Goal: Task Accomplishment & Management: Complete application form

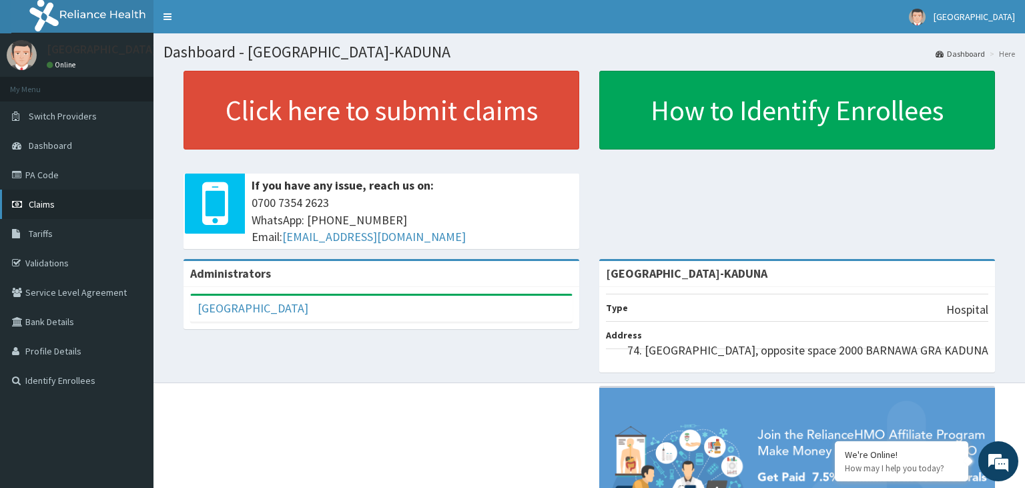
click at [63, 202] on link "Claims" at bounding box center [77, 204] width 154 height 29
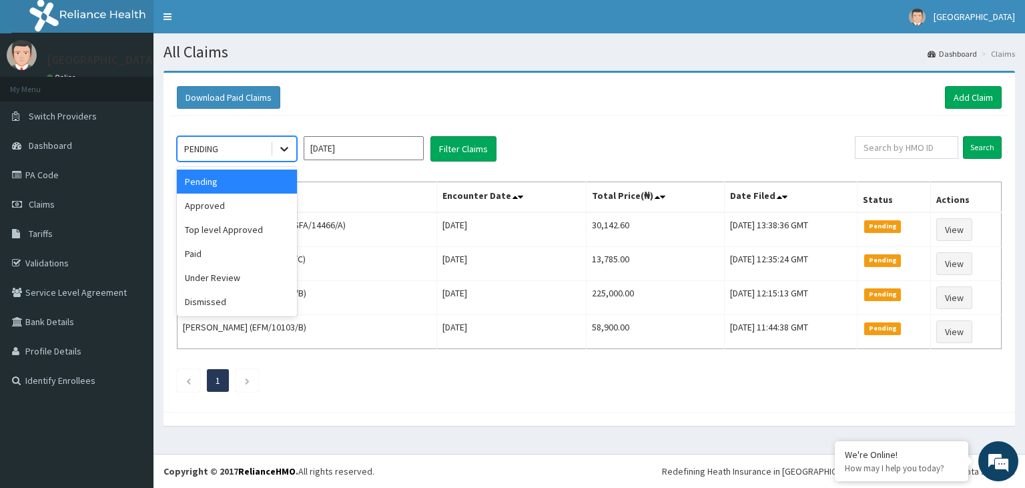
click at [290, 150] on icon at bounding box center [284, 148] width 13 height 13
click at [256, 230] on div "Top level Approved" at bounding box center [237, 230] width 120 height 24
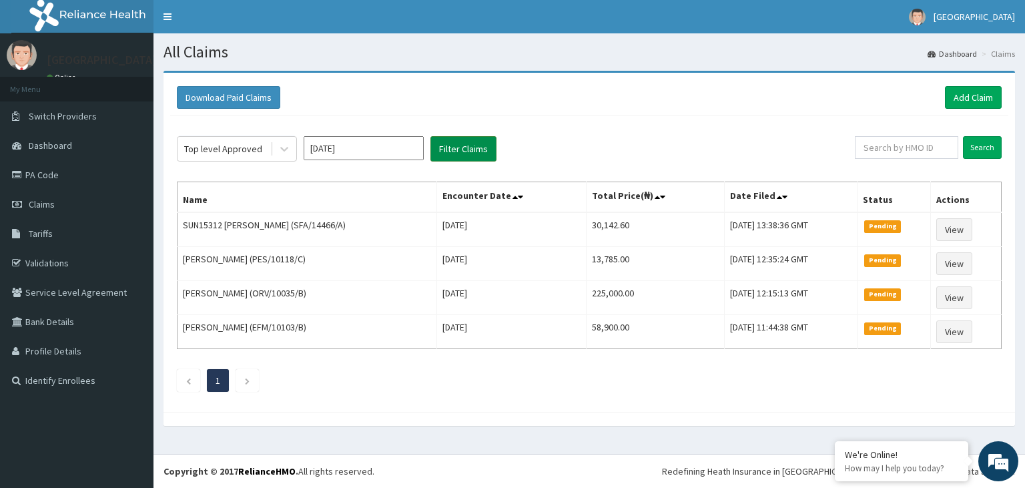
click at [447, 151] on button "Filter Claims" at bounding box center [464, 148] width 66 height 25
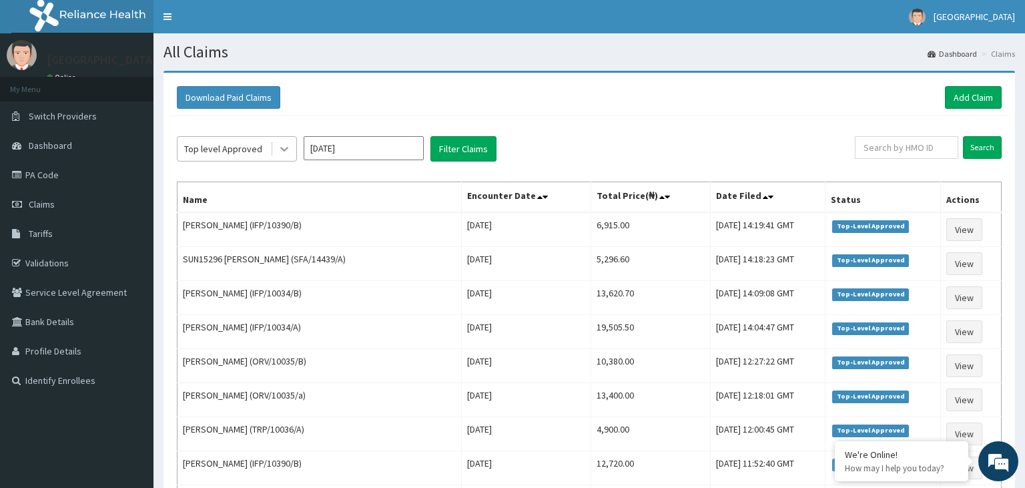
click at [276, 156] on div at bounding box center [284, 149] width 24 height 24
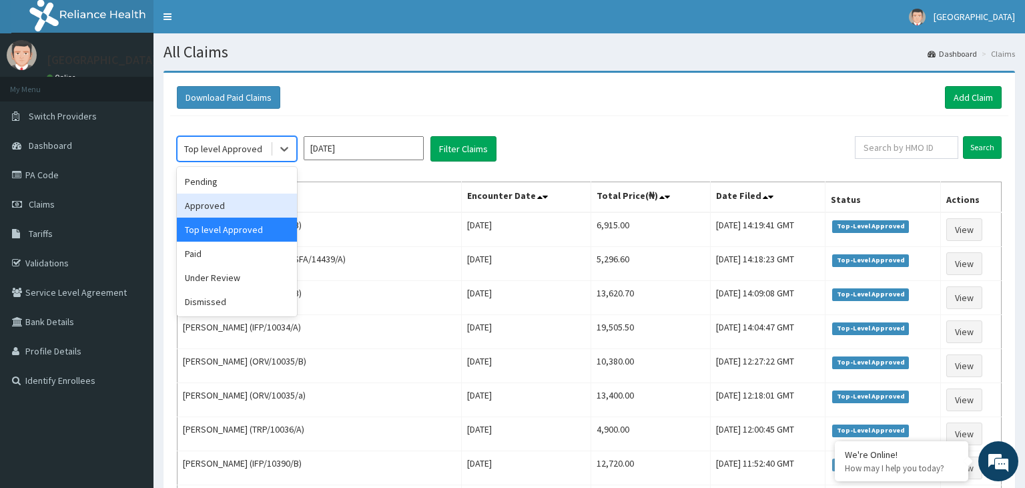
drag, startPoint x: 219, startPoint y: 242, endPoint x: 244, endPoint y: 203, distance: 46.3
click at [244, 203] on div "Pending Approved Top level Approved Paid Under Review Dismissed" at bounding box center [237, 242] width 120 height 150
click at [244, 203] on div "Approved" at bounding box center [237, 206] width 120 height 24
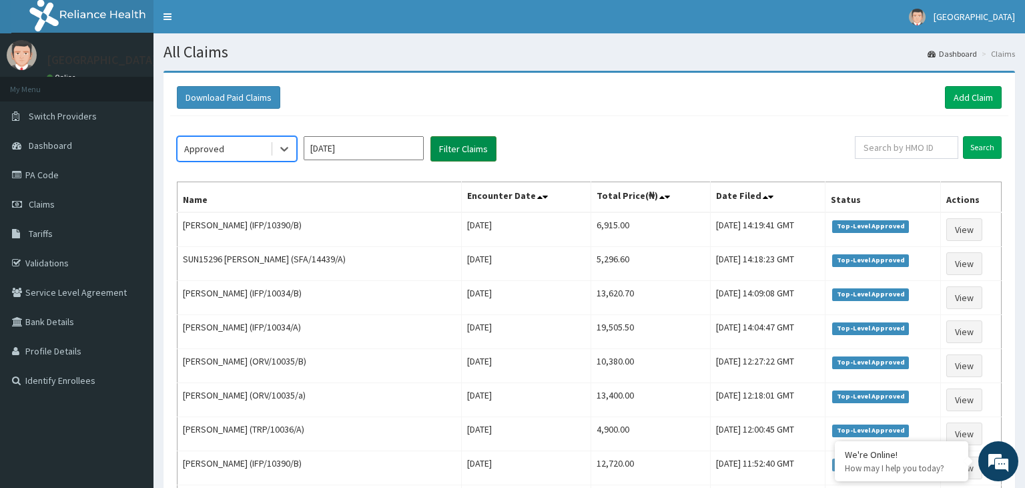
click at [495, 155] on button "Filter Claims" at bounding box center [464, 148] width 66 height 25
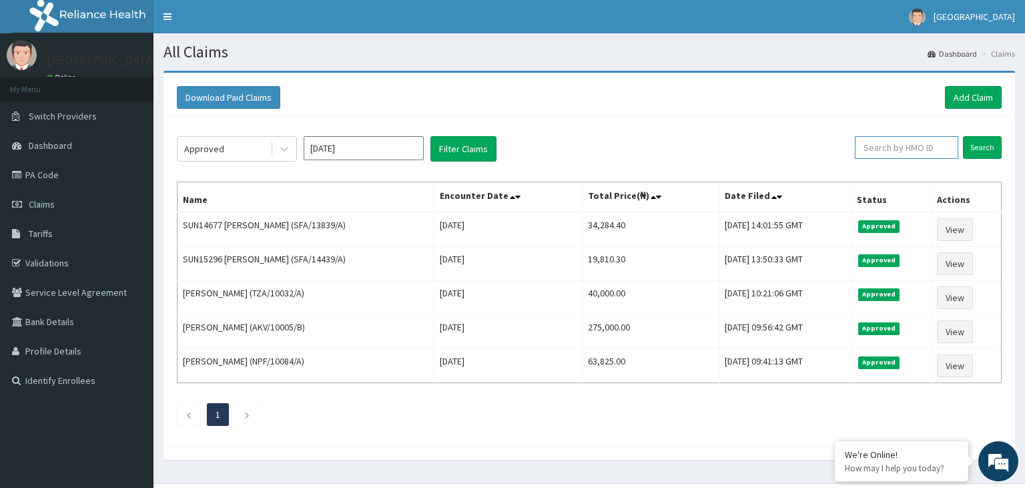
paste input "PES/10118/D"
click at [872, 146] on input "PES/10118/D" at bounding box center [885, 147] width 94 height 23
type input "PES/10118/D"
click at [984, 155] on input "Search" at bounding box center [982, 147] width 39 height 23
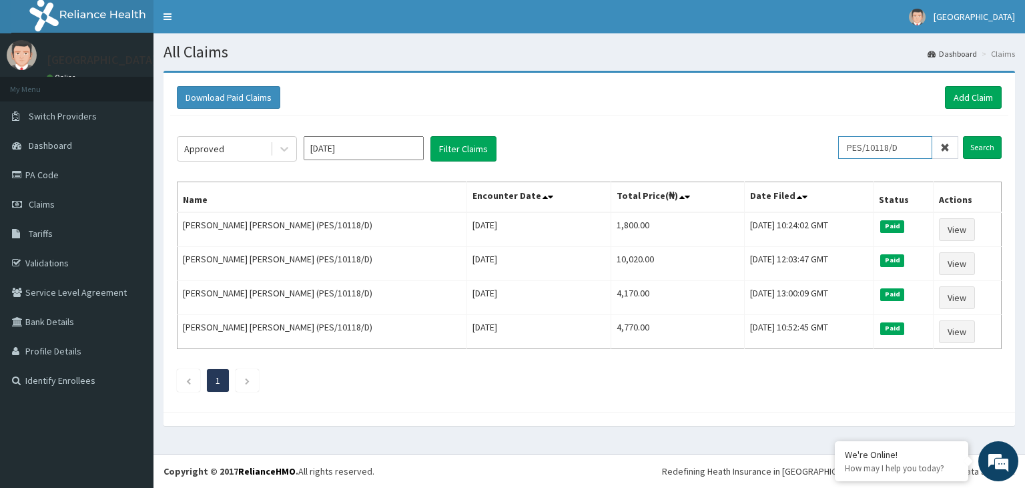
drag, startPoint x: 921, startPoint y: 148, endPoint x: 824, endPoint y: 150, distance: 96.1
click at [838, 150] on input "PES/10118/D" at bounding box center [885, 147] width 94 height 23
paste input "SFA/14439/A"
click at [854, 143] on input "SFA/14439/A" at bounding box center [885, 147] width 94 height 23
type input "SFA/14439/A"
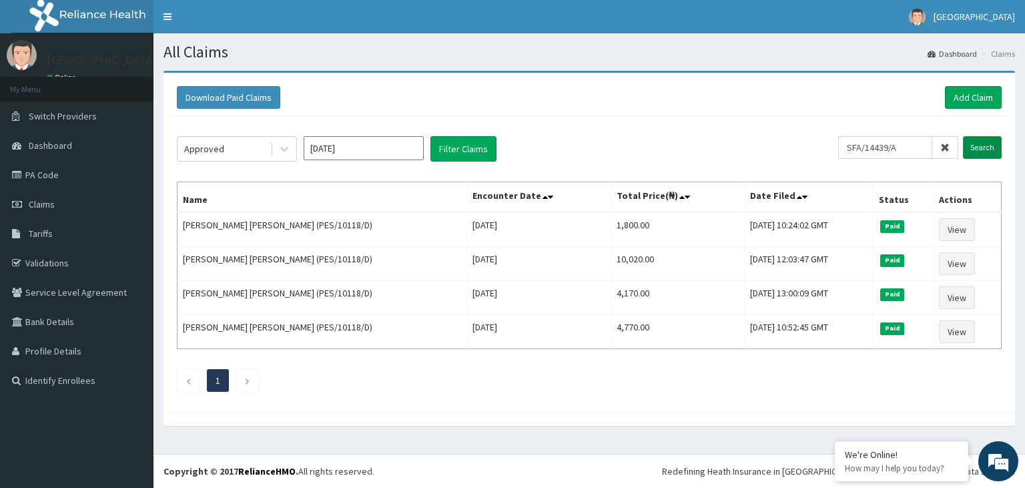
click at [987, 150] on input "Search" at bounding box center [982, 147] width 39 height 23
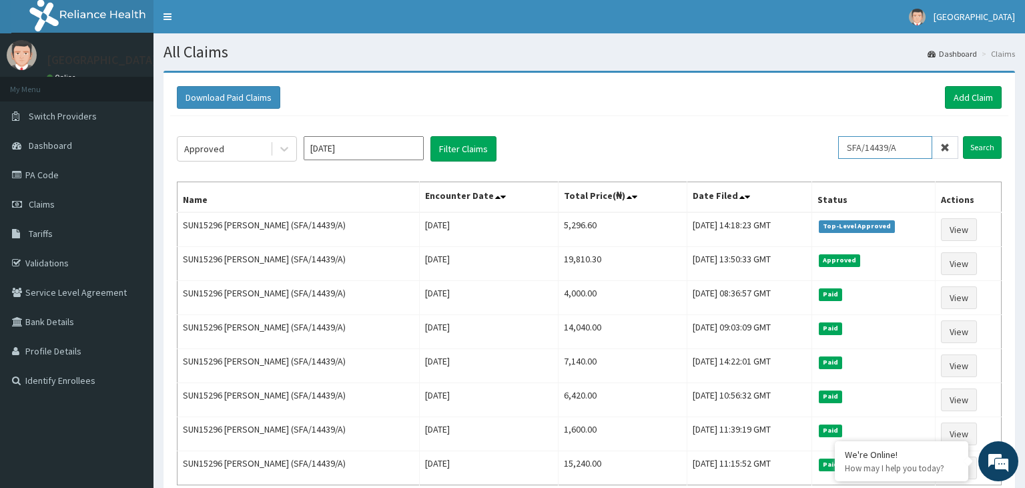
drag, startPoint x: 916, startPoint y: 139, endPoint x: 824, endPoint y: 158, distance: 94.1
click at [838, 157] on input "SFA/14439/A" at bounding box center [885, 147] width 94 height 23
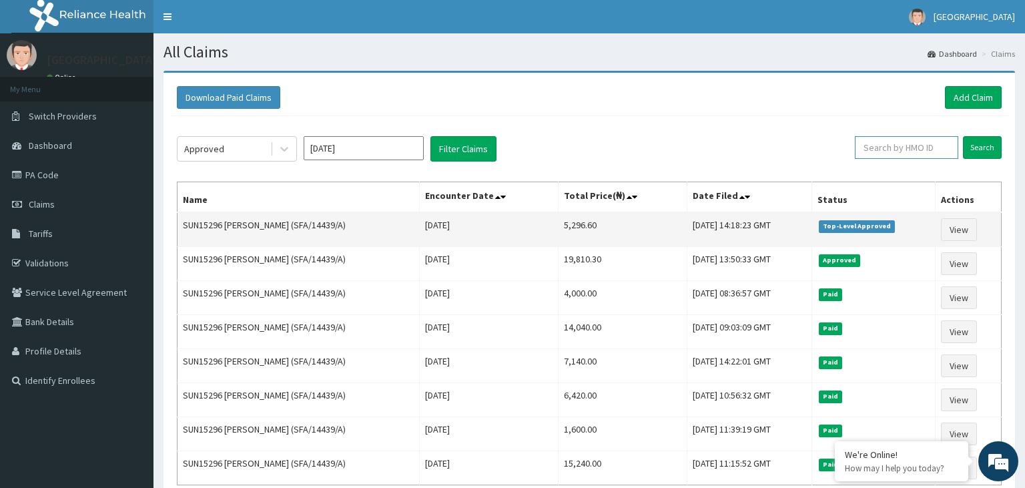
paste input "AKV/10005/B"
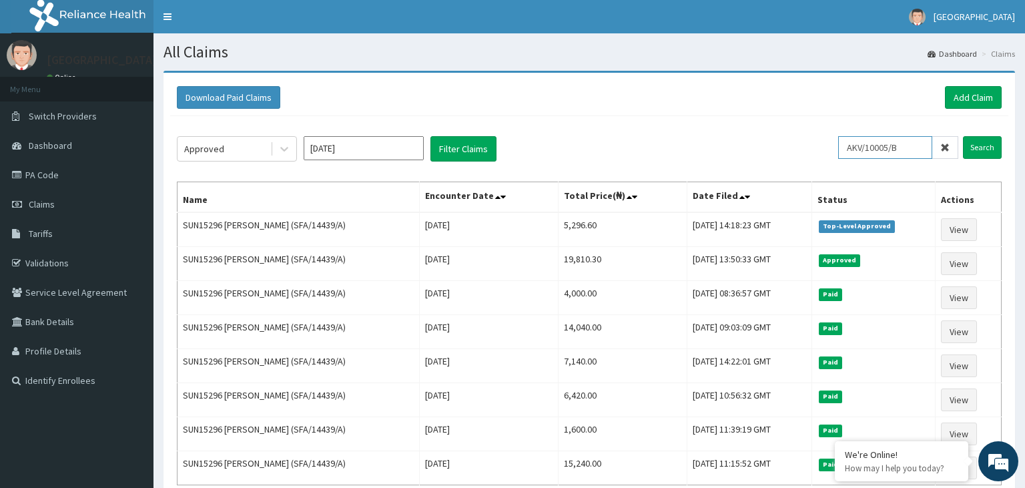
click at [877, 150] on input "AKV/10005/B" at bounding box center [885, 147] width 94 height 23
click at [870, 146] on input "AKV/10005/B" at bounding box center [885, 147] width 94 height 23
click at [975, 156] on input "Search" at bounding box center [982, 147] width 39 height 23
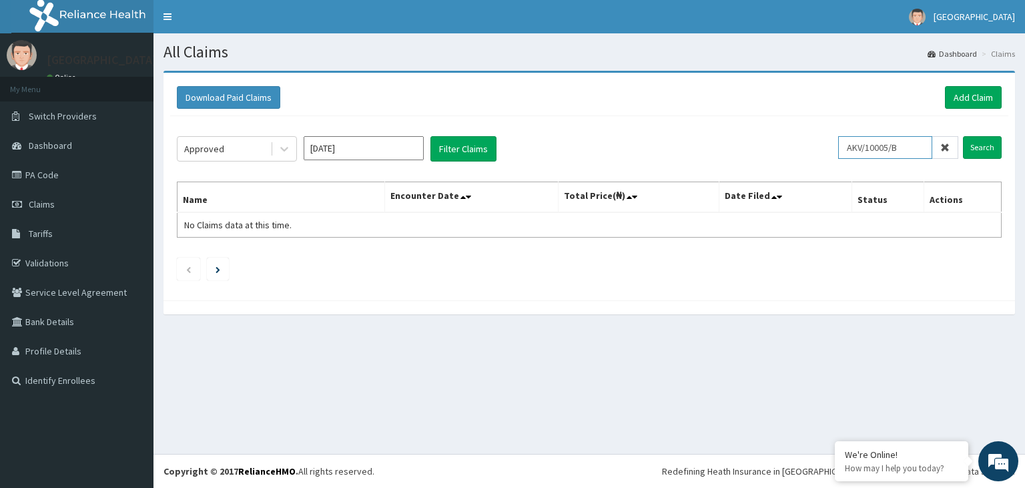
click at [858, 152] on input "AKV/10005/B" at bounding box center [885, 147] width 94 height 23
type input "AKV/10005/B"
click at [969, 146] on input "Search" at bounding box center [982, 147] width 39 height 23
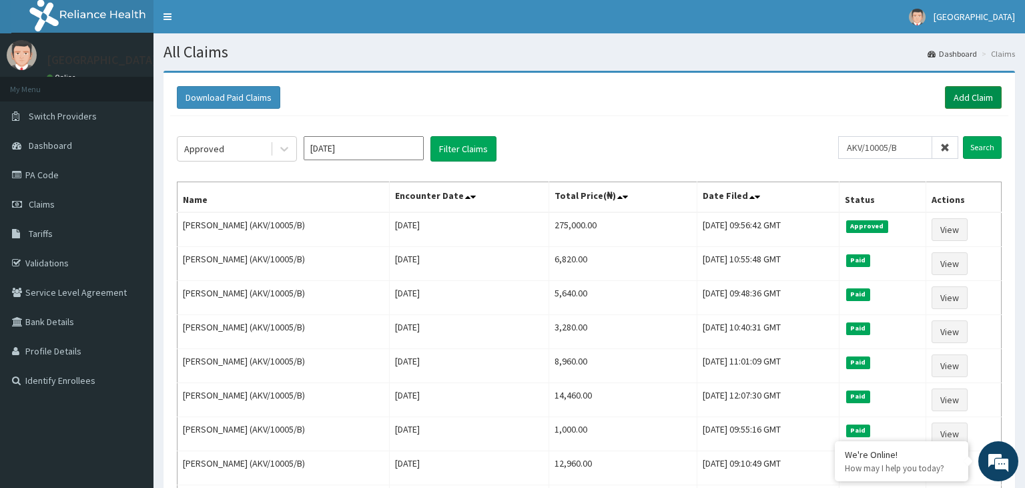
click at [975, 100] on link "Add Claim" at bounding box center [973, 97] width 57 height 23
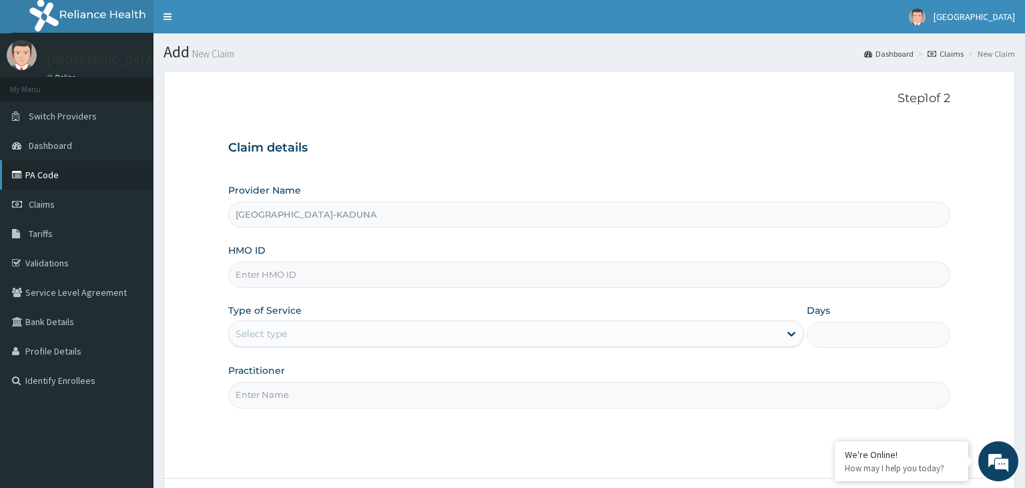
click at [68, 186] on link "PA Code" at bounding box center [77, 174] width 154 height 29
type input "[GEOGRAPHIC_DATA]-KADUNA"
paste input "AKV/10005/B"
click at [260, 280] on input "AKV/10005/B" at bounding box center [589, 275] width 723 height 26
click at [256, 277] on input "AKV/10005/B" at bounding box center [589, 275] width 723 height 26
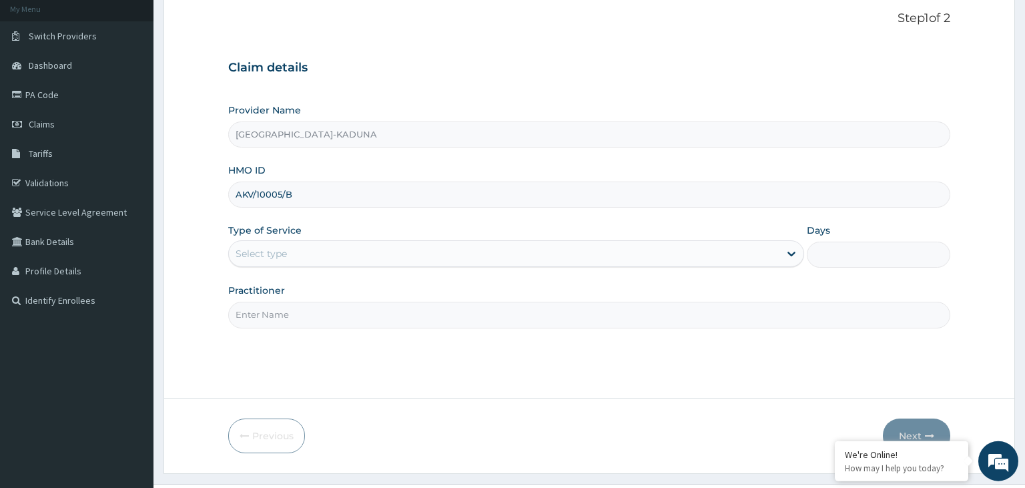
scroll to position [109, 0]
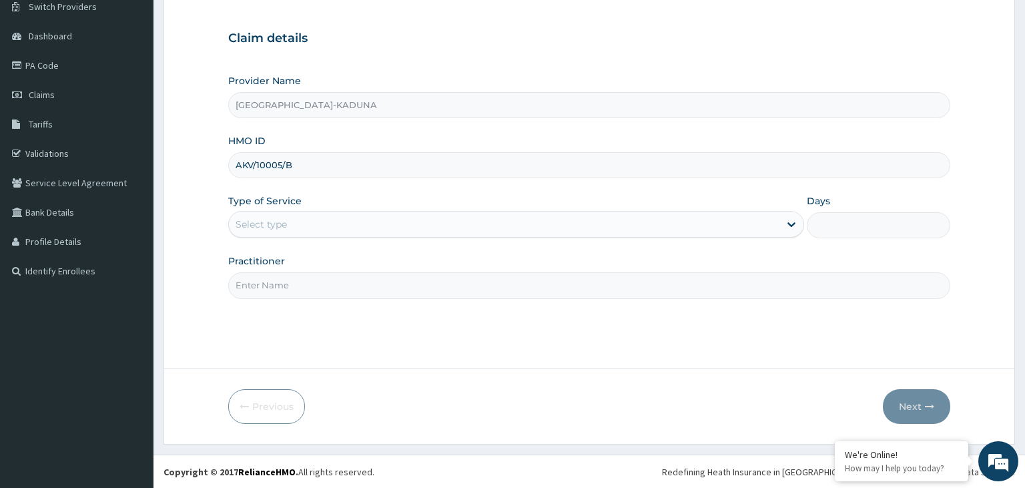
type input "AKV/10005/B"
click at [379, 242] on div "Provider Name Harmony Hospital-KADUNA HMO ID AKV/10005/B Type of Service Select…" at bounding box center [589, 186] width 723 height 224
click at [379, 226] on div "Select type" at bounding box center [504, 224] width 551 height 21
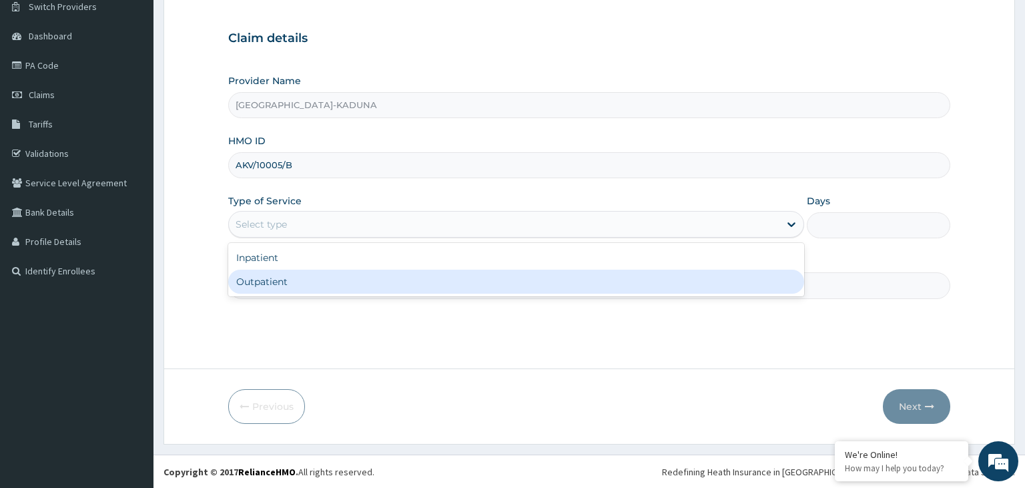
click at [319, 288] on div "Outpatient" at bounding box center [516, 282] width 576 height 24
type input "1"
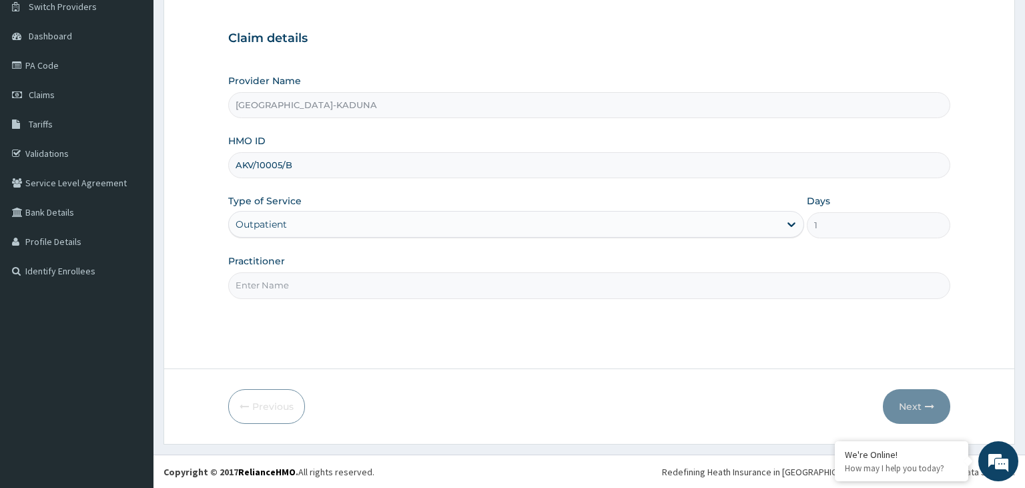
click at [319, 285] on input "Practitioner" at bounding box center [589, 285] width 723 height 26
type input "gp"
click at [935, 411] on icon "button" at bounding box center [929, 406] width 9 height 9
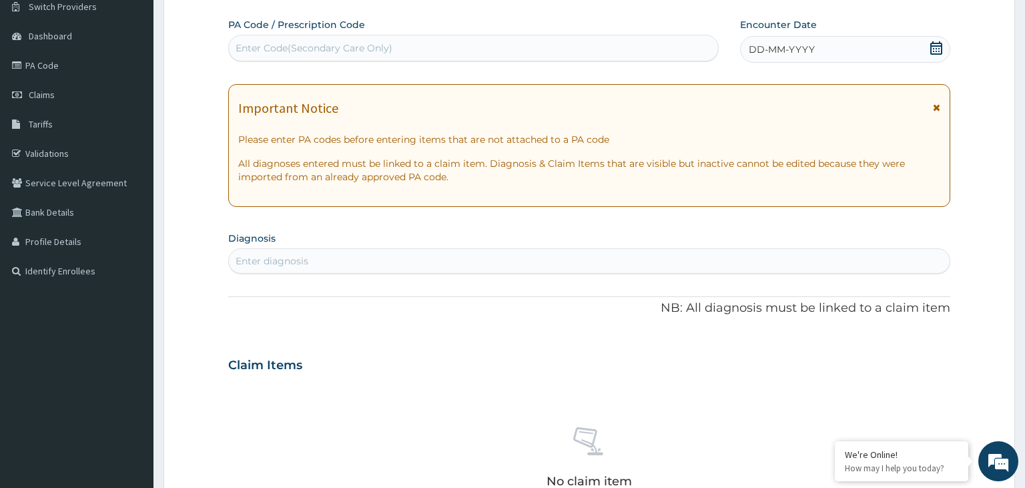
click at [937, 55] on span at bounding box center [936, 49] width 13 height 17
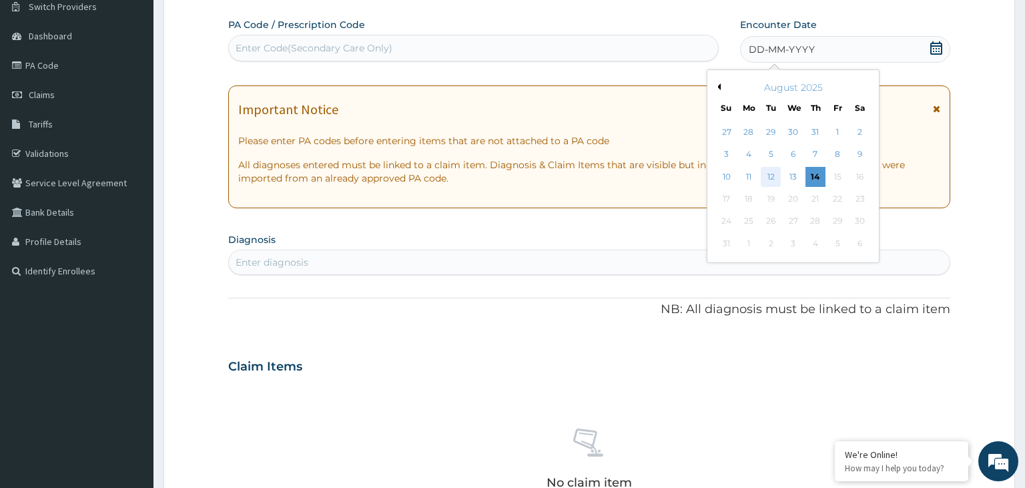
scroll to position [0, 0]
click at [772, 183] on div "12" at bounding box center [771, 177] width 20 height 20
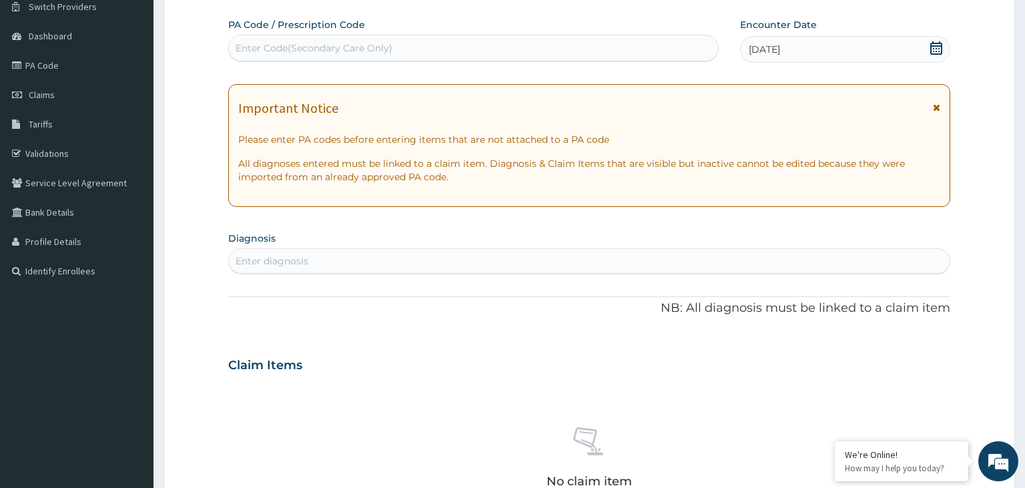
click at [307, 256] on div "Enter diagnosis" at bounding box center [272, 260] width 73 height 13
type input "[MEDICAL_DATA]"
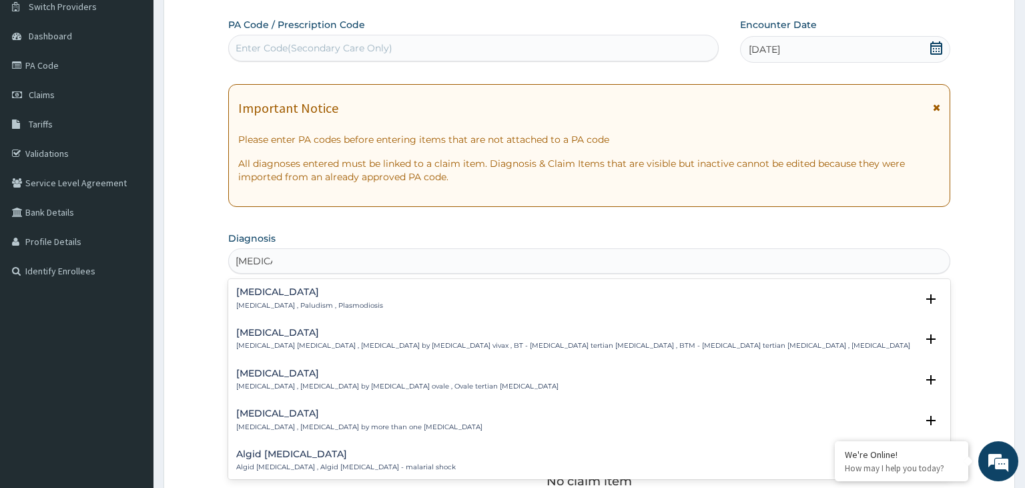
click at [324, 297] on h4 "[MEDICAL_DATA]" at bounding box center [309, 292] width 147 height 10
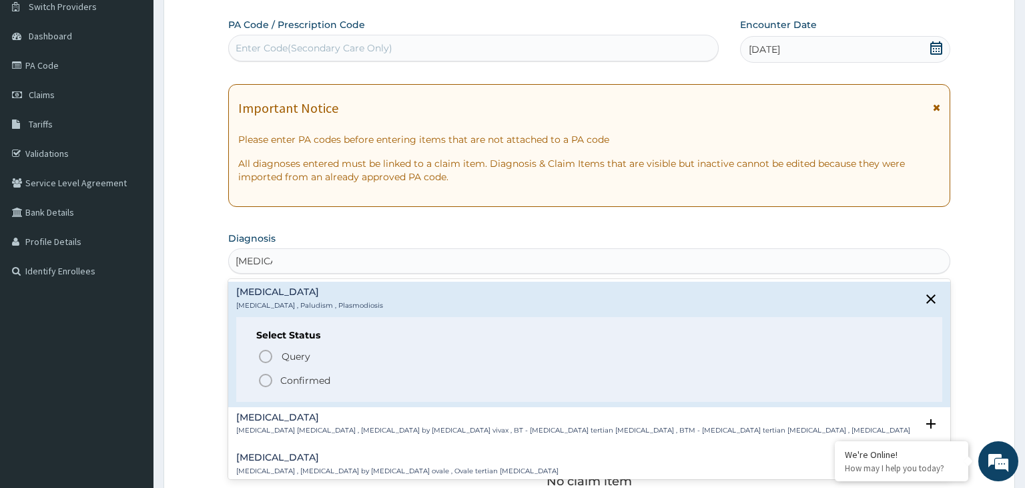
click at [296, 376] on p "Confirmed" at bounding box center [305, 380] width 50 height 13
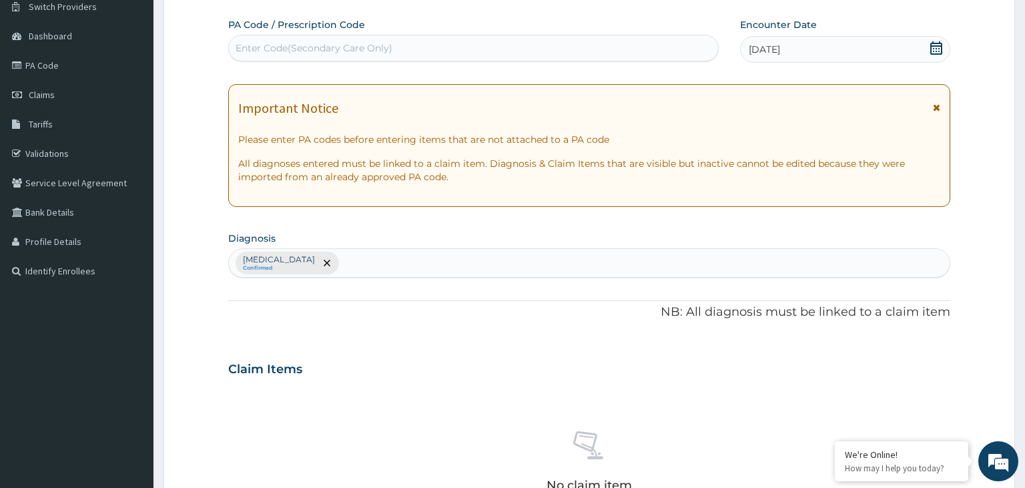
scroll to position [320, 0]
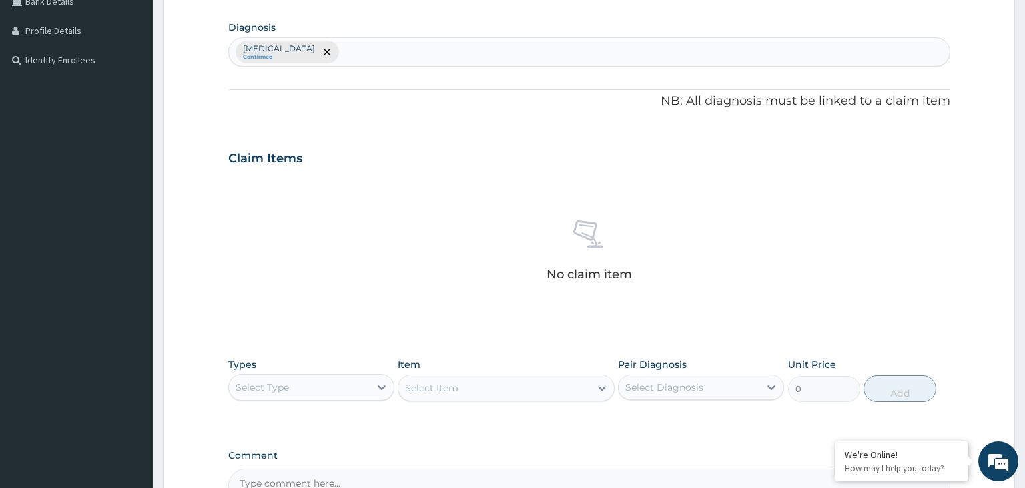
click at [350, 402] on div "Types Select Type Item Select Item Pair Diagnosis Select Diagnosis Unit Price 0…" at bounding box center [589, 379] width 723 height 57
click at [348, 387] on div "Select Type" at bounding box center [299, 386] width 141 height 21
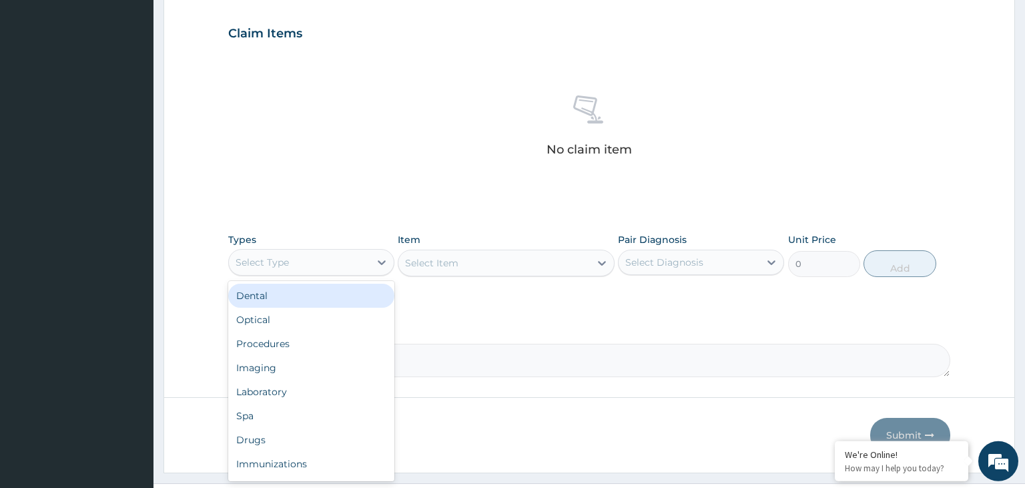
scroll to position [473, 0]
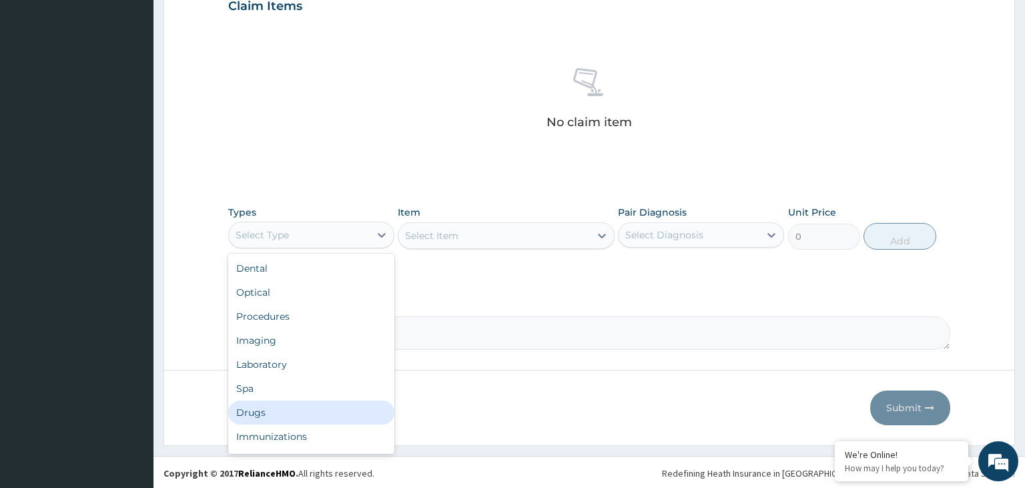
click at [292, 408] on div "Drugs" at bounding box center [311, 413] width 166 height 24
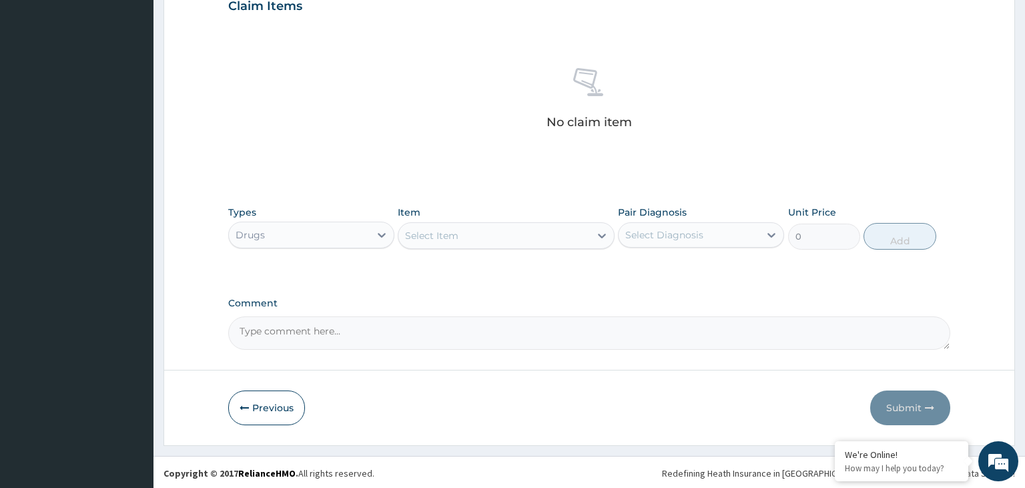
click at [549, 241] on div "Select Item" at bounding box center [495, 235] width 192 height 21
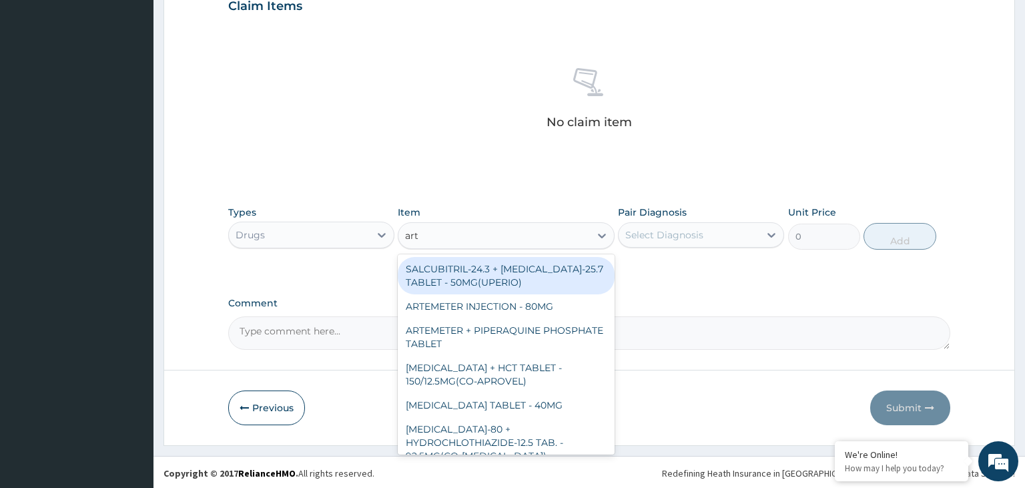
type input "arte"
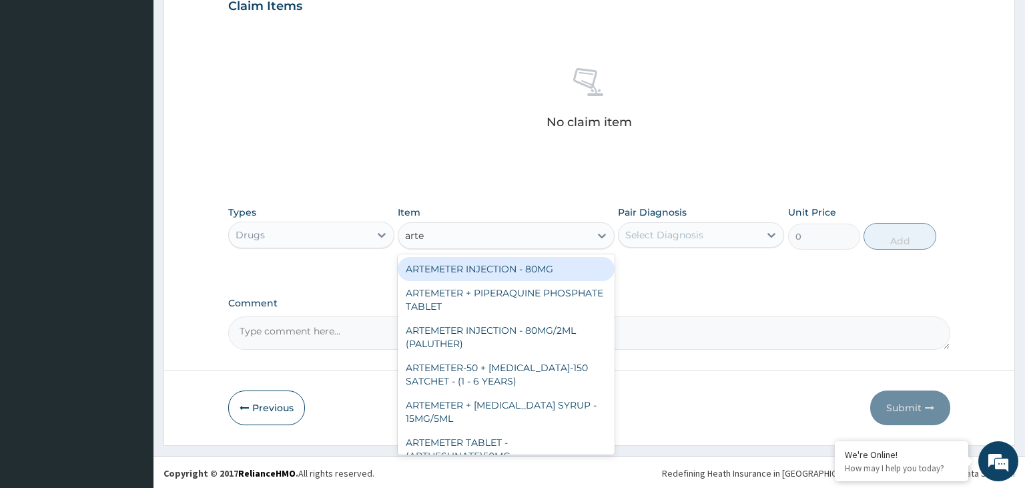
click at [535, 274] on div "ARTEMETER INJECTION - 80MG" at bounding box center [506, 269] width 217 height 24
type input "475.99999999999994"
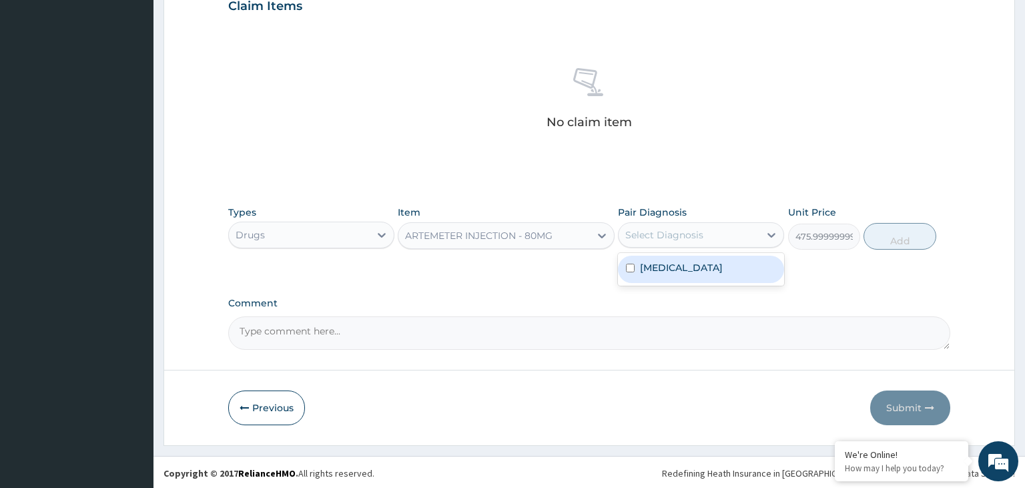
click at [684, 237] on div "Select Diagnosis" at bounding box center [664, 234] width 78 height 13
drag, startPoint x: 677, startPoint y: 278, endPoint x: 839, endPoint y: 254, distance: 164.0
click at [679, 277] on div "Malaria" at bounding box center [701, 269] width 166 height 27
checkbox input "true"
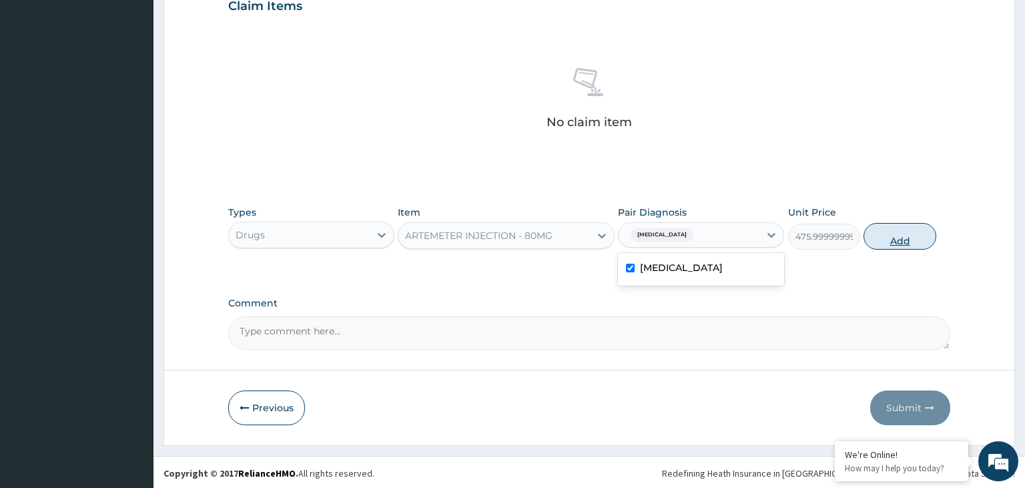
click at [915, 240] on button "Add" at bounding box center [900, 236] width 72 height 27
type input "0"
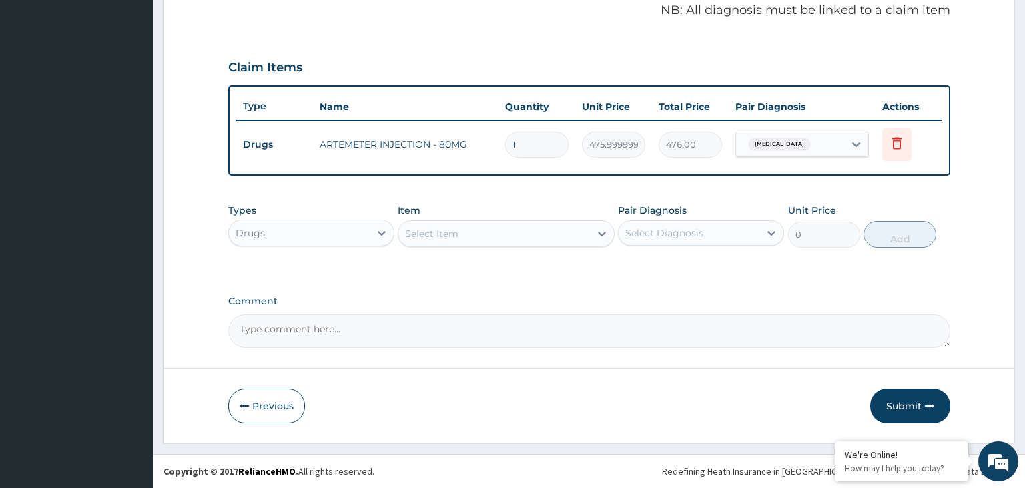
scroll to position [409, 0]
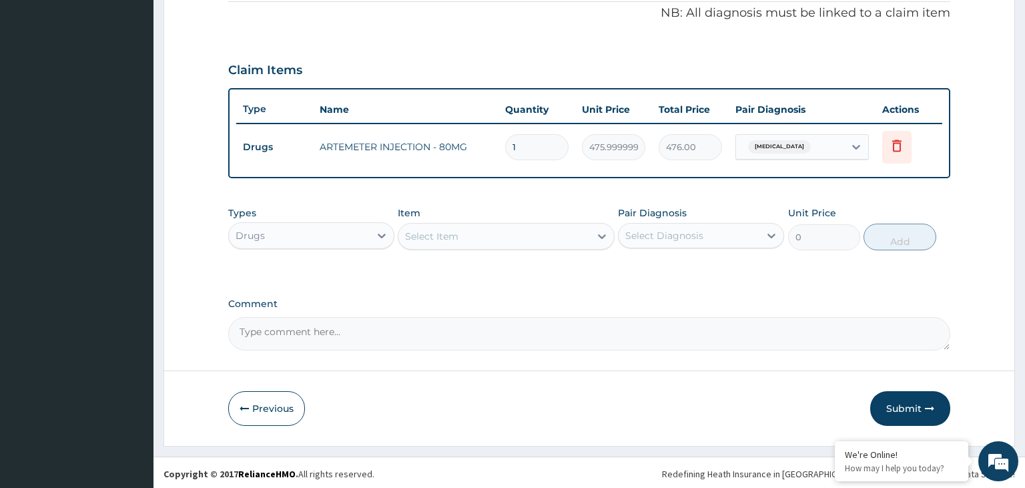
drag, startPoint x: 517, startPoint y: 148, endPoint x: 447, endPoint y: 160, distance: 70.5
click at [505, 160] on input "1" at bounding box center [536, 147] width 63 height 26
type input "6"
type input "2856.00"
type input "6"
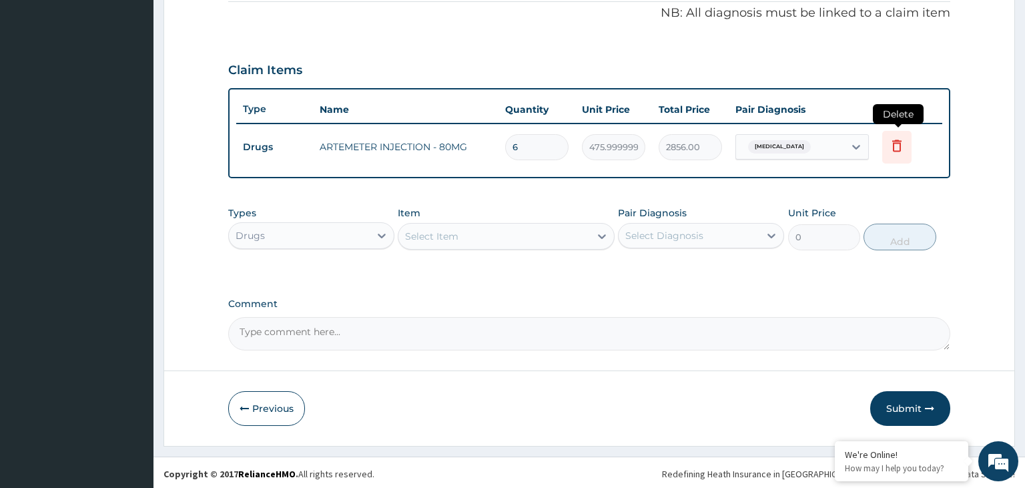
click at [898, 149] on icon at bounding box center [896, 146] width 9 height 12
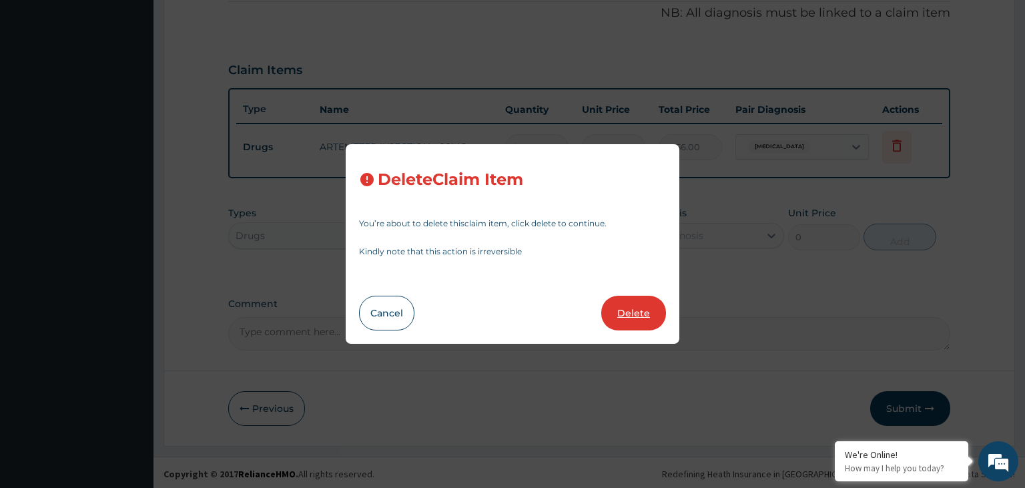
click at [661, 313] on button "Delete" at bounding box center [633, 313] width 65 height 35
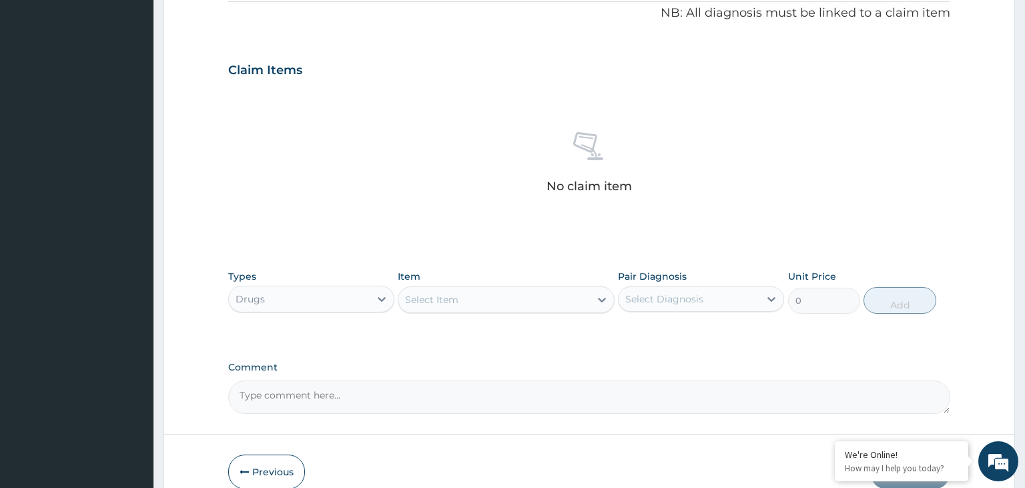
click at [507, 290] on div "Select Item" at bounding box center [495, 299] width 192 height 21
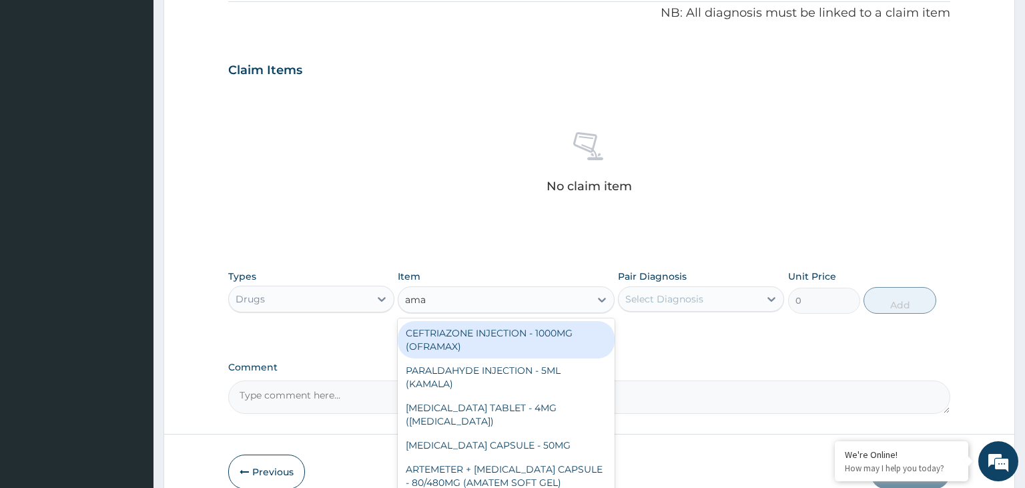
type input "amat"
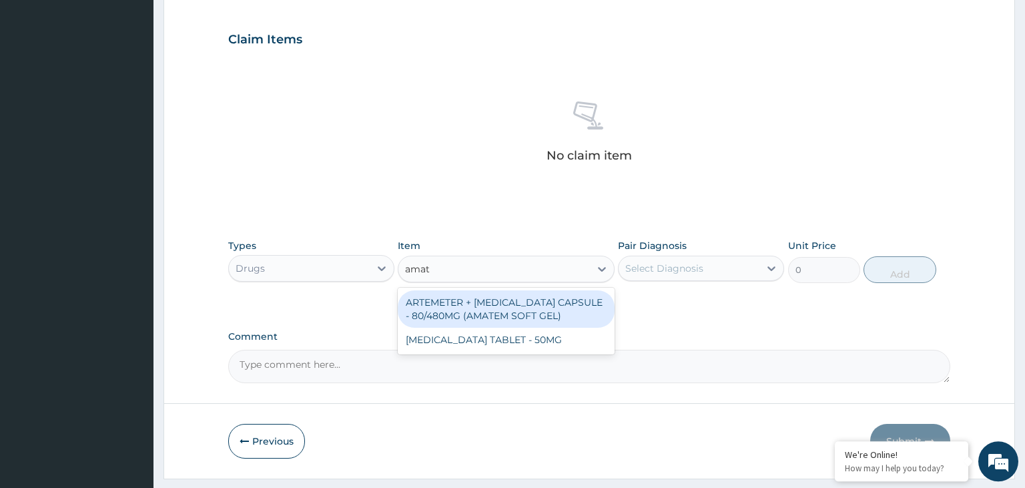
scroll to position [473, 0]
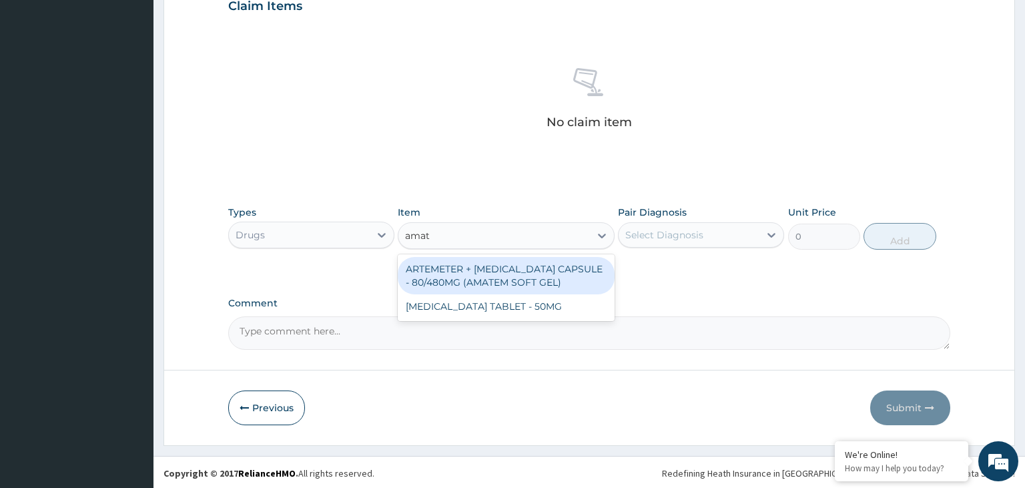
click at [453, 268] on div "ARTEMETER + LUMEFANTRINE CAPSULE - 80/480MG (AMATEM SOFT GEL)" at bounding box center [506, 275] width 217 height 37
type input "420"
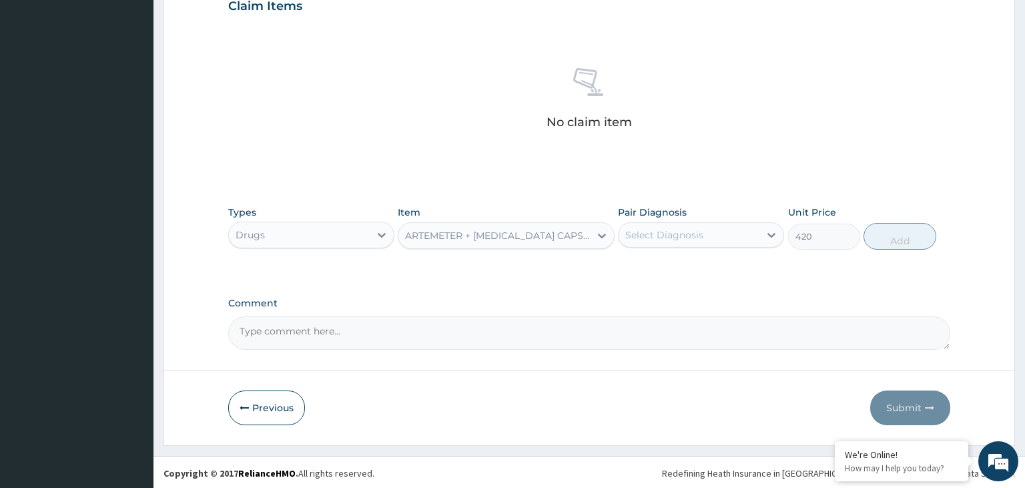
click at [643, 247] on div "Pair Diagnosis Select Diagnosis" at bounding box center [701, 228] width 166 height 44
click at [650, 240] on div "Select Diagnosis" at bounding box center [664, 234] width 78 height 13
click at [635, 284] on div "Malaria" at bounding box center [701, 269] width 166 height 33
click at [651, 271] on label "Malaria" at bounding box center [681, 267] width 83 height 13
checkbox input "true"
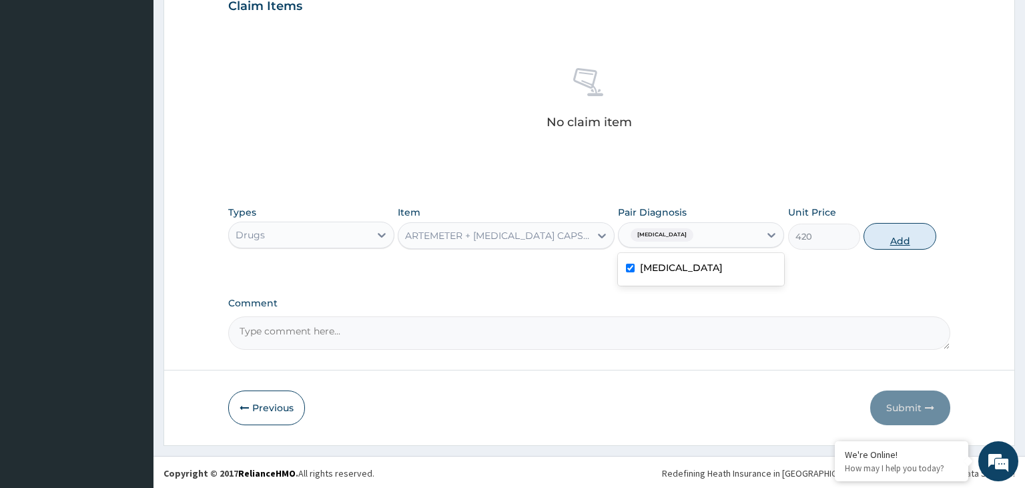
click at [901, 235] on button "Add" at bounding box center [900, 236] width 72 height 27
type input "0"
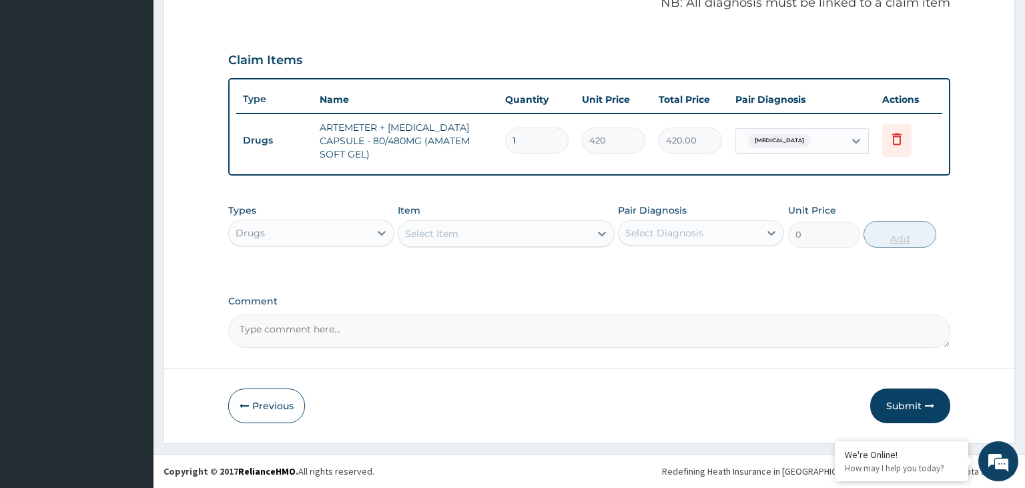
scroll to position [417, 0]
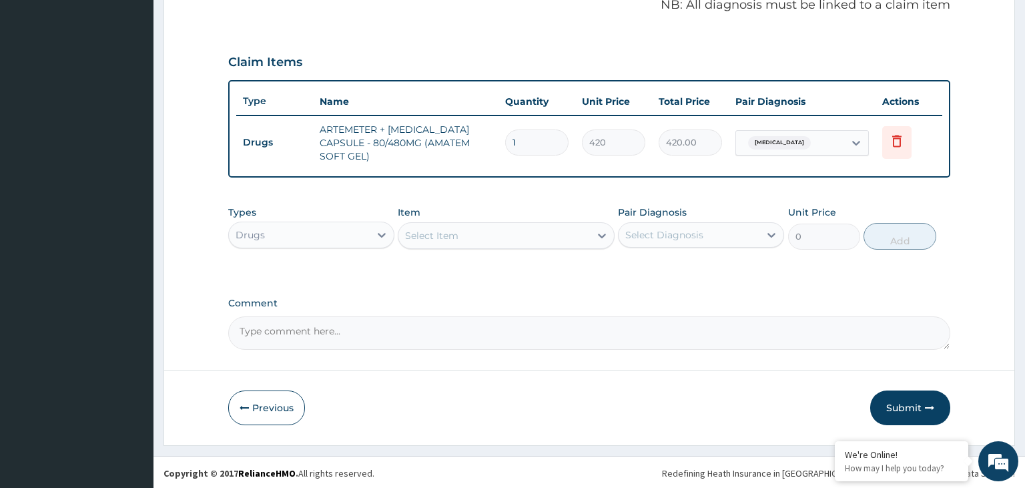
drag, startPoint x: 530, startPoint y: 151, endPoint x: 492, endPoint y: 158, distance: 38.8
click at [505, 156] on input "1" at bounding box center [536, 143] width 63 height 26
type input "6"
type input "2520.00"
type input "6"
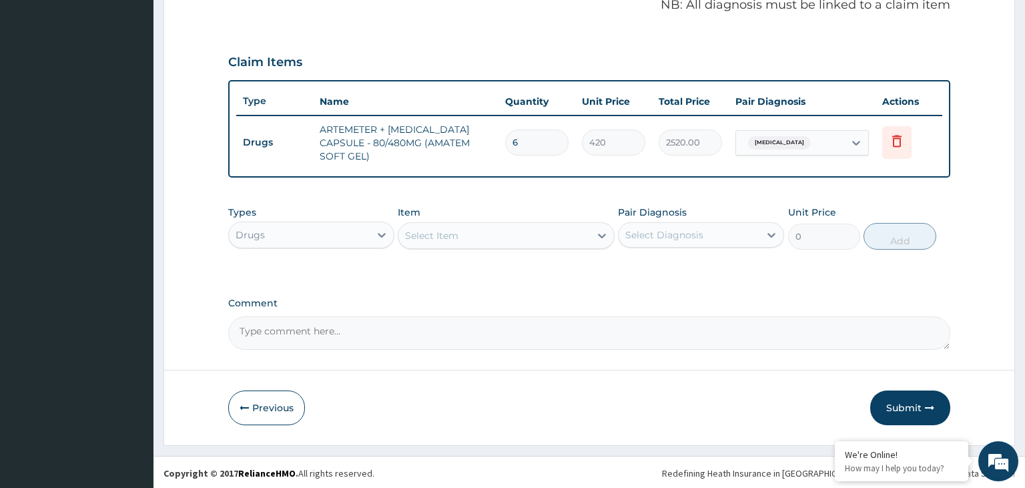
click at [515, 250] on div "Types Drugs Item Select Item Pair Diagnosis Select Diagnosis Unit Price 0 Add" at bounding box center [589, 227] width 723 height 57
click at [515, 238] on div "Select Item" at bounding box center [495, 235] width 192 height 21
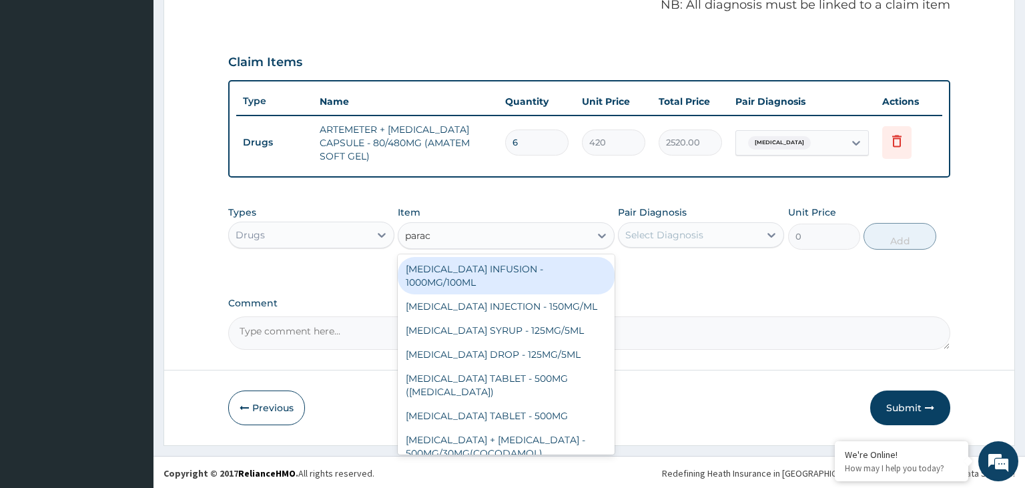
type input "parace"
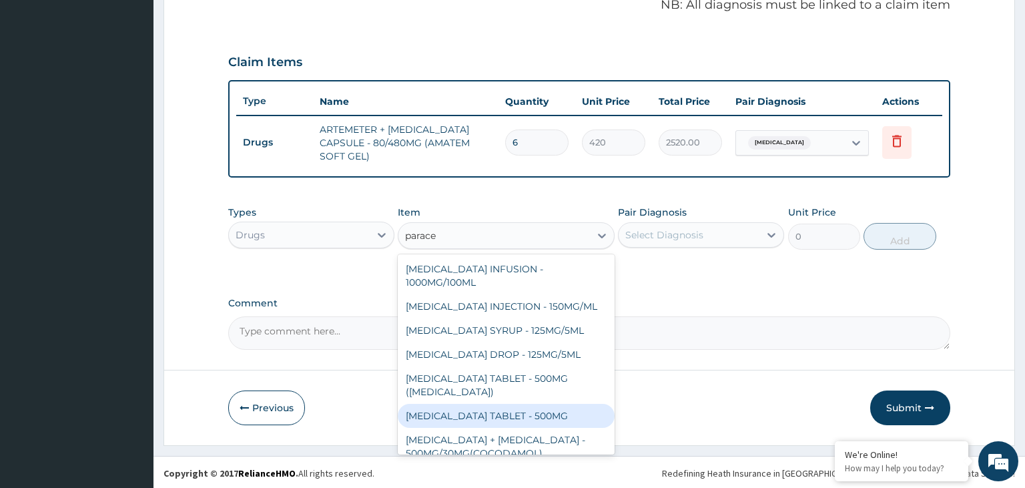
click at [534, 410] on div "PARACETAMOL TABLET - 500MG" at bounding box center [506, 416] width 217 height 24
type input "33.599999999999994"
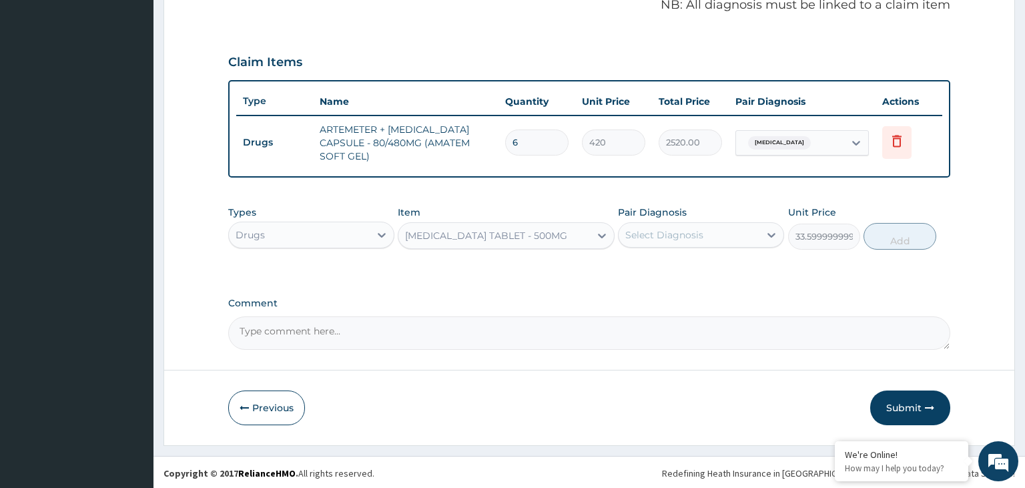
click at [685, 240] on div "Select Diagnosis" at bounding box center [664, 234] width 78 height 13
click at [668, 276] on div "Malaria" at bounding box center [701, 269] width 166 height 27
checkbox input "true"
click at [929, 236] on button "Add" at bounding box center [900, 236] width 72 height 27
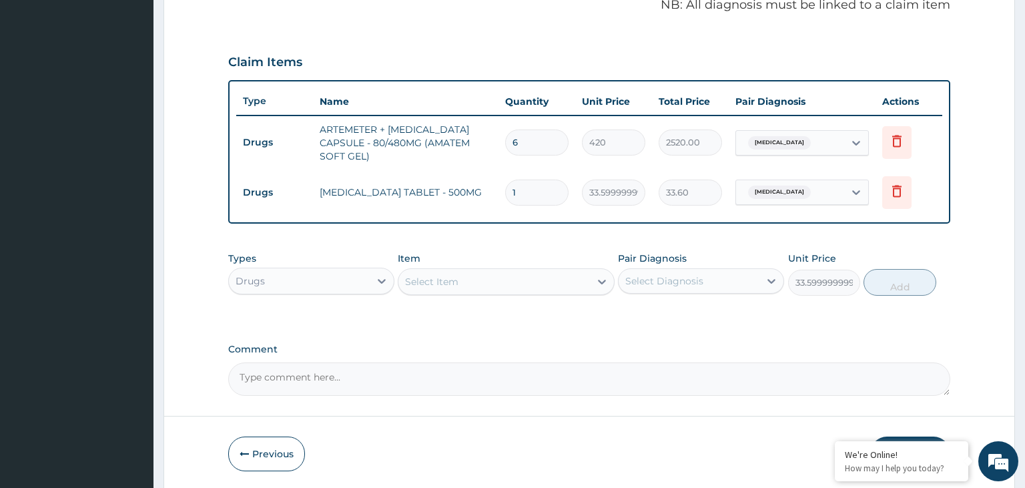
type input "0"
type input "12"
type input "403.20"
type input "12"
click at [340, 284] on div "Drugs" at bounding box center [299, 280] width 141 height 21
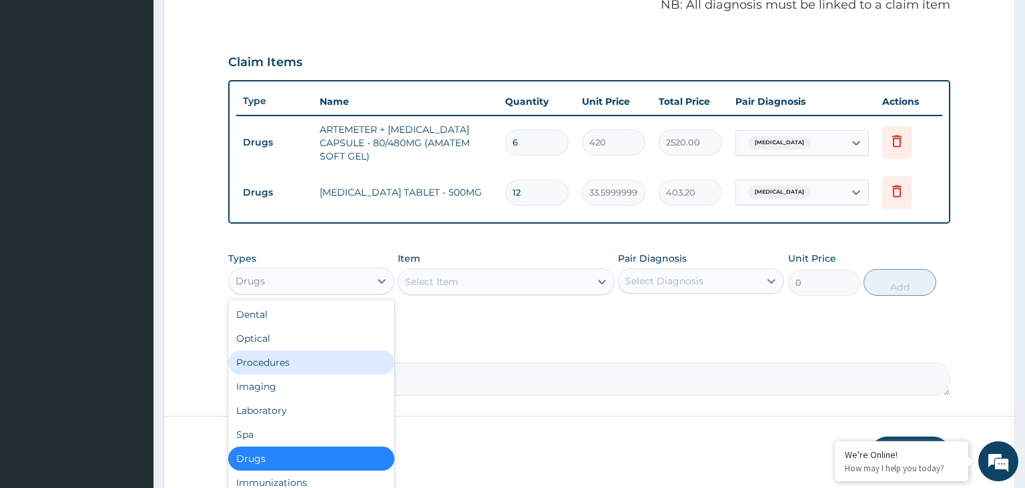
drag, startPoint x: 316, startPoint y: 354, endPoint x: 449, endPoint y: 336, distance: 133.5
click at [316, 354] on div "Procedures" at bounding box center [311, 362] width 166 height 24
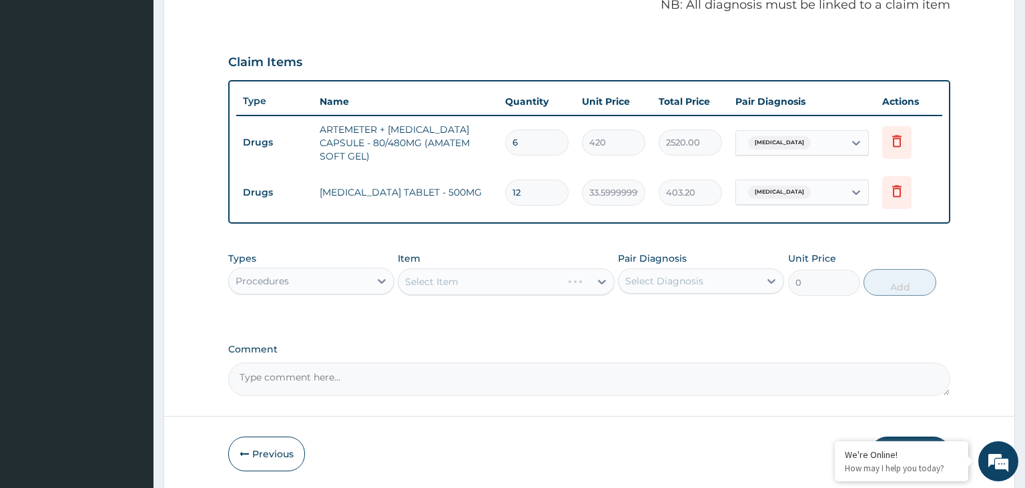
click at [563, 280] on div "Select Item" at bounding box center [506, 281] width 217 height 27
click at [562, 280] on div "Select Item" at bounding box center [495, 281] width 192 height 21
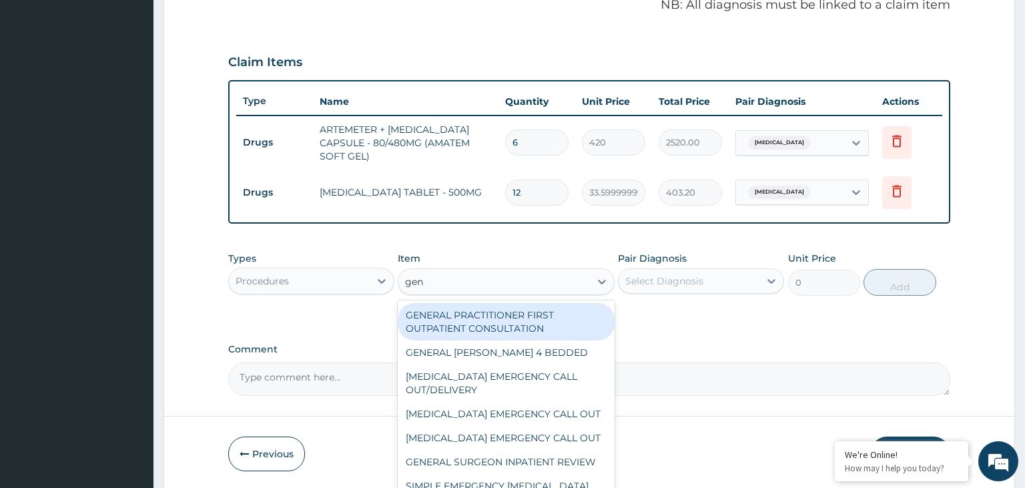
type input "gene"
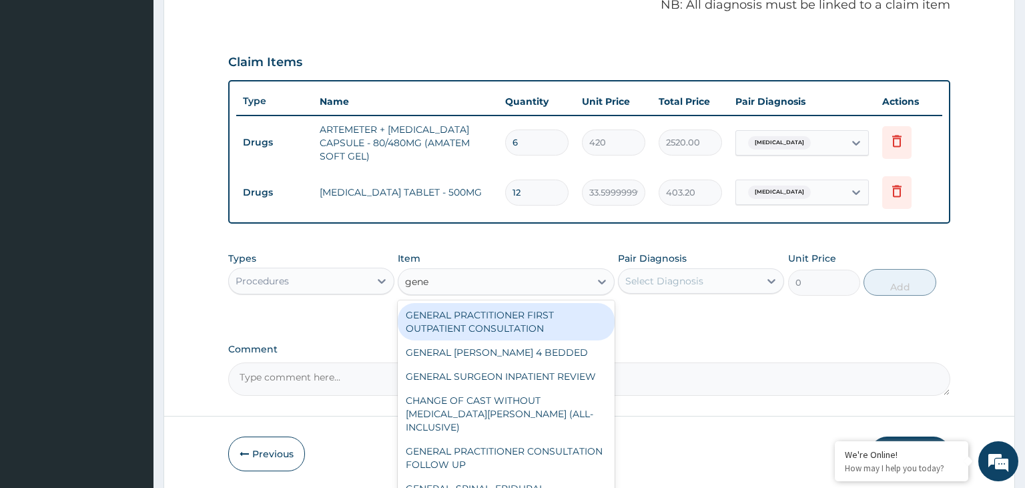
click at [546, 330] on div "GENERAL PRACTITIONER FIRST OUTPATIENT CONSULTATION" at bounding box center [506, 321] width 217 height 37
type input "3750"
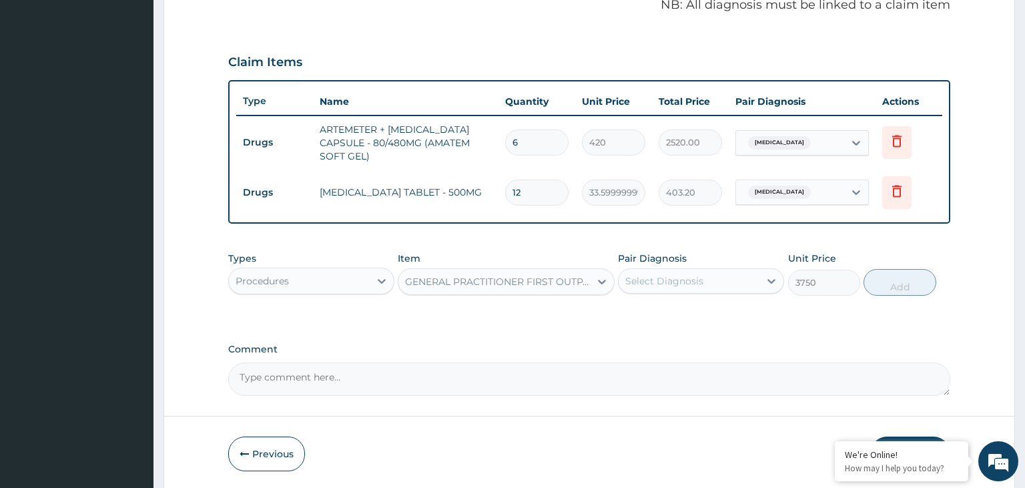
click at [730, 282] on div "Select Diagnosis" at bounding box center [689, 280] width 141 height 21
click at [720, 302] on div "Malaria" at bounding box center [701, 315] width 166 height 27
checkbox input "true"
click at [891, 284] on button "Add" at bounding box center [900, 282] width 72 height 27
type input "0"
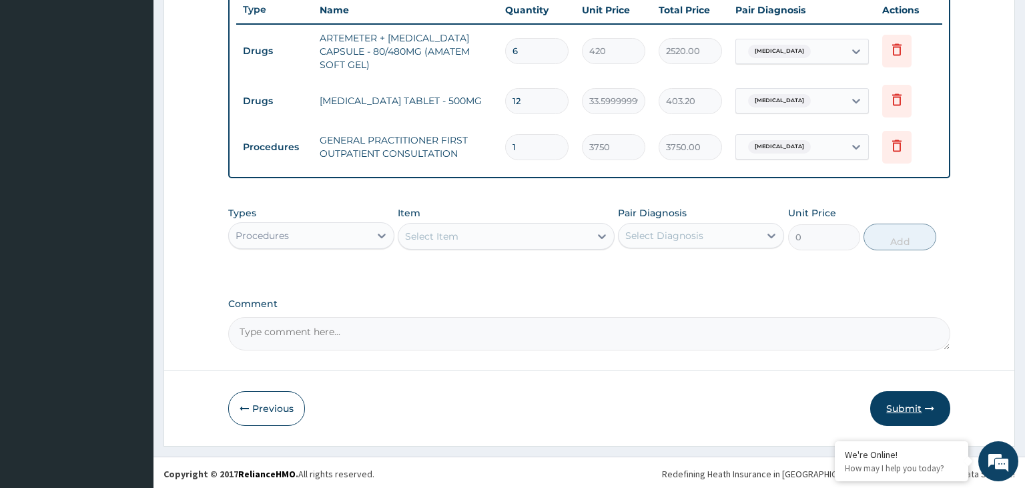
click at [906, 410] on button "Submit" at bounding box center [910, 408] width 80 height 35
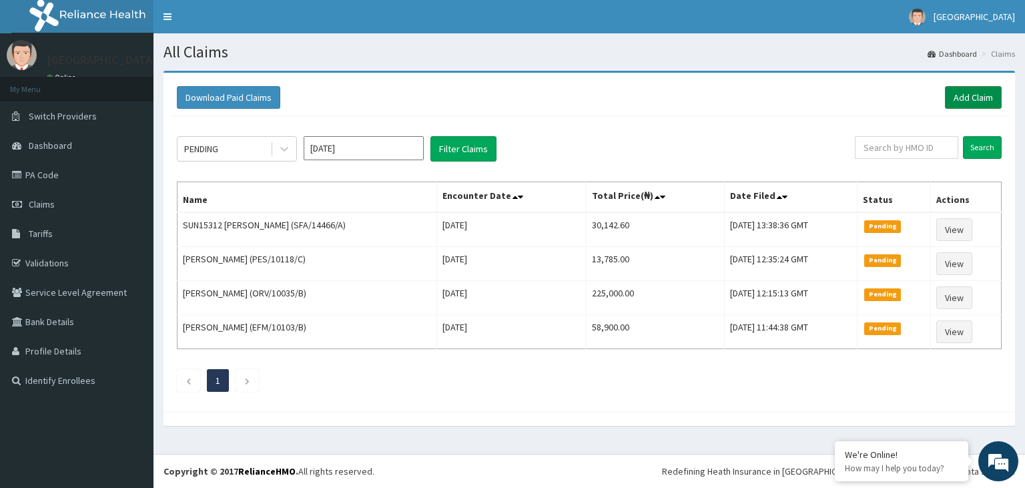
click at [999, 103] on link "Add Claim" at bounding box center [973, 97] width 57 height 23
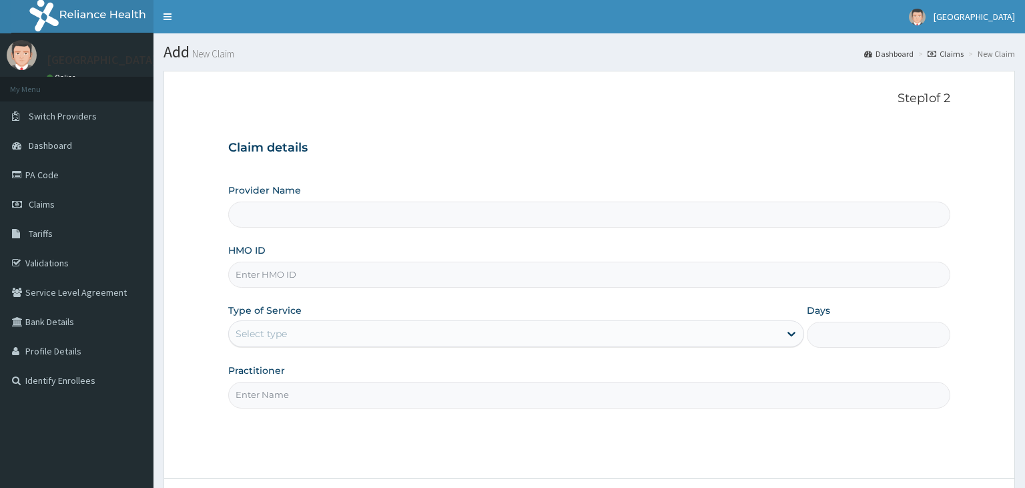
type input "[GEOGRAPHIC_DATA]-KADUNA"
paste input "CYU/10406/B"
click at [308, 278] on input "CYU/10406/B" at bounding box center [589, 275] width 723 height 26
click at [254, 276] on input "CYU/10406/a" at bounding box center [589, 275] width 723 height 26
click at [257, 277] on input "CYU/10406/a" at bounding box center [589, 275] width 723 height 26
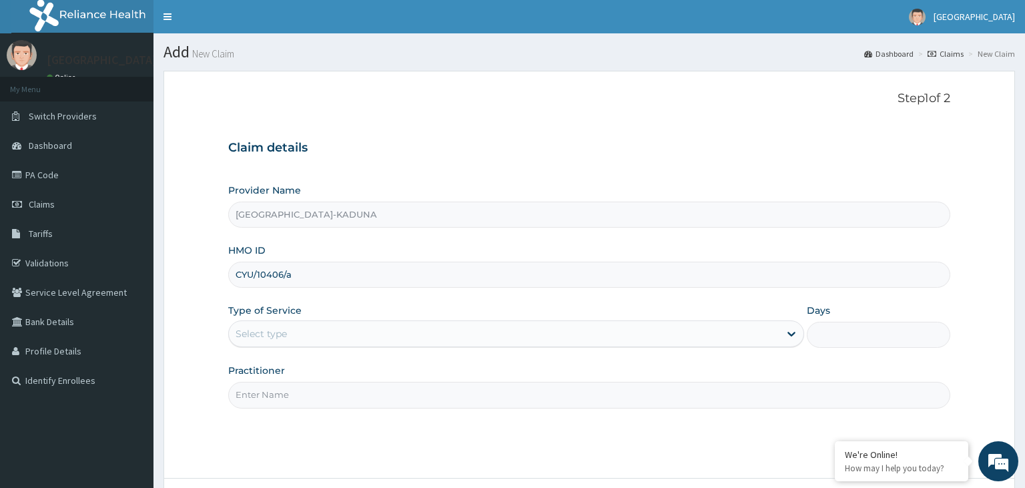
type input "CYU/10406/a"
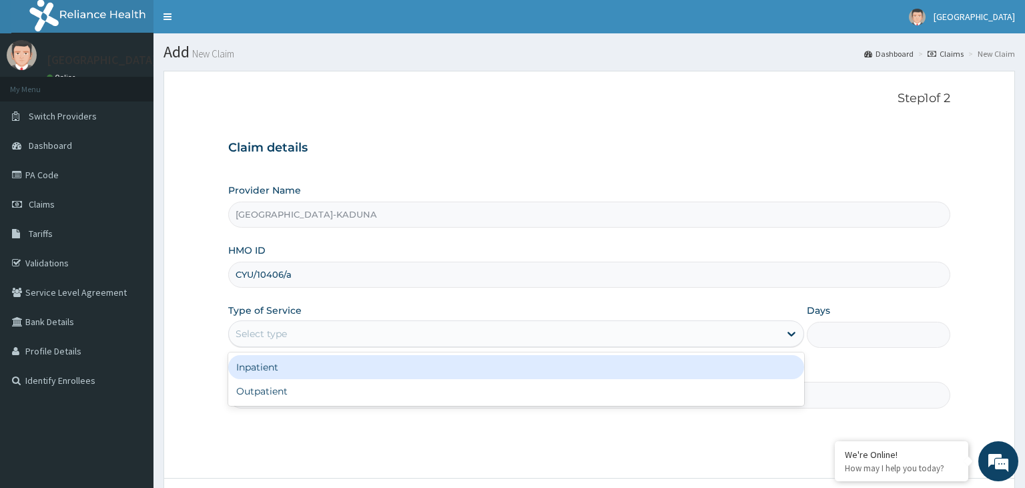
drag, startPoint x: 336, startPoint y: 334, endPoint x: 290, endPoint y: 397, distance: 78.2
click at [335, 334] on div "Select type" at bounding box center [504, 333] width 551 height 21
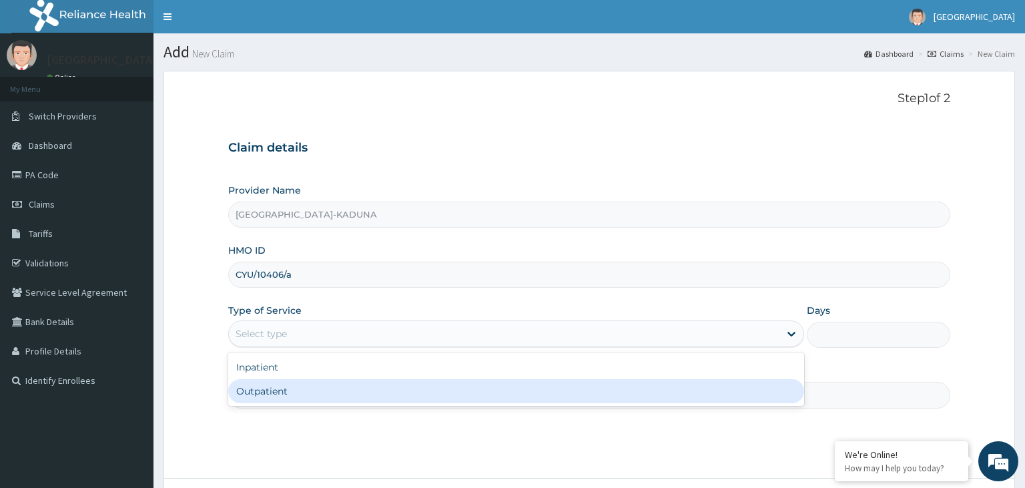
click at [282, 397] on div "Outpatient" at bounding box center [516, 391] width 576 height 24
type input "1"
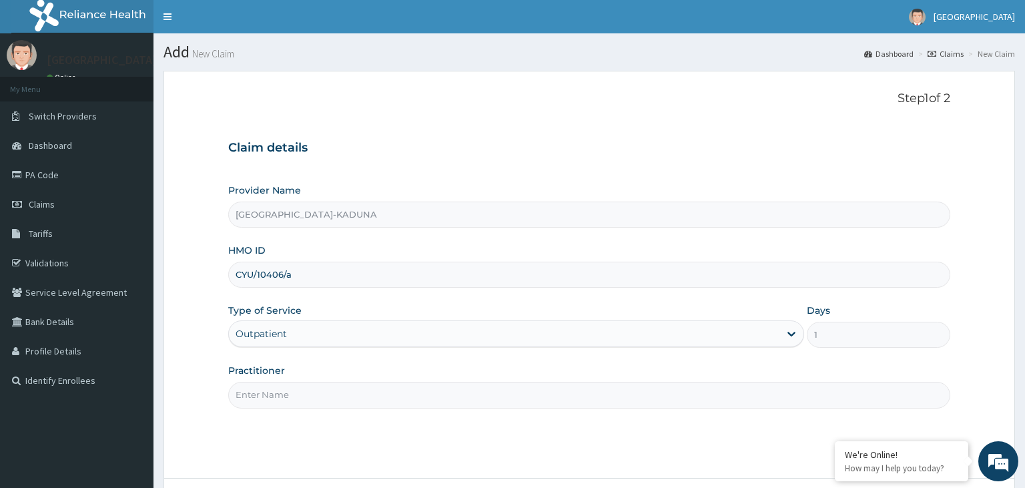
click at [298, 388] on input "Practitioner" at bounding box center [589, 395] width 723 height 26
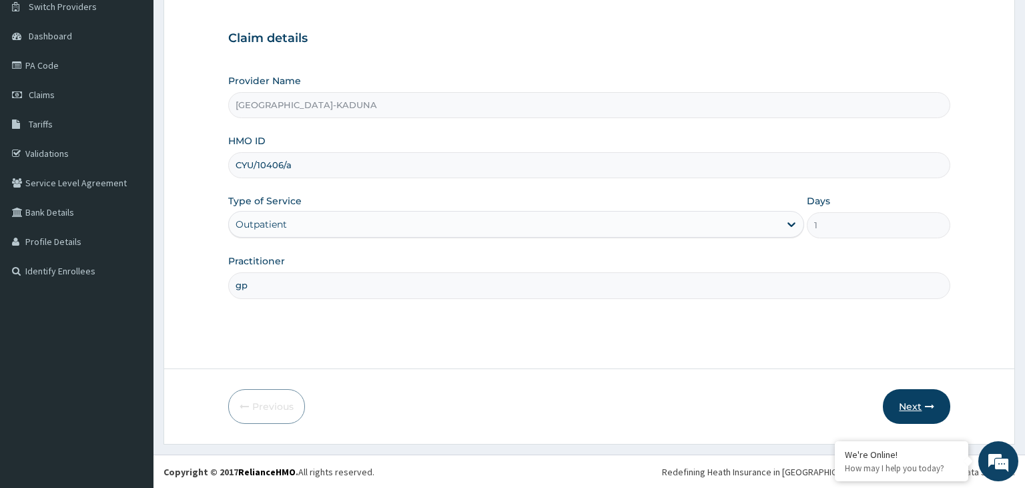
type input "gp"
click at [923, 408] on button "Next" at bounding box center [916, 406] width 67 height 35
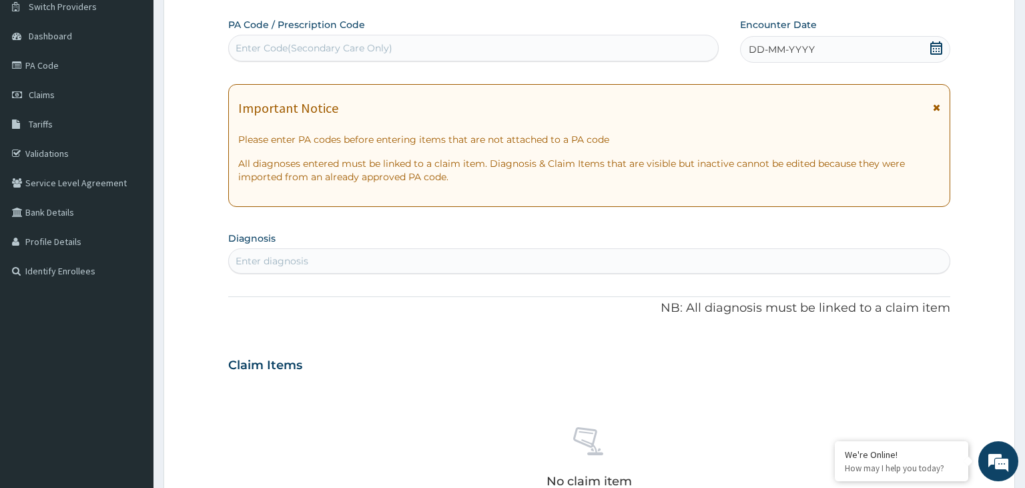
click at [481, 240] on section "Diagnosis Enter diagnosis" at bounding box center [589, 250] width 723 height 45
click at [384, 48] on div "Enter Code(Secondary Care Only)" at bounding box center [314, 47] width 157 height 13
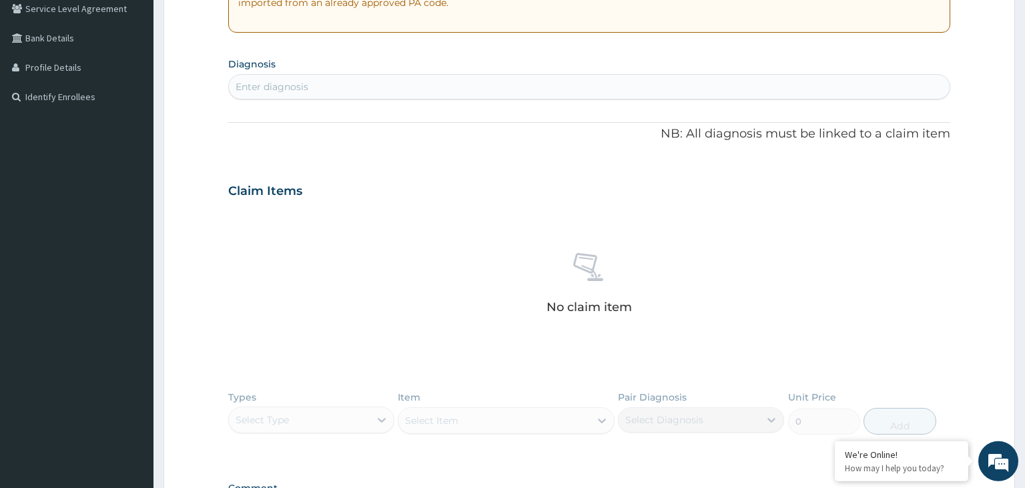
scroll to position [258, 0]
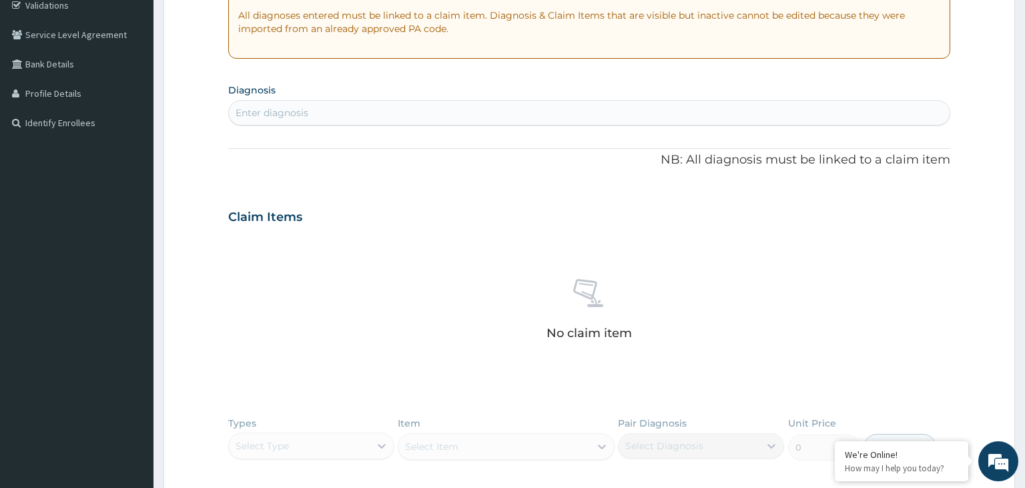
click at [342, 112] on div "Enter diagnosis" at bounding box center [590, 112] width 722 height 21
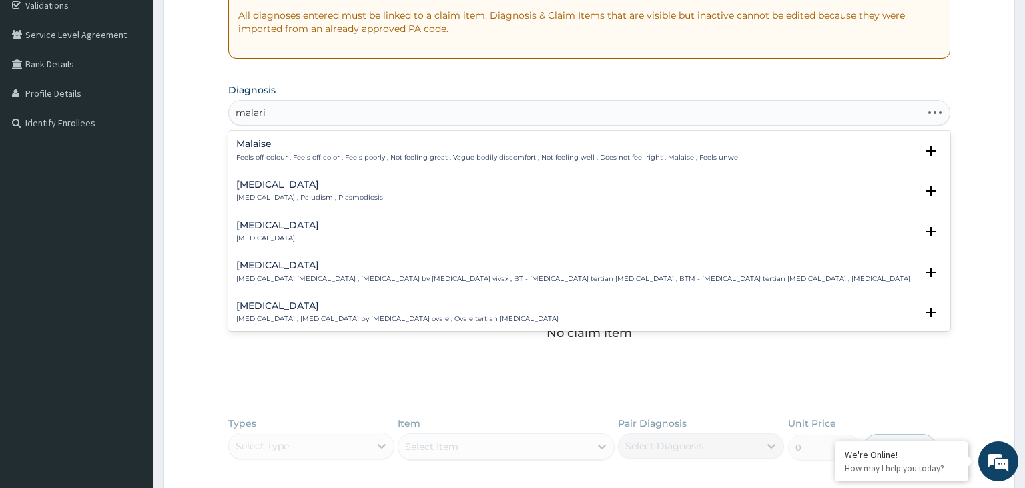
type input "malaria"
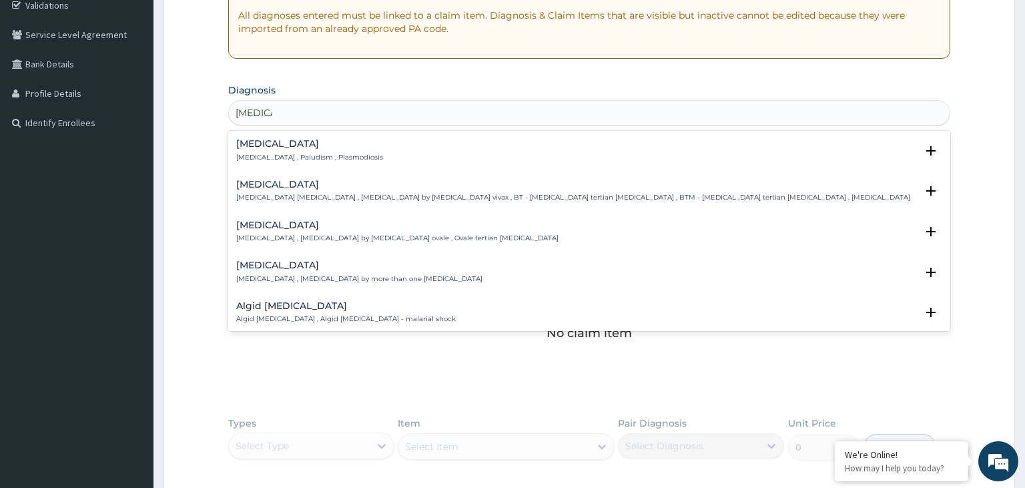
click at [290, 144] on h4 "Malaria" at bounding box center [309, 144] width 147 height 10
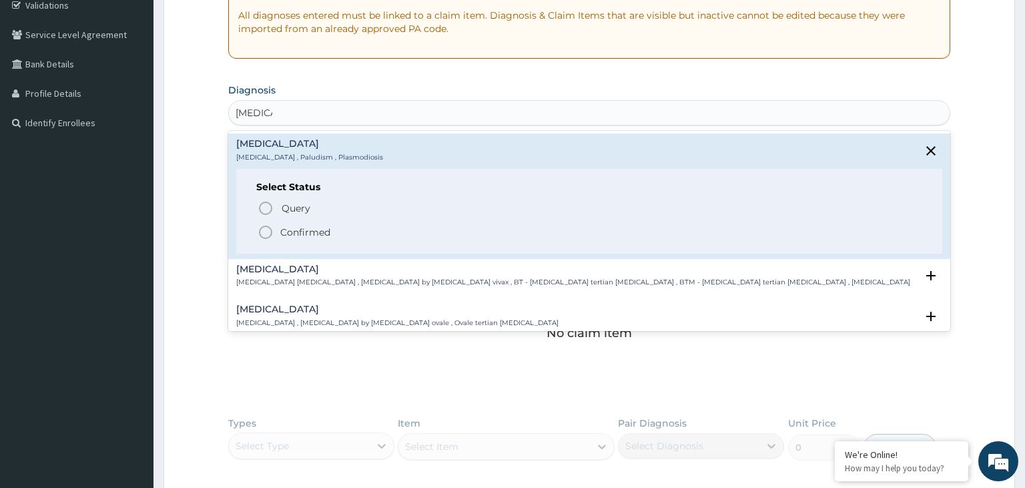
click at [293, 238] on span "Confirmed" at bounding box center [591, 232] width 666 height 16
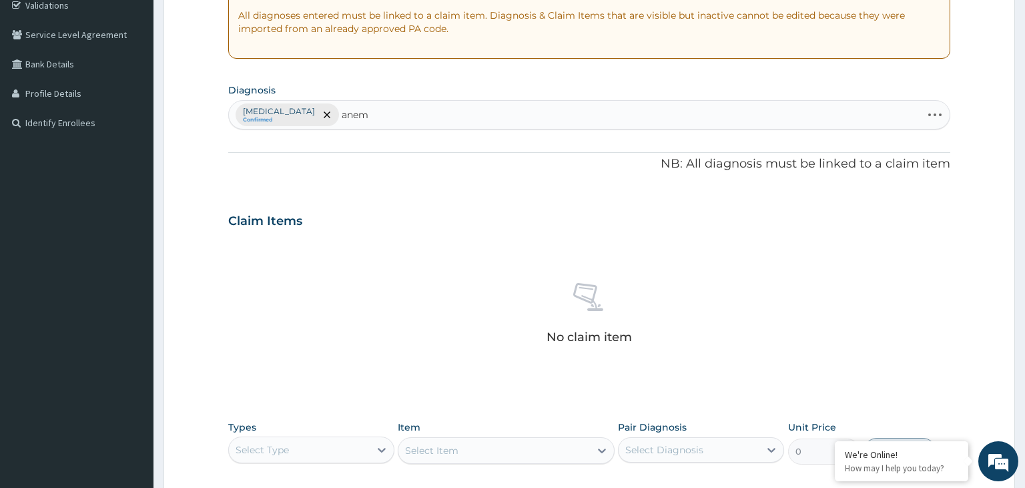
type input "anemi"
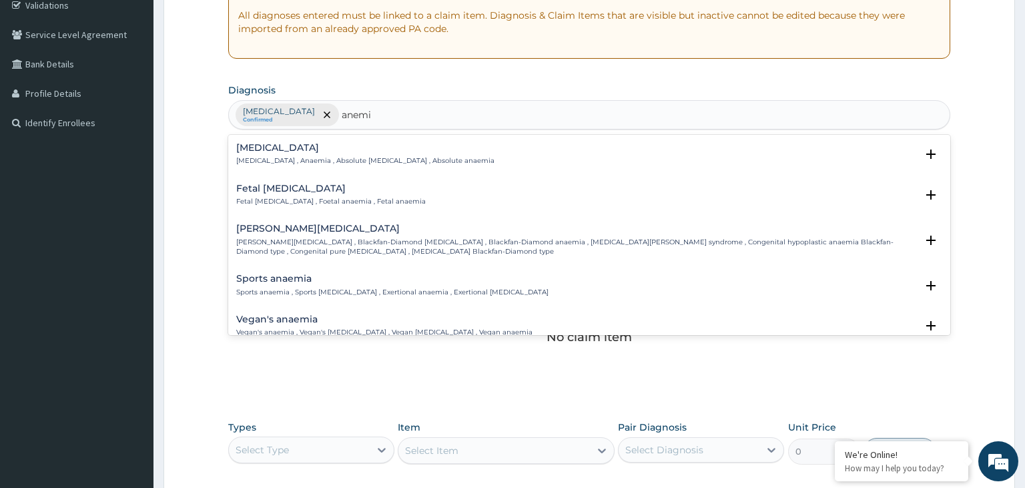
click at [292, 159] on p "Anemia , Anaemia , Absolute anemia , Absolute anaemia" at bounding box center [365, 160] width 258 height 9
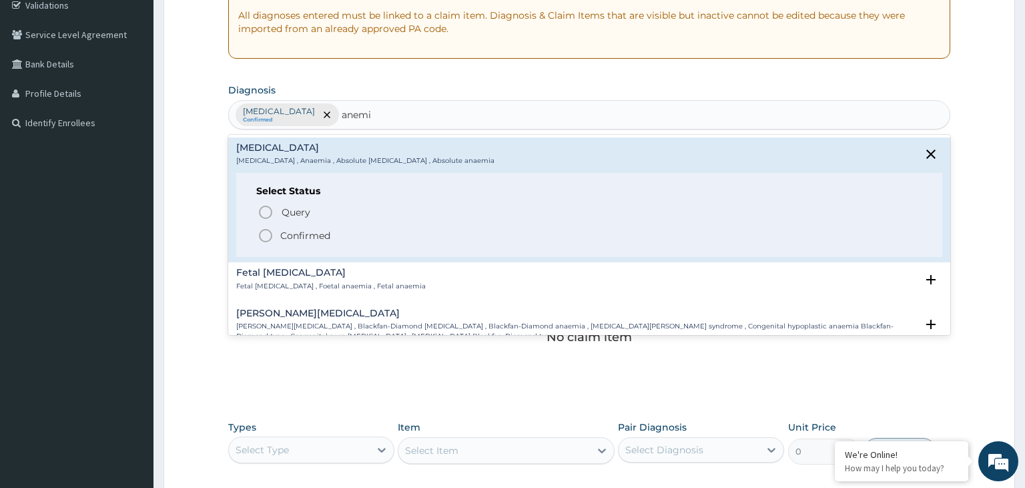
click at [297, 231] on p "Confirmed" at bounding box center [305, 235] width 50 height 13
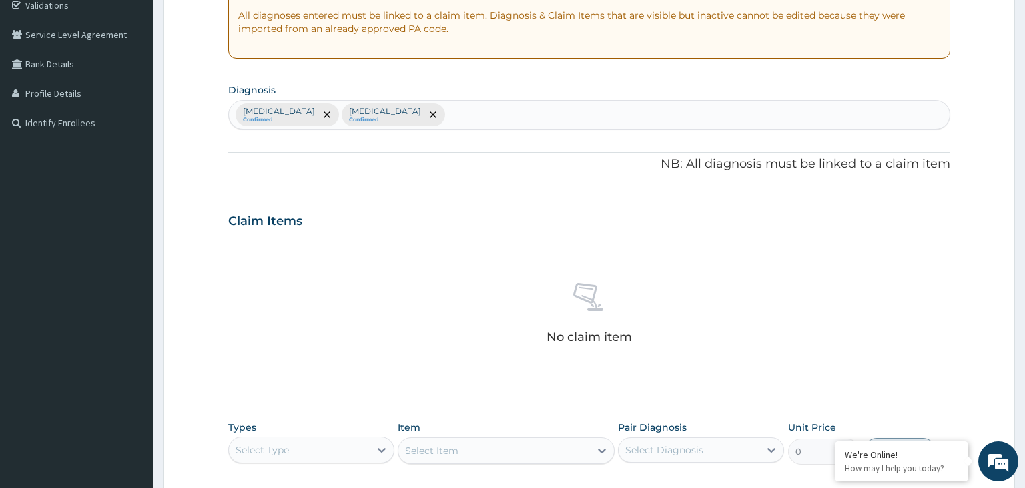
scroll to position [473, 0]
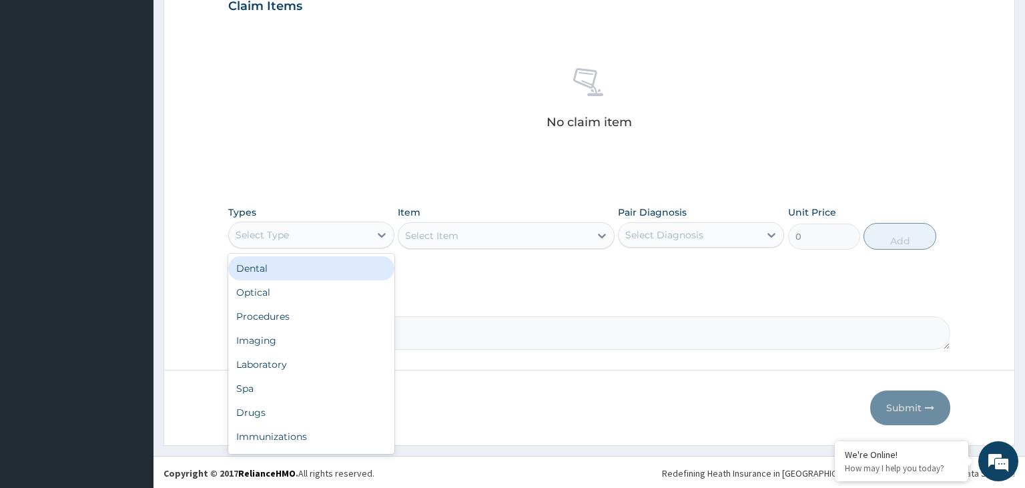
drag, startPoint x: 360, startPoint y: 233, endPoint x: 359, endPoint y: 241, distance: 8.1
click at [360, 232] on div "Select Type" at bounding box center [299, 234] width 141 height 21
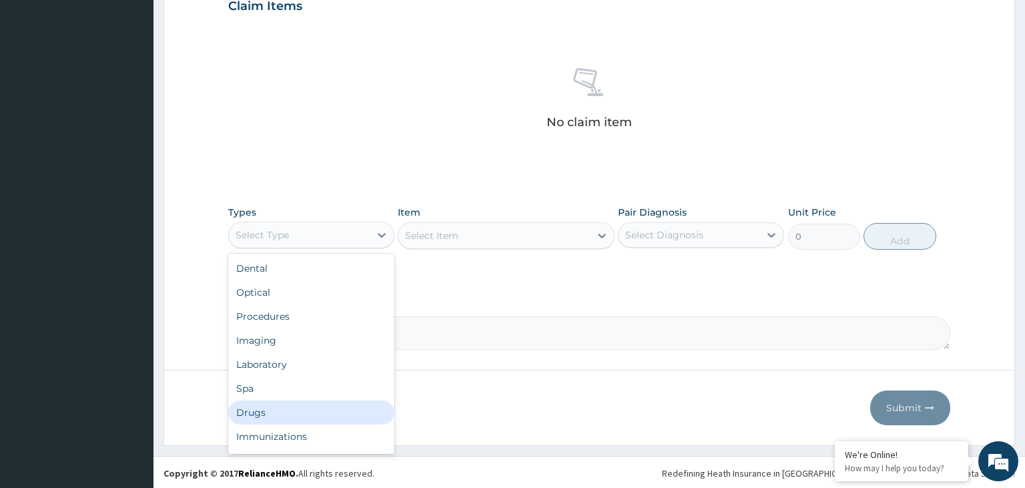
click at [304, 423] on div "Drugs" at bounding box center [311, 413] width 166 height 24
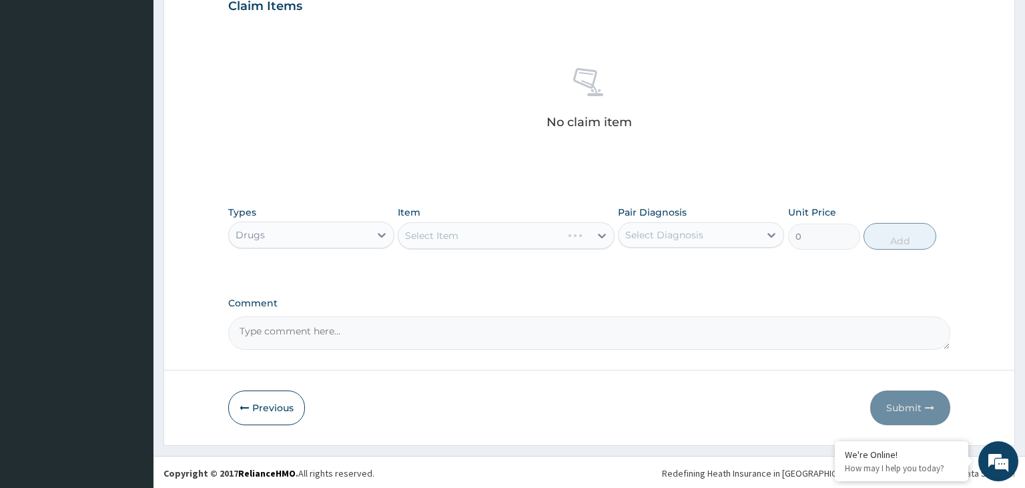
click at [540, 236] on div "Select Item" at bounding box center [506, 235] width 217 height 27
click at [543, 237] on div "Select Item" at bounding box center [495, 235] width 192 height 21
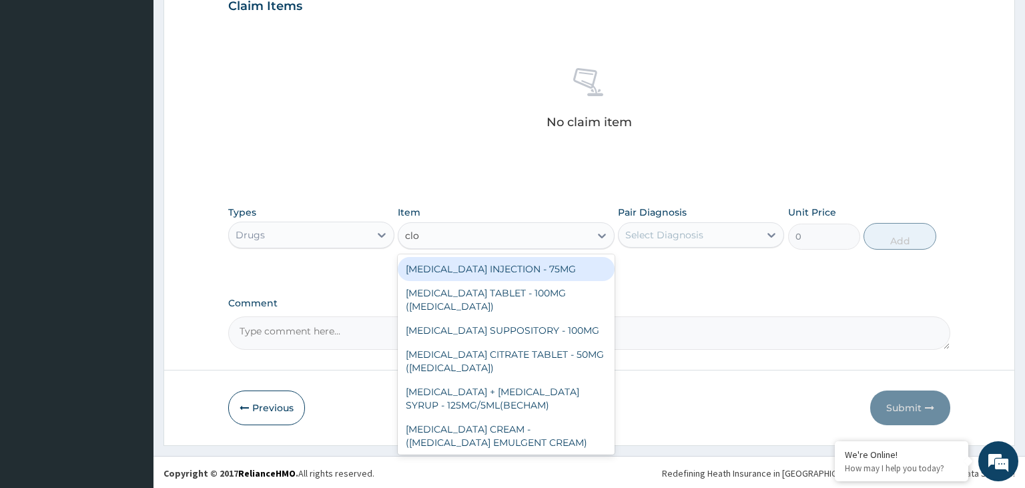
type input "clop"
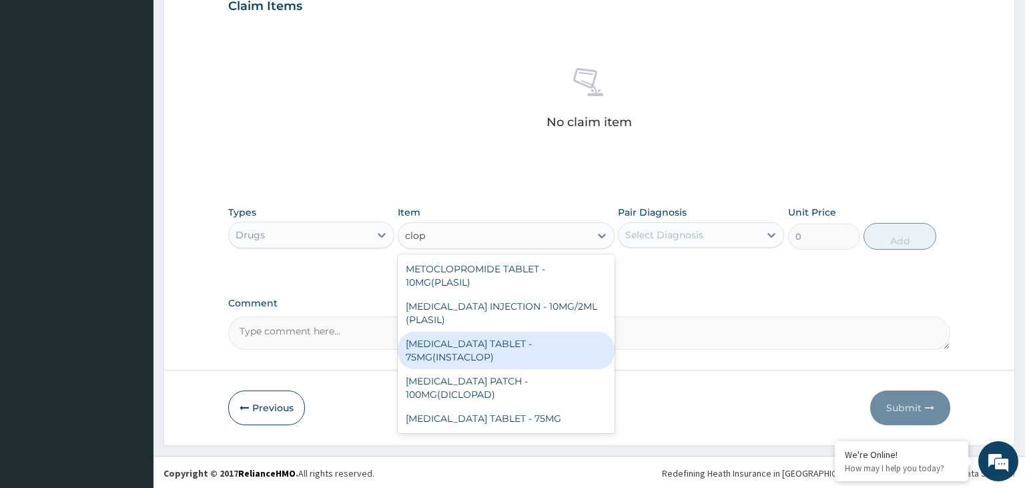
click at [533, 339] on div "CLOPIDOGREL TABLET - 75MG(INSTACLOP)" at bounding box center [506, 350] width 217 height 37
type input "126.56"
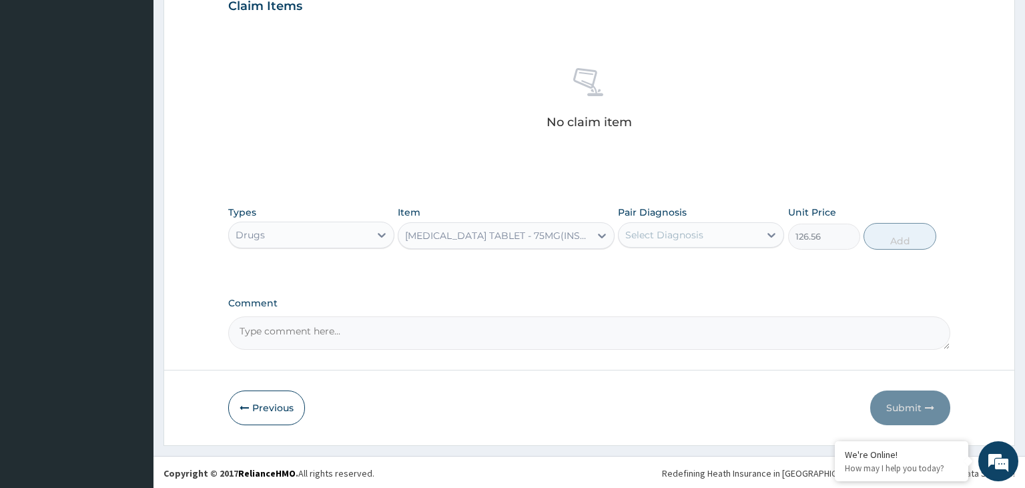
click at [521, 235] on div "CLOPIDOGREL TABLET - 75MG(INSTACLOP)" at bounding box center [498, 235] width 186 height 13
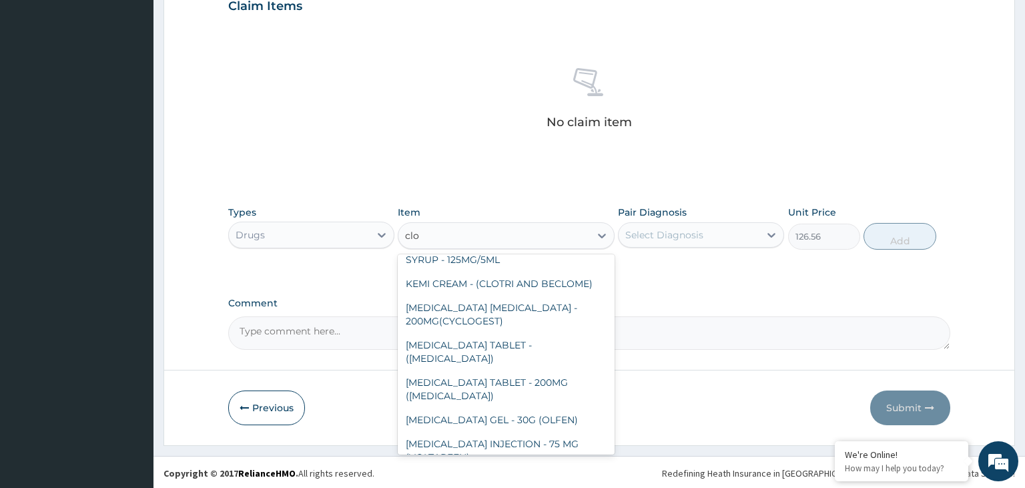
scroll to position [421, 0]
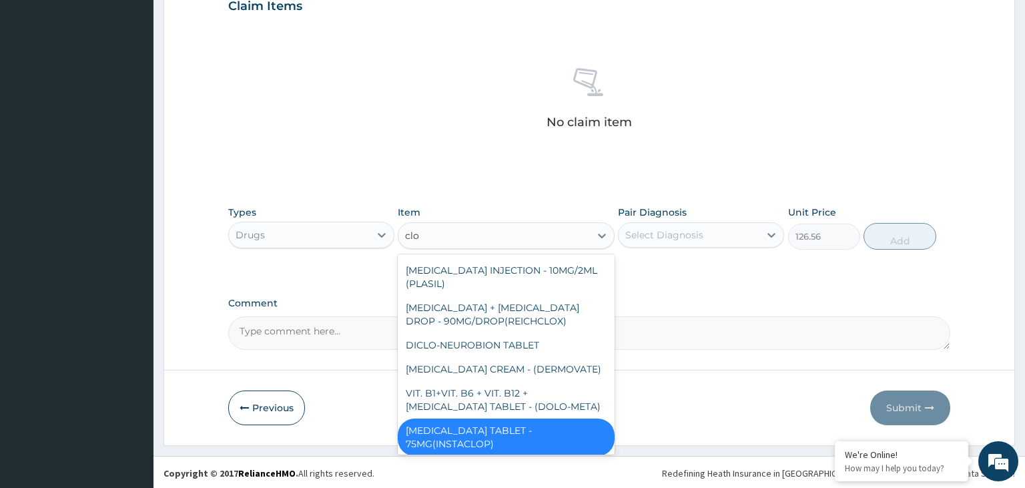
type input "clop"
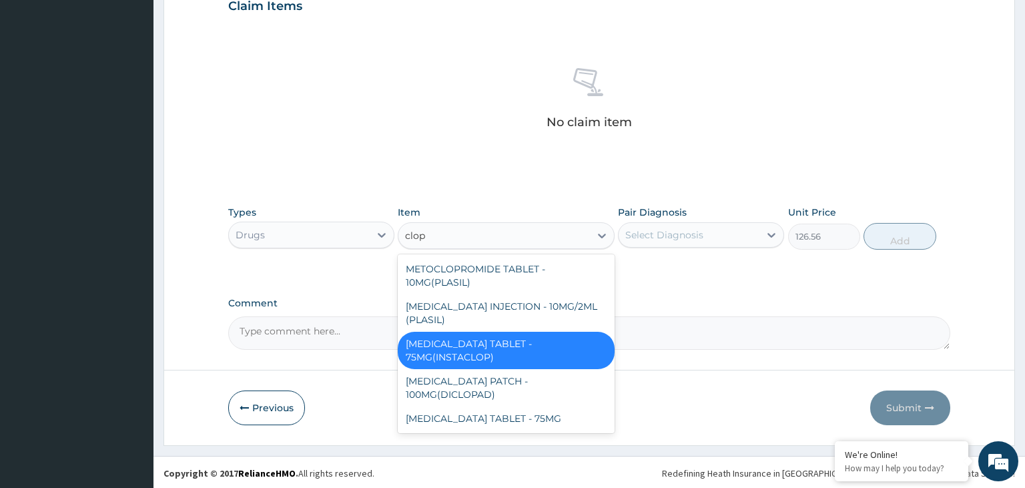
scroll to position [0, 0]
click at [535, 420] on div "CLOPIDOGREL TABLET - 75MG" at bounding box center [506, 419] width 217 height 24
type input "120.39999999999999"
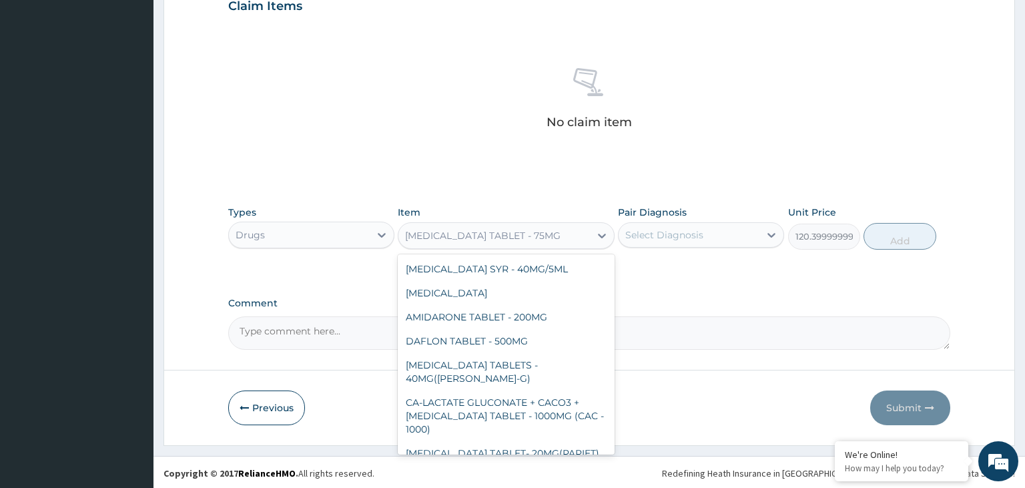
click at [531, 238] on div "CLOPIDOGREL TABLET - 75MG" at bounding box center [483, 235] width 156 height 13
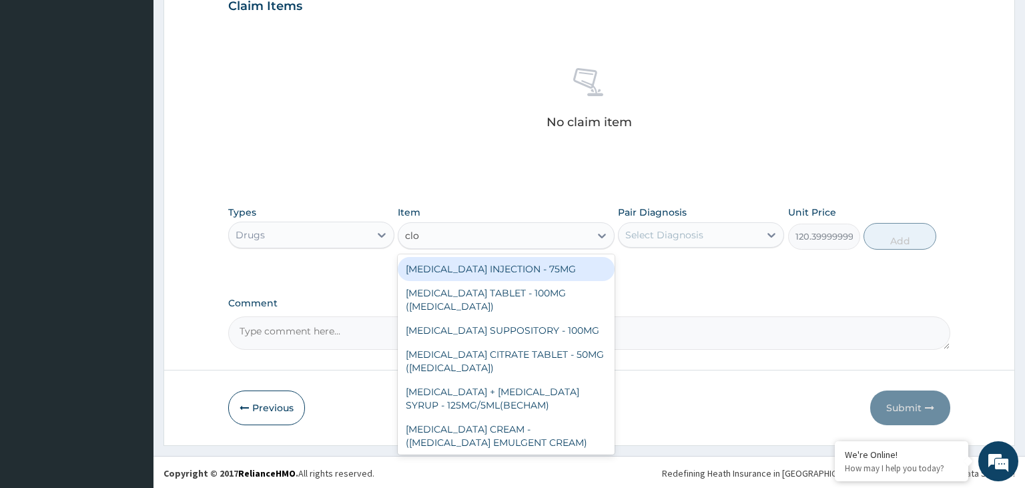
type input "clop"
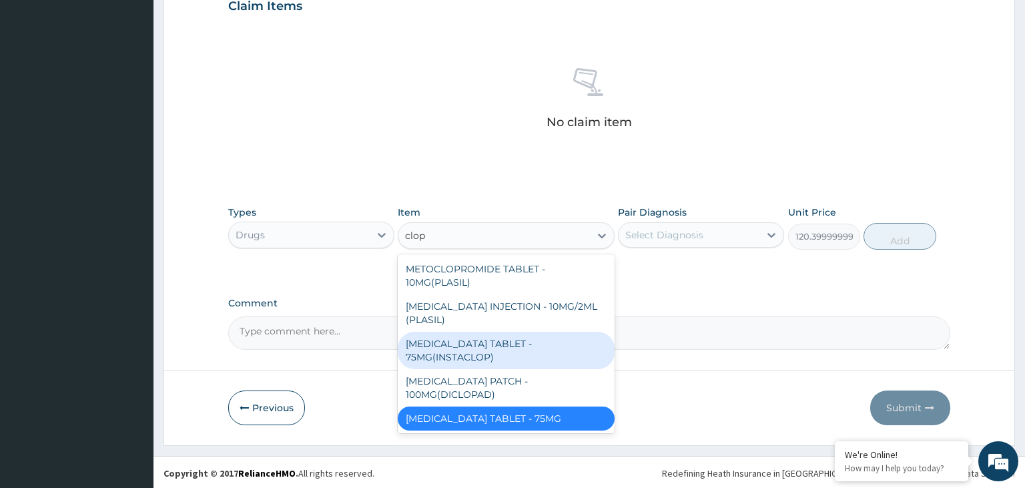
click at [499, 351] on div "CLOPIDOGREL TABLET - 75MG(INSTACLOP)" at bounding box center [506, 350] width 217 height 37
type input "126.56"
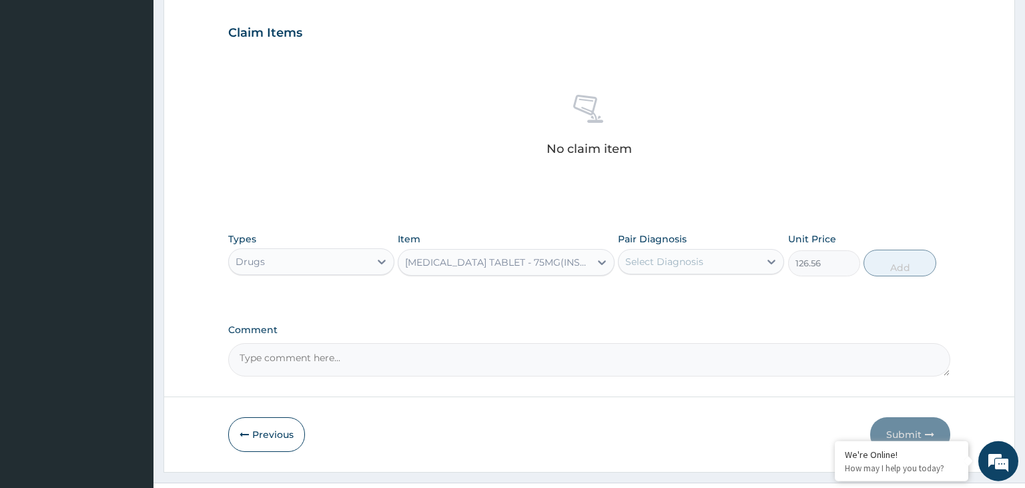
scroll to position [473, 0]
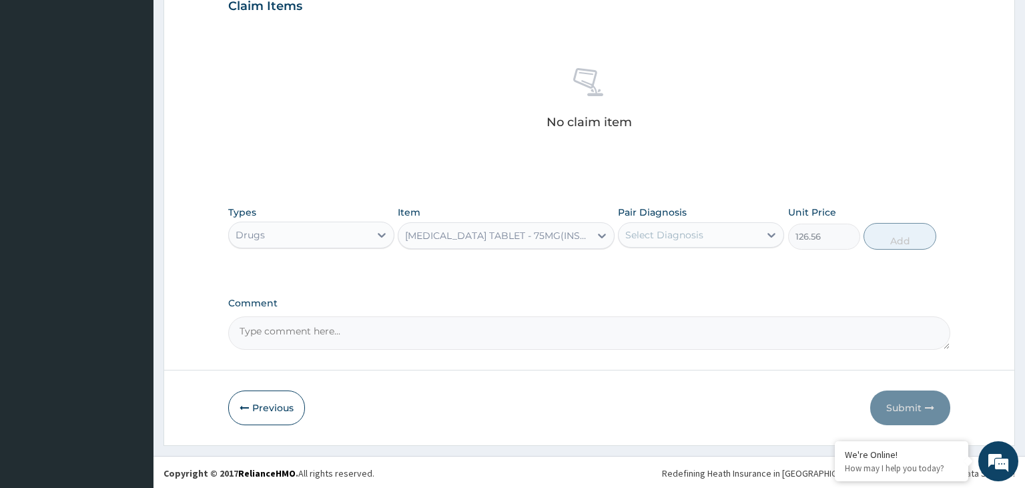
click at [513, 236] on div "[MEDICAL_DATA] TABLET - 75MG(INSTACLOP)" at bounding box center [498, 235] width 186 height 13
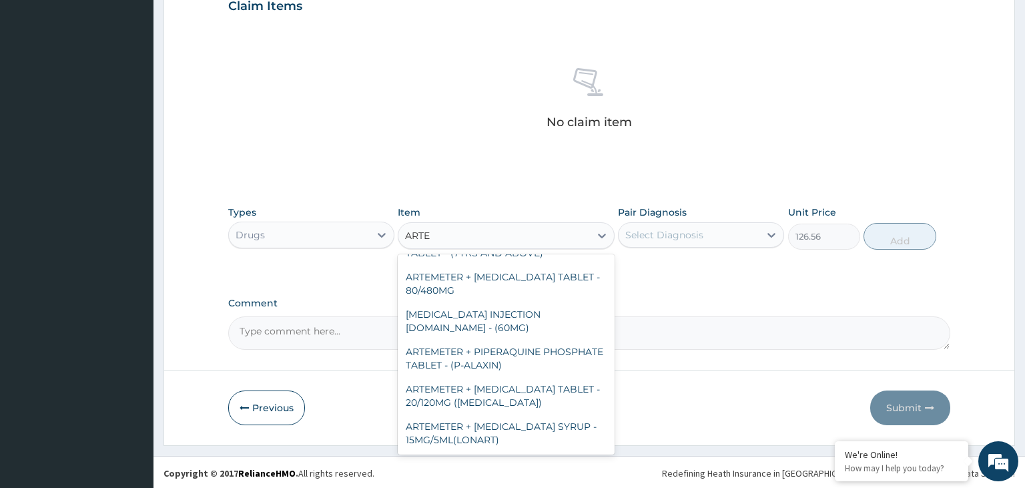
scroll to position [284, 0]
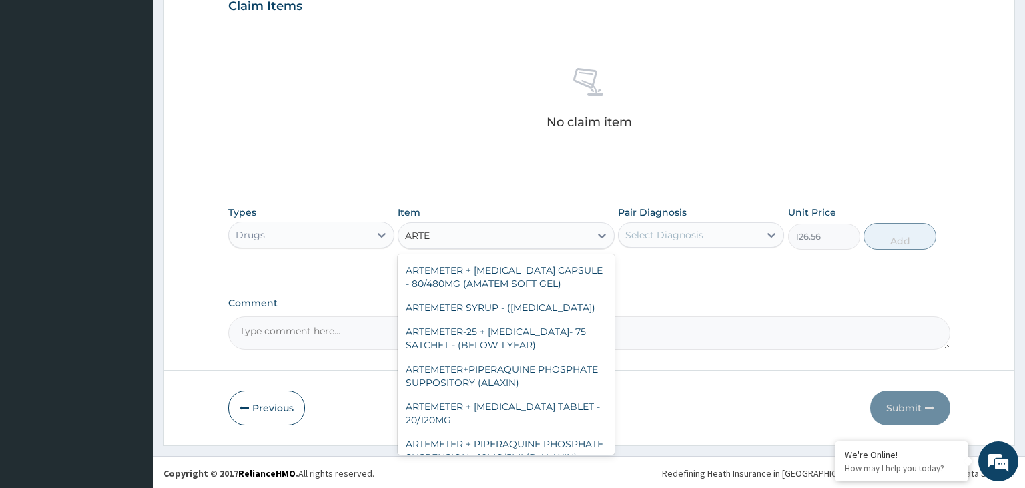
type input "ARTES"
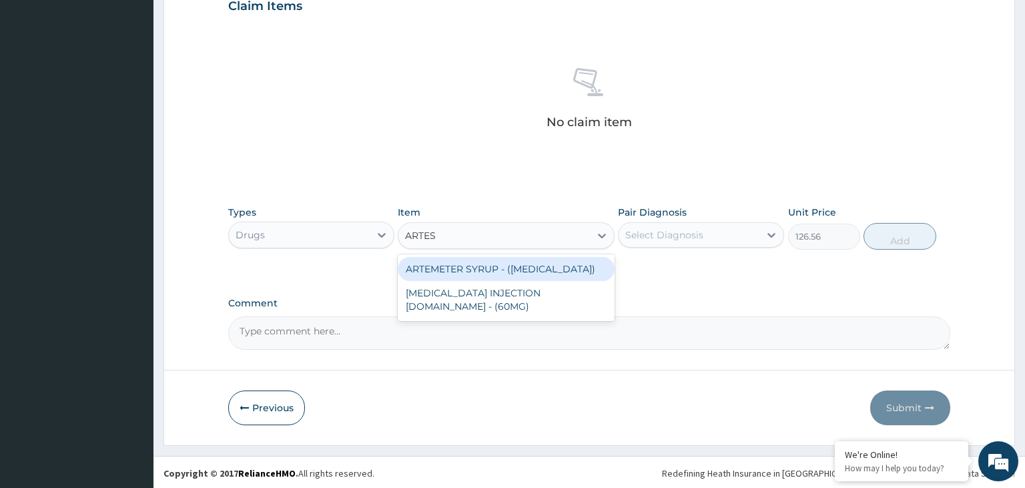
scroll to position [0, 0]
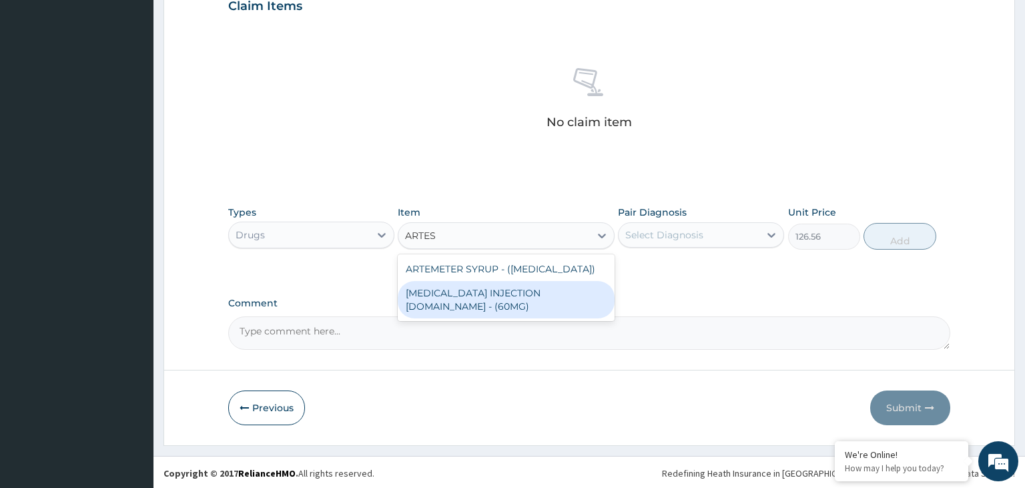
click at [535, 295] on div "ARTESUNATE INJECTION IV.IM - (60MG)" at bounding box center [506, 299] width 217 height 37
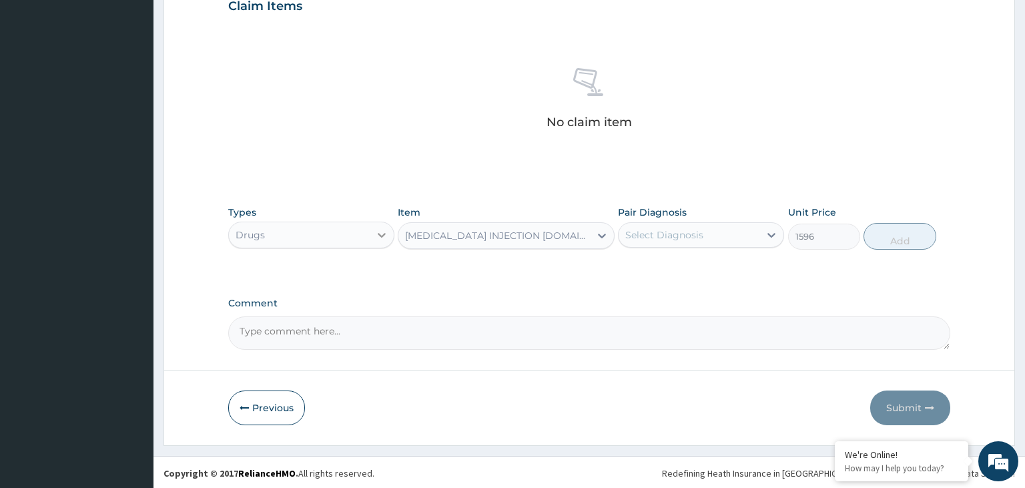
click at [390, 233] on div at bounding box center [382, 235] width 24 height 24
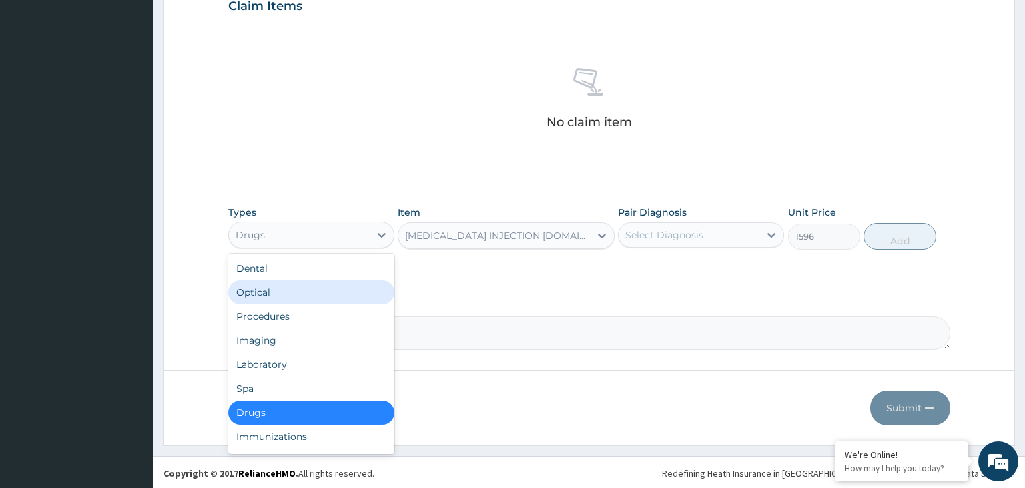
scroll to position [45, 0]
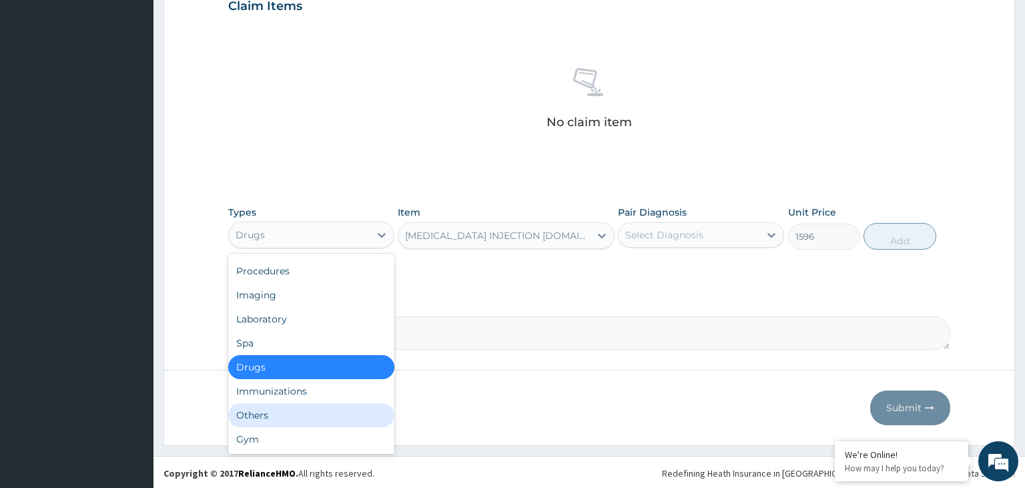
click at [300, 416] on div "Others" at bounding box center [311, 415] width 166 height 24
type input "0"
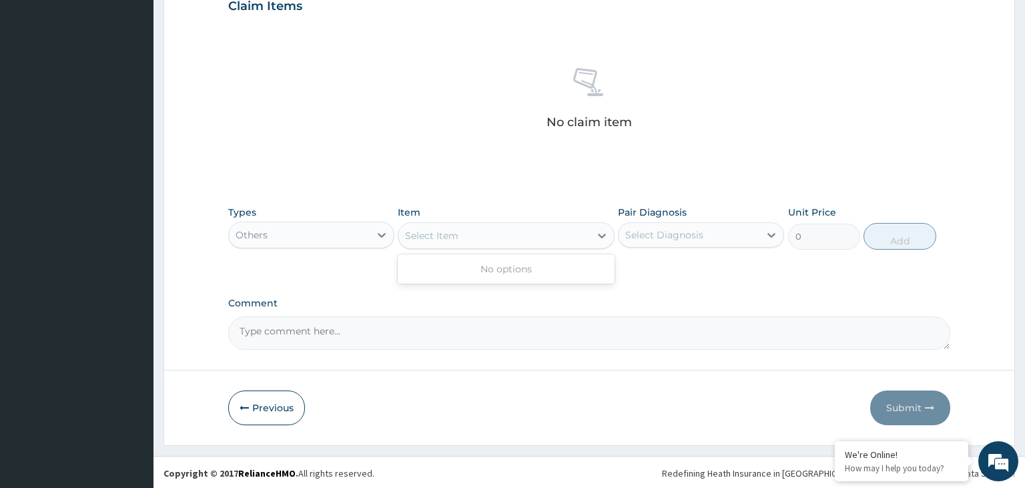
click at [524, 228] on div "Select Item" at bounding box center [495, 235] width 192 height 21
click at [379, 236] on icon at bounding box center [381, 234] width 13 height 13
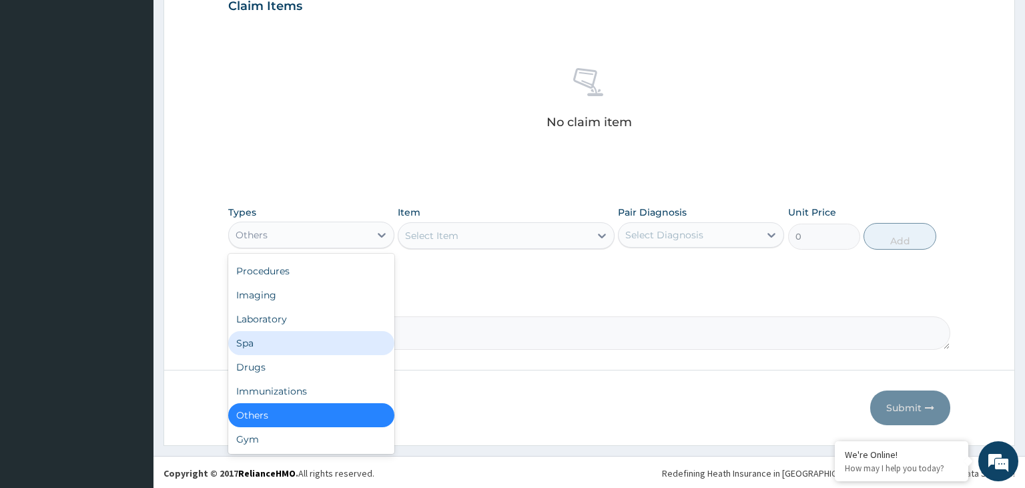
scroll to position [0, 0]
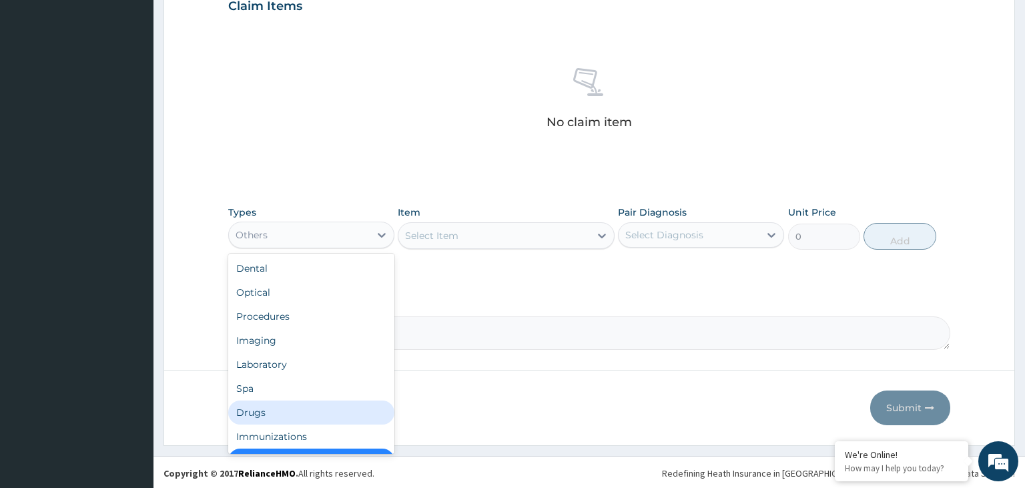
click at [297, 408] on div "Drugs" at bounding box center [311, 413] width 166 height 24
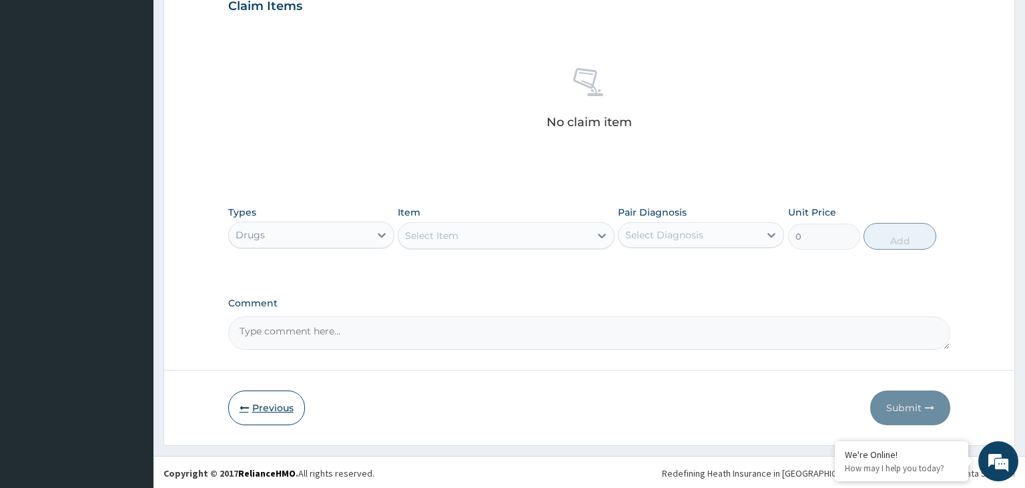
click at [287, 407] on button "Previous" at bounding box center [266, 408] width 77 height 35
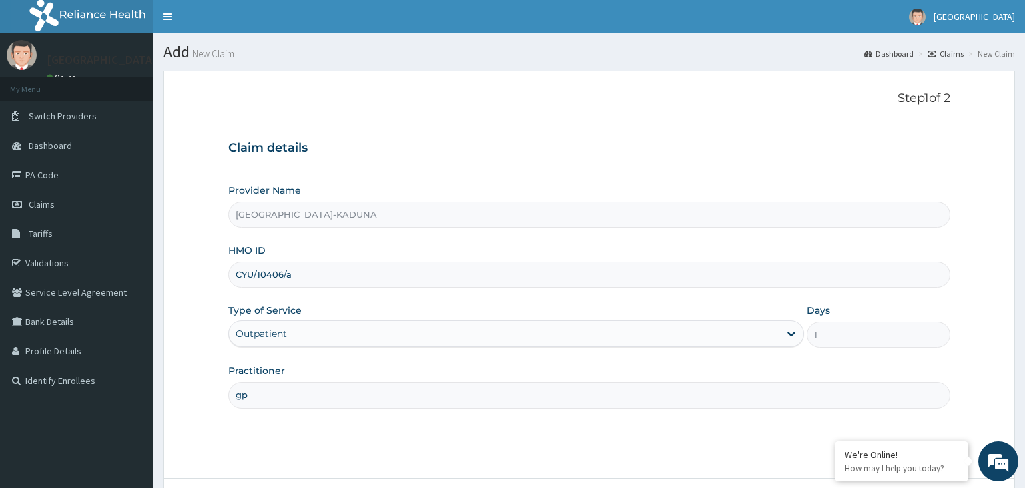
drag, startPoint x: 300, startPoint y: 277, endPoint x: 239, endPoint y: 280, distance: 61.5
click at [239, 279] on input "CYU/10406/a" at bounding box center [589, 275] width 723 height 26
type input "C"
paste input "PES/10118/D"
click at [258, 276] on input "PES/10118/D" at bounding box center [589, 275] width 723 height 26
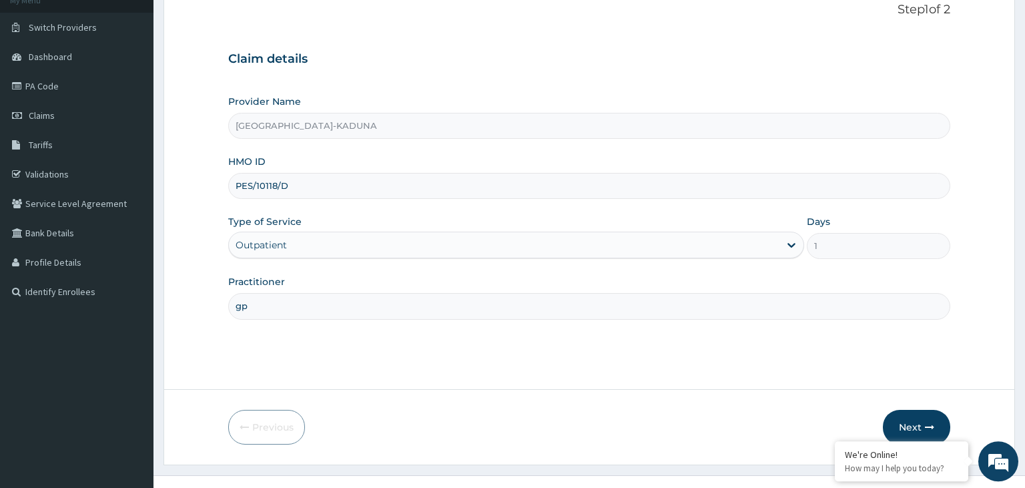
scroll to position [109, 0]
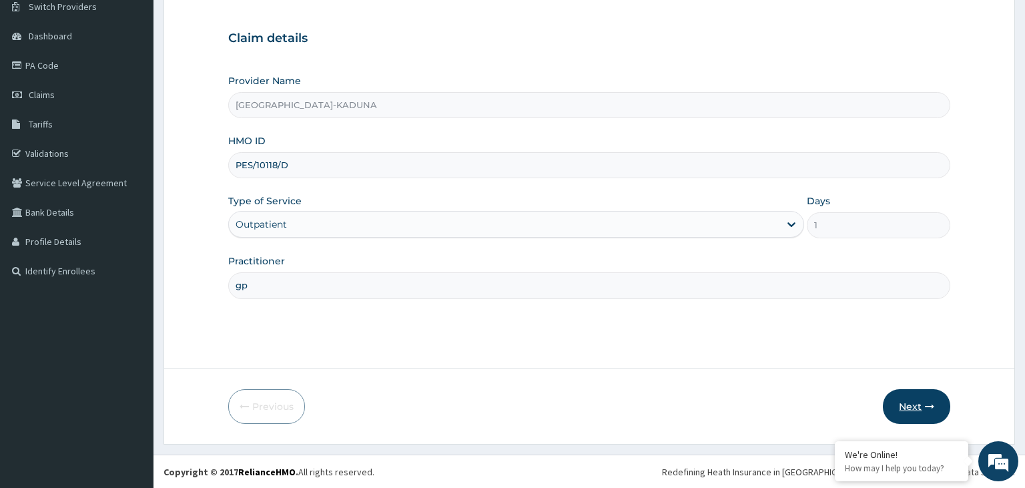
type input "PES/10118/D"
click at [913, 406] on button "Next" at bounding box center [916, 406] width 67 height 35
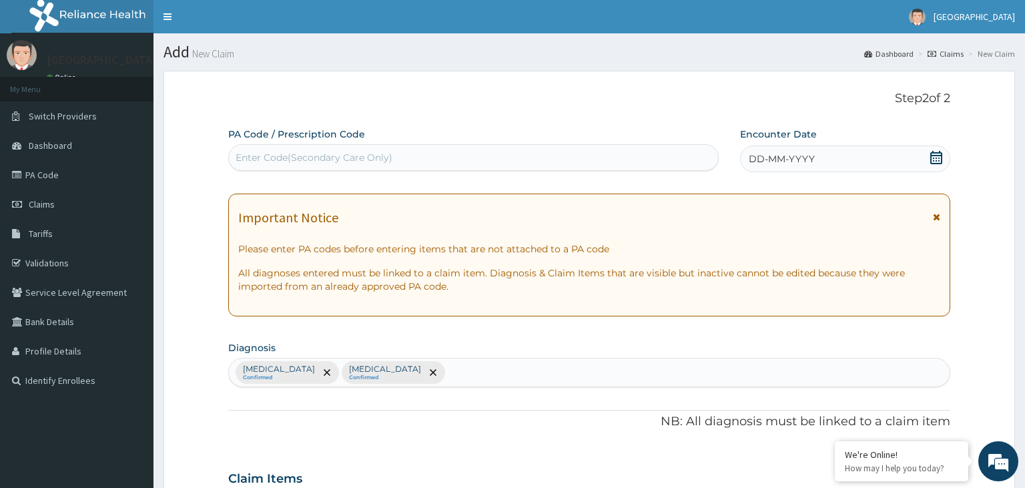
scroll to position [70, 0]
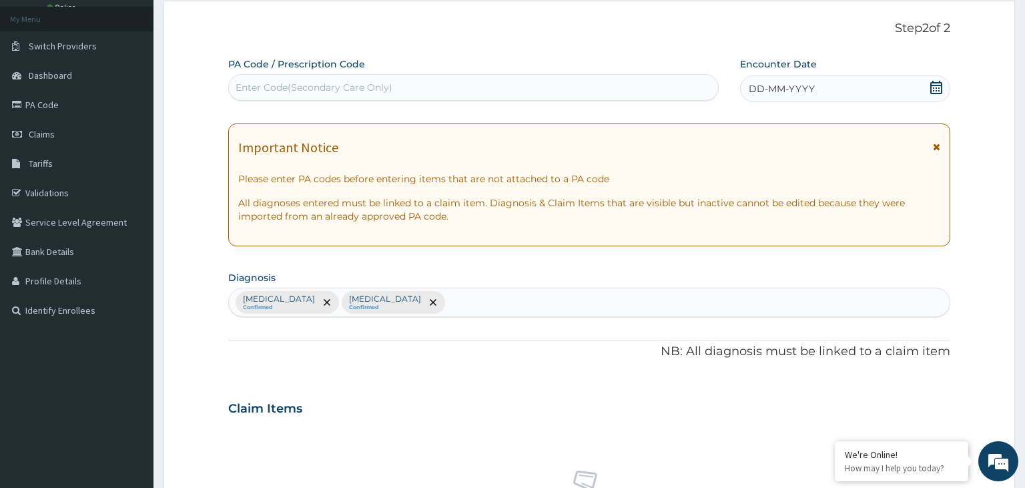
click at [939, 91] on icon at bounding box center [936, 87] width 13 height 13
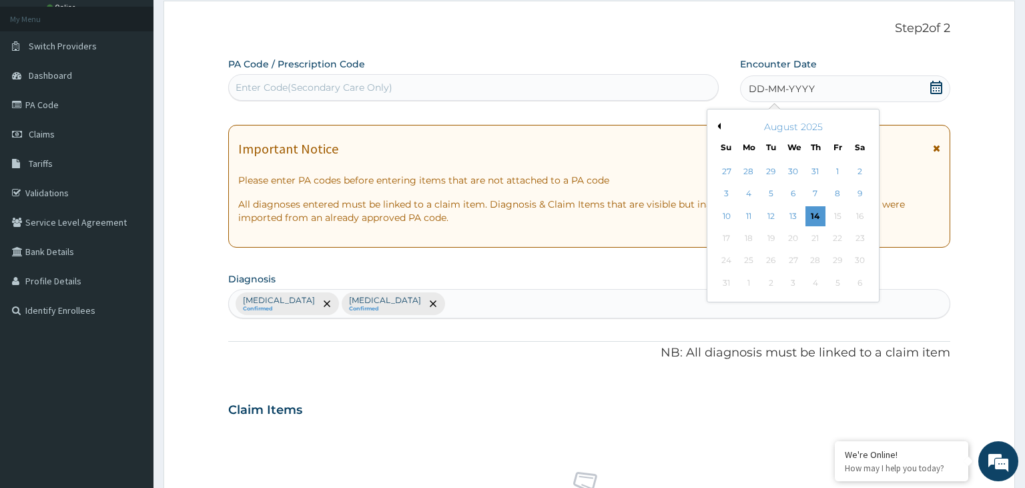
click at [450, 87] on div "Enter Code(Secondary Care Only)" at bounding box center [474, 87] width 490 height 21
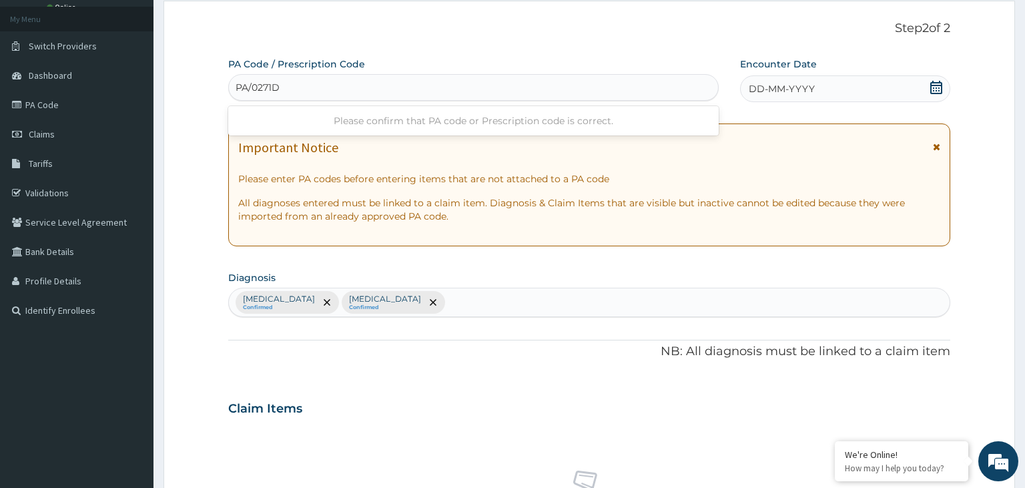
type input "PA/0271D6"
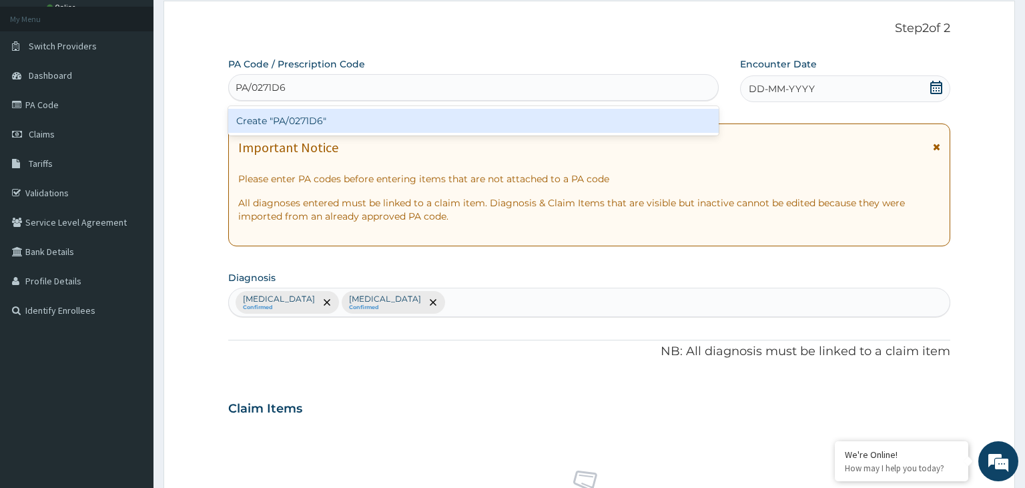
click at [431, 109] on div "Create "PA/0271D6"" at bounding box center [473, 121] width 491 height 24
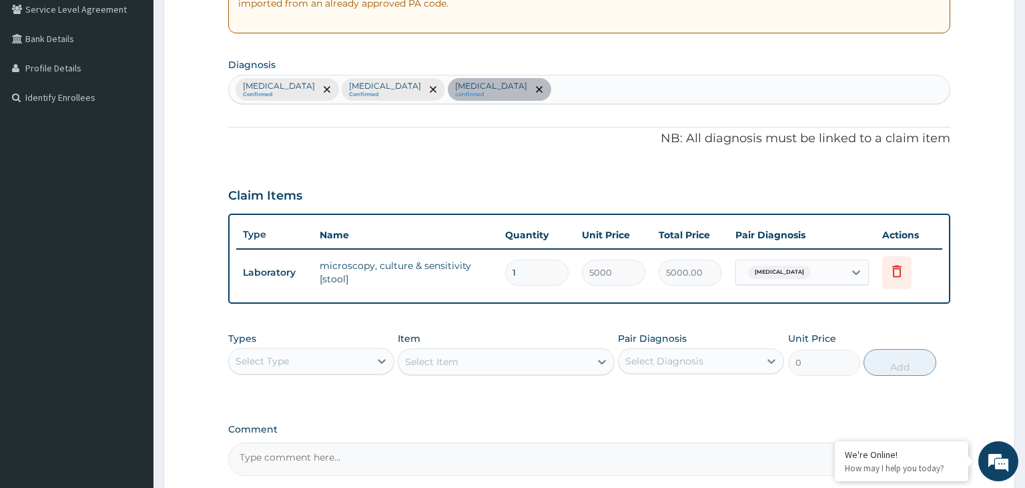
scroll to position [409, 0]
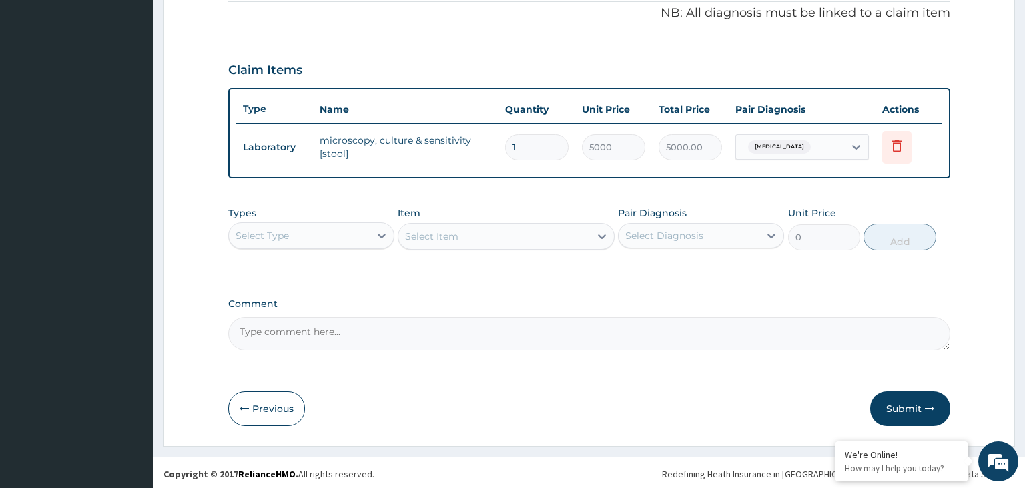
click at [347, 236] on div "Select Type" at bounding box center [299, 235] width 141 height 21
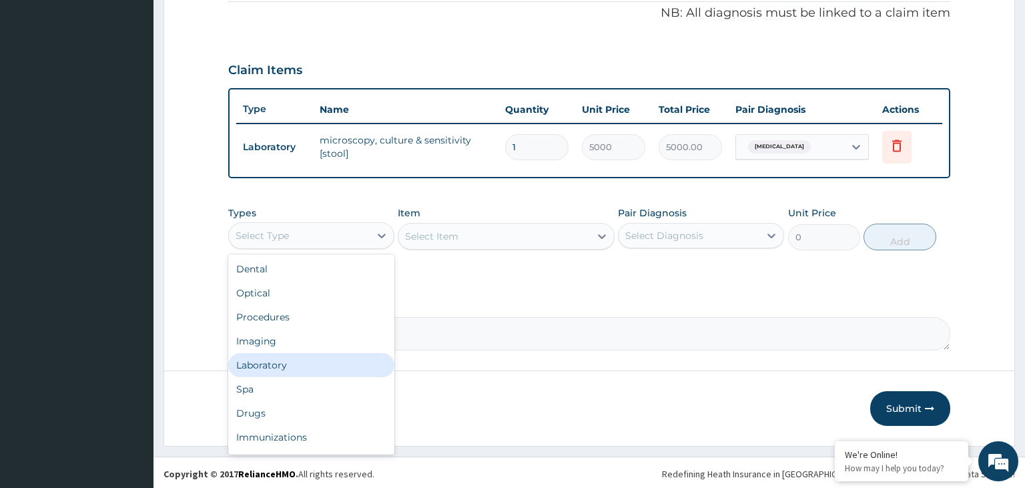
click at [310, 364] on div "Laboratory" at bounding box center [311, 365] width 166 height 24
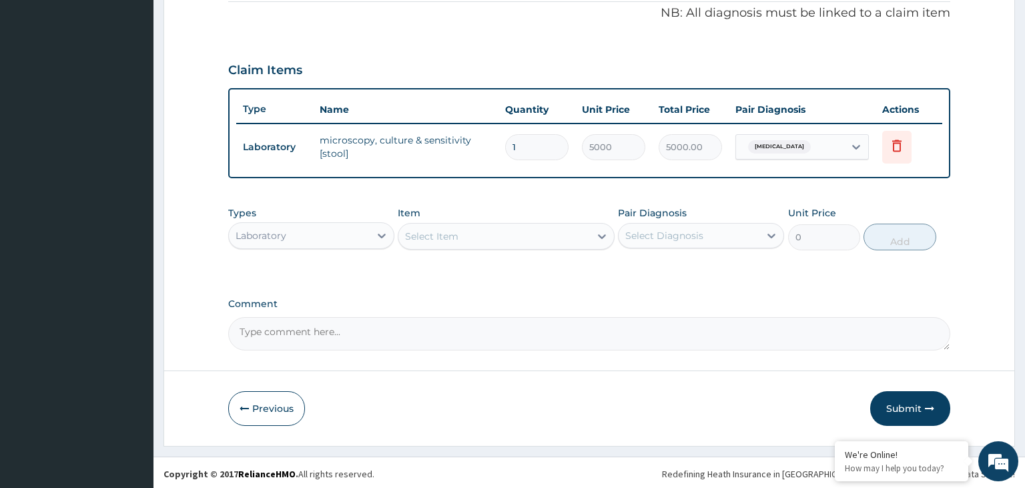
click at [485, 240] on div "Select Item" at bounding box center [495, 236] width 192 height 21
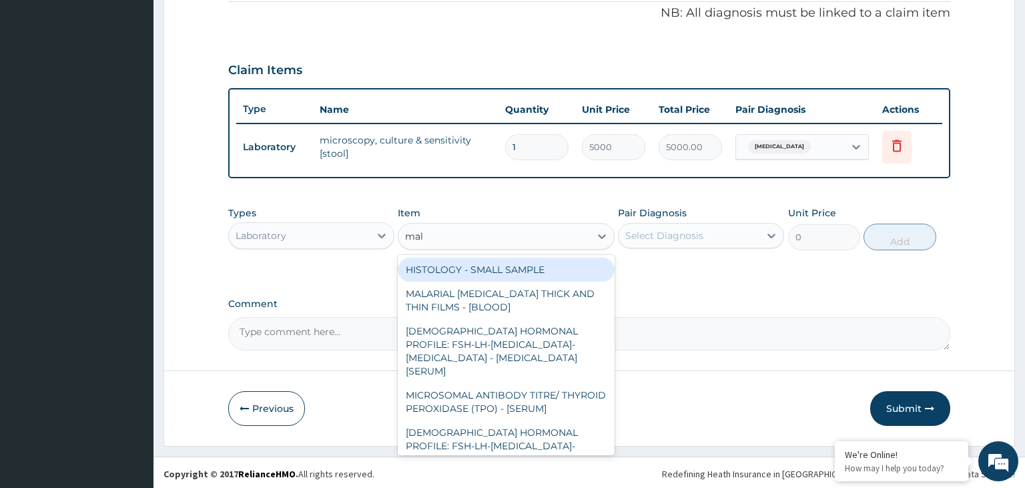
type input "mala"
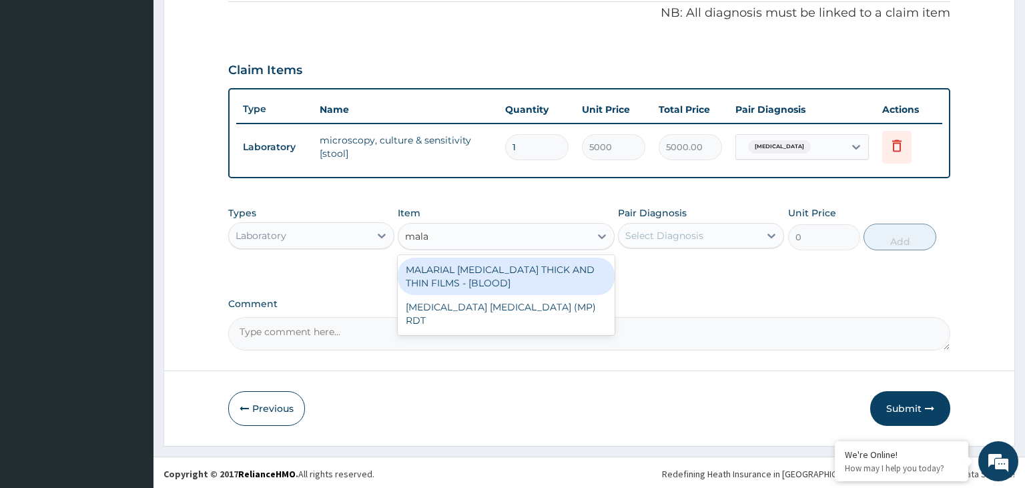
click at [555, 276] on div "MALARIAL [MEDICAL_DATA] THICK AND THIN FILMS - [BLOOD]" at bounding box center [506, 276] width 217 height 37
type input "2187.5"
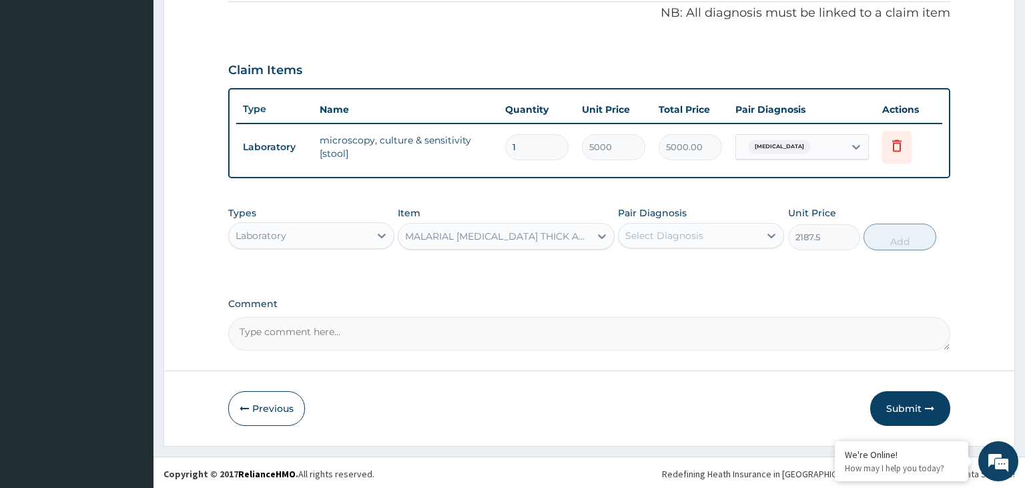
click at [655, 251] on div "Types Laboratory Item option MALARIAL PARASITE THICK AND THIN FILMS - [BLOOD], …" at bounding box center [589, 228] width 723 height 57
click at [680, 244] on div "Select Diagnosis" at bounding box center [689, 235] width 141 height 21
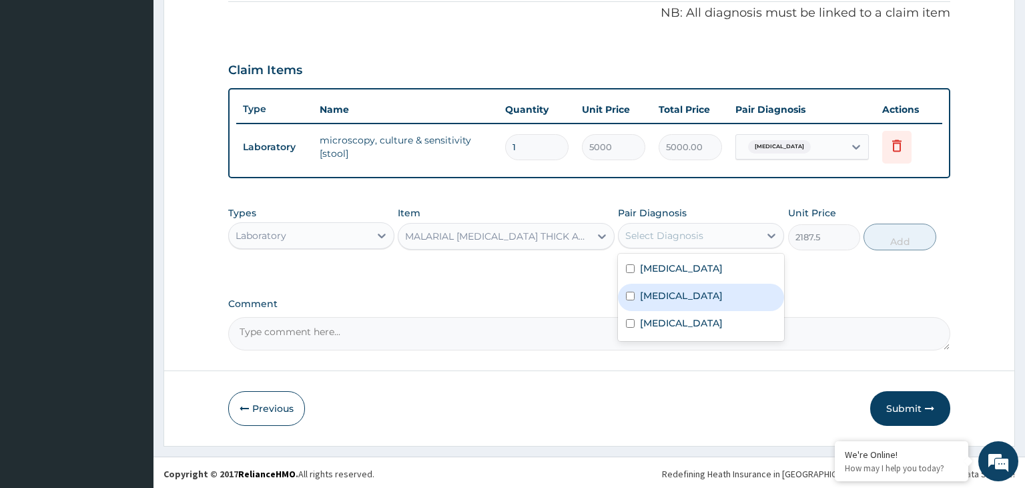
click at [678, 268] on div "[MEDICAL_DATA]" at bounding box center [701, 269] width 166 height 27
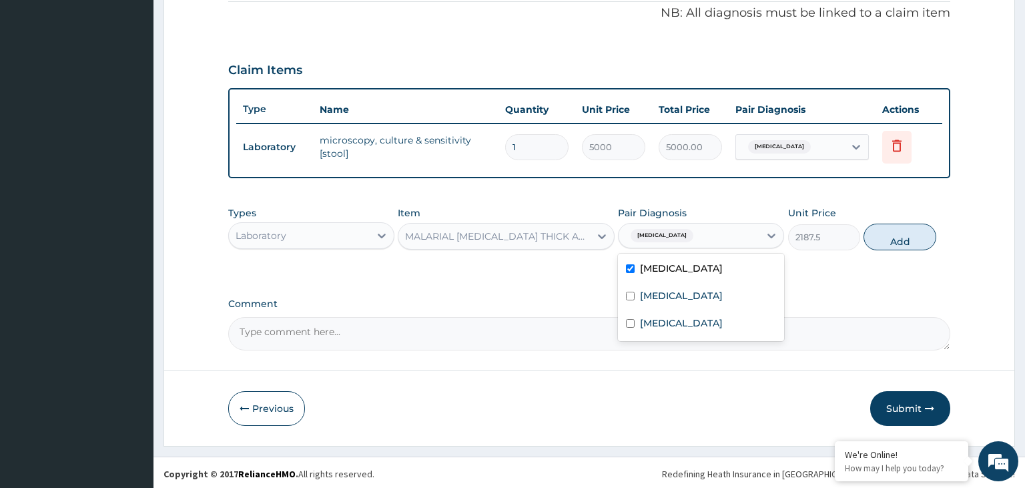
checkbox input "true"
click at [893, 235] on button "Add" at bounding box center [900, 237] width 72 height 27
type input "0"
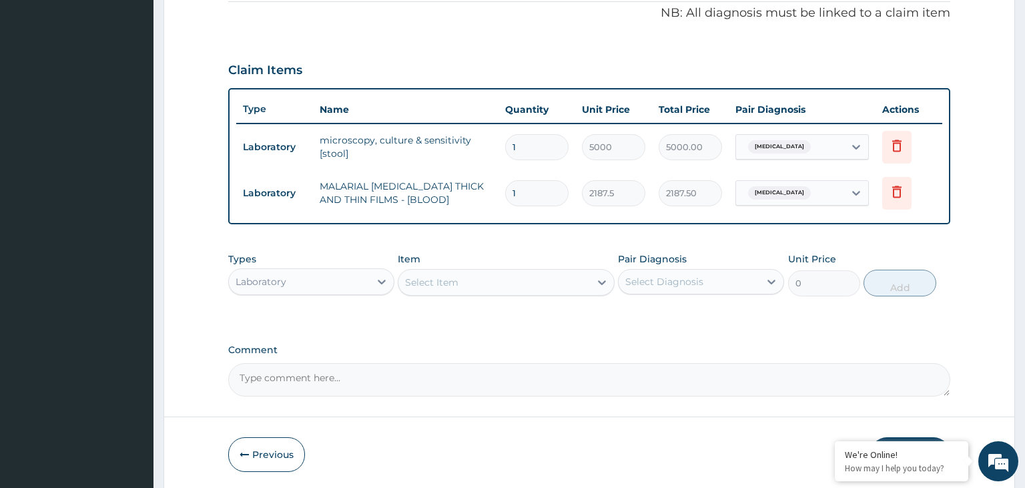
click at [470, 265] on div "Item Select Item" at bounding box center [506, 274] width 217 height 44
click at [471, 280] on div "Select Item" at bounding box center [495, 282] width 192 height 21
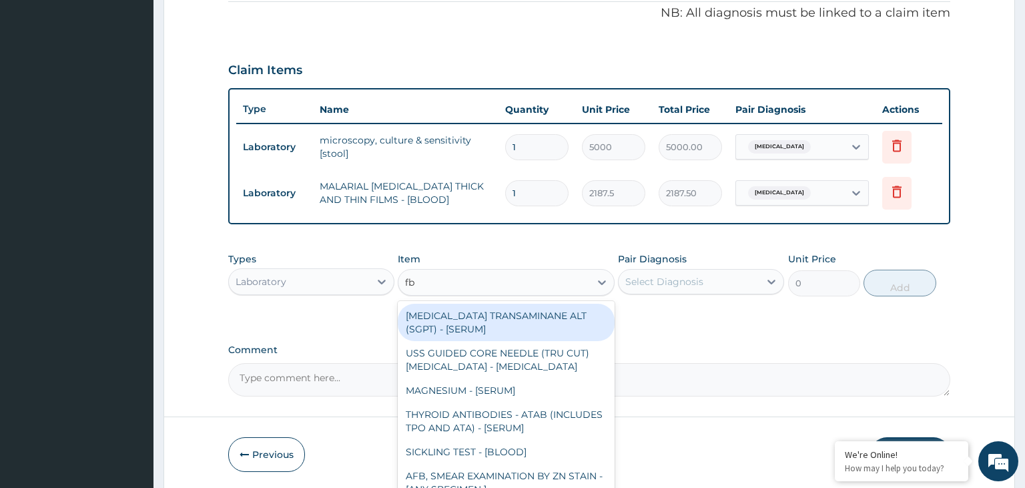
type input "fbc"
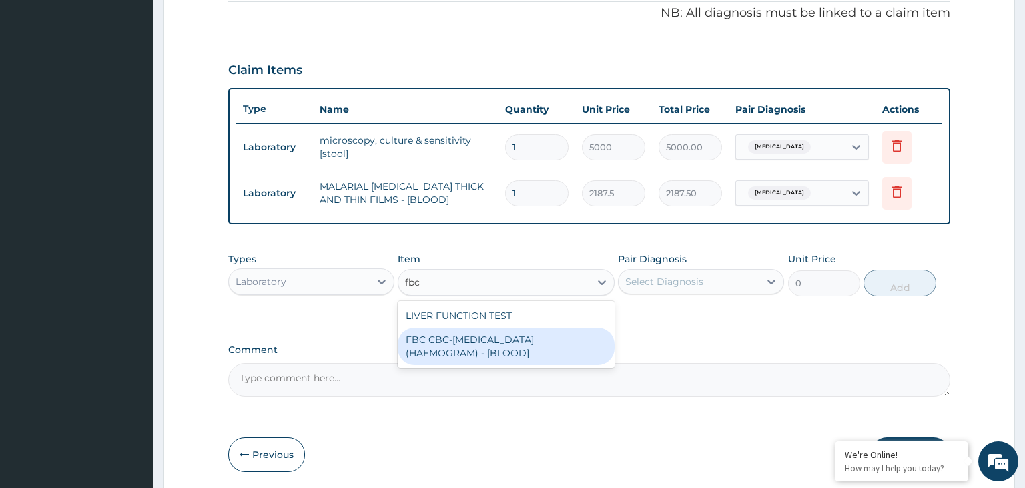
drag, startPoint x: 489, startPoint y: 350, endPoint x: 778, endPoint y: 292, distance: 294.0
click at [493, 350] on div "FBC CBC-COMPLETE BLOOD COUNT (HAEMOGRAM) - [BLOOD]" at bounding box center [506, 346] width 217 height 37
type input "5000"
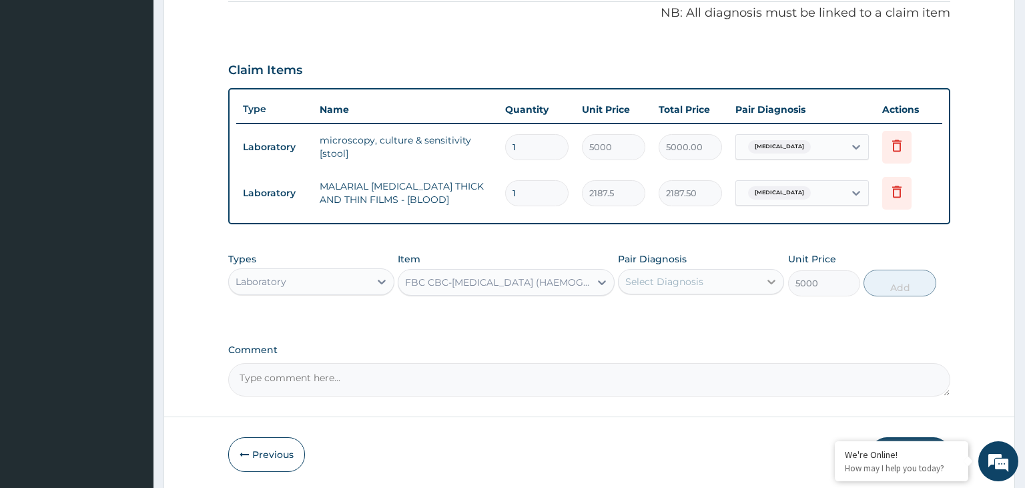
click at [767, 280] on icon at bounding box center [771, 281] width 13 height 13
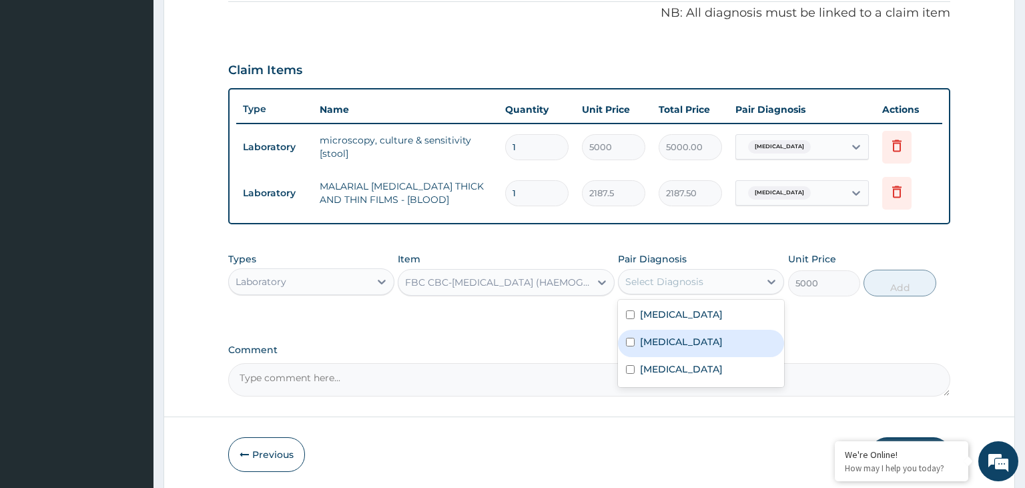
click at [706, 335] on div "Anemia" at bounding box center [701, 343] width 166 height 27
checkbox input "true"
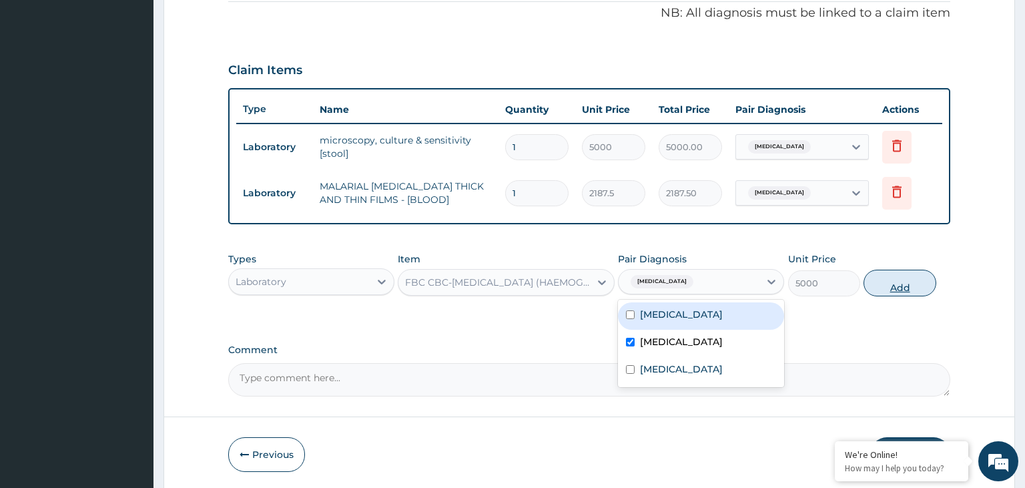
click at [898, 279] on button "Add" at bounding box center [900, 283] width 72 height 27
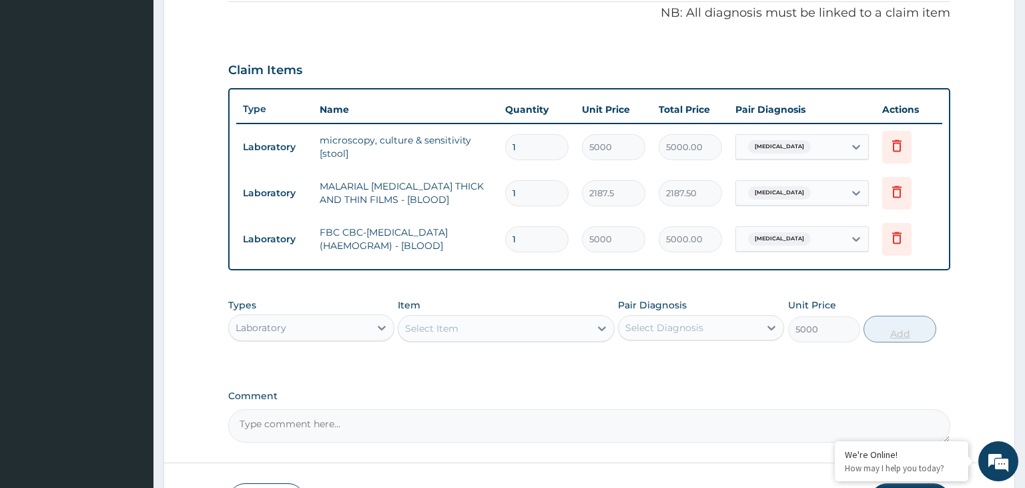
type input "0"
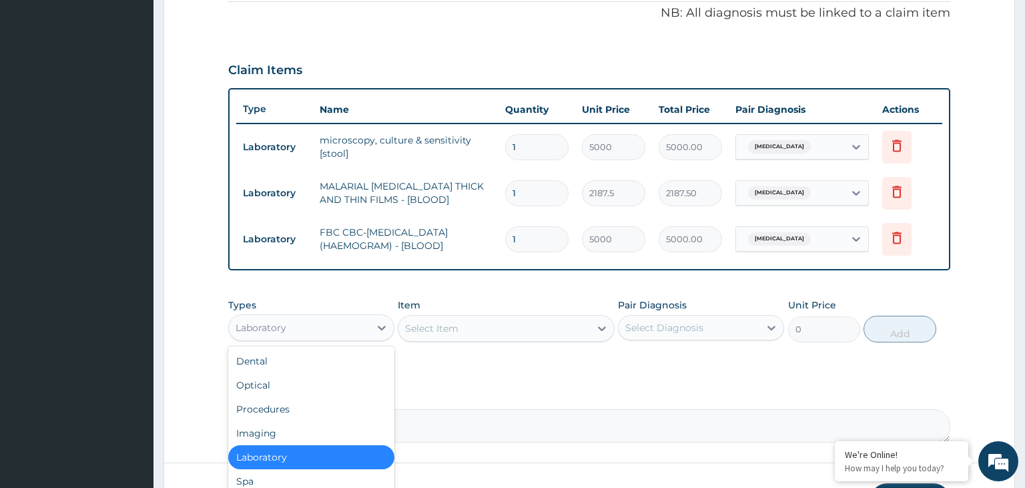
click at [334, 328] on div "Laboratory" at bounding box center [299, 327] width 141 height 21
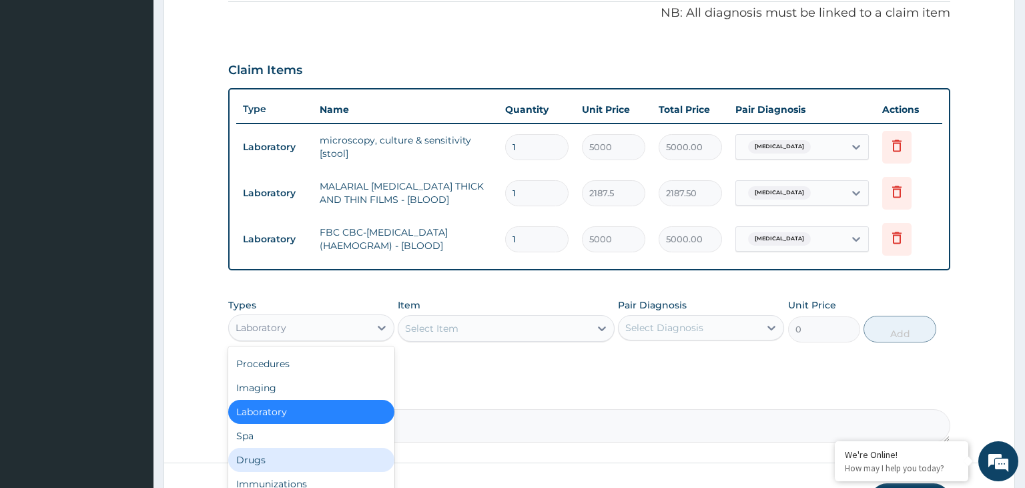
click at [306, 448] on div "Drugs" at bounding box center [311, 460] width 166 height 24
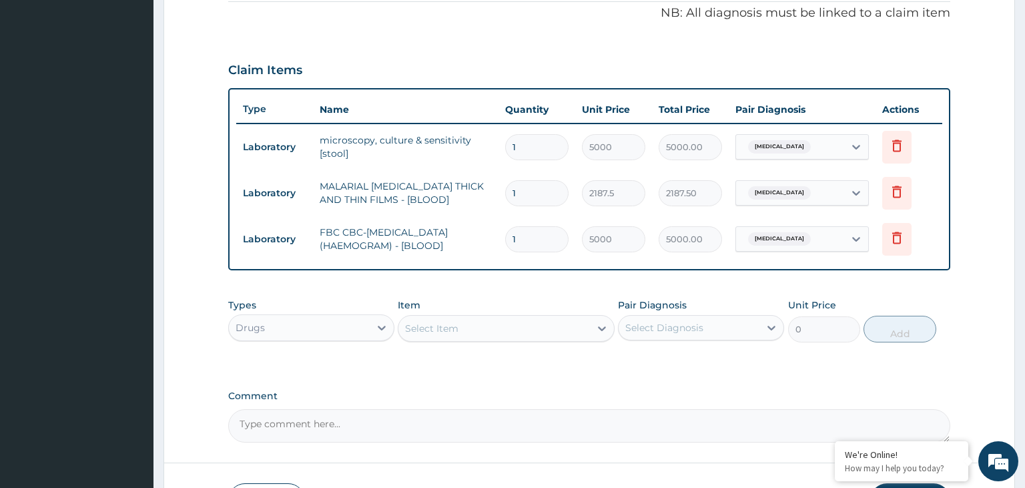
click at [509, 327] on div "Select Item" at bounding box center [495, 328] width 192 height 21
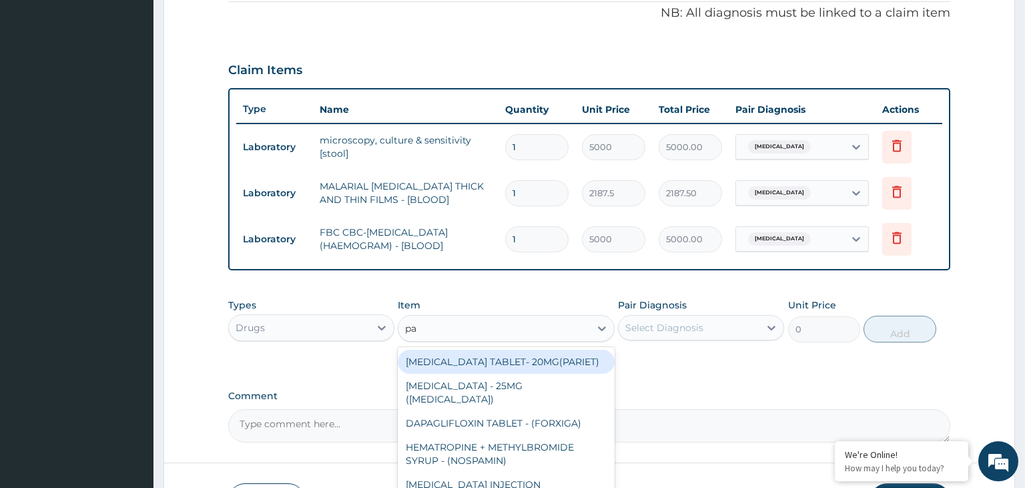
type input "pal"
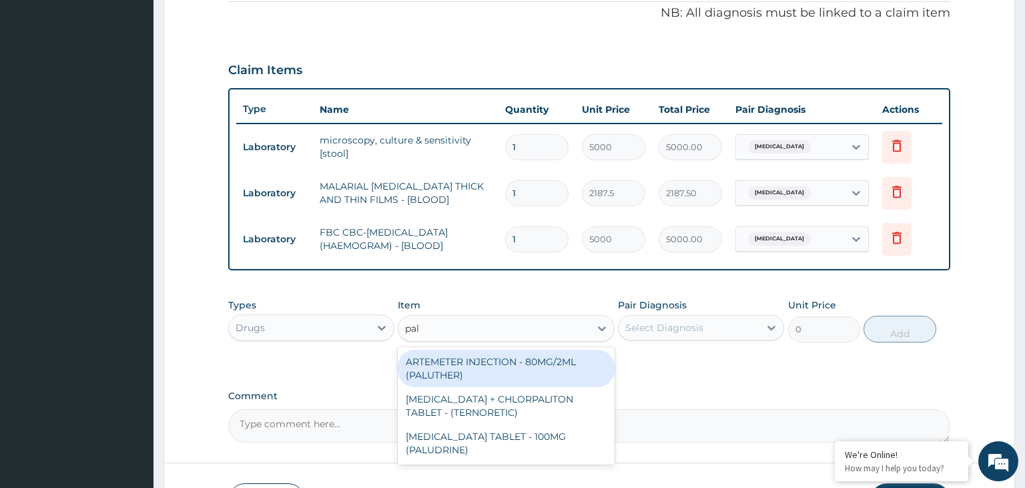
click at [504, 372] on div "ARTEMETER INJECTION - 80MG/2ML (PALUTHER)" at bounding box center [506, 368] width 217 height 37
type input "700"
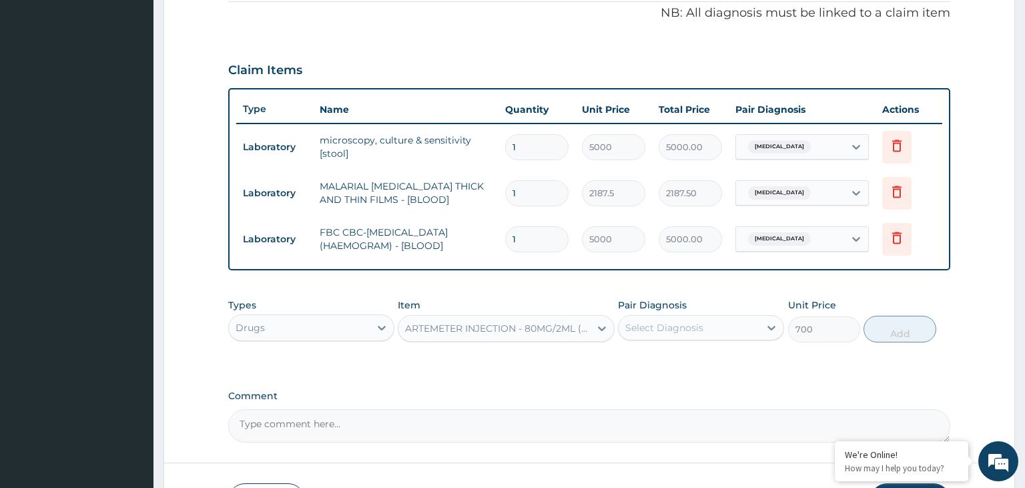
click at [743, 315] on div "Select Diagnosis" at bounding box center [701, 327] width 166 height 25
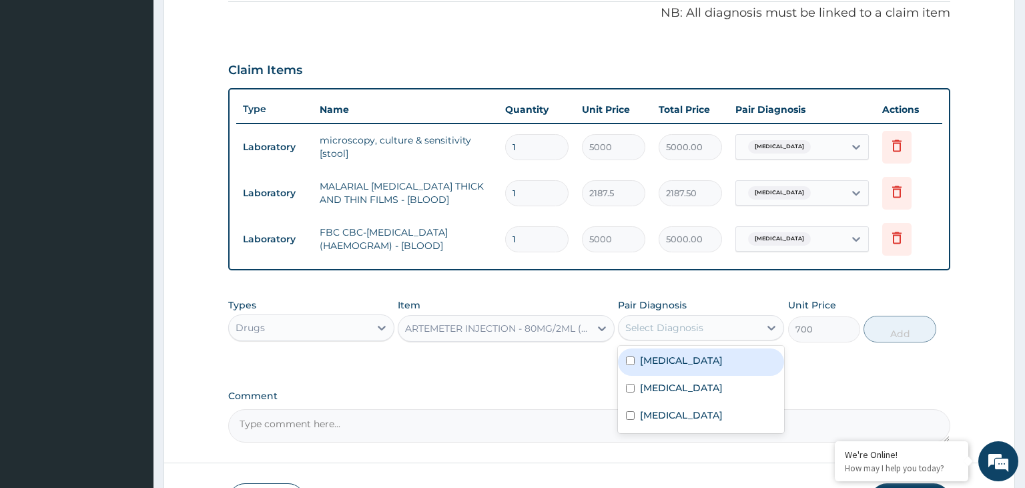
click at [692, 367] on div "[MEDICAL_DATA]" at bounding box center [701, 361] width 166 height 27
checkbox input "true"
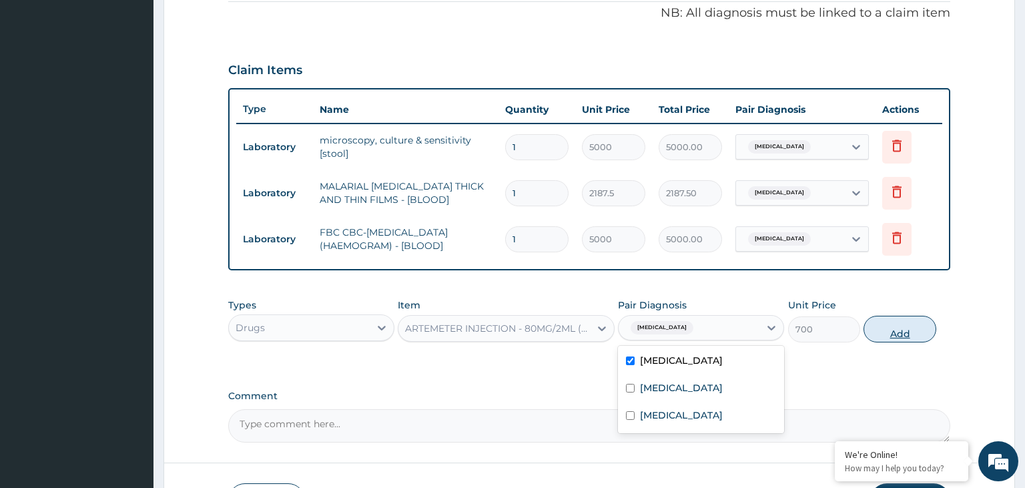
click at [884, 329] on button "Add" at bounding box center [900, 329] width 72 height 27
type input "0"
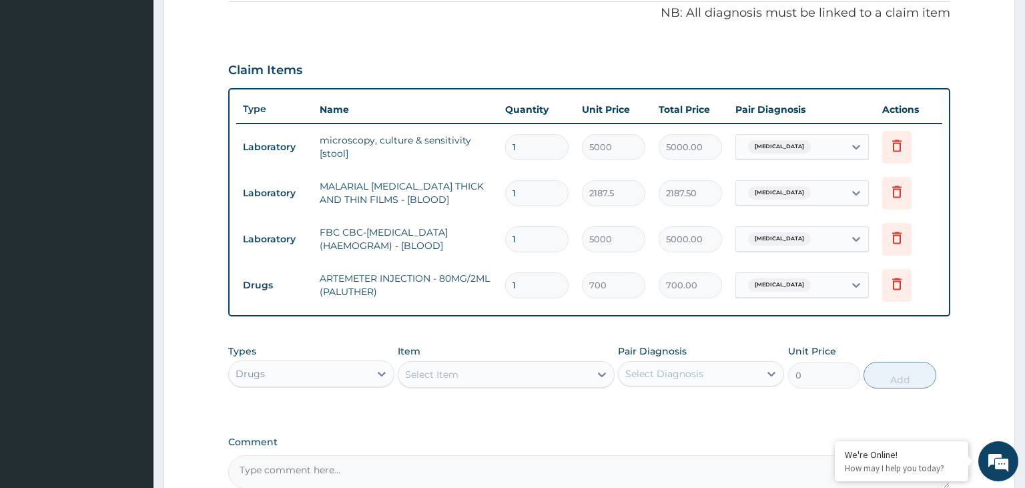
drag, startPoint x: 533, startPoint y: 289, endPoint x: 505, endPoint y: 295, distance: 28.0
click at [505, 295] on input "1" at bounding box center [536, 285] width 63 height 26
type input "6"
type input "4200.00"
type input "6"
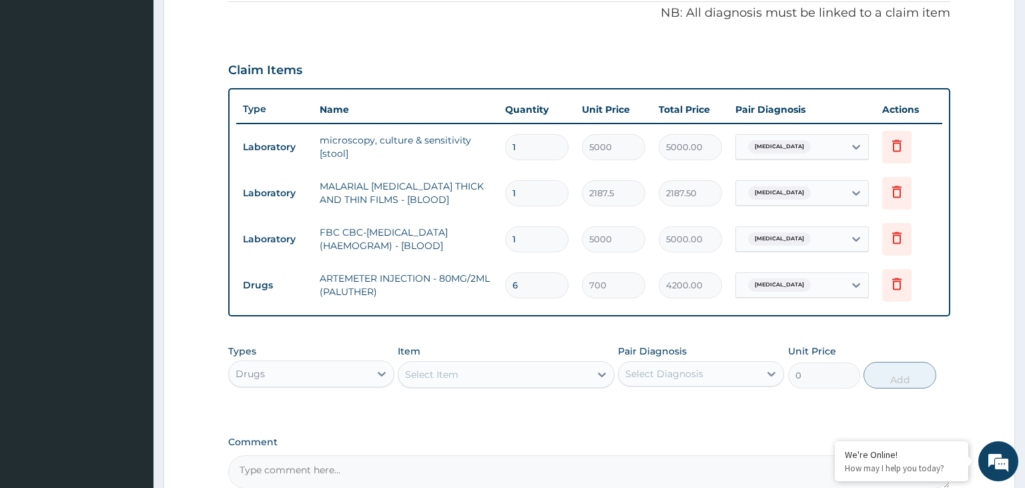
click at [458, 370] on div "Select Item" at bounding box center [431, 374] width 53 height 13
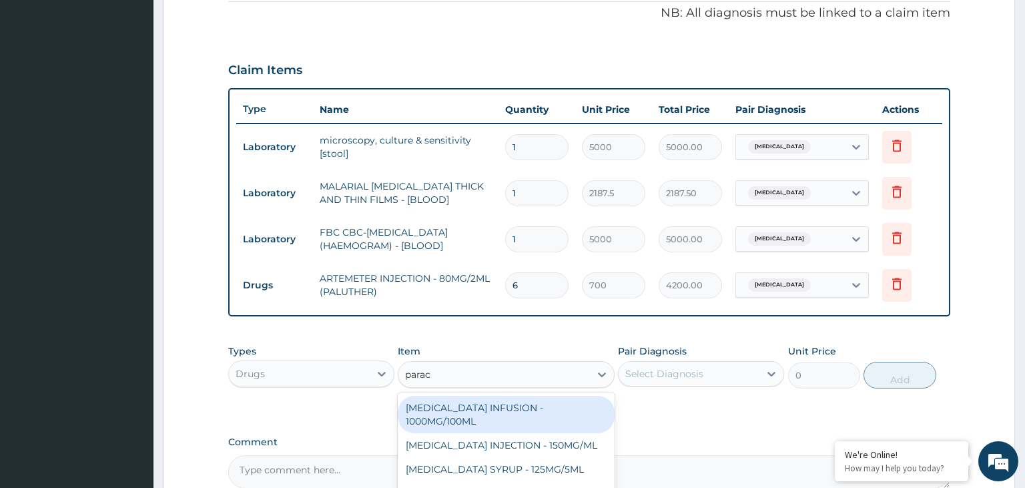
type input "parace"
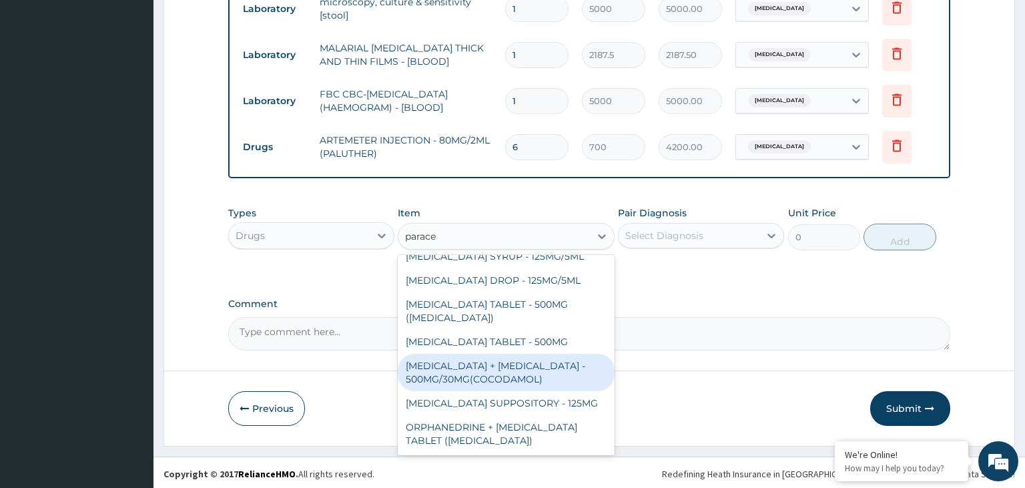
scroll to position [0, 0]
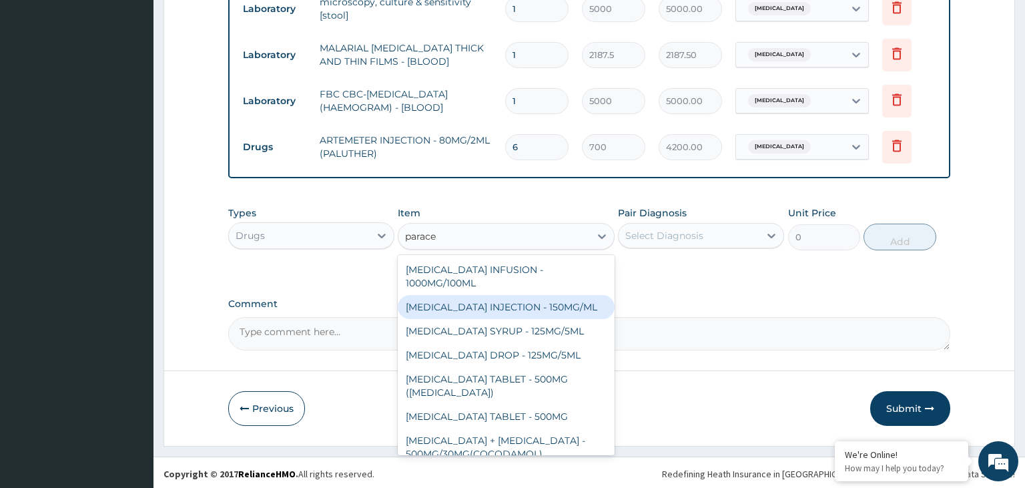
click at [556, 311] on div "[MEDICAL_DATA] INJECTION - 150MG/ML" at bounding box center [506, 307] width 217 height 24
type input "560"
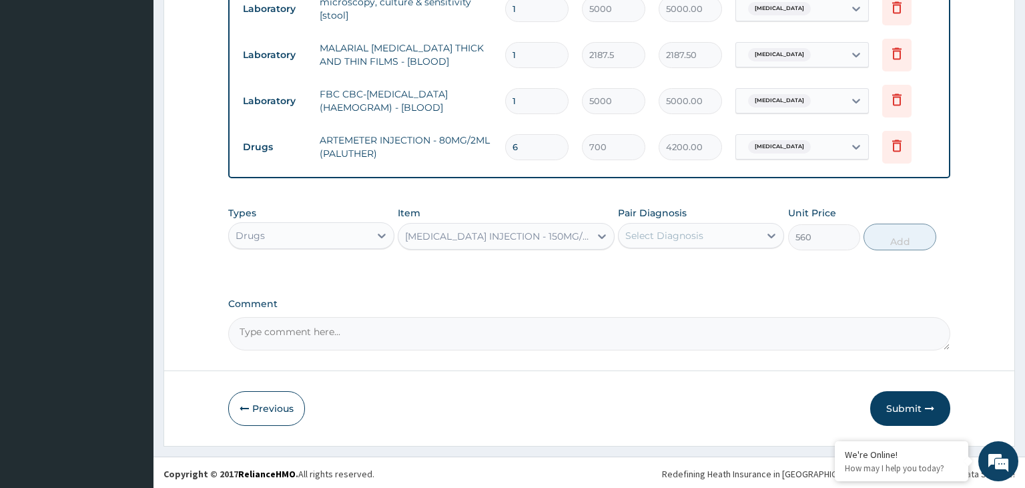
click at [717, 233] on div "Select Diagnosis" at bounding box center [689, 235] width 141 height 21
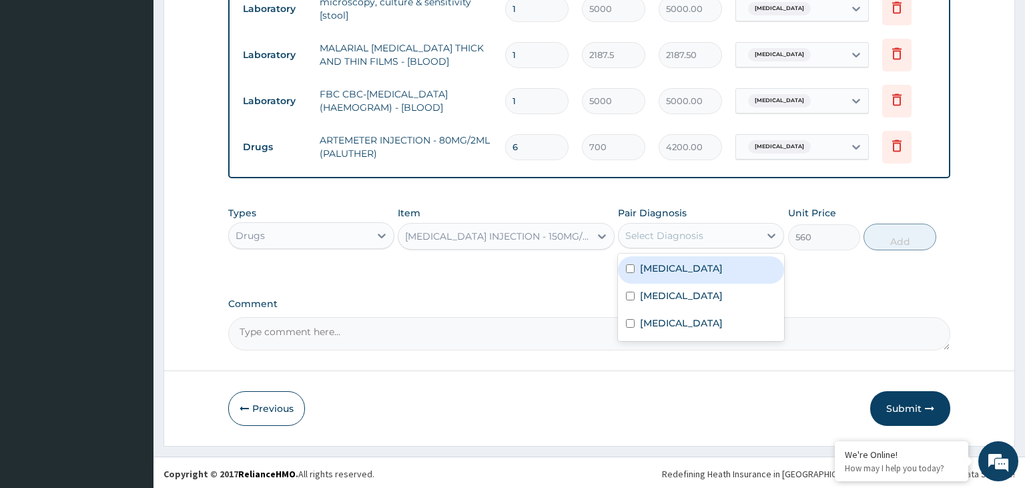
click at [693, 274] on div "[MEDICAL_DATA]" at bounding box center [701, 269] width 166 height 27
checkbox input "true"
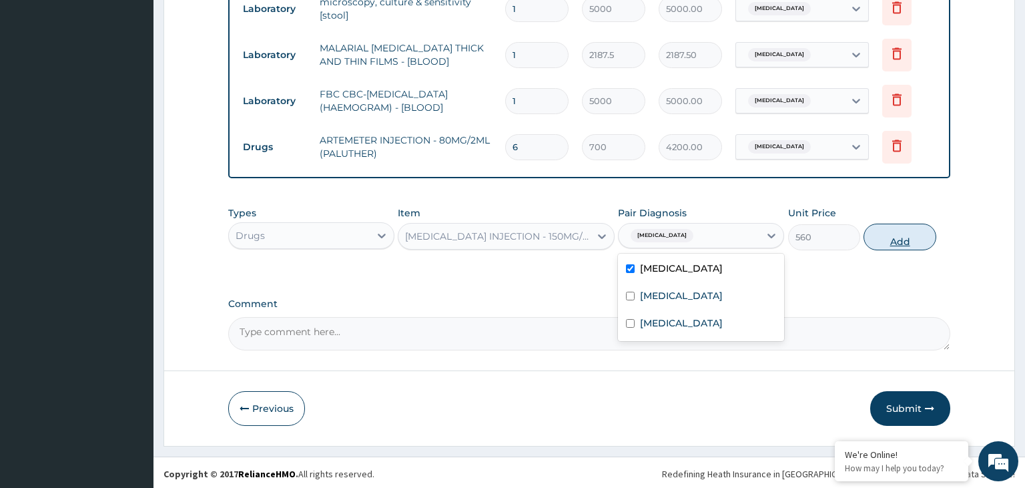
click at [915, 240] on button "Add" at bounding box center [900, 237] width 72 height 27
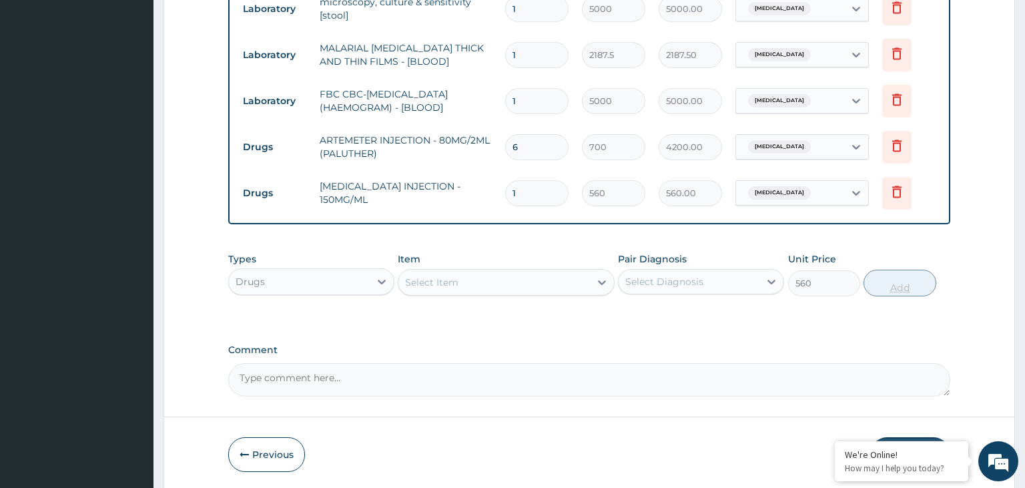
type input "0"
drag, startPoint x: 519, startPoint y: 150, endPoint x: 509, endPoint y: 154, distance: 11.4
click at [509, 154] on input "6" at bounding box center [536, 147] width 63 height 26
type input "4"
type input "2800.00"
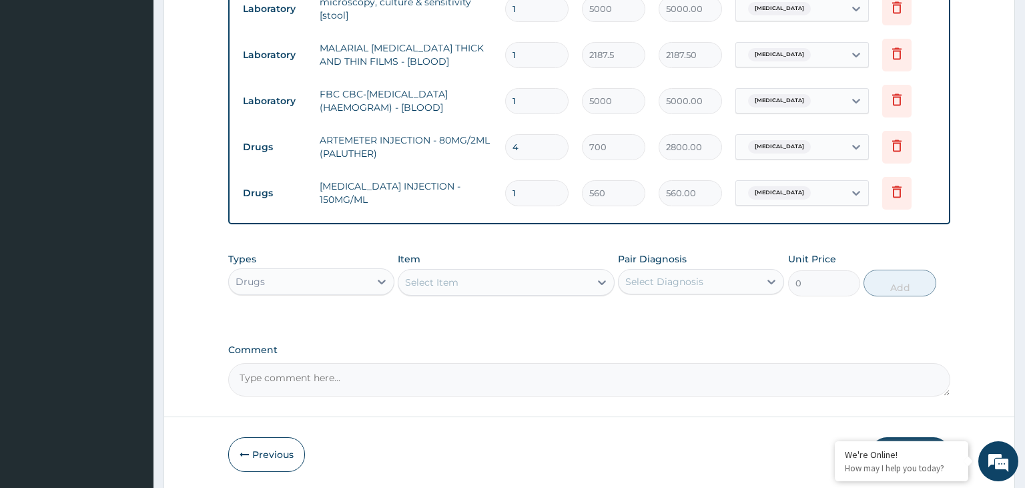
type input "4"
click at [519, 195] on input "1" at bounding box center [536, 193] width 63 height 26
click at [490, 290] on div "Select Item" at bounding box center [495, 282] width 192 height 21
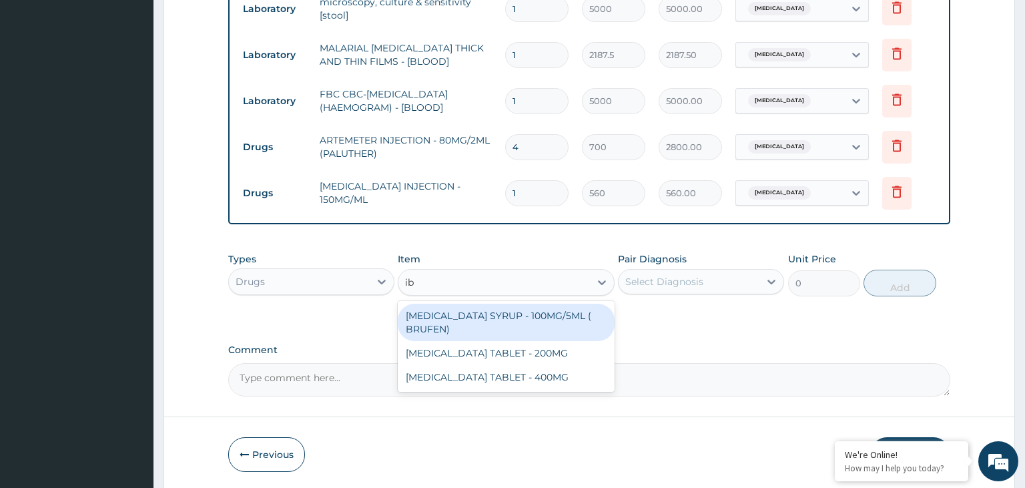
type input "i"
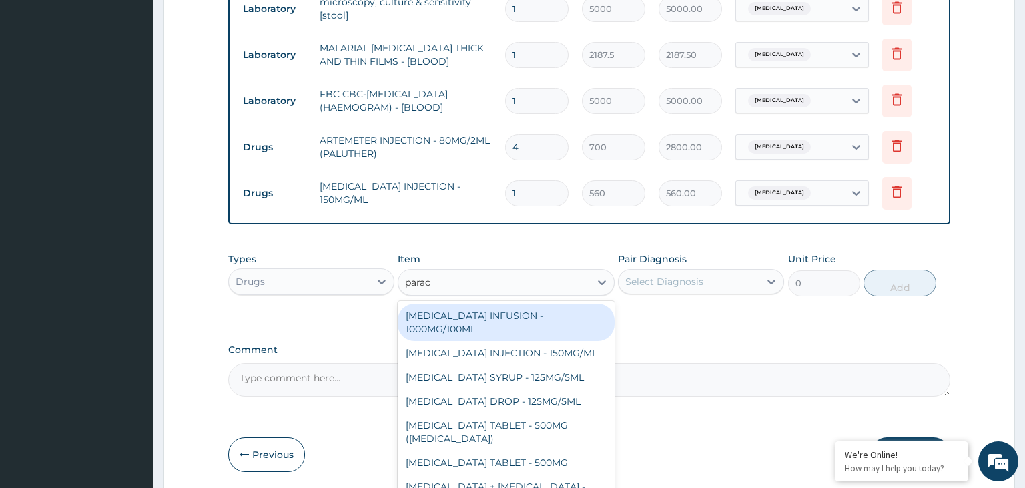
type input "parace"
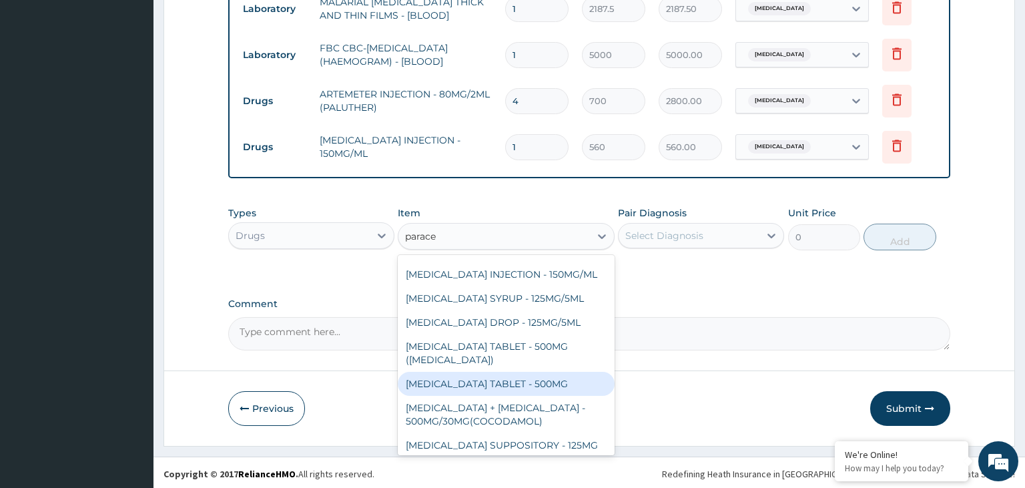
scroll to position [67, 0]
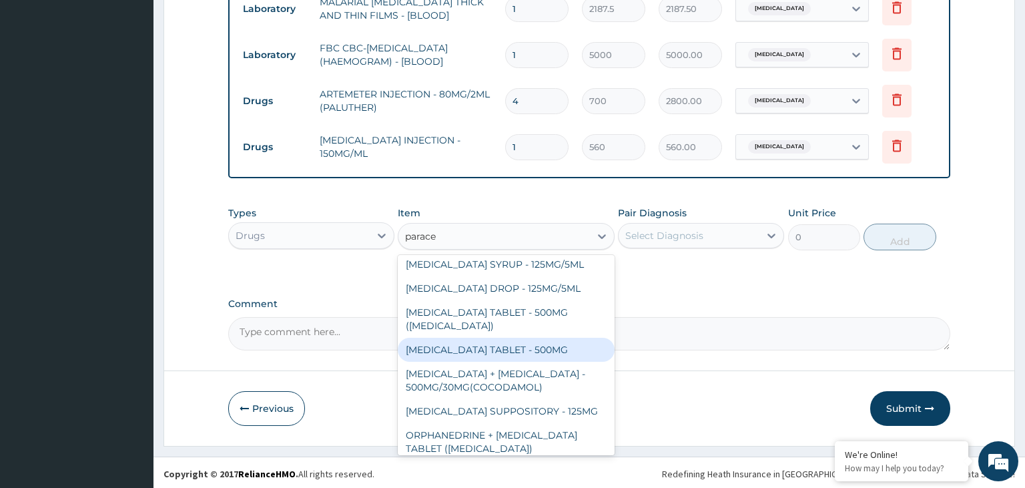
click at [536, 348] on div "[MEDICAL_DATA] TABLET - 500MG" at bounding box center [506, 350] width 217 height 24
type input "33.599999999999994"
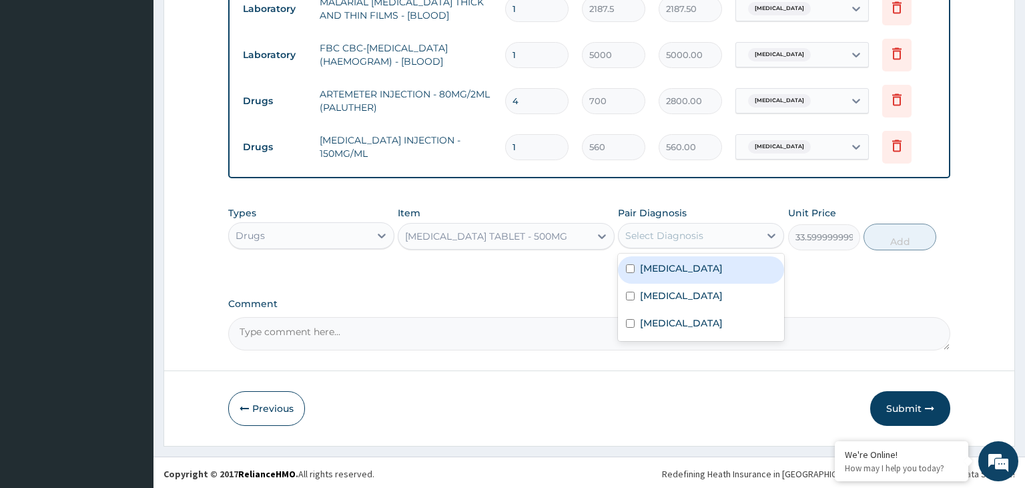
click at [680, 225] on div "Select Diagnosis" at bounding box center [689, 235] width 141 height 21
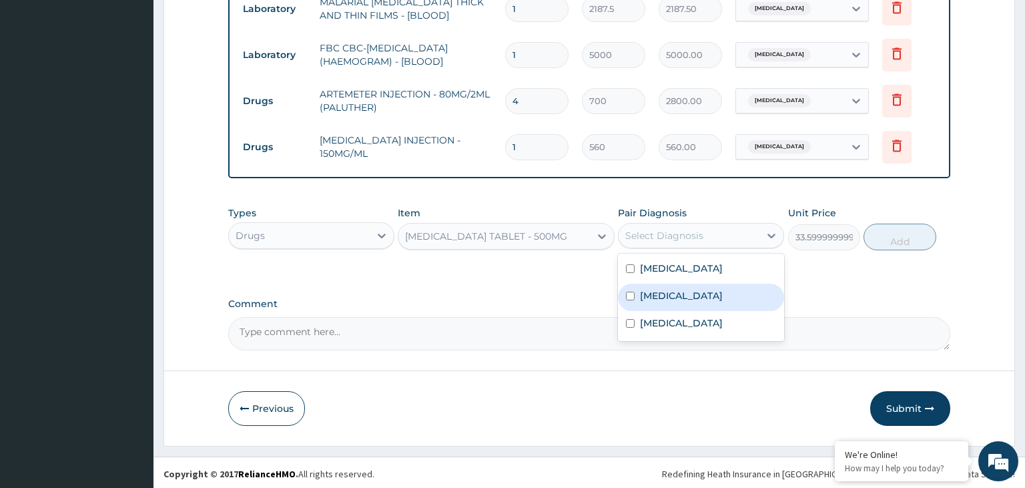
drag, startPoint x: 658, startPoint y: 269, endPoint x: 719, endPoint y: 262, distance: 61.1
click at [662, 268] on label "[MEDICAL_DATA]" at bounding box center [681, 268] width 83 height 13
checkbox input "true"
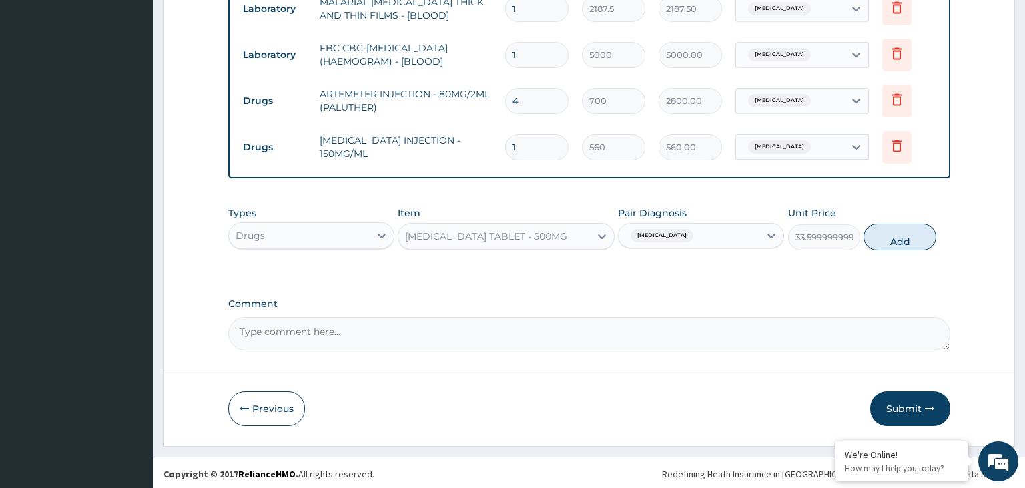
drag, startPoint x: 880, startPoint y: 242, endPoint x: 856, endPoint y: 250, distance: 25.5
click at [880, 242] on button "Add" at bounding box center [900, 237] width 72 height 27
type input "0"
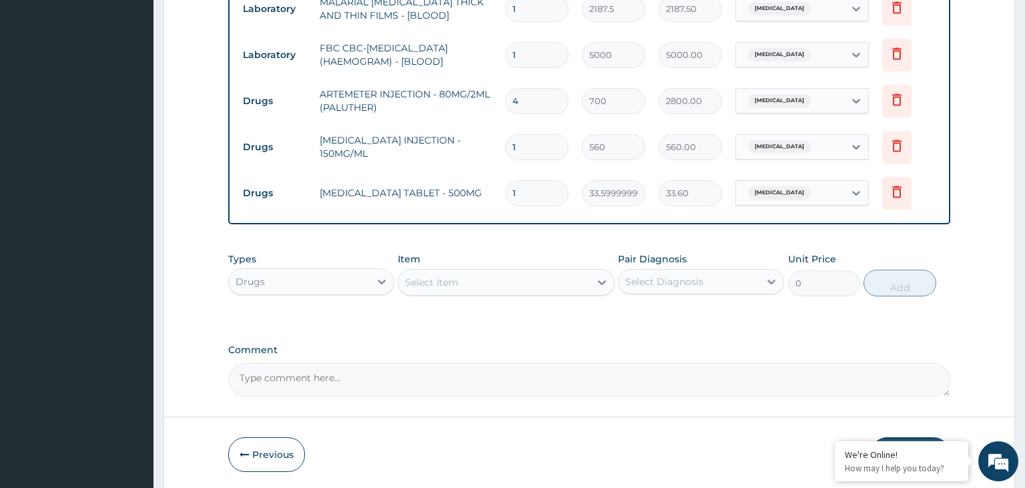
drag, startPoint x: 511, startPoint y: 194, endPoint x: 491, endPoint y: 199, distance: 21.2
click at [505, 199] on input "1" at bounding box center [536, 193] width 63 height 26
type input "9"
type input "302.40"
type input "9"
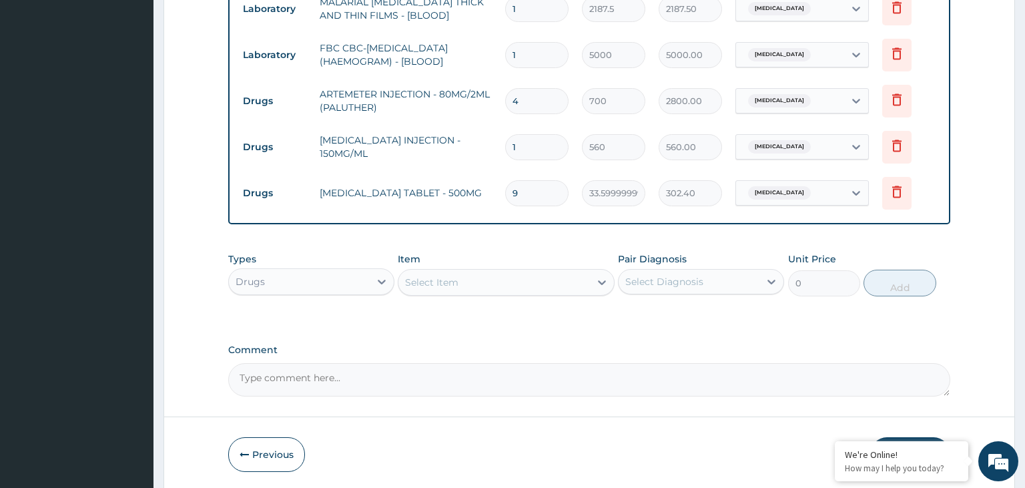
click at [445, 291] on div "Select Item" at bounding box center [506, 282] width 217 height 27
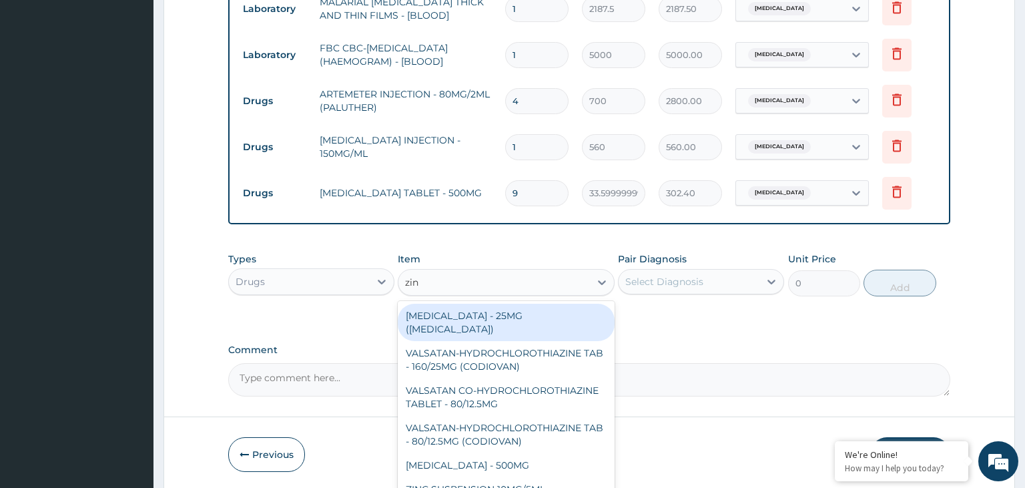
type input "zinc"
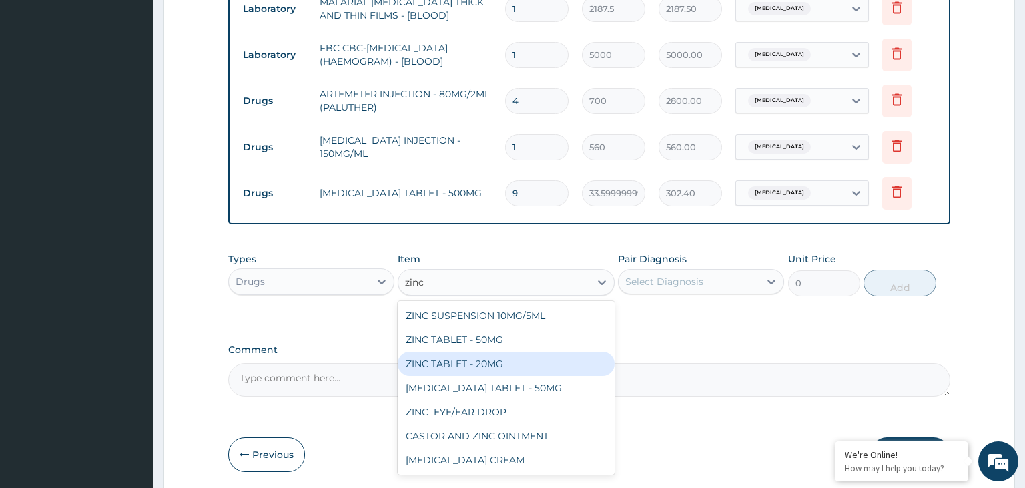
click at [538, 362] on div "ZINC TABLET - 20MG" at bounding box center [506, 364] width 217 height 24
type input "64.39999999999999"
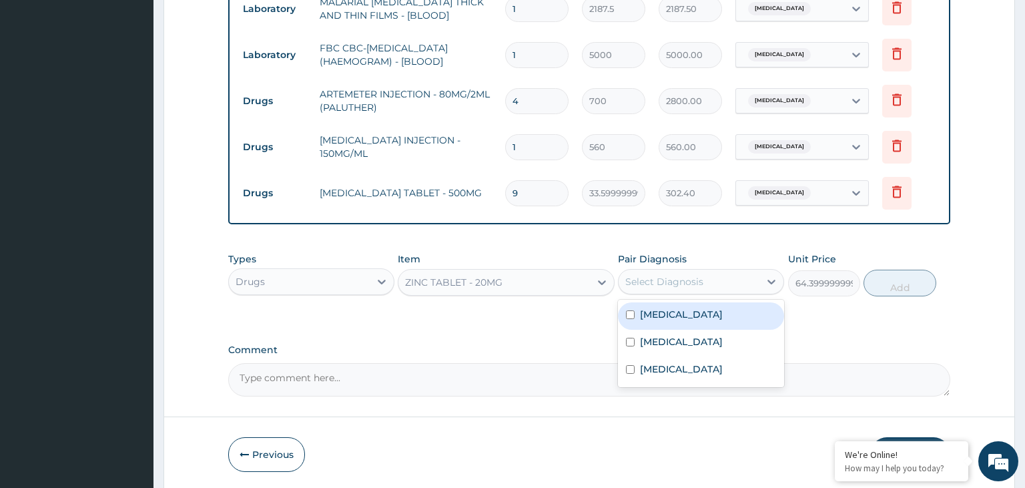
click at [658, 285] on div "Select Diagnosis" at bounding box center [664, 281] width 78 height 13
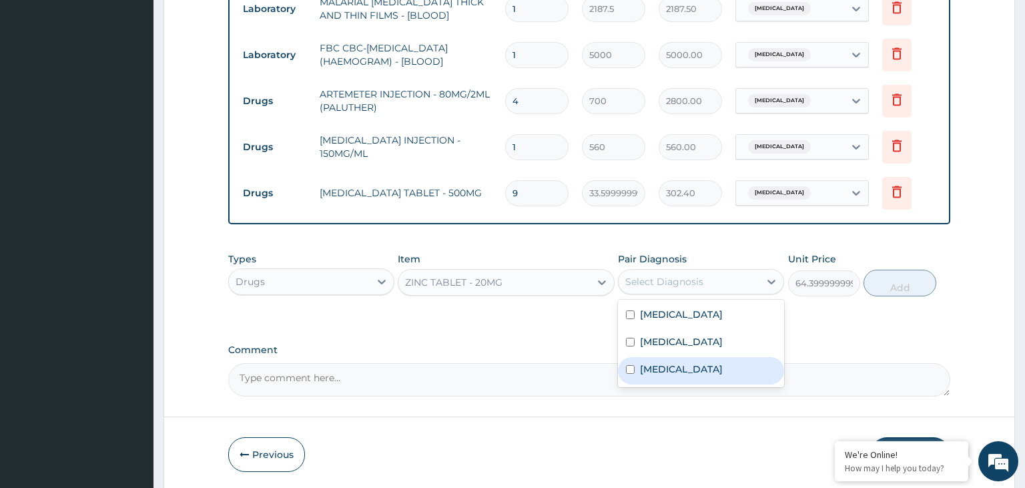
click at [677, 363] on label "Gastroenteritis" at bounding box center [681, 368] width 83 height 13
checkbox input "true"
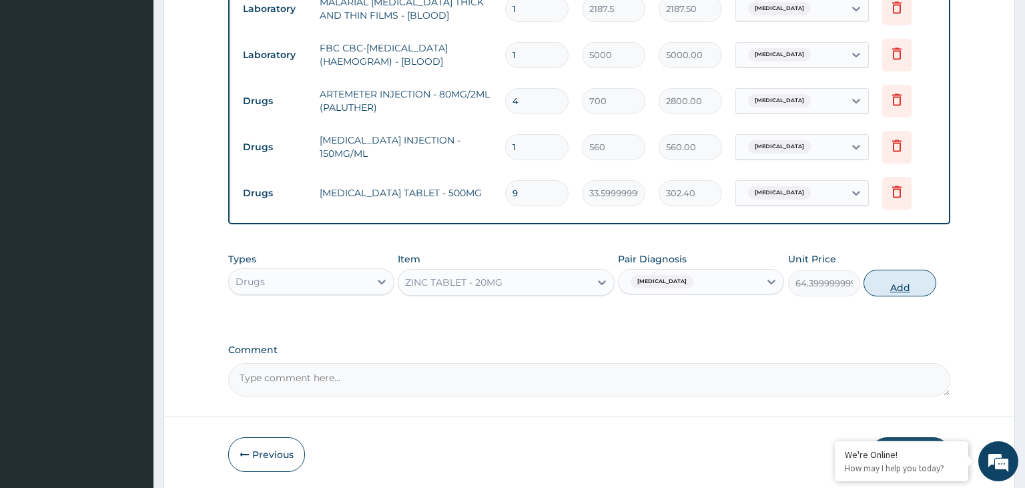
click at [875, 286] on button "Add" at bounding box center [900, 283] width 72 height 27
type input "0"
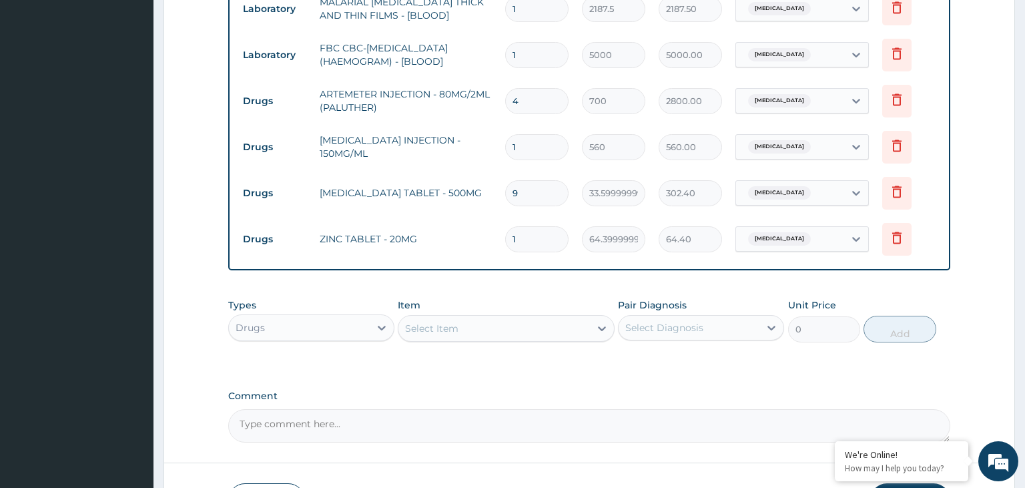
drag, startPoint x: 536, startPoint y: 238, endPoint x: 489, endPoint y: 251, distance: 48.4
click at [505, 251] on input "1" at bounding box center [536, 239] width 63 height 26
type input "7"
type input "450.80"
type input "7"
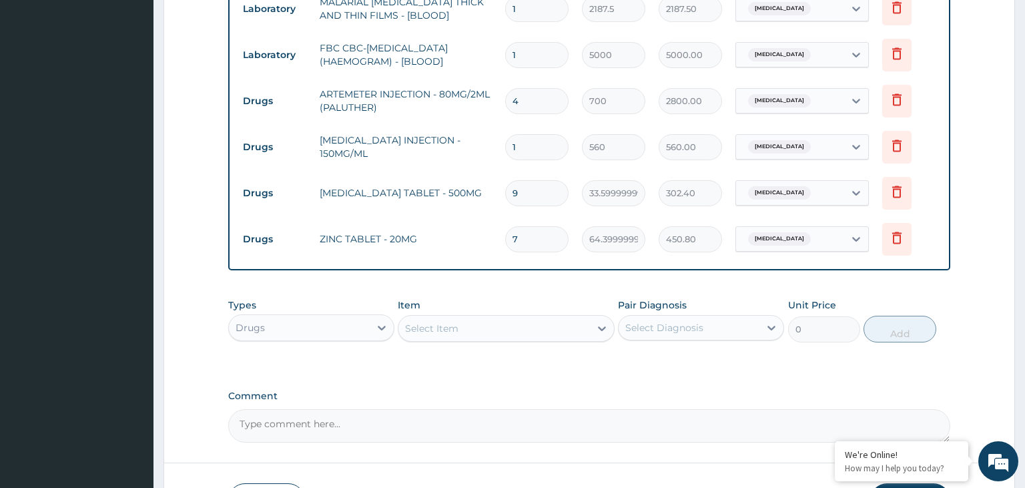
scroll to position [684, 0]
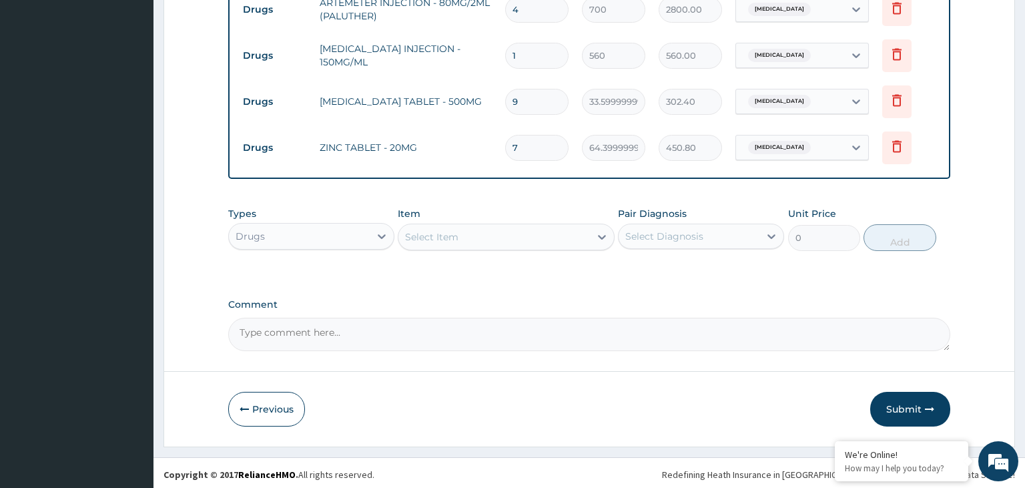
click at [317, 217] on div "Types Drugs" at bounding box center [311, 229] width 166 height 44
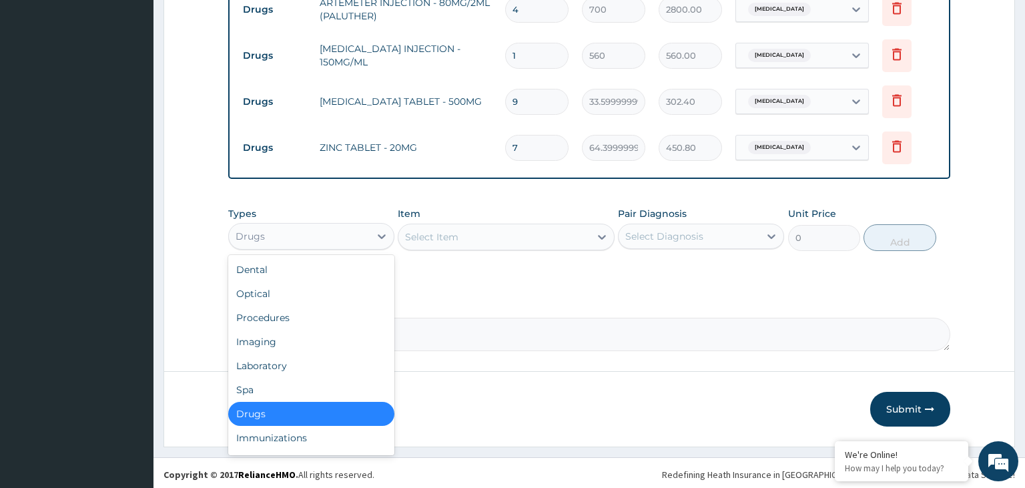
drag, startPoint x: 300, startPoint y: 245, endPoint x: 295, endPoint y: 255, distance: 11.3
click at [296, 251] on div "Types option Drugs, selected. option Drugs selected, 7 of 10. 10 results availa…" at bounding box center [589, 228] width 723 height 57
click at [306, 315] on div "Procedures" at bounding box center [311, 318] width 166 height 24
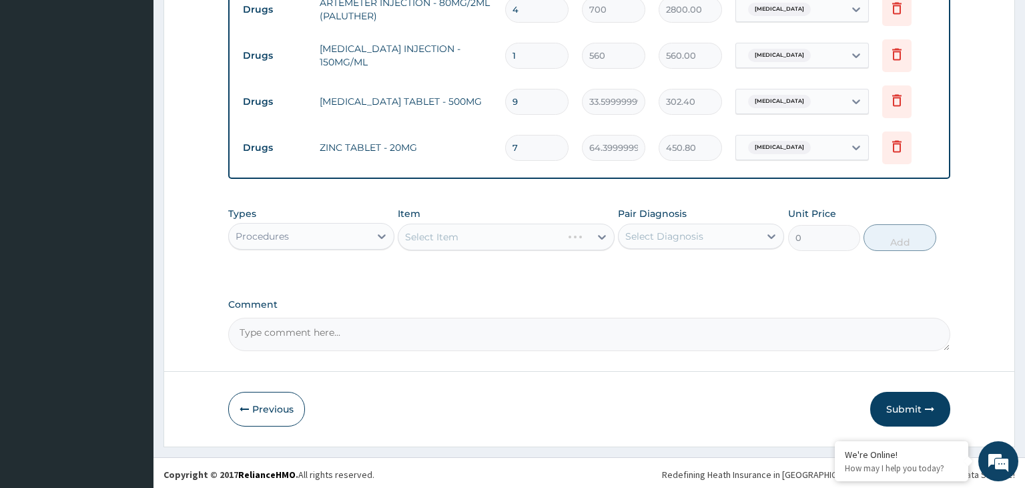
click at [306, 318] on textarea "Comment" at bounding box center [589, 334] width 723 height 33
click at [517, 240] on div "Select Item" at bounding box center [495, 236] width 192 height 21
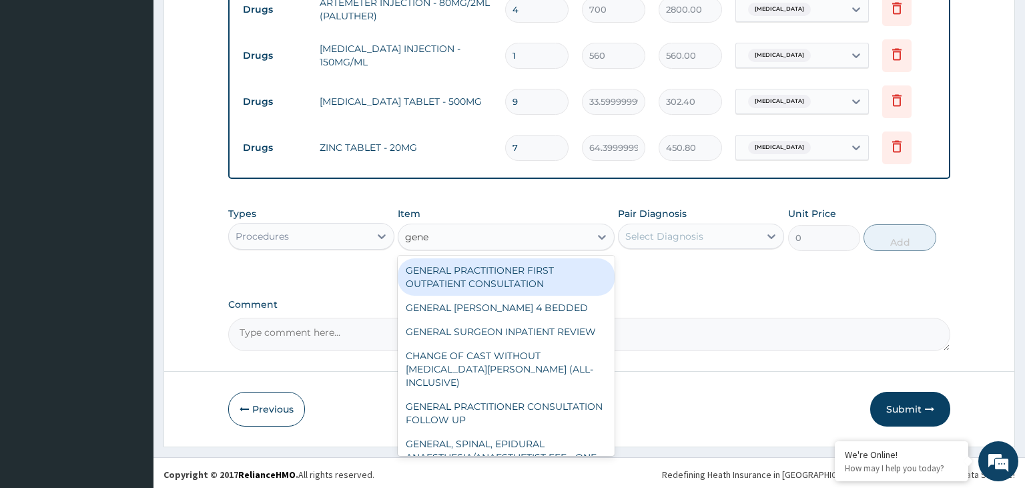
type input "gener"
click at [514, 287] on div "GENERAL PRACTITIONER FIRST OUTPATIENT CONSULTATION" at bounding box center [506, 276] width 217 height 37
type input "3750"
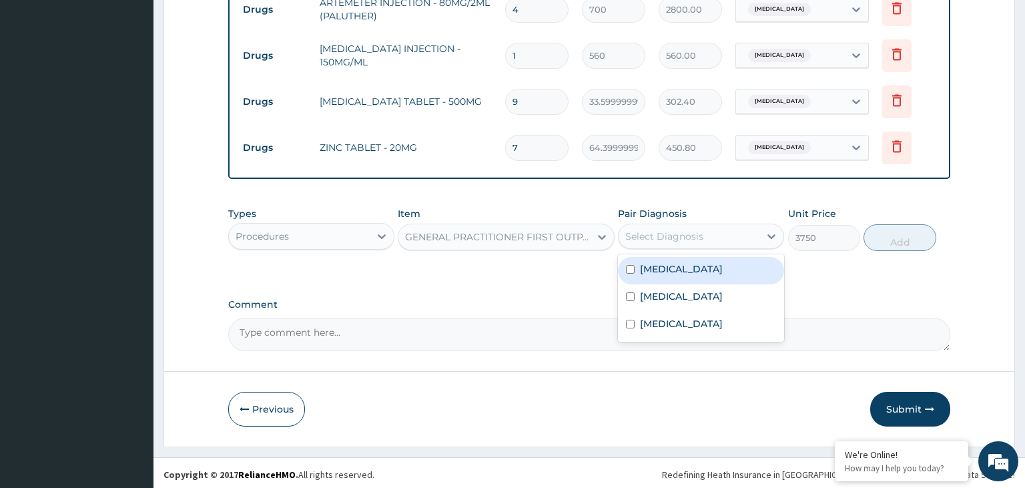
click at [639, 236] on div "Select Diagnosis" at bounding box center [664, 236] width 78 height 13
click at [648, 273] on div "[MEDICAL_DATA]" at bounding box center [701, 270] width 166 height 27
checkbox input "true"
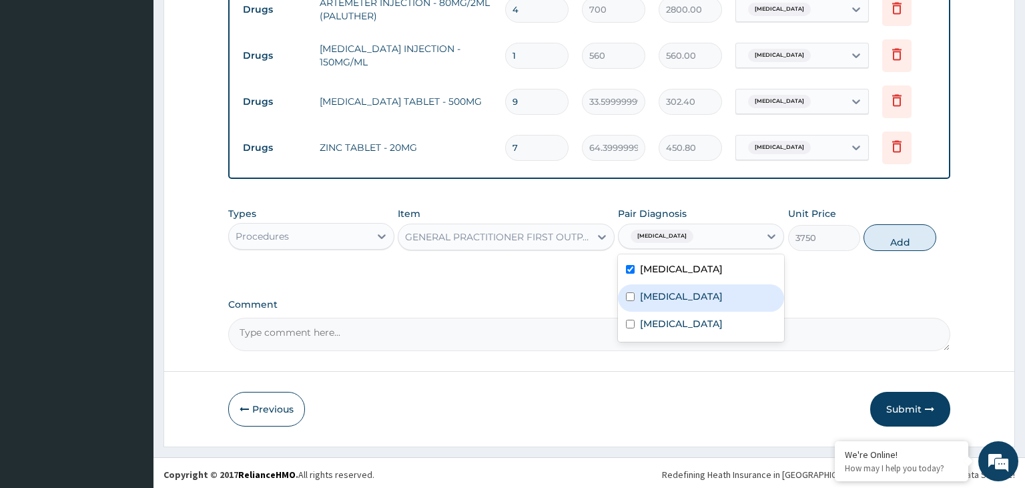
click at [648, 292] on label "Anemia" at bounding box center [681, 296] width 83 height 13
checkbox input "true"
click at [668, 327] on label "Gastroenteritis" at bounding box center [681, 323] width 83 height 13
checkbox input "true"
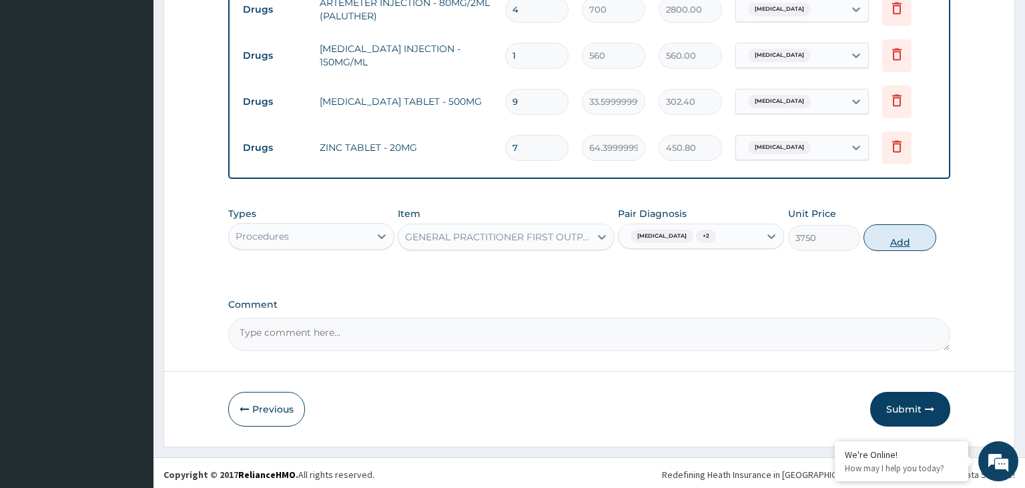
click at [914, 237] on button "Add" at bounding box center [900, 237] width 72 height 27
type input "0"
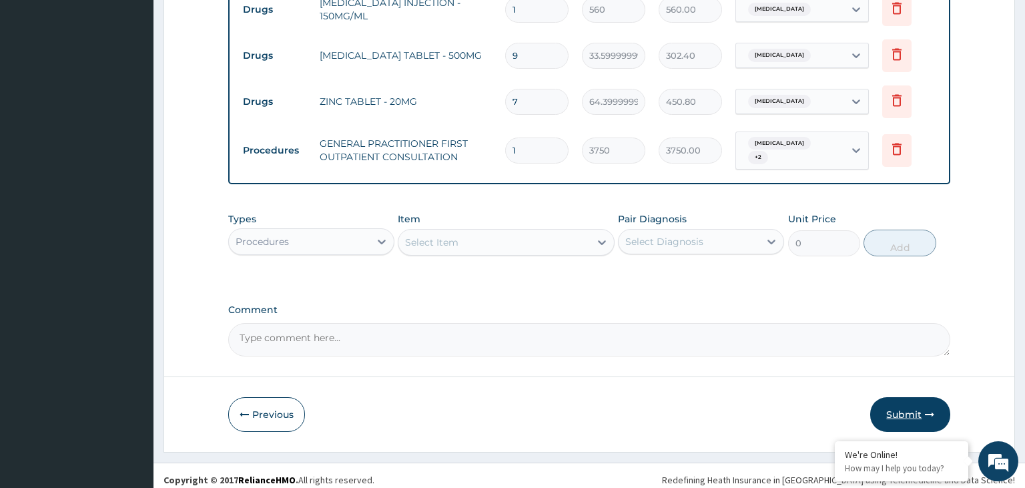
click at [901, 403] on button "Submit" at bounding box center [910, 414] width 80 height 35
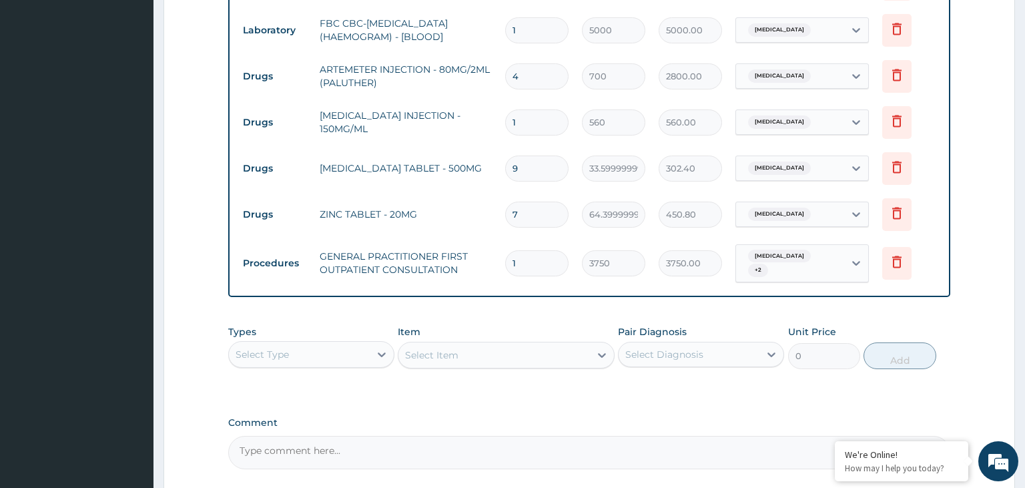
scroll to position [730, 0]
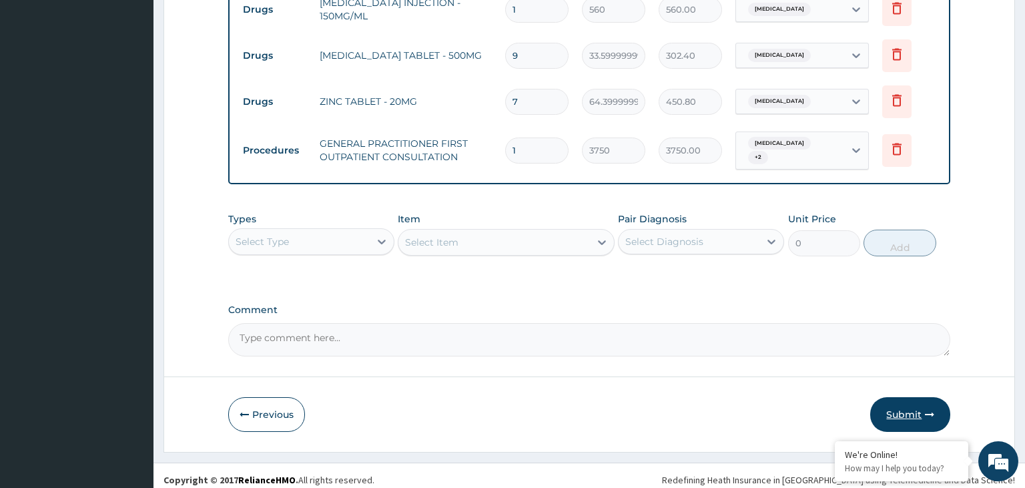
click at [907, 405] on button "Submit" at bounding box center [910, 414] width 80 height 35
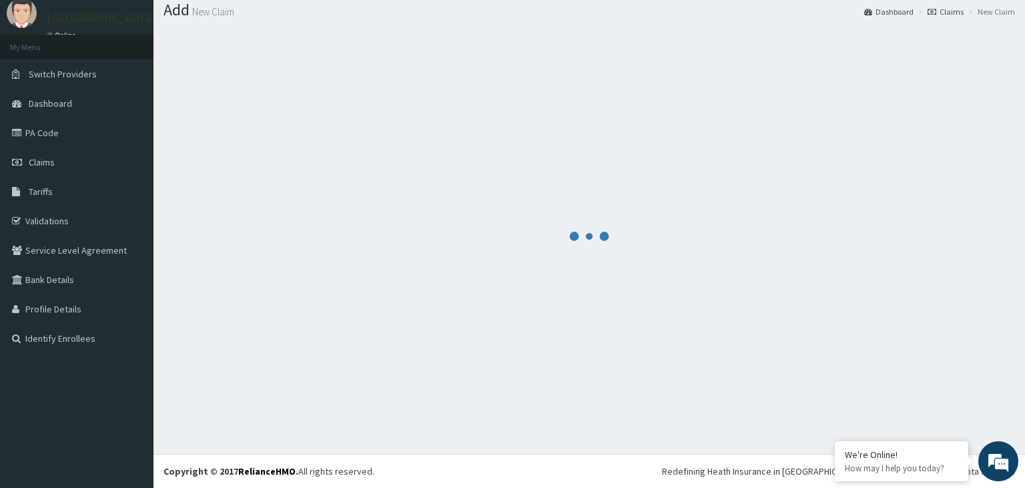
scroll to position [41, 0]
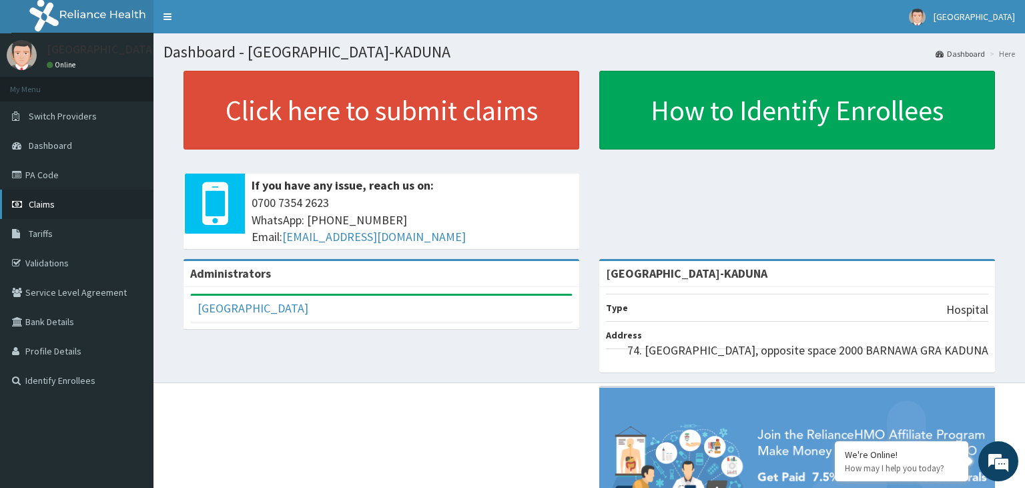
click at [47, 210] on span "Claims" at bounding box center [42, 204] width 26 height 12
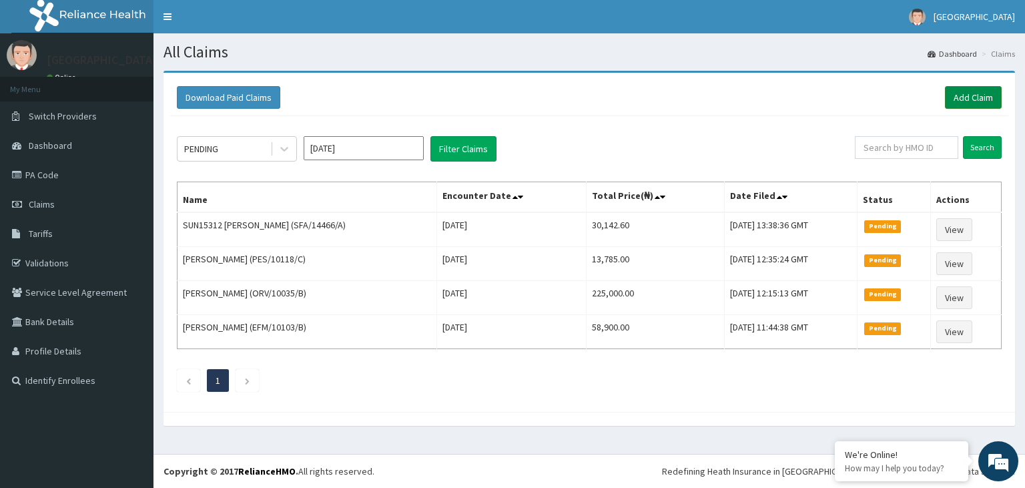
click at [961, 95] on link "Add Claim" at bounding box center [973, 97] width 57 height 23
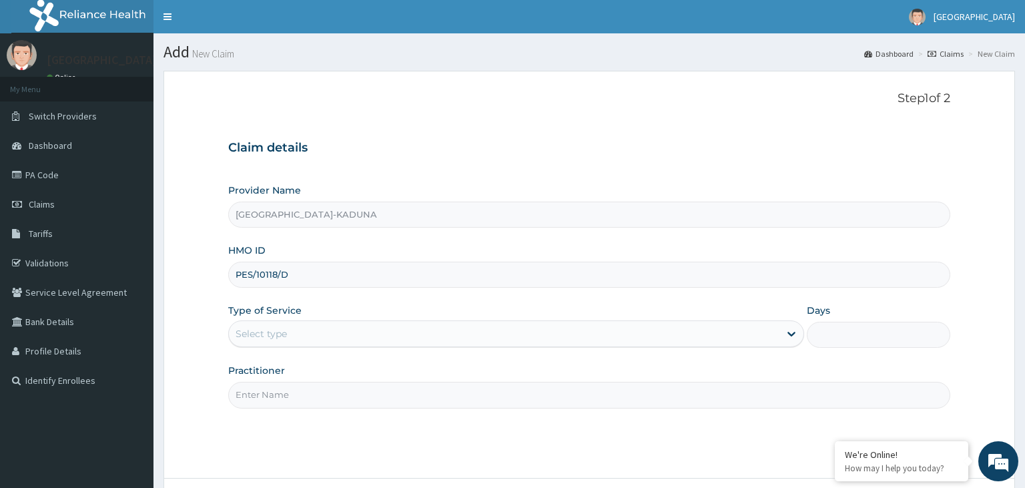
drag, startPoint x: 0, startPoint y: 0, endPoint x: 264, endPoint y: 276, distance: 382.0
click at [257, 272] on input "PES/10118/D" at bounding box center [589, 275] width 723 height 26
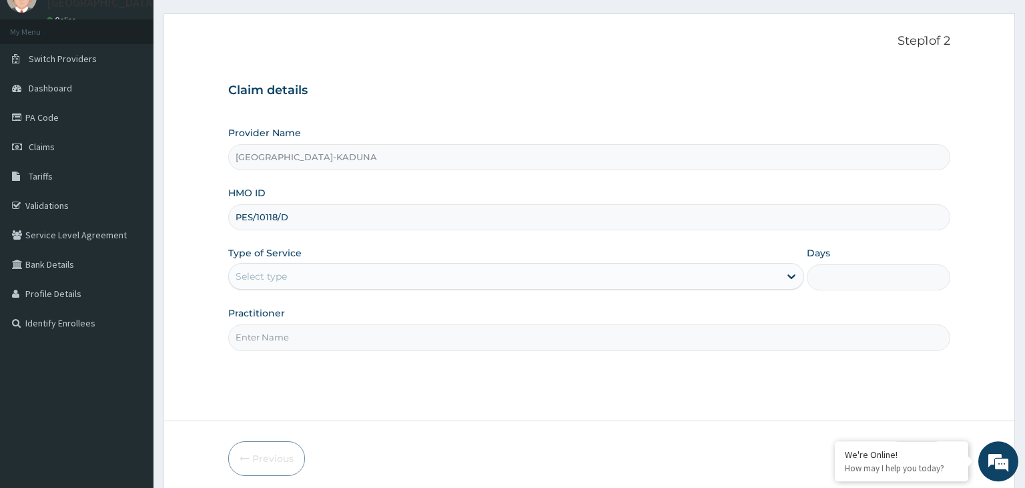
scroll to position [109, 0]
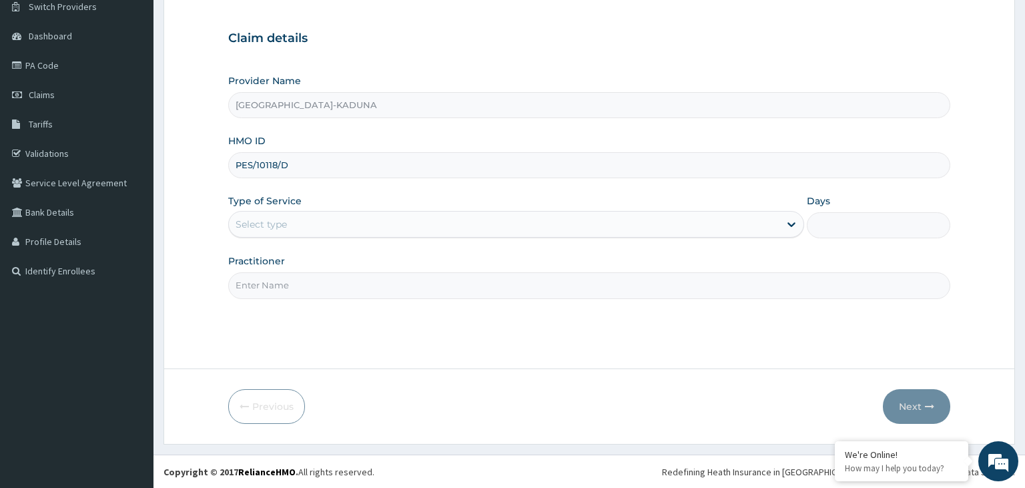
type input "PES/10118/D"
click at [431, 229] on div "Select type" at bounding box center [504, 224] width 551 height 21
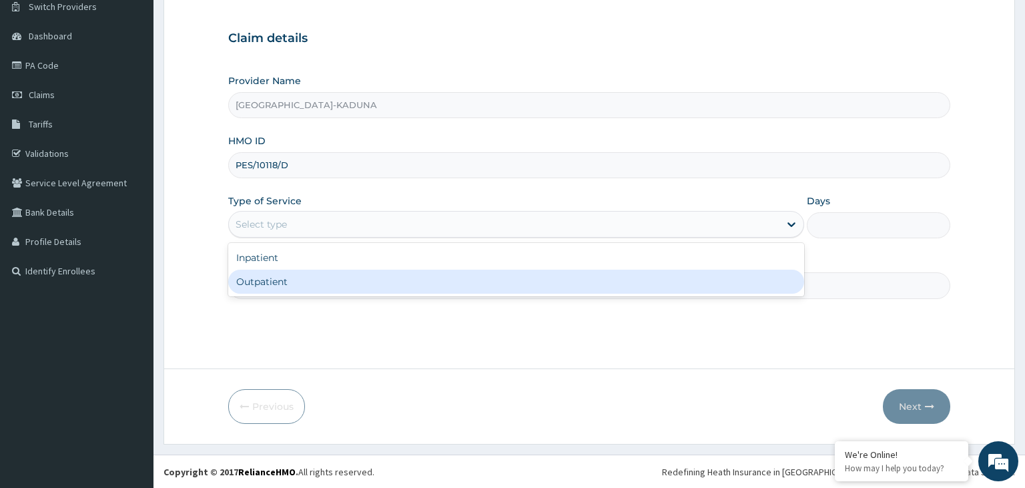
click at [341, 287] on div "Outpatient" at bounding box center [516, 282] width 576 height 24
type input "1"
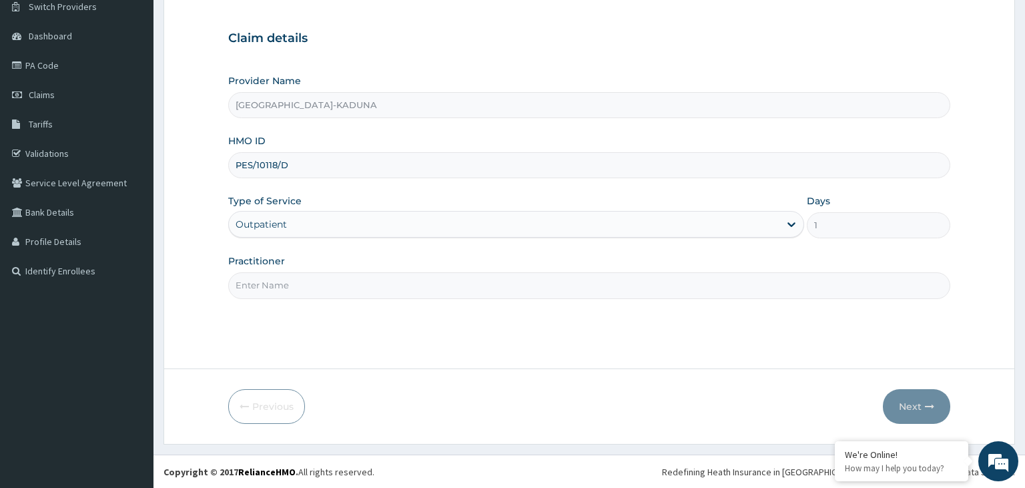
click at [340, 287] on input "Practitioner" at bounding box center [589, 285] width 723 height 26
type input "gp"
click at [898, 412] on button "Next" at bounding box center [916, 406] width 67 height 35
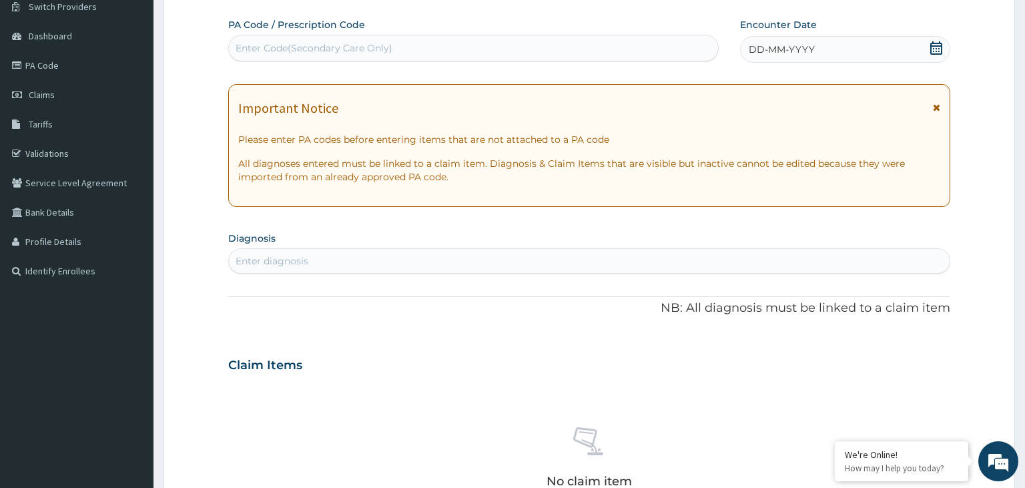
click at [364, 67] on div "PA Code / Prescription Code Enter Code(Secondary Care Only) Encounter Date DD-M…" at bounding box center [589, 363] width 723 height 691
click at [366, 61] on div "Enter Code(Secondary Care Only)" at bounding box center [473, 48] width 491 height 27
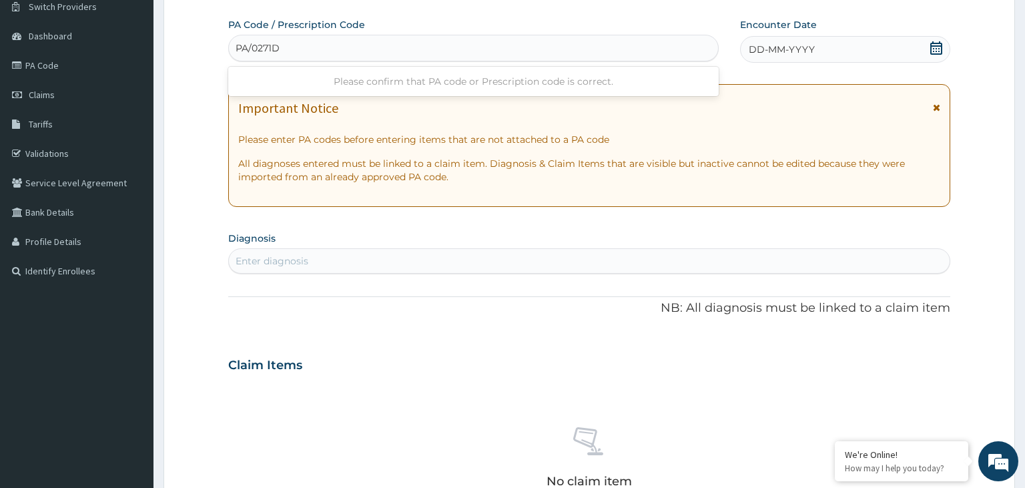
type input "PA/0271D6"
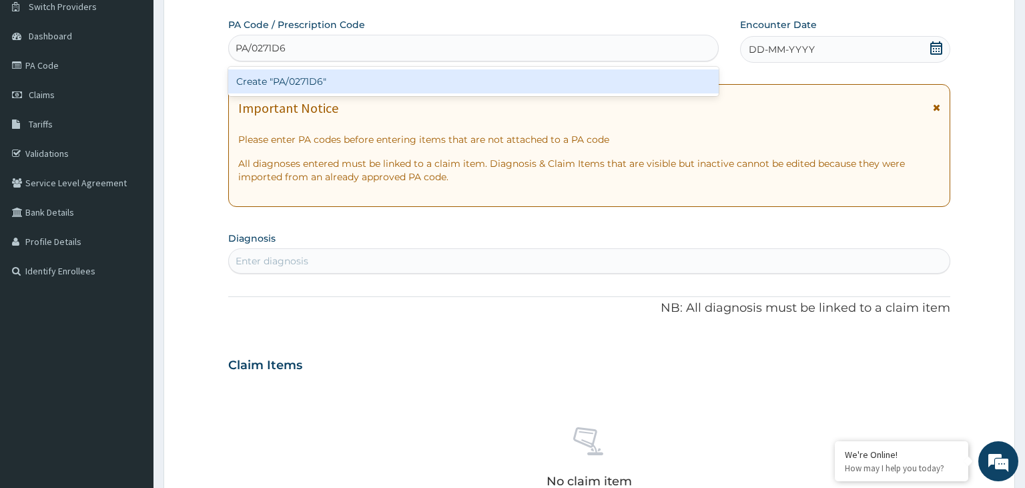
click at [337, 83] on div "Create "PA/0271D6"" at bounding box center [473, 81] width 491 height 24
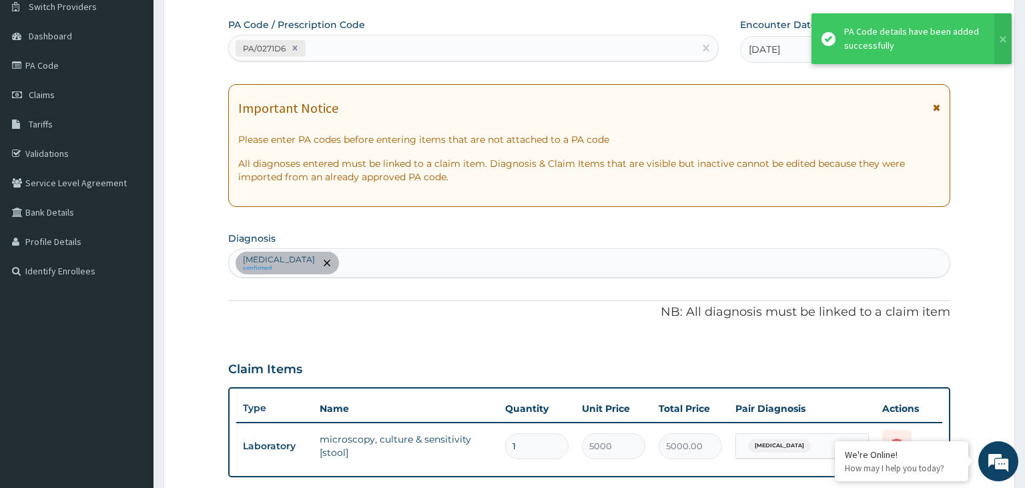
click at [413, 275] on div "Gastroenteritis confirmed" at bounding box center [590, 263] width 722 height 28
type input "malaria"
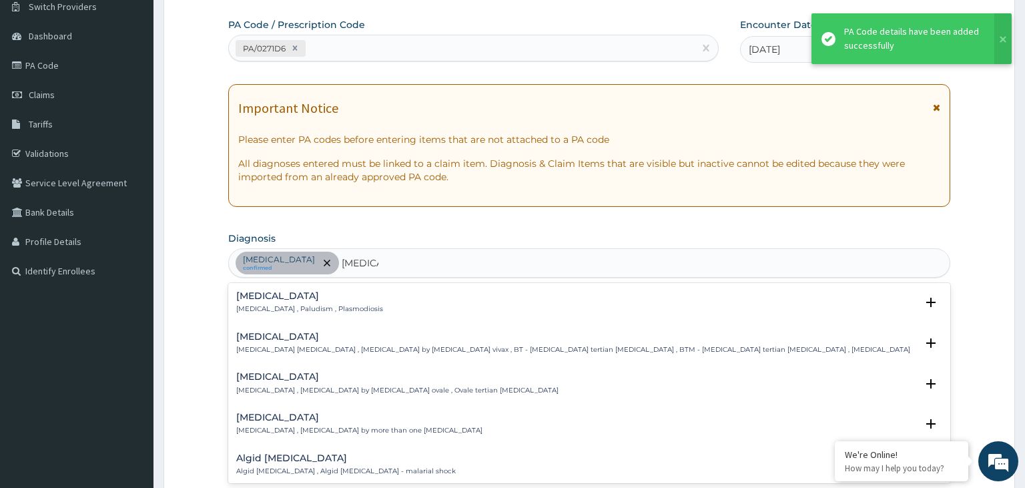
click at [249, 301] on div "Malaria Malaria , Paludism , Plasmodiosis" at bounding box center [309, 302] width 147 height 23
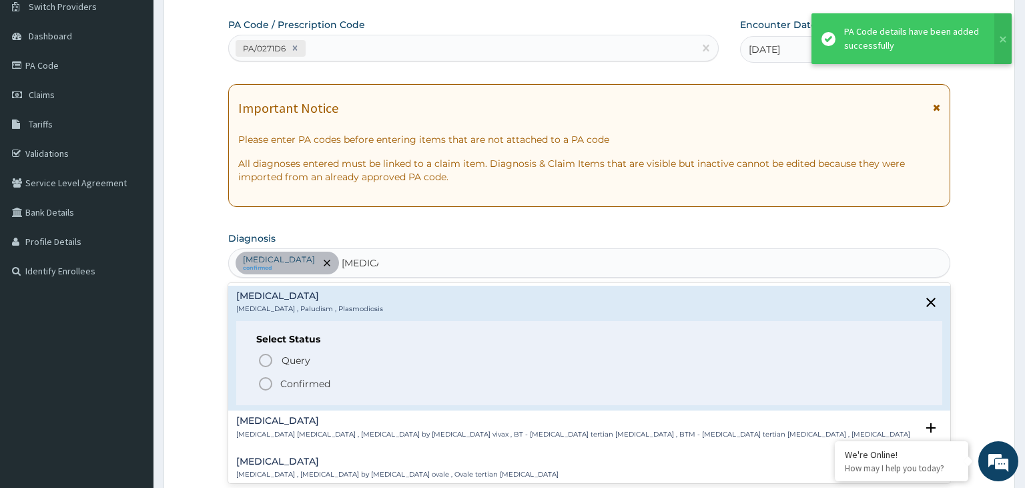
click at [288, 383] on p "Confirmed" at bounding box center [305, 383] width 50 height 13
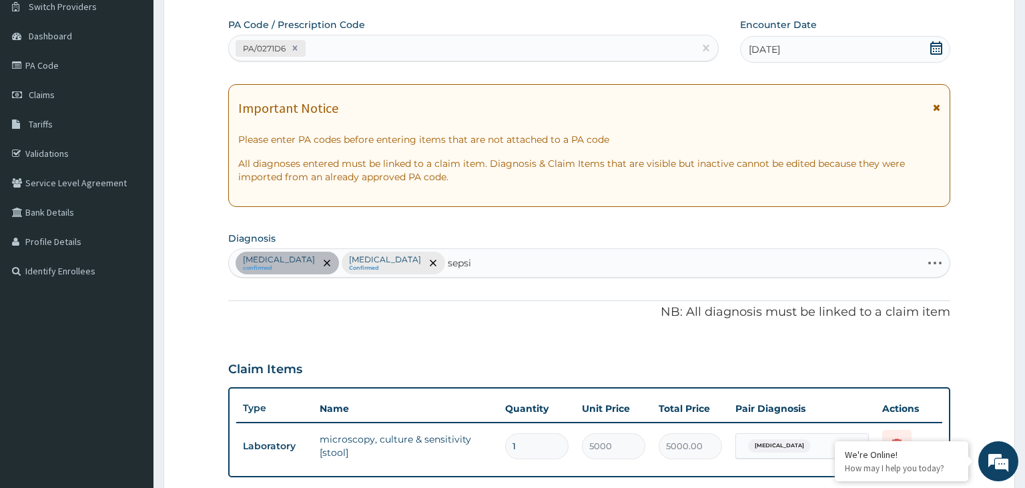
type input "sepsis"
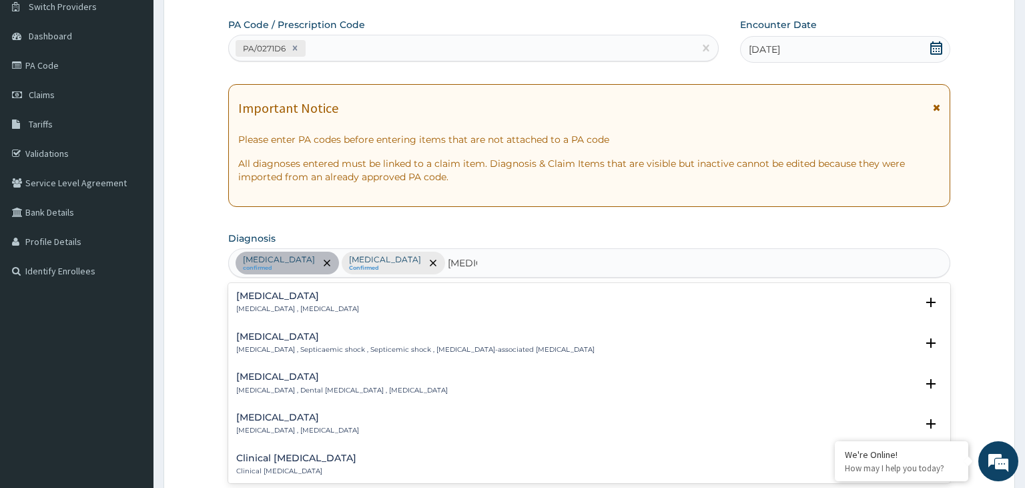
click at [300, 307] on p "Systemic infection , Sepsis" at bounding box center [297, 308] width 123 height 9
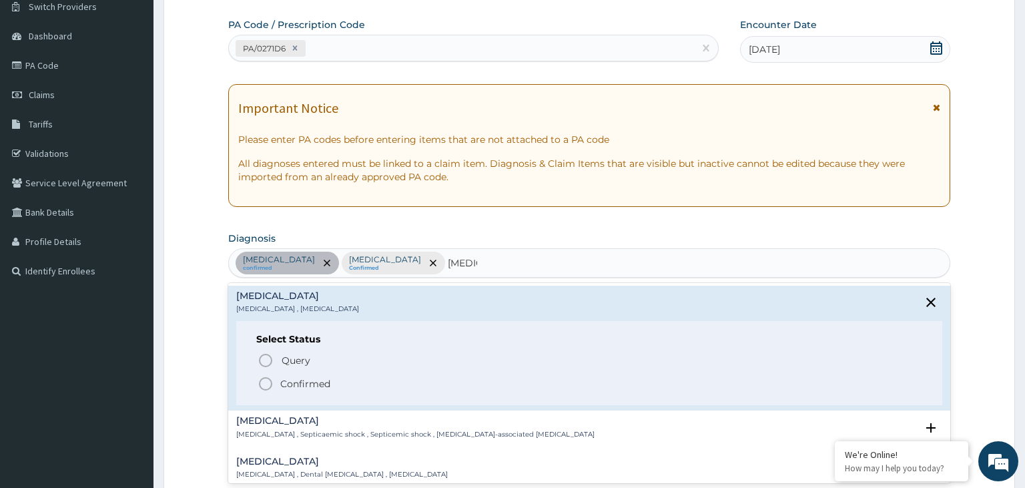
drag, startPoint x: 318, startPoint y: 384, endPoint x: 330, endPoint y: 380, distance: 12.5
click at [316, 384] on p "Confirmed" at bounding box center [305, 383] width 50 height 13
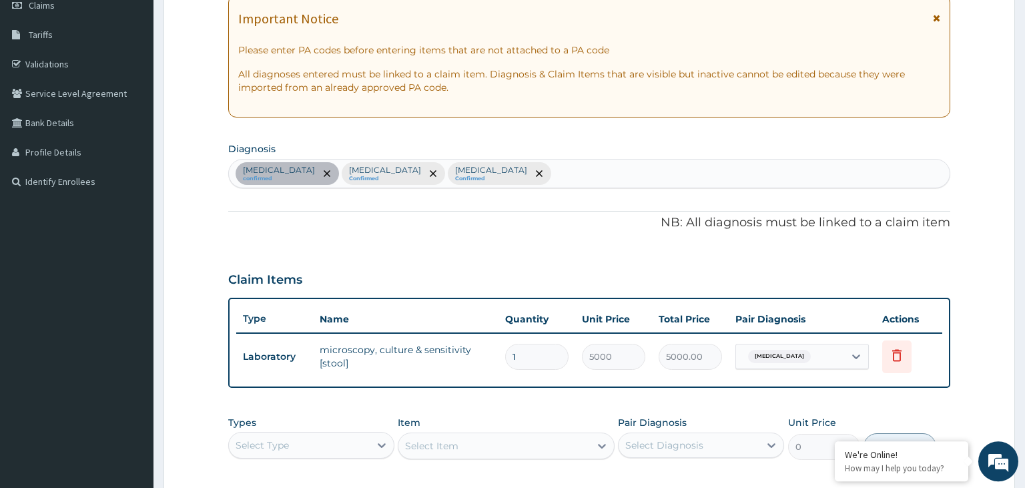
scroll to position [409, 0]
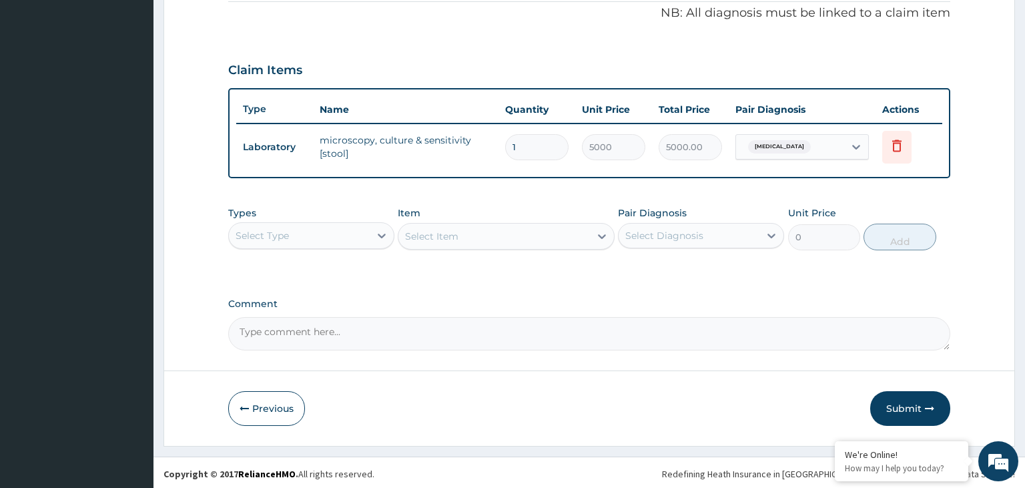
click at [318, 235] on div "Select Type" at bounding box center [299, 235] width 141 height 21
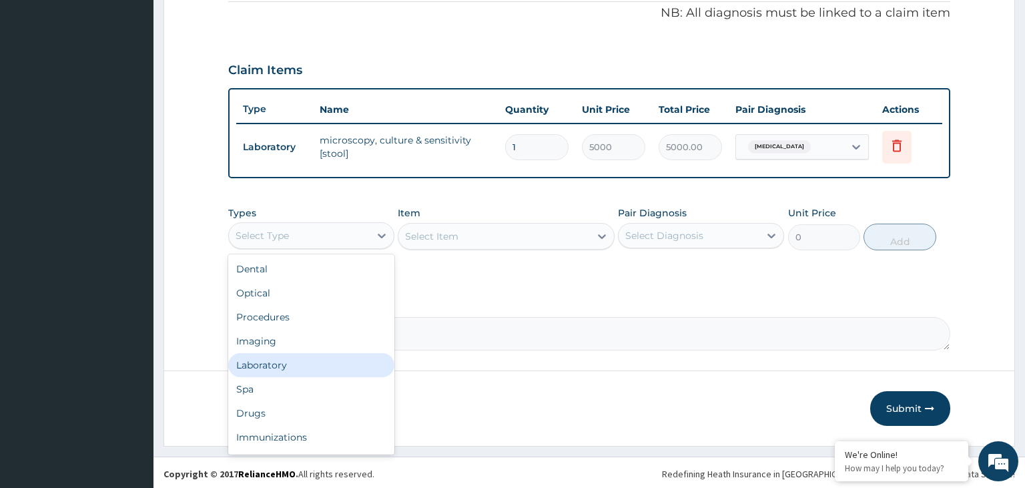
drag, startPoint x: 314, startPoint y: 360, endPoint x: 356, endPoint y: 345, distance: 44.5
click at [314, 360] on div "Laboratory" at bounding box center [311, 365] width 166 height 24
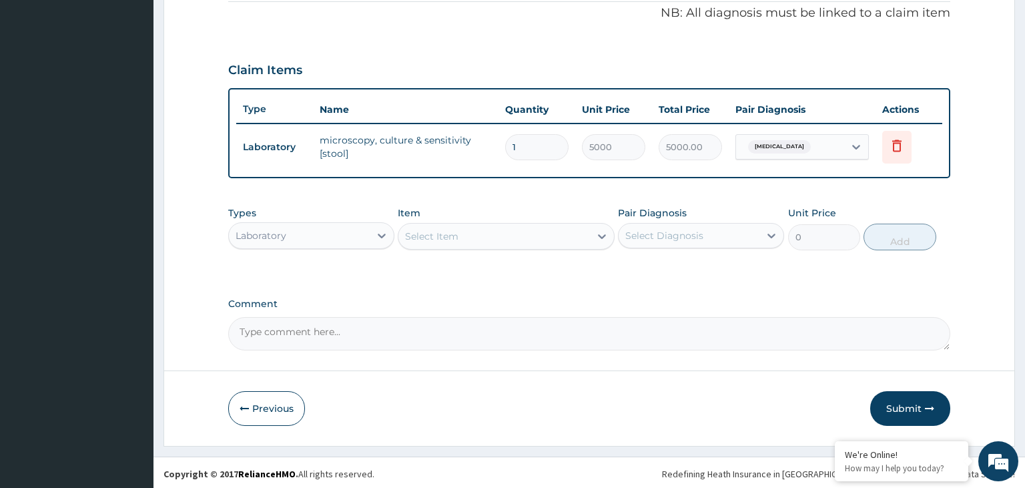
click at [471, 243] on div "Select Item" at bounding box center [495, 236] width 192 height 21
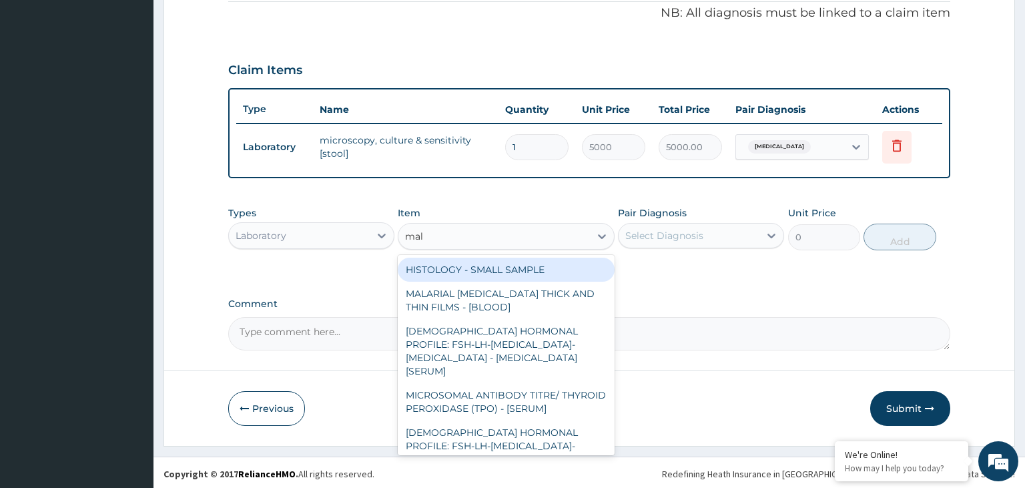
type input "mala"
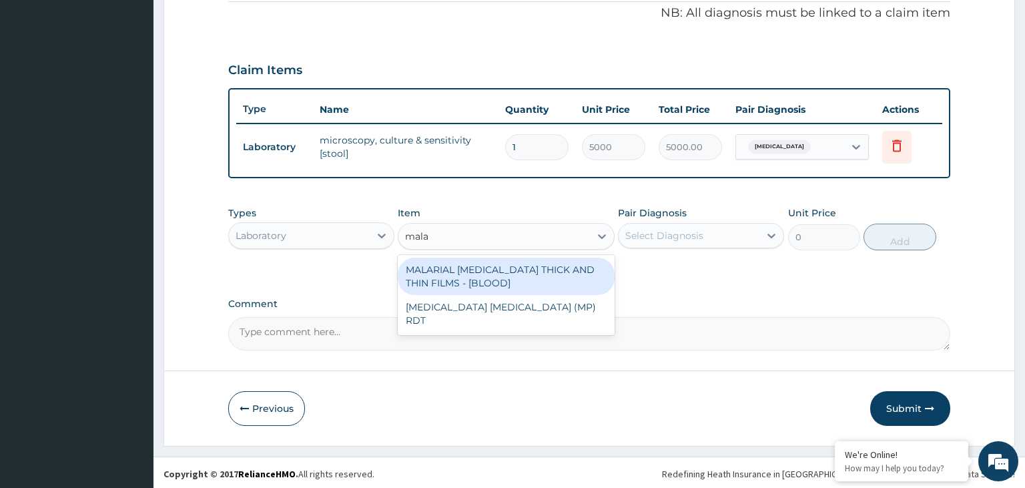
click at [499, 265] on div "MALARIAL PARASITE THICK AND THIN FILMS - [BLOOD]" at bounding box center [506, 276] width 217 height 37
type input "2187.5"
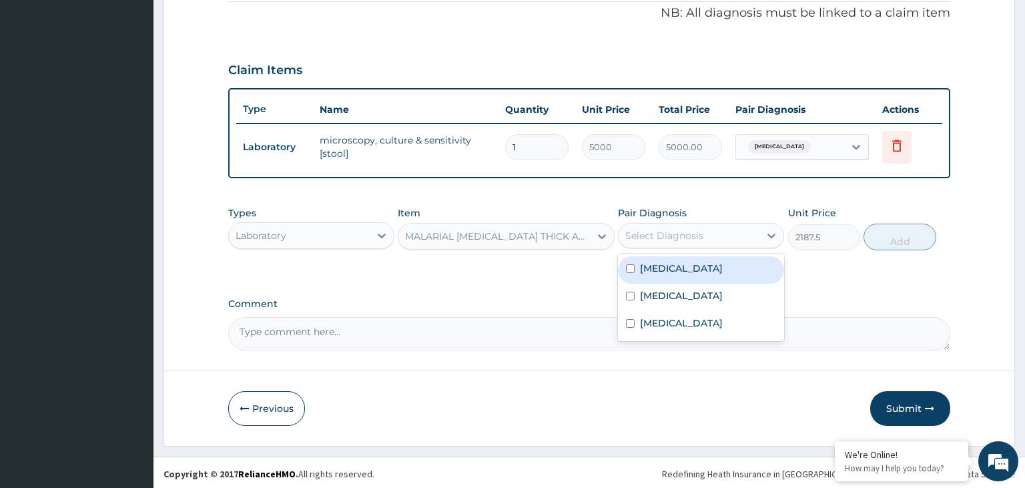
click at [714, 234] on div "Select Diagnosis" at bounding box center [689, 235] width 141 height 21
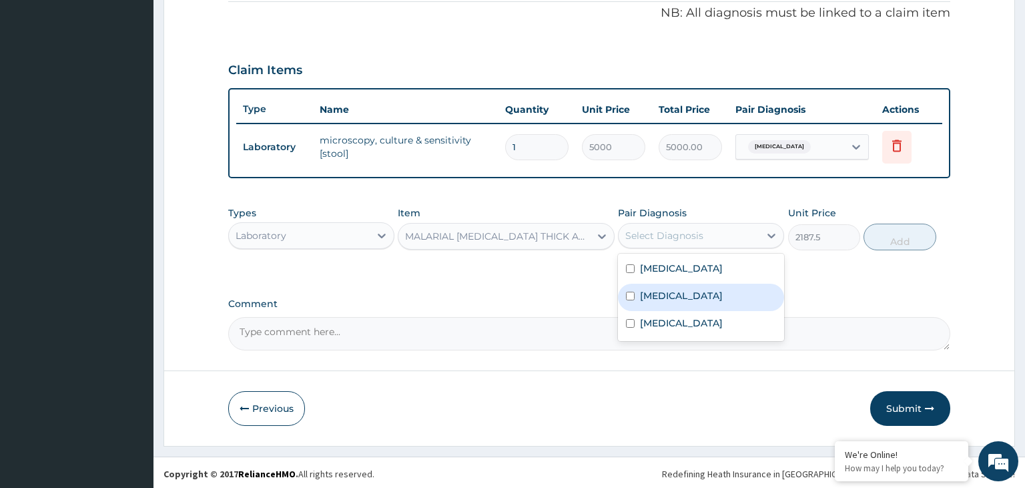
click at [706, 292] on div "Malaria" at bounding box center [701, 297] width 166 height 27
checkbox input "true"
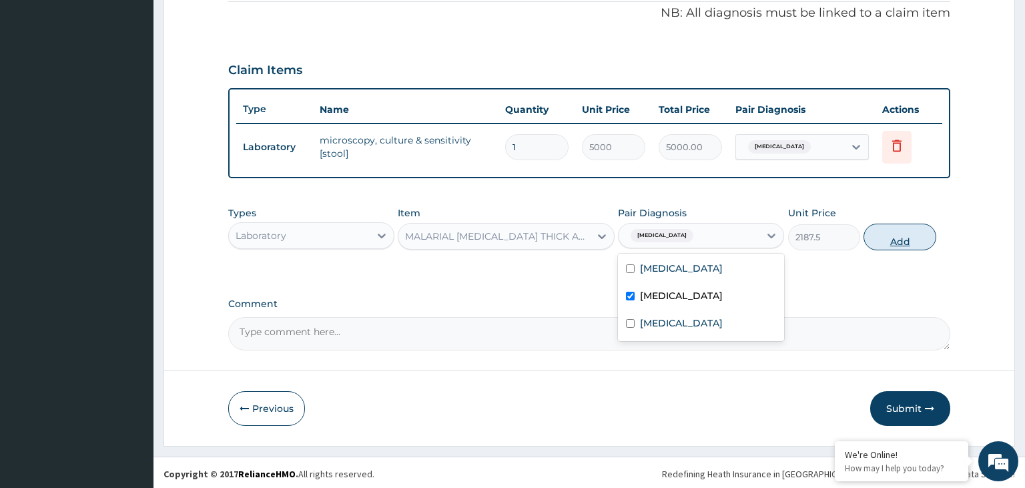
click at [898, 238] on button "Add" at bounding box center [900, 237] width 72 height 27
type input "0"
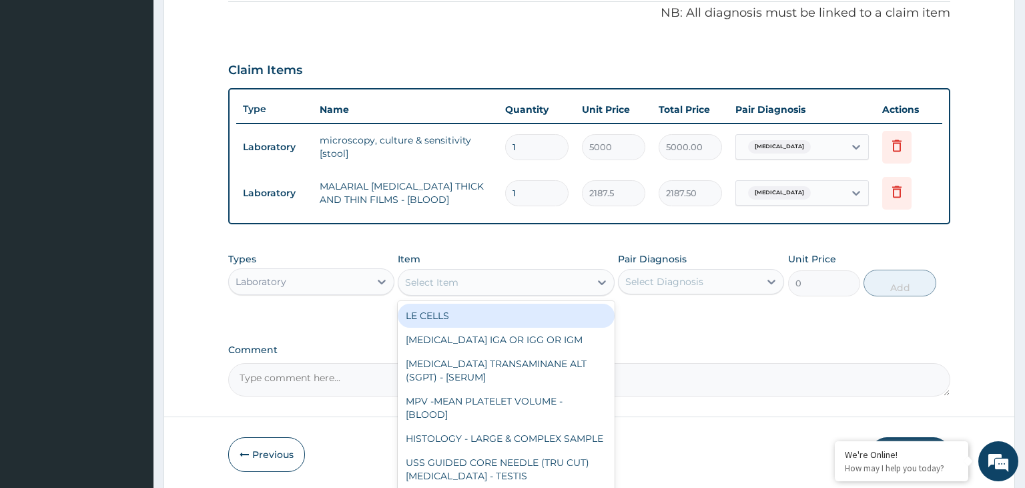
click at [470, 279] on div "Select Item" at bounding box center [495, 282] width 192 height 21
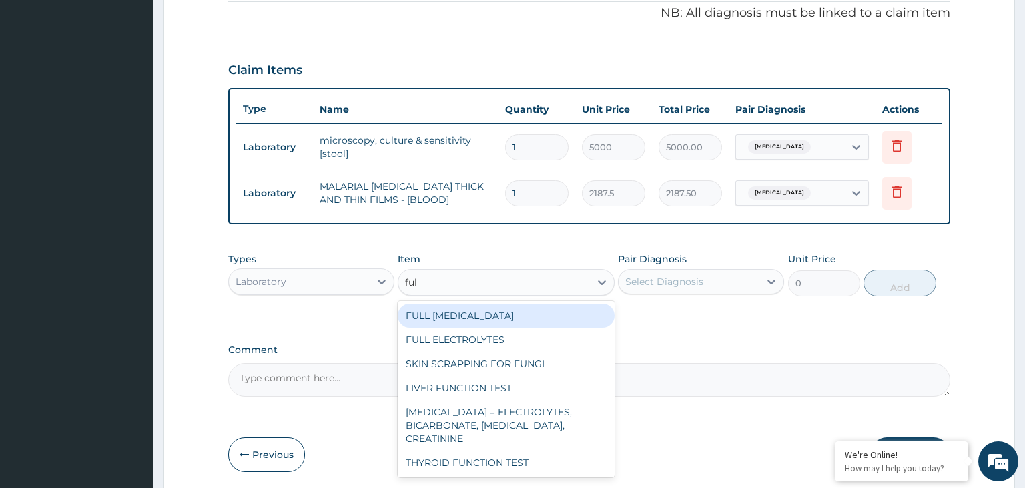
type input "full"
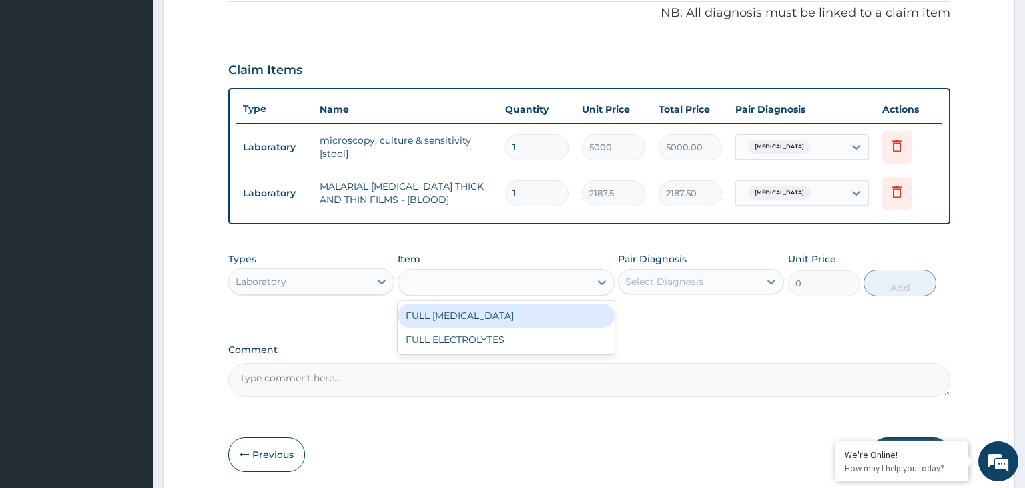
click at [470, 276] on div "full" at bounding box center [495, 282] width 192 height 21
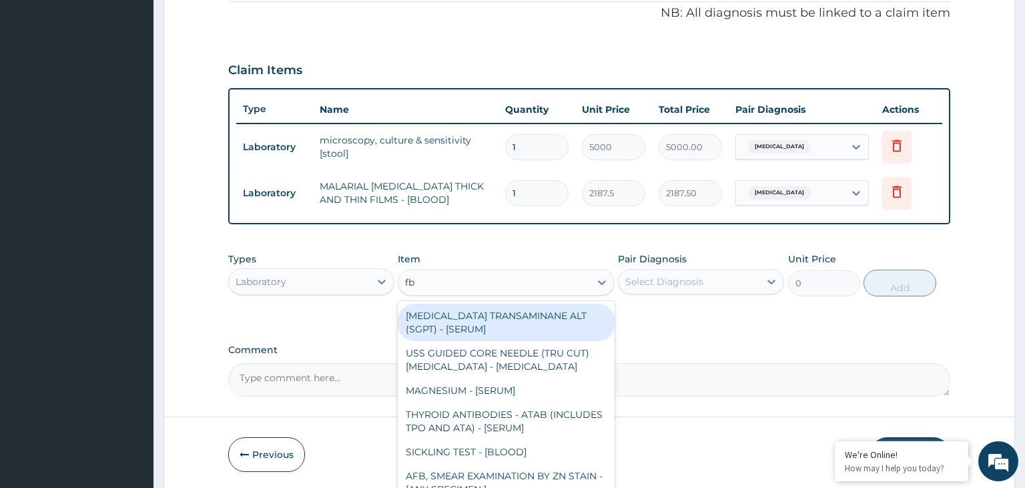
type input "fbc"
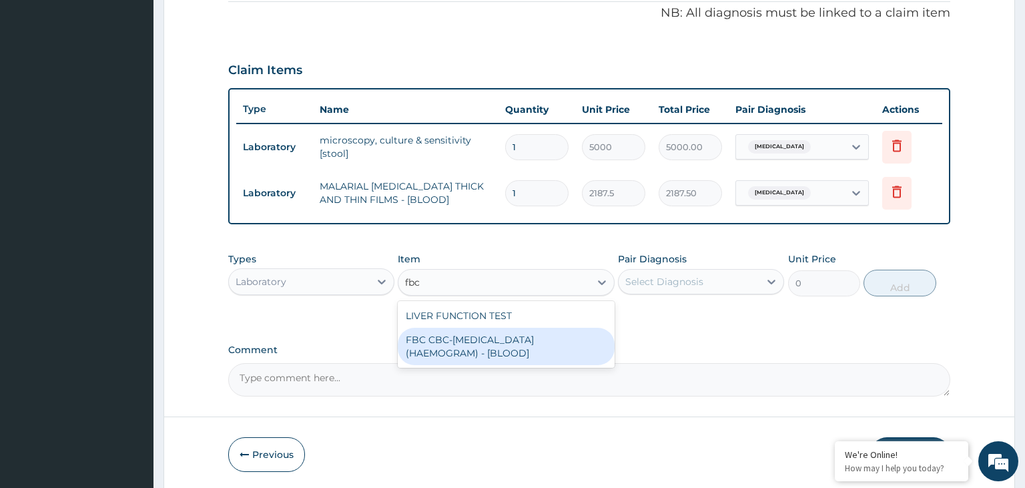
click at [537, 342] on div "FBC CBC-COMPLETE BLOOD COUNT (HAEMOGRAM) - [BLOOD]" at bounding box center [506, 346] width 217 height 37
type input "5000"
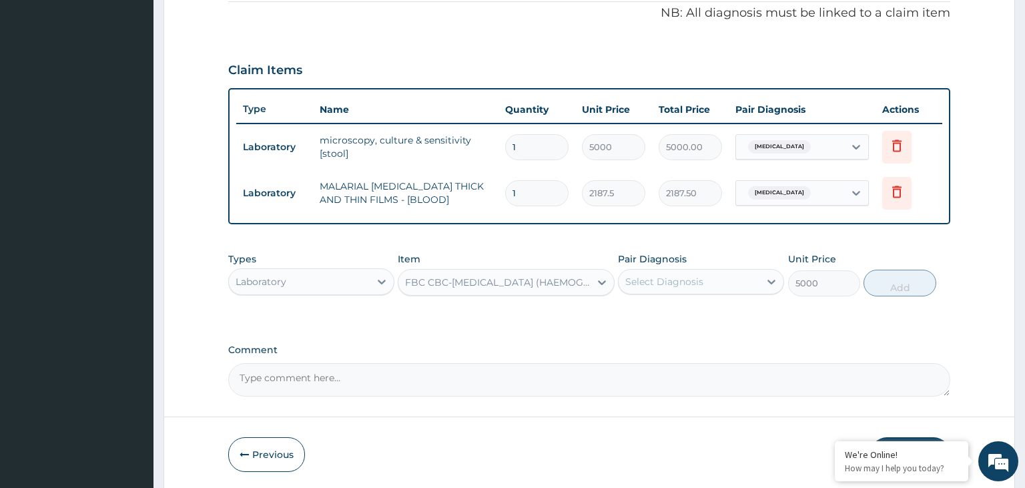
click at [748, 271] on div "Select Diagnosis" at bounding box center [689, 281] width 141 height 21
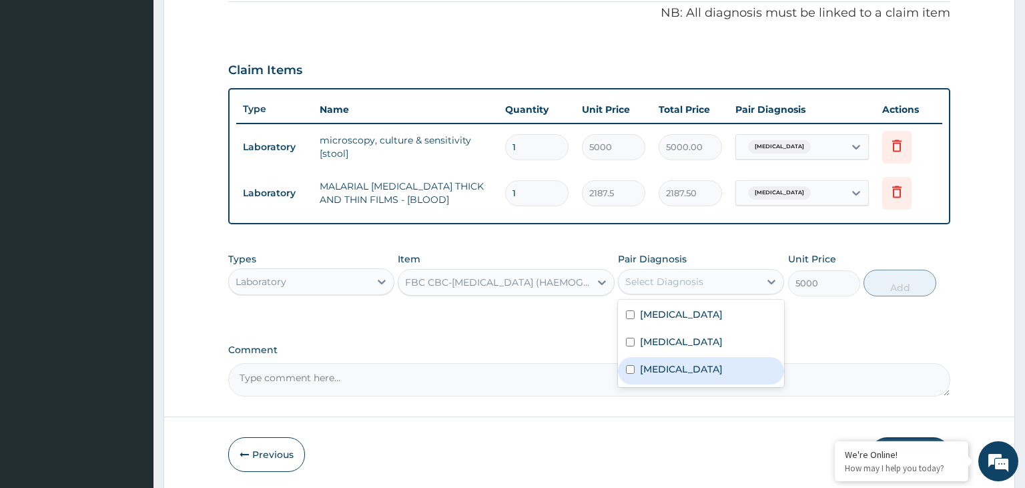
click at [690, 364] on div "Sepsis" at bounding box center [701, 370] width 166 height 27
checkbox input "true"
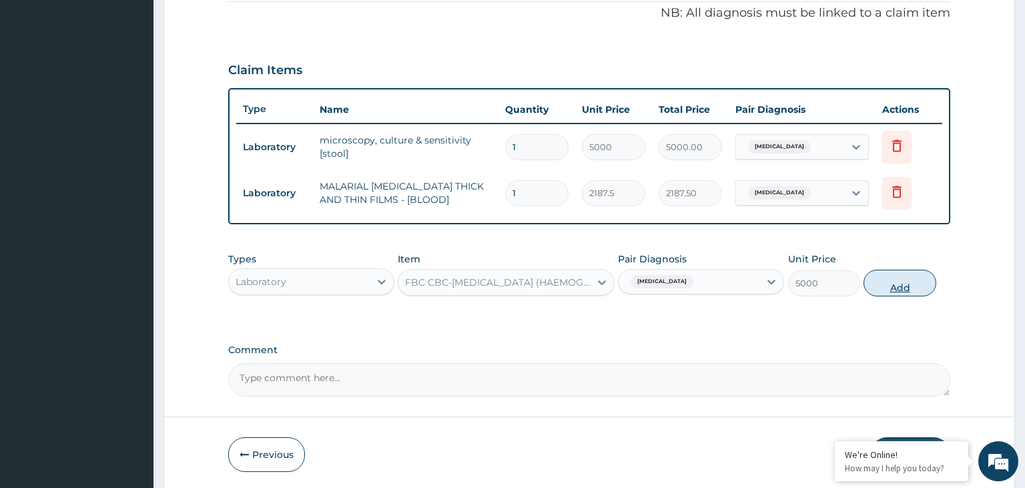
click at [908, 285] on button "Add" at bounding box center [900, 283] width 72 height 27
type input "0"
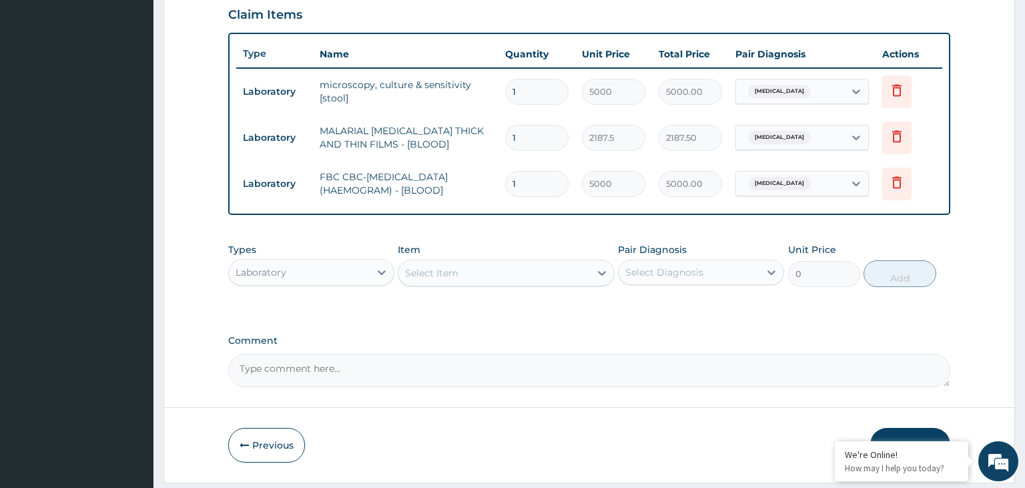
scroll to position [501, 0]
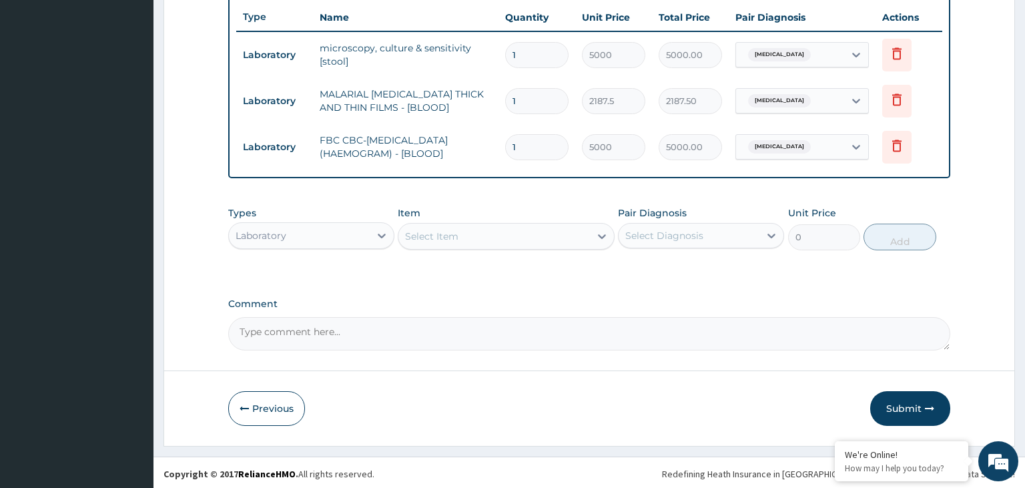
click at [363, 229] on div "Laboratory" at bounding box center [299, 235] width 141 height 21
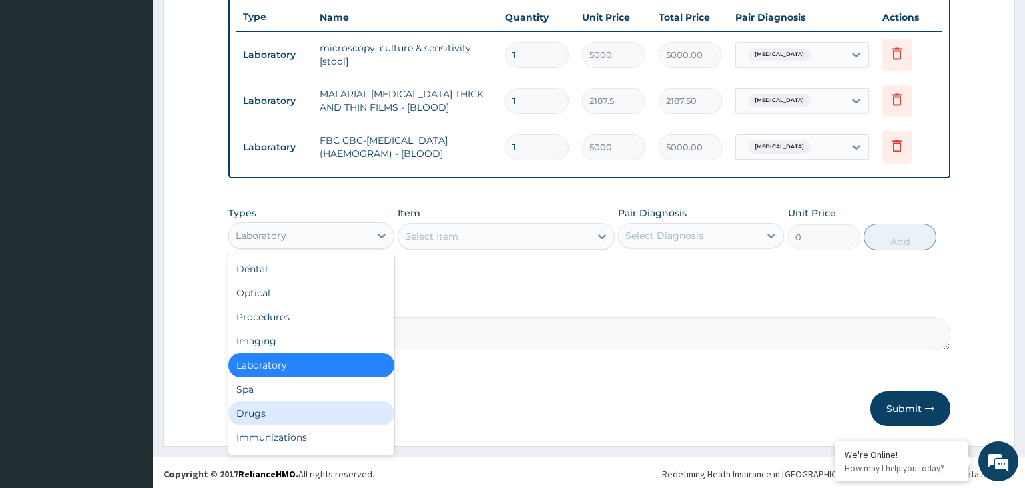
click at [294, 415] on div "Drugs" at bounding box center [311, 413] width 166 height 24
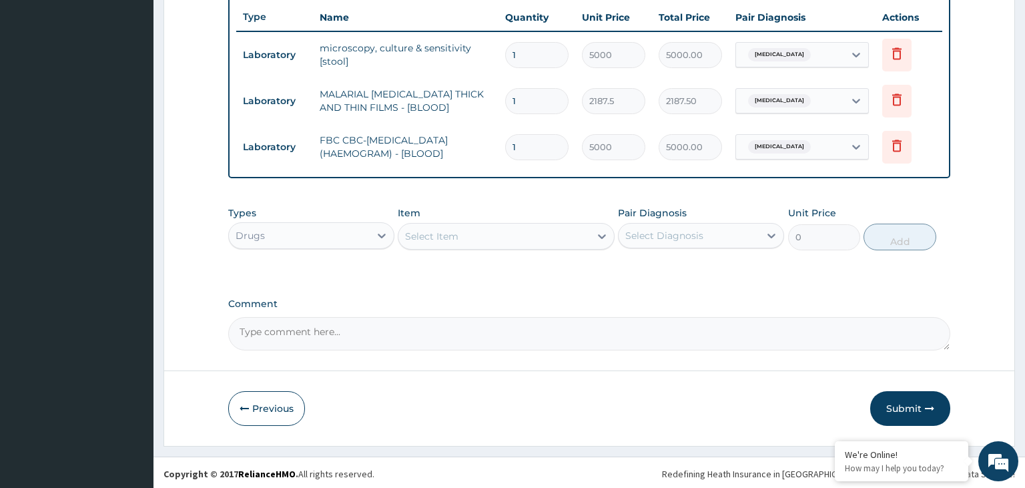
click at [535, 238] on div "Select Item" at bounding box center [495, 236] width 192 height 21
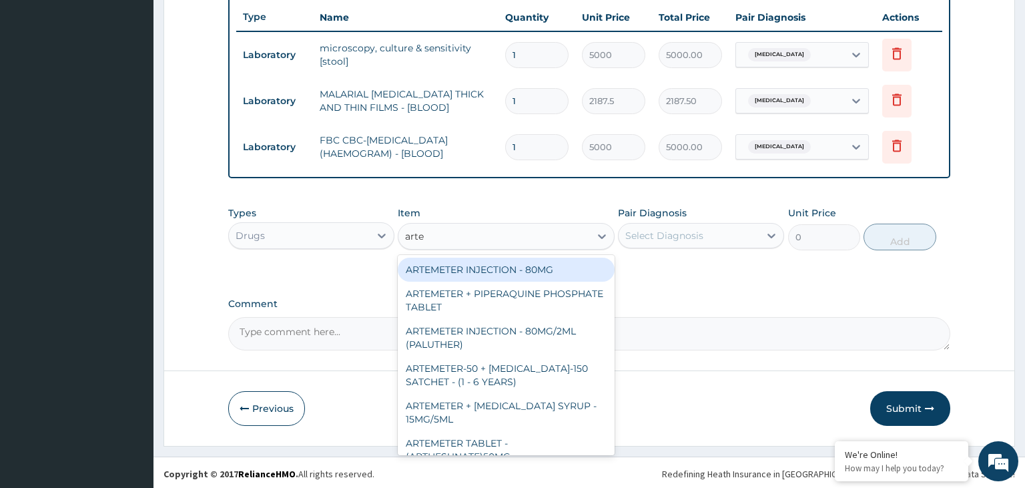
type input "artem"
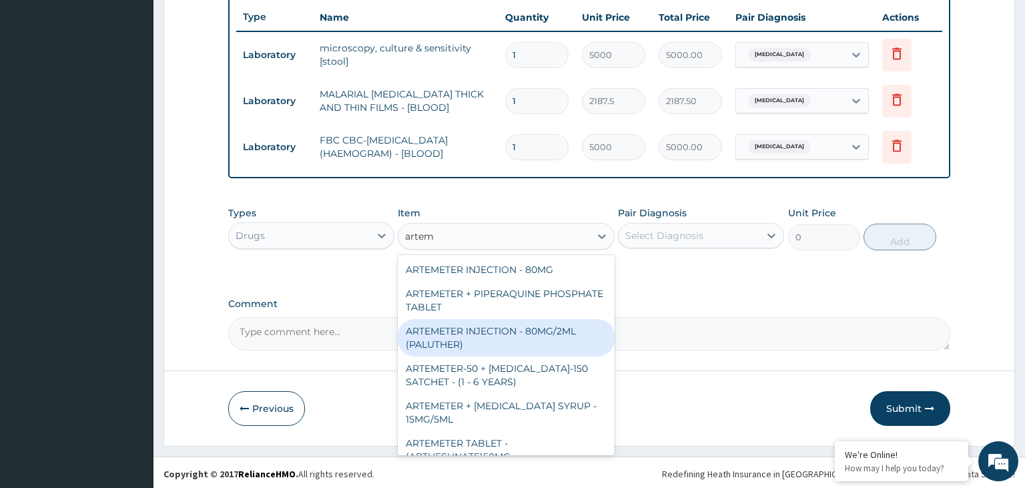
click at [546, 342] on div "ARTEMETER INJECTION - 80MG/2ML (PALUTHER)" at bounding box center [506, 337] width 217 height 37
type input "700"
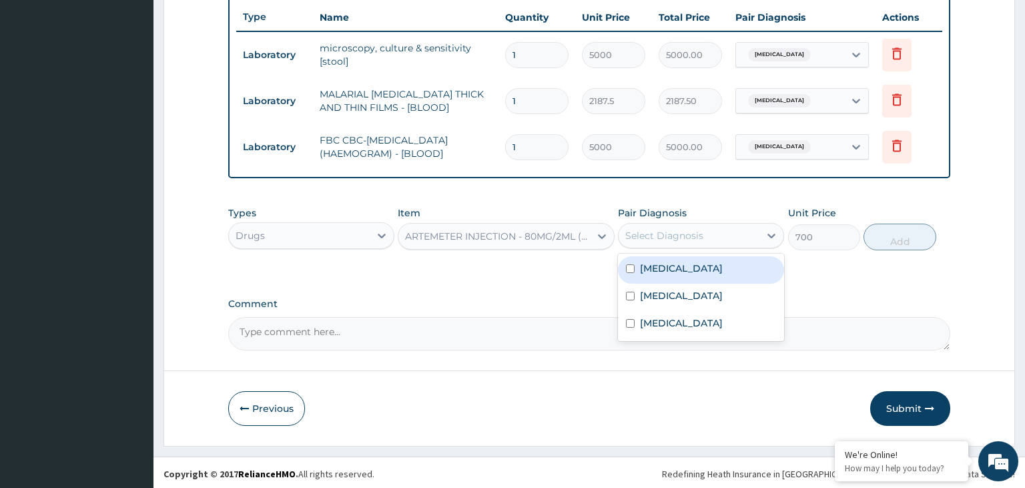
click at [728, 234] on div "Select Diagnosis" at bounding box center [689, 235] width 141 height 21
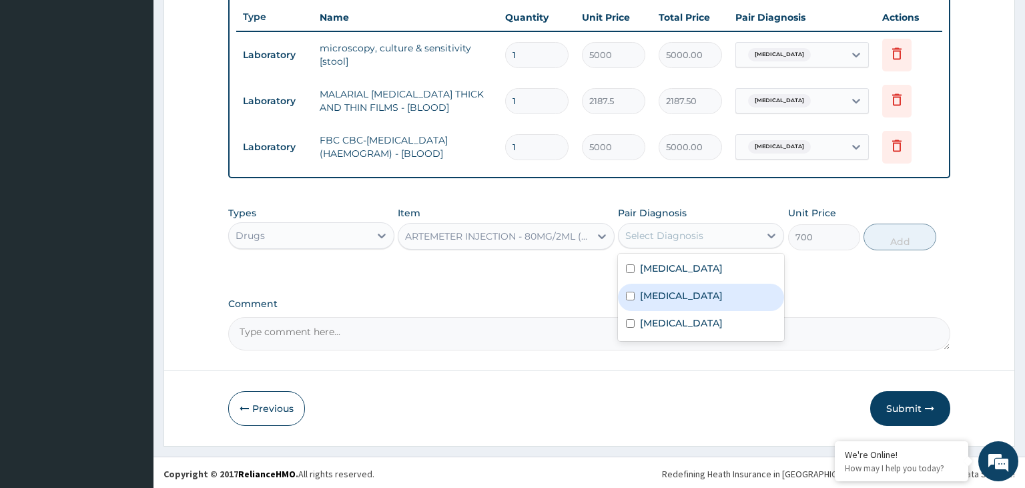
drag, startPoint x: 685, startPoint y: 292, endPoint x: 951, endPoint y: 234, distance: 272.6
click at [685, 292] on div "Malaria" at bounding box center [701, 297] width 166 height 27
checkbox input "true"
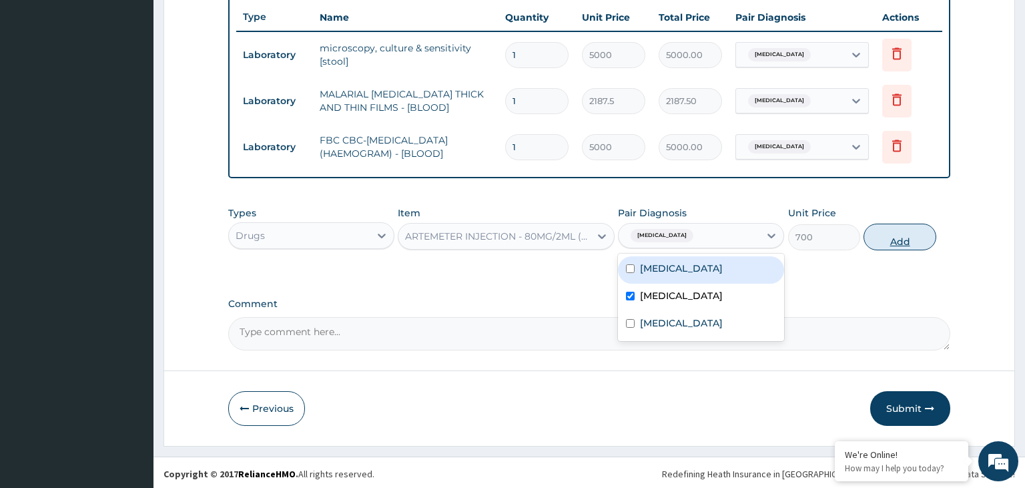
click at [912, 239] on button "Add" at bounding box center [900, 237] width 72 height 27
type input "0"
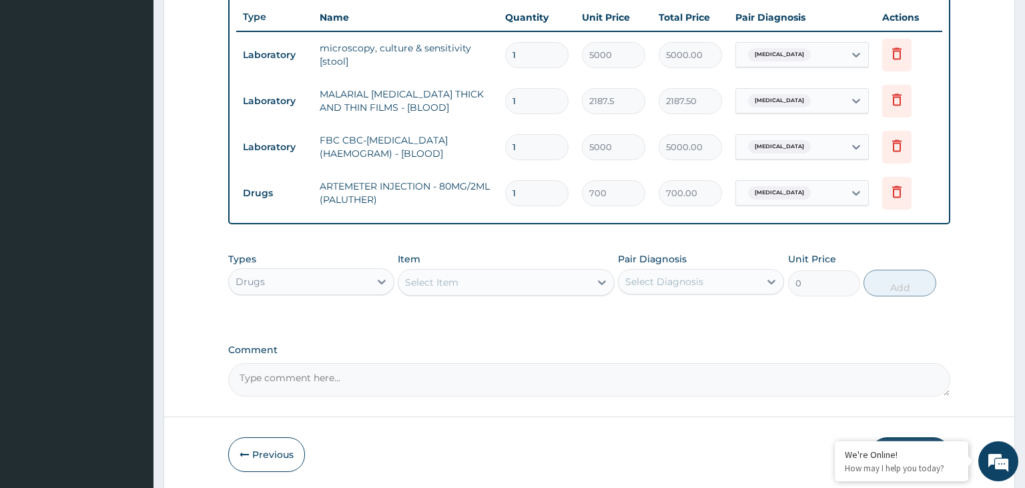
drag, startPoint x: 521, startPoint y: 192, endPoint x: 498, endPoint y: 200, distance: 23.9
click at [505, 200] on input "1" at bounding box center [536, 193] width 63 height 26
type input "4"
type input "2800.00"
type input "4"
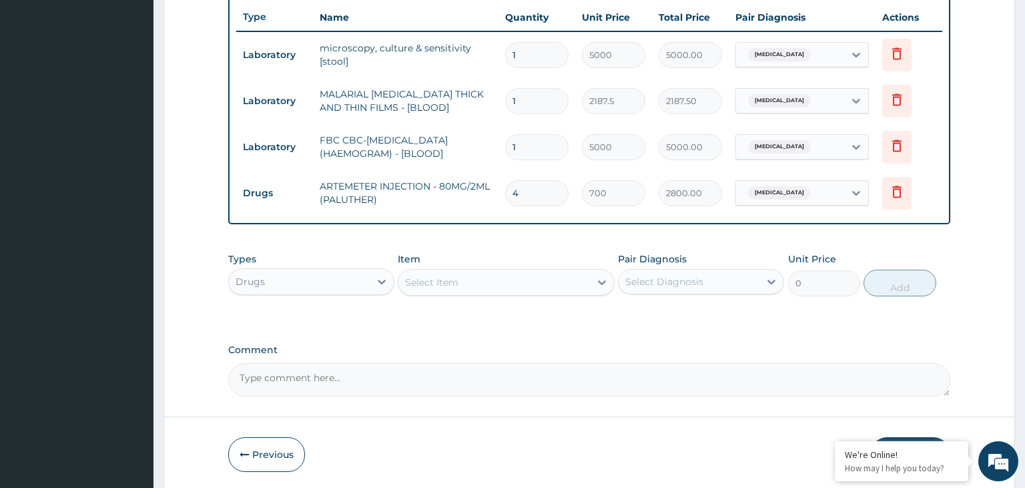
click at [461, 281] on div "Select Item" at bounding box center [495, 282] width 192 height 21
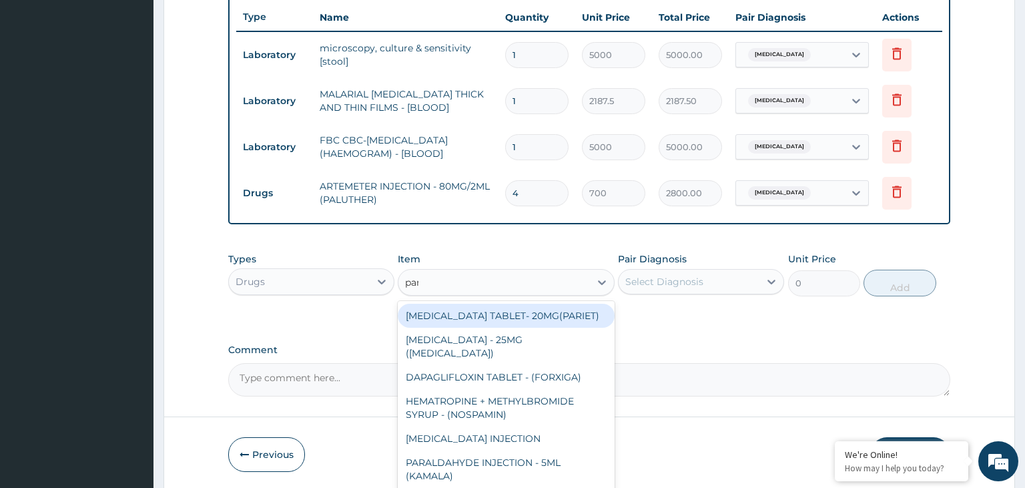
type input "para"
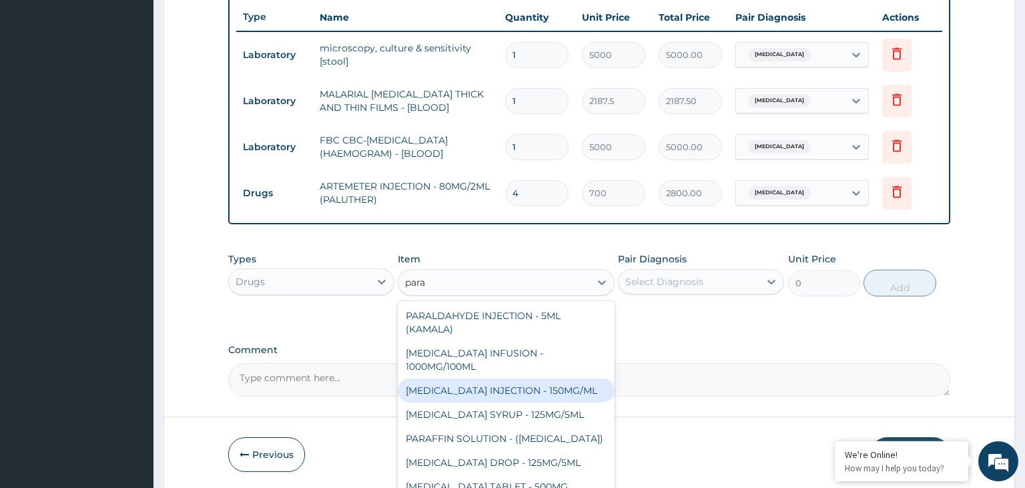
click at [495, 378] on div "PARACETAMOL INJECTION - 150MG/ML" at bounding box center [506, 390] width 217 height 24
type input "560"
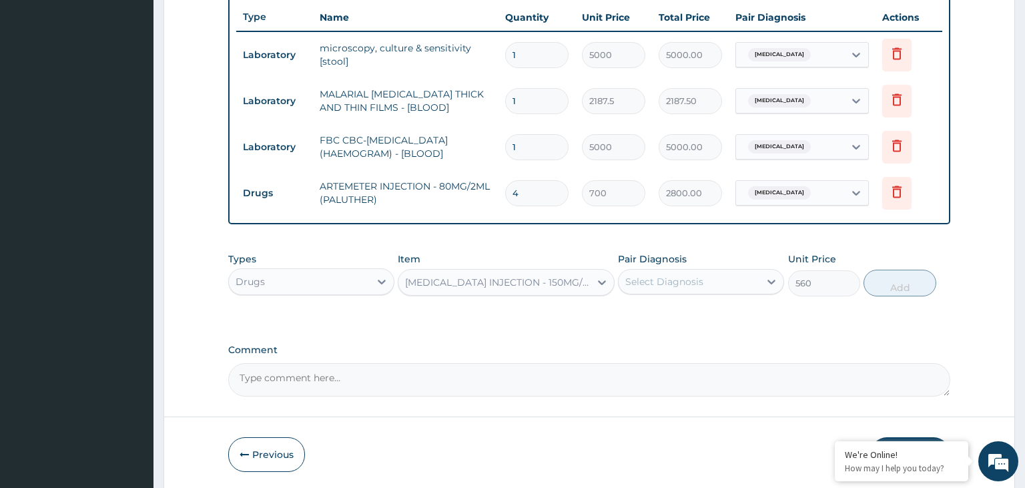
click at [698, 283] on div "Select Diagnosis" at bounding box center [664, 281] width 78 height 13
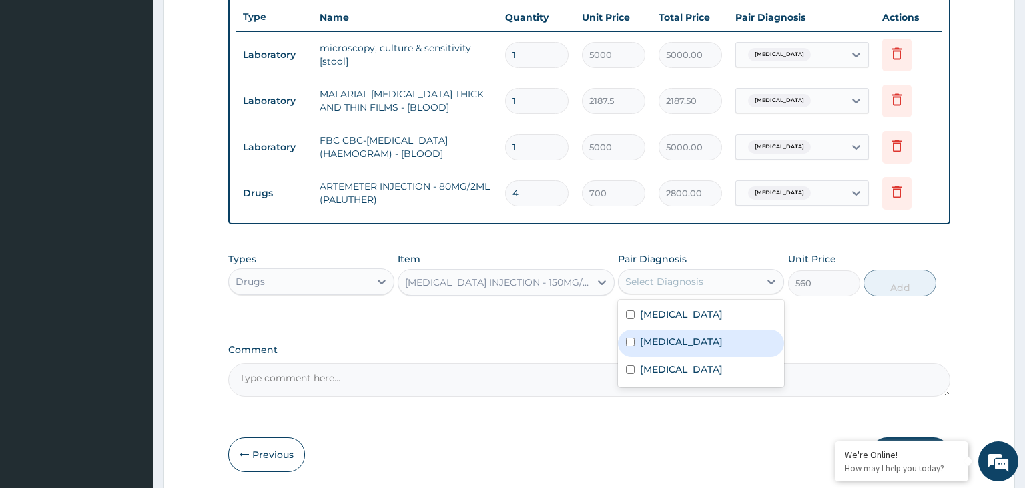
click at [666, 335] on label "Malaria" at bounding box center [681, 341] width 83 height 13
checkbox input "true"
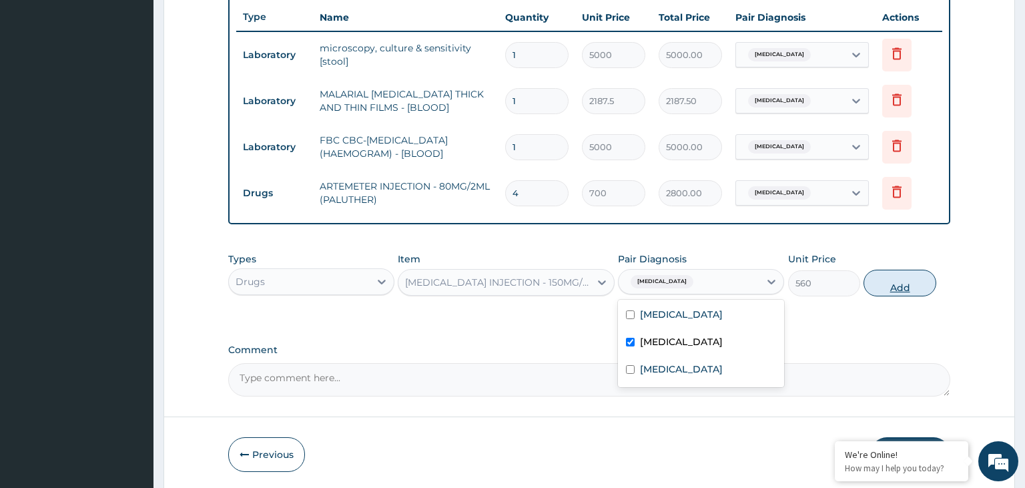
click at [918, 283] on button "Add" at bounding box center [900, 283] width 72 height 27
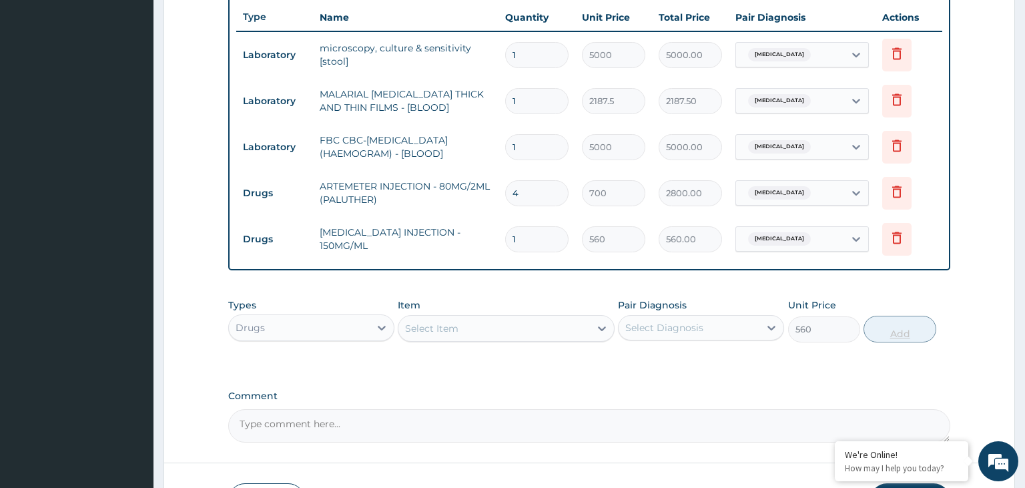
type input "0"
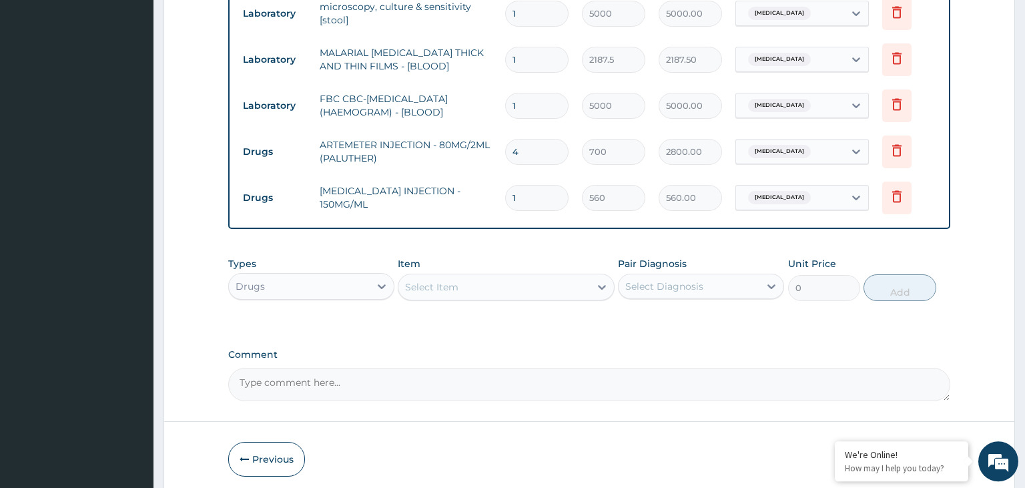
scroll to position [571, 0]
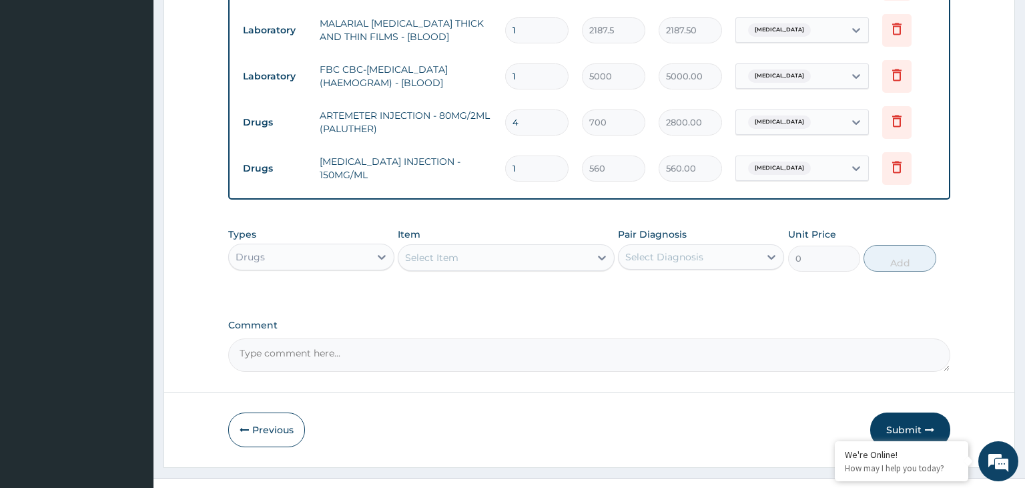
click at [473, 255] on div "Select Item" at bounding box center [495, 257] width 192 height 21
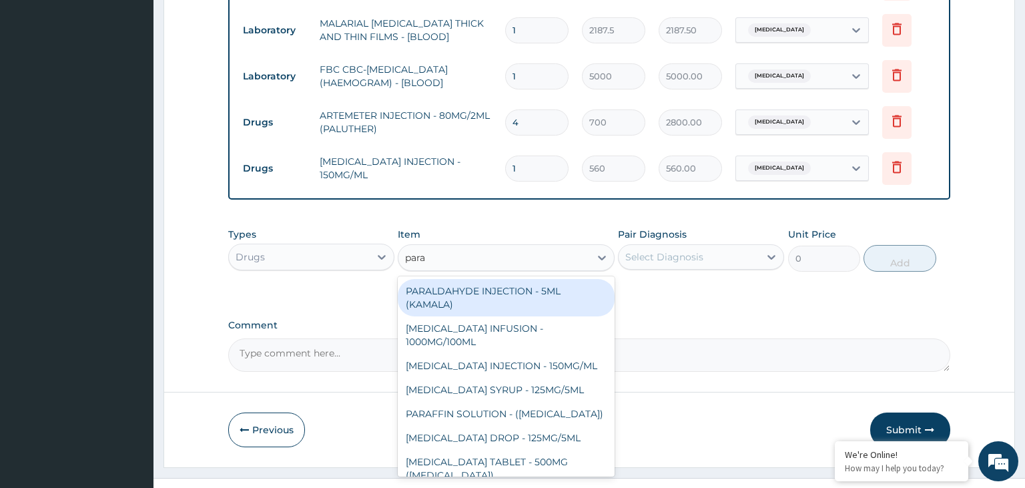
type input "parac"
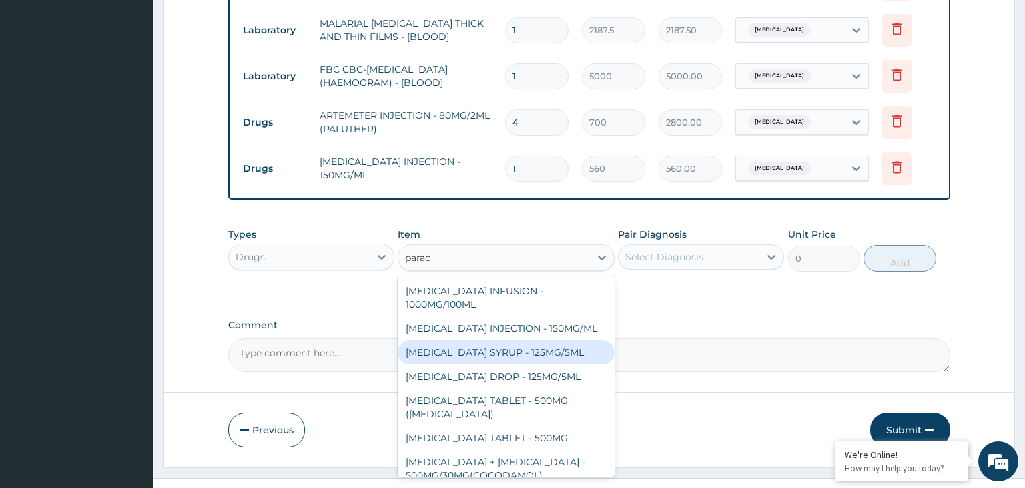
click at [507, 348] on div "[MEDICAL_DATA] SYRUP - 125MG/5ML" at bounding box center [506, 352] width 217 height 24
type input "840"
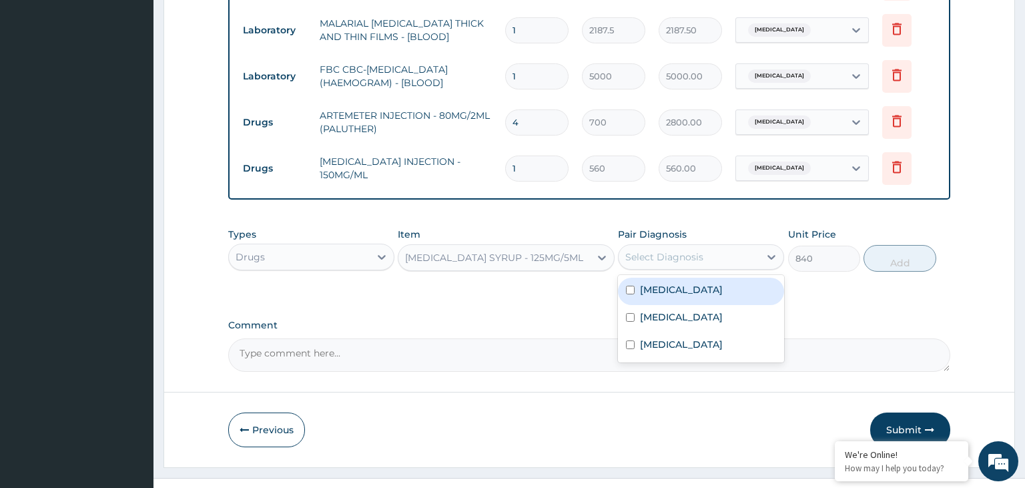
click at [758, 264] on div "Select Diagnosis" at bounding box center [689, 256] width 141 height 21
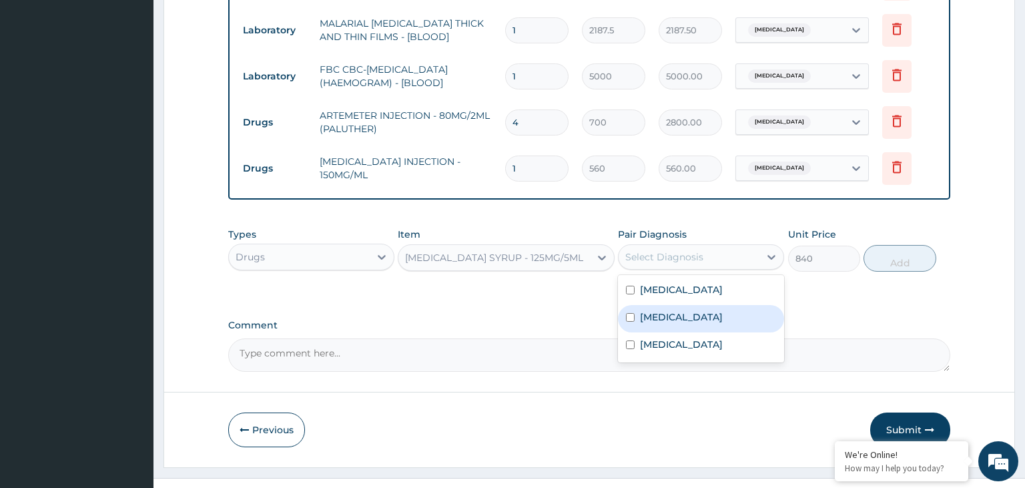
click at [696, 310] on div "[MEDICAL_DATA]" at bounding box center [701, 318] width 166 height 27
checkbox input "true"
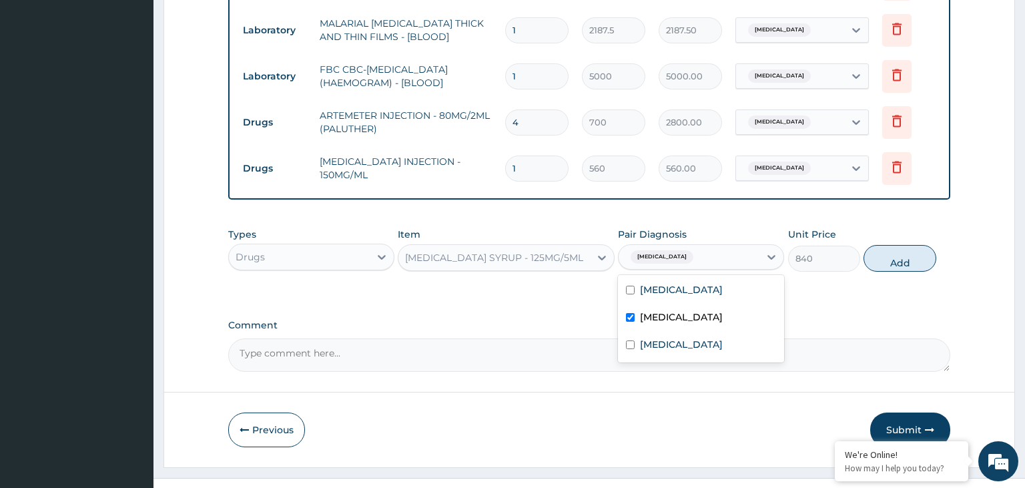
click at [530, 260] on div "[MEDICAL_DATA] SYRUP - 125MG/5ML" at bounding box center [494, 257] width 178 height 13
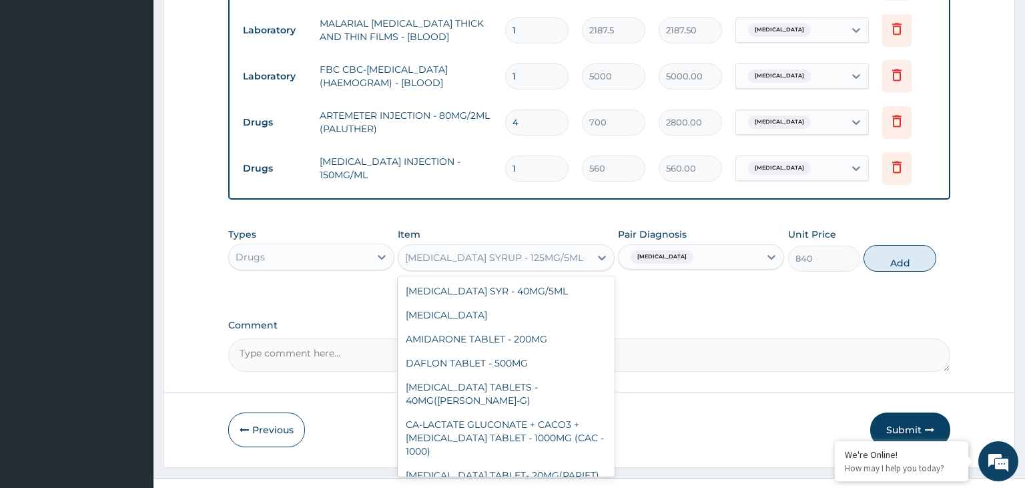
scroll to position [6438, 0]
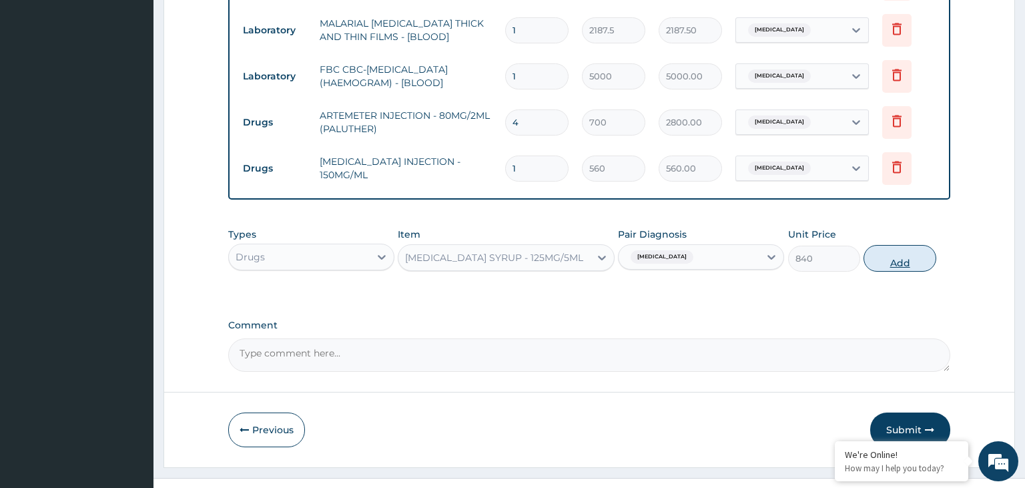
click at [916, 257] on button "Add" at bounding box center [900, 258] width 72 height 27
type input "0"
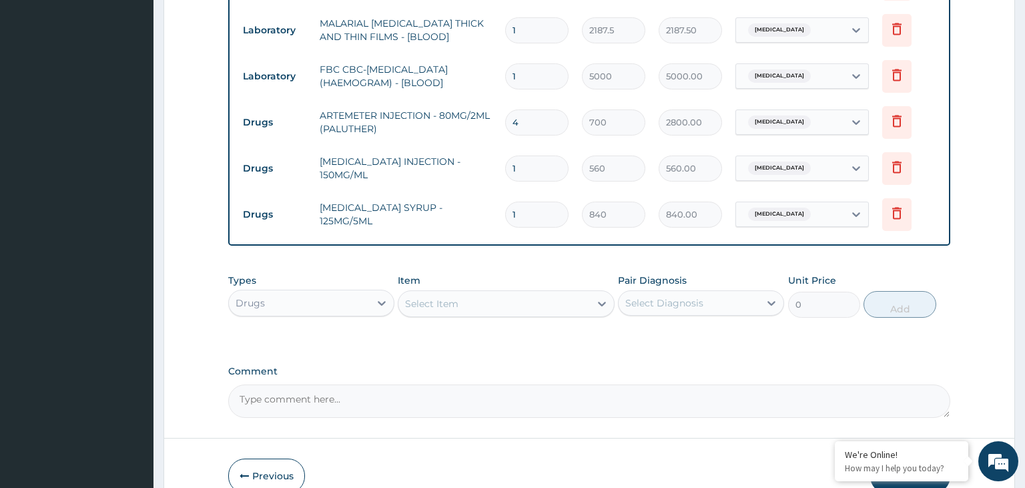
click at [531, 296] on div "Select Item" at bounding box center [495, 303] width 192 height 21
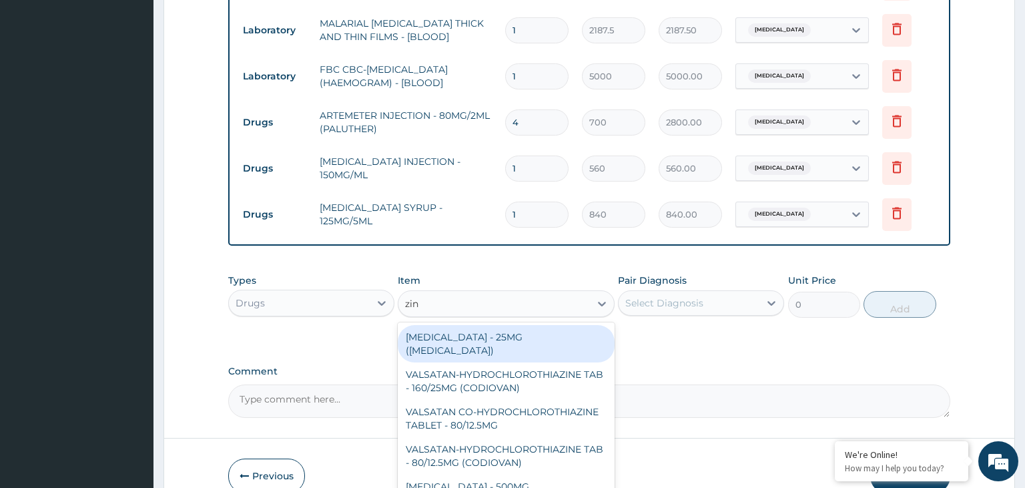
type input "zinc"
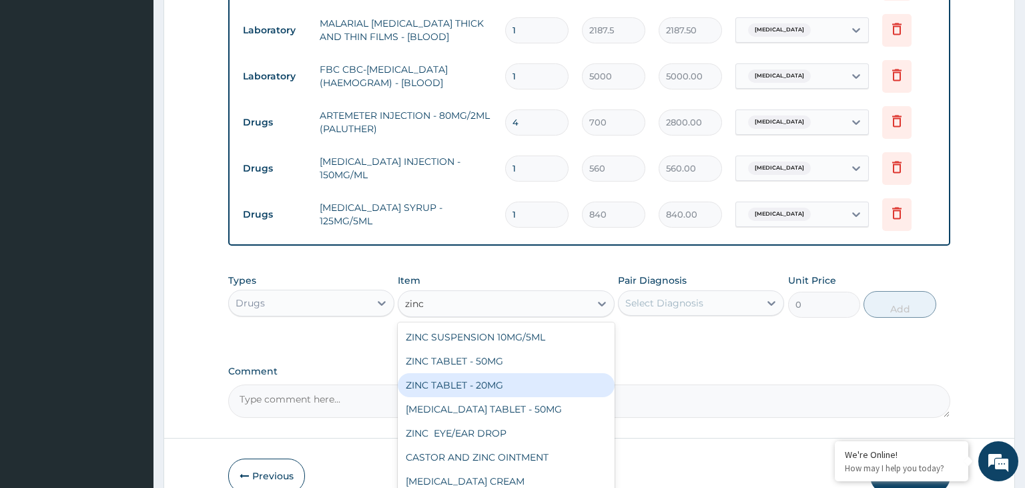
click at [517, 386] on div "ZINC TABLET - 20MG" at bounding box center [506, 385] width 217 height 24
type input "64.39999999999999"
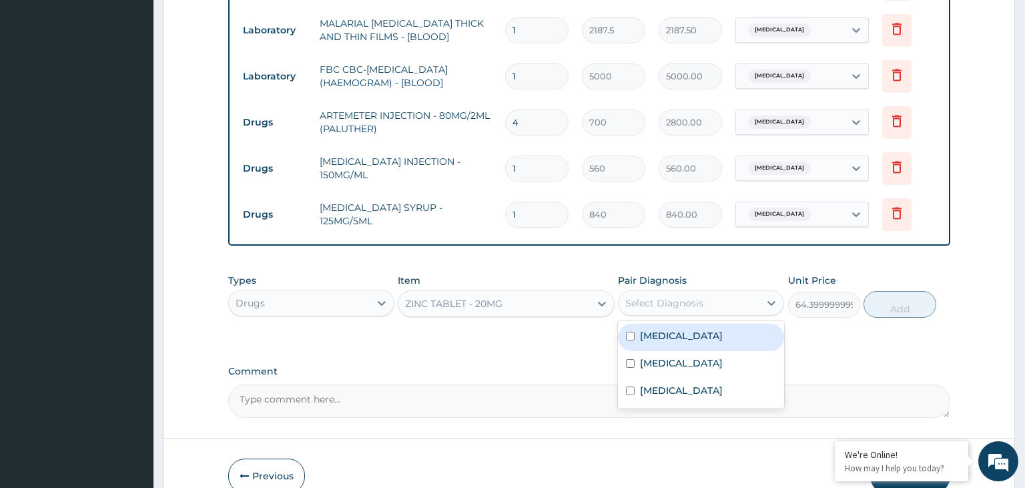
click at [741, 303] on div "Select Diagnosis" at bounding box center [689, 302] width 141 height 21
click at [676, 324] on div "Gastroenteritis" at bounding box center [701, 337] width 166 height 27
checkbox input "true"
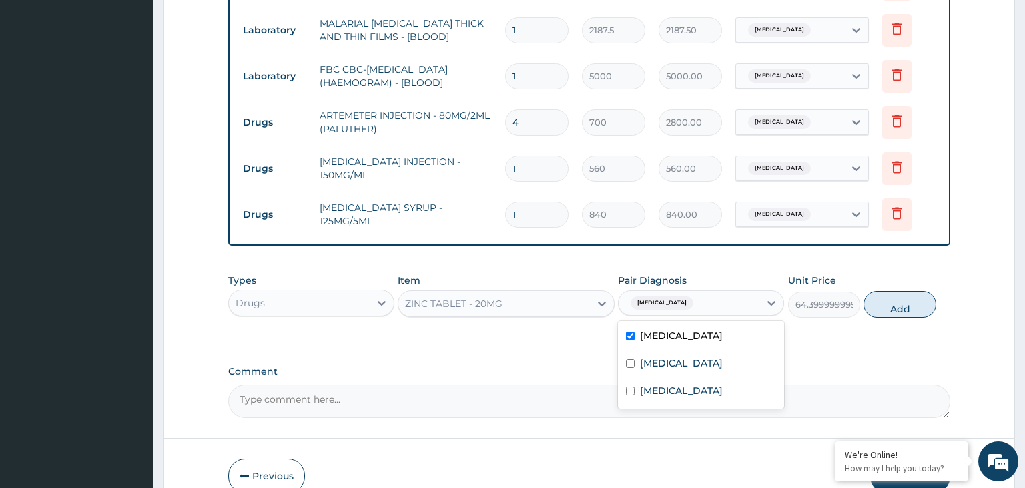
drag, startPoint x: 896, startPoint y: 296, endPoint x: 877, endPoint y: 298, distance: 18.7
click at [898, 296] on button "Add" at bounding box center [900, 304] width 72 height 27
type input "0"
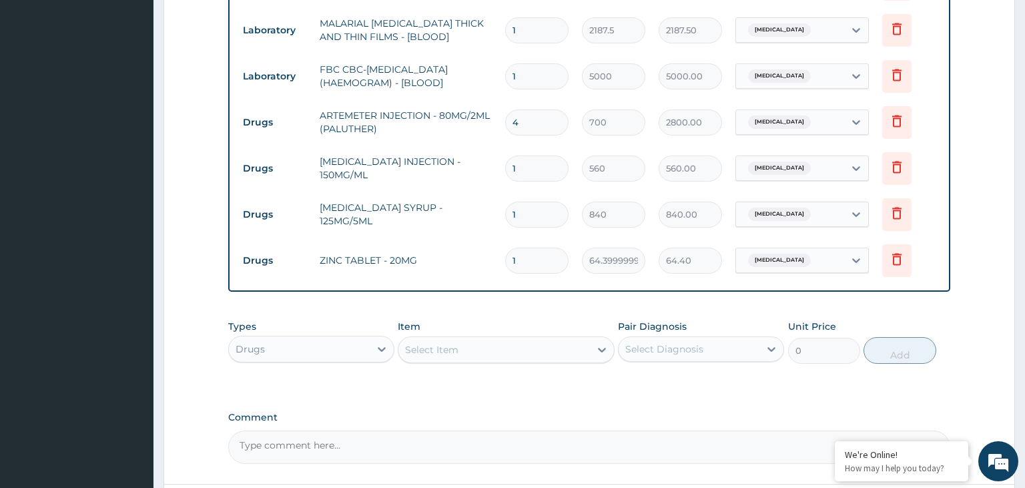
drag, startPoint x: 509, startPoint y: 262, endPoint x: 444, endPoint y: 270, distance: 65.8
click at [505, 270] on input "1" at bounding box center [536, 261] width 63 height 26
type input "7"
type input "450.80"
type input "7"
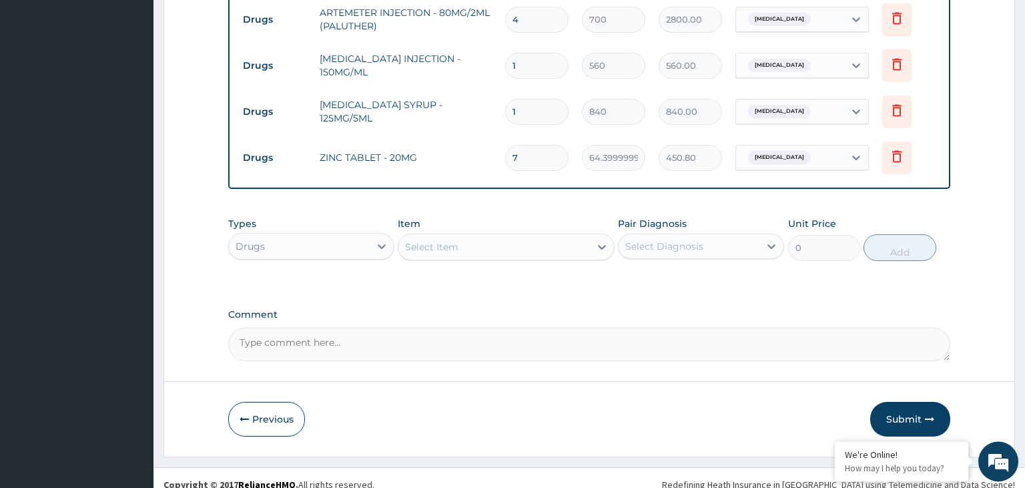
scroll to position [684, 0]
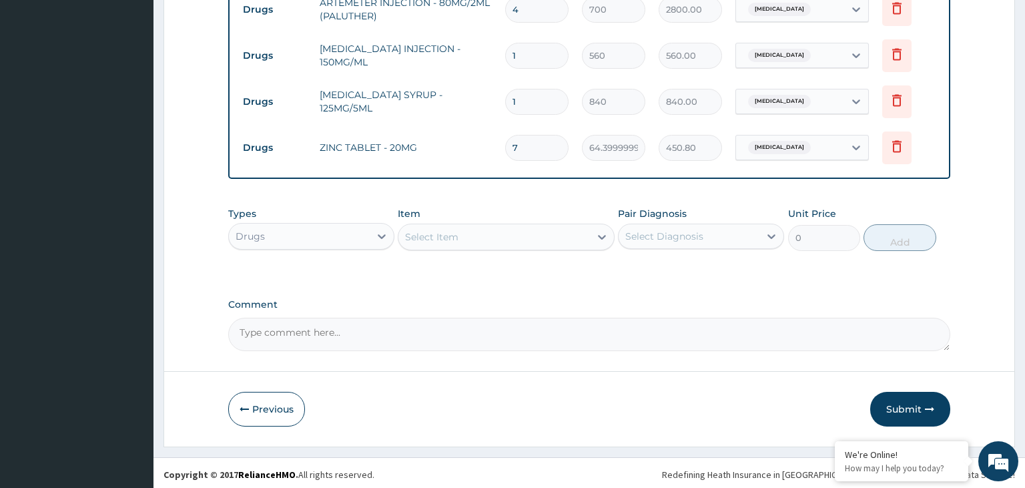
click at [378, 207] on div "Types Drugs" at bounding box center [311, 229] width 166 height 44
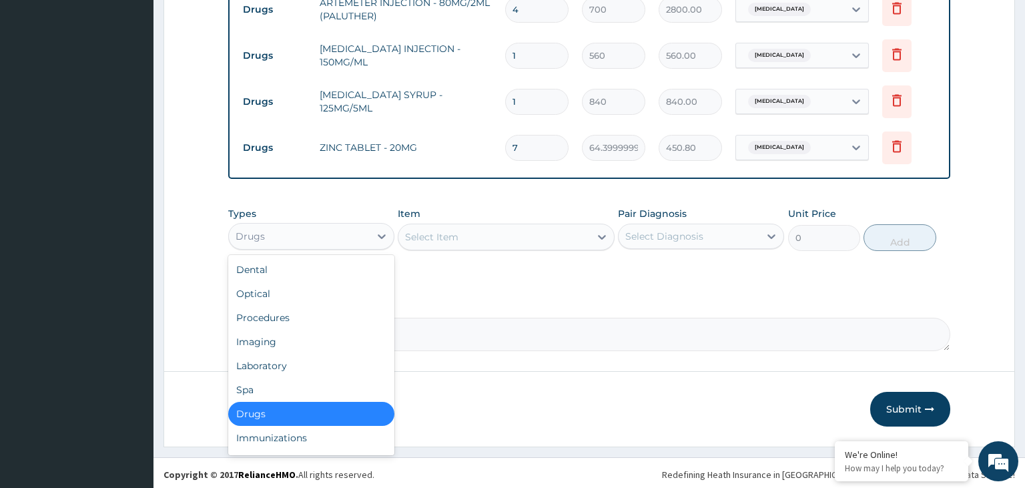
drag, startPoint x: 360, startPoint y: 230, endPoint x: 348, endPoint y: 274, distance: 45.7
click at [360, 231] on div "Drugs" at bounding box center [299, 236] width 141 height 21
drag, startPoint x: 310, startPoint y: 317, endPoint x: 380, endPoint y: 308, distance: 70.6
click at [310, 318] on div "Procedures" at bounding box center [311, 318] width 166 height 24
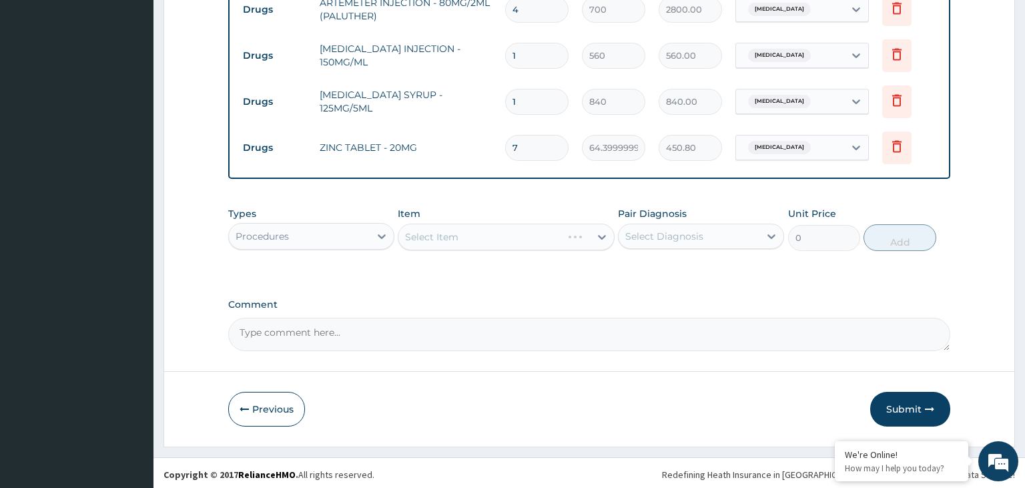
click at [542, 234] on div "Select Item" at bounding box center [506, 237] width 217 height 27
click at [541, 236] on div "Select Item" at bounding box center [495, 236] width 192 height 21
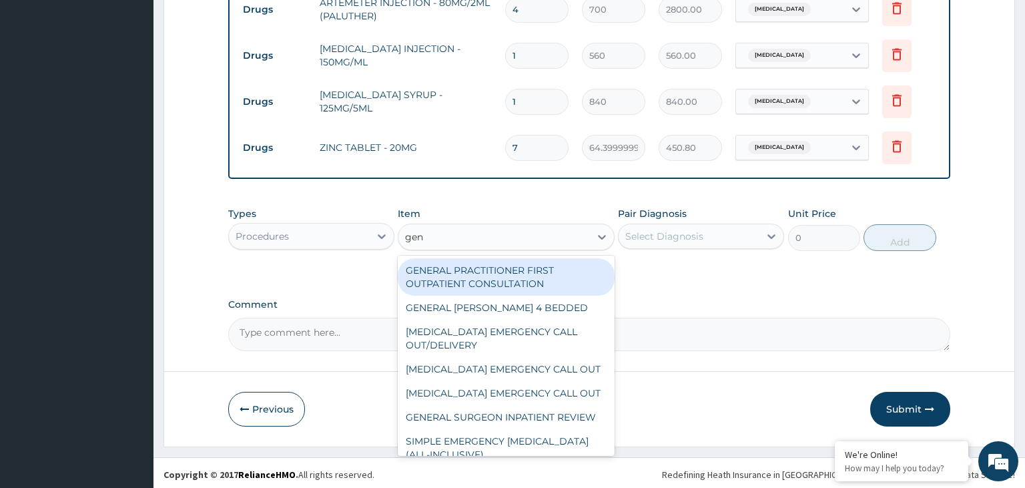
type input "gene"
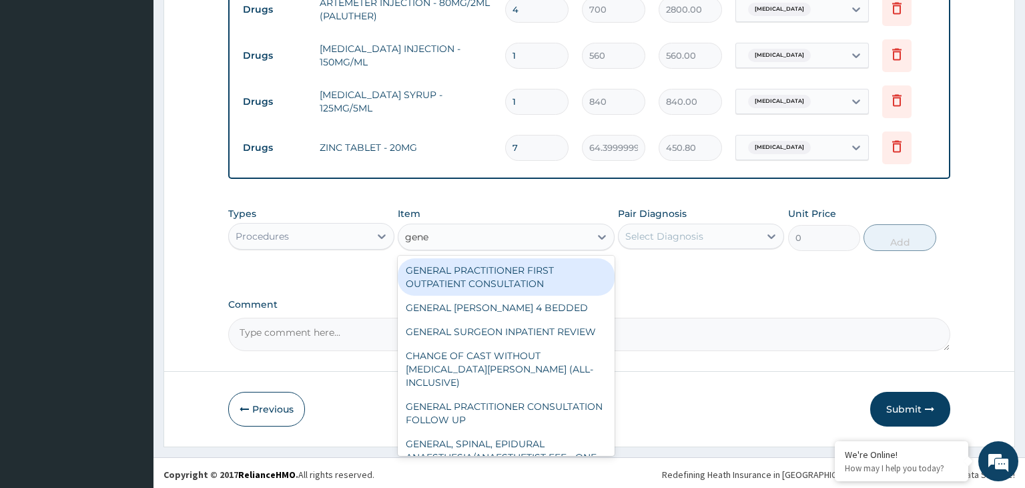
click at [571, 270] on div "GENERAL PRACTITIONER FIRST OUTPATIENT CONSULTATION" at bounding box center [506, 276] width 217 height 37
type input "3750"
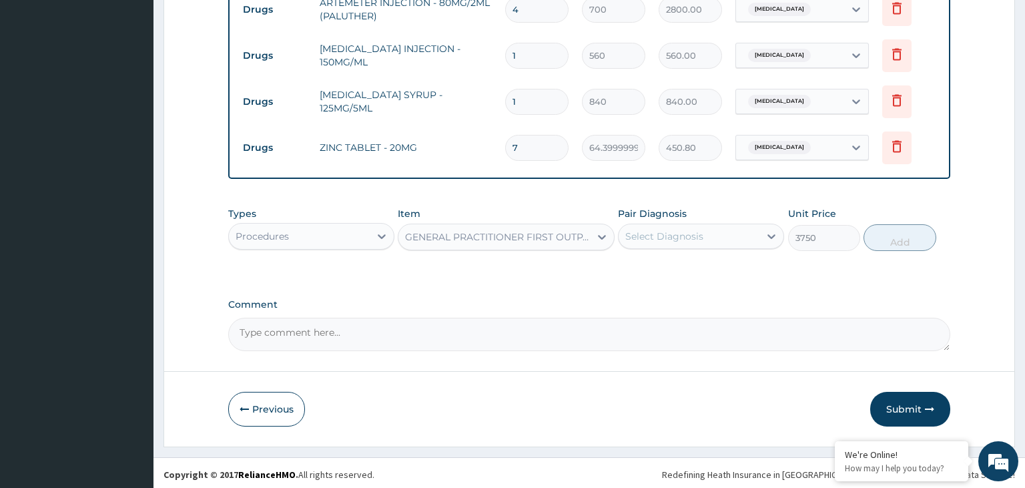
click at [670, 244] on div "Select Diagnosis" at bounding box center [701, 236] width 166 height 25
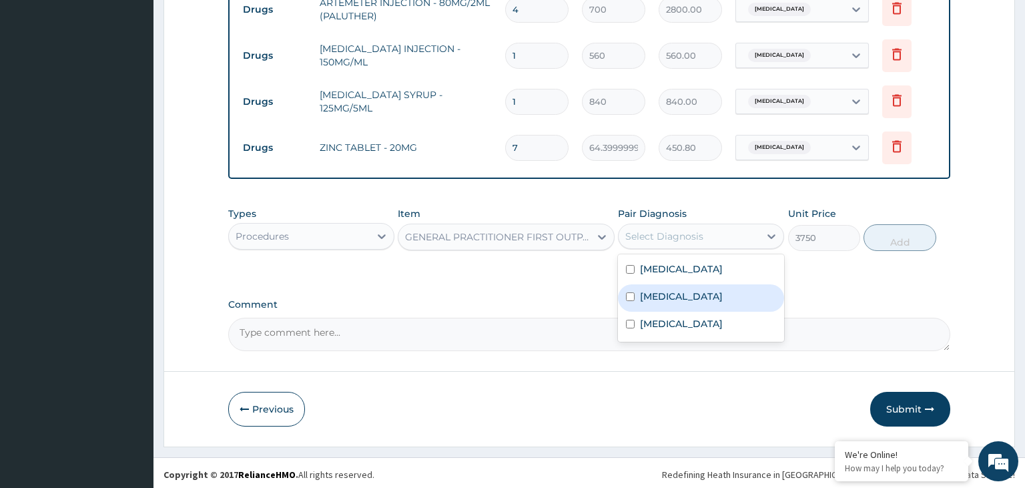
drag, startPoint x: 646, startPoint y: 294, endPoint x: 821, endPoint y: 296, distance: 174.9
click at [646, 295] on label "[MEDICAL_DATA]" at bounding box center [681, 296] width 83 height 13
checkbox input "true"
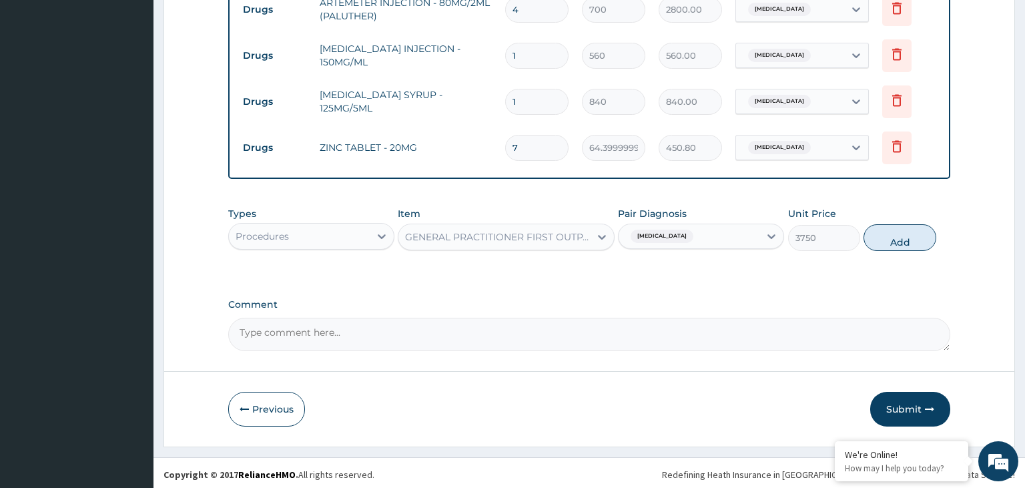
click at [914, 252] on div "Types Procedures Item GENERAL PRACTITIONER FIRST OUTPATIENT CONSULTATION Pair D…" at bounding box center [589, 228] width 723 height 57
click at [910, 244] on button "Add" at bounding box center [900, 237] width 72 height 27
type input "0"
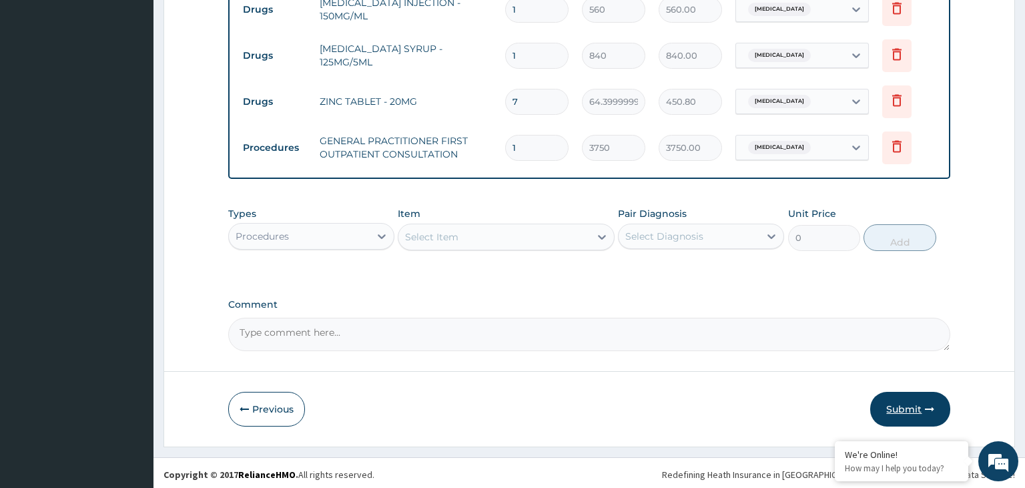
click at [905, 409] on button "Submit" at bounding box center [910, 409] width 80 height 35
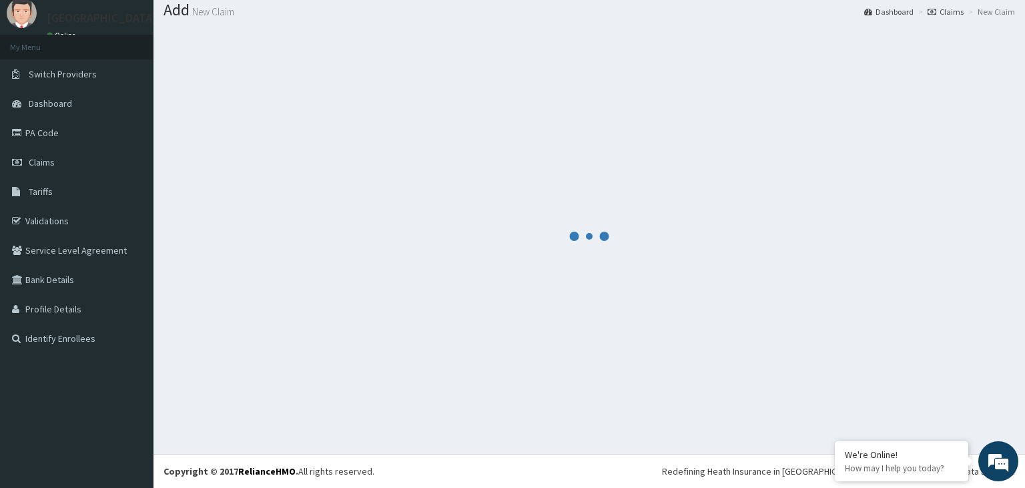
scroll to position [41, 0]
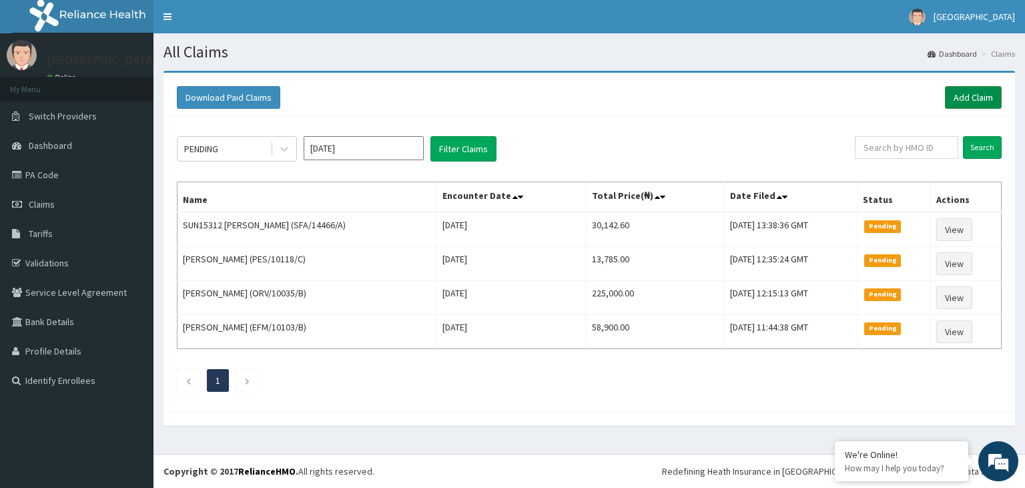
click at [985, 88] on link "Add Claim" at bounding box center [973, 97] width 57 height 23
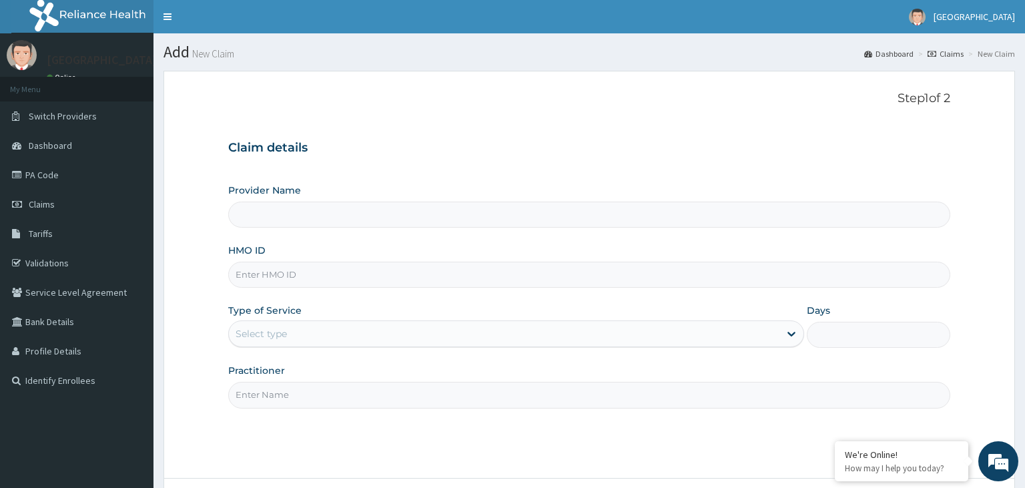
type input "TNF/10046/F"
type input "[GEOGRAPHIC_DATA]-KADUNA"
click at [256, 280] on input "TNF/10046/F" at bounding box center [589, 275] width 723 height 26
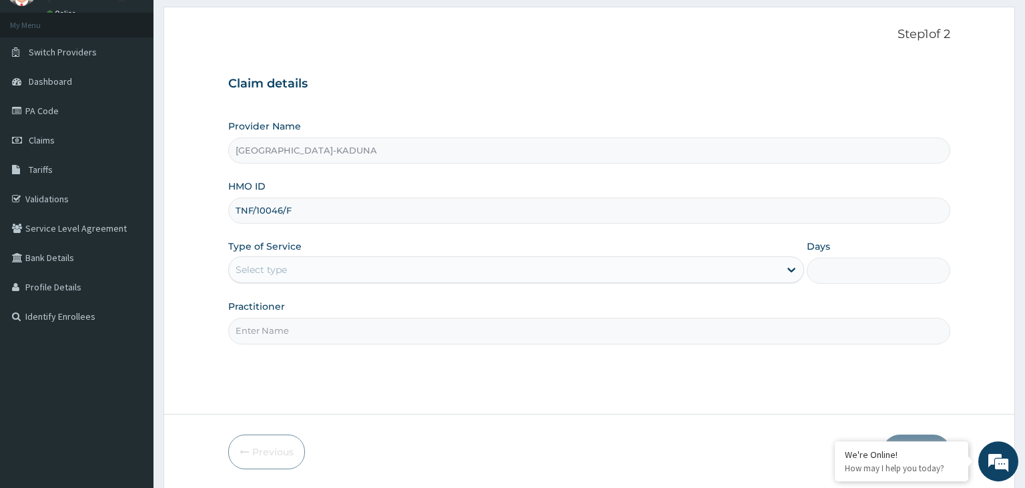
scroll to position [109, 0]
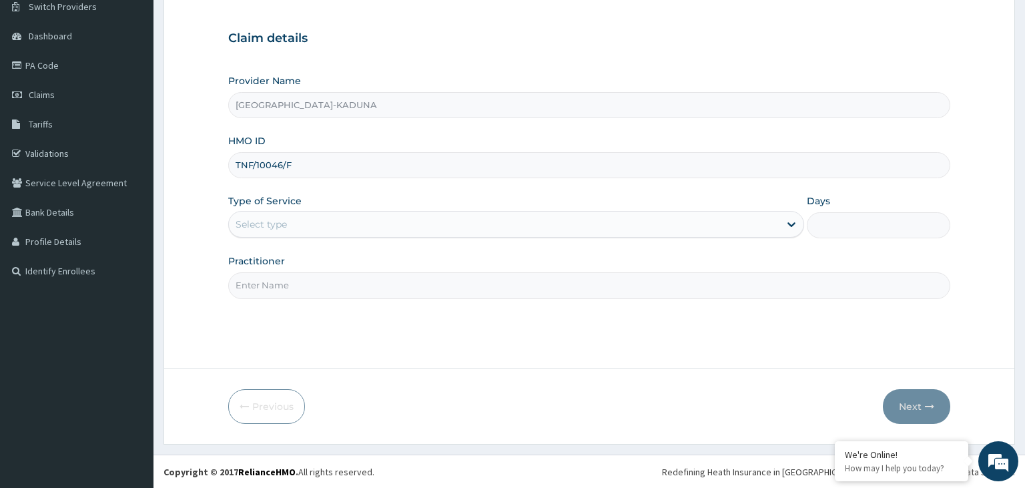
type input "TNF/10046/F"
click at [322, 226] on div "Select type" at bounding box center [504, 224] width 551 height 21
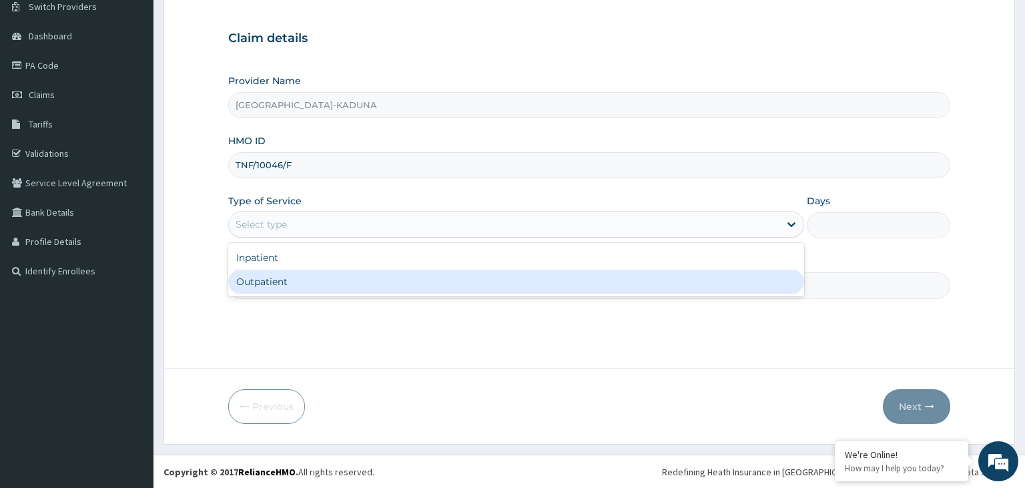
click at [301, 279] on div "Outpatient" at bounding box center [516, 282] width 576 height 24
type input "1"
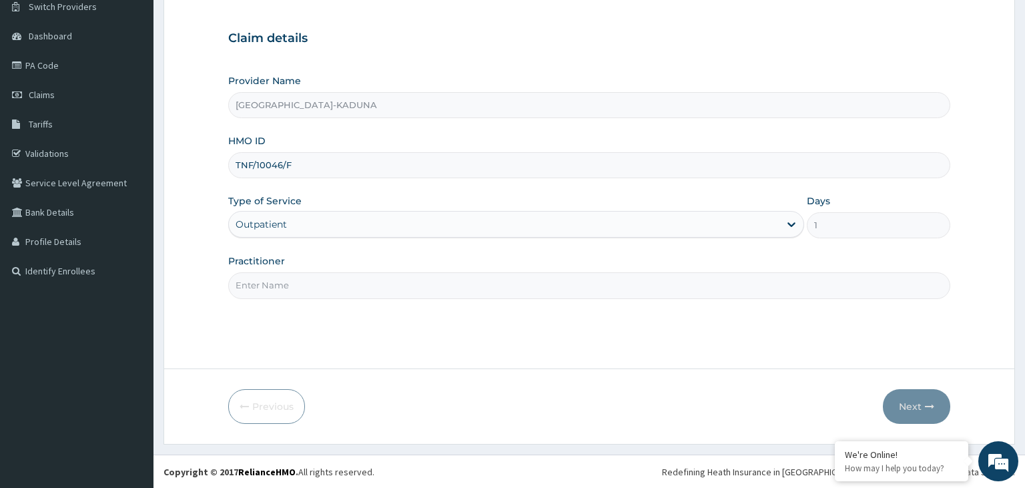
click at [303, 281] on input "Practitioner" at bounding box center [589, 285] width 723 height 26
type input "gp"
click at [911, 404] on button "Next" at bounding box center [916, 406] width 67 height 35
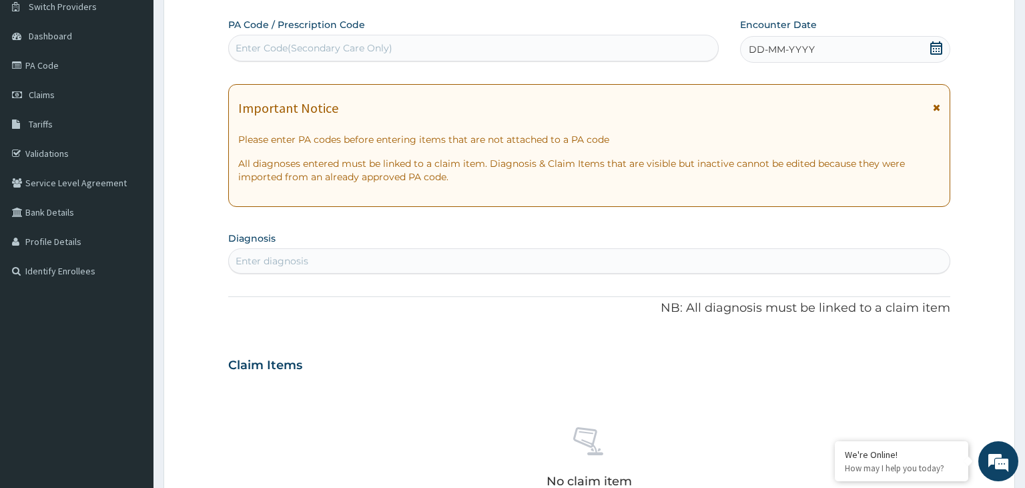
scroll to position [0, 0]
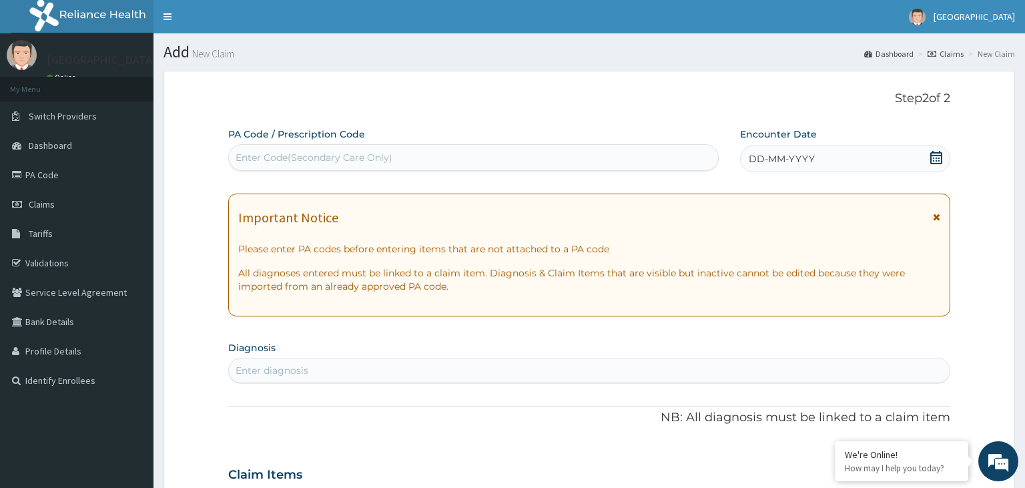
click at [348, 169] on div "Enter Code(Secondary Care Only)" at bounding box center [473, 157] width 491 height 27
type input "PA/9B119D"
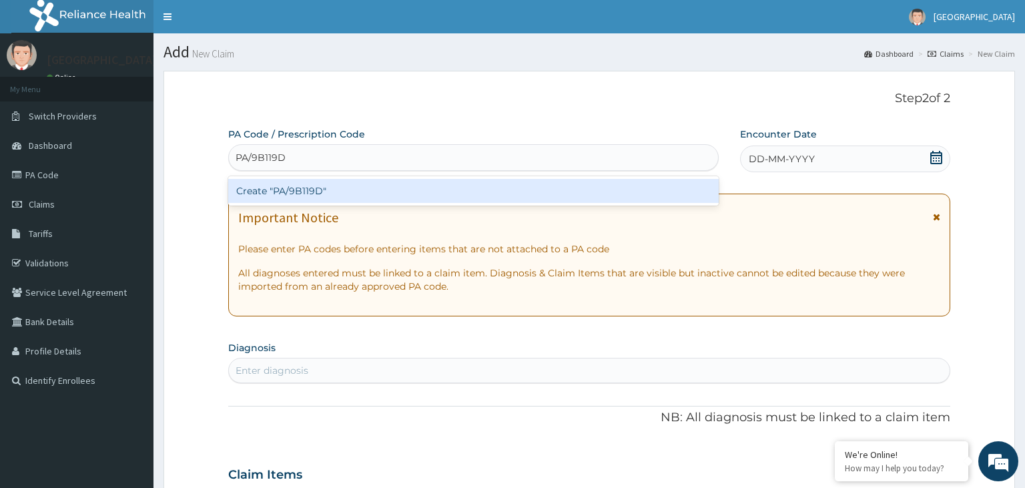
click at [320, 192] on div "Create "PA/9B119D"" at bounding box center [473, 191] width 491 height 24
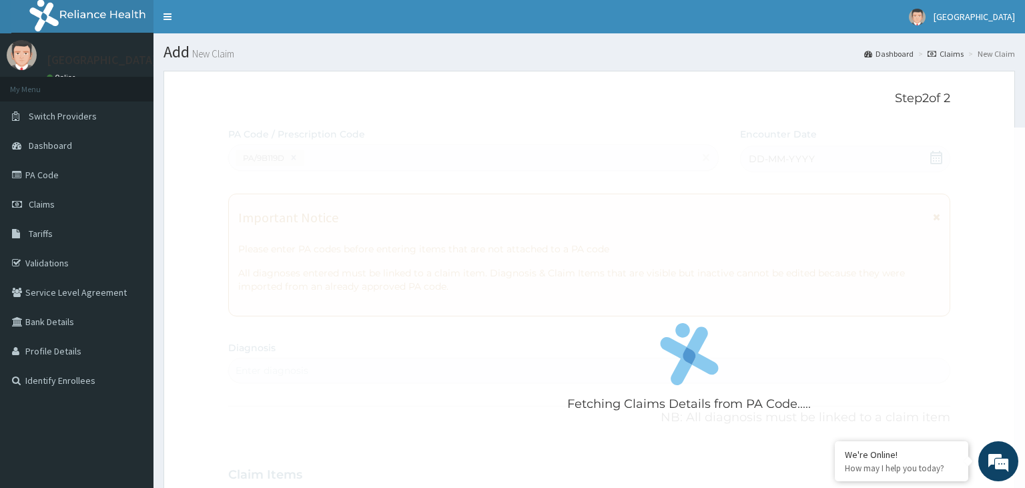
scroll to position [310, 0]
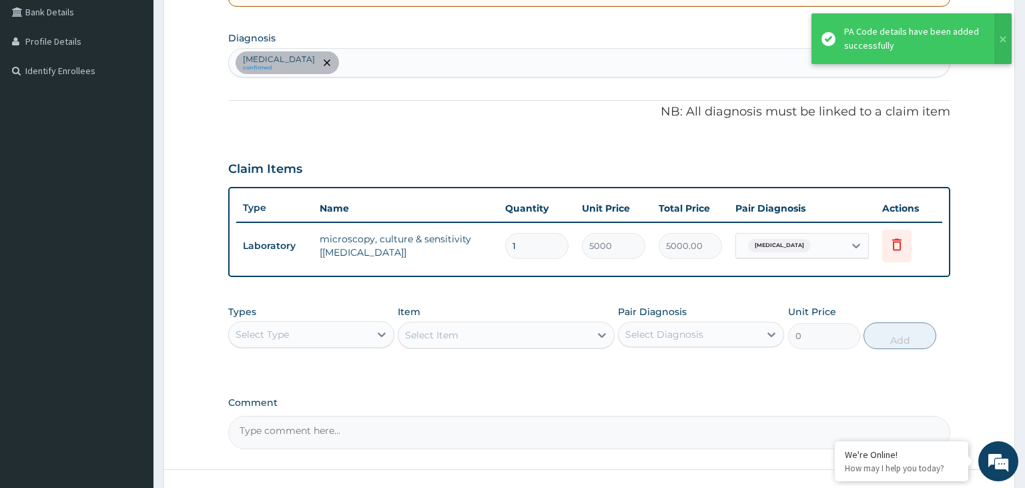
click at [409, 67] on div "[MEDICAL_DATA] confirmed" at bounding box center [590, 63] width 722 height 28
type input "[MEDICAL_DATA]"
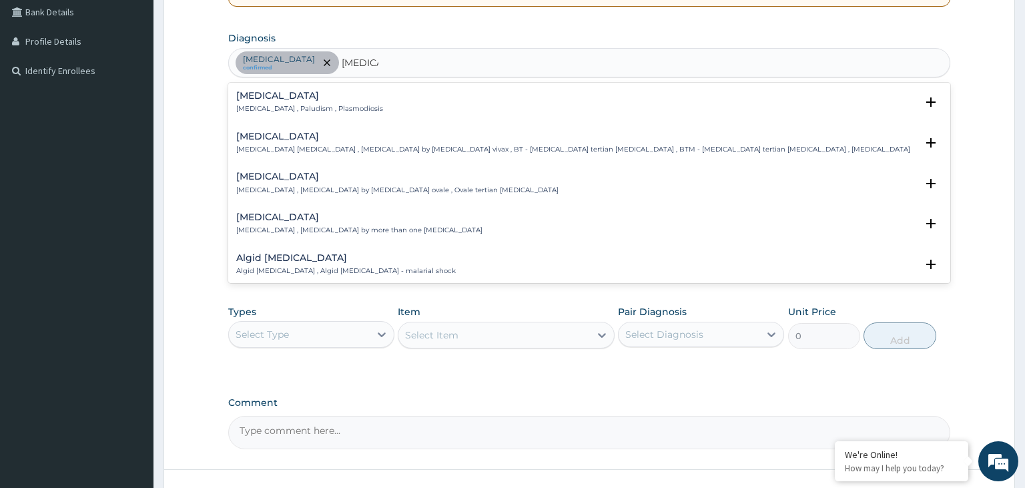
click at [291, 99] on h4 "[MEDICAL_DATA]" at bounding box center [309, 96] width 147 height 10
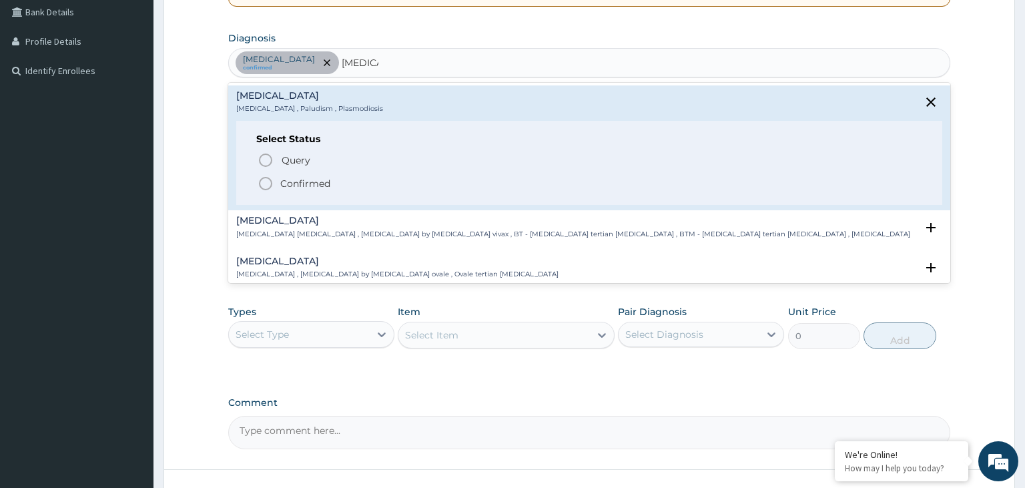
click at [316, 184] on p "Confirmed" at bounding box center [305, 183] width 50 height 13
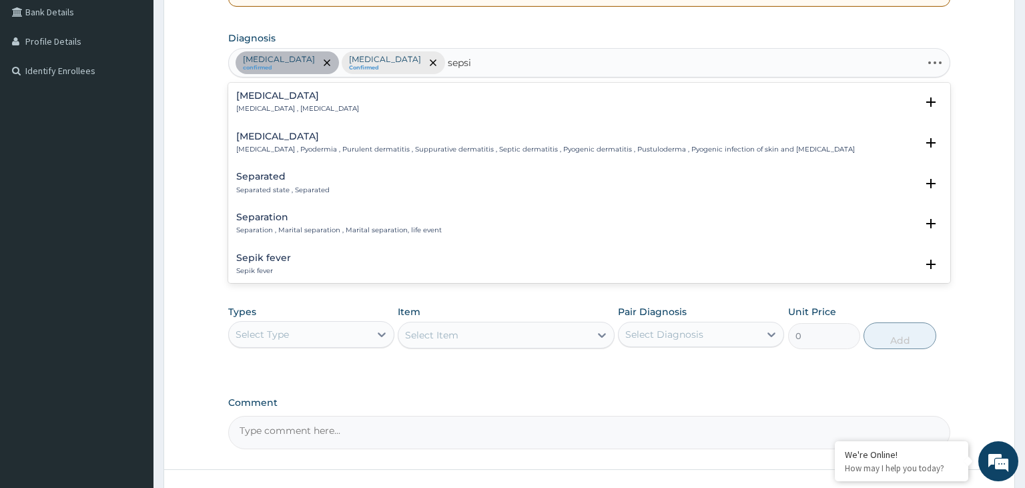
type input "sepsis"
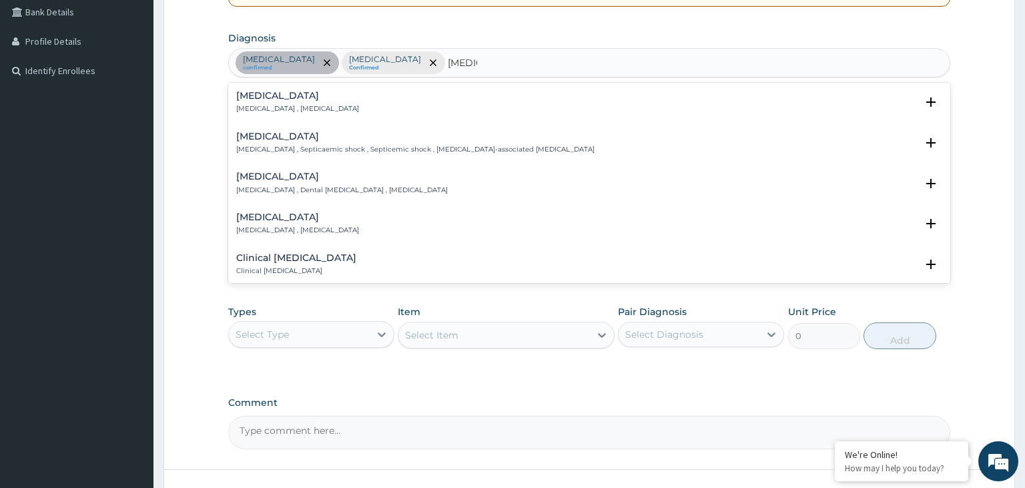
click at [281, 94] on h4 "Sepsis" at bounding box center [297, 96] width 123 height 10
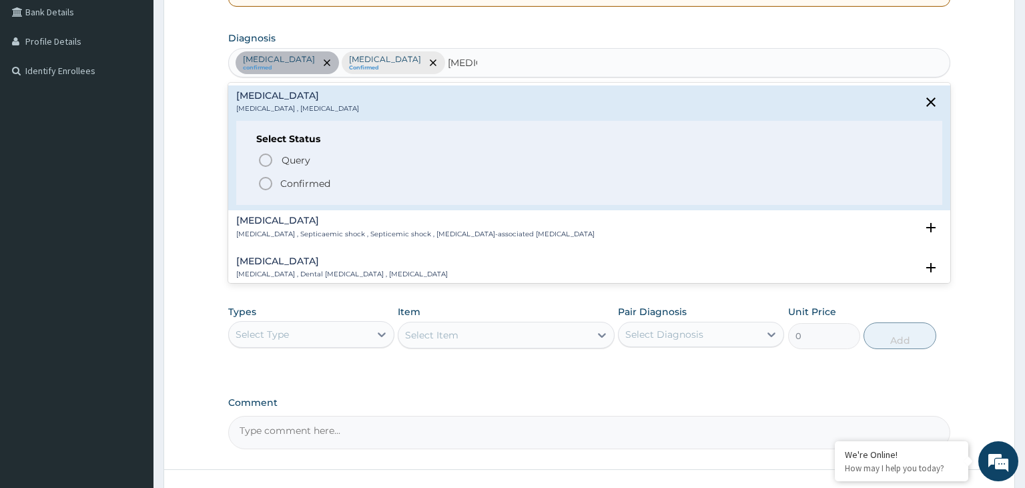
click at [266, 184] on icon "status option filled" at bounding box center [266, 184] width 16 height 16
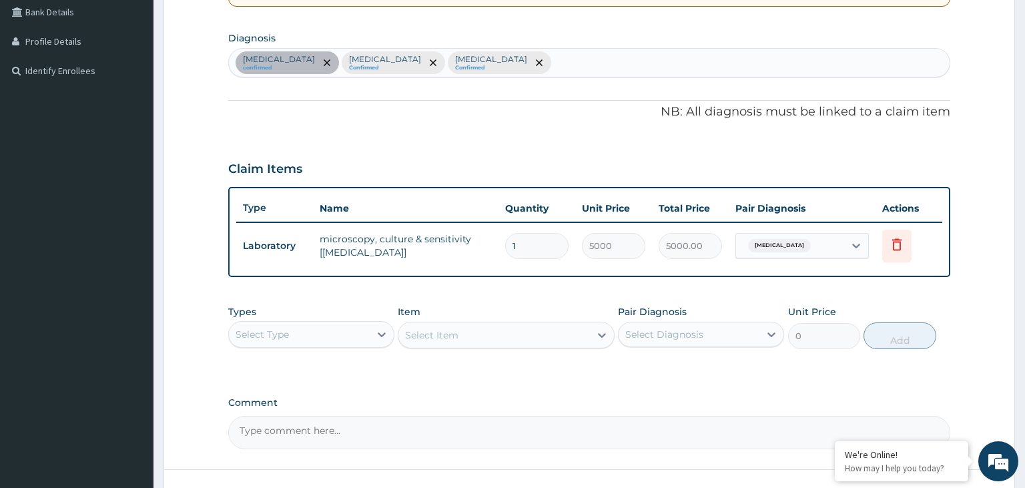
scroll to position [409, 0]
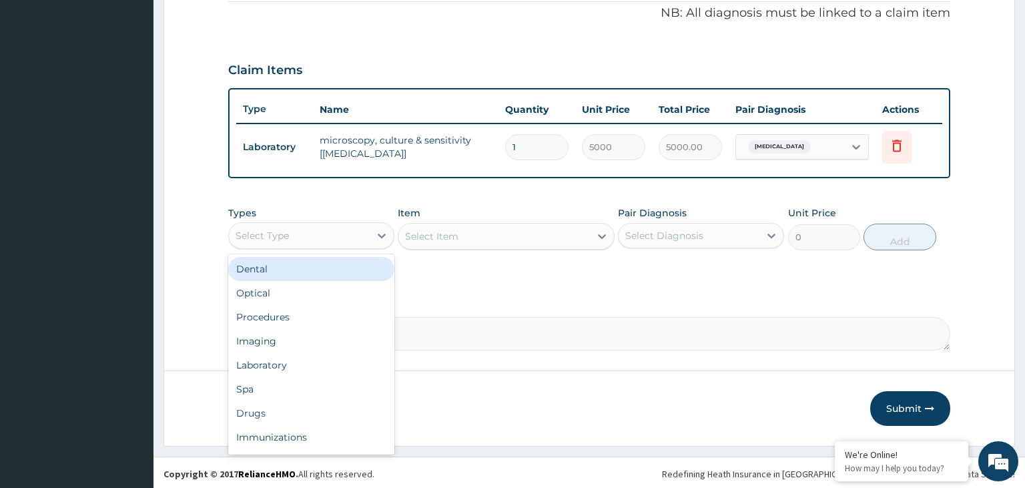
click at [303, 242] on div "Select Type" at bounding box center [299, 235] width 141 height 21
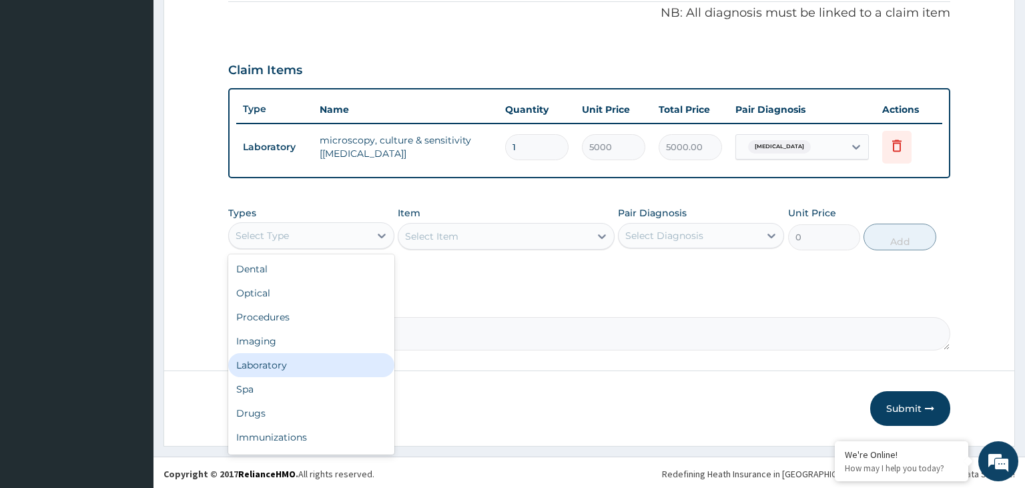
click at [283, 363] on div "Laboratory" at bounding box center [311, 365] width 166 height 24
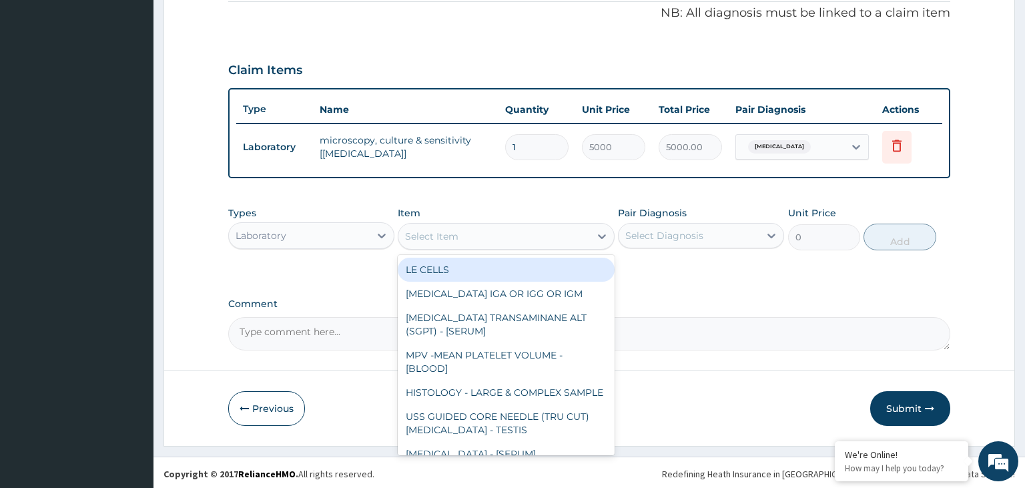
click at [559, 232] on div "Select Item" at bounding box center [495, 236] width 192 height 21
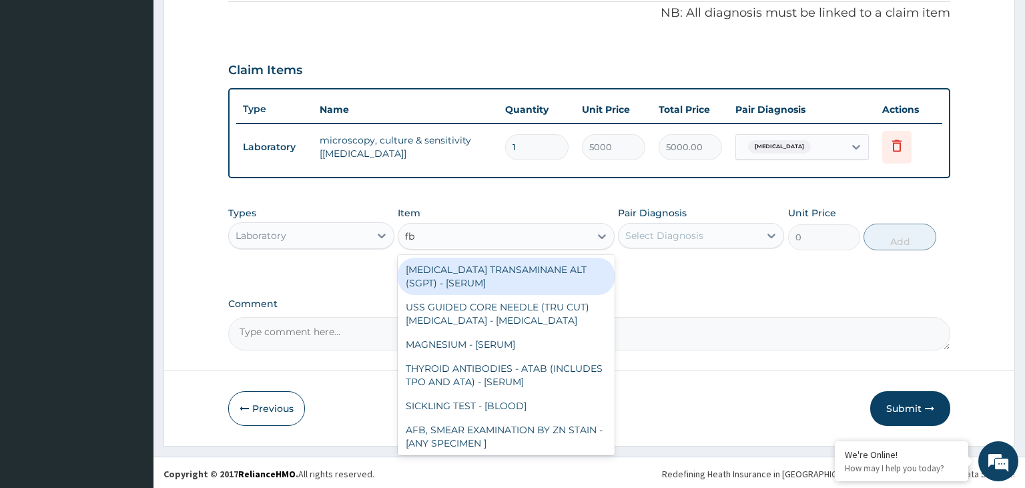
type input "fbc"
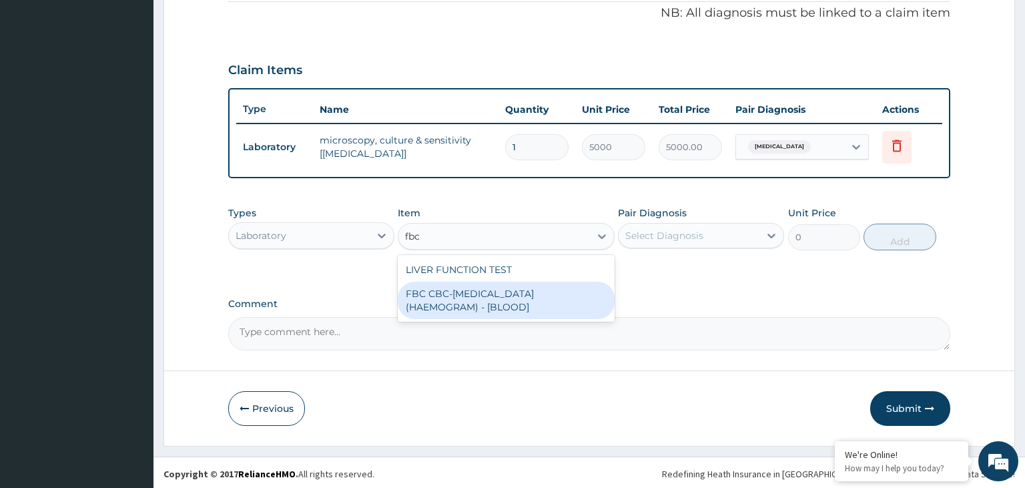
click at [529, 309] on div "FBC CBC-COMPLETE BLOOD COUNT (HAEMOGRAM) - [BLOOD]" at bounding box center [506, 300] width 217 height 37
type input "5000"
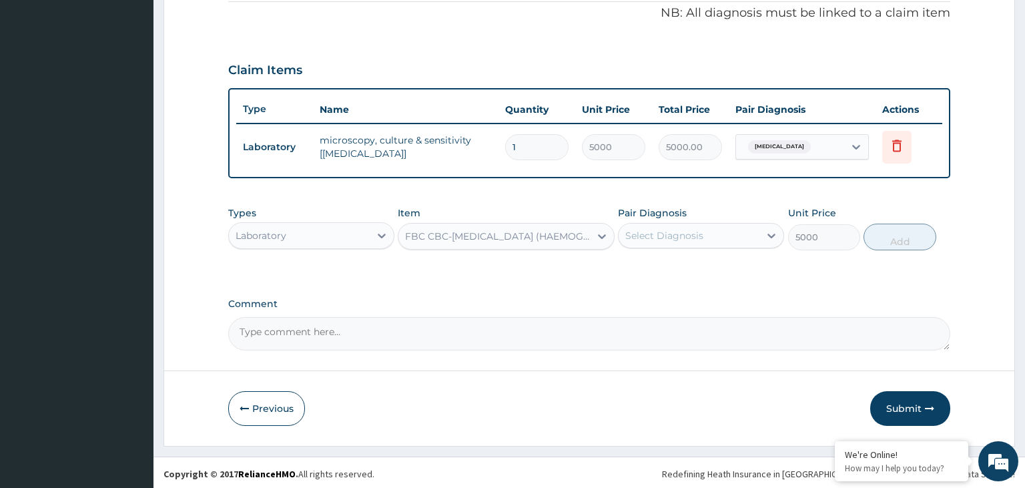
click at [690, 234] on div "Select Diagnosis" at bounding box center [664, 235] width 78 height 13
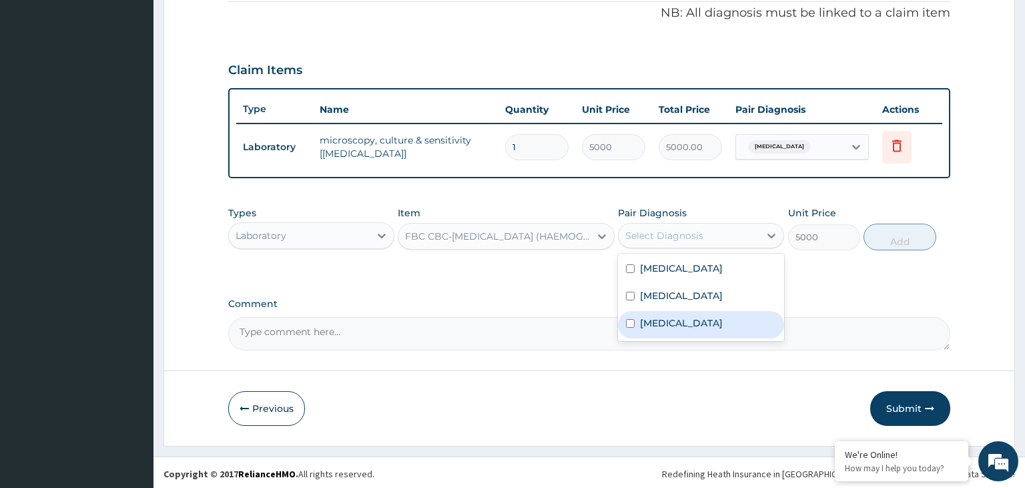
click at [660, 319] on label "Sepsis" at bounding box center [681, 322] width 83 height 13
checkbox input "true"
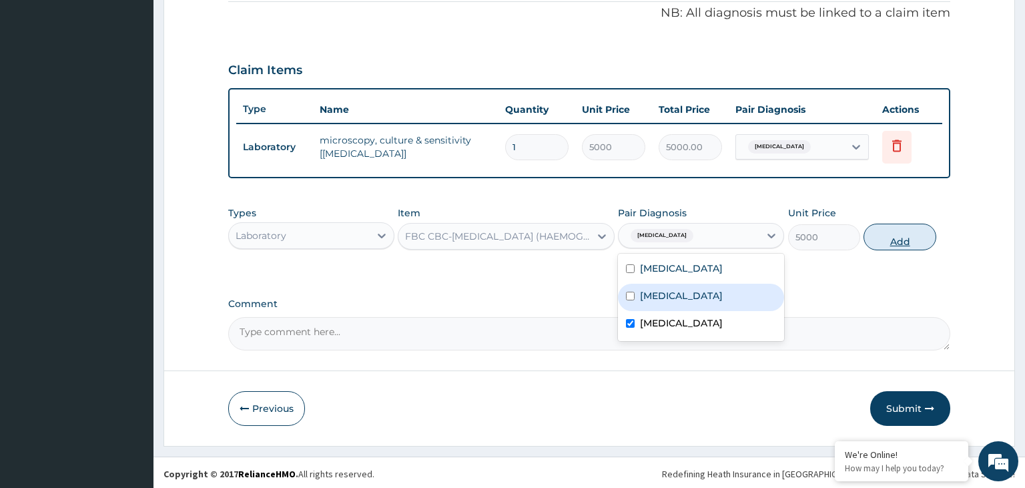
click at [876, 242] on button "Add" at bounding box center [900, 237] width 72 height 27
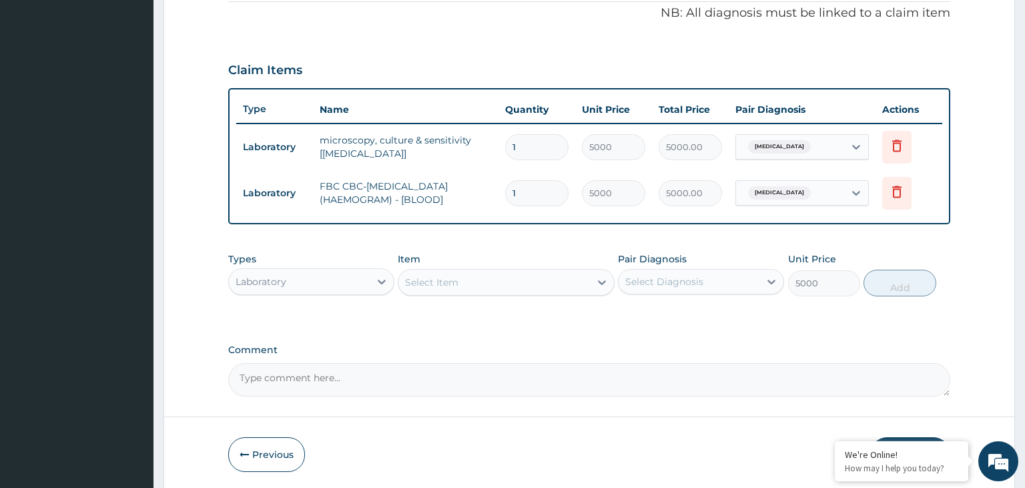
type input "0"
click at [479, 275] on div "Select Item" at bounding box center [495, 282] width 192 height 21
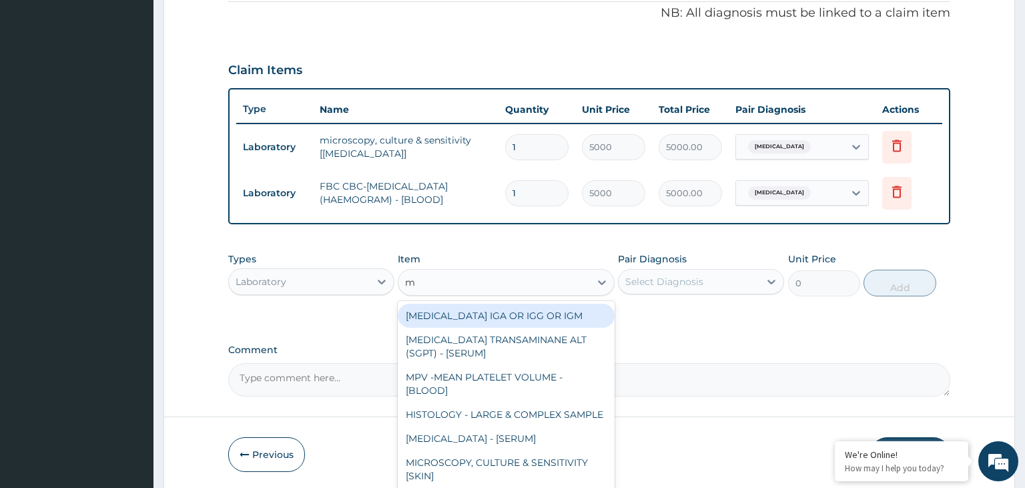
type input "m"
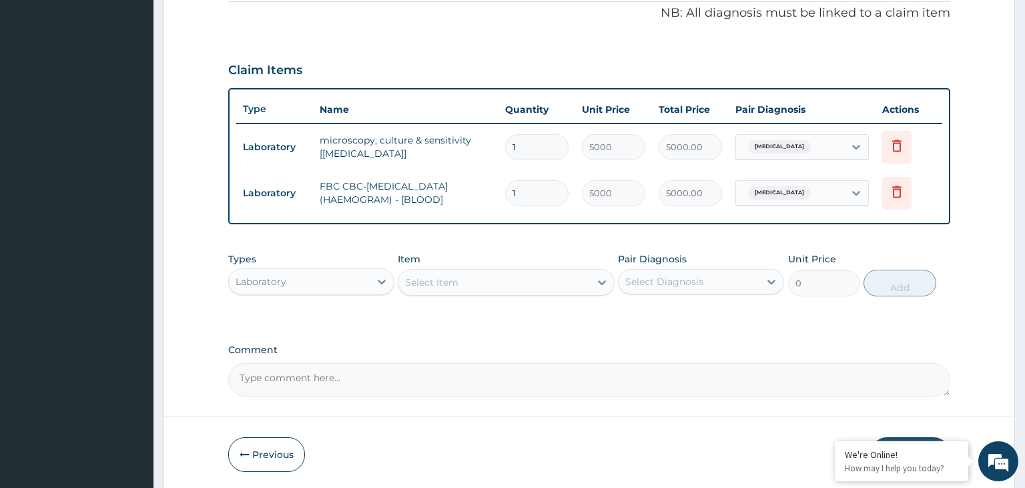
click at [453, 282] on div "Select Item" at bounding box center [431, 282] width 53 height 13
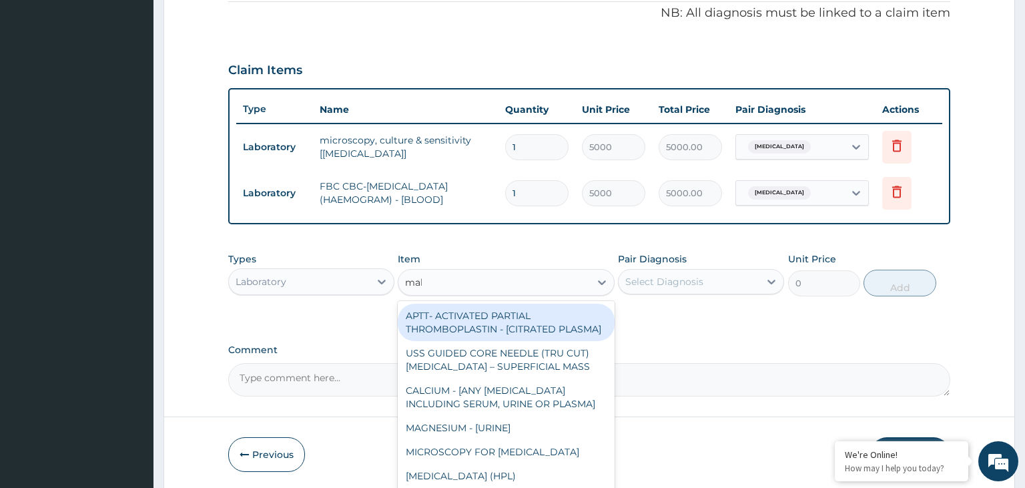
type input "mala"
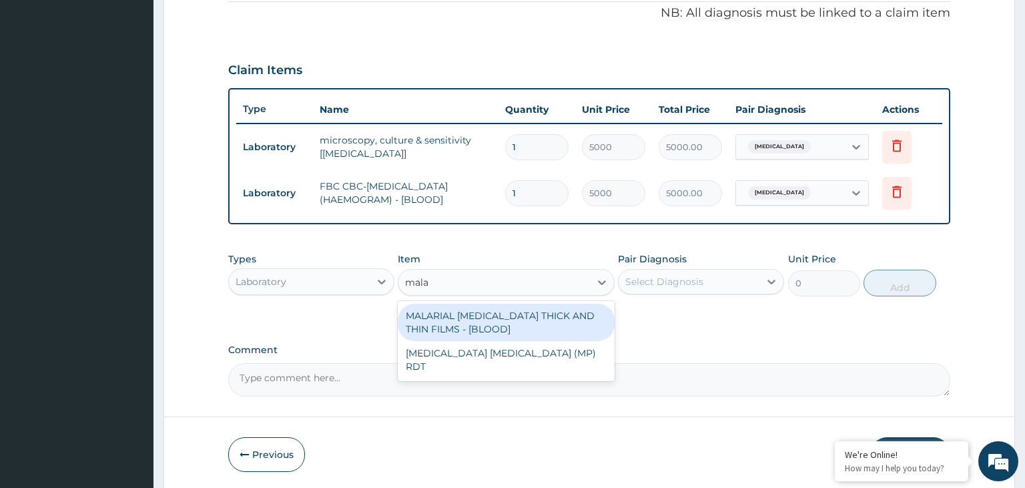
click at [488, 330] on div "MALARIAL PARASITE THICK AND THIN FILMS - [BLOOD]" at bounding box center [506, 322] width 217 height 37
type input "2187.5"
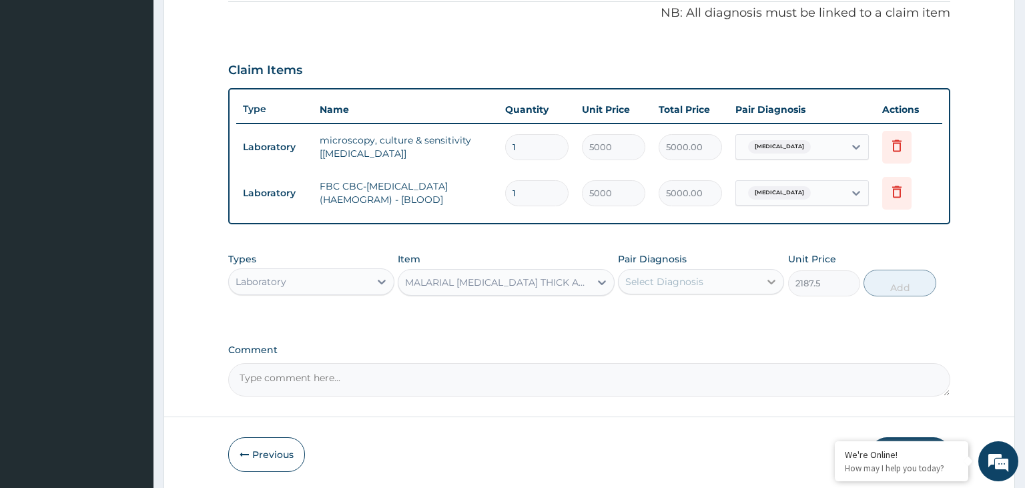
click at [762, 280] on div at bounding box center [772, 282] width 24 height 24
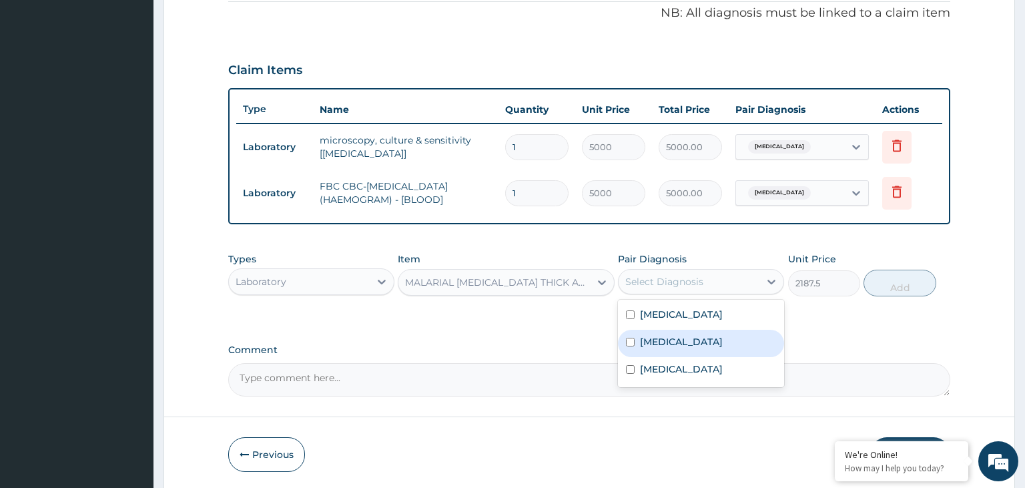
click at [732, 336] on div "[MEDICAL_DATA]" at bounding box center [701, 343] width 166 height 27
checkbox input "true"
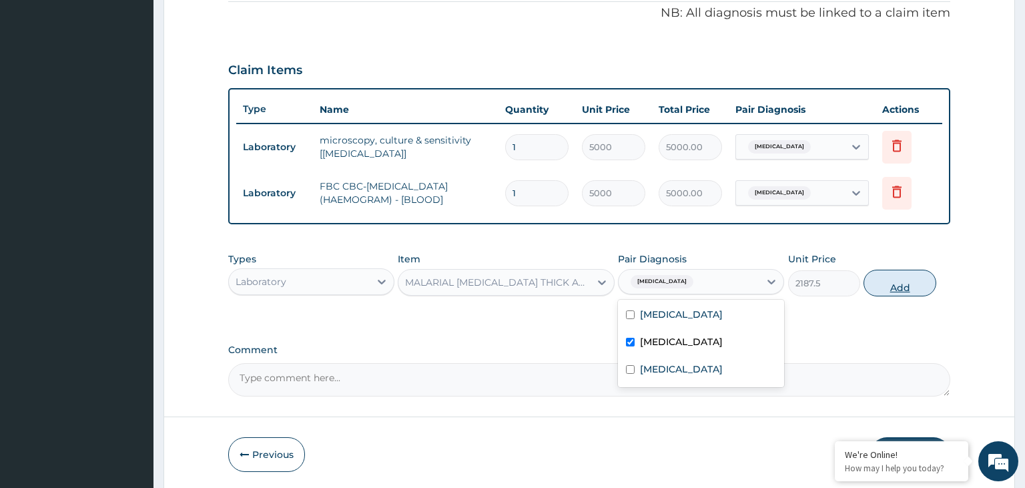
click at [880, 272] on button "Add" at bounding box center [900, 283] width 72 height 27
type input "0"
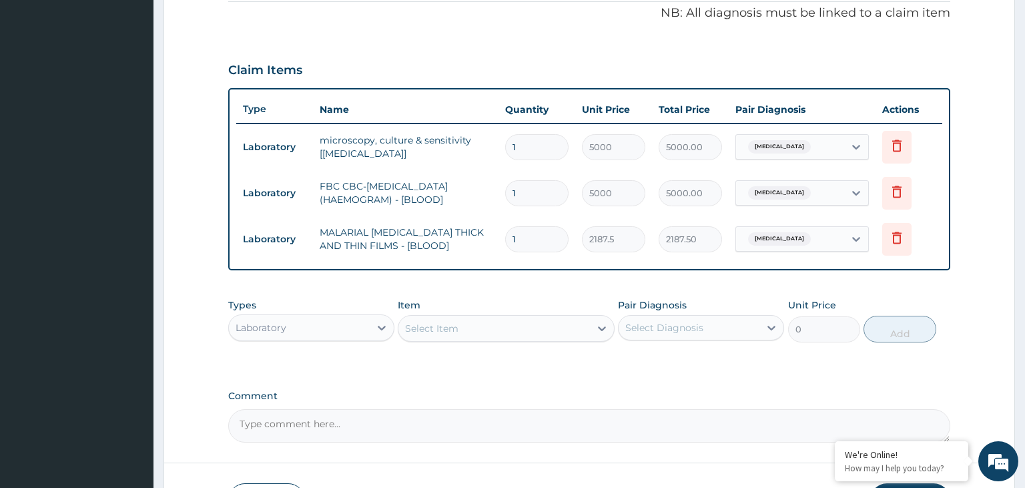
click at [365, 326] on div "Laboratory" at bounding box center [299, 327] width 141 height 21
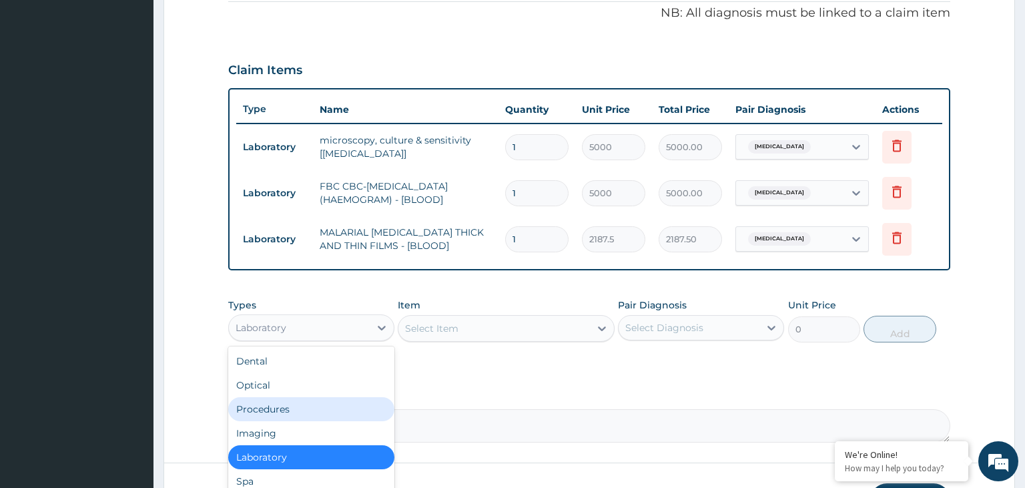
click at [294, 409] on div "Procedures" at bounding box center [311, 409] width 166 height 24
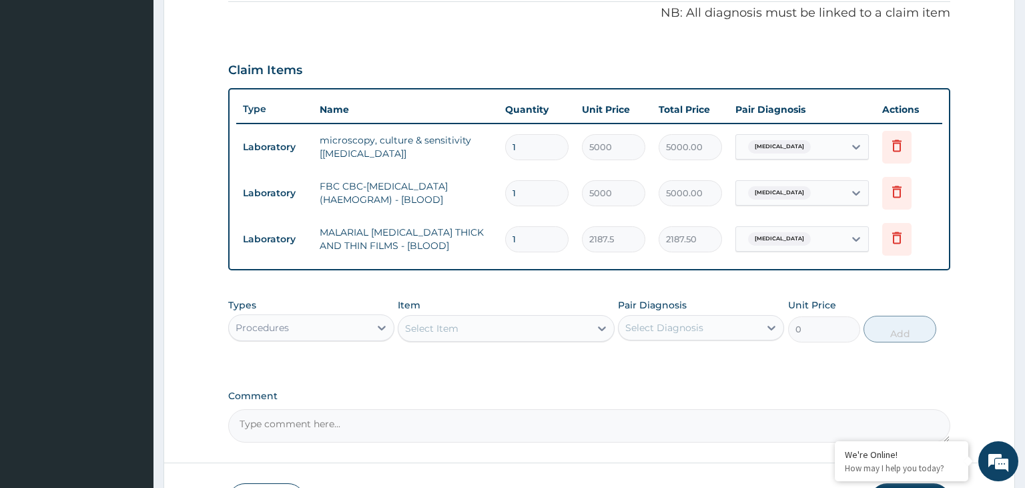
click at [519, 327] on div "Select Item" at bounding box center [506, 328] width 217 height 27
click at [519, 327] on div "Select Item" at bounding box center [495, 328] width 192 height 21
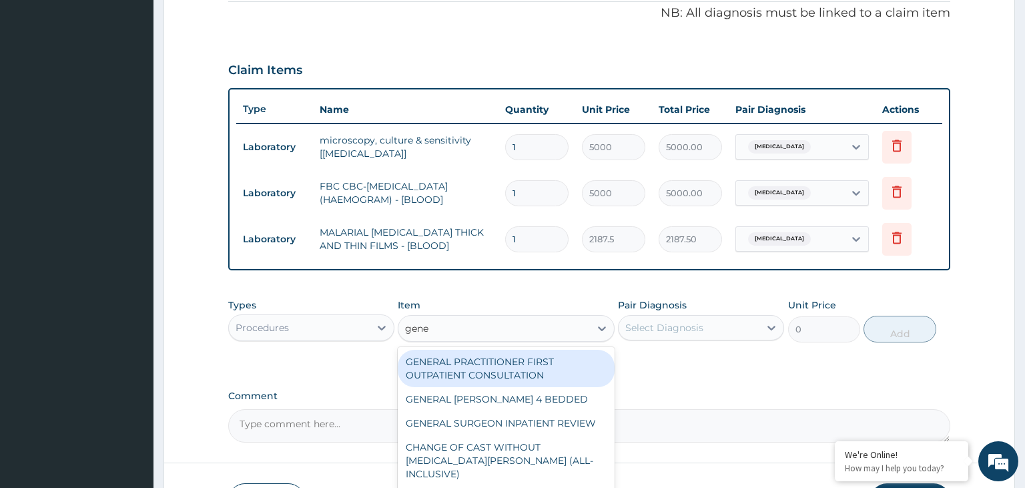
type input "gener"
click at [552, 354] on div "GENERAL PRACTITIONER FIRST OUTPATIENT CONSULTATION" at bounding box center [506, 368] width 217 height 37
type input "3750"
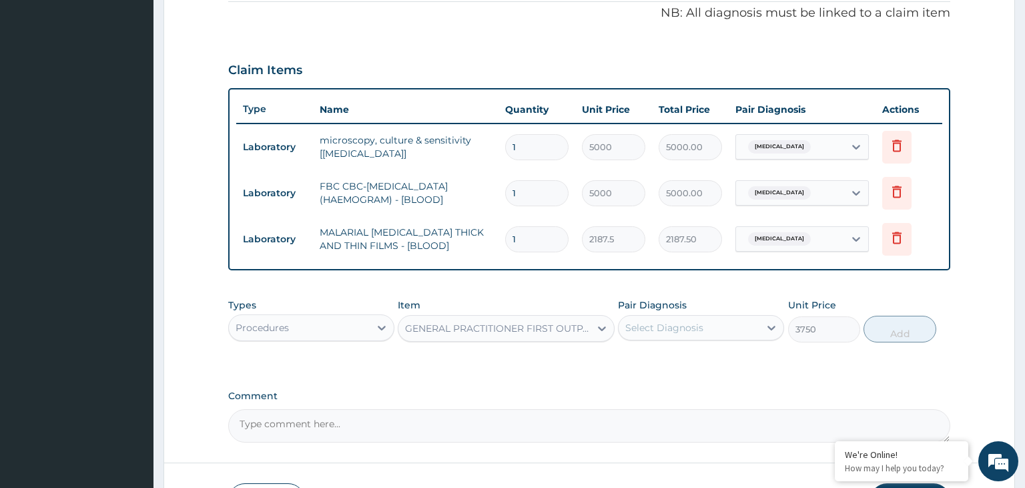
click at [714, 317] on div "Select Diagnosis" at bounding box center [689, 327] width 141 height 21
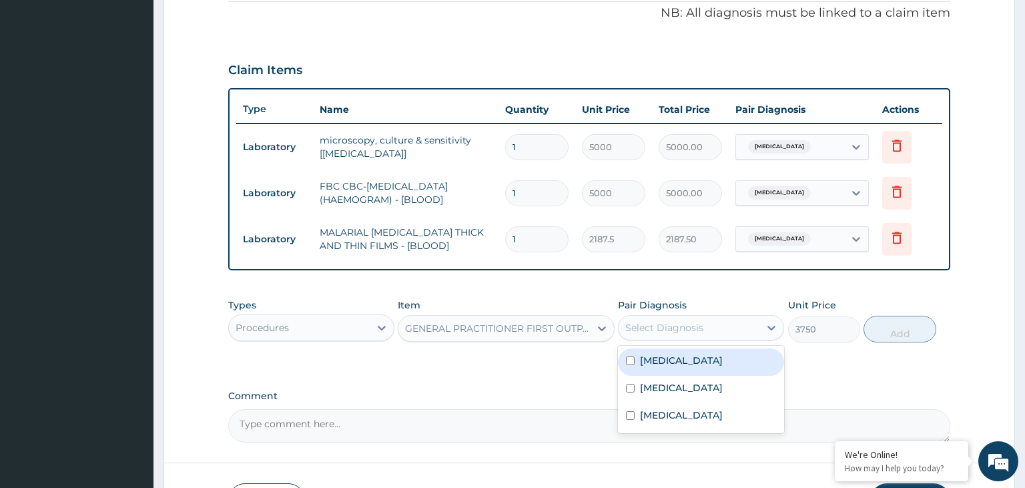
click at [688, 363] on label "[MEDICAL_DATA]" at bounding box center [681, 360] width 83 height 13
checkbox input "true"
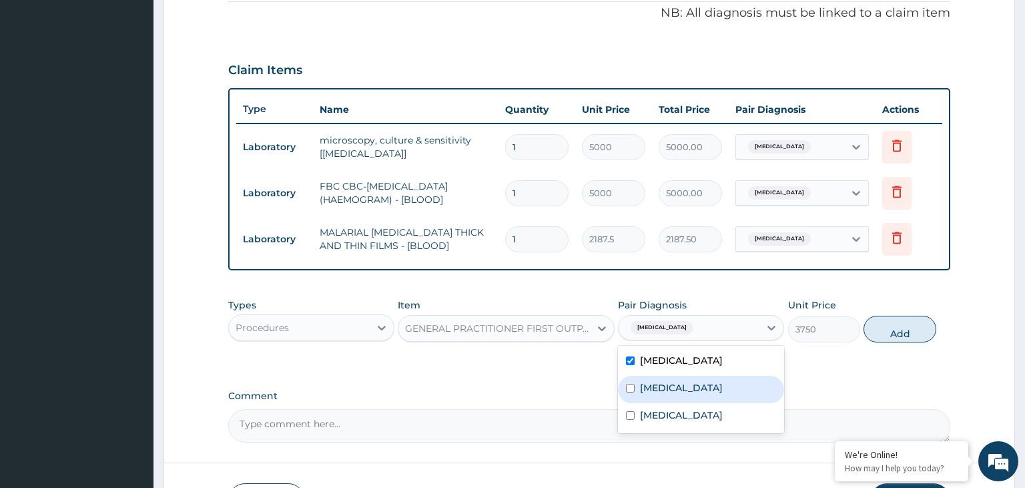
drag, startPoint x: 684, startPoint y: 394, endPoint x: 672, endPoint y: 415, distance: 24.5
click at [683, 394] on div "[MEDICAL_DATA]" at bounding box center [701, 389] width 166 height 27
checkbox input "true"
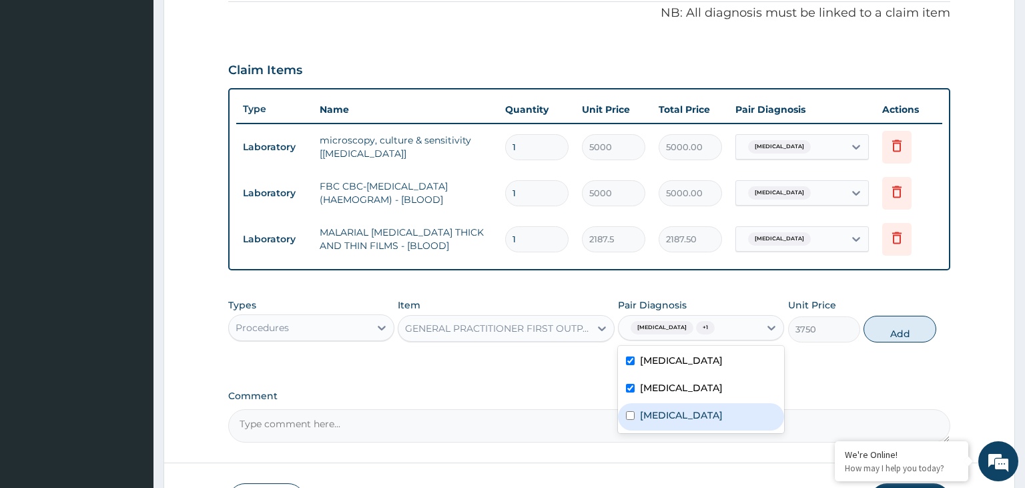
click at [667, 420] on div "Sepsis" at bounding box center [701, 416] width 166 height 27
checkbox input "true"
click at [876, 336] on button "Add" at bounding box center [900, 329] width 72 height 27
type input "0"
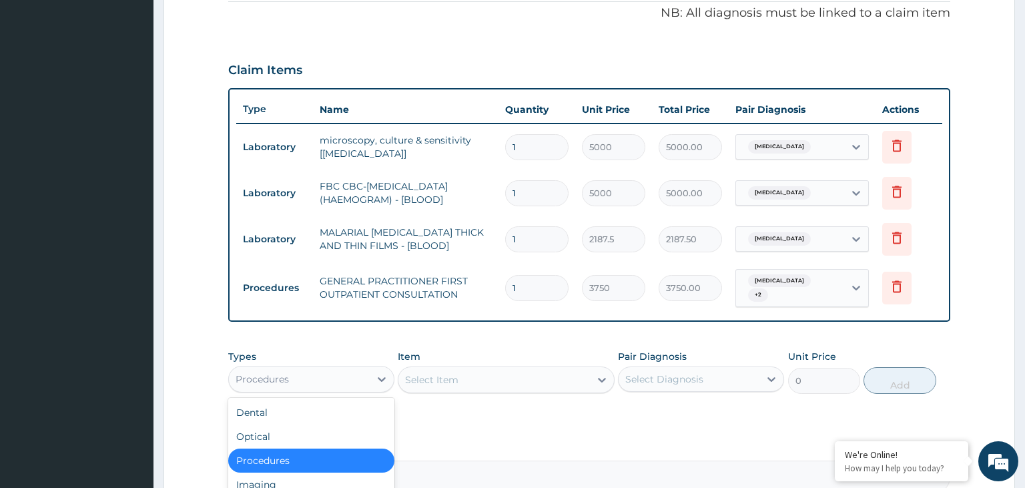
click at [357, 371] on div "Procedures" at bounding box center [299, 378] width 141 height 21
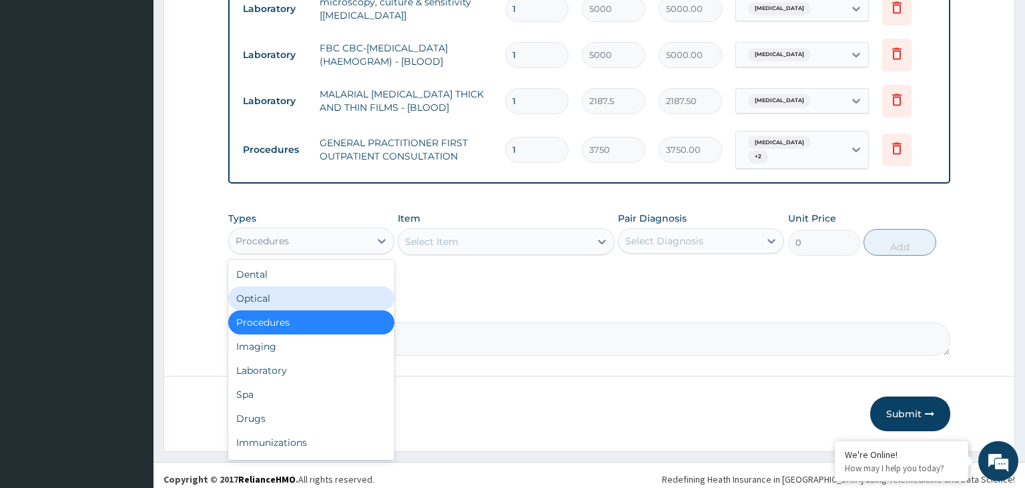
scroll to position [550, 0]
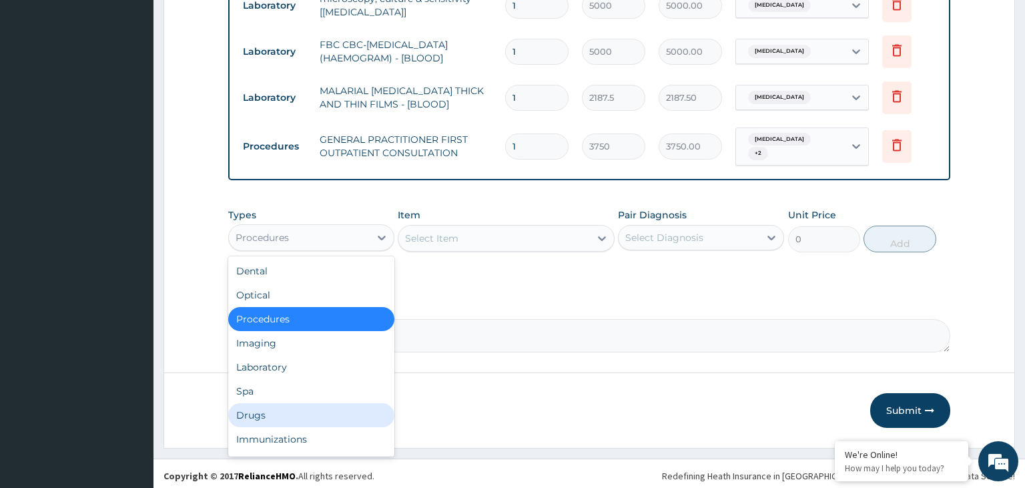
click at [309, 415] on div "Drugs" at bounding box center [311, 415] width 166 height 24
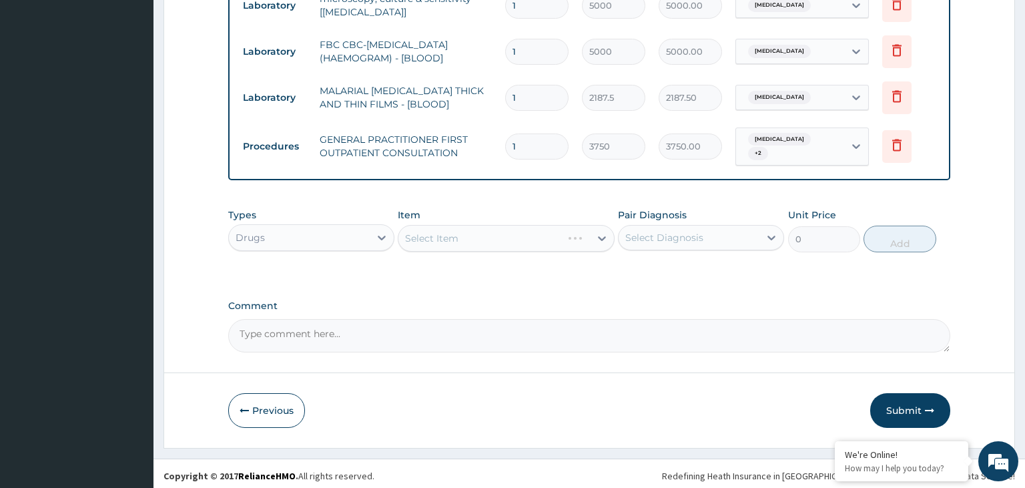
click at [515, 238] on div "Select Item" at bounding box center [506, 238] width 217 height 27
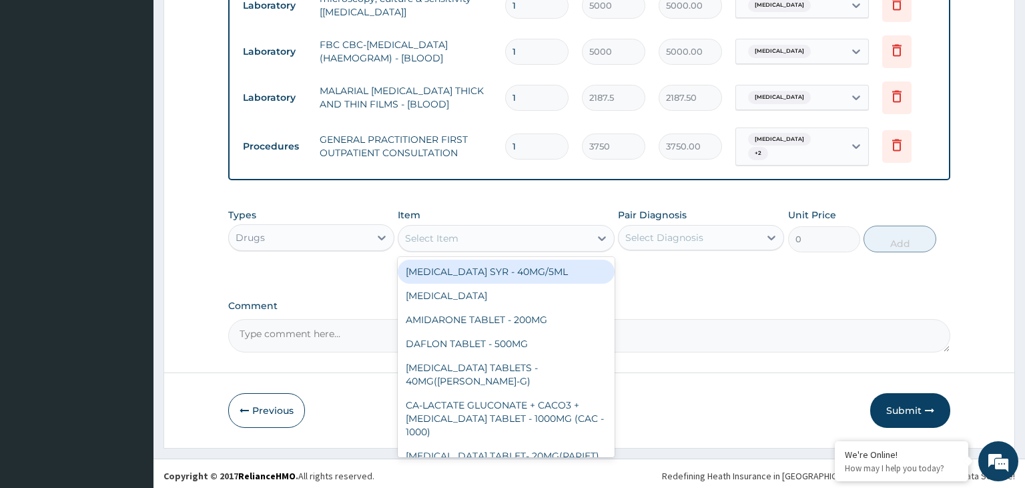
click at [515, 238] on div "Select Item" at bounding box center [495, 238] width 192 height 21
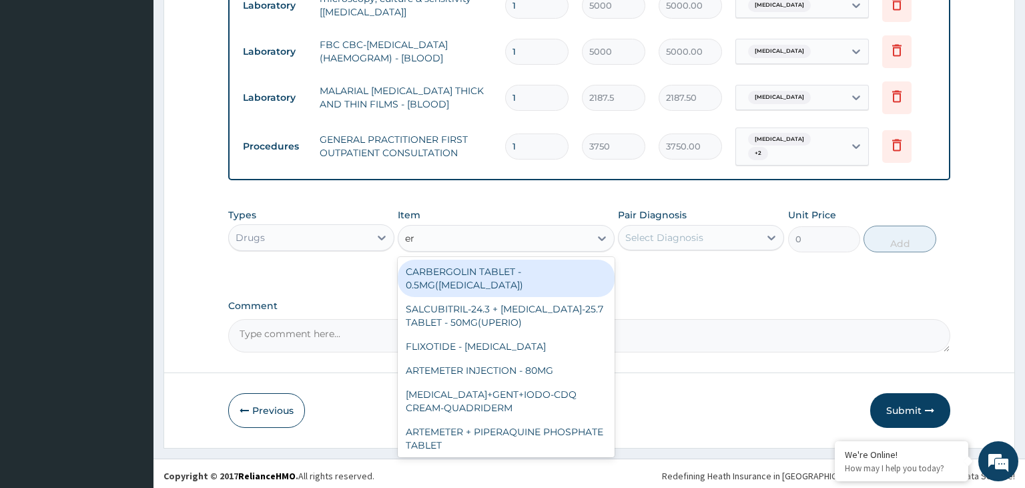
type input "ery"
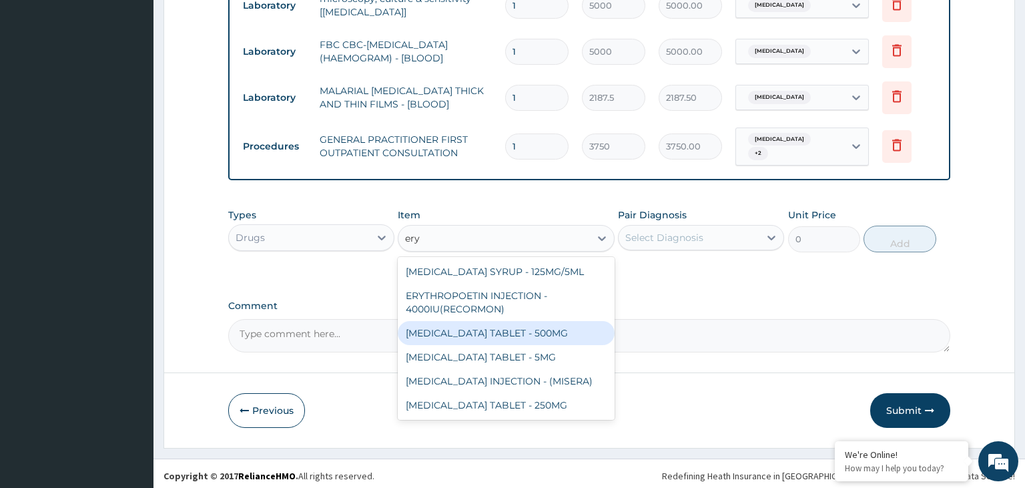
click at [522, 332] on div "[MEDICAL_DATA] TABLET - 500MG" at bounding box center [506, 333] width 217 height 24
type input "140"
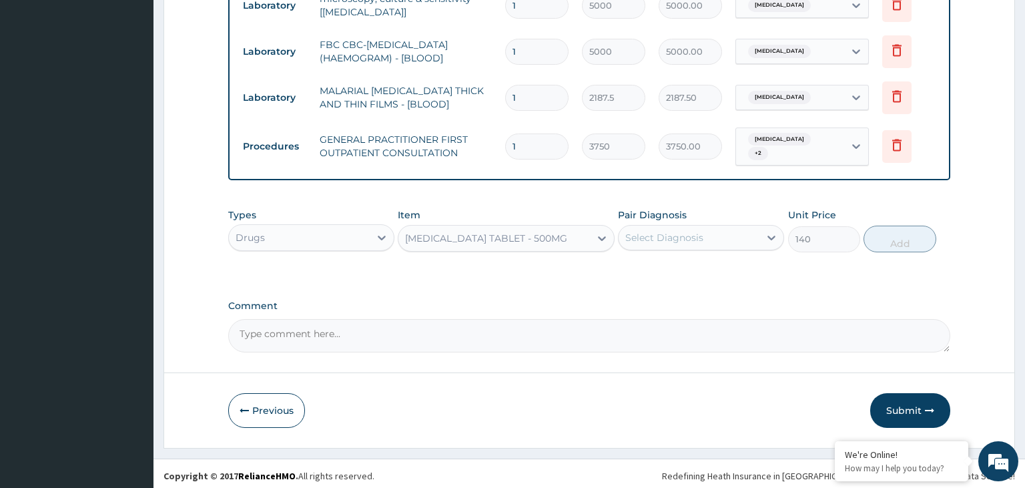
click at [709, 235] on div "Select Diagnosis" at bounding box center [689, 237] width 141 height 21
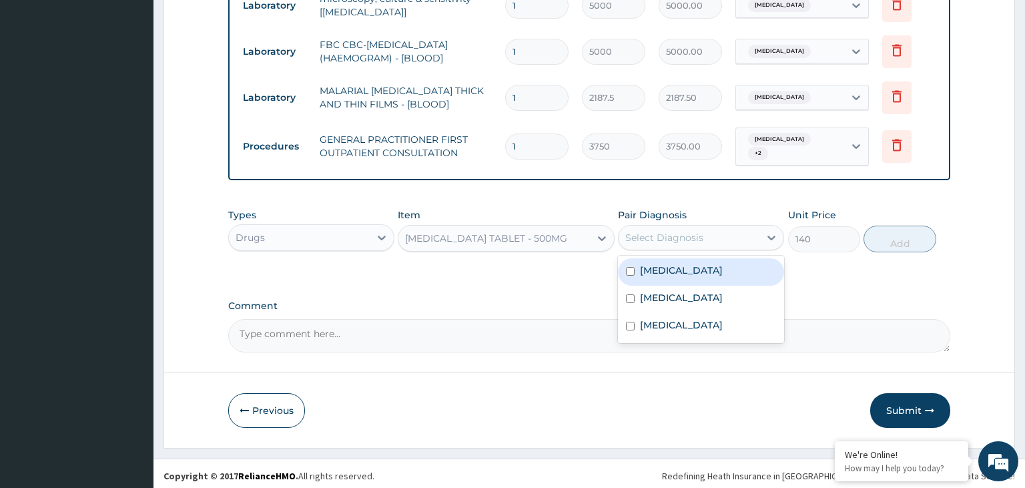
click at [697, 272] on label "[MEDICAL_DATA]" at bounding box center [681, 270] width 83 height 13
checkbox input "true"
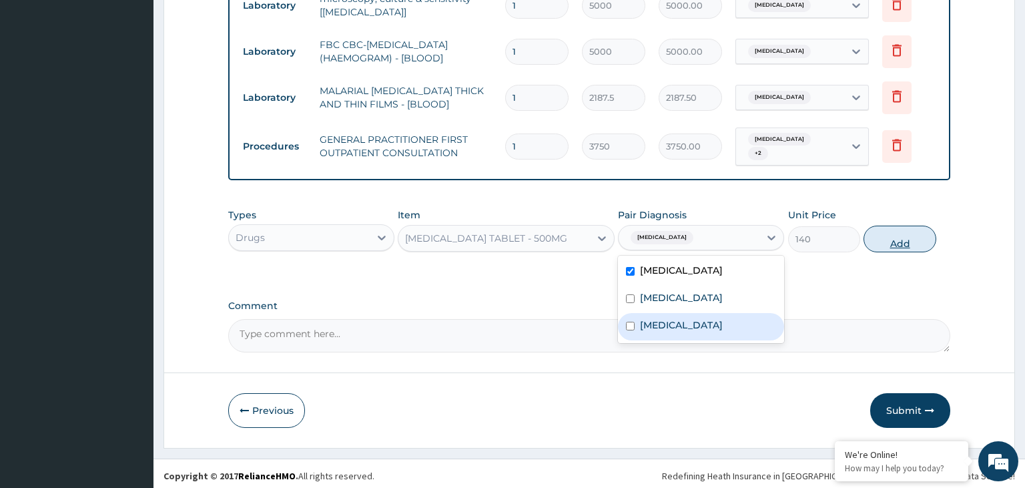
click at [881, 241] on button "Add" at bounding box center [900, 239] width 72 height 27
type input "0"
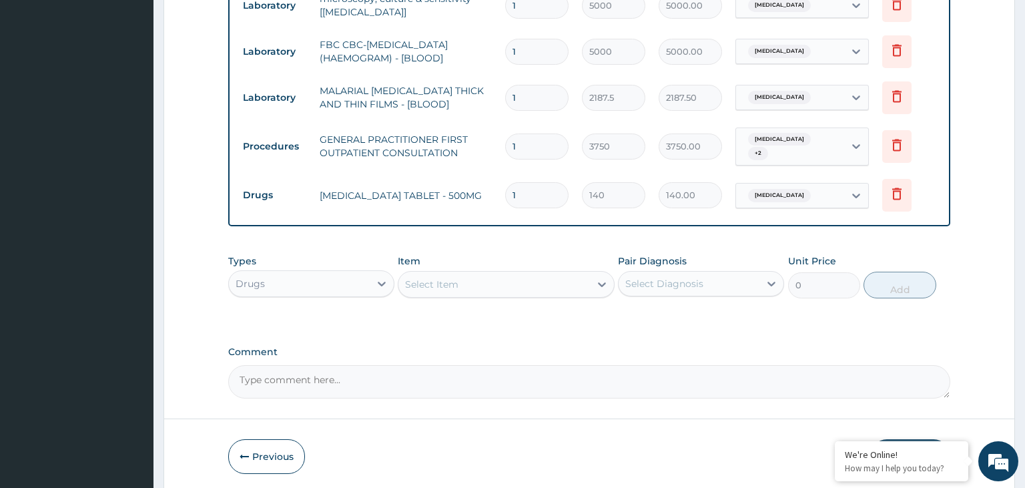
type input "15"
type input "2100.00"
type input "15"
click at [500, 292] on div "Select Item" at bounding box center [495, 284] width 192 height 21
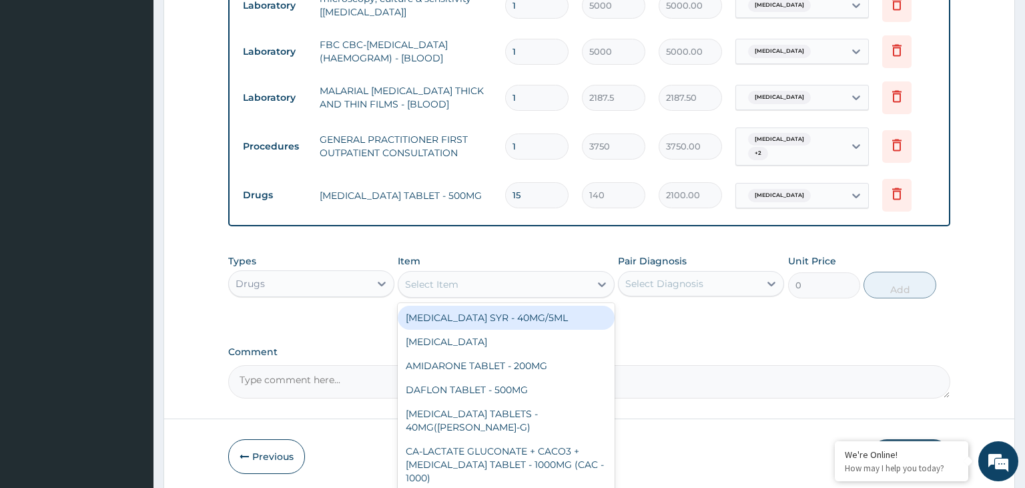
type input "a"
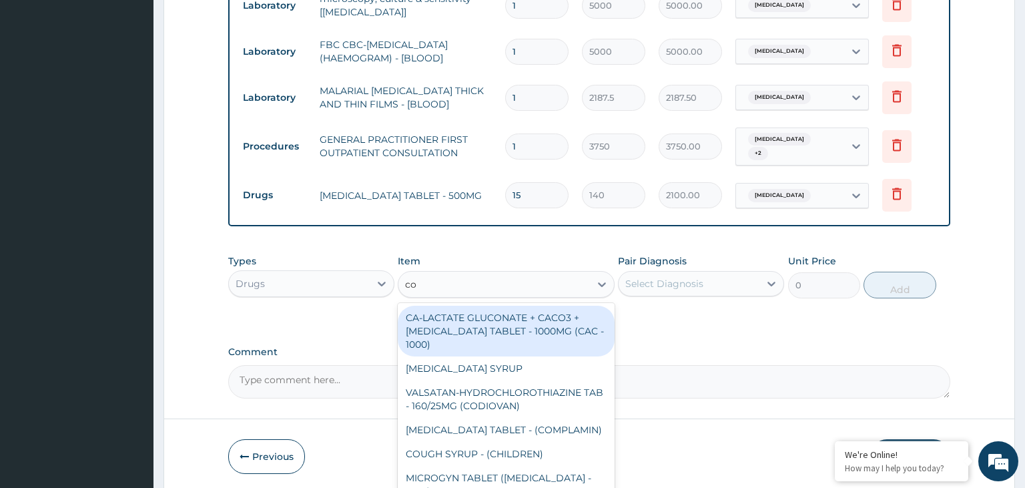
type input "coa"
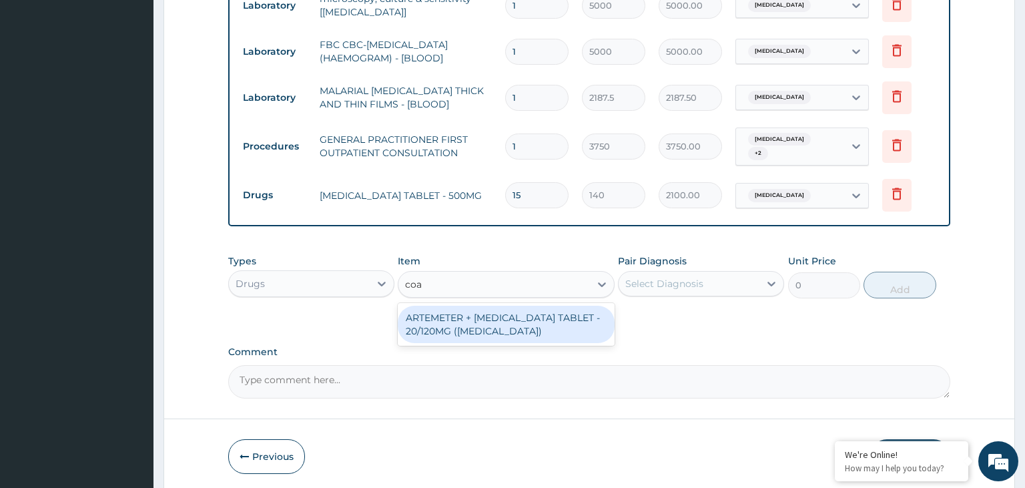
click at [453, 343] on div "ARTEMETER + [MEDICAL_DATA] TABLET - 20/120MG ([MEDICAL_DATA])" at bounding box center [506, 324] width 217 height 43
click at [463, 324] on div "ARTEMETER + [MEDICAL_DATA] TABLET - 20/120MG ([MEDICAL_DATA])" at bounding box center [506, 324] width 217 height 37
type input "210"
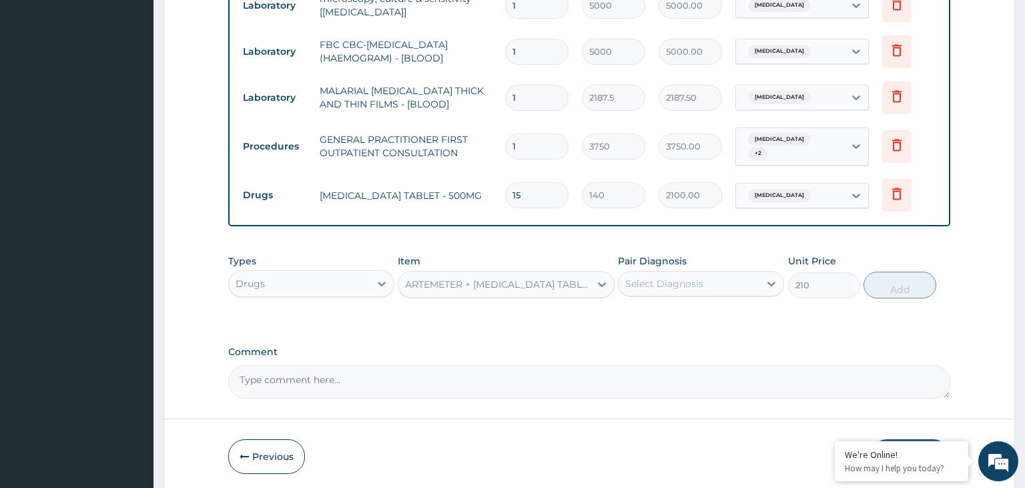
click at [754, 284] on div "Select Diagnosis" at bounding box center [689, 283] width 141 height 21
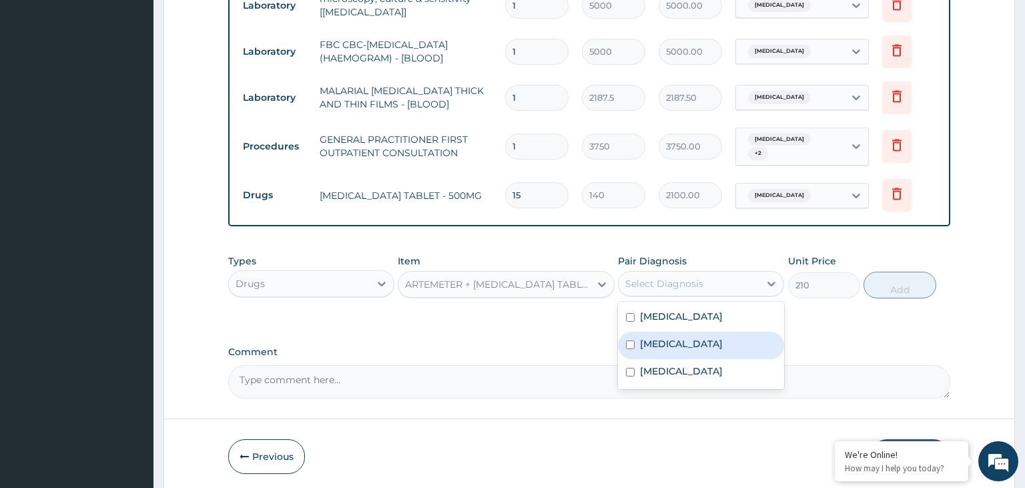
click at [682, 340] on div "[MEDICAL_DATA]" at bounding box center [701, 345] width 166 height 27
checkbox input "true"
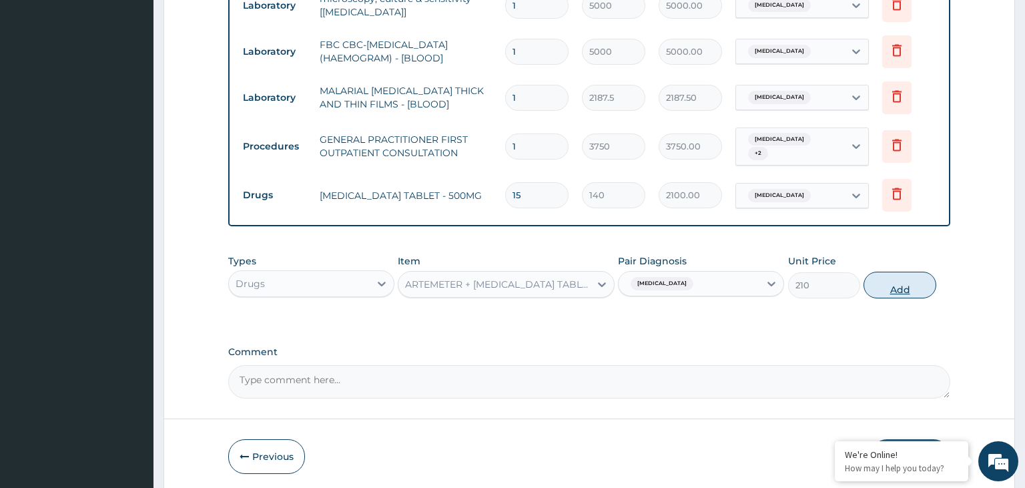
click at [891, 290] on button "Add" at bounding box center [900, 285] width 72 height 27
type input "0"
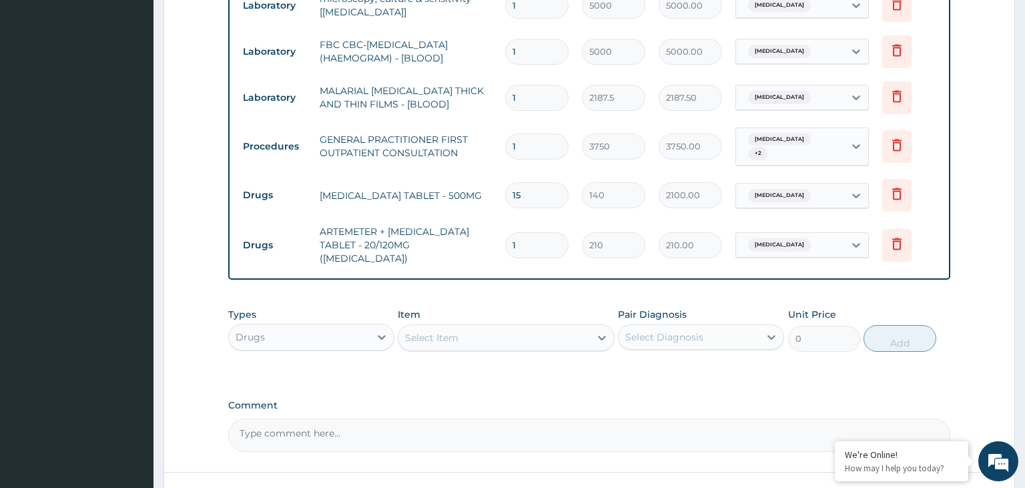
drag, startPoint x: 525, startPoint y: 247, endPoint x: 493, endPoint y: 251, distance: 33.0
click at [505, 251] on input "1" at bounding box center [536, 245] width 63 height 26
type input "2"
type input "420.00"
type input "24"
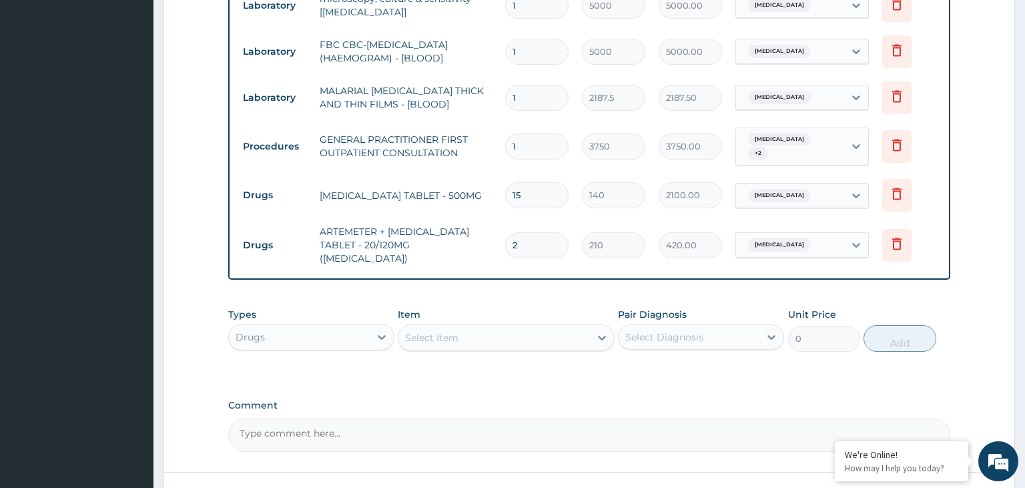
type input "5040.00"
type input "24"
click at [484, 334] on div "Select Item" at bounding box center [495, 337] width 192 height 21
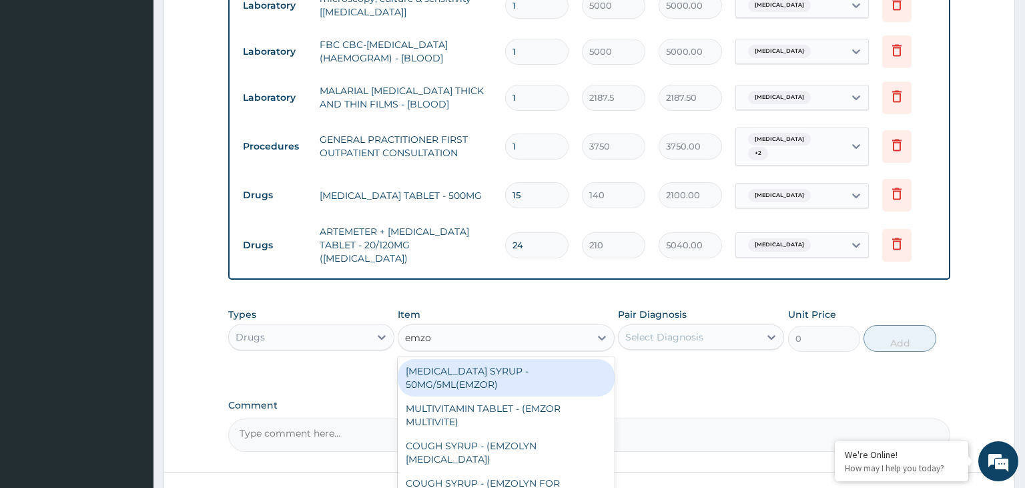
type input "emzol"
click at [497, 374] on div "COUGH SYRUP - (EMZOLYN [MEDICAL_DATA])" at bounding box center [506, 377] width 217 height 37
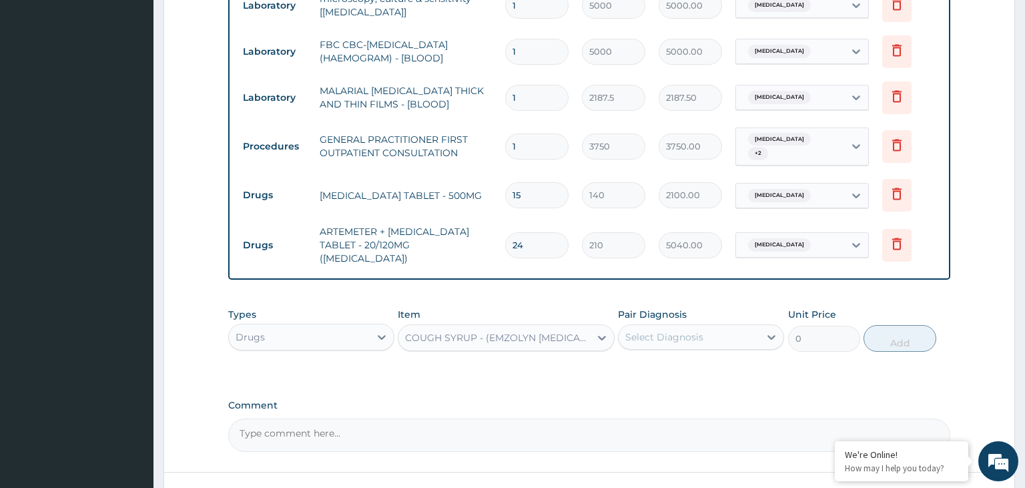
type input "1120"
click at [734, 334] on div "Select Diagnosis" at bounding box center [689, 336] width 141 height 21
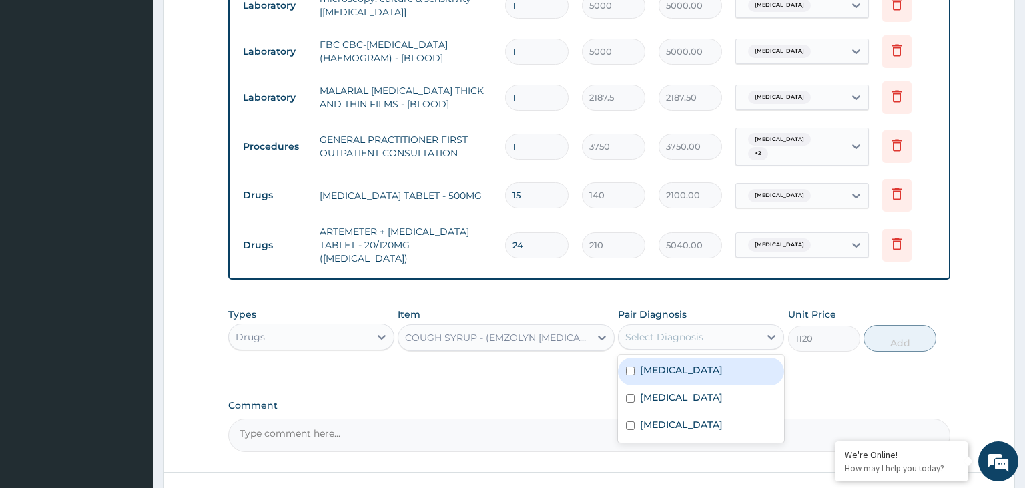
click at [705, 366] on label "Upper respiratory infection" at bounding box center [681, 369] width 83 height 13
checkbox input "true"
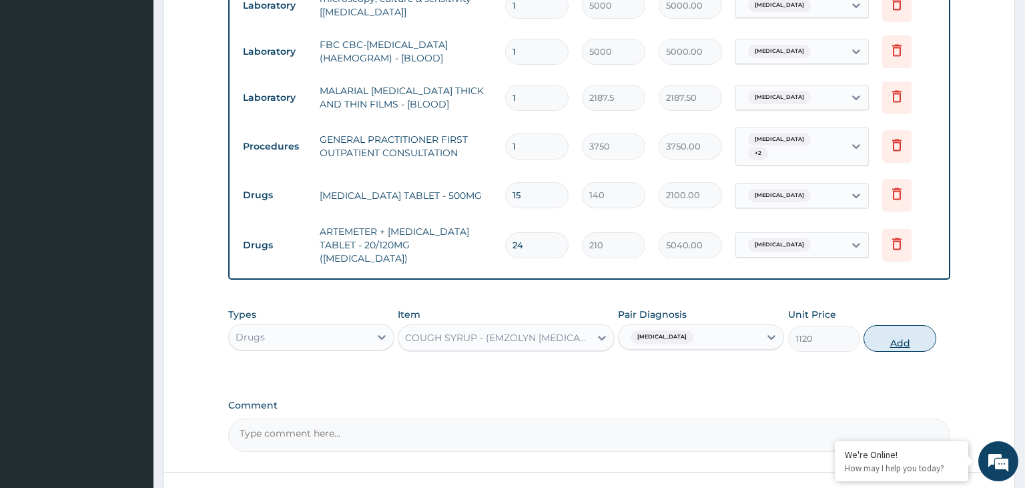
click at [911, 326] on button "Add" at bounding box center [900, 338] width 72 height 27
type input "0"
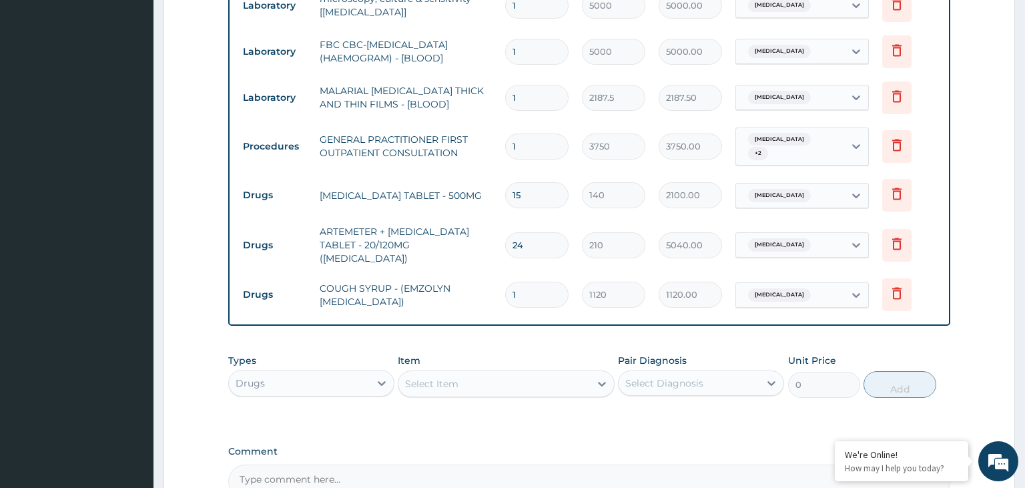
click at [490, 388] on div "Item Select Item" at bounding box center [506, 376] width 217 height 44
click at [500, 384] on div "Select Item" at bounding box center [495, 383] width 192 height 21
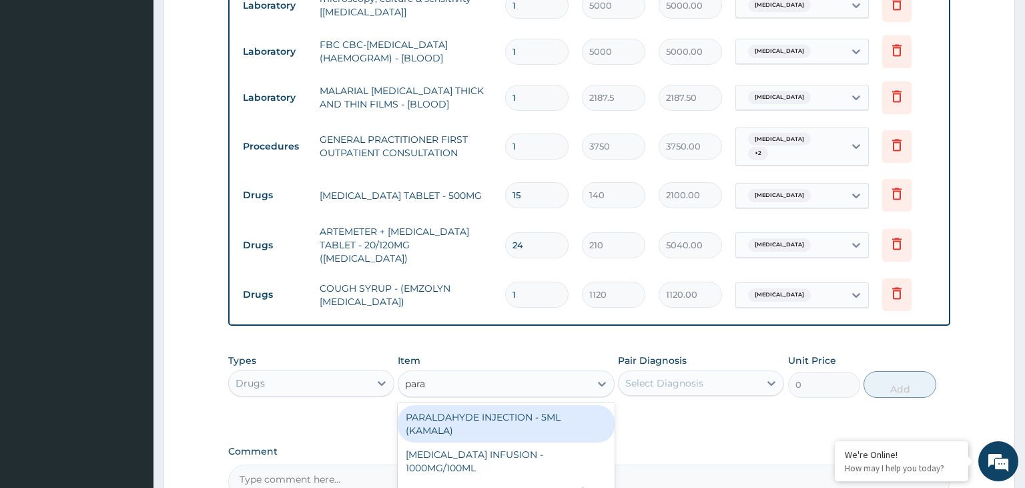
type input "parac"
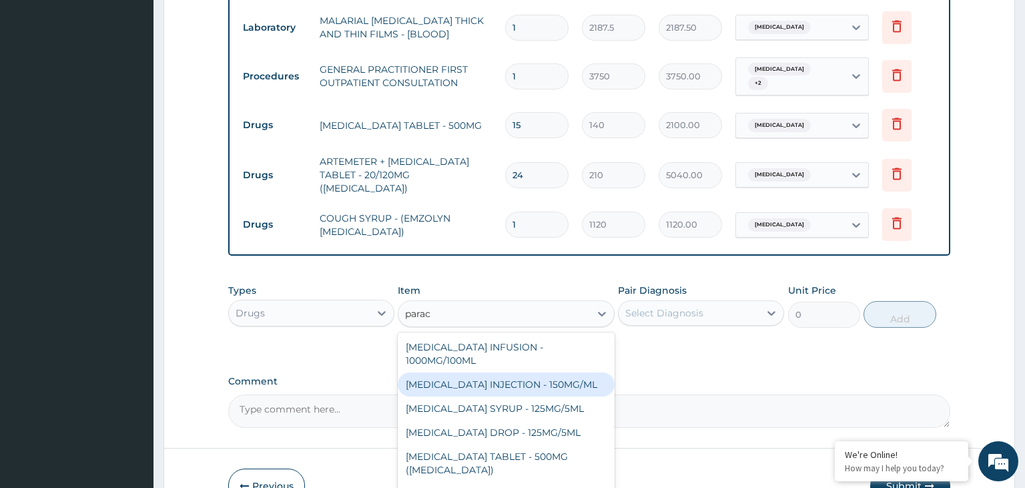
scroll to position [75, 0]
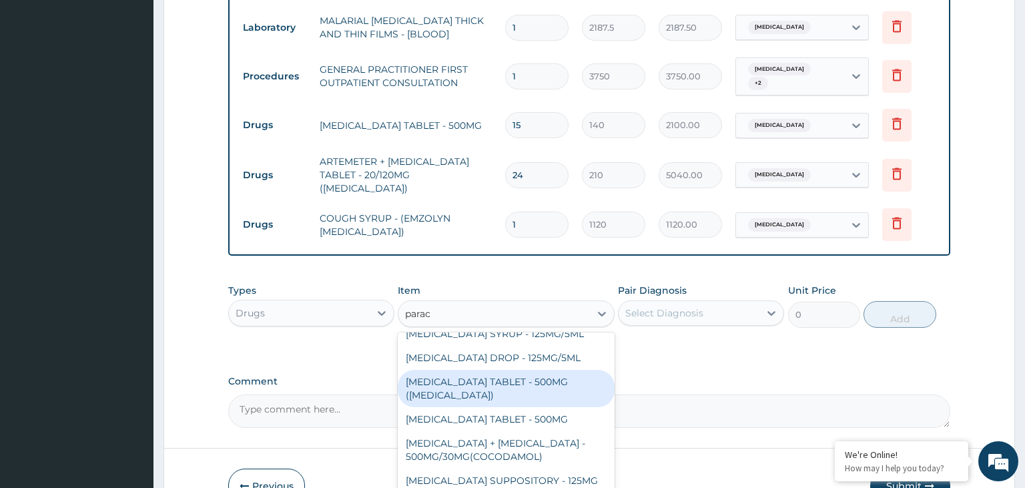
click at [506, 397] on div "PARACETAMOL TABLET - 500MG (PANADOL)" at bounding box center [506, 388] width 217 height 37
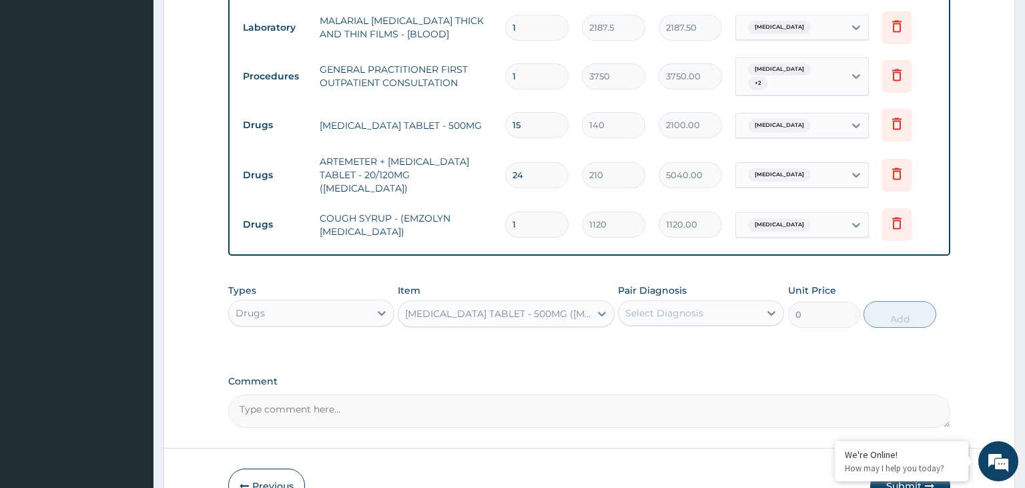
type input "42"
click at [755, 306] on div "Select Diagnosis" at bounding box center [689, 312] width 141 height 21
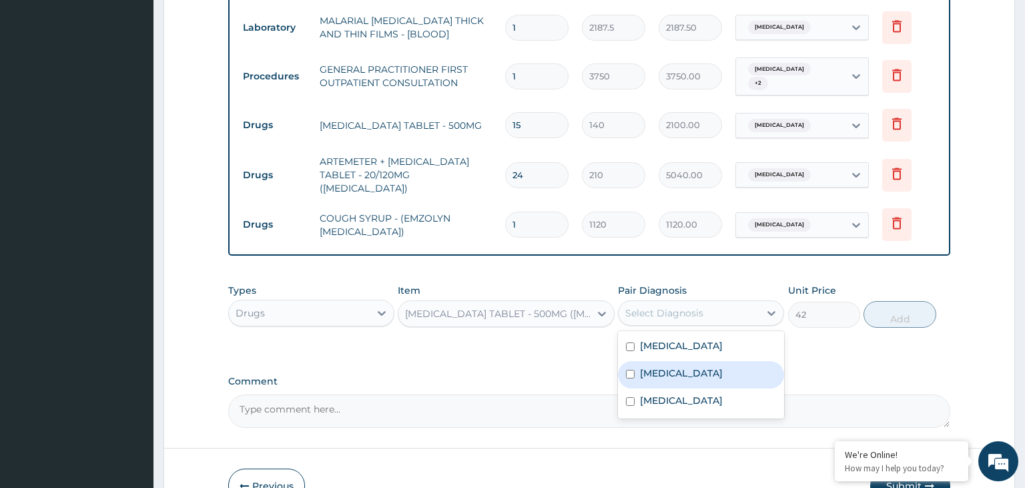
click at [698, 362] on div "Malaria" at bounding box center [701, 374] width 166 height 27
checkbox input "true"
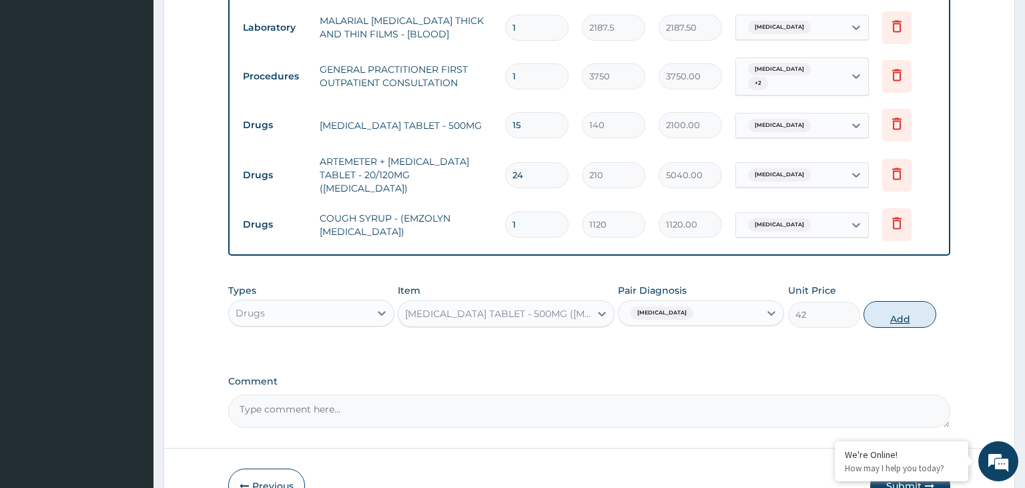
click at [898, 316] on button "Add" at bounding box center [900, 314] width 72 height 27
type input "0"
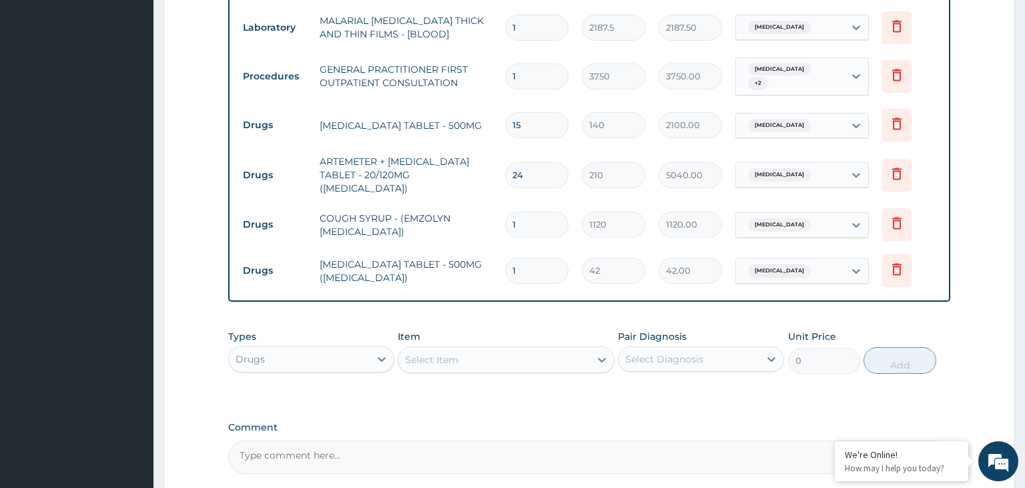
type input "12"
type input "504.00"
type input "12"
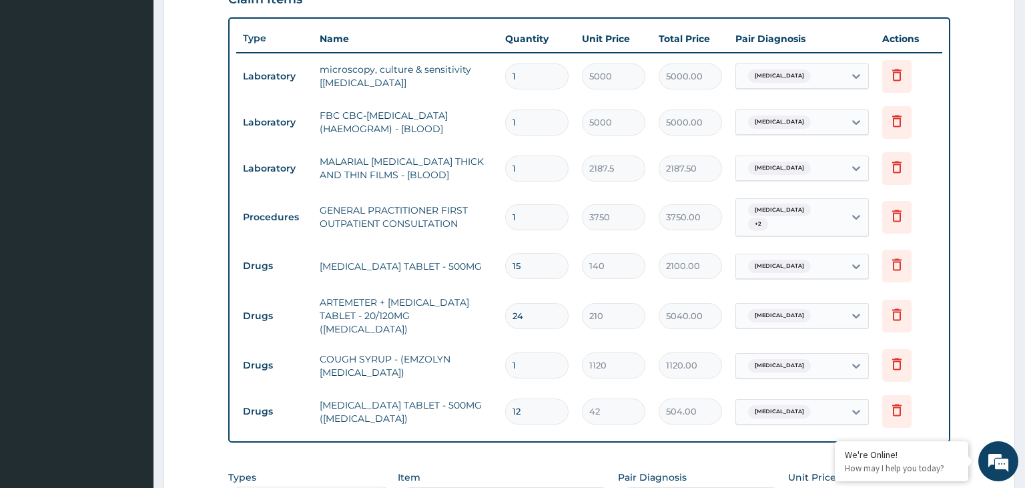
scroll to position [736, 0]
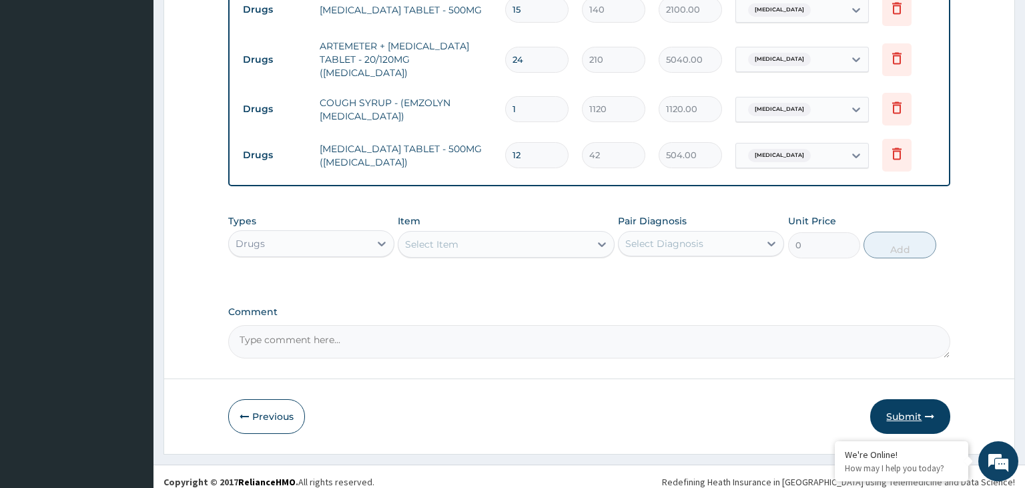
click at [933, 403] on button "Submit" at bounding box center [910, 416] width 80 height 35
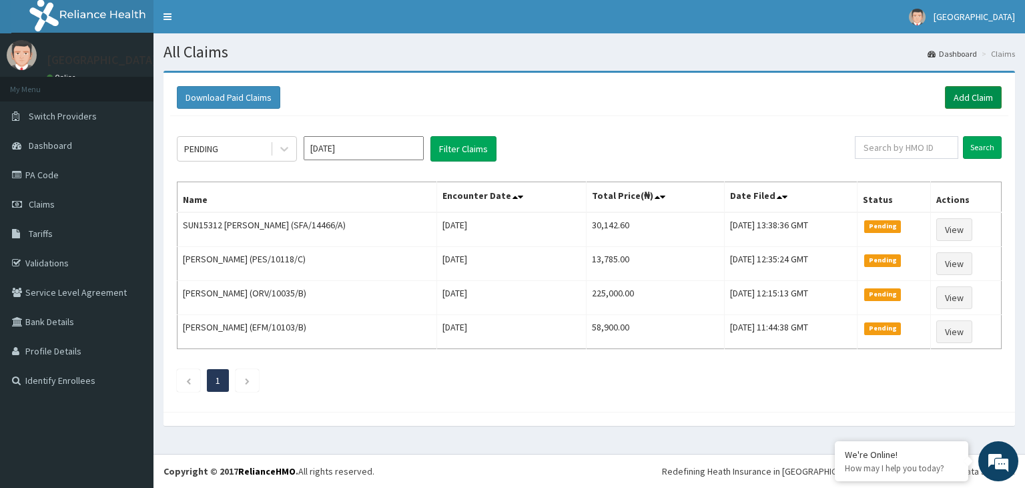
click at [945, 104] on link "Add Claim" at bounding box center [973, 97] width 57 height 23
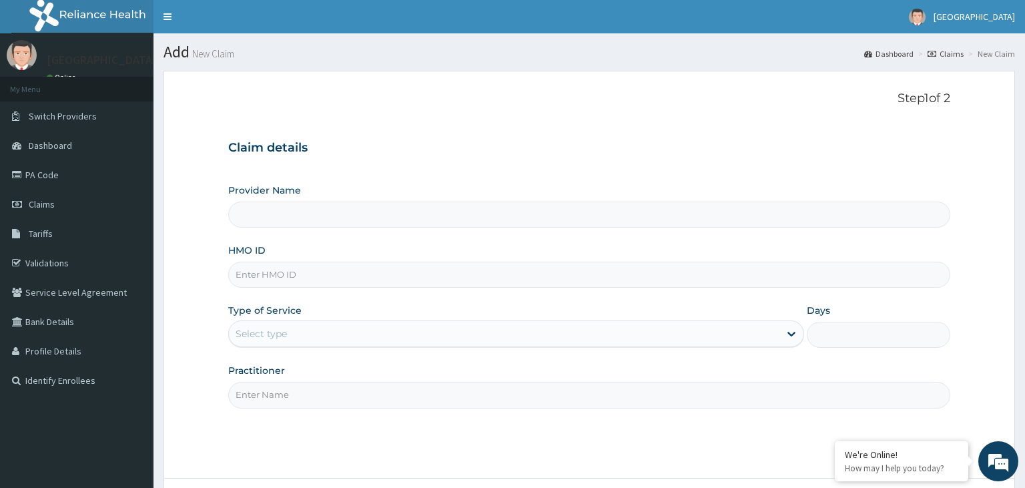
type input "CYU/10406/B"
type input "[GEOGRAPHIC_DATA]-KADUNA"
click at [258, 279] on input "CYU/10406/B" at bounding box center [589, 275] width 723 height 26
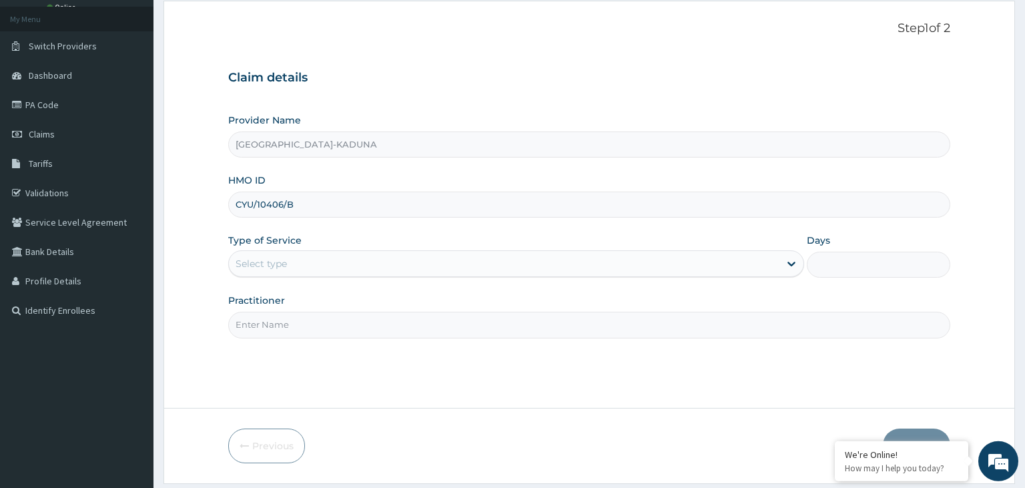
scroll to position [109, 0]
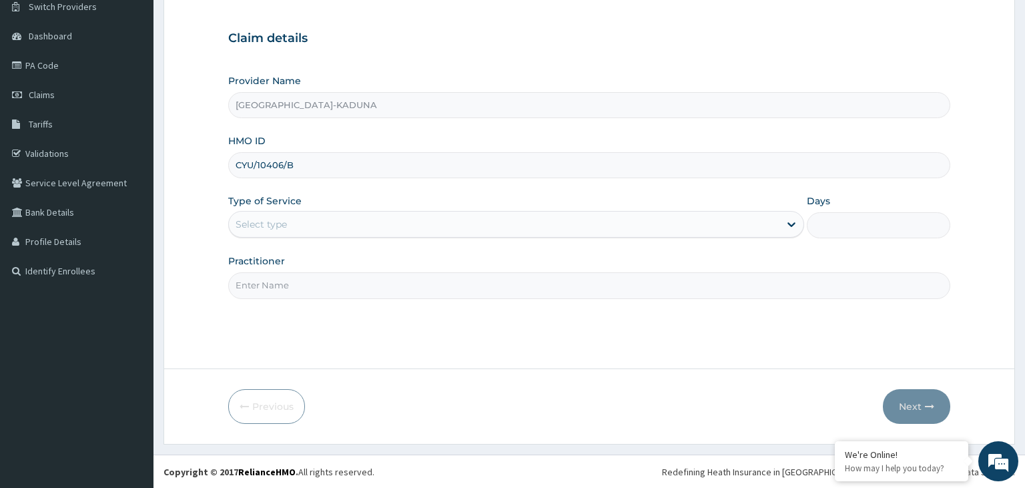
type input "CYU/10406/B"
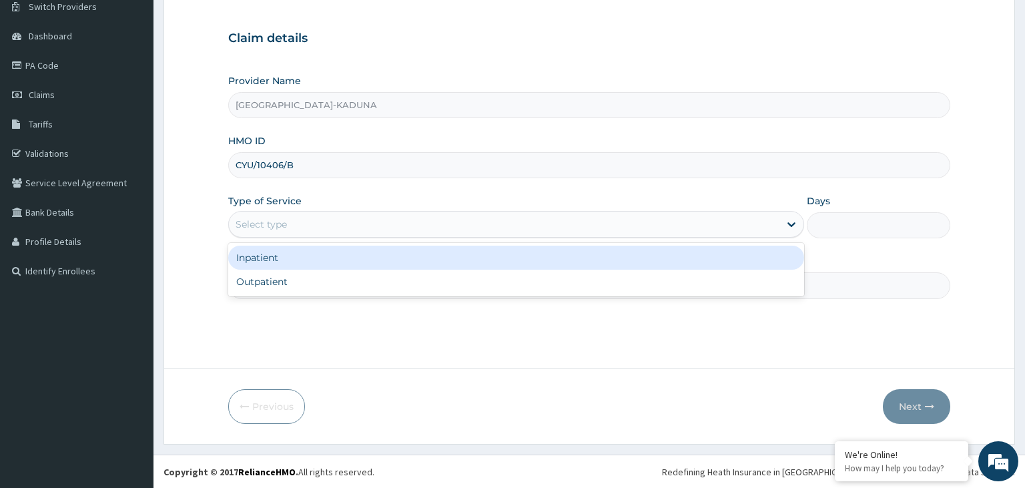
click at [335, 219] on div "Select type" at bounding box center [504, 224] width 551 height 21
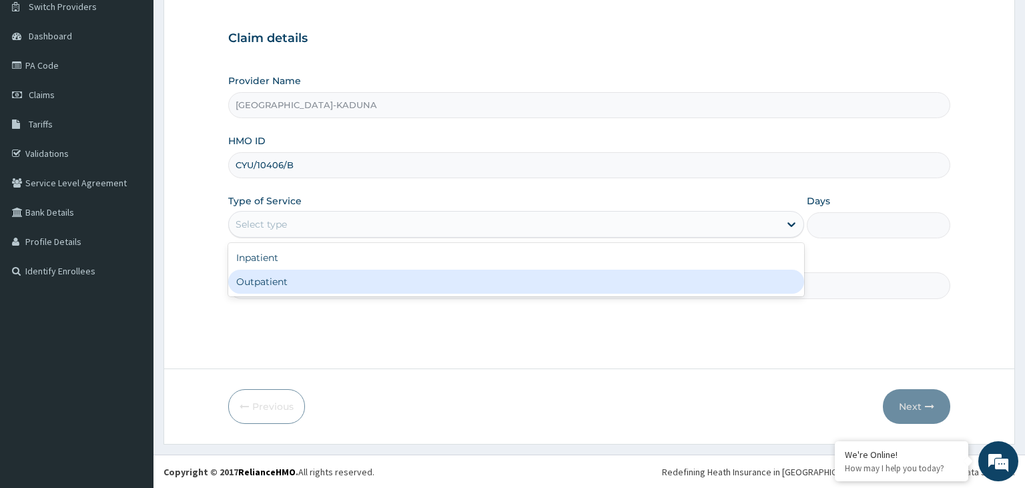
click at [303, 284] on div "Outpatient" at bounding box center [516, 282] width 576 height 24
type input "1"
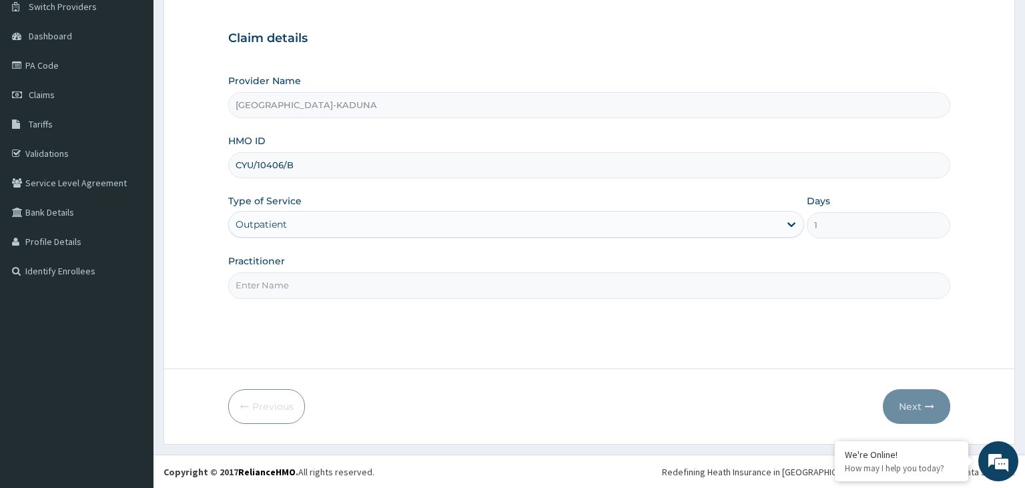
click at [306, 284] on input "Practitioner" at bounding box center [589, 285] width 723 height 26
type input "gp"
click at [907, 398] on button "Next" at bounding box center [916, 406] width 67 height 35
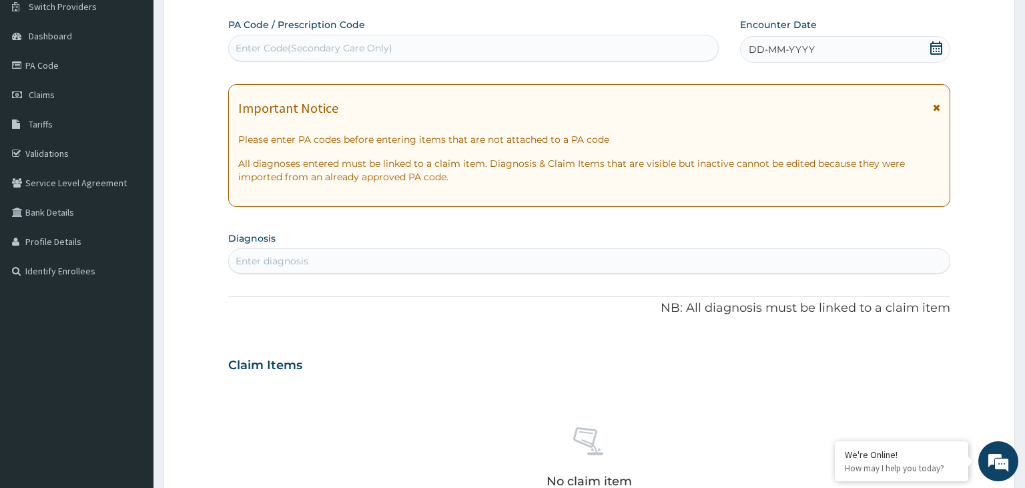
click at [334, 51] on div "Enter Code(Secondary Care Only)" at bounding box center [314, 47] width 157 height 13
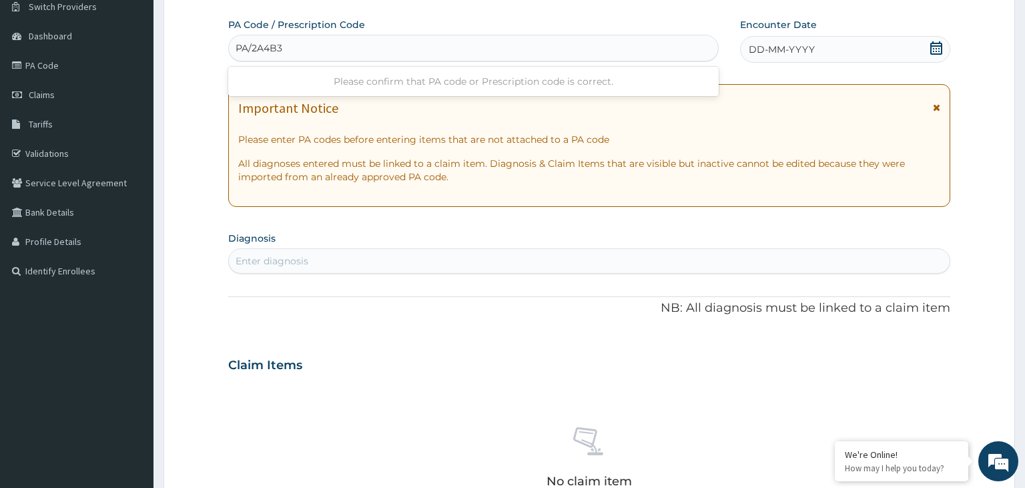
type input "PA/2A4B3A"
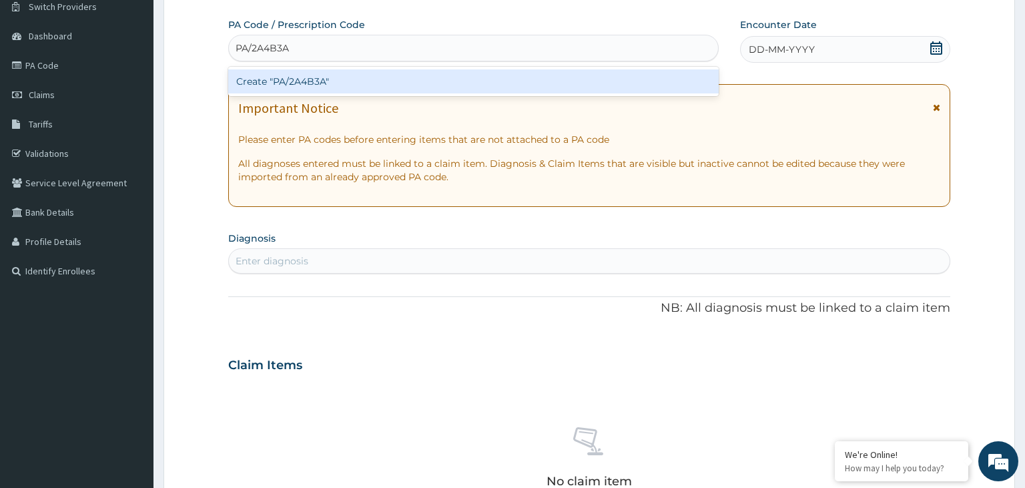
click at [318, 81] on div "Create "PA/2A4B3A"" at bounding box center [473, 81] width 491 height 24
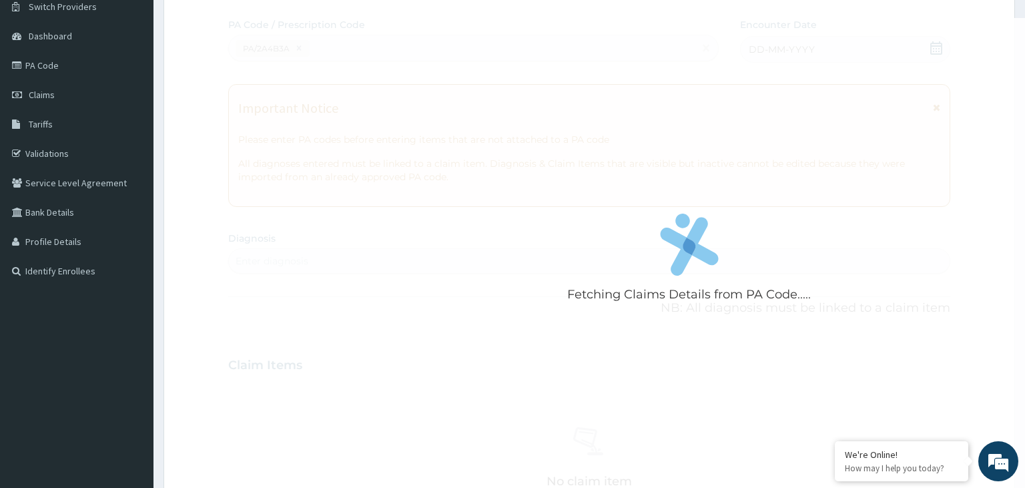
scroll to position [356, 0]
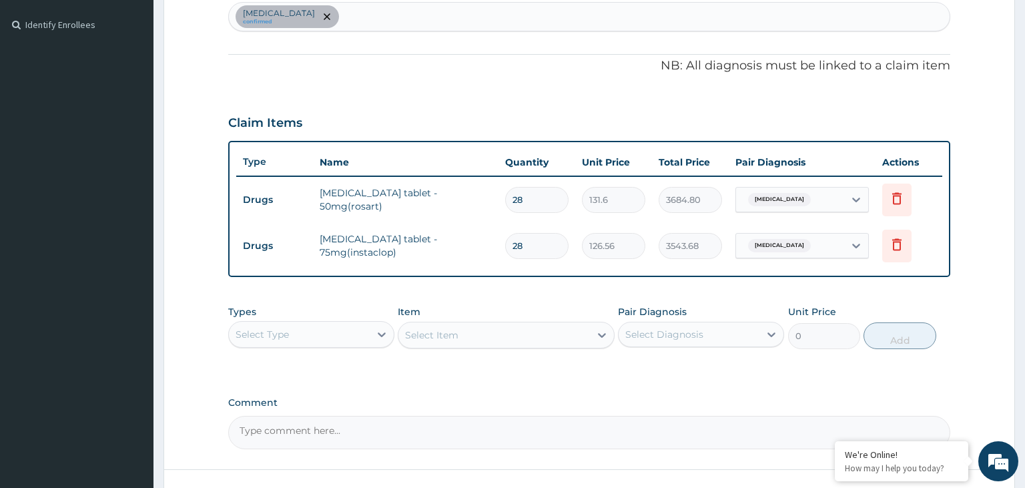
click at [407, 13] on div "[MEDICAL_DATA] confirmed" at bounding box center [590, 17] width 722 height 28
type input "[MEDICAL_DATA]"
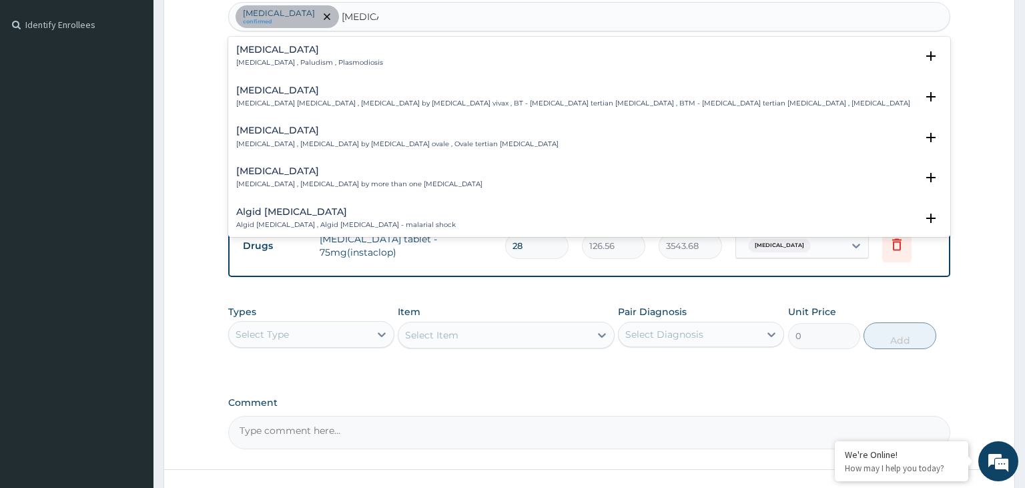
click at [261, 51] on h4 "[MEDICAL_DATA]" at bounding box center [309, 50] width 147 height 10
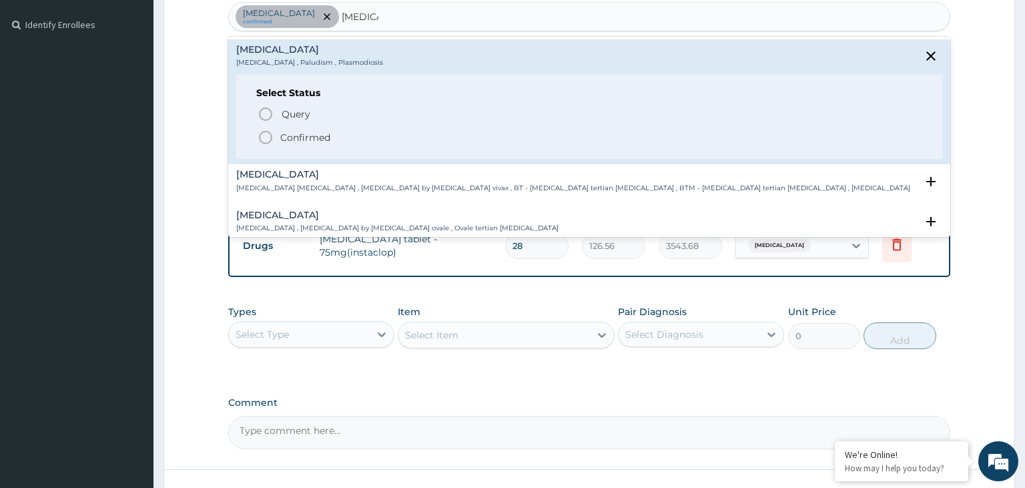
click at [307, 140] on p "Confirmed" at bounding box center [305, 137] width 50 height 13
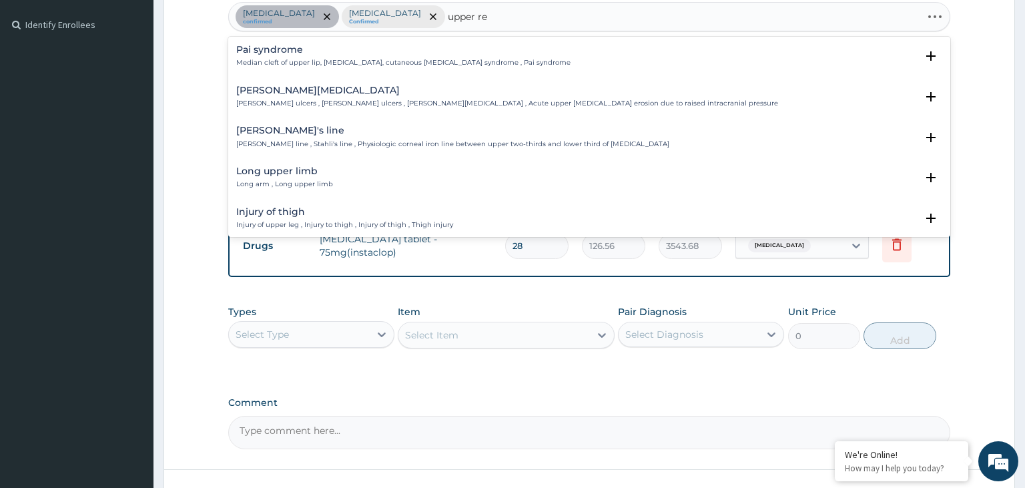
type input "upper res"
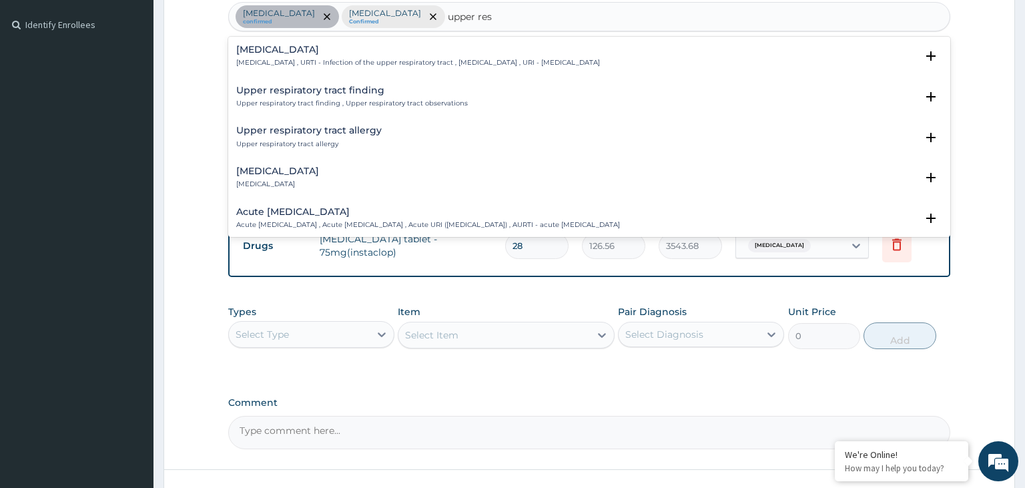
click at [332, 69] on div "[MEDICAL_DATA] [MEDICAL_DATA] , URTI - Infection of the upper respiratory tract…" at bounding box center [589, 60] width 707 height 30
click at [336, 63] on p "[MEDICAL_DATA] , URTI - Infection of the upper respiratory tract , [MEDICAL_DAT…" at bounding box center [418, 62] width 364 height 9
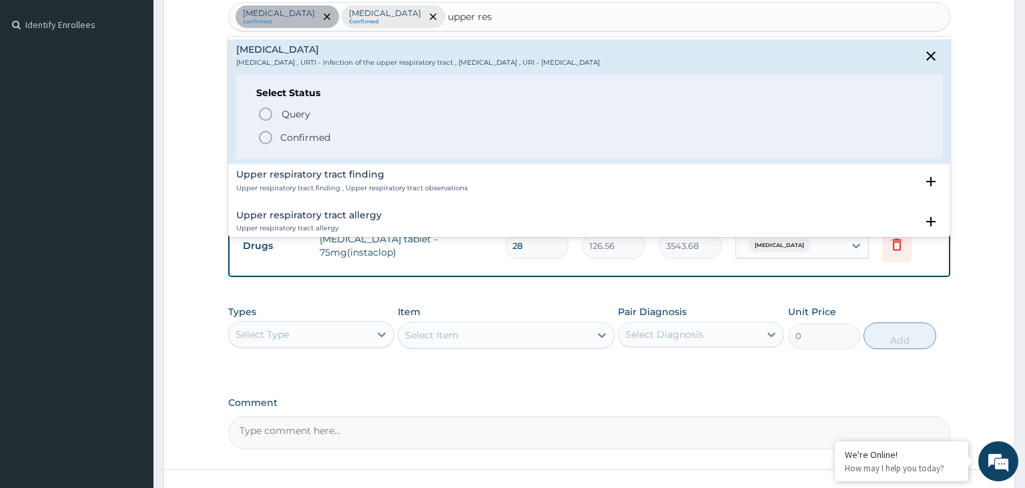
click at [337, 138] on span "Confirmed" at bounding box center [591, 138] width 666 height 16
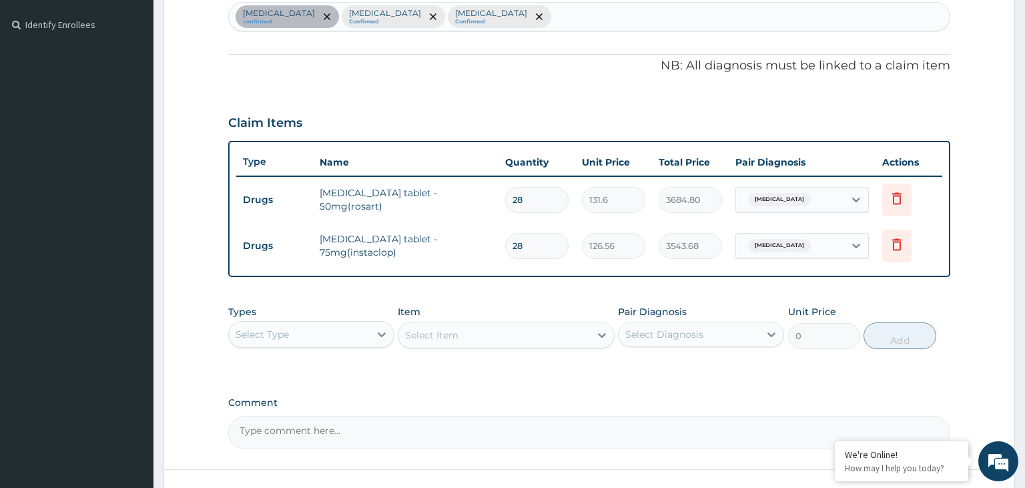
scroll to position [455, 0]
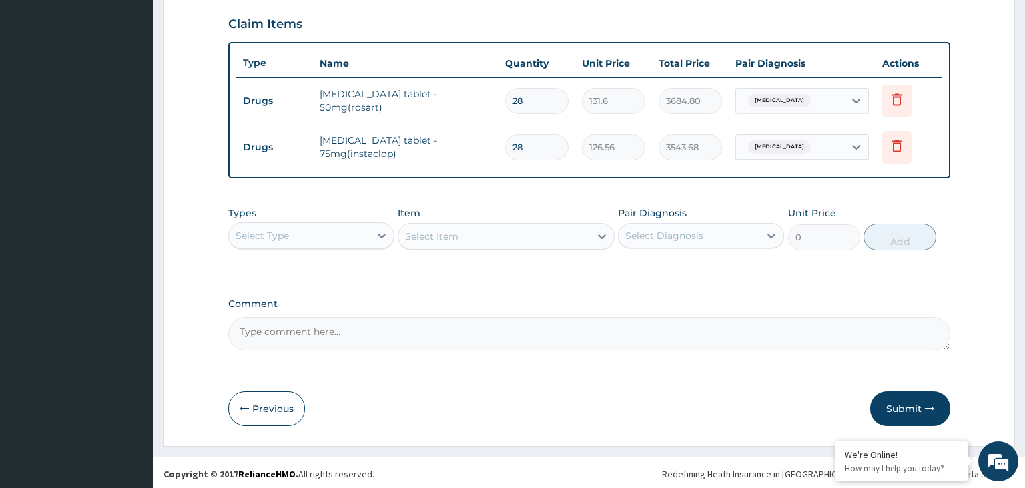
click at [292, 234] on div "Select Type" at bounding box center [299, 235] width 141 height 21
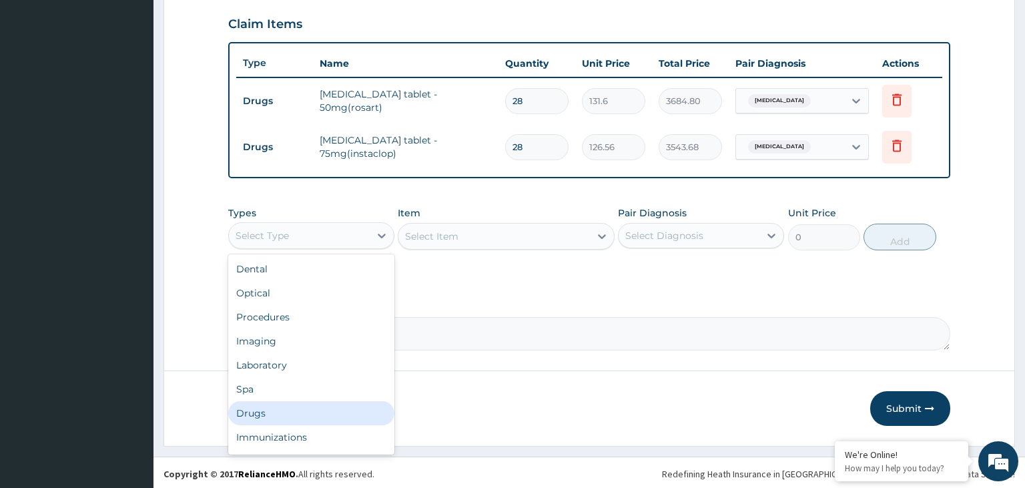
click at [291, 411] on div "Drugs" at bounding box center [311, 413] width 166 height 24
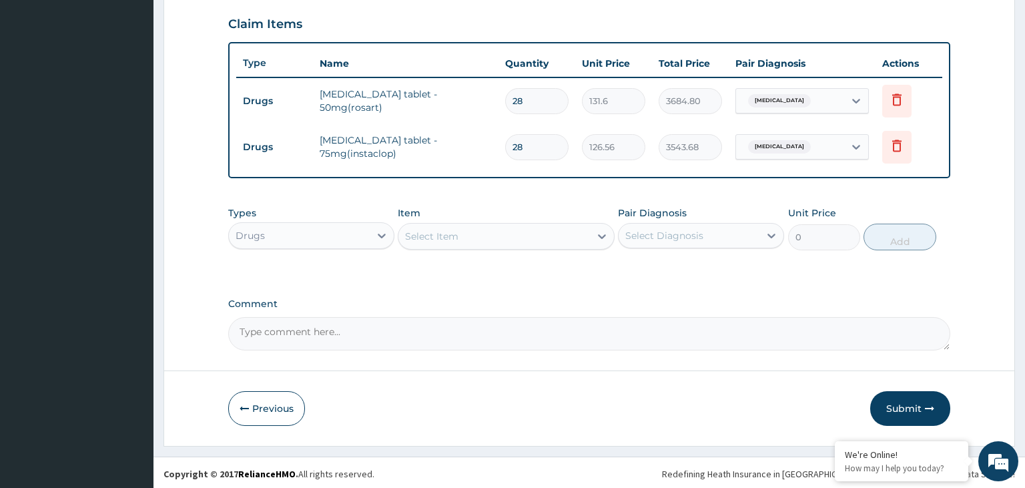
click at [524, 228] on div "Select Item" at bounding box center [495, 236] width 192 height 21
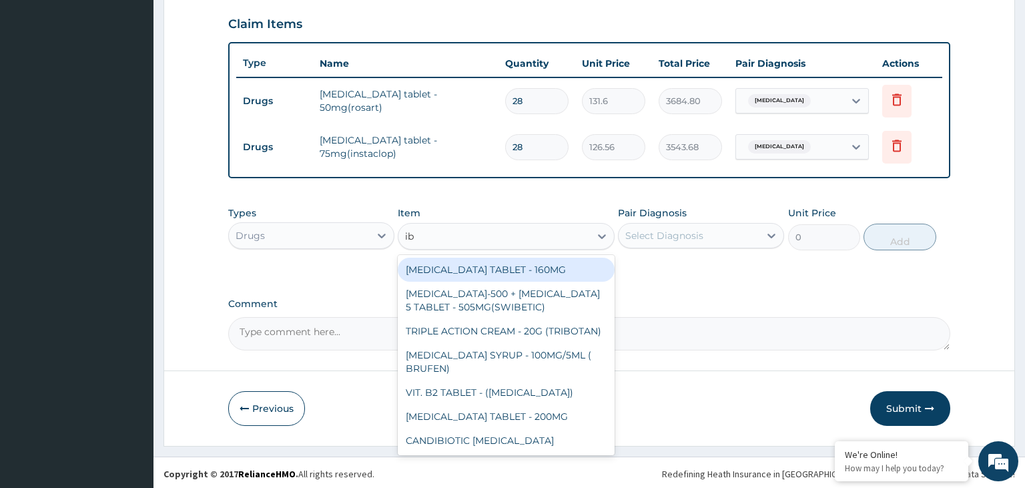
type input "ibu"
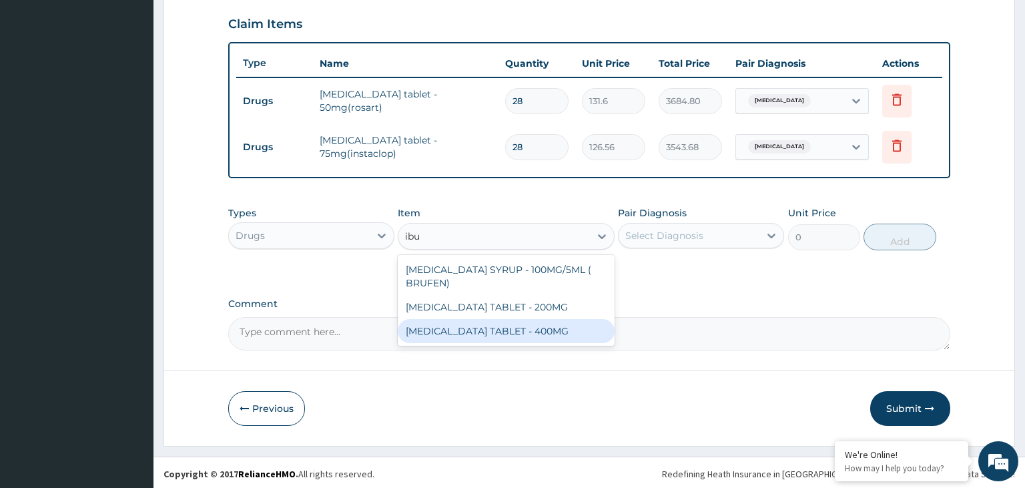
click at [575, 333] on div "[MEDICAL_DATA] TABLET - 400MG" at bounding box center [506, 331] width 217 height 24
type input "560"
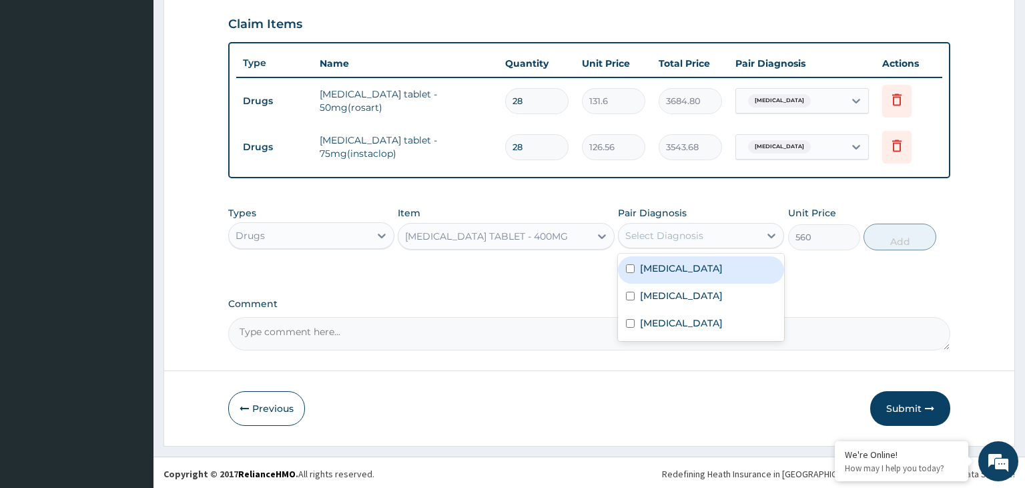
click at [712, 236] on div "Select Diagnosis" at bounding box center [689, 235] width 141 height 21
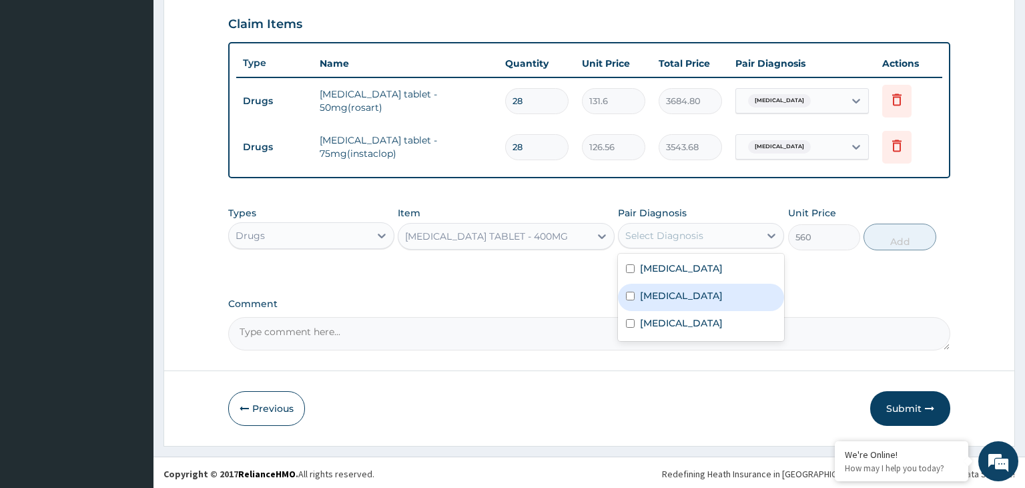
click at [658, 296] on label "[MEDICAL_DATA]" at bounding box center [681, 295] width 83 height 13
checkbox input "true"
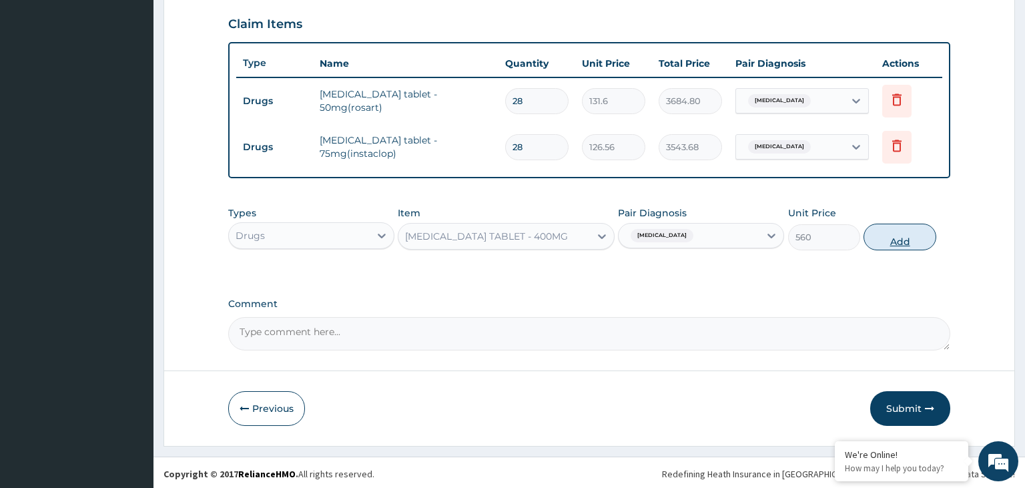
click at [891, 231] on button "Add" at bounding box center [900, 237] width 72 height 27
type input "0"
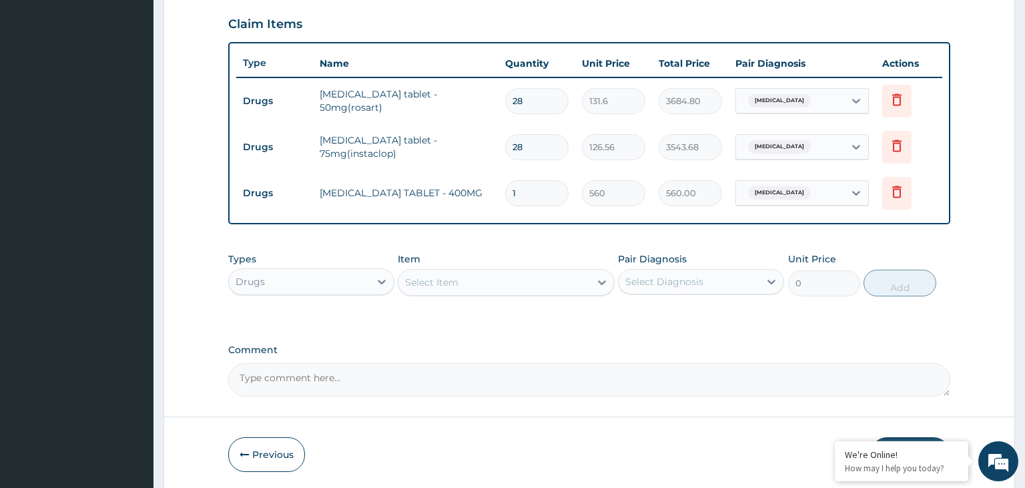
drag, startPoint x: 510, startPoint y: 198, endPoint x: 499, endPoint y: 202, distance: 11.4
click at [505, 202] on input "1" at bounding box center [536, 193] width 63 height 26
type input "8"
type input "4480.00"
drag, startPoint x: 501, startPoint y: 200, endPoint x: 465, endPoint y: 206, distance: 36.5
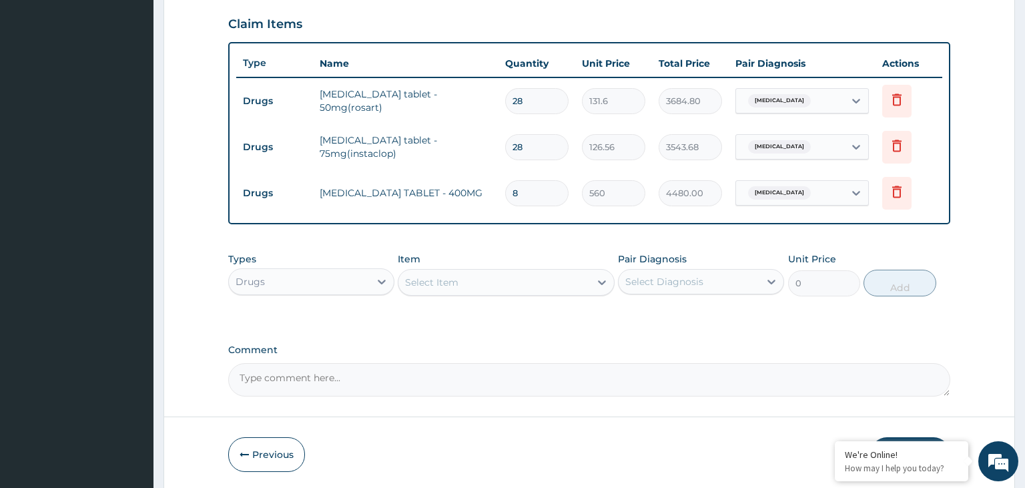
click at [505, 206] on input "8" at bounding box center [536, 193] width 63 height 26
type input "1"
type input "560.00"
type input "1"
click at [489, 266] on div "Item Select Item" at bounding box center [506, 274] width 217 height 44
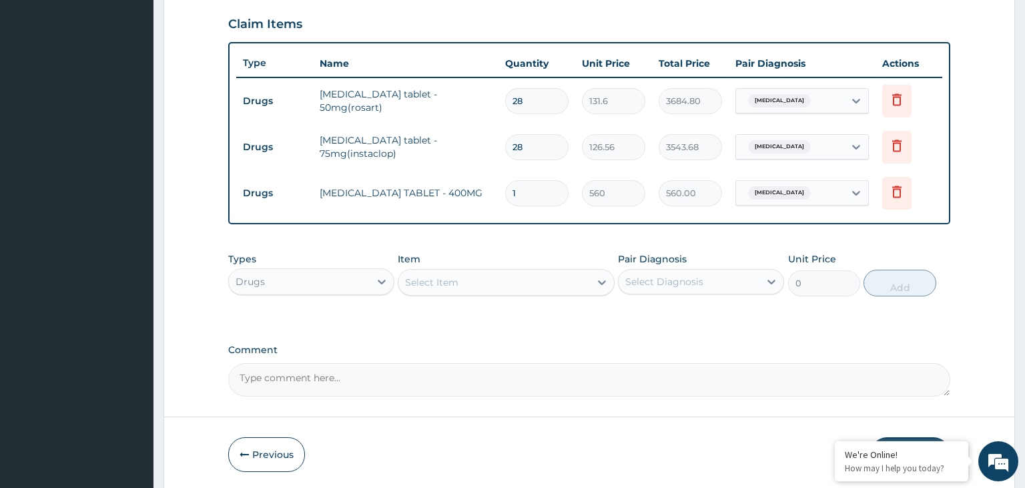
click at [491, 274] on div "Select Item" at bounding box center [495, 282] width 192 height 21
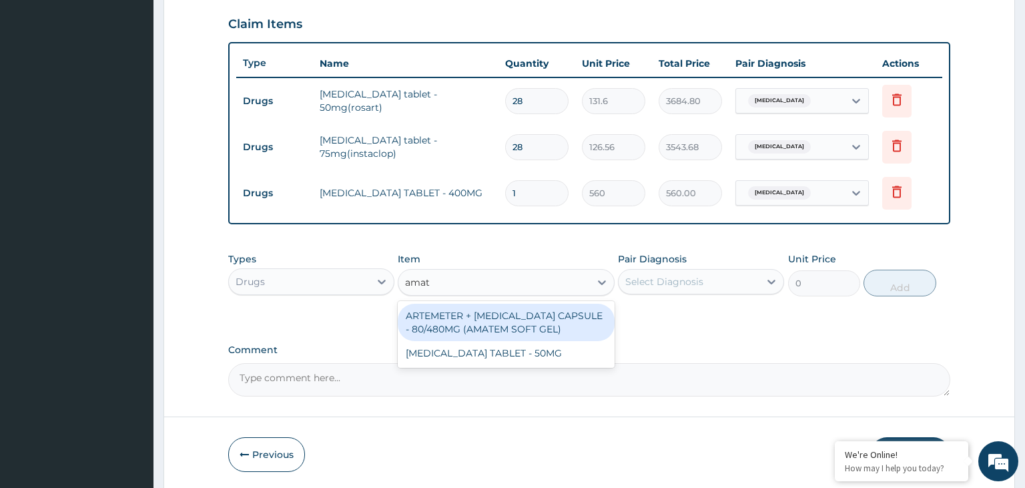
type input "amate"
click at [529, 313] on div "ARTEMETER + LUMEFANTRINE CAPSULE - 80/480MG (AMATEM SOFT GEL)" at bounding box center [506, 322] width 217 height 37
type input "420"
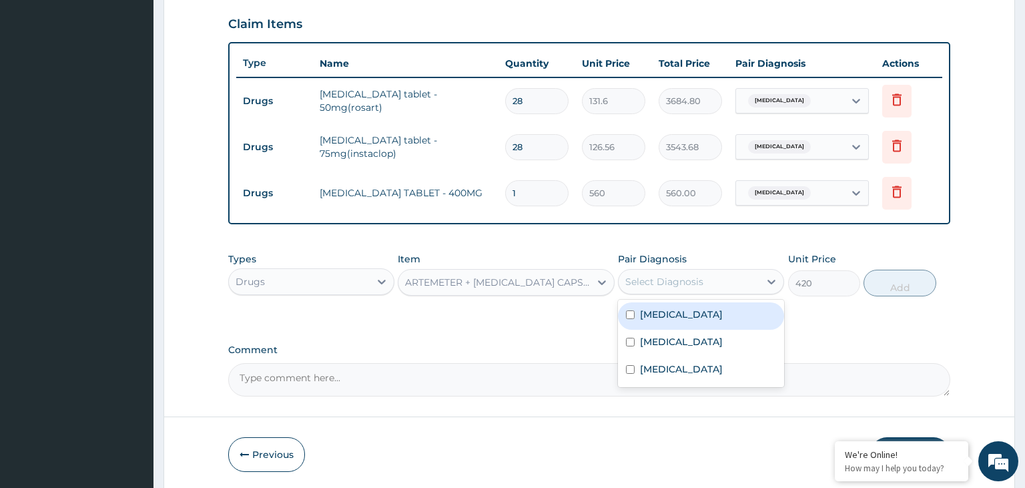
click at [680, 280] on div "Select Diagnosis" at bounding box center [664, 281] width 78 height 13
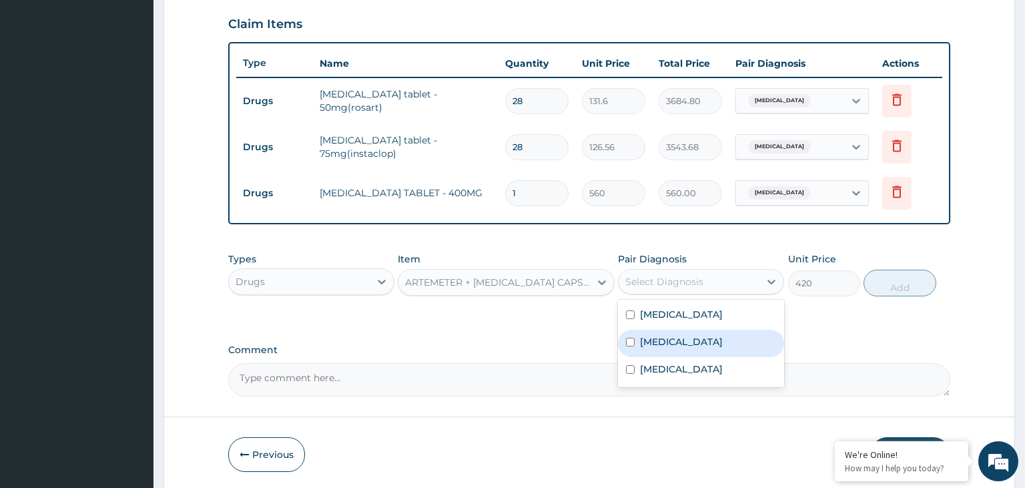
click at [680, 339] on div "Malaria" at bounding box center [701, 343] width 166 height 27
checkbox input "true"
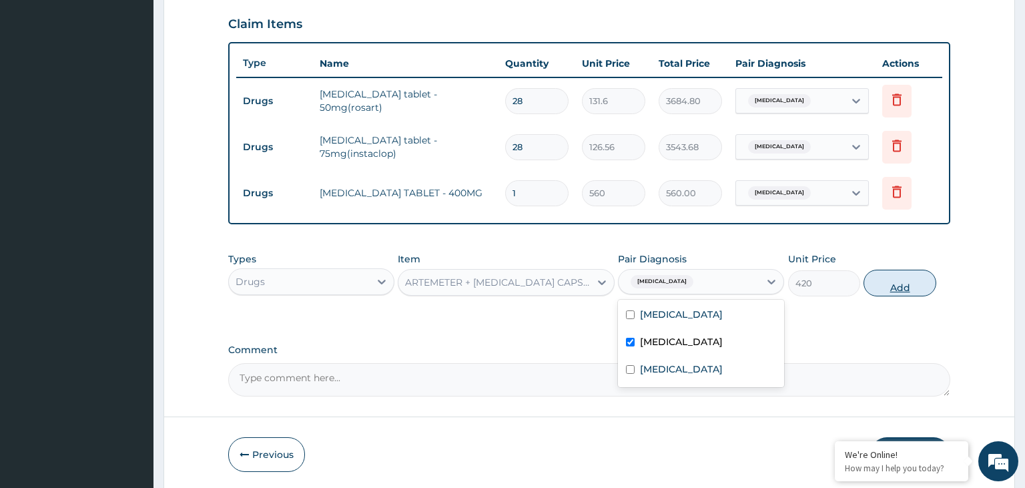
click at [891, 287] on button "Add" at bounding box center [900, 283] width 72 height 27
type input "0"
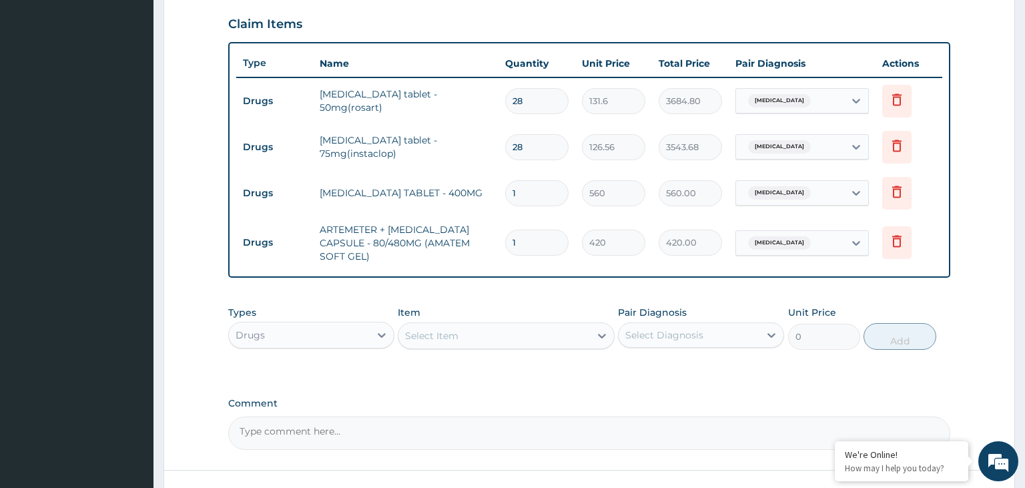
drag, startPoint x: 518, startPoint y: 235, endPoint x: 503, endPoint y: 233, distance: 14.8
click at [505, 234] on input "1" at bounding box center [536, 243] width 63 height 26
type input "6"
type input "2520.00"
type input "6"
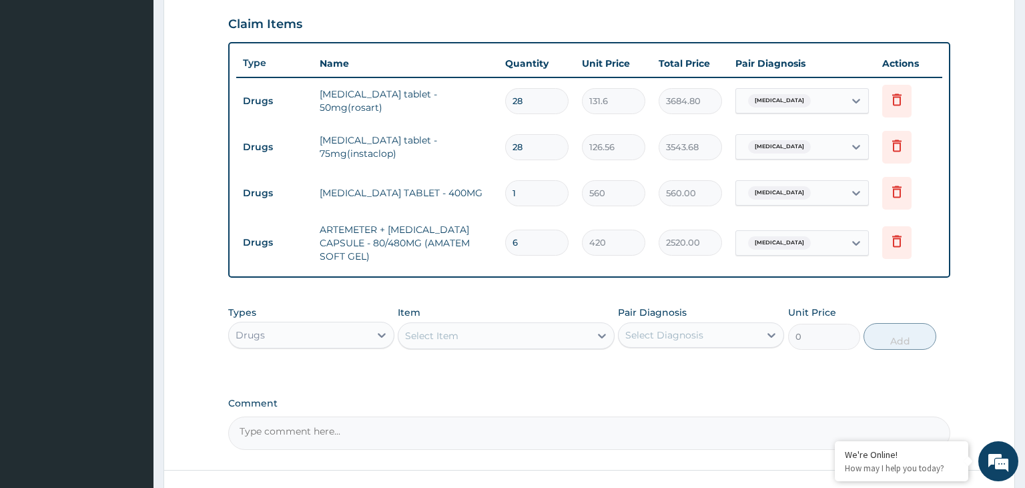
click at [457, 339] on div "Select Item" at bounding box center [431, 335] width 53 height 13
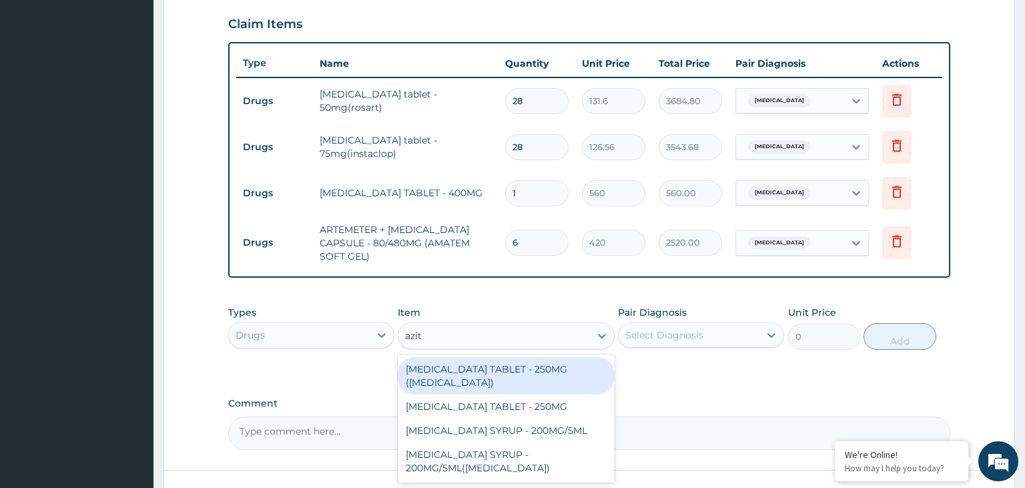
type input "azith"
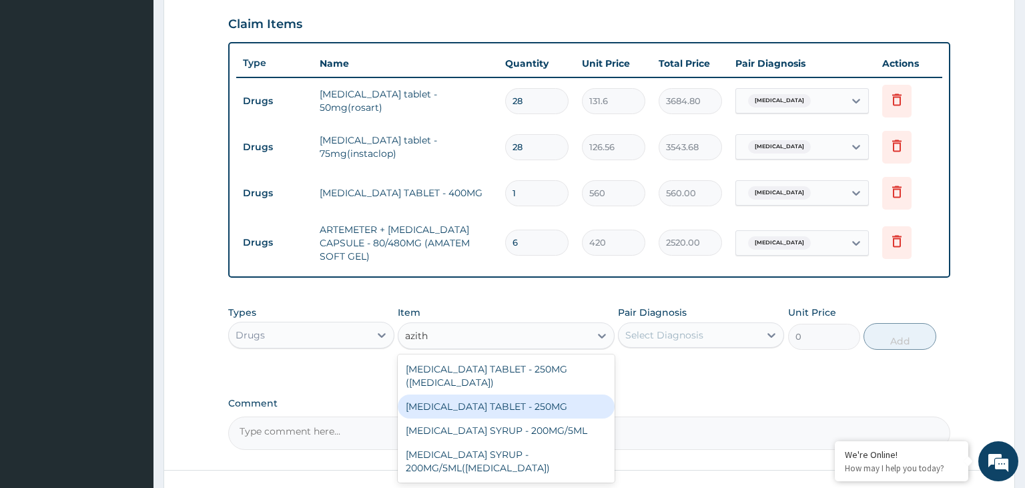
click at [483, 403] on div "AZITHROMYCIN TABLET - 250MG" at bounding box center [506, 407] width 217 height 24
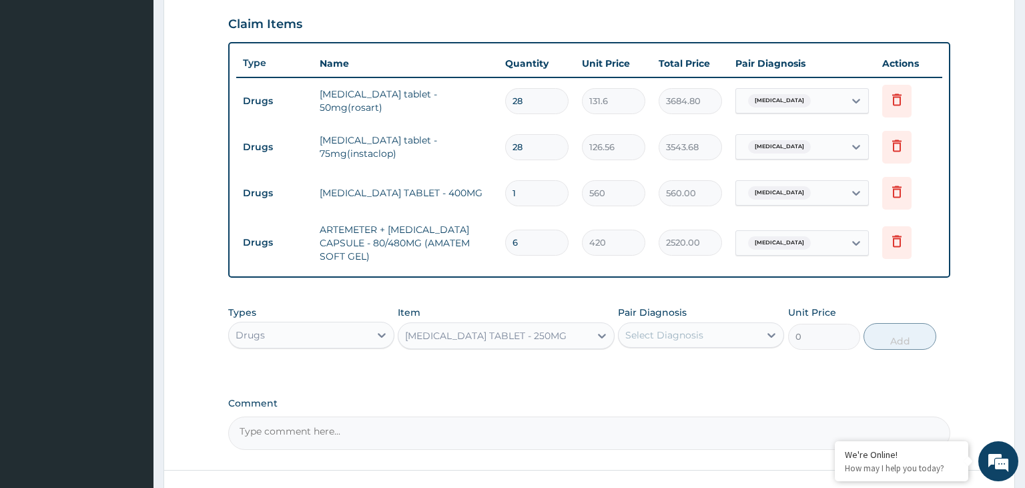
type input "280"
click at [554, 332] on div "AZITHROMYCIN TABLET - 250MG" at bounding box center [486, 335] width 162 height 13
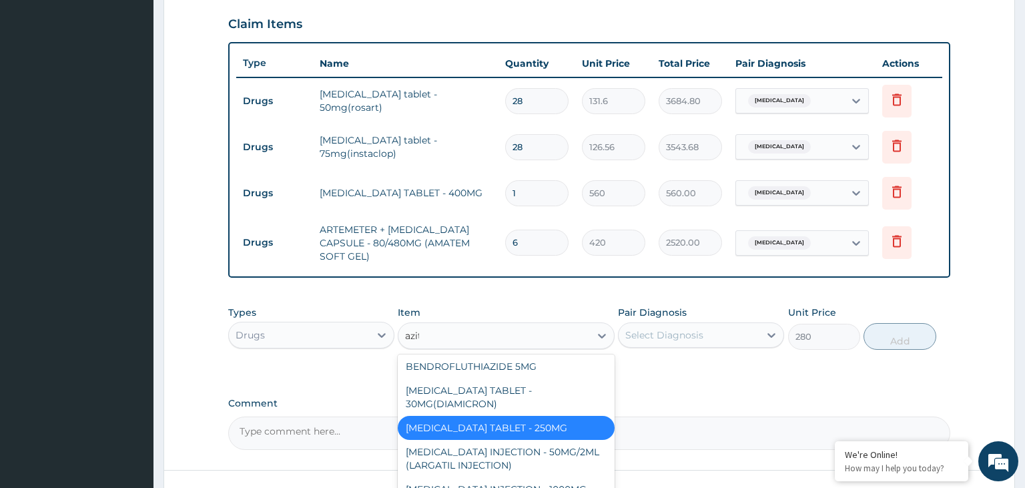
scroll to position [0, 0]
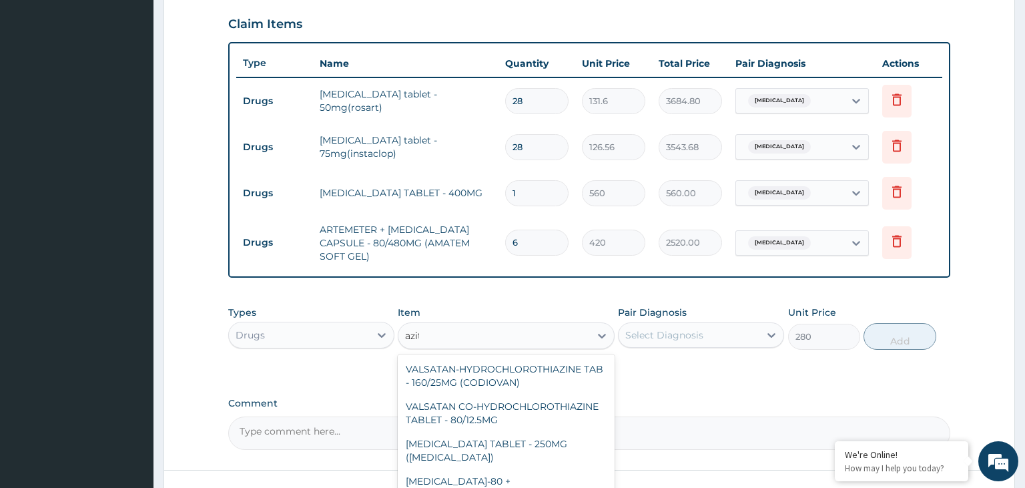
type input "azith"
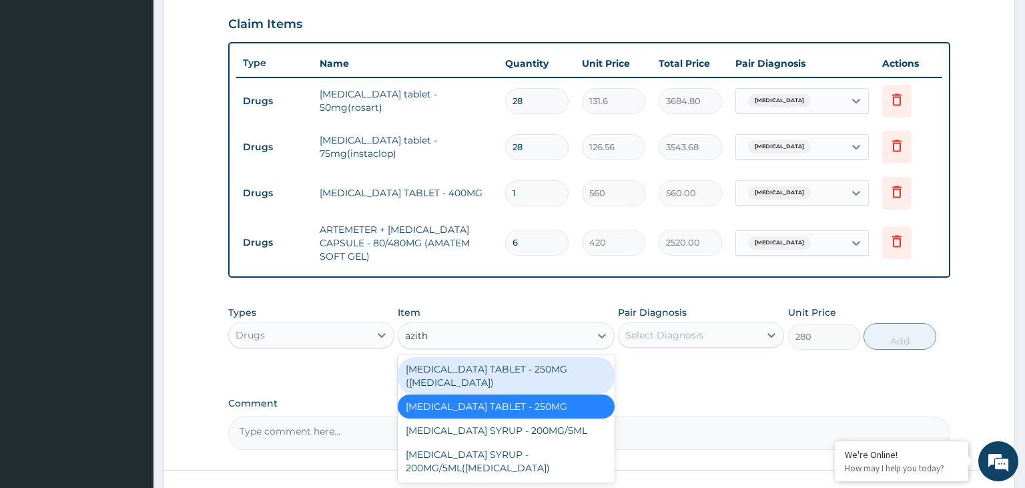
click at [517, 372] on div "AZITHROMYCIN TABLET - 250MG (ZITHROMAX)" at bounding box center [506, 375] width 217 height 37
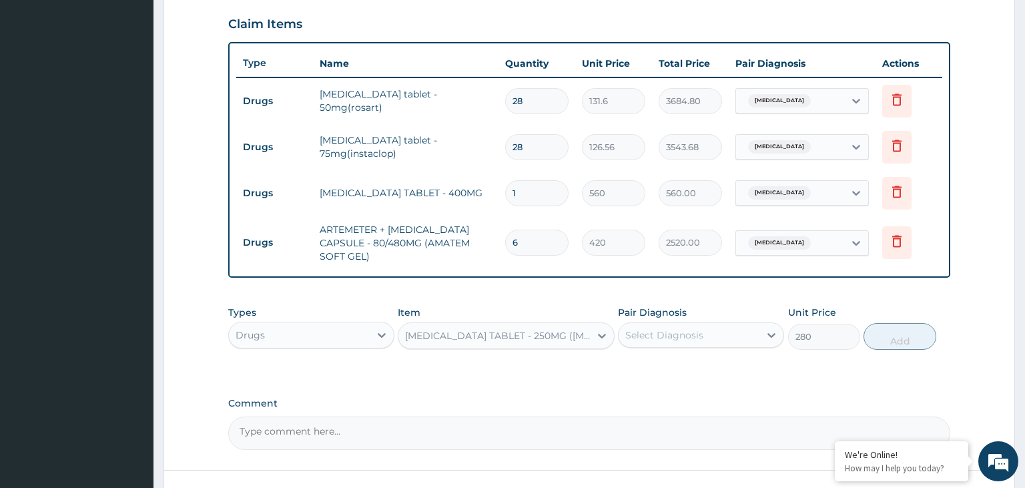
type input "1959.9999999999998"
click at [517, 338] on div "AZITHROMYCIN TABLET - 250MG (ZITHROMAX)" at bounding box center [498, 335] width 186 height 13
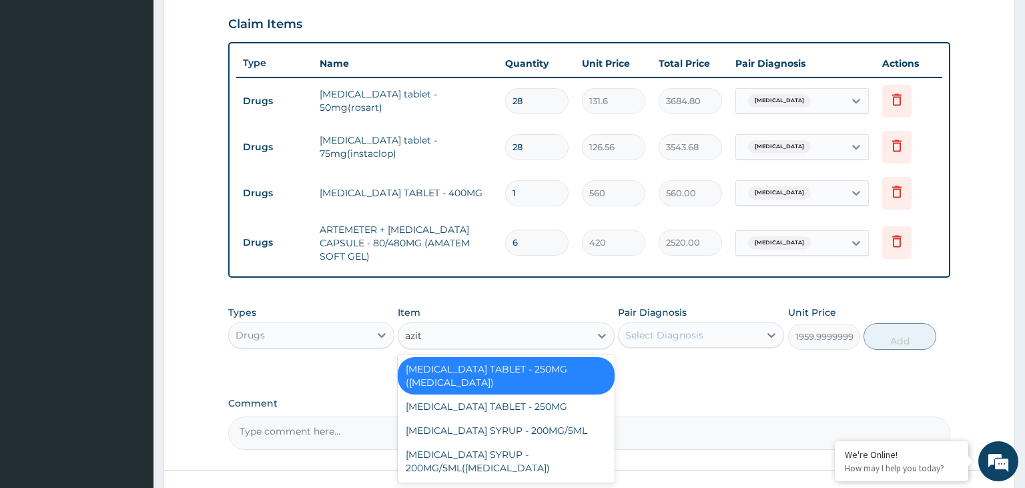
type input "azith"
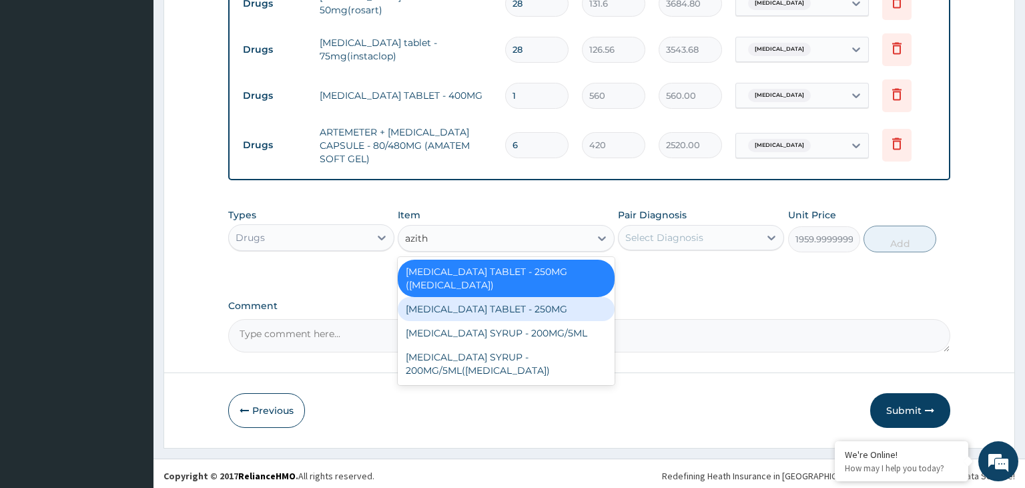
scroll to position [554, 0]
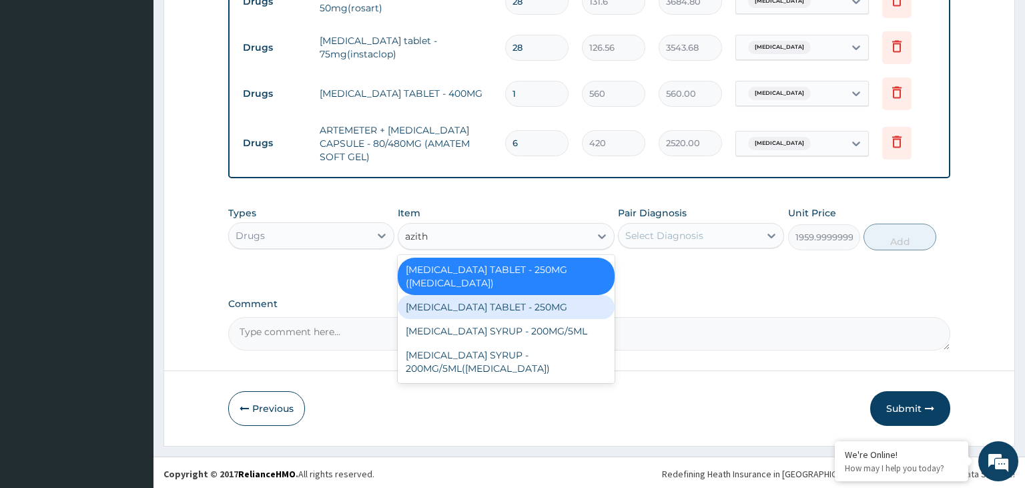
drag, startPoint x: 549, startPoint y: 317, endPoint x: 548, endPoint y: 308, distance: 8.8
click at [548, 308] on div "AZITHROMYCIN TABLET - 250MG (ZITHROMAX) AZITHROMYCIN TABLET - 250MG AZITHROMYCI…" at bounding box center [506, 319] width 217 height 128
click at [547, 308] on div "AZITHROMYCIN TABLET - 250MG" at bounding box center [506, 307] width 217 height 24
type input "280"
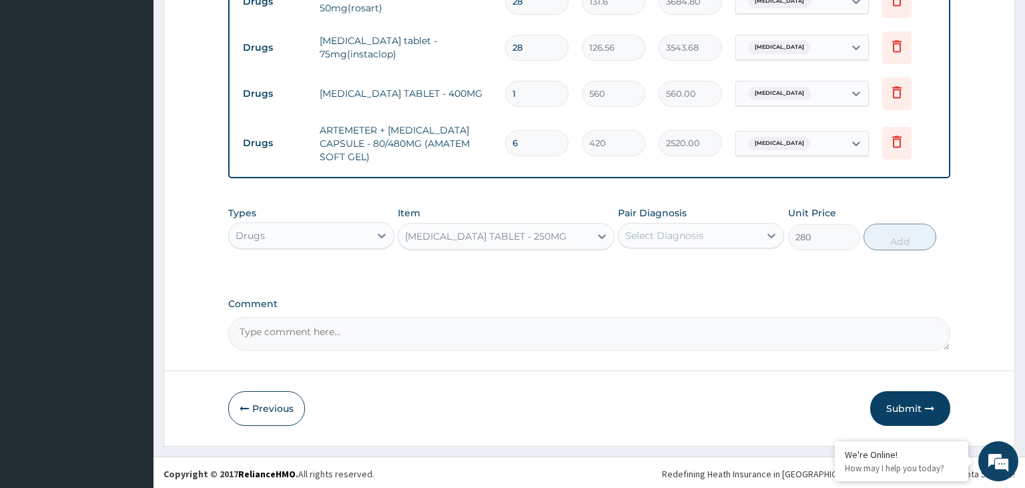
click at [688, 232] on div "Select Diagnosis" at bounding box center [664, 235] width 78 height 13
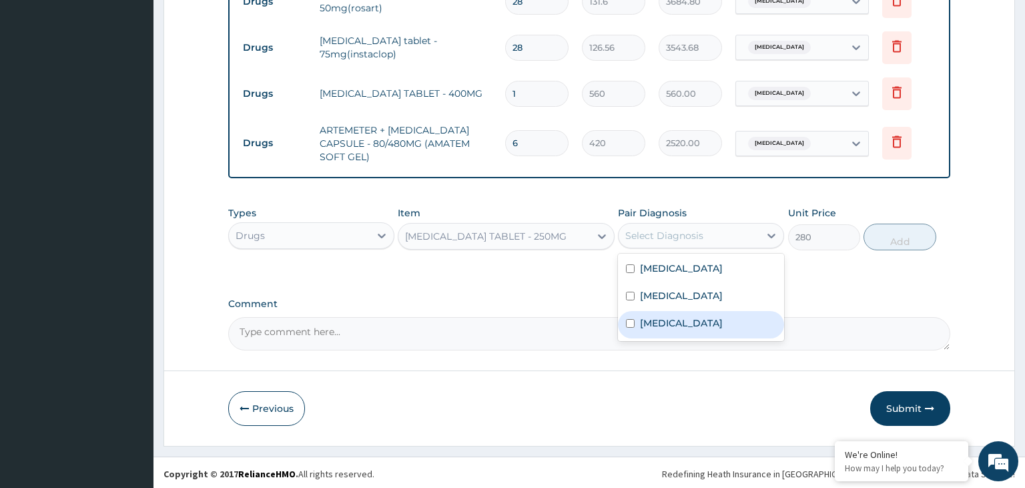
click at [696, 318] on label "Upper respiratory infection" at bounding box center [681, 322] width 83 height 13
checkbox input "true"
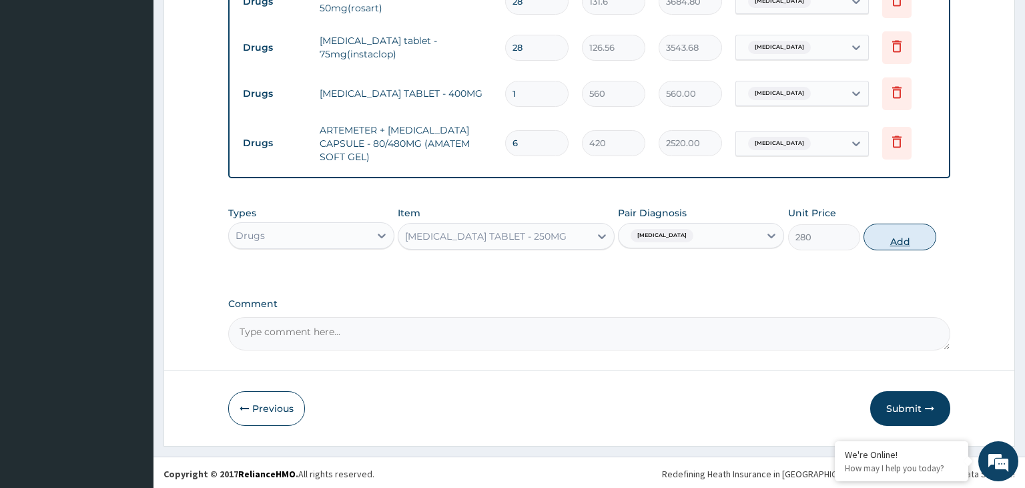
click at [876, 235] on button "Add" at bounding box center [900, 237] width 72 height 27
type input "0"
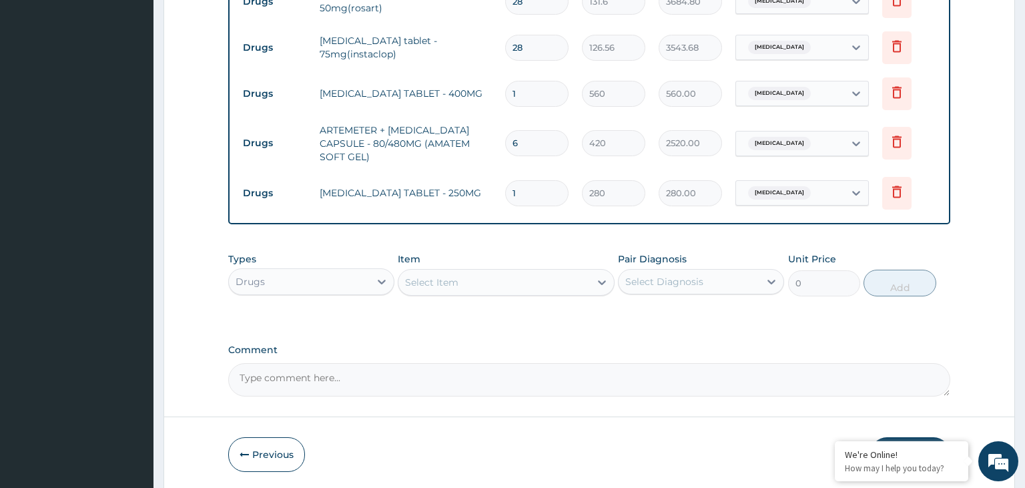
drag, startPoint x: 520, startPoint y: 200, endPoint x: 469, endPoint y: 212, distance: 52.1
click at [505, 206] on input "1" at bounding box center [536, 193] width 63 height 26
type input "6"
type input "1680.00"
type input "6"
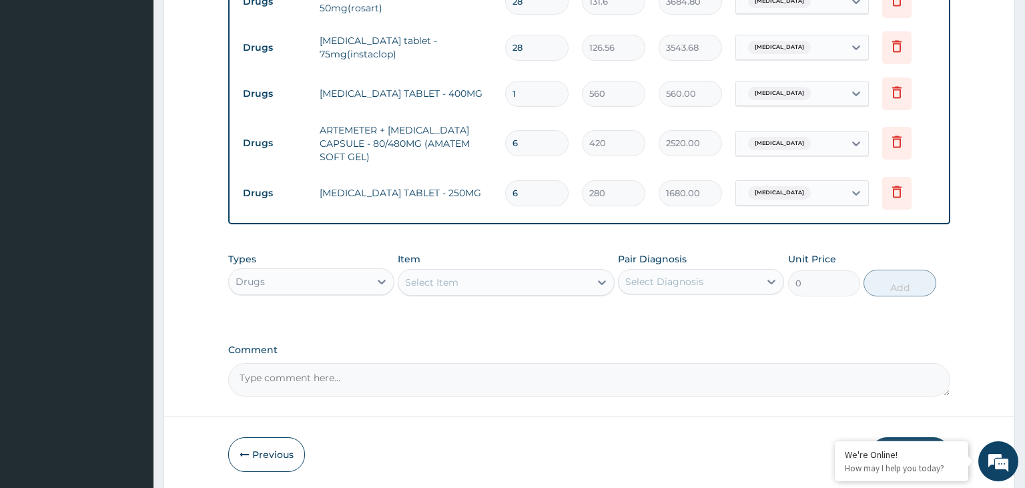
click at [493, 269] on div "Select Item" at bounding box center [506, 282] width 217 height 27
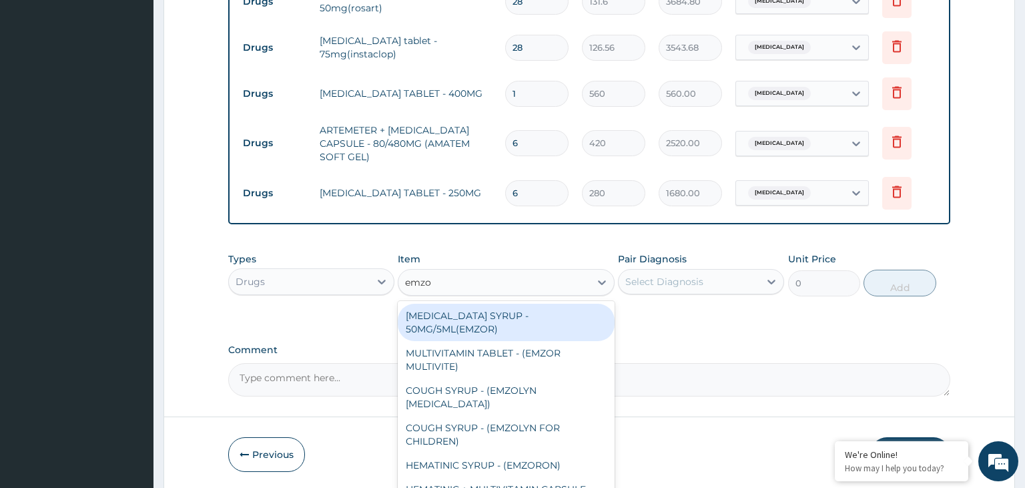
type input "emzol"
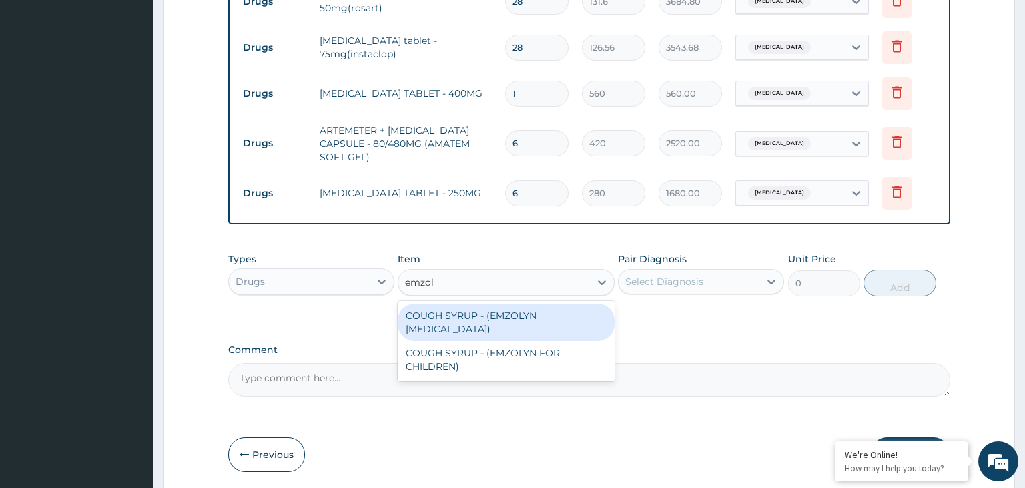
click at [517, 321] on div "COUGH SYRUP - (EMZOLYN EXPECTORANT)" at bounding box center [506, 322] width 217 height 37
type input "1120"
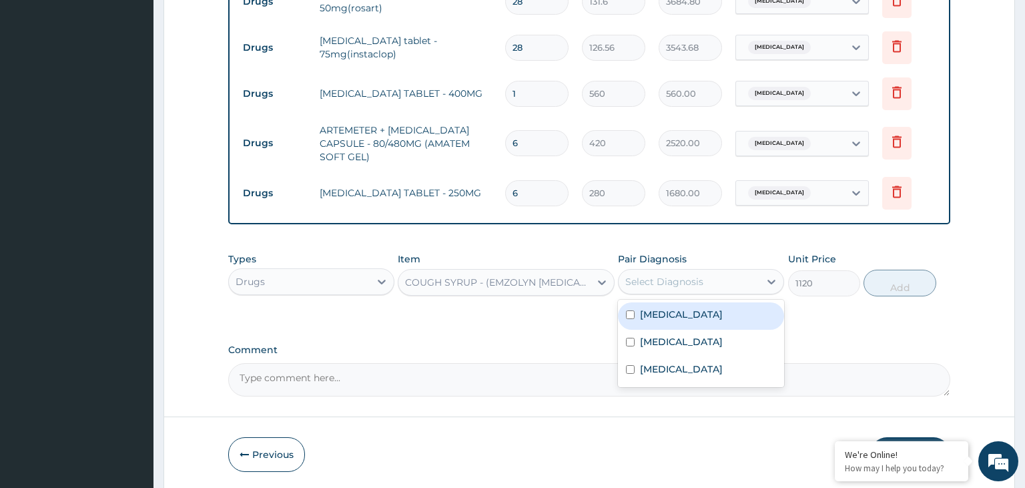
click at [690, 282] on div "Select Diagnosis" at bounding box center [664, 281] width 78 height 13
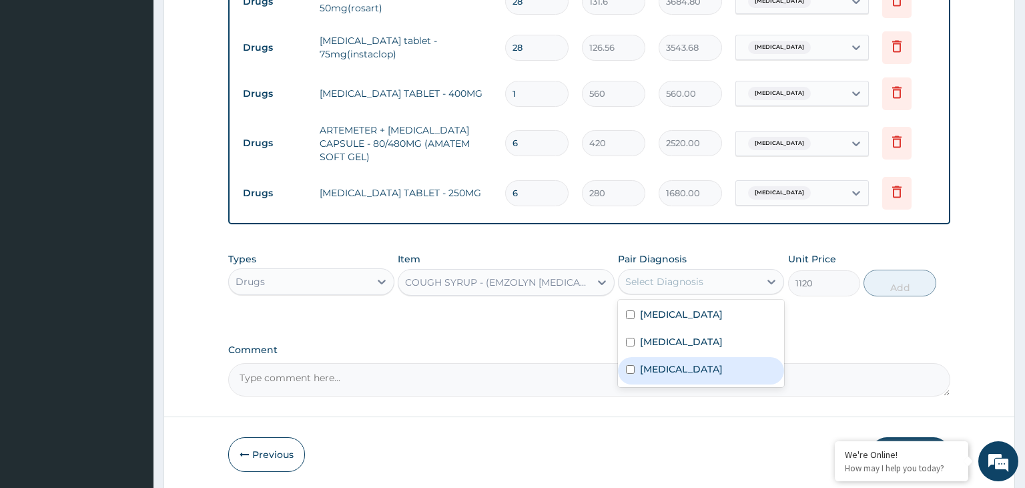
click at [723, 371] on label "Upper respiratory infection" at bounding box center [681, 368] width 83 height 13
checkbox input "true"
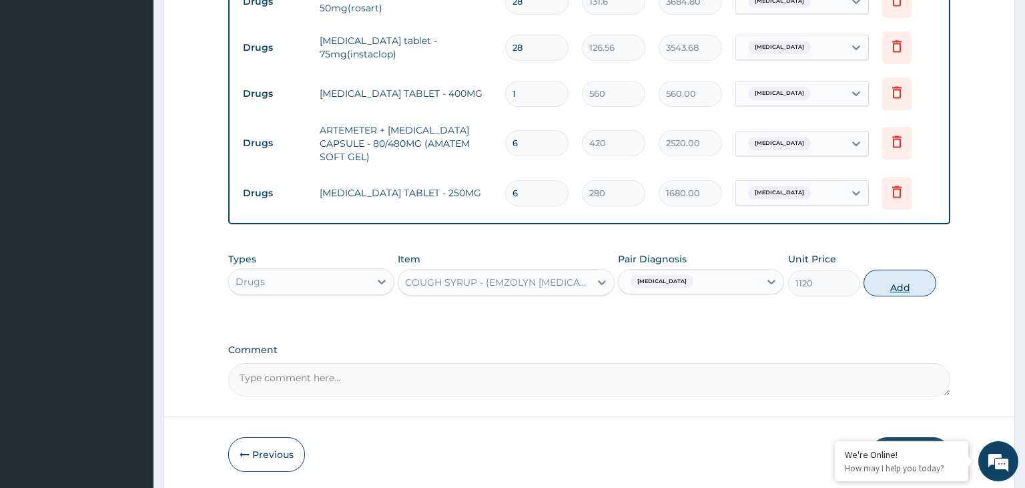
click at [896, 287] on button "Add" at bounding box center [900, 283] width 72 height 27
type input "0"
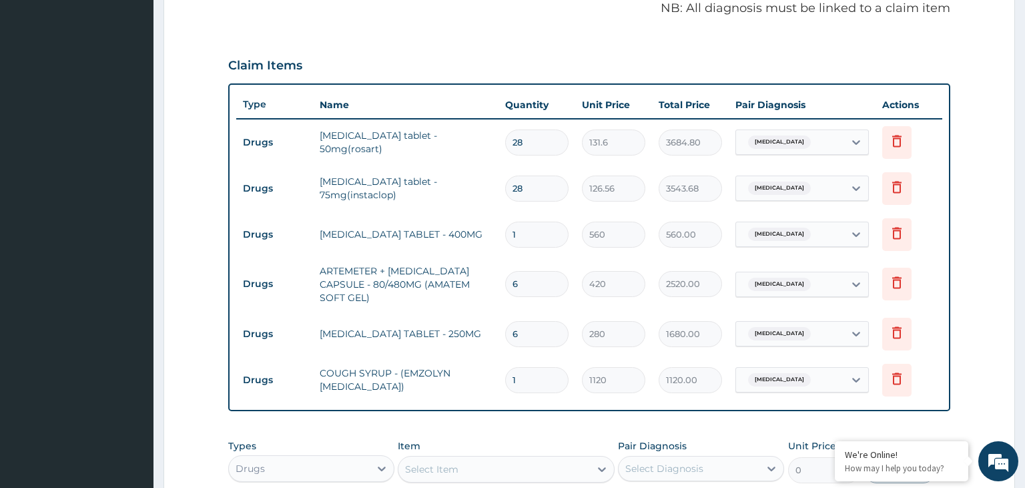
scroll to position [646, 0]
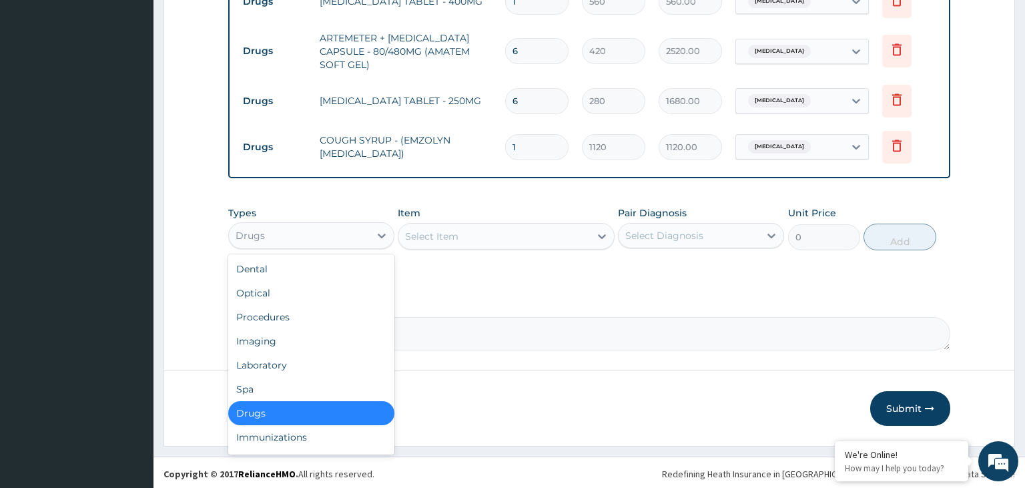
click at [343, 228] on div "Drugs" at bounding box center [299, 235] width 141 height 21
click at [313, 310] on div "Procedures" at bounding box center [311, 317] width 166 height 24
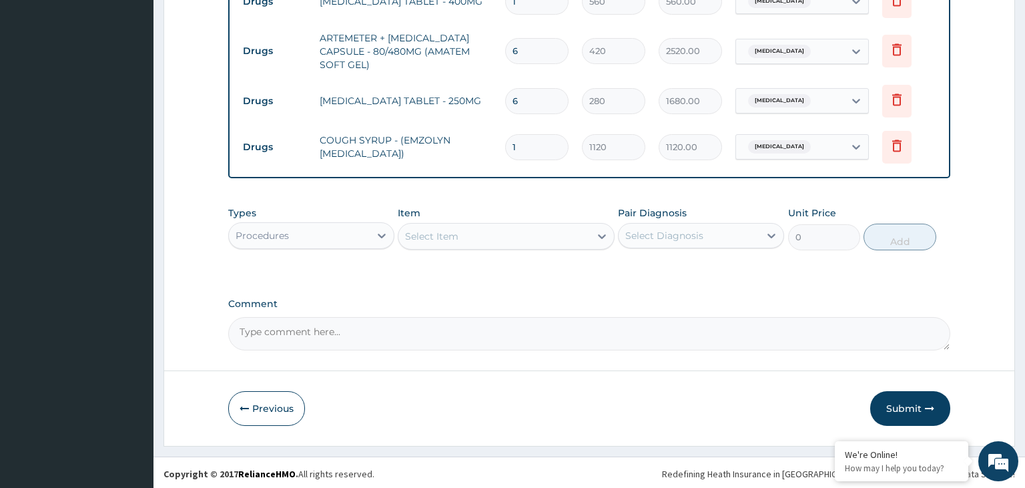
click at [515, 234] on div "Select Item" at bounding box center [495, 236] width 192 height 21
type input "g"
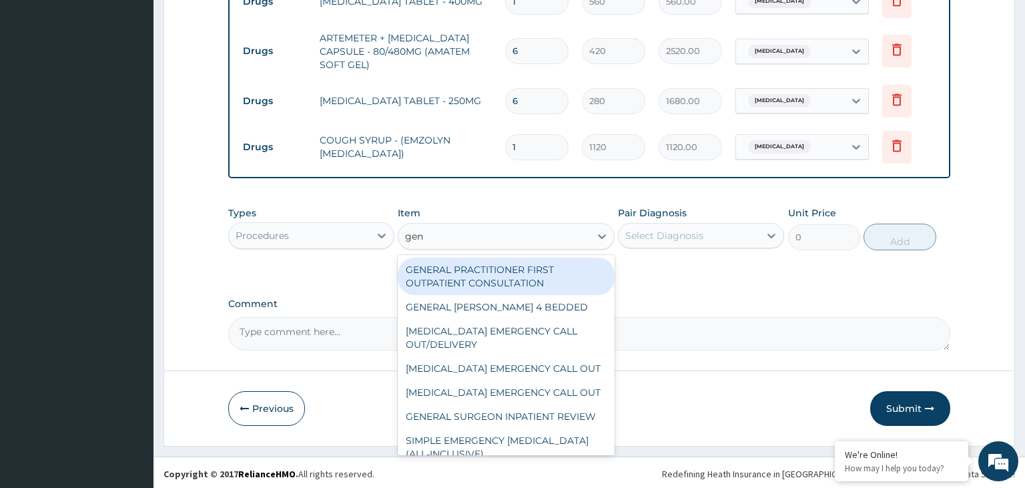
type input "gene"
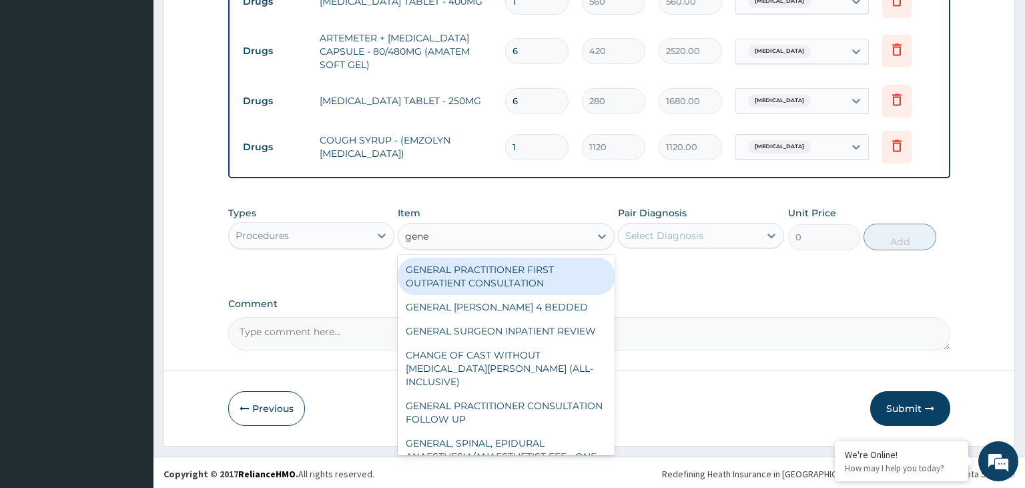
click at [517, 271] on div "GENERAL PRACTITIONER FIRST OUTPATIENT CONSULTATION" at bounding box center [506, 276] width 217 height 37
type input "3750"
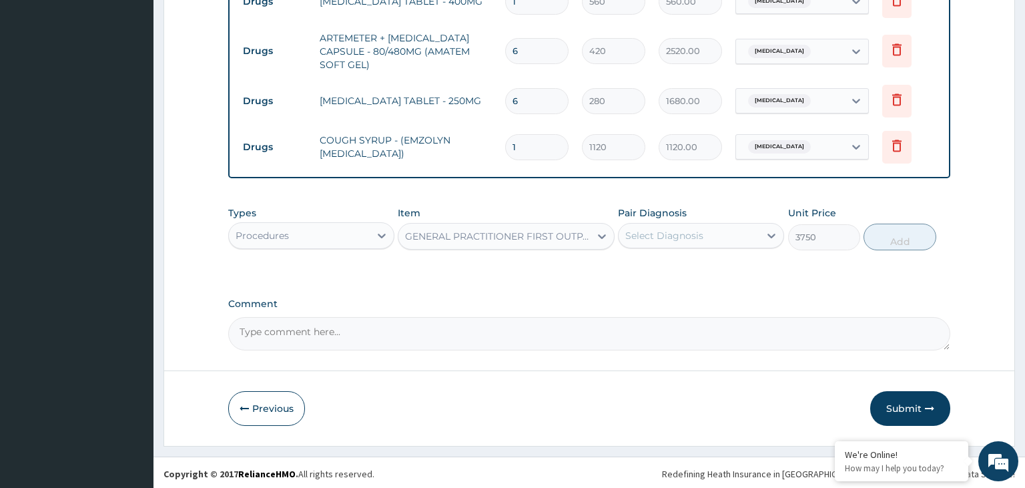
click at [703, 233] on div "Select Diagnosis" at bounding box center [689, 235] width 141 height 21
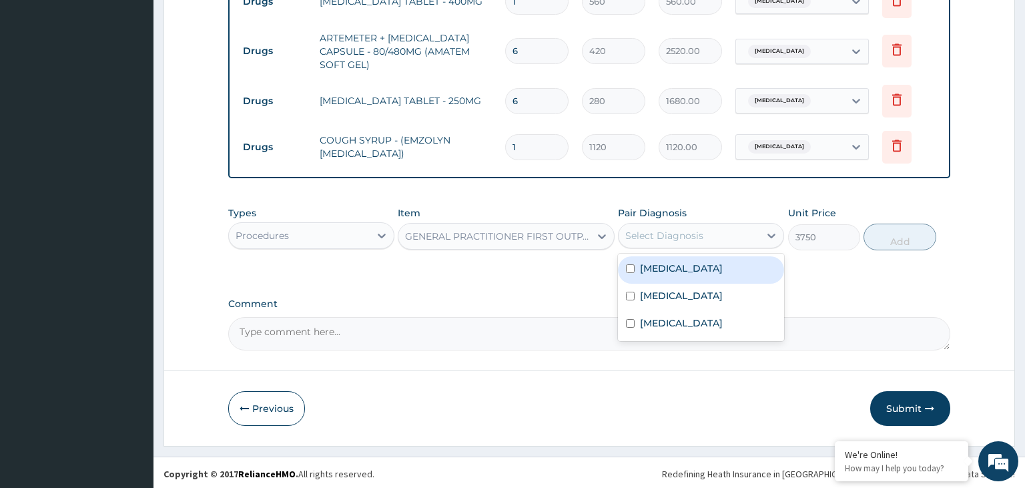
drag, startPoint x: 666, startPoint y: 266, endPoint x: 664, endPoint y: 278, distance: 12.8
click at [666, 265] on label "Essential hypertension" at bounding box center [681, 268] width 83 height 13
checkbox input "true"
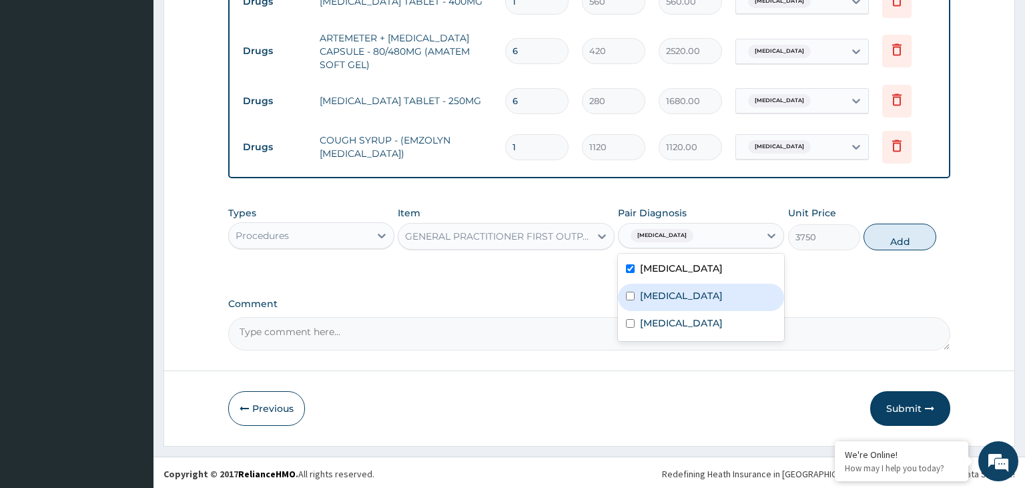
drag, startPoint x: 657, startPoint y: 298, endPoint x: 657, endPoint y: 306, distance: 7.3
click at [657, 303] on div "[MEDICAL_DATA]" at bounding box center [701, 297] width 166 height 27
checkbox input "true"
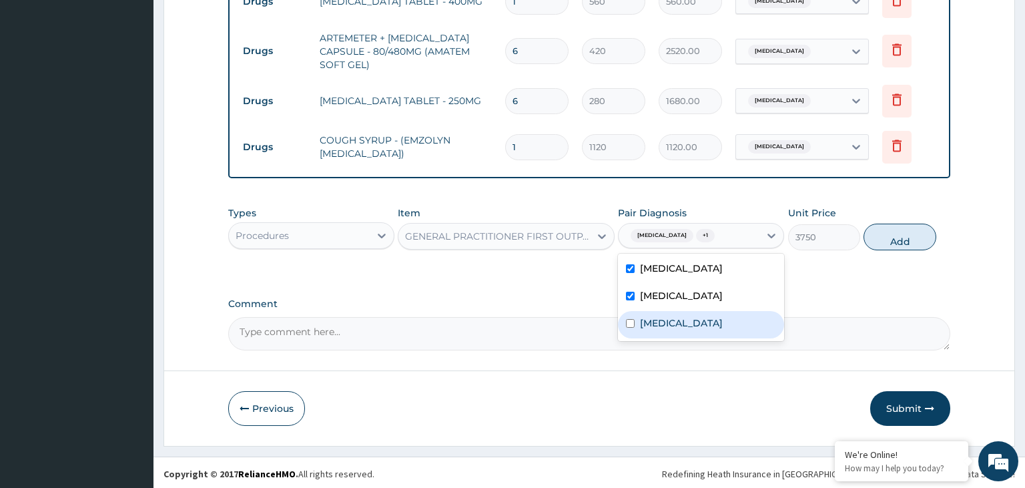
click at [656, 317] on label "Upper respiratory infection" at bounding box center [681, 322] width 83 height 13
checkbox input "true"
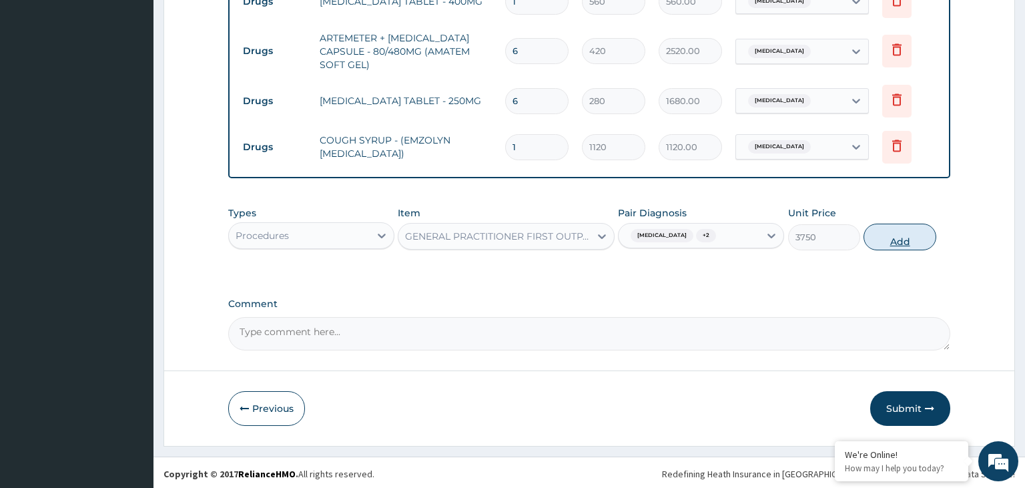
click at [882, 237] on button "Add" at bounding box center [900, 237] width 72 height 27
type input "0"
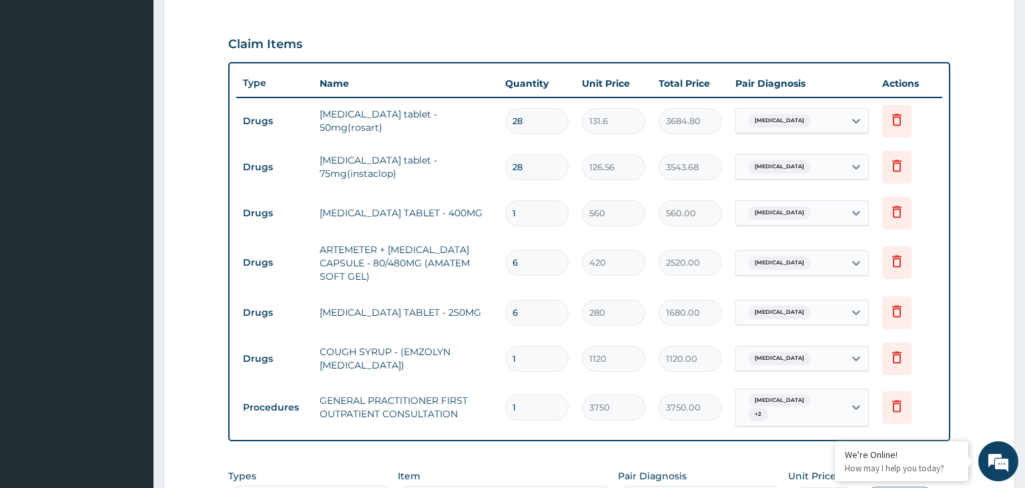
scroll to position [697, 0]
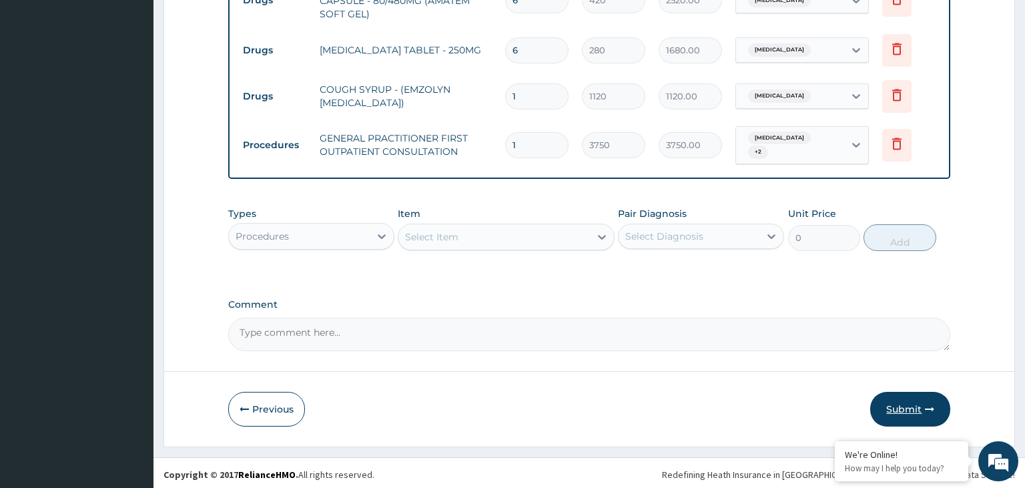
click at [900, 403] on button "Submit" at bounding box center [910, 409] width 80 height 35
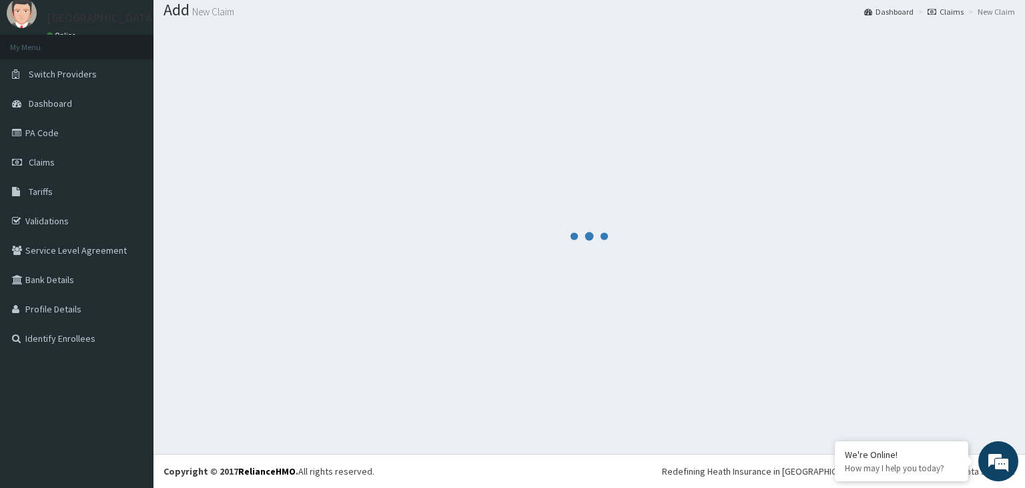
scroll to position [41, 0]
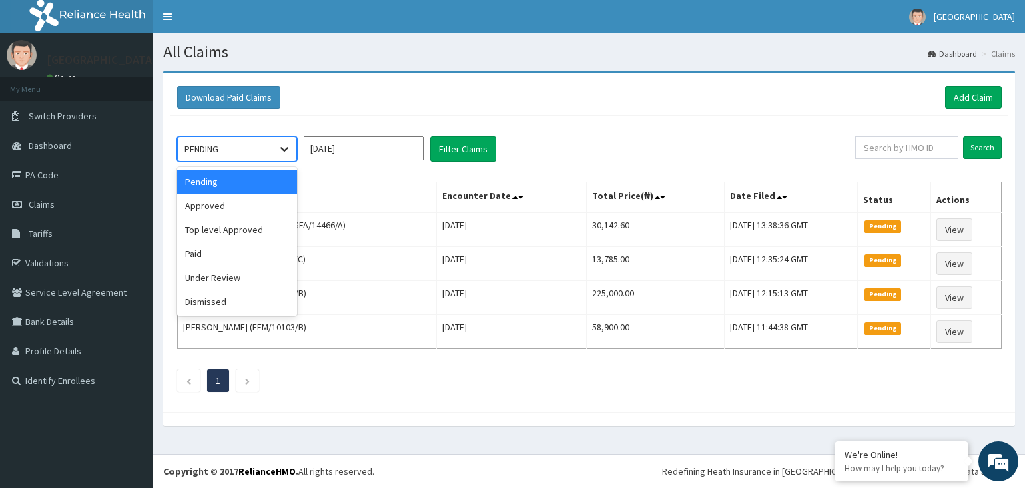
click at [275, 148] on div at bounding box center [284, 149] width 24 height 24
click at [245, 206] on div "Approved" at bounding box center [237, 206] width 120 height 24
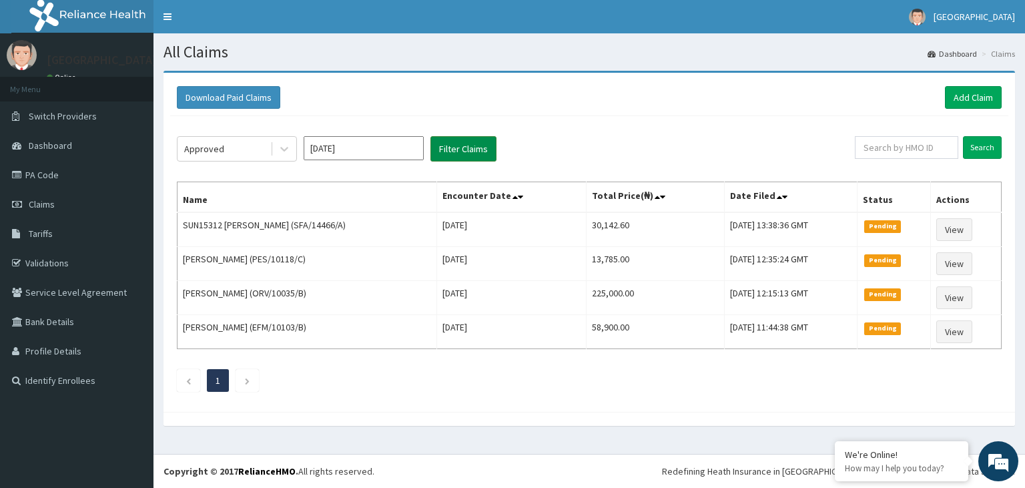
click at [459, 140] on button "Filter Claims" at bounding box center [464, 148] width 66 height 25
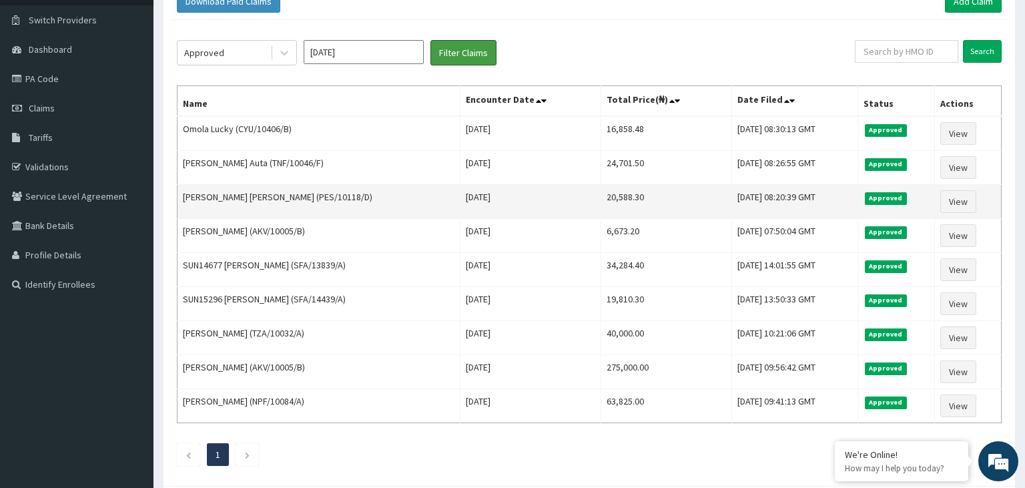
scroll to position [70, 0]
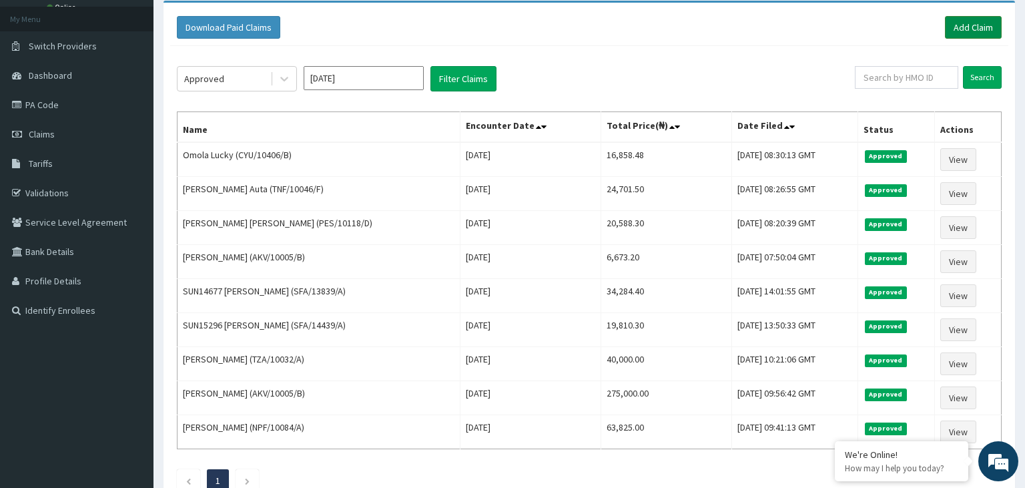
click at [982, 22] on link "Add Claim" at bounding box center [973, 27] width 57 height 23
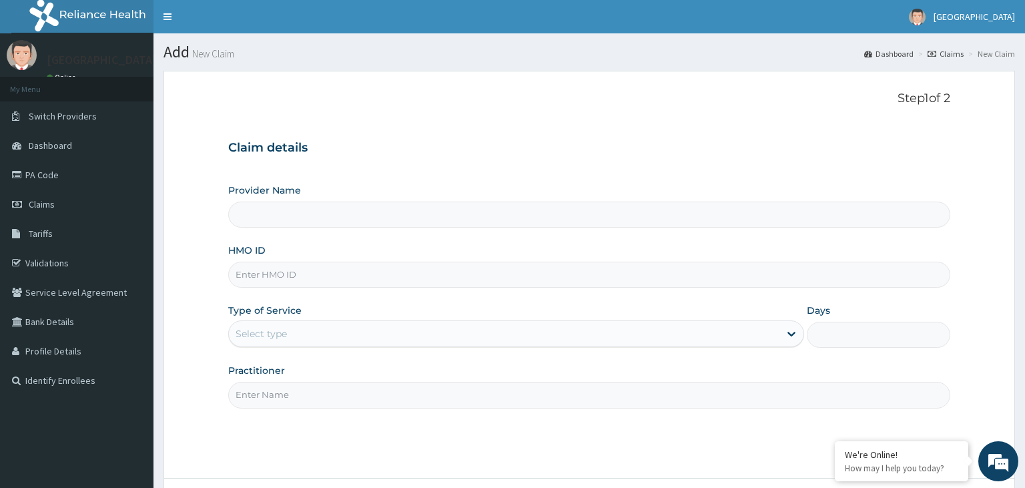
type input "[GEOGRAPHIC_DATA]-KADUNA"
click at [255, 270] on input "SFA/14459/A" at bounding box center [589, 275] width 723 height 26
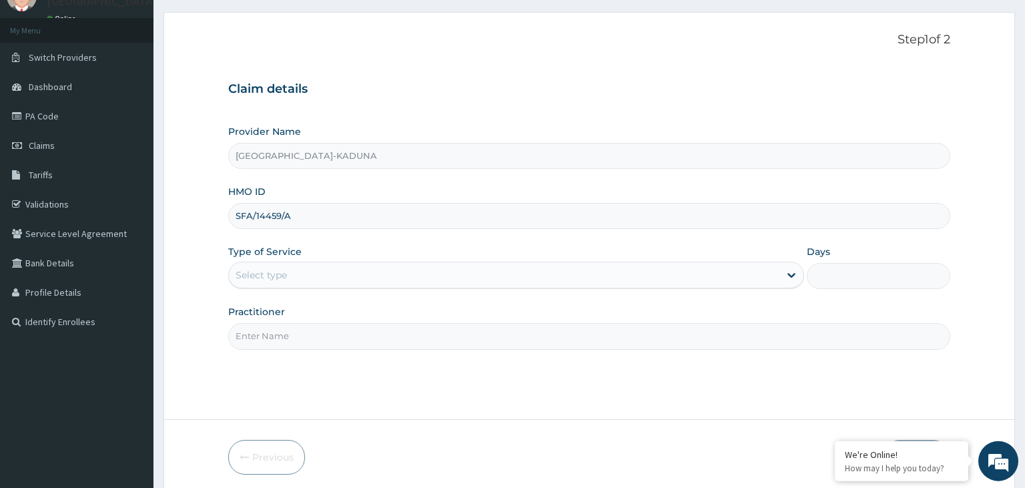
scroll to position [109, 0]
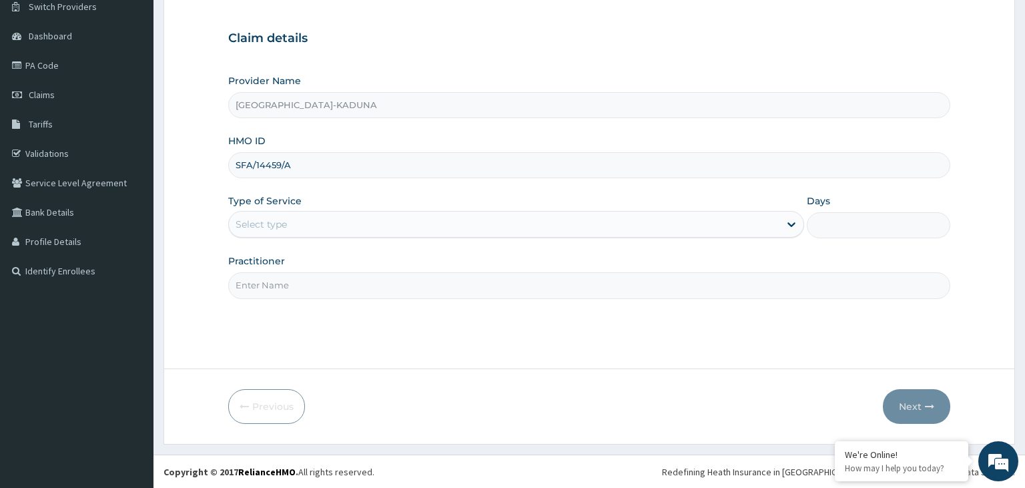
type input "SFA/14459/A"
drag, startPoint x: 372, startPoint y: 212, endPoint x: 366, endPoint y: 233, distance: 21.7
click at [372, 212] on div "Select type" at bounding box center [516, 224] width 576 height 27
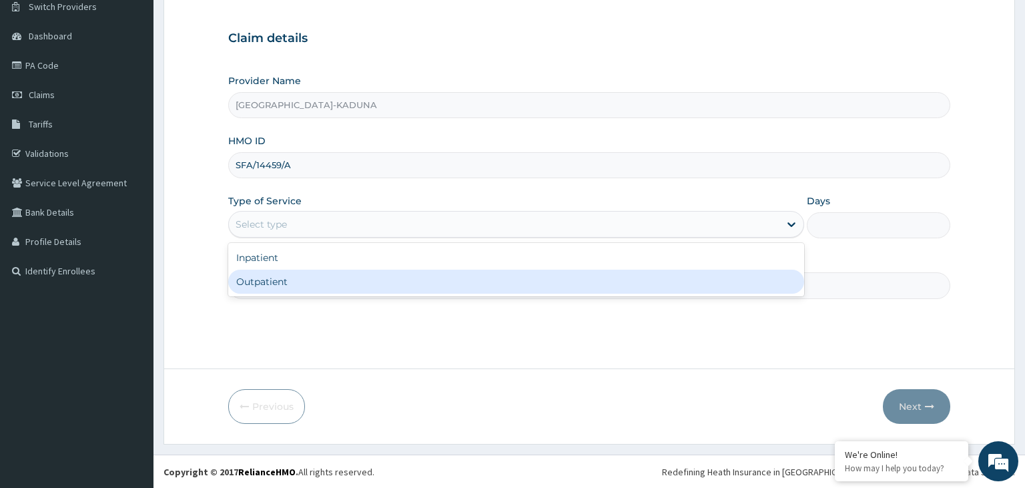
click at [335, 280] on div "Outpatient" at bounding box center [516, 282] width 576 height 24
type input "1"
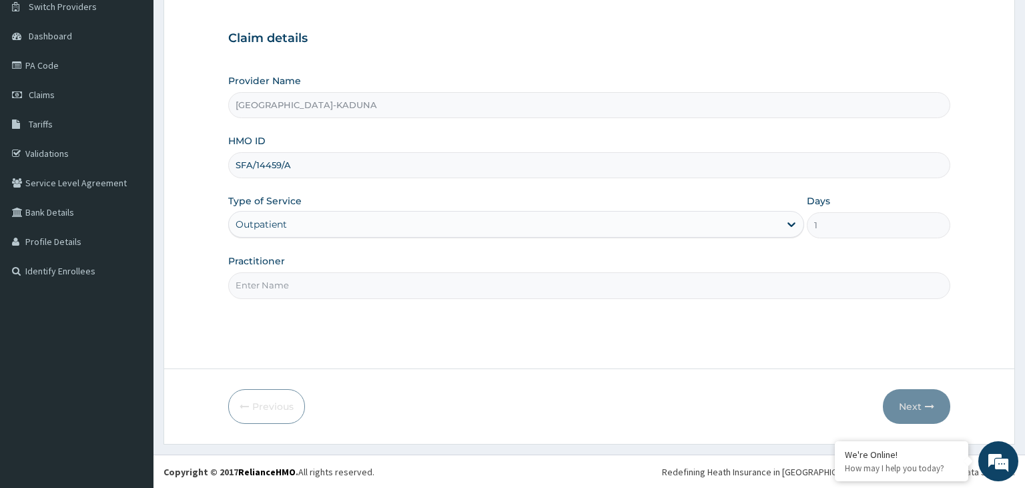
click at [343, 280] on input "Practitioner" at bounding box center [589, 285] width 723 height 26
type input "gp"
click at [906, 408] on button "Next" at bounding box center [916, 406] width 67 height 35
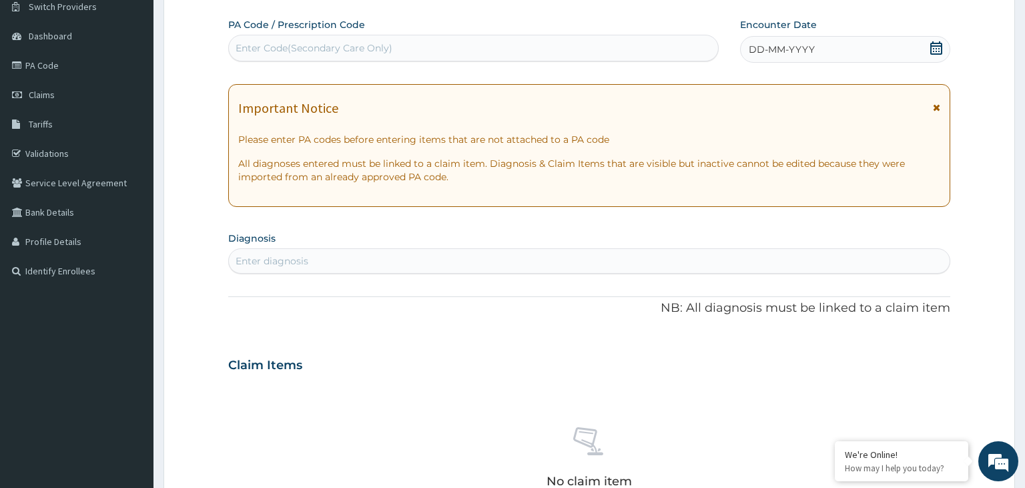
scroll to position [0, 0]
click at [945, 47] on div "DD-MM-YYYY" at bounding box center [845, 49] width 210 height 27
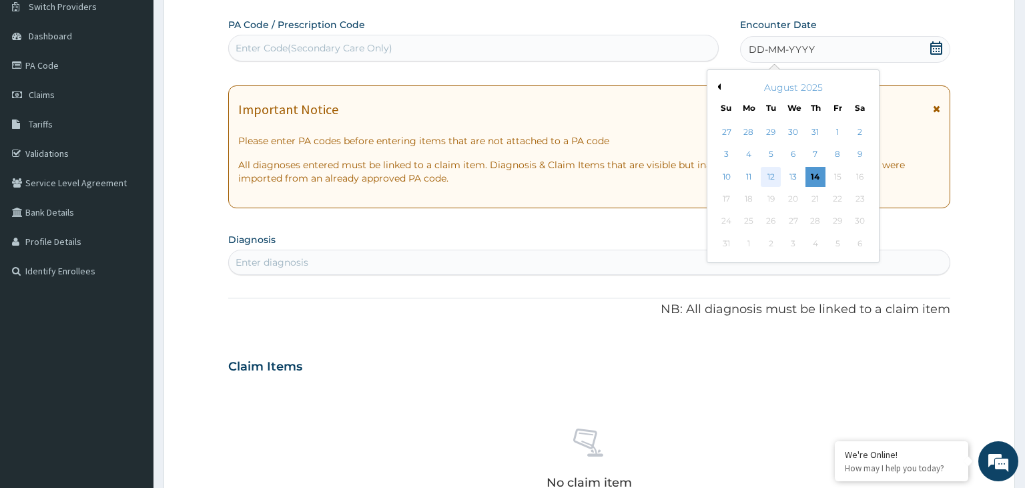
click at [768, 174] on div "12" at bounding box center [771, 177] width 20 height 20
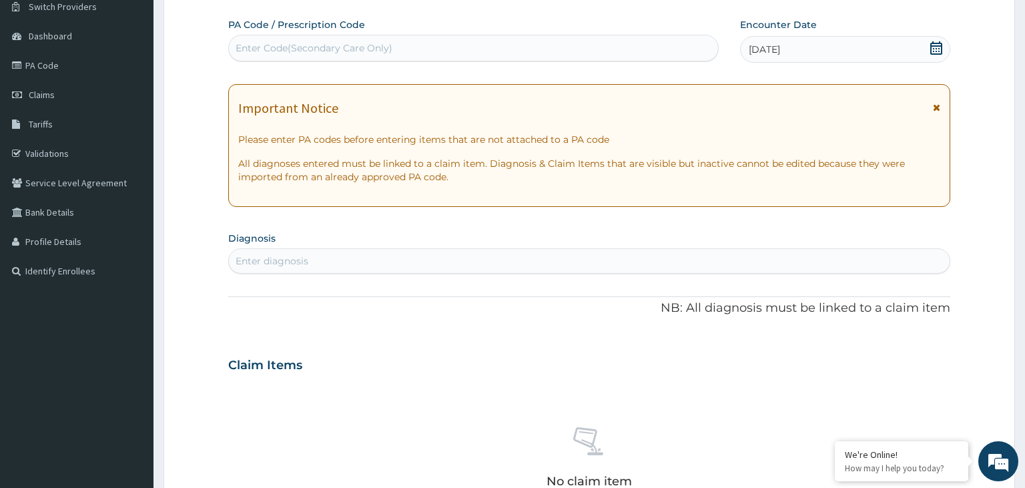
click at [287, 264] on div "Enter diagnosis" at bounding box center [272, 260] width 73 height 13
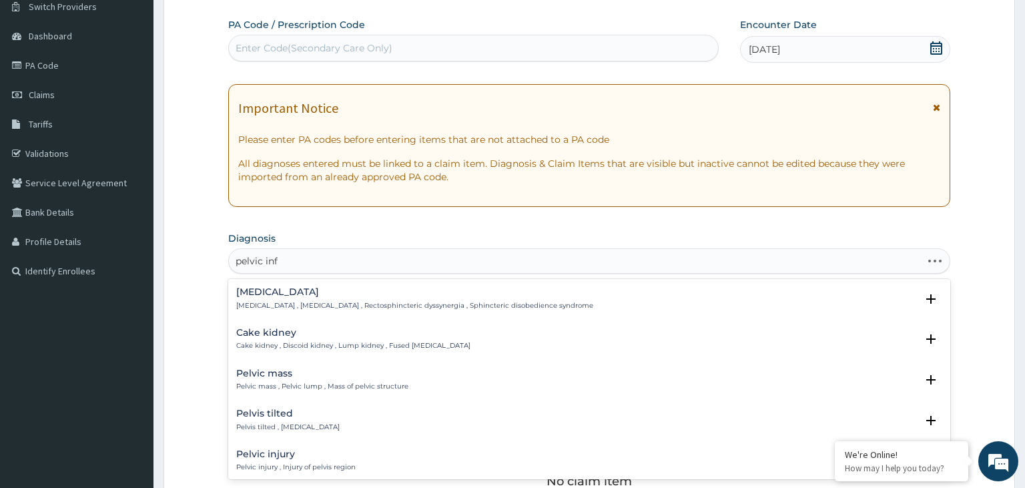
type input "pelvic infl"
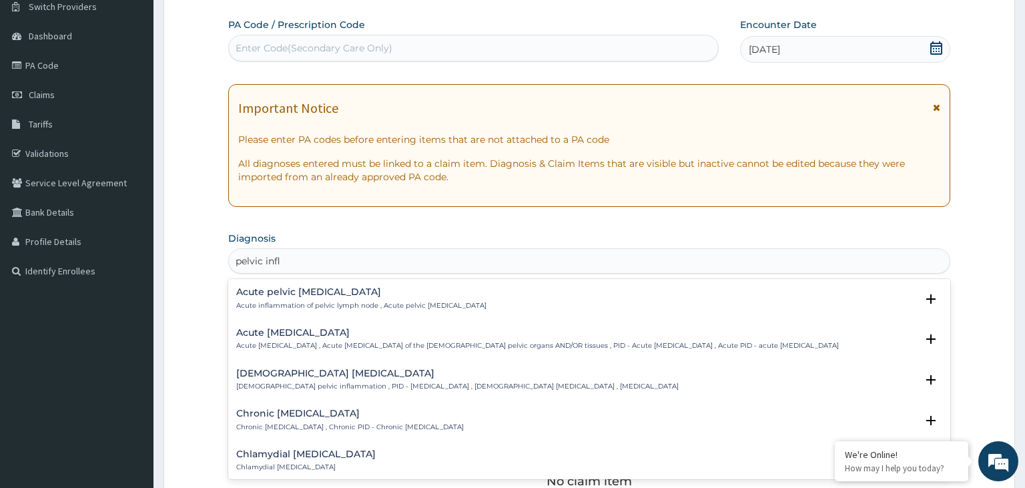
click at [274, 338] on div "Acute pelvic inflammatory disease Acute pelvic inflammatory disease , Acute pel…" at bounding box center [537, 339] width 603 height 23
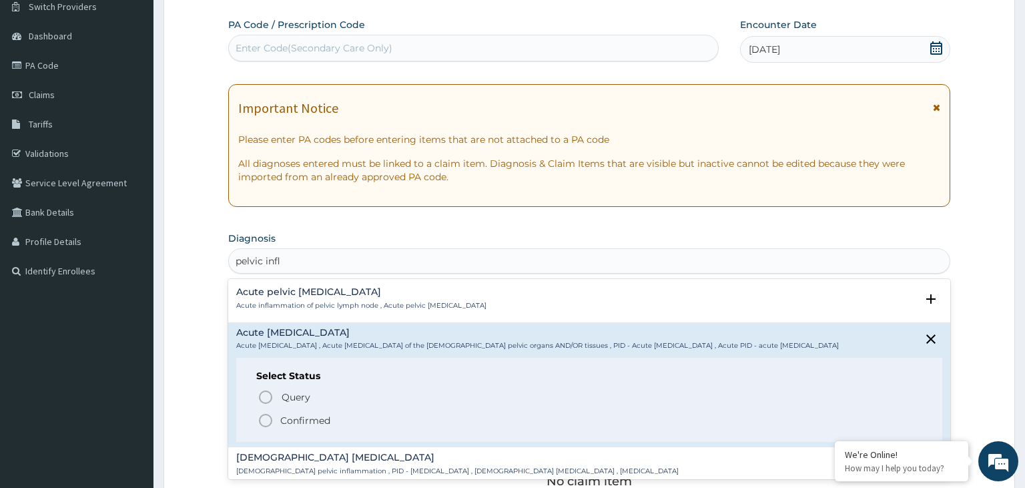
click at [298, 424] on p "Confirmed" at bounding box center [305, 420] width 50 height 13
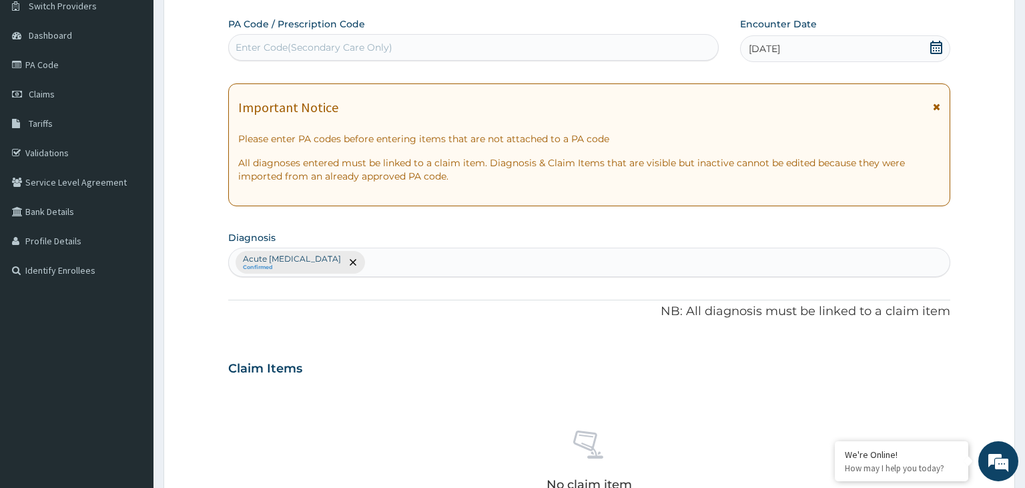
scroll to position [320, 0]
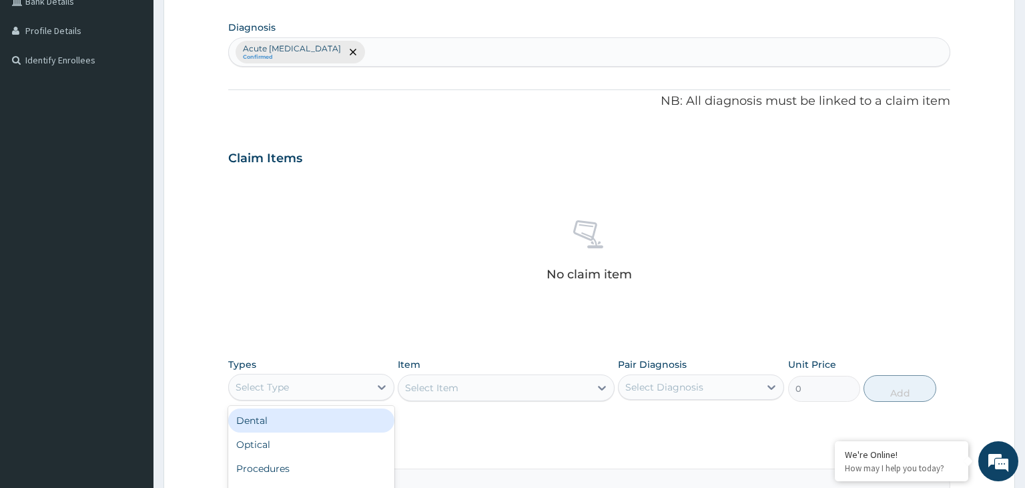
click at [343, 399] on div "Select Type" at bounding box center [311, 387] width 166 height 27
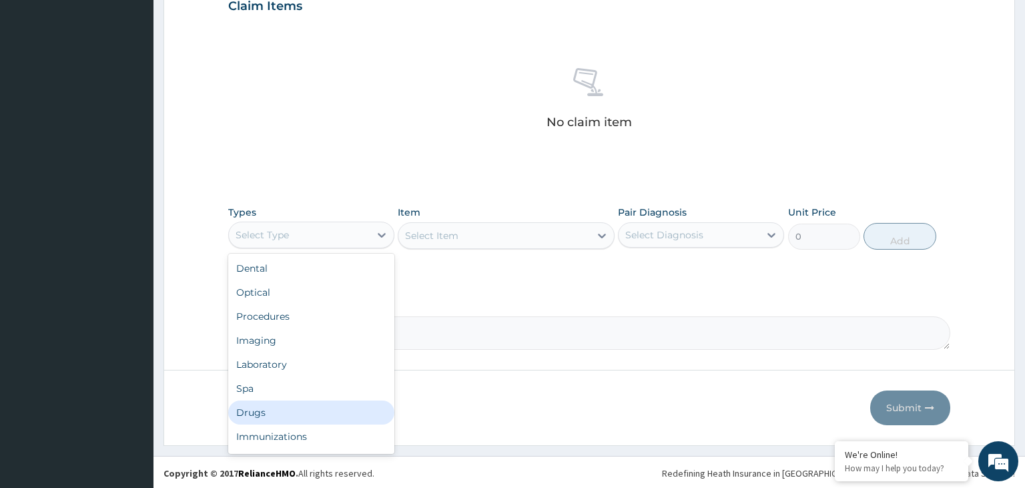
click at [335, 405] on div "Drugs" at bounding box center [311, 413] width 166 height 24
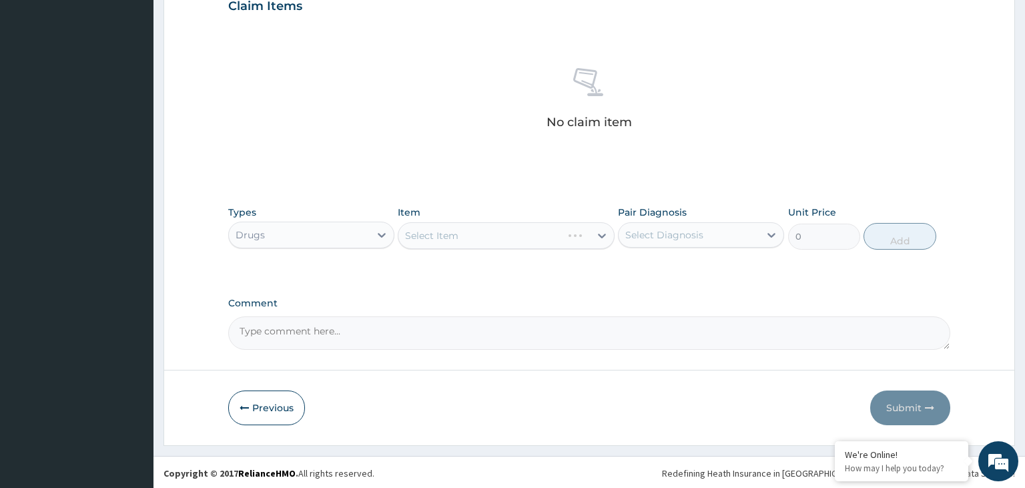
click at [495, 224] on div "Select Item" at bounding box center [506, 235] width 217 height 27
click at [497, 229] on div "Select Item" at bounding box center [495, 235] width 192 height 21
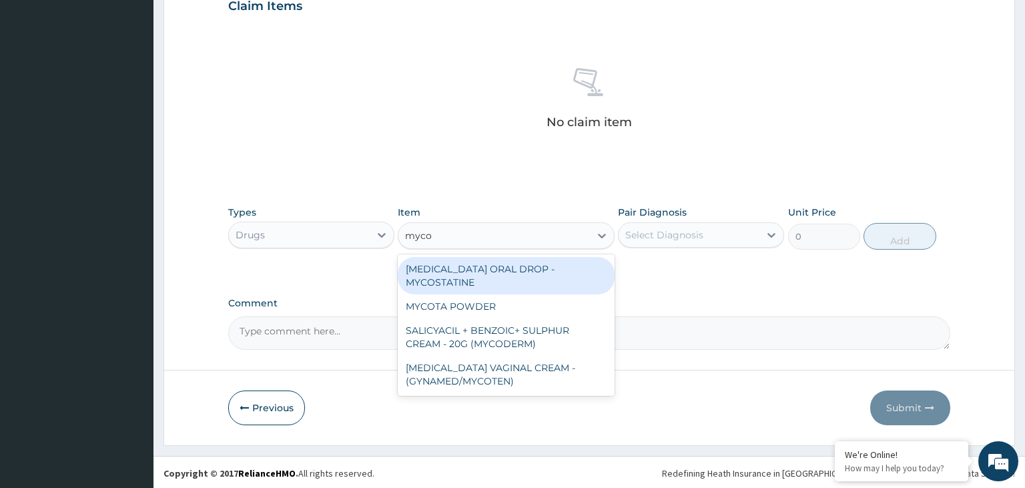
type input "myco"
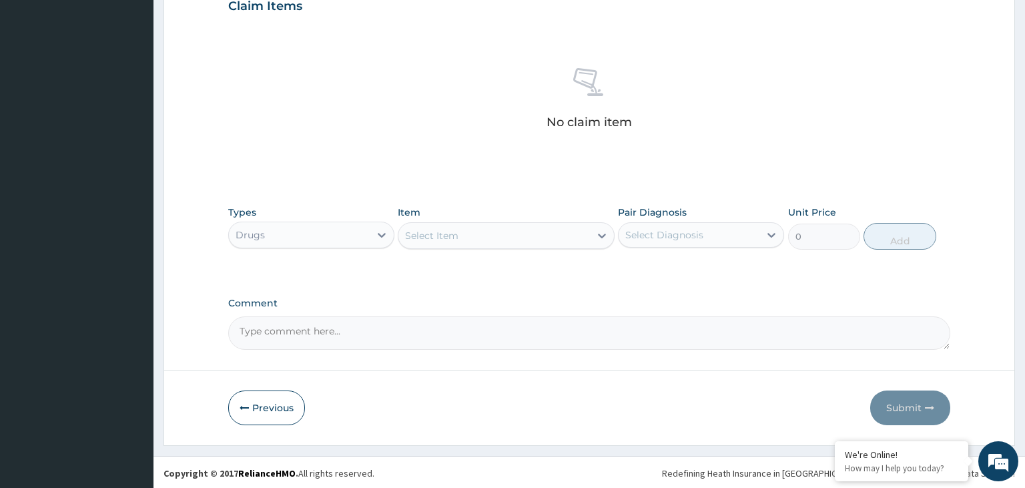
click at [474, 235] on div "Select Item" at bounding box center [495, 235] width 192 height 21
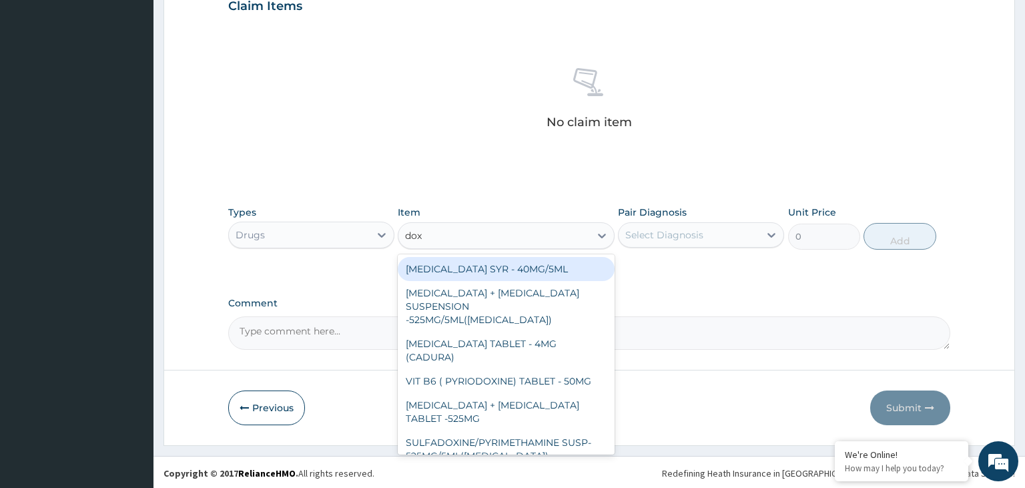
type input "doxy"
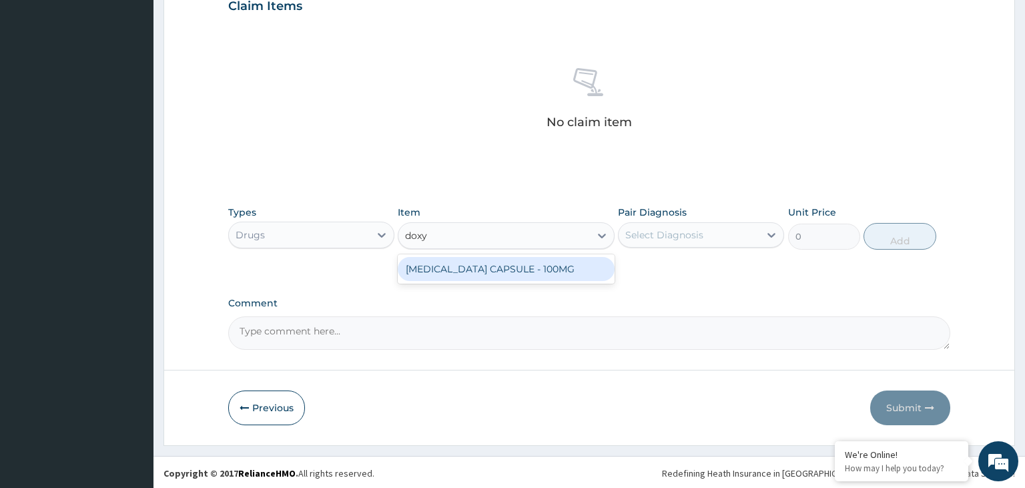
click at [511, 275] on div "DOXYCYCLINE CAPSULE - 100MG" at bounding box center [506, 269] width 217 height 24
type input "64.39999999999999"
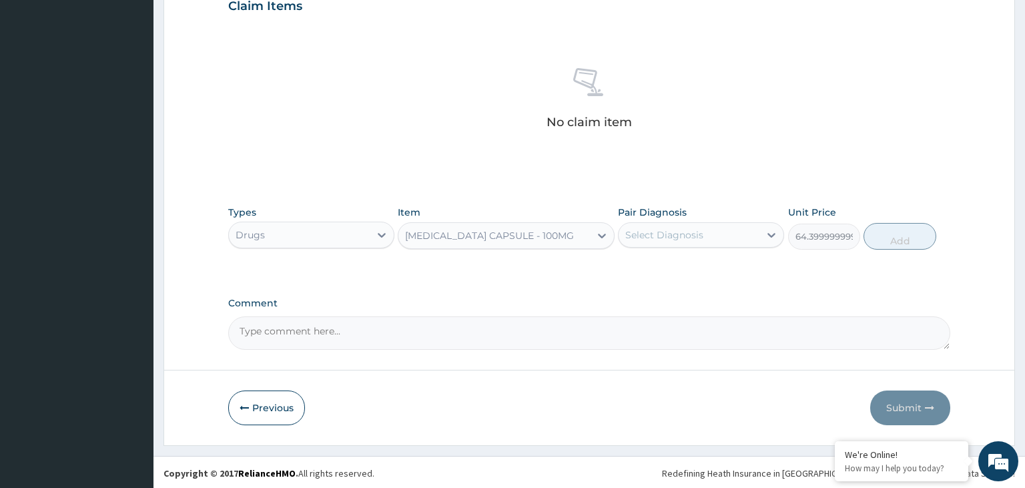
click at [658, 229] on div "Select Diagnosis" at bounding box center [664, 234] width 78 height 13
click at [664, 272] on label "Acute pelvic inflammatory disease" at bounding box center [696, 267] width 113 height 13
checkbox input "true"
click at [894, 243] on button "Add" at bounding box center [900, 236] width 72 height 27
type input "0"
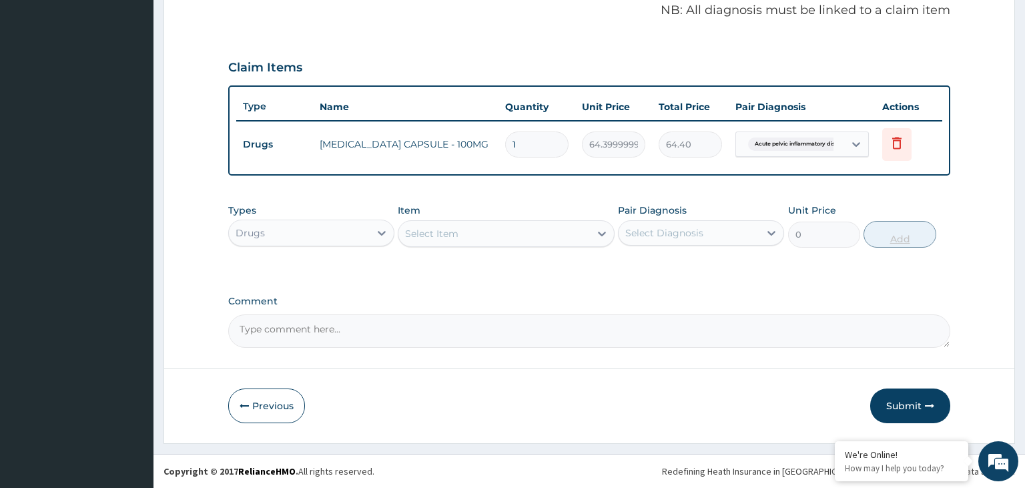
scroll to position [409, 0]
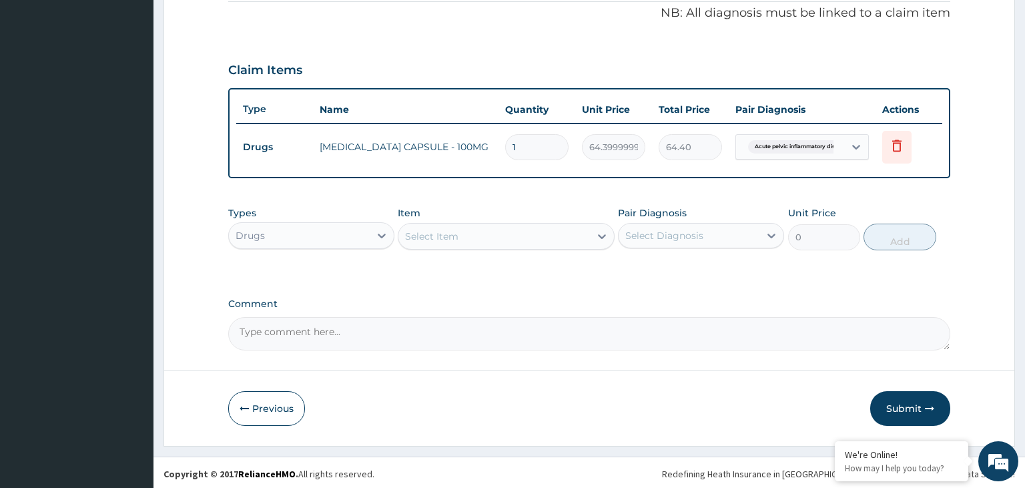
click at [519, 142] on input "1" at bounding box center [536, 147] width 63 height 26
type input "10"
type input "644.00"
type input "10"
click at [506, 238] on div "Select Item" at bounding box center [495, 236] width 192 height 21
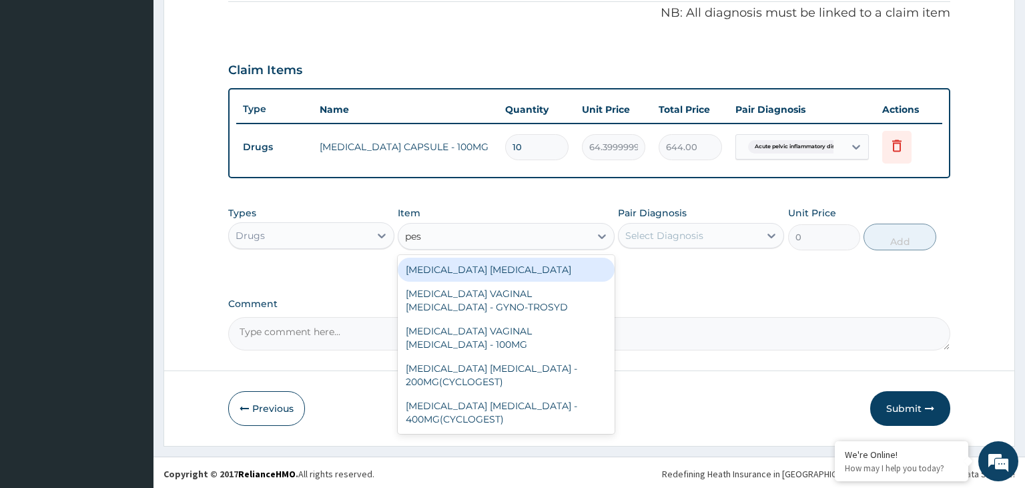
type input "pess"
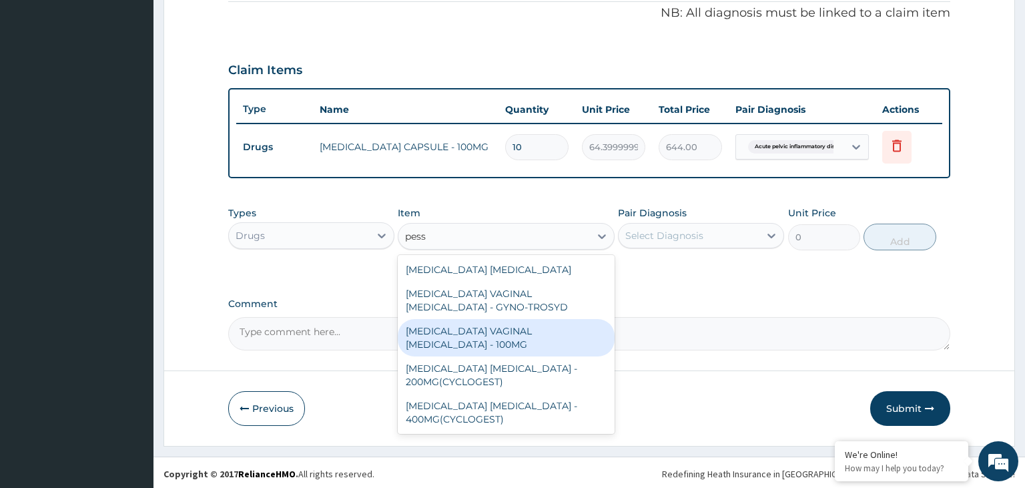
click at [521, 330] on div "CLOTRIMAZOLE VAGINAL PESSARY - 100MG" at bounding box center [506, 337] width 217 height 37
type input "448"
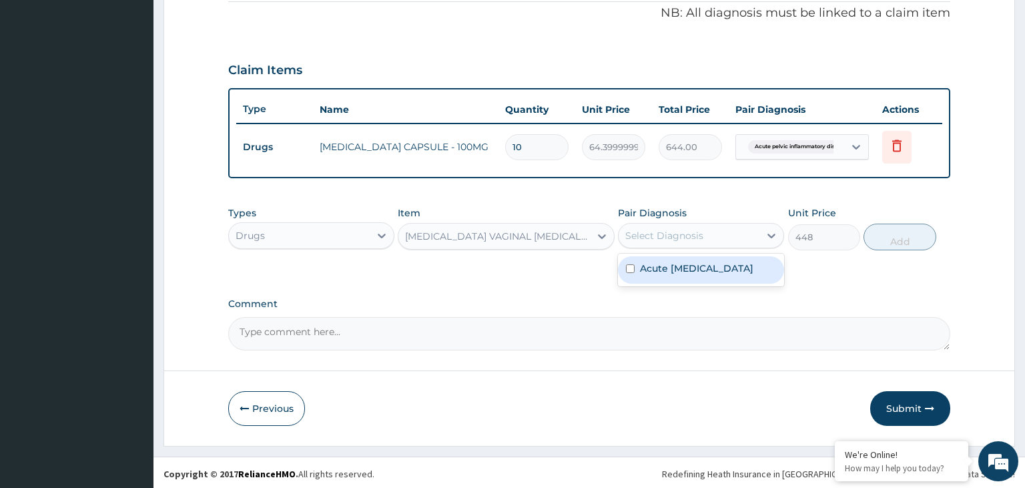
click at [678, 239] on div "Select Diagnosis" at bounding box center [664, 235] width 78 height 13
click at [659, 268] on label "Acute pelvic inflammatory disease" at bounding box center [696, 268] width 113 height 13
checkbox input "true"
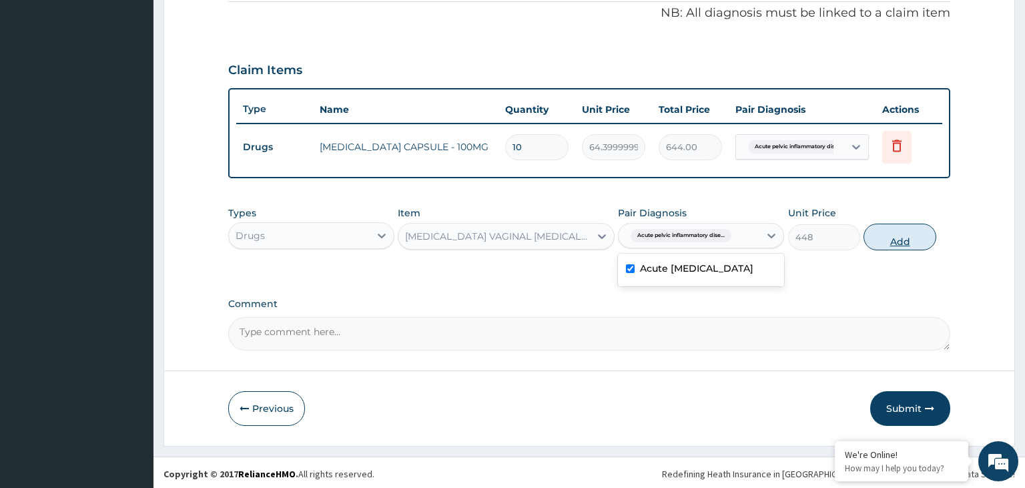
click at [890, 238] on button "Add" at bounding box center [900, 237] width 72 height 27
type input "0"
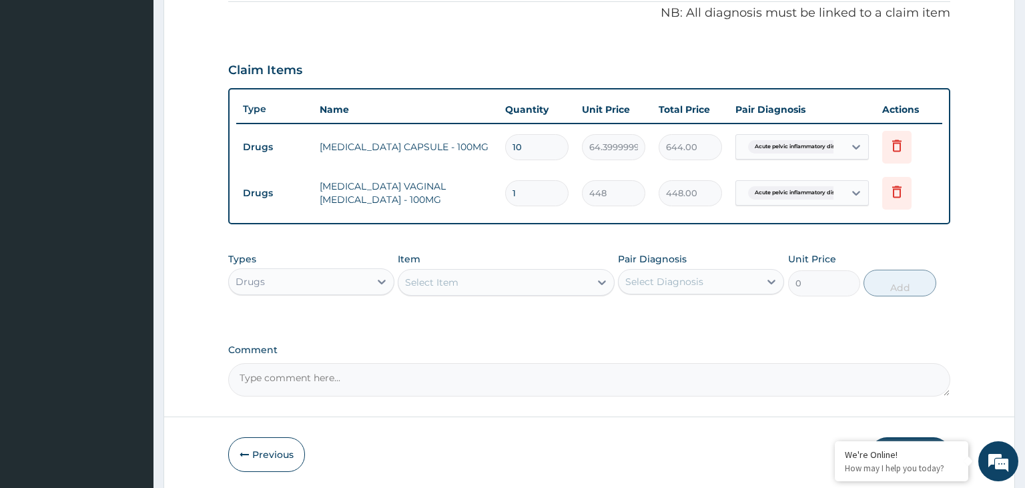
drag, startPoint x: 537, startPoint y: 187, endPoint x: 515, endPoint y: 190, distance: 22.3
click at [515, 190] on input "1" at bounding box center [536, 193] width 63 height 26
drag, startPoint x: 531, startPoint y: 197, endPoint x: 498, endPoint y: 198, distance: 32.7
click at [505, 198] on input "1" at bounding box center [536, 193] width 63 height 26
type input "6"
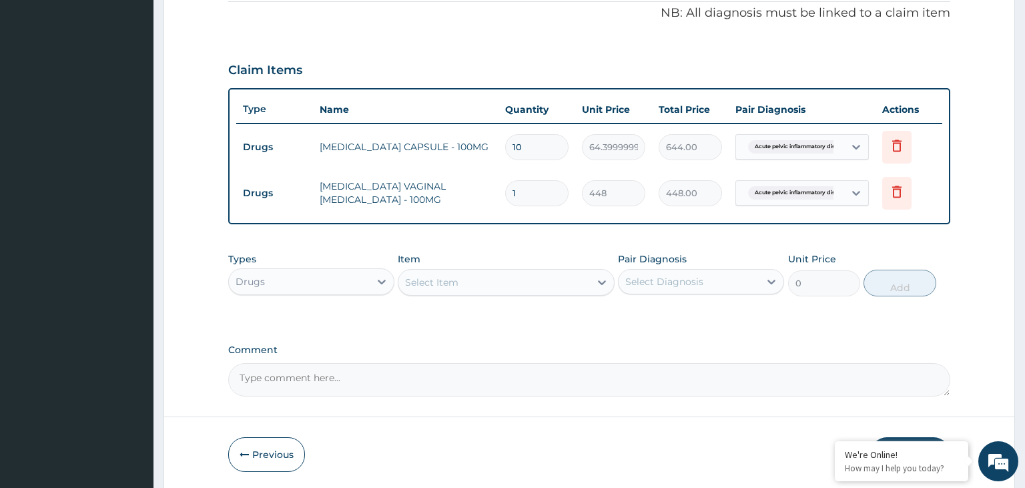
type input "2688.00"
drag, startPoint x: 513, startPoint y: 183, endPoint x: 525, endPoint y: 194, distance: 16.0
click at [525, 194] on input "6" at bounding box center [536, 193] width 63 height 26
type input "5"
type input "2240.00"
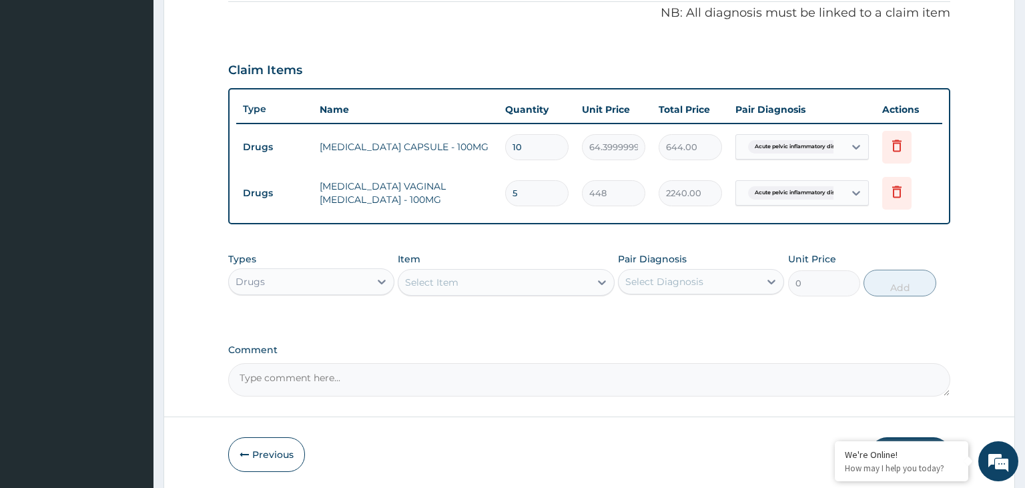
type input "5"
click at [522, 211] on tr "Drugs CLOTRIMAZOLE VAGINAL PESSARY - 100MG 5 448 2240.00 Acute pelvic inflammat…" at bounding box center [589, 193] width 707 height 46
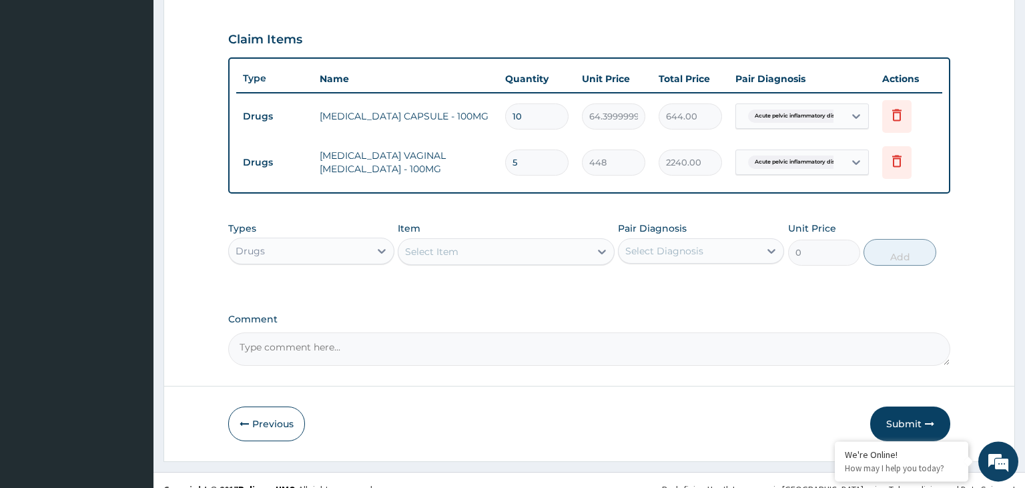
scroll to position [455, 0]
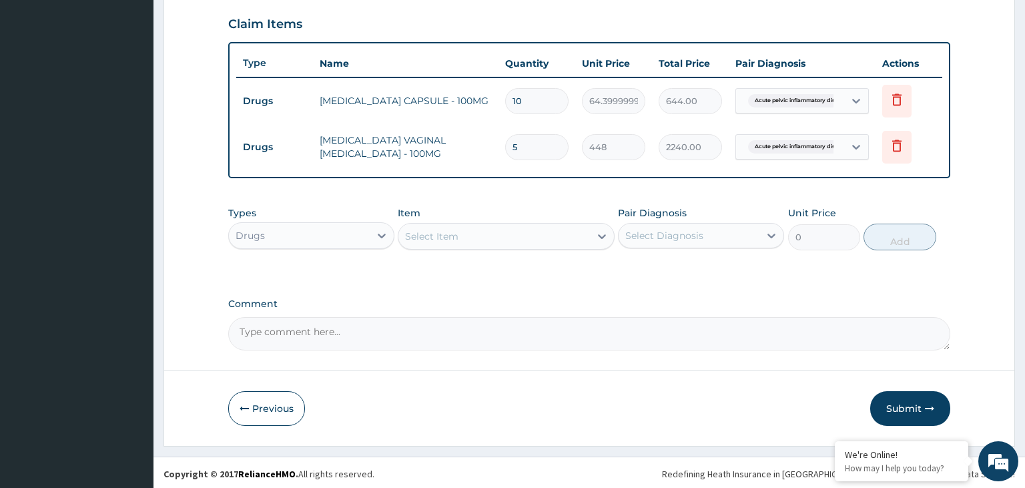
click at [359, 211] on div "Types Drugs" at bounding box center [311, 228] width 166 height 44
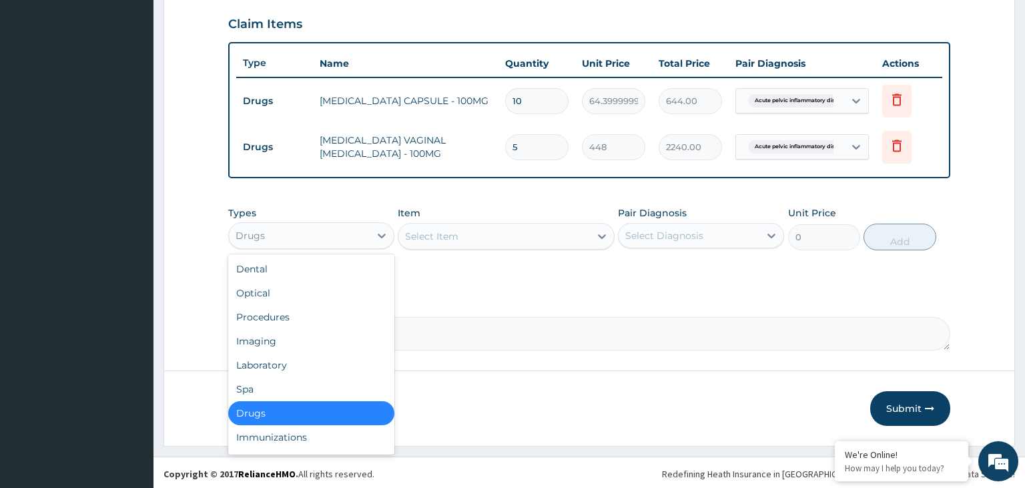
click at [351, 232] on div "Drugs" at bounding box center [299, 235] width 141 height 21
click at [315, 302] on div "Optical" at bounding box center [311, 293] width 166 height 24
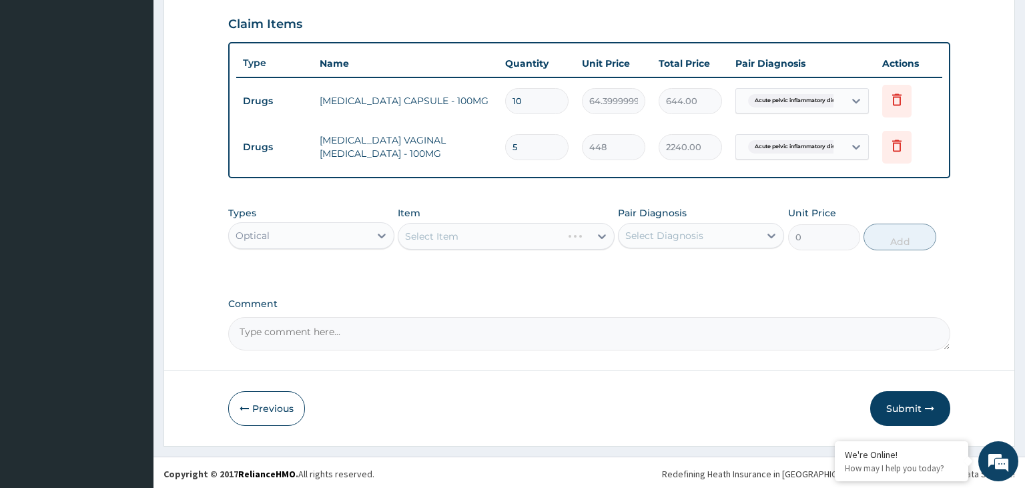
click at [364, 225] on div "Optical" at bounding box center [299, 235] width 141 height 21
click at [487, 242] on div "Select Item" at bounding box center [495, 236] width 192 height 21
click at [411, 239] on div "Select Item" at bounding box center [431, 236] width 53 height 13
click at [428, 232] on div "Select Item" at bounding box center [431, 236] width 53 height 13
click at [374, 234] on div at bounding box center [382, 236] width 24 height 24
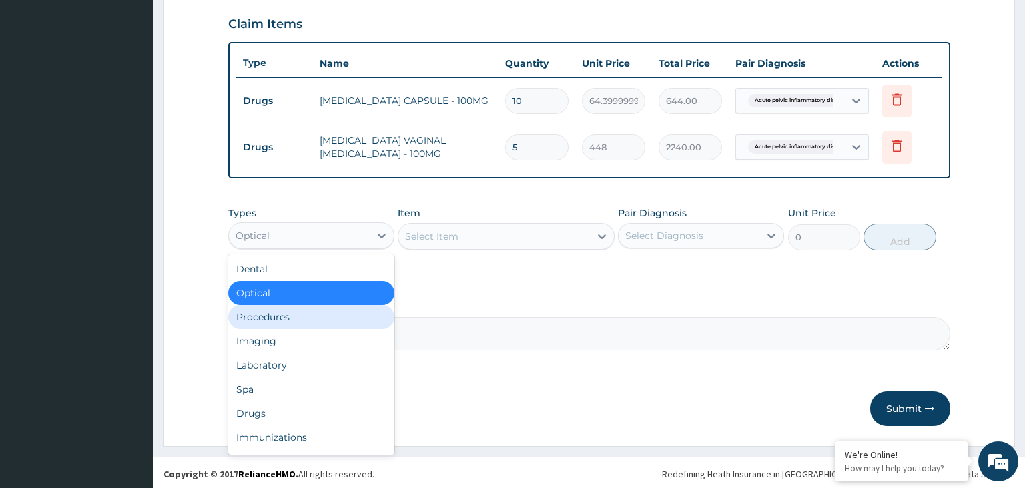
click at [319, 318] on div "Procedures" at bounding box center [311, 317] width 166 height 24
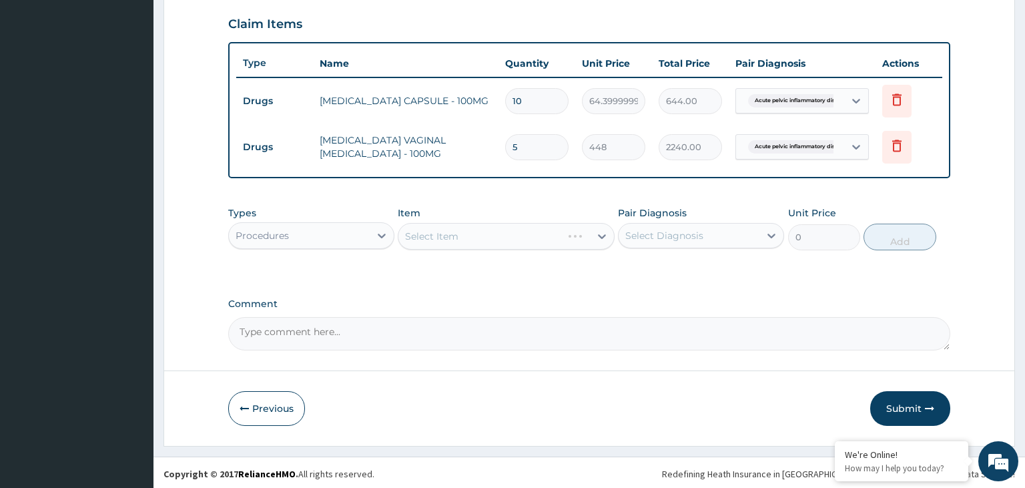
click at [501, 239] on div "Select Item" at bounding box center [506, 236] width 217 height 27
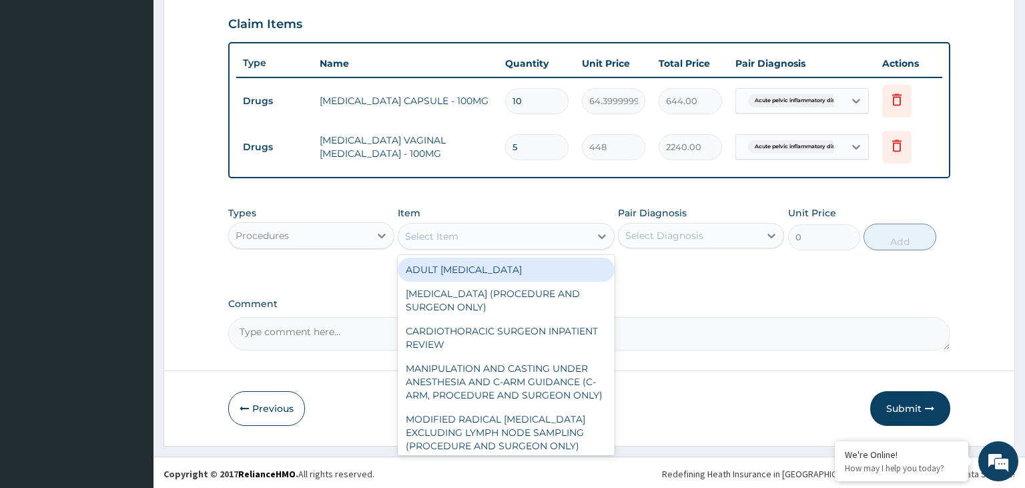
click at [501, 239] on div "Select Item" at bounding box center [495, 236] width 192 height 21
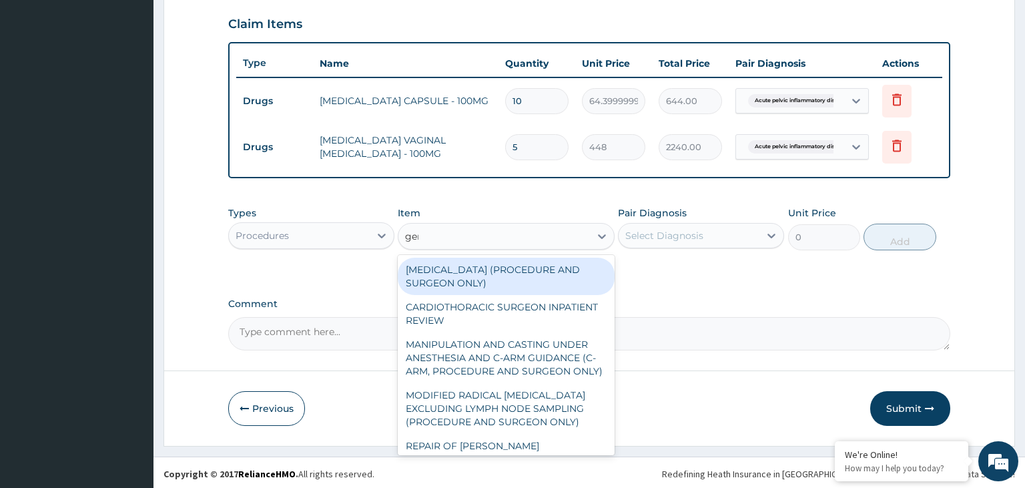
type input "gene"
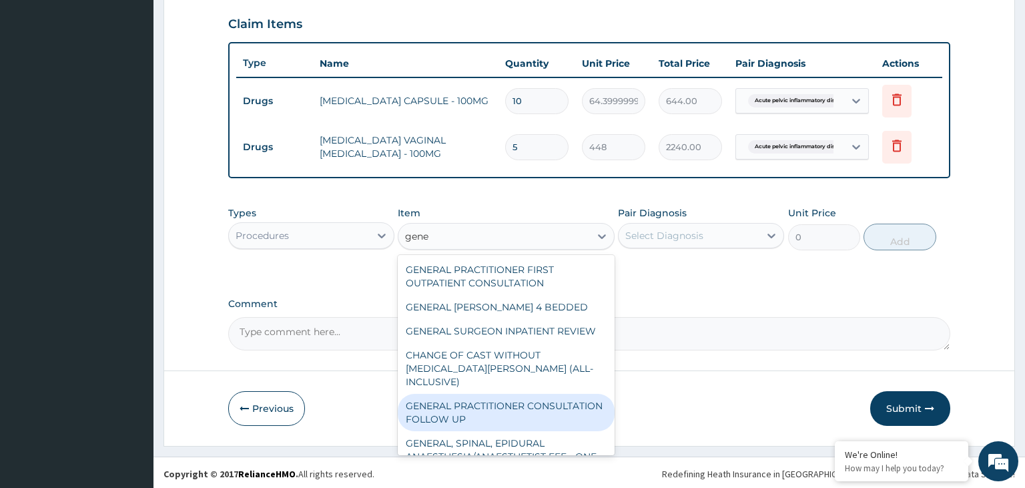
click at [530, 394] on div "GENERAL PRACTITIONER CONSULTATION FOLLOW UP" at bounding box center [506, 412] width 217 height 37
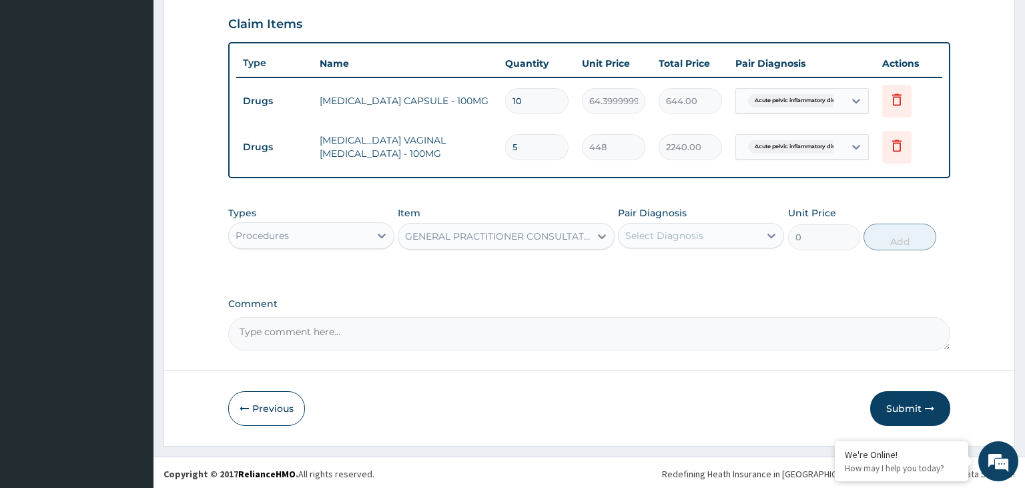
type input "1875"
click at [684, 225] on div "Select Diagnosis" at bounding box center [689, 235] width 141 height 21
click at [662, 270] on label "Acute pelvic inflammatory disease" at bounding box center [696, 268] width 113 height 13
checkbox input "true"
click at [888, 242] on button "Add" at bounding box center [900, 237] width 72 height 27
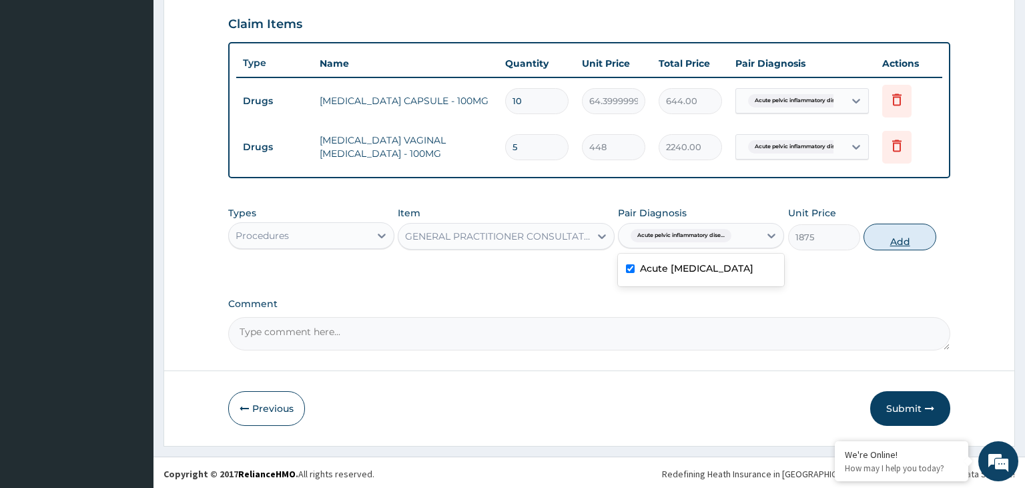
type input "0"
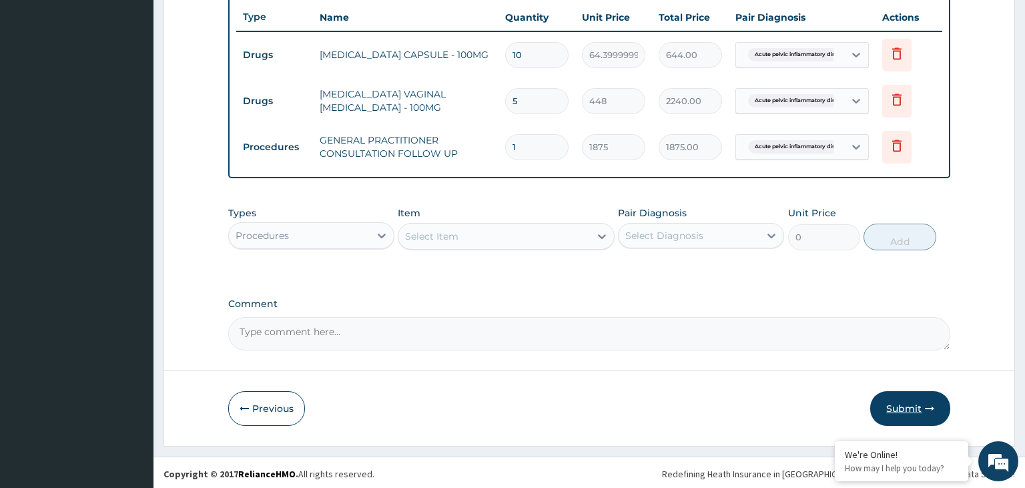
click at [909, 404] on button "Submit" at bounding box center [910, 408] width 80 height 35
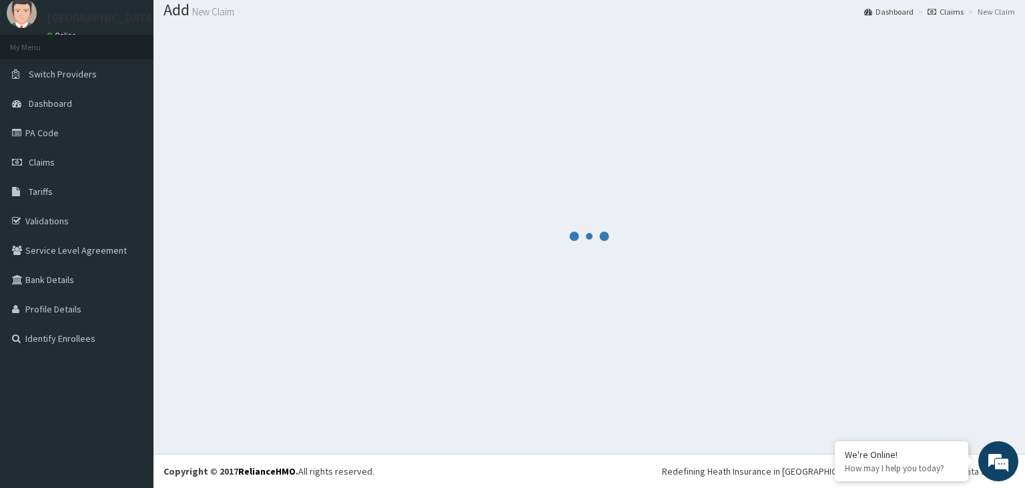
scroll to position [41, 0]
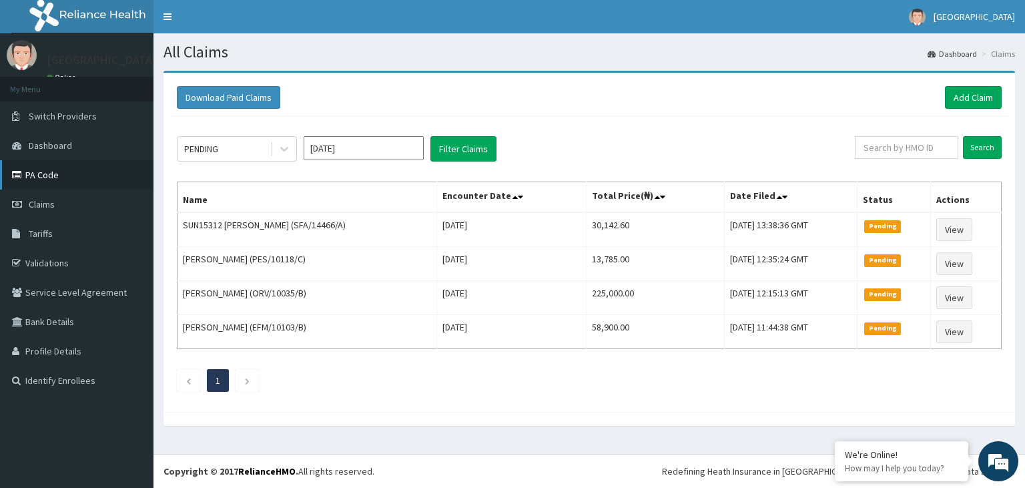
click at [51, 175] on link "PA Code" at bounding box center [77, 174] width 154 height 29
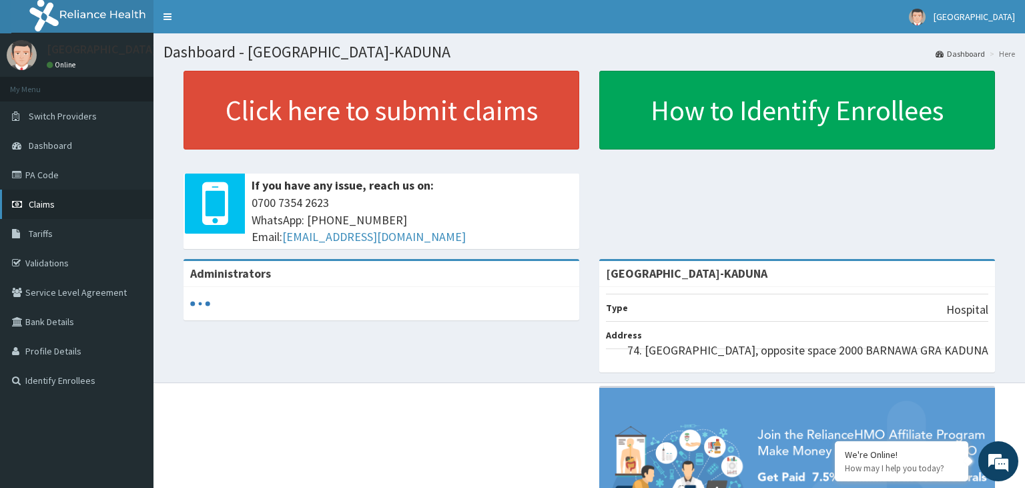
drag, startPoint x: 0, startPoint y: 0, endPoint x: 31, endPoint y: 206, distance: 208.0
click at [31, 206] on span "Claims" at bounding box center [42, 204] width 26 height 12
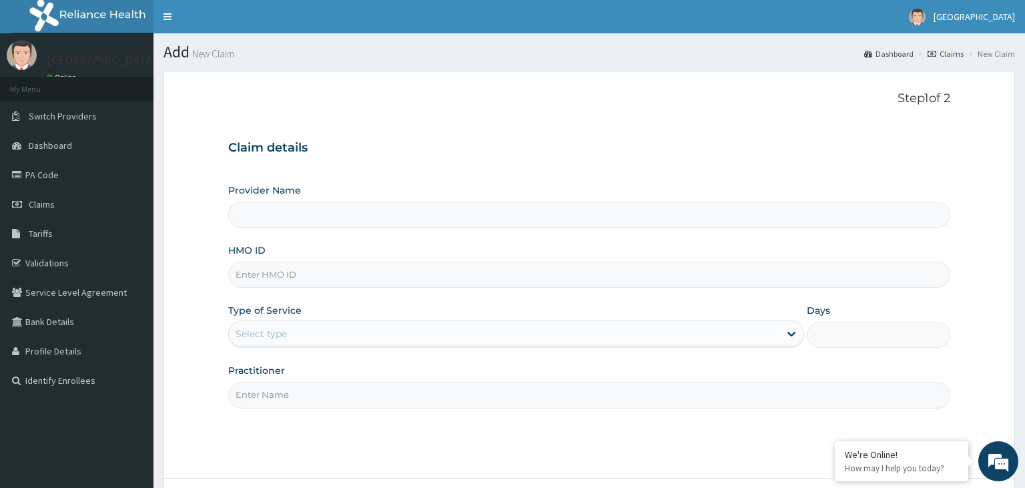
type input "[GEOGRAPHIC_DATA]-KADUNA"
click at [254, 284] on input "MNL/10466/A" at bounding box center [589, 275] width 723 height 26
click at [256, 280] on input "MNL/10466/A" at bounding box center [589, 275] width 723 height 26
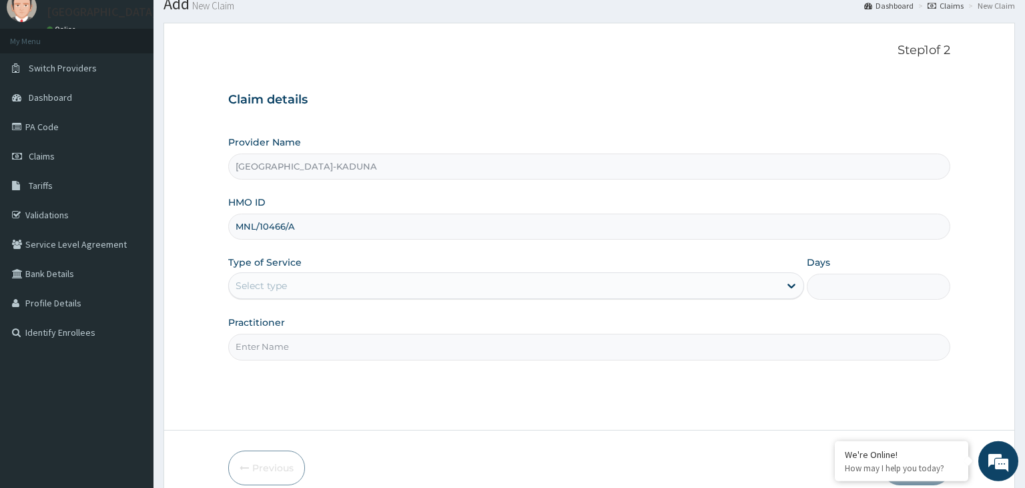
scroll to position [109, 0]
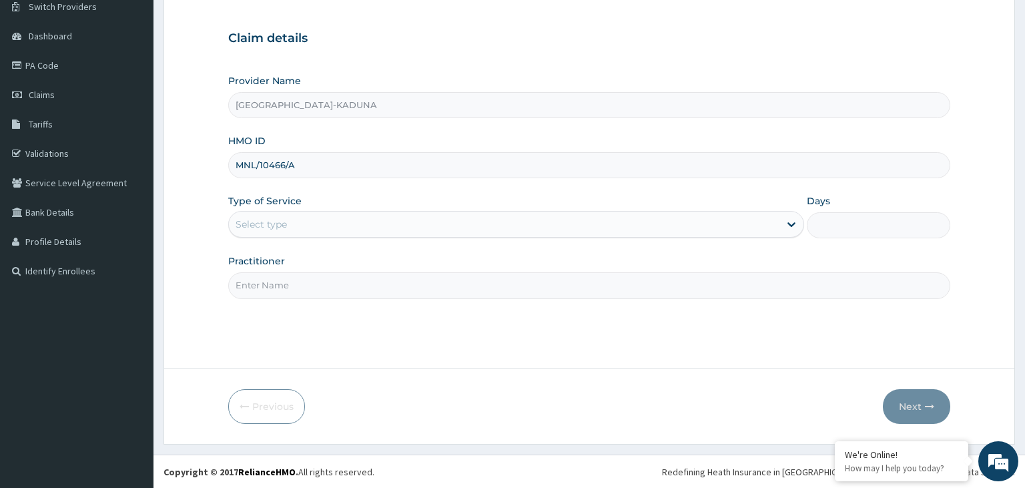
type input "MNL/10466/A"
click at [364, 241] on div "Provider Name Harmony Hospital-KADUNA HMO ID MNL/10466/A Type of Service Select…" at bounding box center [589, 186] width 723 height 224
click at [346, 231] on div "Select type" at bounding box center [504, 224] width 551 height 21
click at [52, 63] on link "PA Code" at bounding box center [77, 65] width 154 height 29
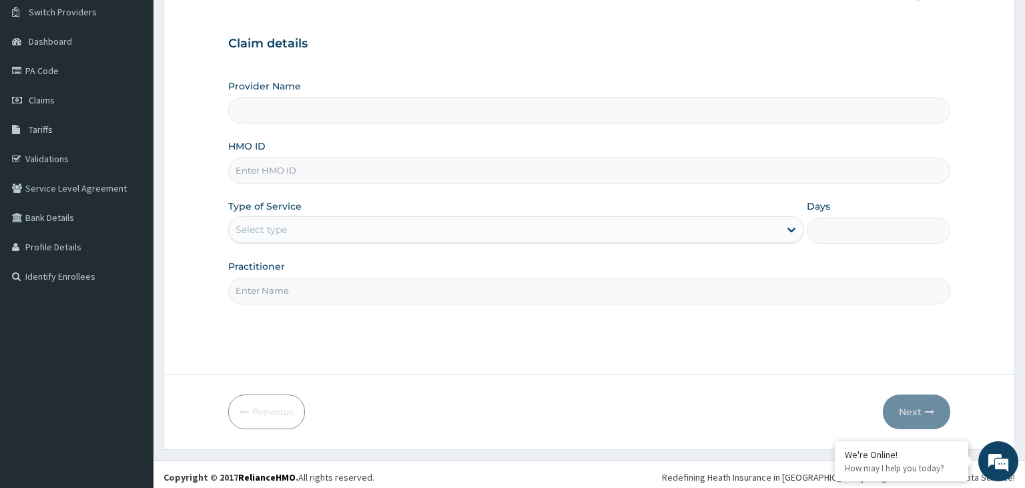
scroll to position [109, 0]
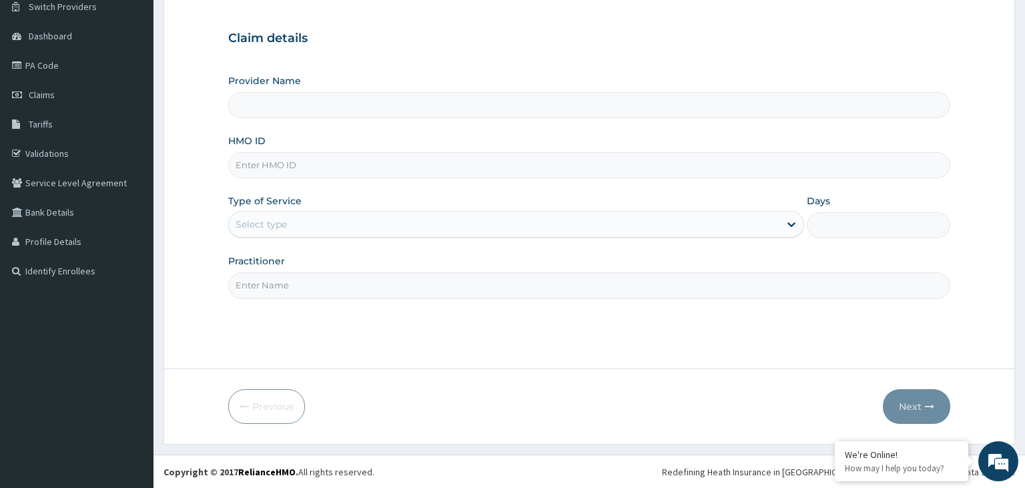
type input "[GEOGRAPHIC_DATA]-KADUNA"
paste input "MNL/10466/A"
type input "MNL/10466/A"
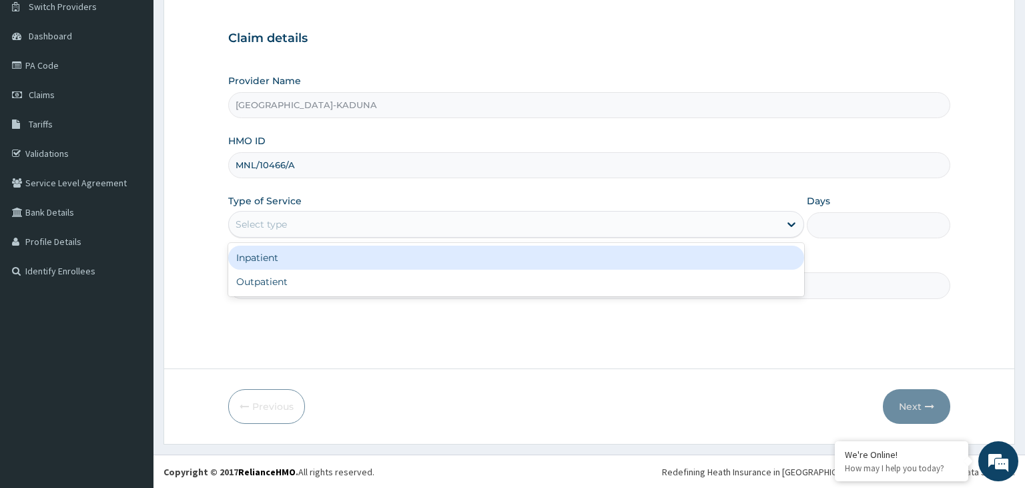
click at [348, 232] on div "Select type" at bounding box center [504, 224] width 551 height 21
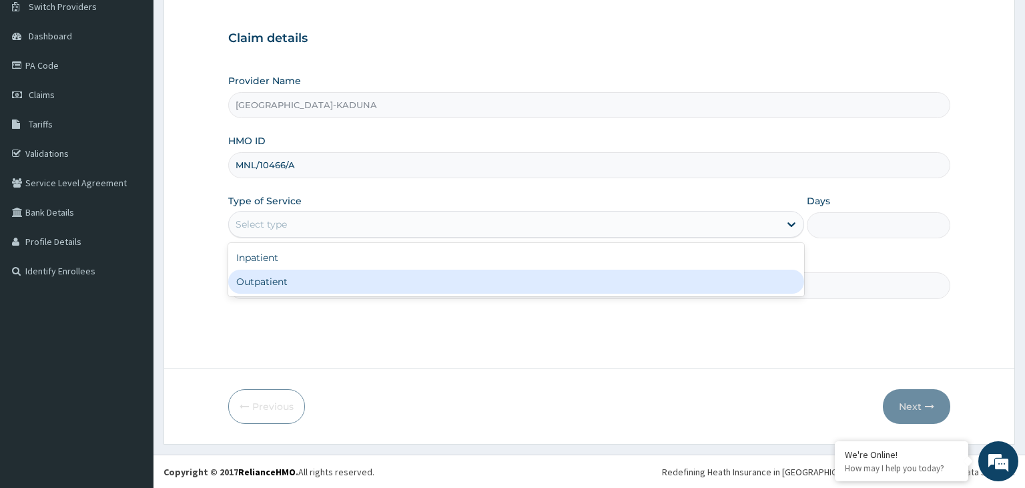
click at [321, 275] on div "Outpatient" at bounding box center [516, 282] width 576 height 24
type input "1"
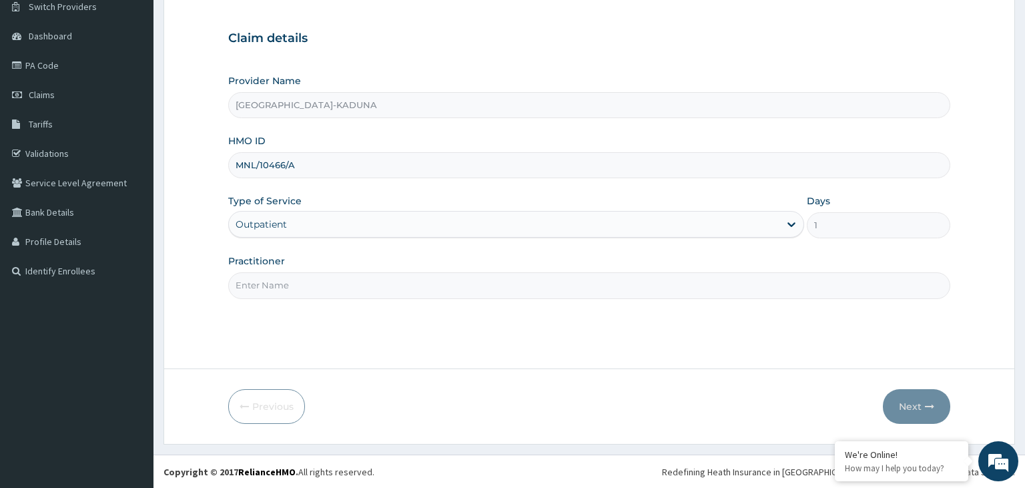
click at [322, 284] on input "Practitioner" at bounding box center [589, 285] width 723 height 26
type input "gp"
click at [909, 407] on button "Next" at bounding box center [916, 406] width 67 height 35
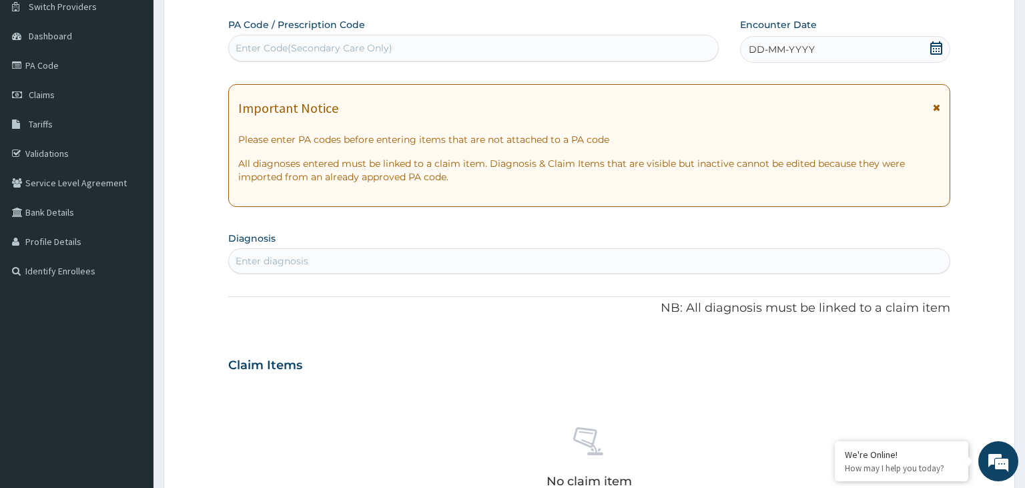
click at [393, 53] on div "Enter Code(Secondary Care Only)" at bounding box center [474, 47] width 490 height 21
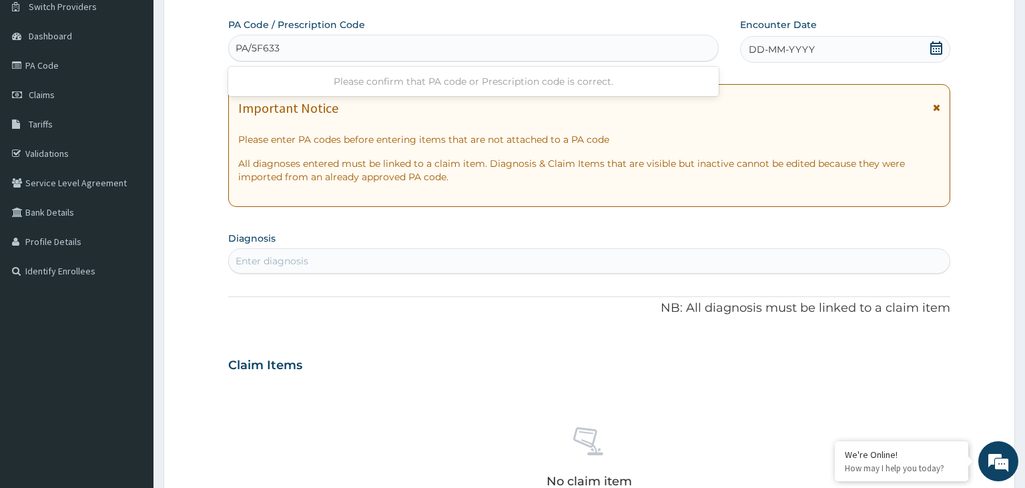
type input "PA/5F6331"
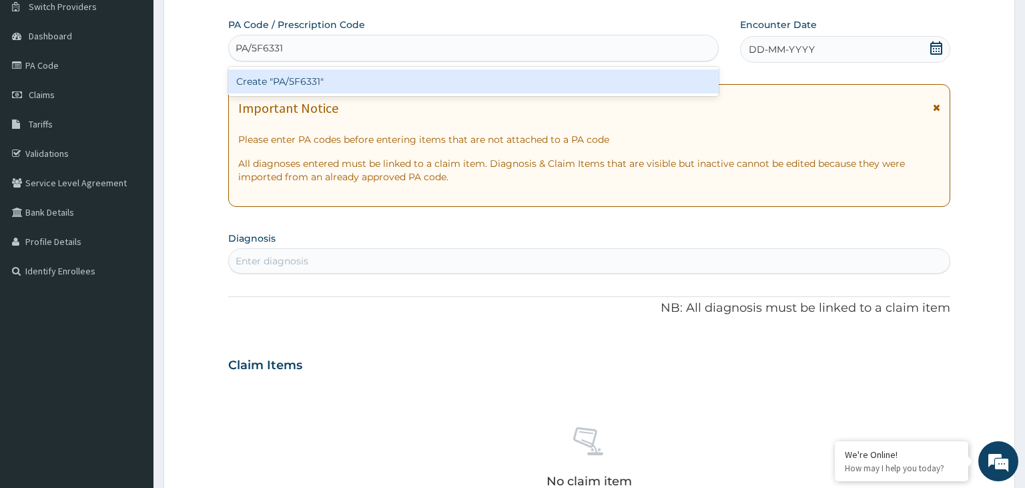
click at [316, 76] on div "Create "PA/5F6331"" at bounding box center [473, 81] width 491 height 24
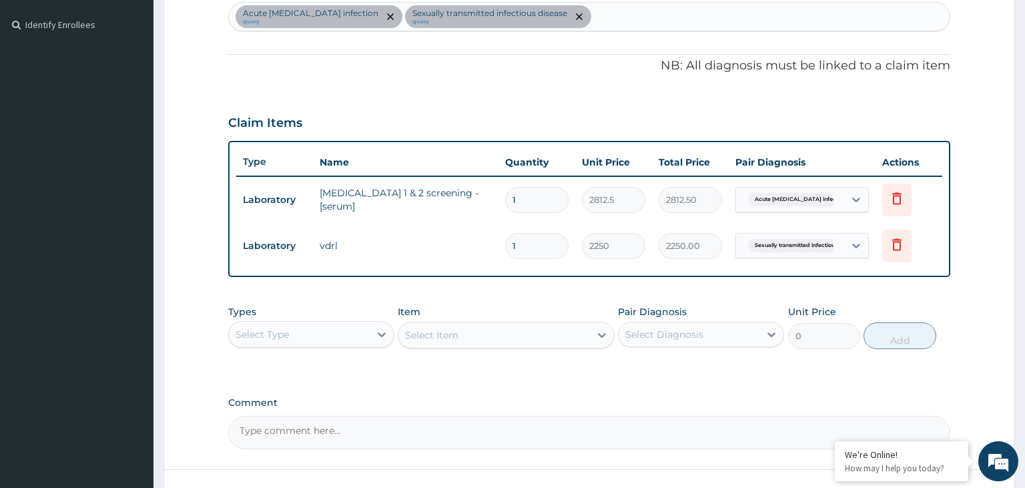
scroll to position [286, 0]
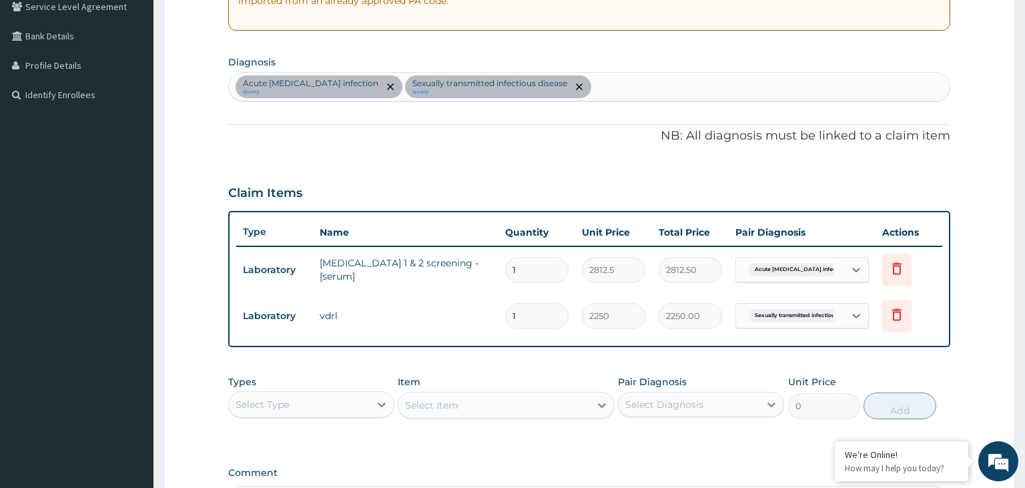
click at [580, 97] on div "Acute HIV infection query Sexually transmitted infectious disease query" at bounding box center [590, 87] width 722 height 28
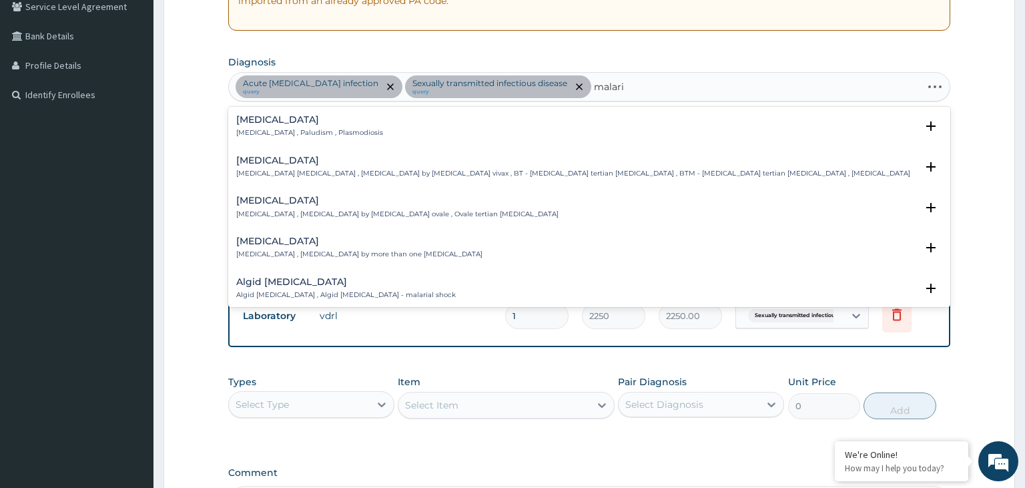
type input "malaria"
click at [264, 121] on h4 "Malaria" at bounding box center [309, 120] width 147 height 10
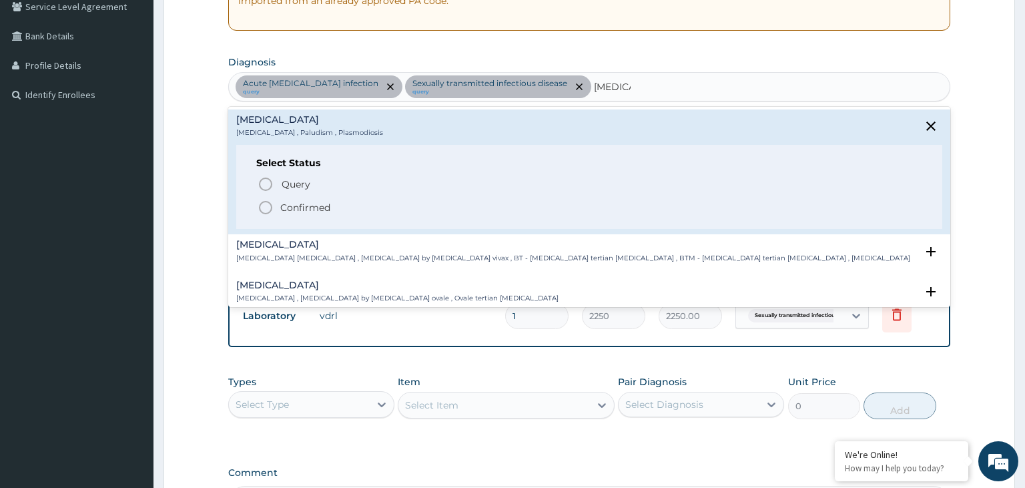
click at [305, 210] on p "Confirmed" at bounding box center [305, 207] width 50 height 13
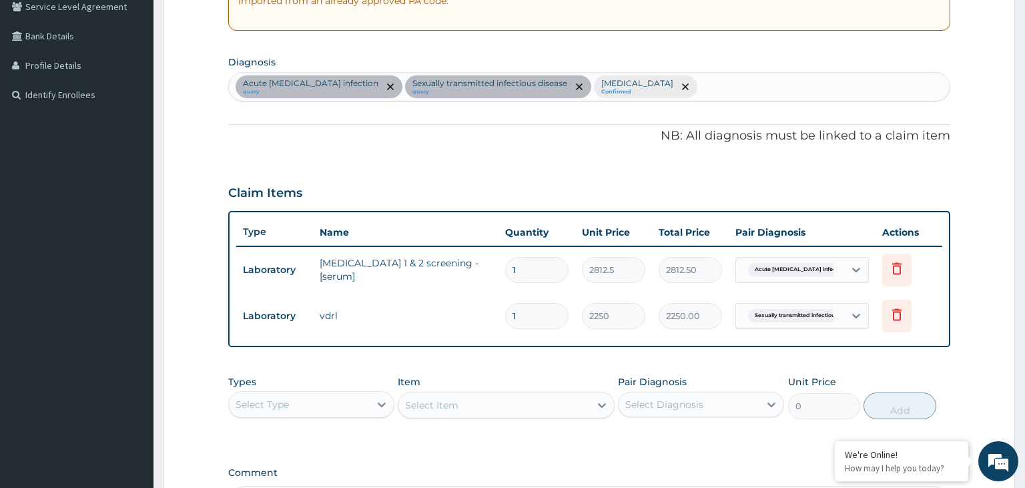
type input "f"
type input "sepsis"
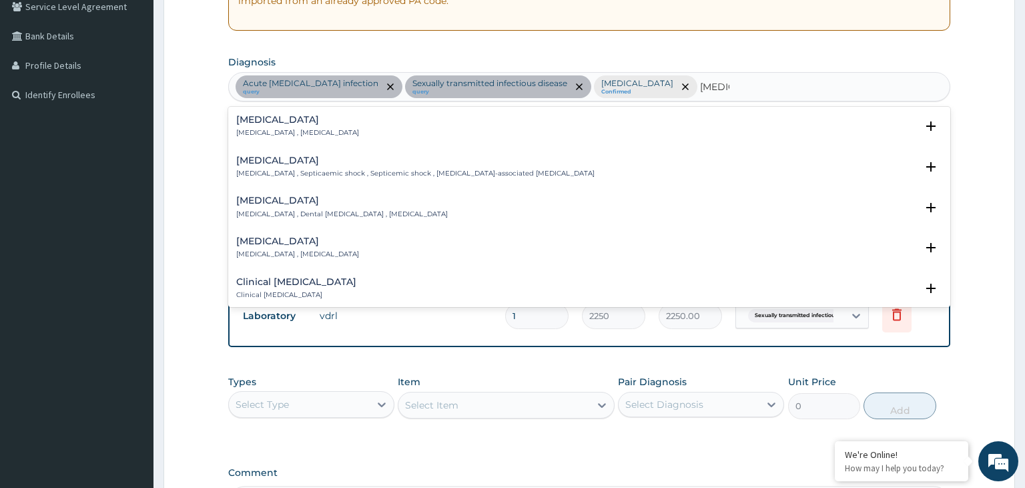
click at [266, 130] on p "Systemic infection , Sepsis" at bounding box center [297, 132] width 123 height 9
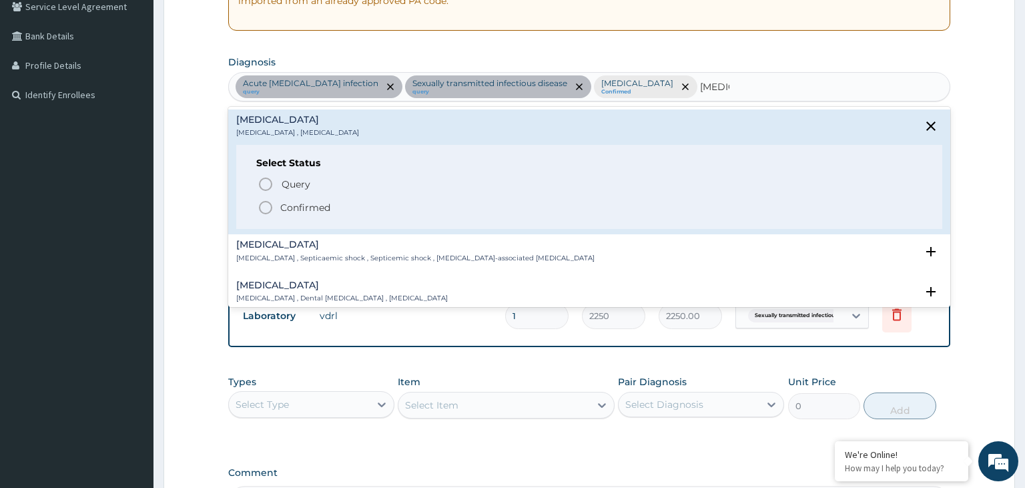
click at [283, 210] on p "Confirmed" at bounding box center [305, 207] width 50 height 13
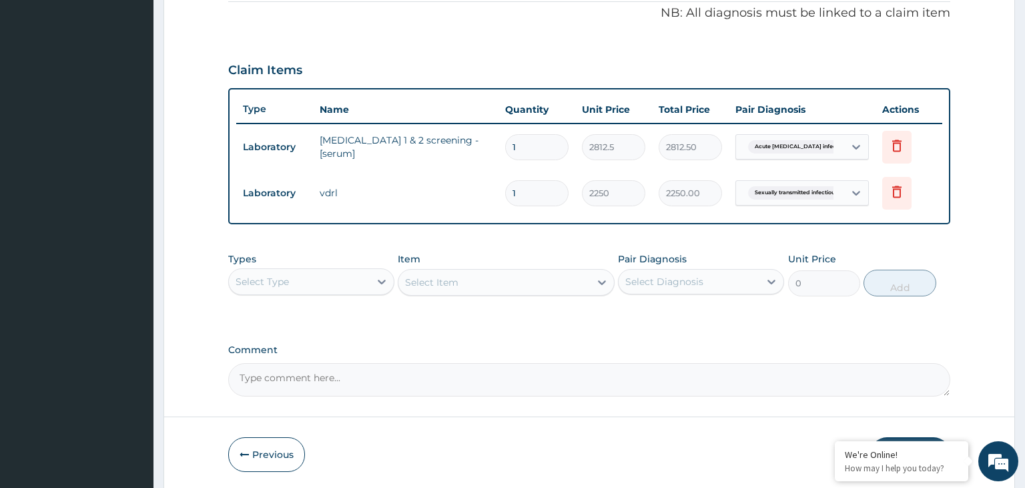
scroll to position [427, 0]
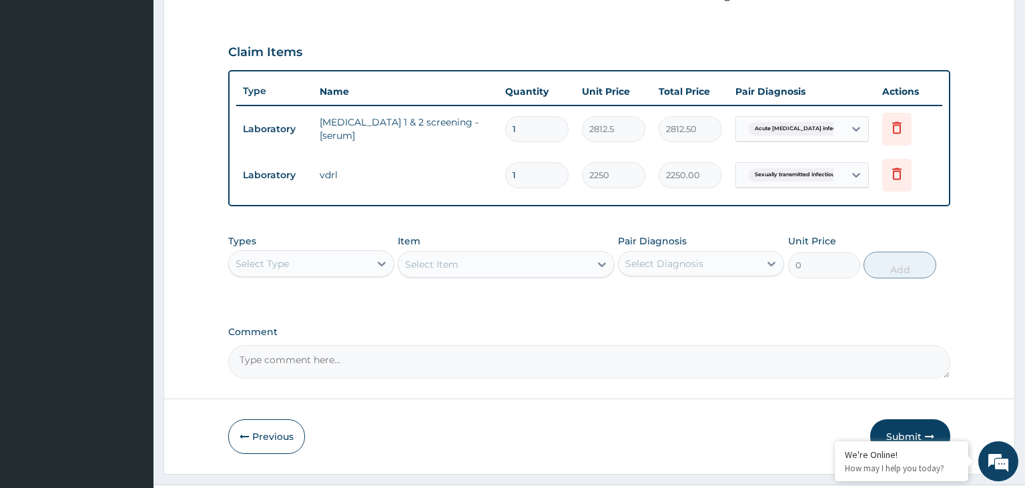
click at [344, 261] on div "Select Type" at bounding box center [299, 263] width 141 height 21
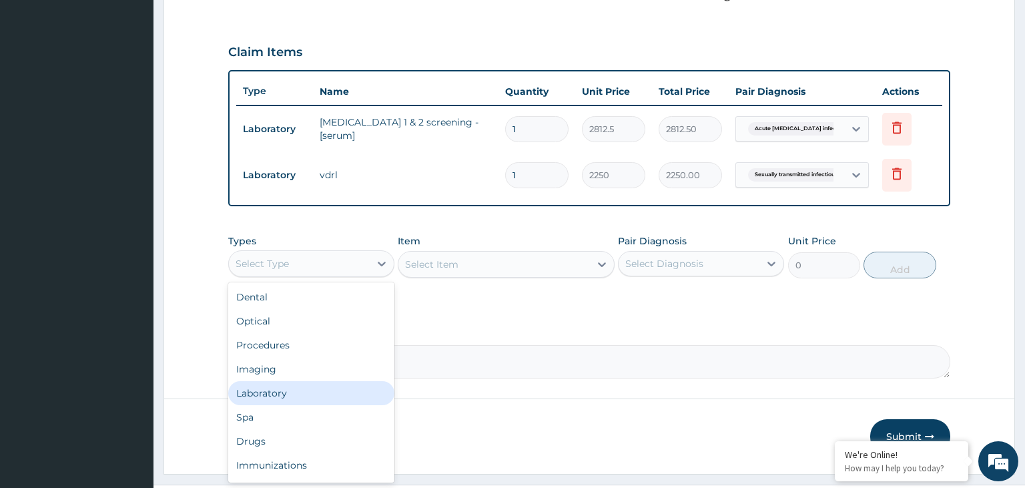
click at [303, 396] on div "Laboratory" at bounding box center [311, 393] width 166 height 24
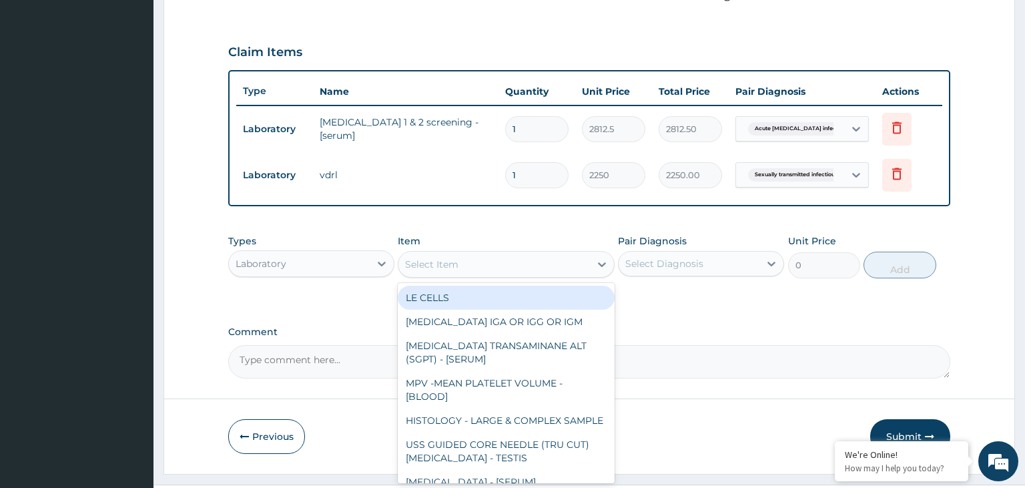
click at [496, 267] on div "Select Item" at bounding box center [495, 264] width 192 height 21
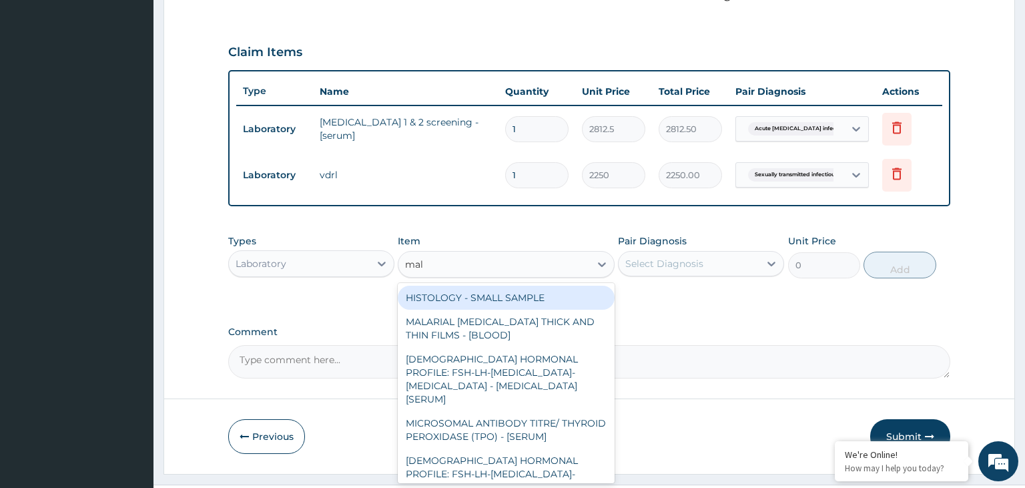
type input "mala"
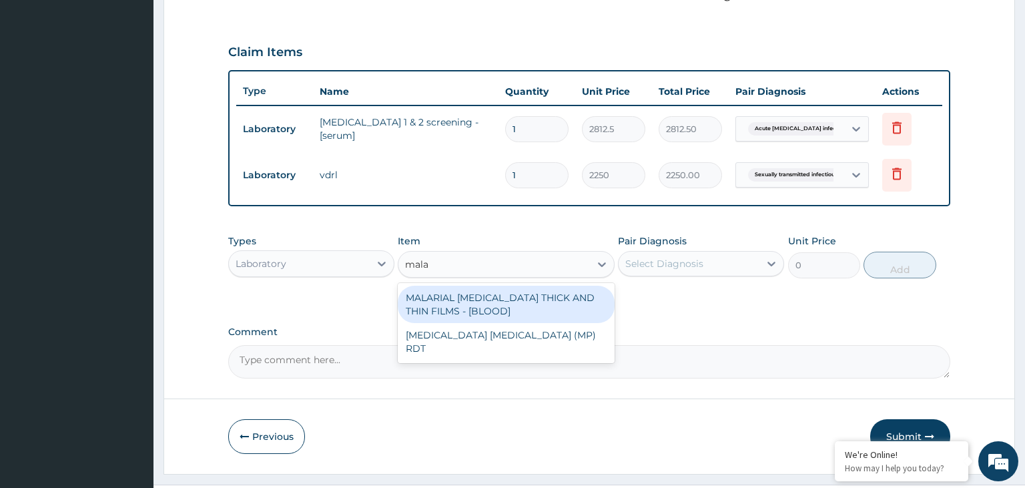
click at [519, 300] on div "MALARIAL [MEDICAL_DATA] THICK AND THIN FILMS - [BLOOD]" at bounding box center [506, 304] width 217 height 37
type input "2187.5"
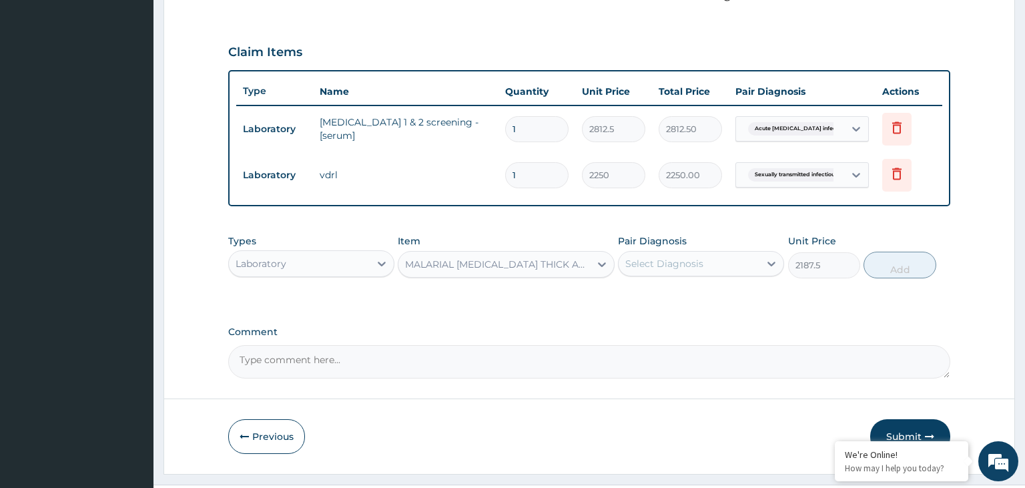
click at [690, 262] on div "Select Diagnosis" at bounding box center [664, 263] width 78 height 13
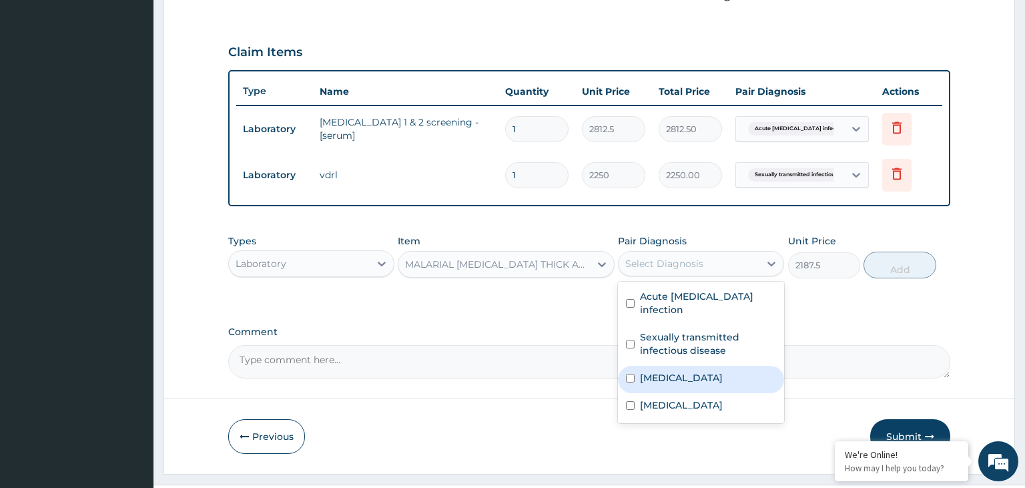
click at [663, 371] on label "Malaria" at bounding box center [681, 377] width 83 height 13
checkbox input "true"
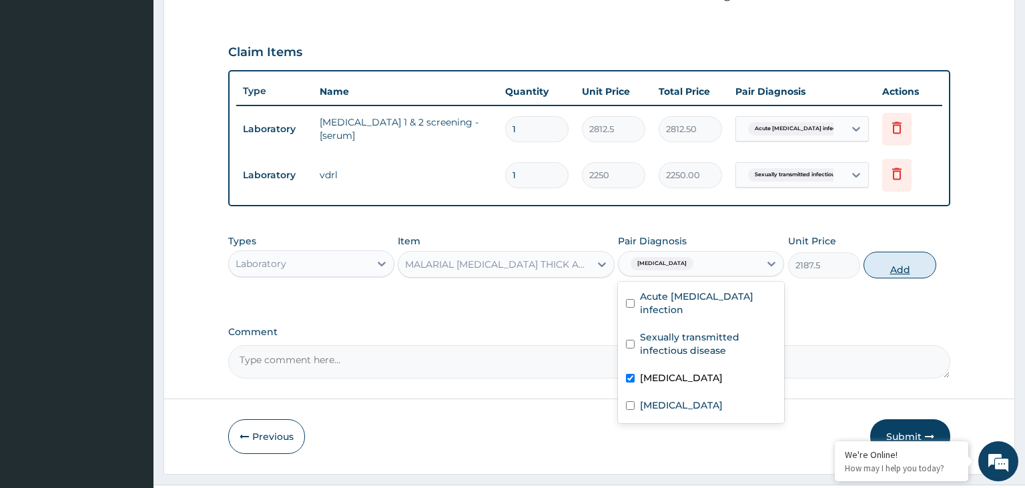
click at [911, 270] on button "Add" at bounding box center [900, 265] width 72 height 27
type input "0"
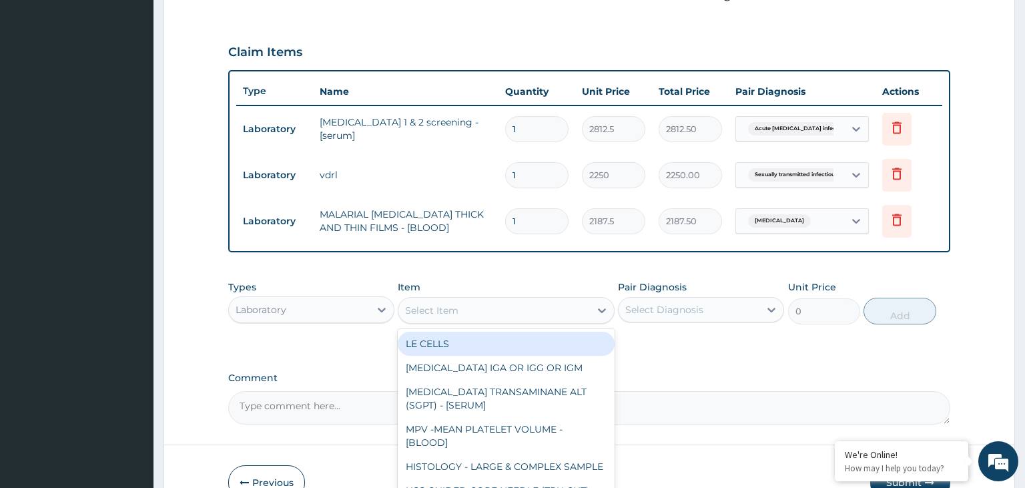
click at [470, 310] on div "Select Item" at bounding box center [495, 310] width 192 height 21
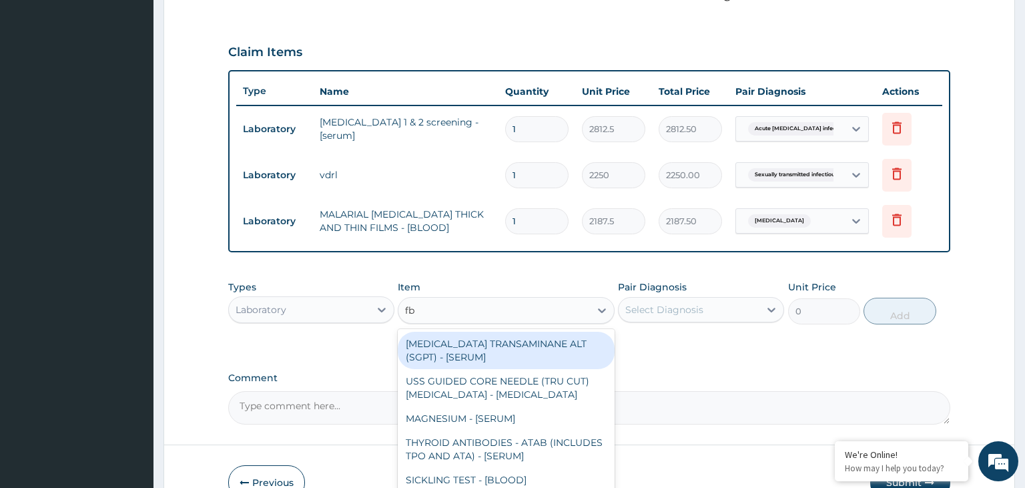
type input "fbc"
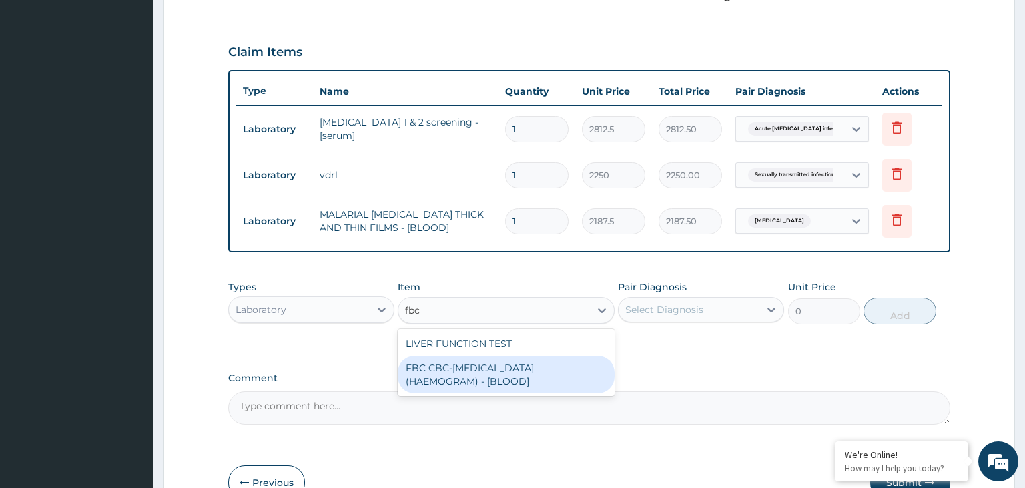
click at [469, 376] on div "FBC CBC-COMPLETE BLOOD COUNT (HAEMOGRAM) - [BLOOD]" at bounding box center [506, 374] width 217 height 37
type input "5000"
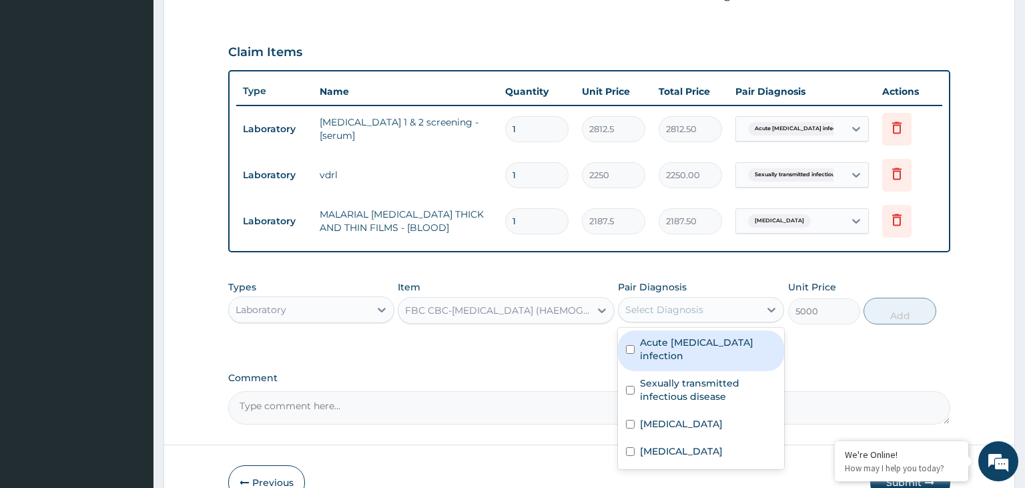
click at [716, 316] on div "Select Diagnosis" at bounding box center [689, 309] width 141 height 21
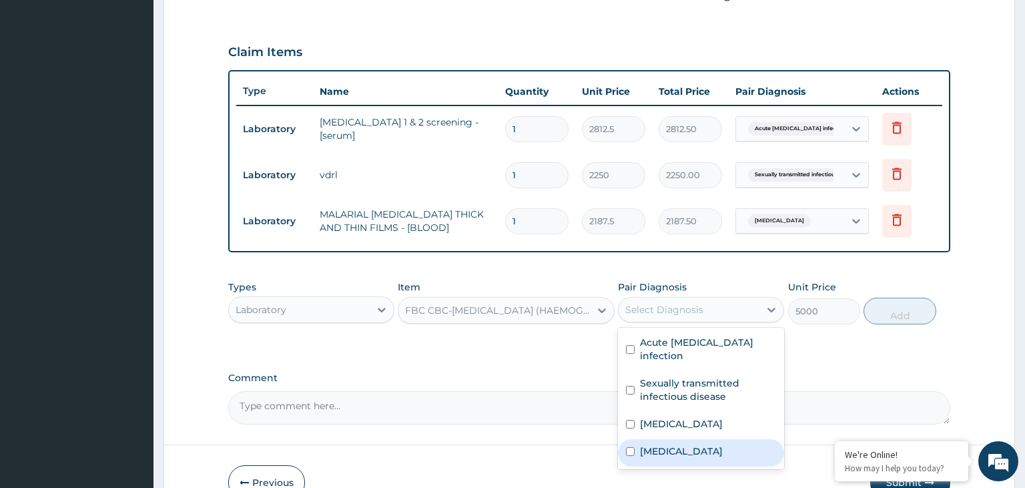
click at [641, 444] on div "Sepsis" at bounding box center [701, 452] width 166 height 27
checkbox input "true"
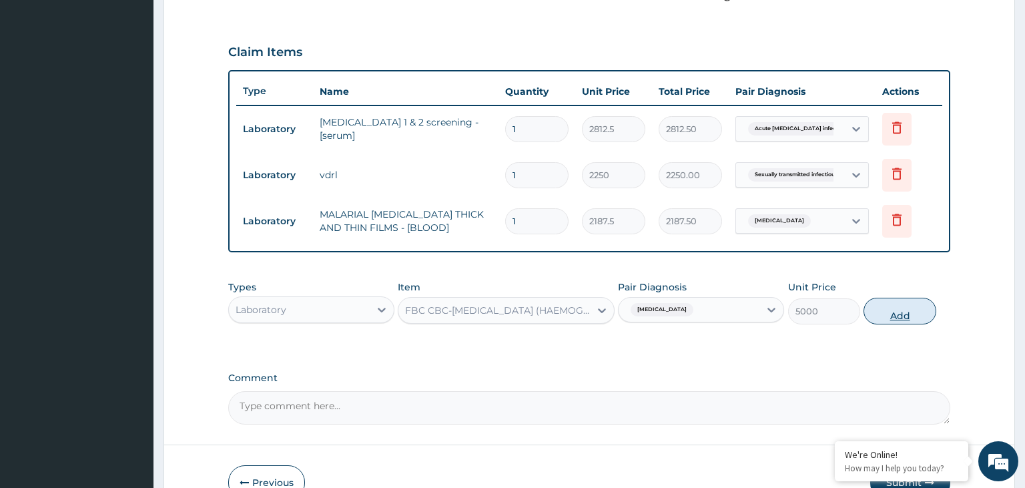
click at [905, 306] on button "Add" at bounding box center [900, 311] width 72 height 27
type input "0"
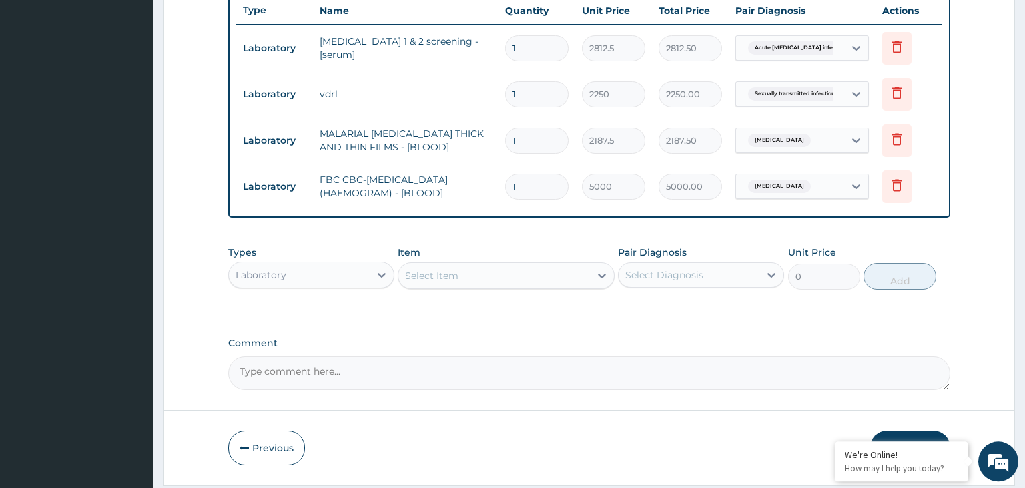
scroll to position [547, 0]
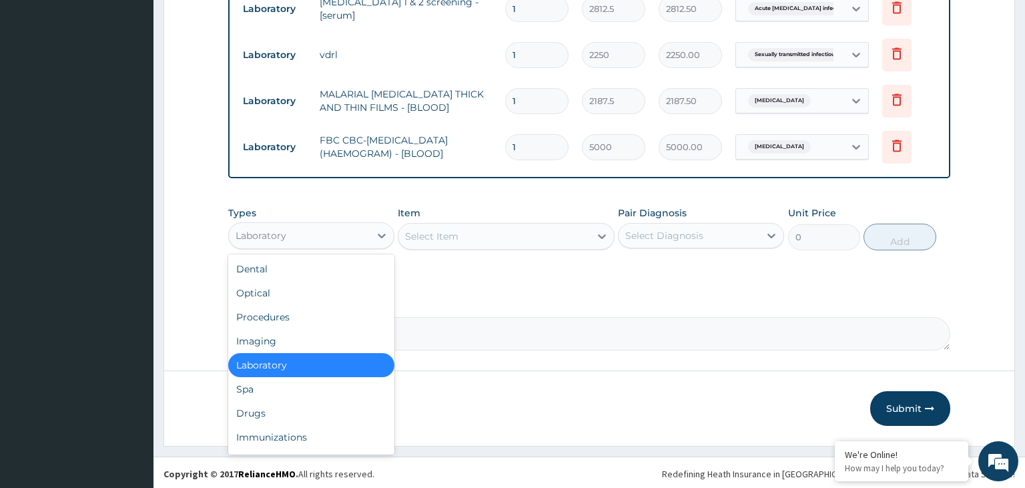
click at [356, 238] on div "Laboratory" at bounding box center [299, 235] width 141 height 21
click at [319, 323] on div "Procedures" at bounding box center [311, 317] width 166 height 24
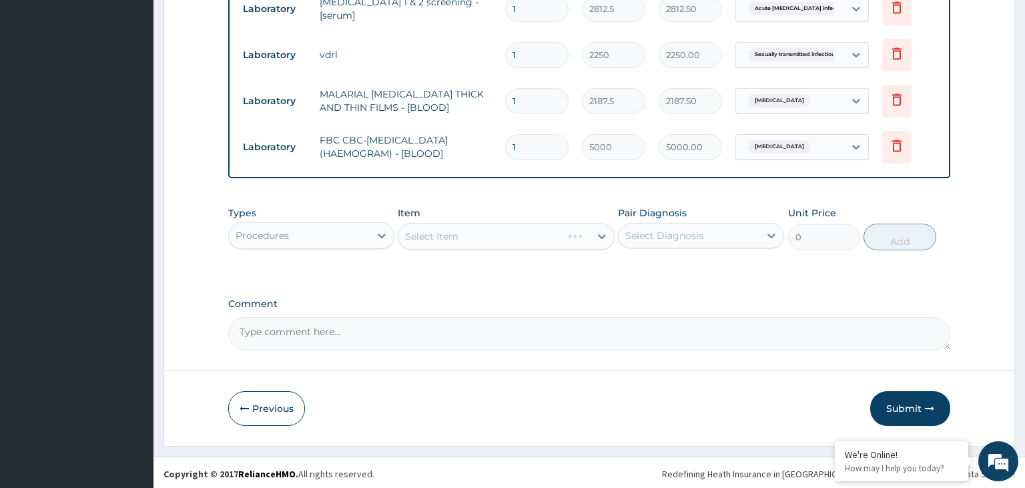
click at [531, 238] on div "Select Item" at bounding box center [506, 236] width 217 height 27
click at [559, 242] on div "Select Item" at bounding box center [506, 236] width 217 height 27
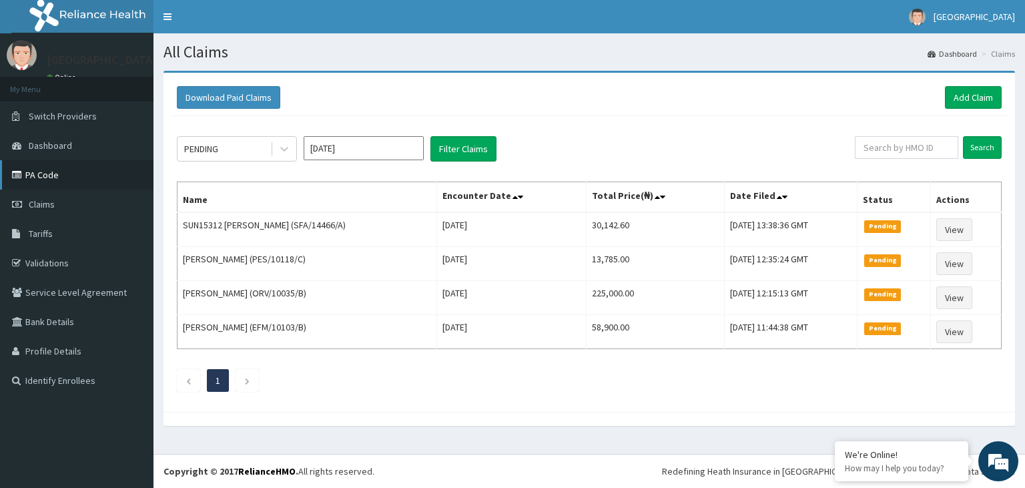
click at [76, 183] on link "PA Code" at bounding box center [77, 174] width 154 height 29
click at [955, 99] on link "Add Claim" at bounding box center [973, 97] width 57 height 23
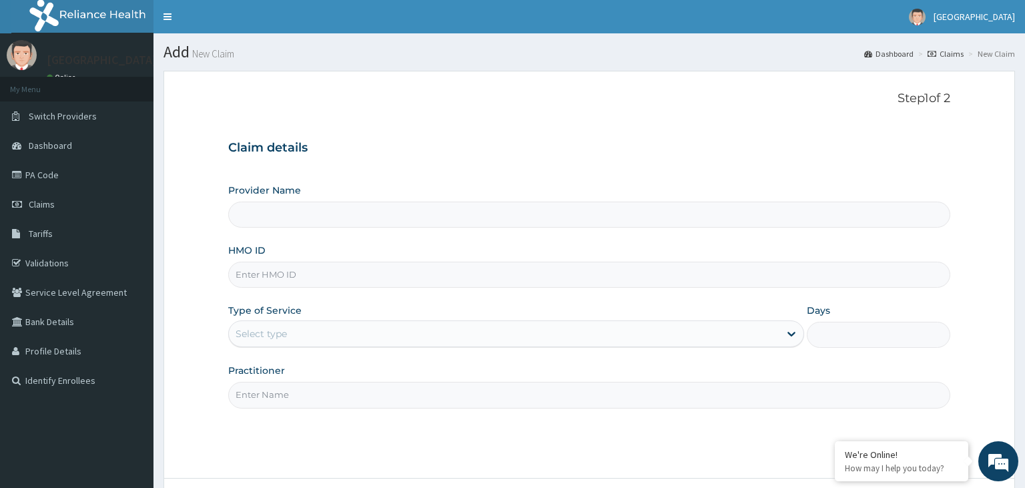
type input "[GEOGRAPHIC_DATA]-KADUNA"
paste input "MNL/10466/A"
type input "MNL/10466/A"
click at [311, 345] on div "Select type" at bounding box center [516, 333] width 576 height 27
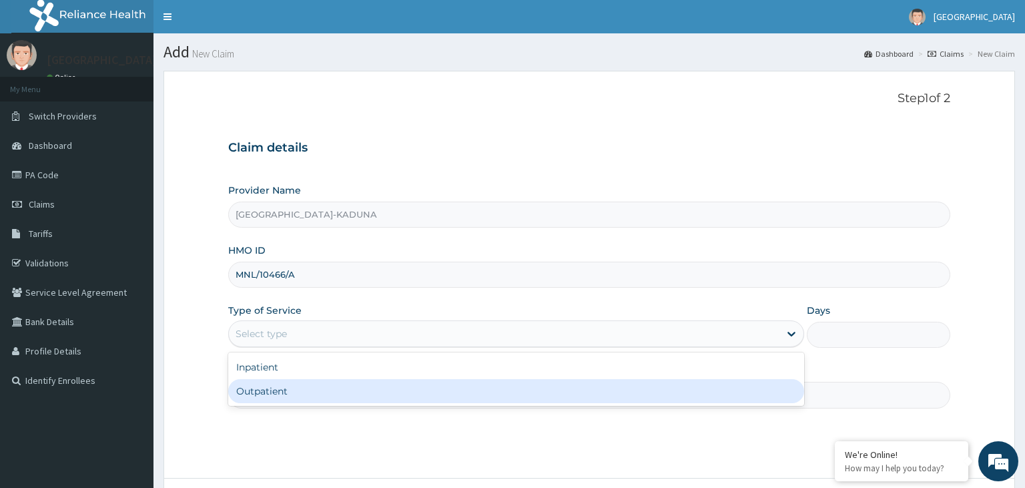
click at [288, 401] on div "Outpatient" at bounding box center [516, 391] width 576 height 24
type input "1"
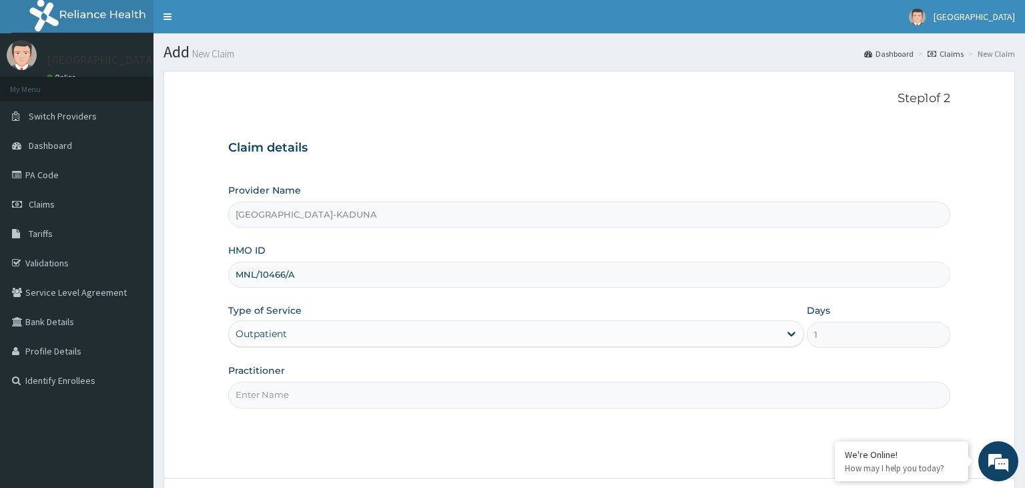
click at [293, 389] on input "Practitioner" at bounding box center [589, 395] width 723 height 26
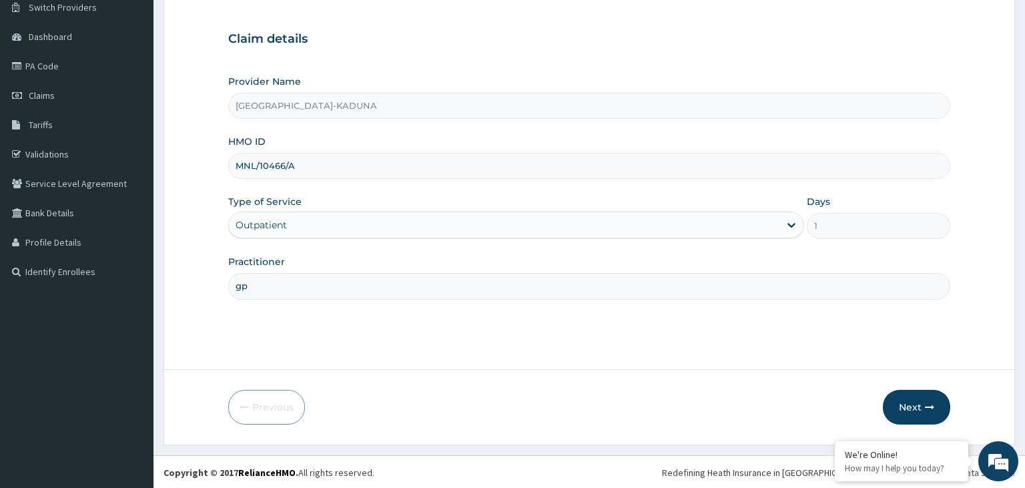
scroll to position [109, 0]
type input "gp"
click at [923, 395] on button "Next" at bounding box center [916, 406] width 67 height 35
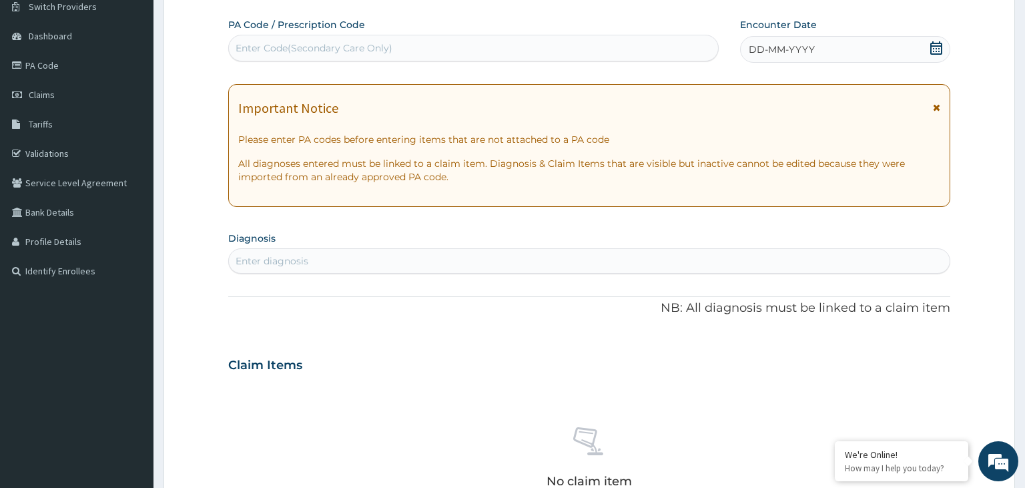
click at [324, 54] on div "Enter Code(Secondary Care Only)" at bounding box center [314, 47] width 157 height 13
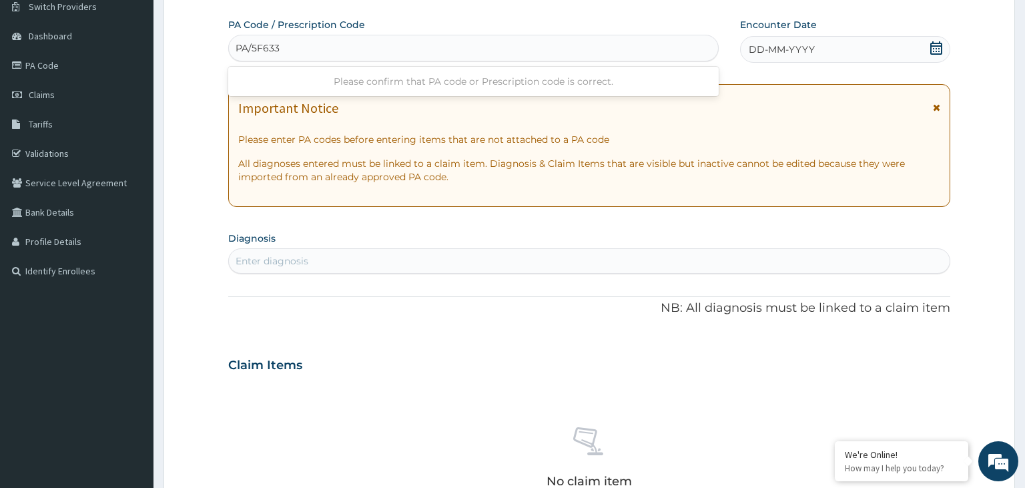
type input "PA/5F6331"
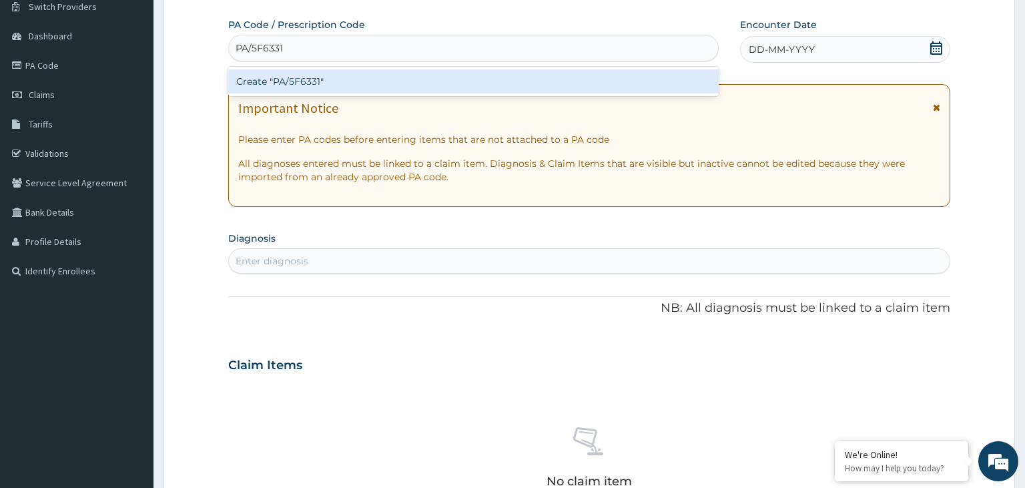
click at [318, 77] on div "Create "PA/5F6331"" at bounding box center [473, 81] width 491 height 24
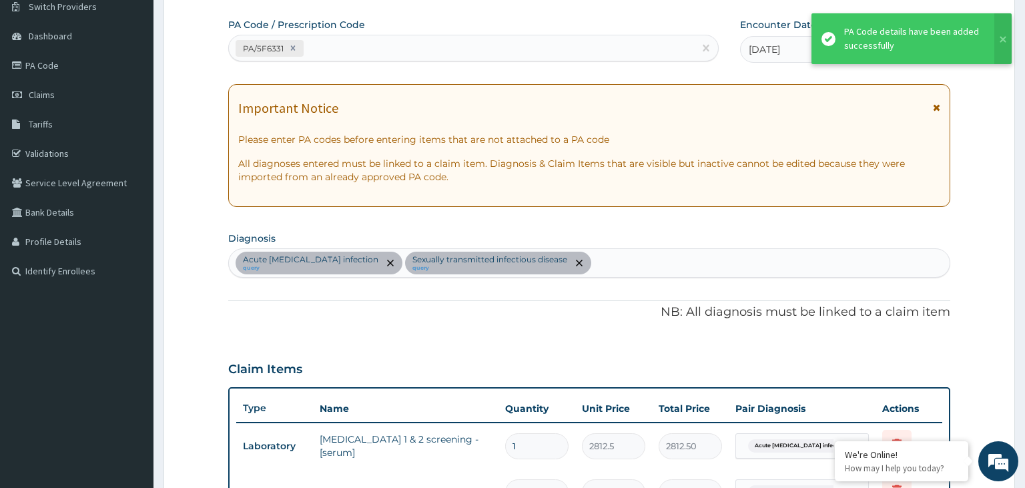
scroll to position [356, 0]
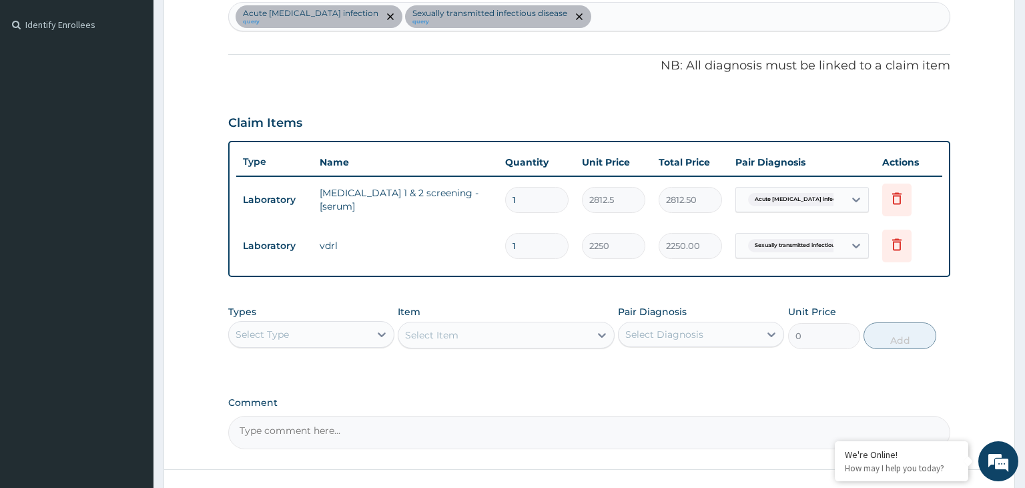
click at [599, 23] on div "Acute HIV infection query Sexually transmitted infectious disease query" at bounding box center [590, 17] width 722 height 28
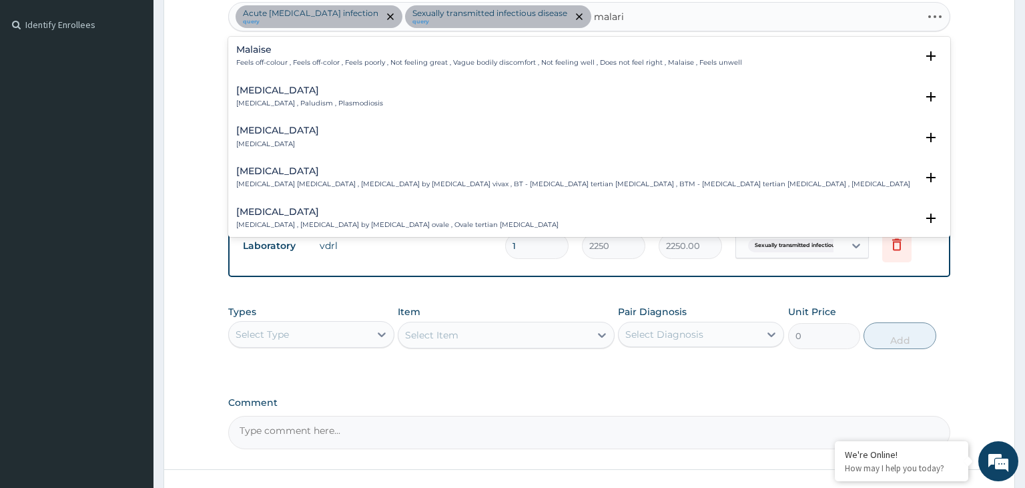
type input "malaria"
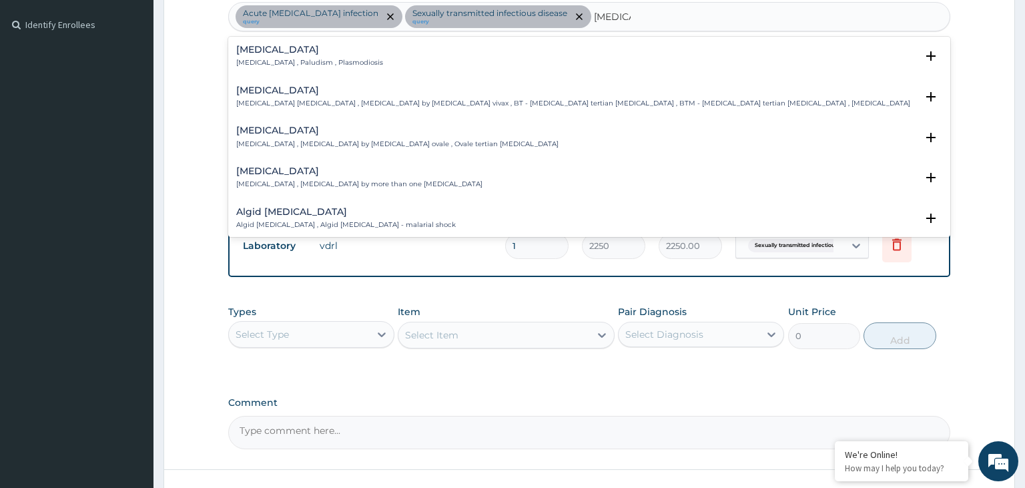
click at [288, 57] on div "Malaria Malaria , Paludism , Plasmodiosis" at bounding box center [309, 56] width 147 height 23
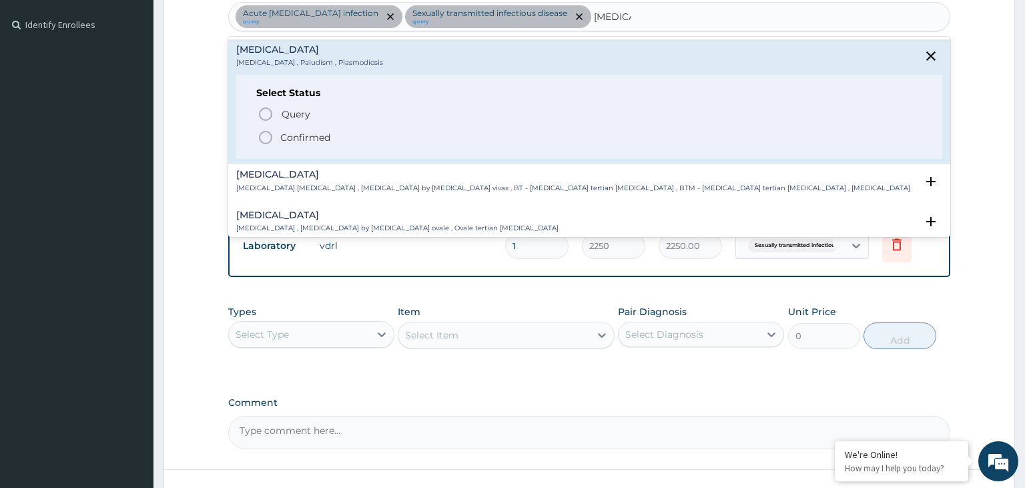
click at [322, 139] on p "Confirmed" at bounding box center [305, 137] width 50 height 13
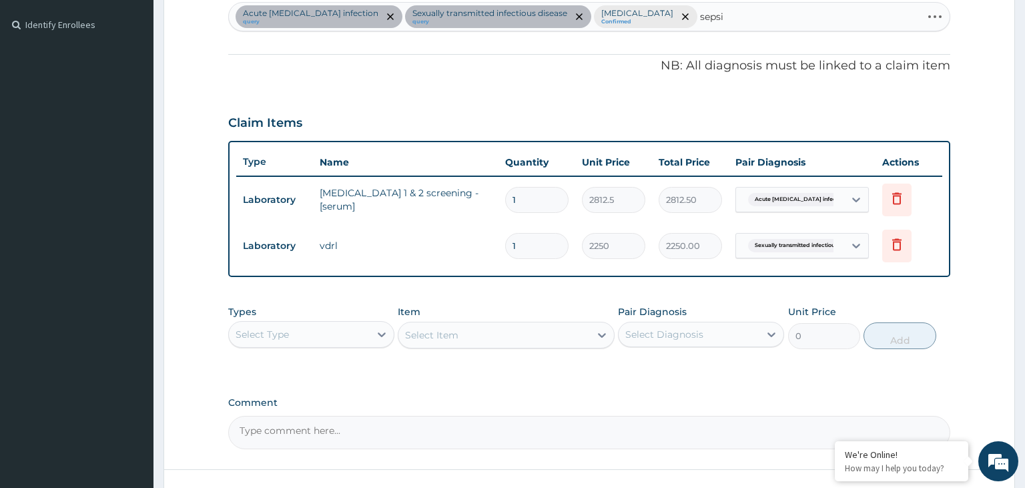
type input "sepsis"
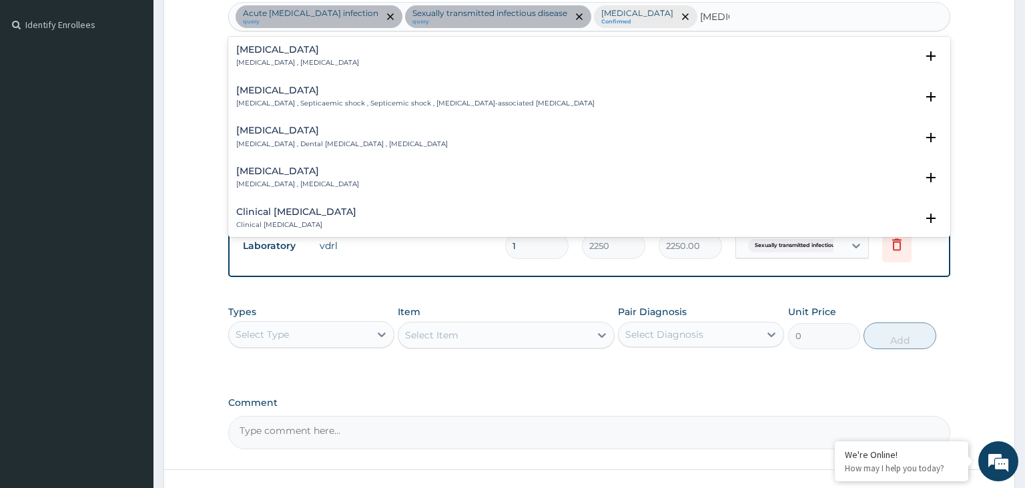
click at [261, 61] on p "Systemic infection , Sepsis" at bounding box center [297, 62] width 123 height 9
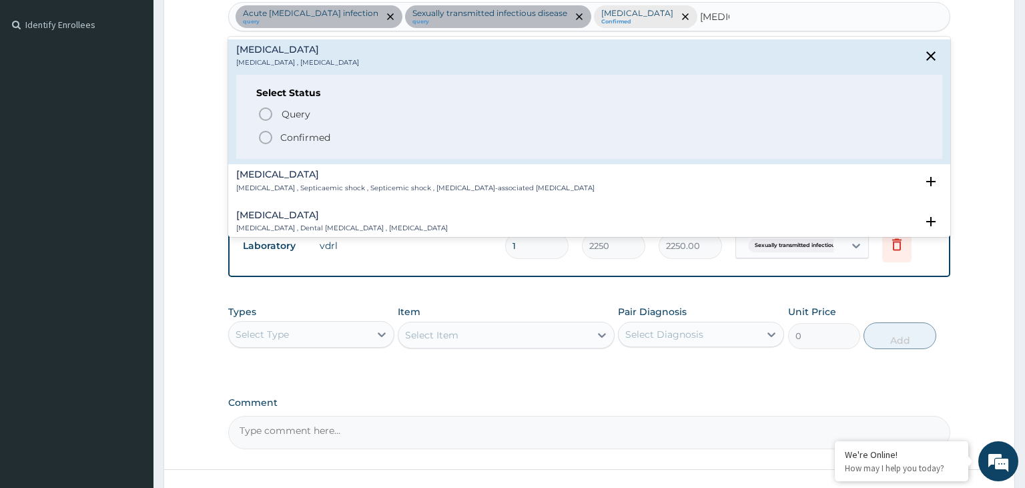
click at [295, 133] on p "Confirmed" at bounding box center [305, 137] width 50 height 13
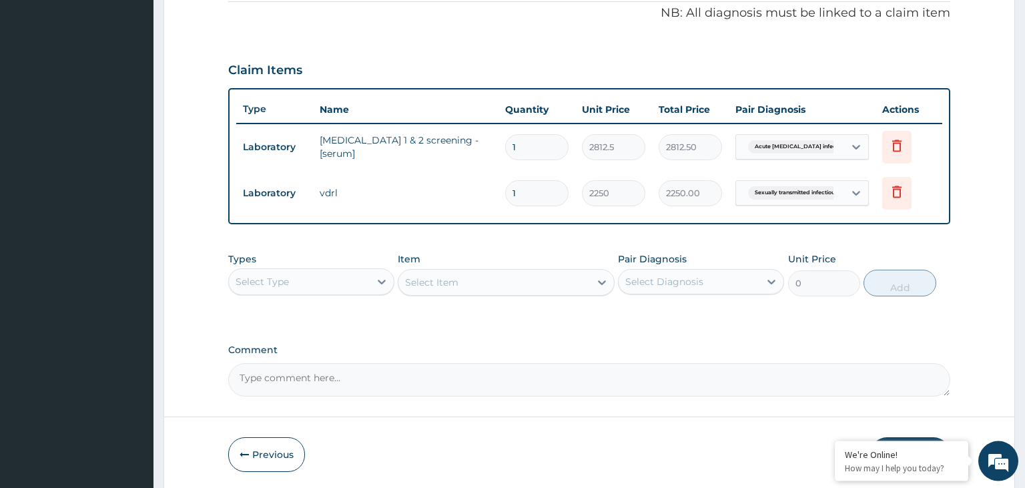
scroll to position [455, 0]
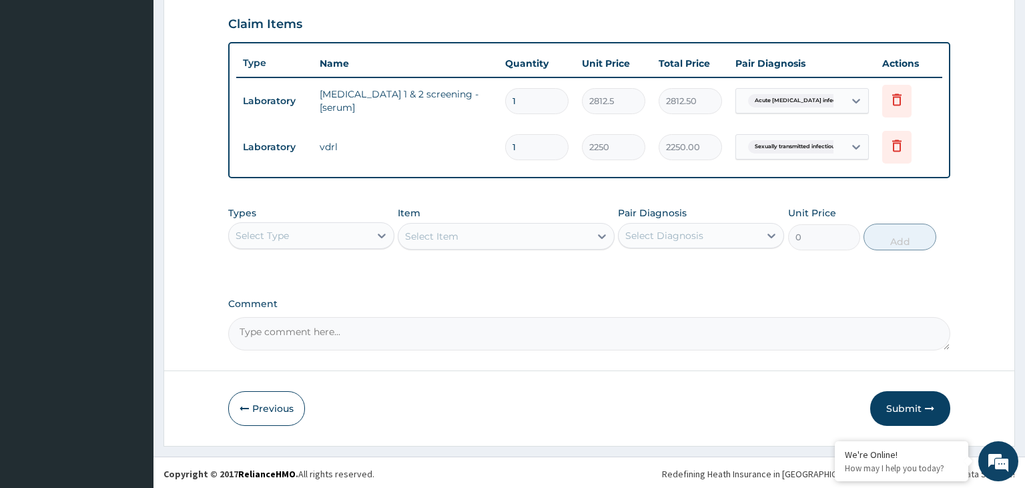
click at [318, 238] on div "Select Type" at bounding box center [299, 235] width 141 height 21
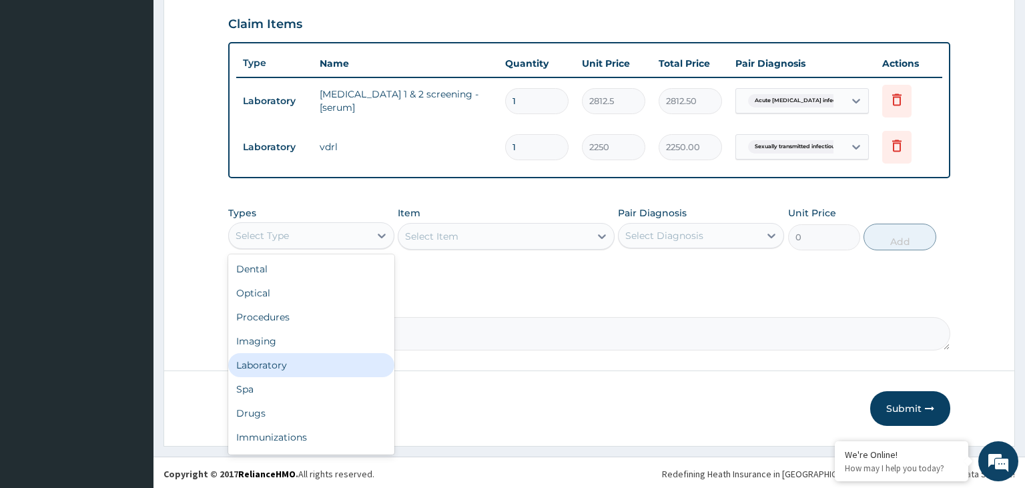
click at [278, 362] on div "Laboratory" at bounding box center [311, 365] width 166 height 24
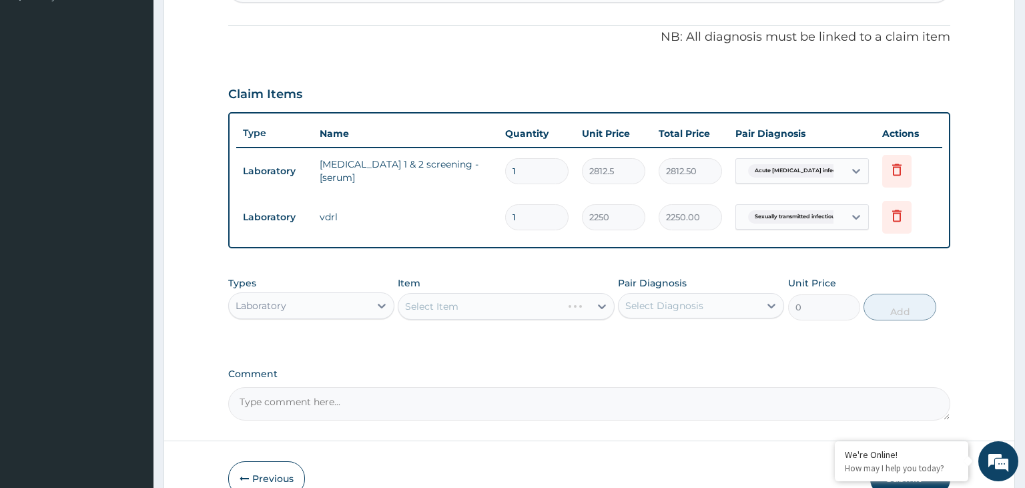
scroll to position [314, 0]
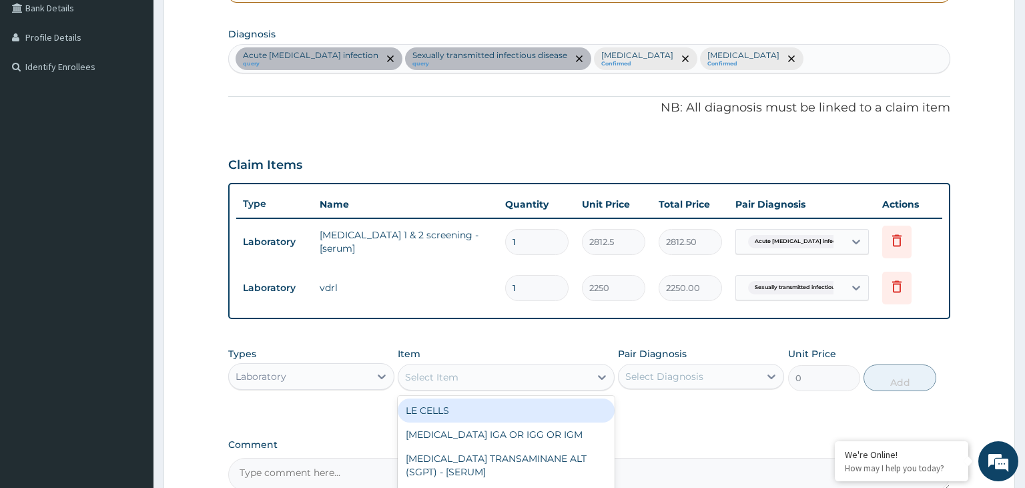
click at [552, 376] on div "Select Item" at bounding box center [495, 376] width 192 height 21
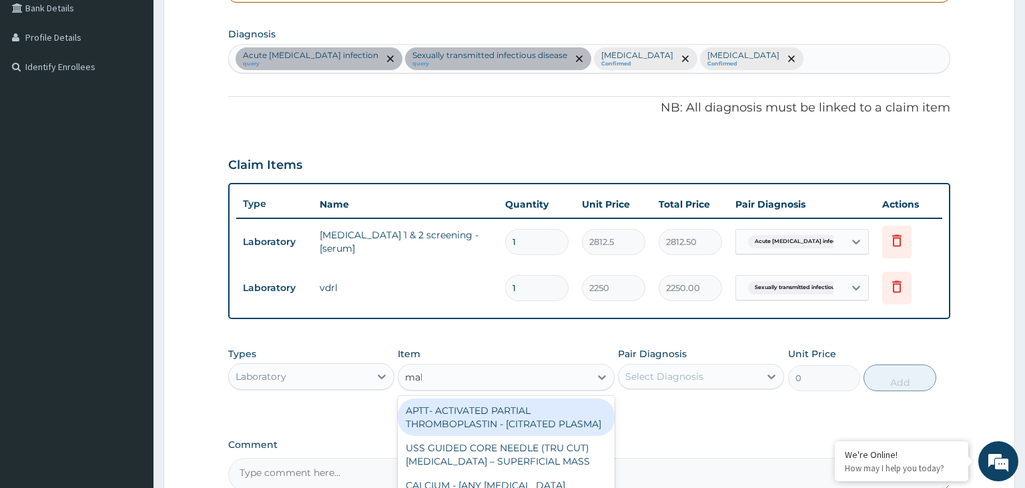
type input "mala"
click at [541, 412] on div "MALARIAL PARASITE THICK AND THIN FILMS - [BLOOD]" at bounding box center [506, 417] width 217 height 37
type input "2187.5"
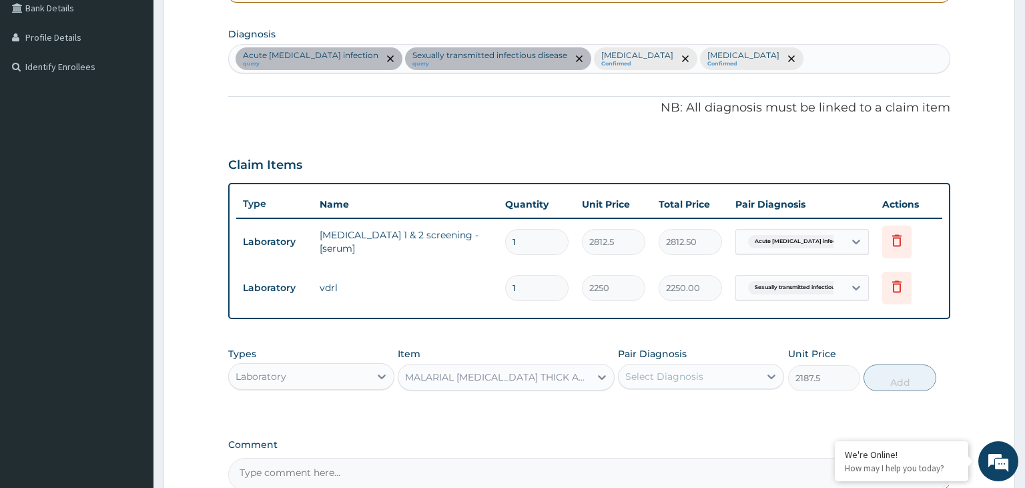
click at [702, 378] on div "Select Diagnosis" at bounding box center [664, 376] width 78 height 13
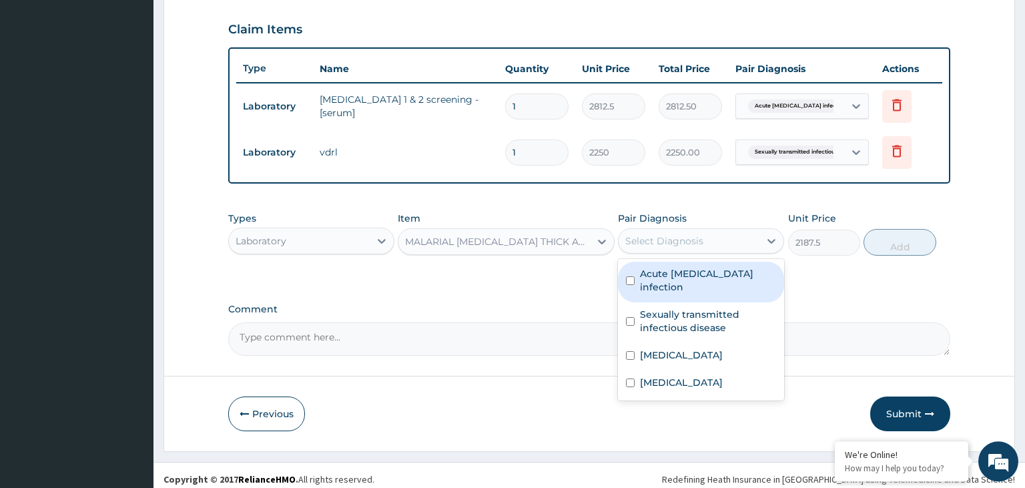
scroll to position [455, 0]
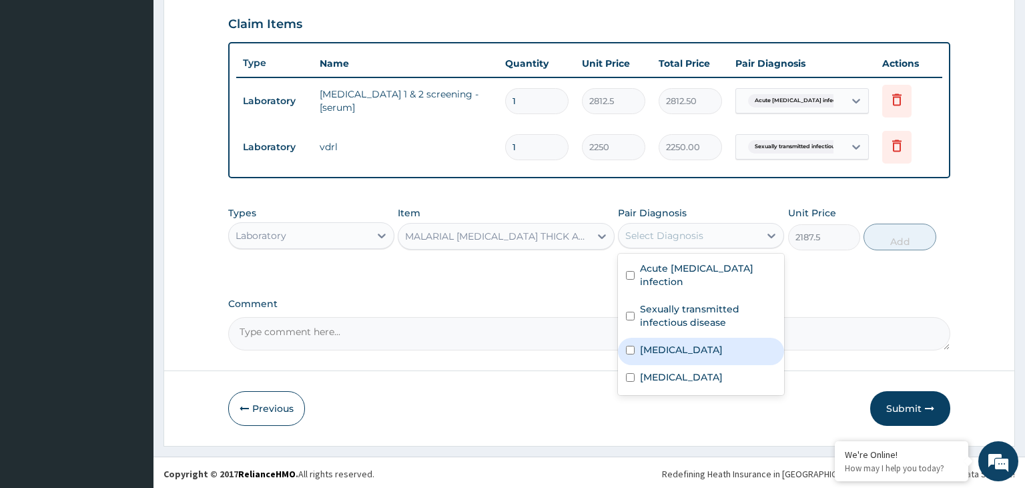
click at [707, 343] on div "Malaria" at bounding box center [701, 351] width 166 height 27
checkbox input "true"
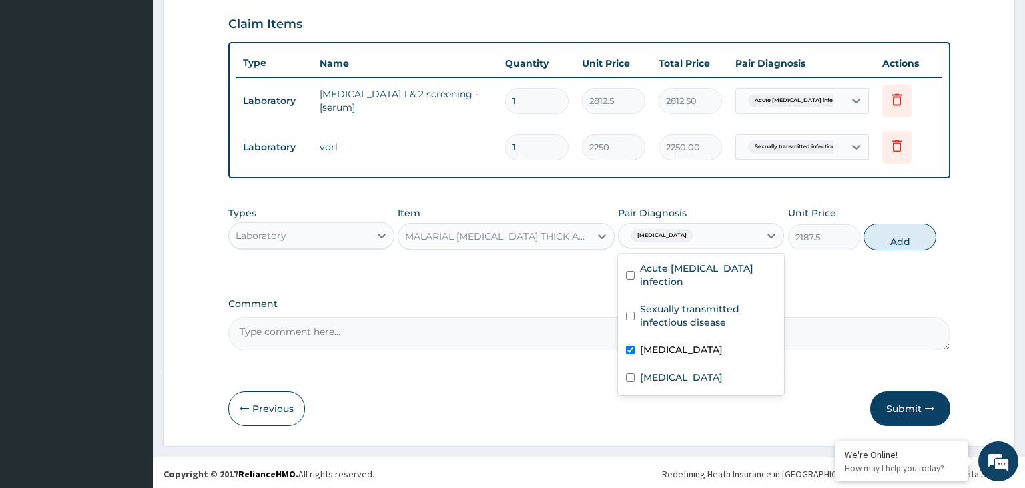
click at [901, 229] on button "Add" at bounding box center [900, 237] width 72 height 27
type input "0"
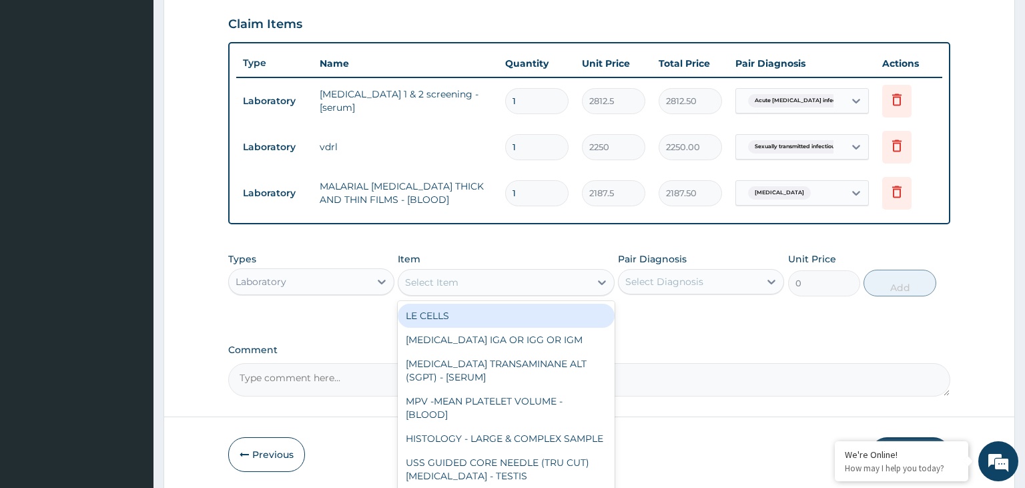
click at [489, 279] on div "Select Item" at bounding box center [495, 282] width 192 height 21
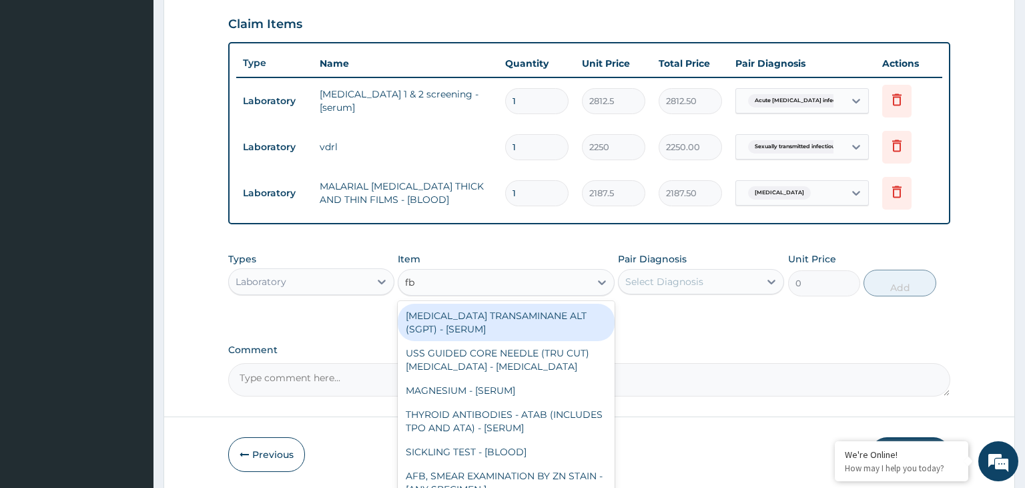
type input "fbc"
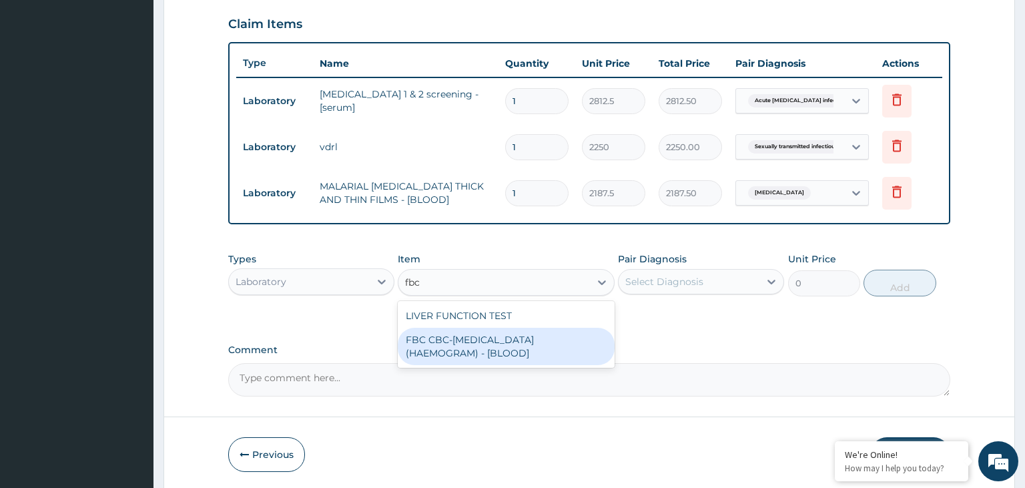
click at [510, 335] on div "FBC CBC-COMPLETE BLOOD COUNT (HAEMOGRAM) - [BLOOD]" at bounding box center [506, 346] width 217 height 37
type input "5000"
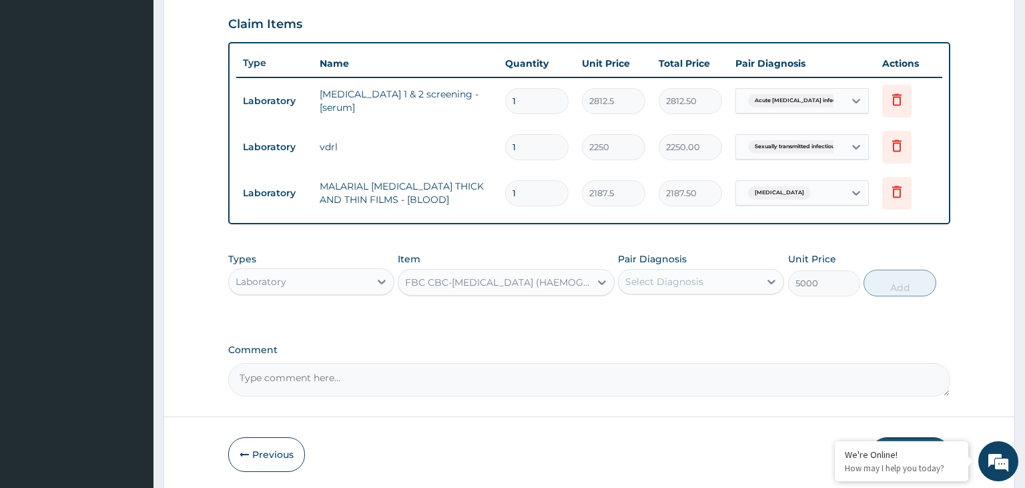
click at [713, 272] on div "Select Diagnosis" at bounding box center [689, 281] width 141 height 21
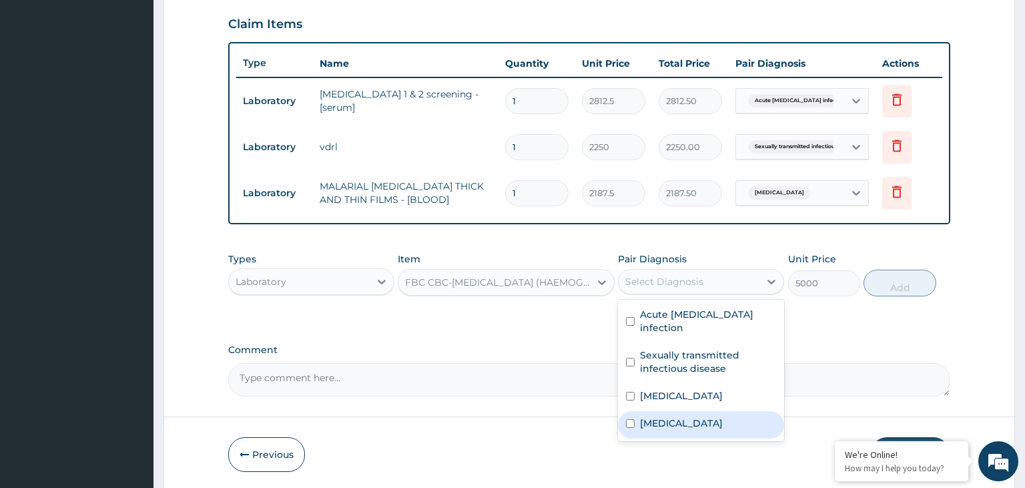
click at [680, 411] on div "Sepsis" at bounding box center [701, 424] width 166 height 27
checkbox input "true"
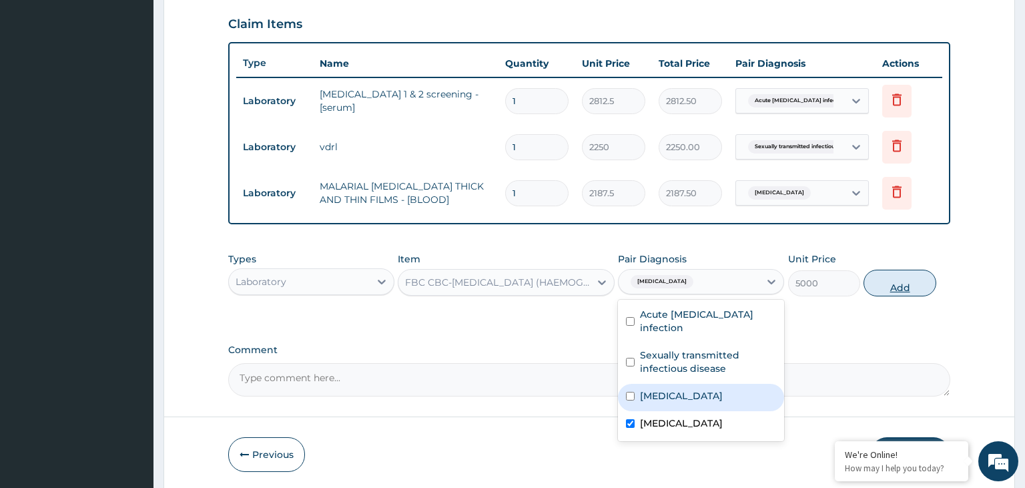
click at [886, 287] on button "Add" at bounding box center [900, 283] width 72 height 27
type input "0"
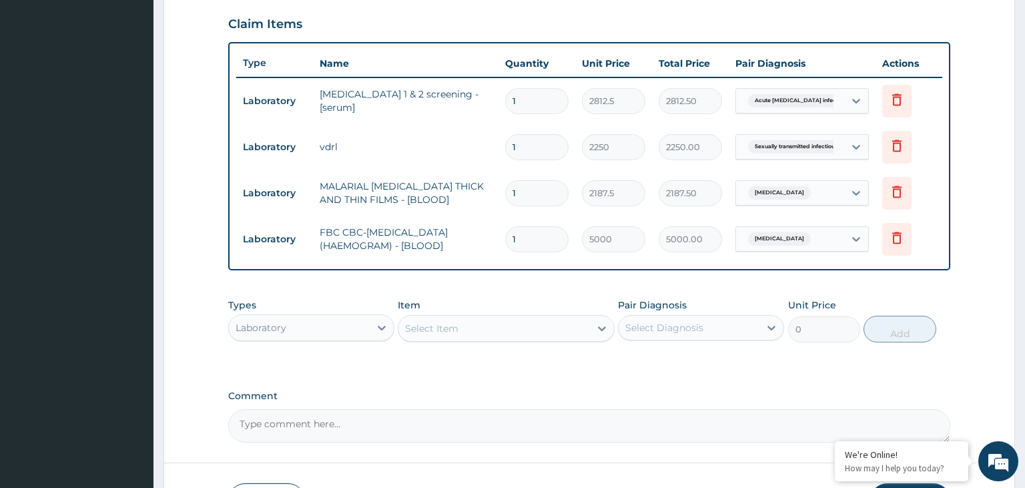
scroll to position [547, 0]
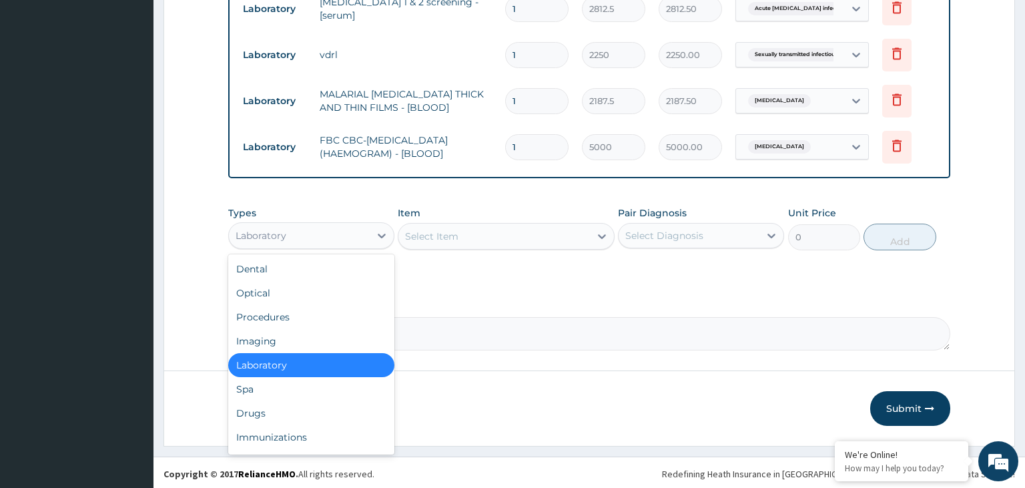
click at [346, 231] on div "Laboratory" at bounding box center [299, 235] width 141 height 21
click at [298, 414] on div "Drugs" at bounding box center [311, 413] width 166 height 24
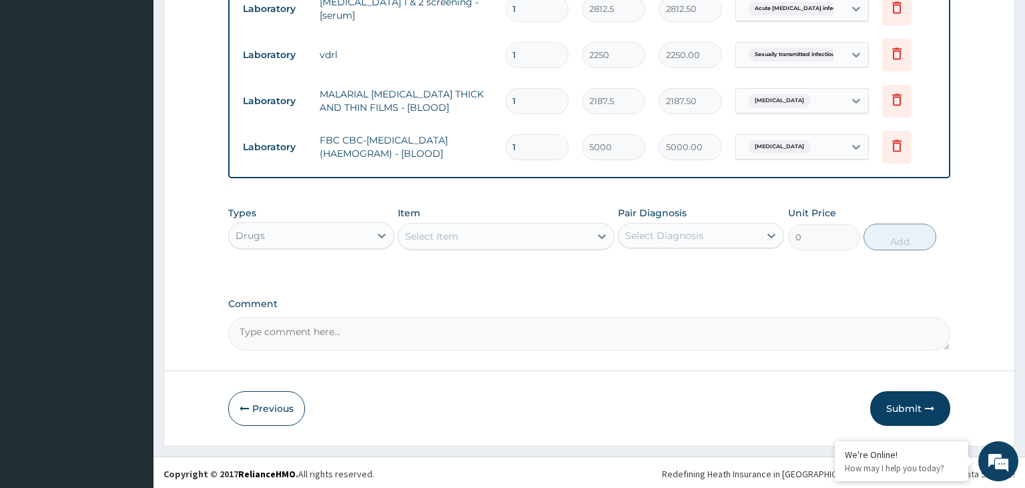
click at [515, 226] on div "Select Item" at bounding box center [495, 236] width 192 height 21
click at [477, 243] on div "Select Item" at bounding box center [495, 236] width 192 height 21
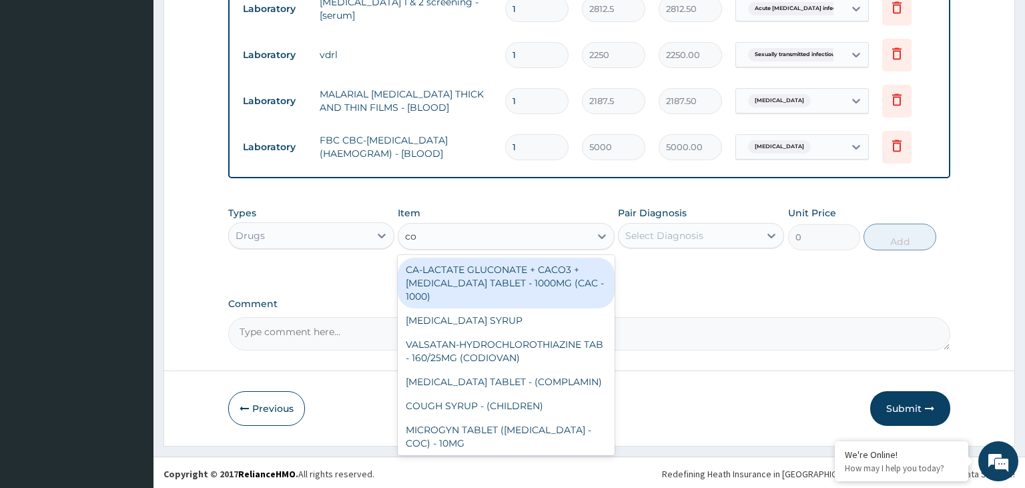
type input "coa"
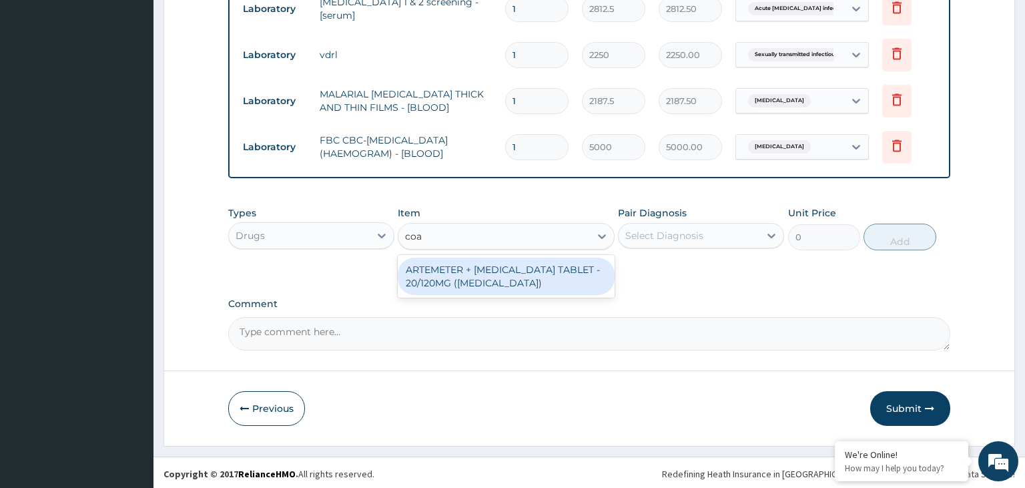
click at [517, 273] on div "ARTEMETER + [MEDICAL_DATA] TABLET - 20/120MG ([MEDICAL_DATA])" at bounding box center [506, 276] width 217 height 37
type input "210"
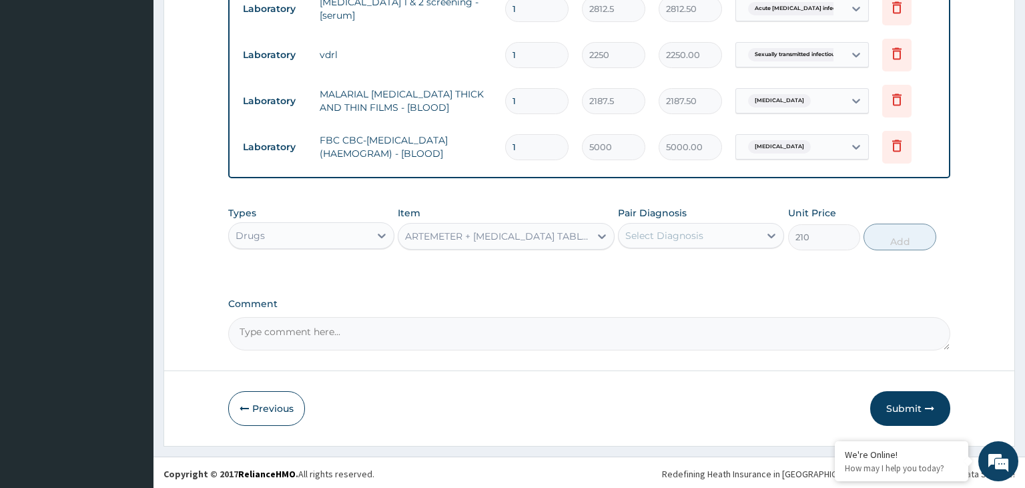
click at [729, 239] on div "Select Diagnosis" at bounding box center [689, 235] width 141 height 21
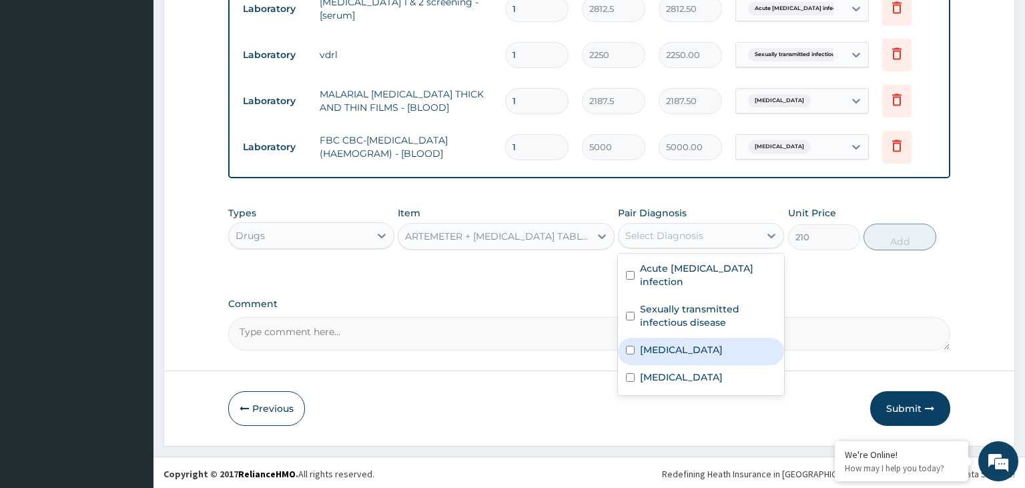
click at [711, 340] on div "[MEDICAL_DATA]" at bounding box center [701, 351] width 166 height 27
checkbox input "true"
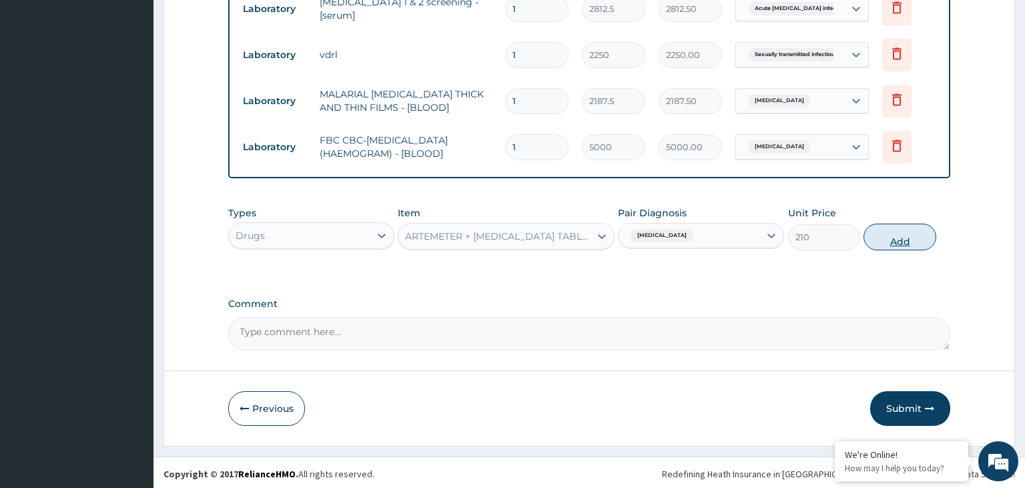
click at [896, 231] on button "Add" at bounding box center [900, 237] width 72 height 27
type input "0"
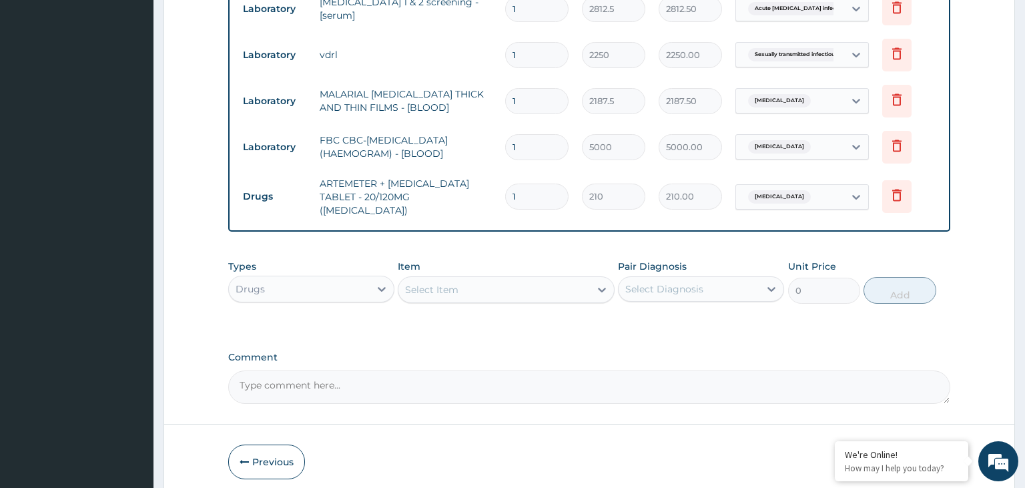
drag, startPoint x: 519, startPoint y: 194, endPoint x: 509, endPoint y: 201, distance: 12.0
click at [509, 201] on input "1" at bounding box center [536, 197] width 63 height 26
type input "2"
type input "420.00"
type input "24"
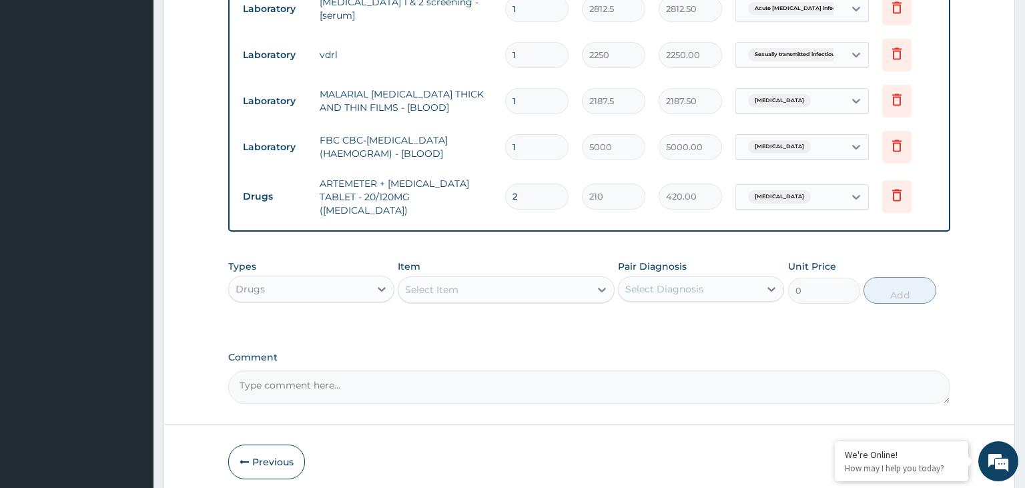
type input "5040.00"
type input "24"
click at [455, 279] on div "Select Item" at bounding box center [495, 289] width 192 height 21
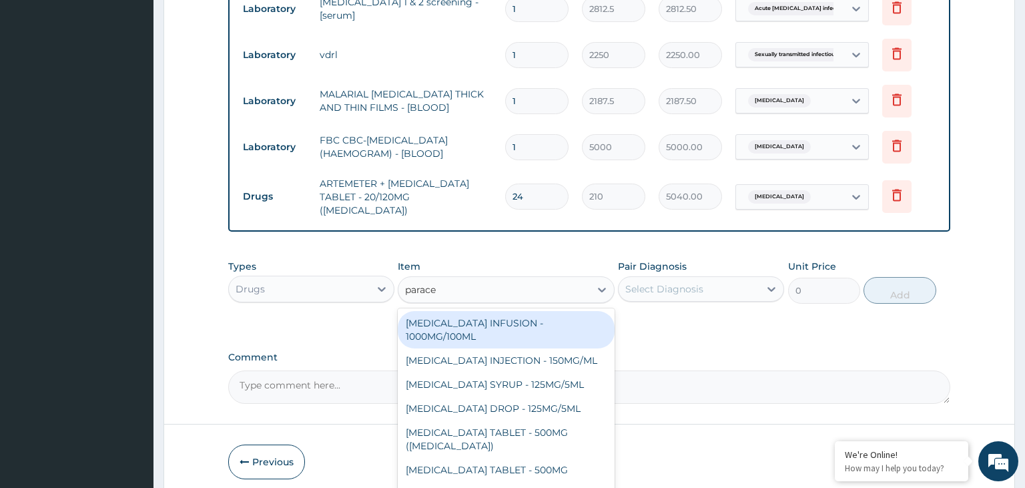
type input "parace"
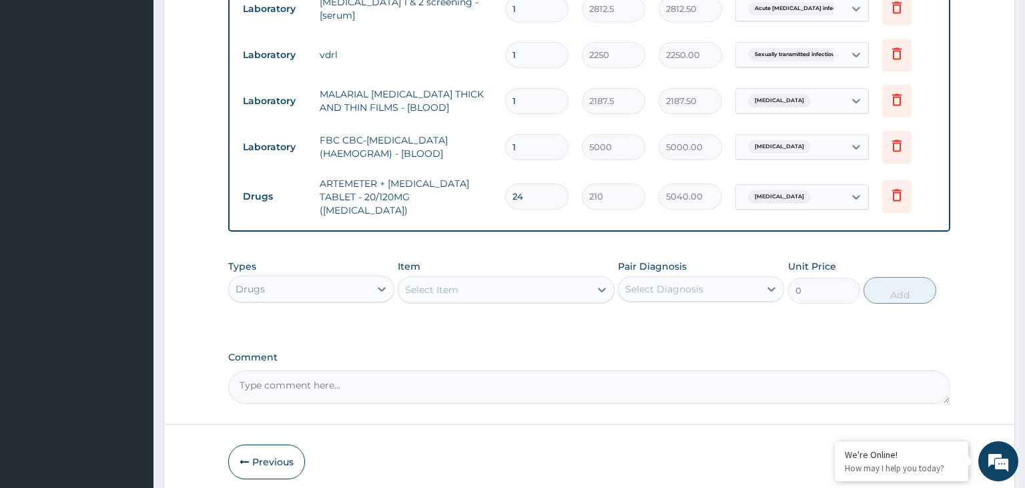
click at [495, 279] on div "Select Item" at bounding box center [495, 289] width 192 height 21
click at [411, 283] on input "prace" at bounding box center [418, 289] width 27 height 13
type input "parace"
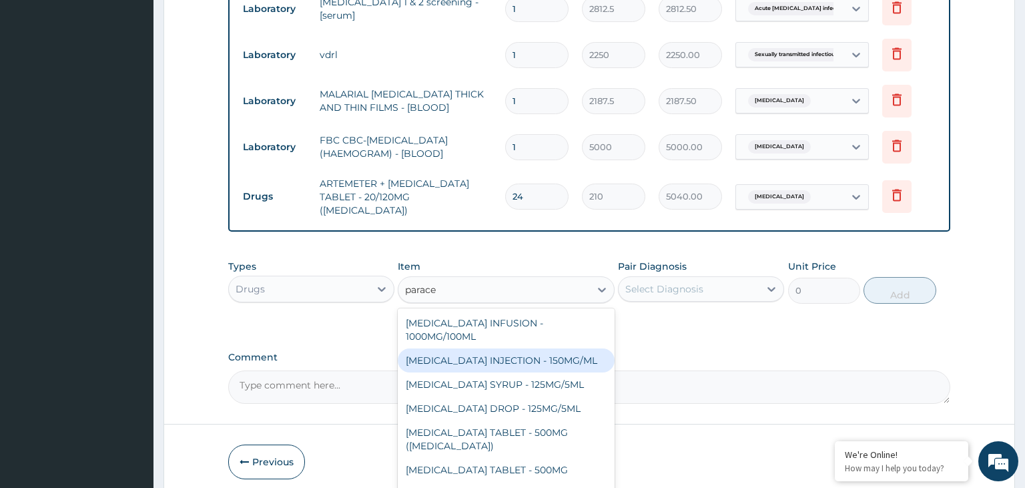
scroll to position [67, 0]
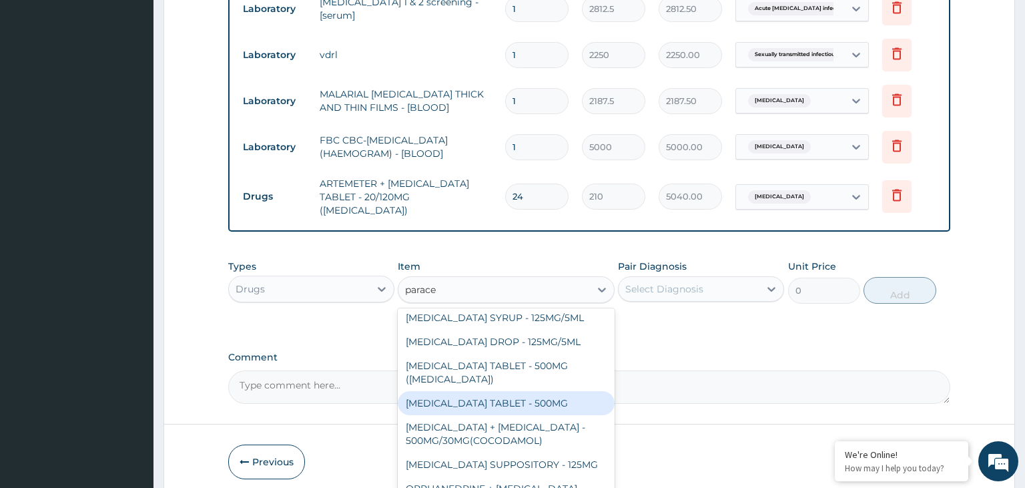
click at [483, 391] on div "PARACETAMOL TABLET - 500MG" at bounding box center [506, 403] width 217 height 24
type input "33.599999999999994"
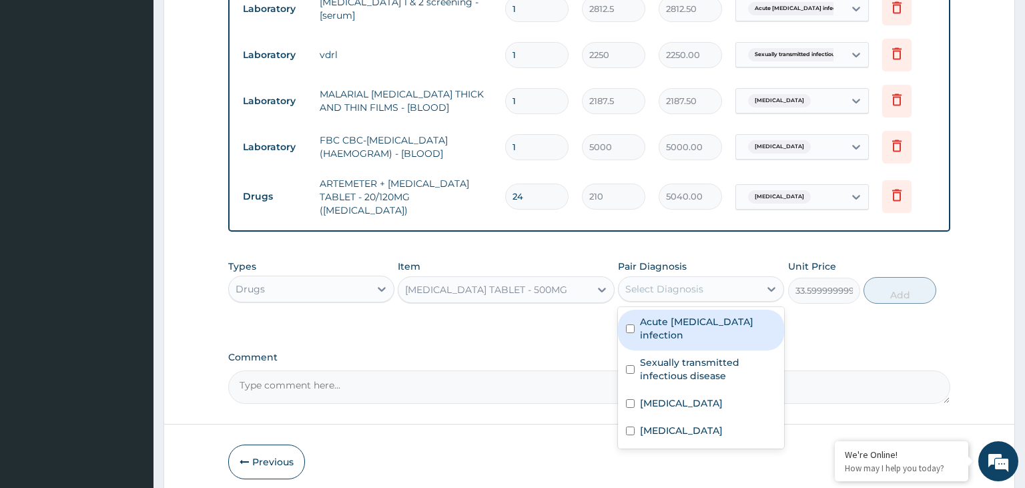
click at [680, 285] on div "Select Diagnosis" at bounding box center [664, 288] width 78 height 13
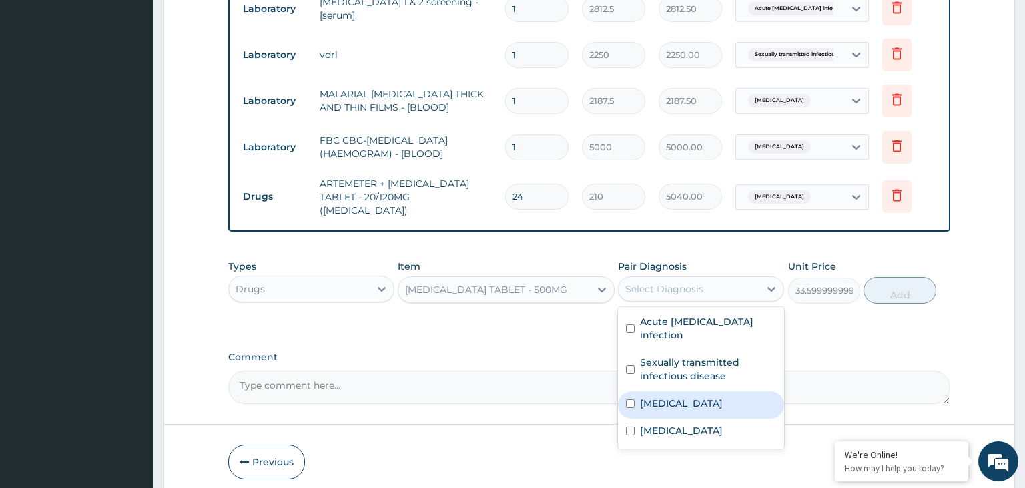
click at [650, 397] on label "Malaria" at bounding box center [681, 403] width 83 height 13
checkbox input "true"
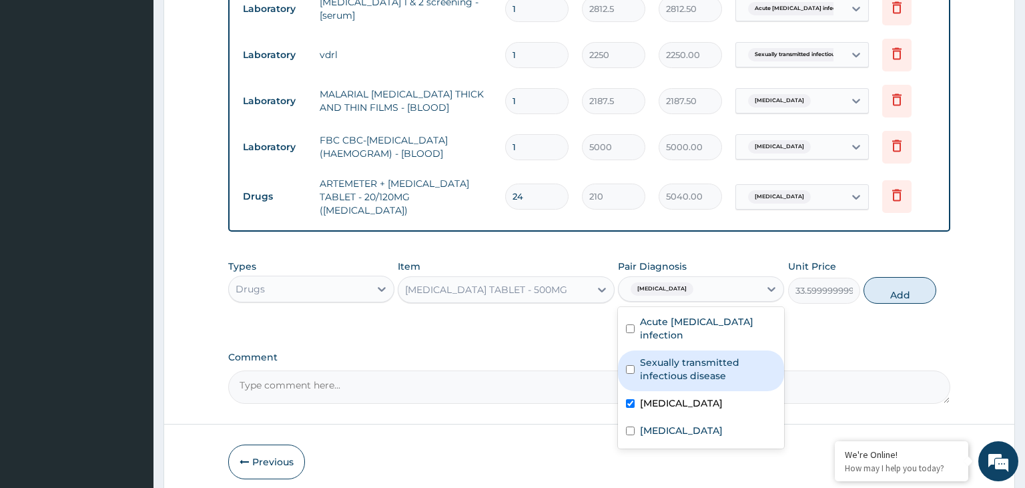
click at [893, 282] on button "Add" at bounding box center [900, 290] width 72 height 27
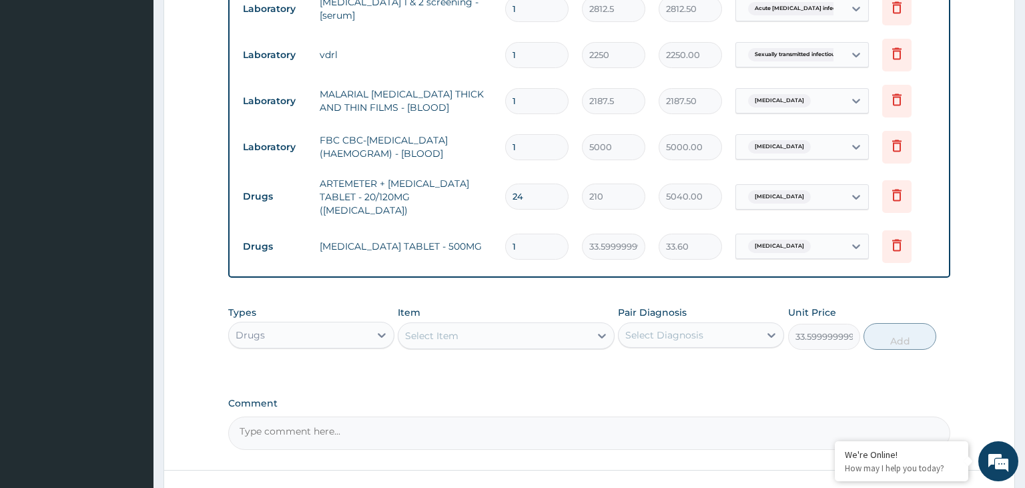
type input "0"
type input "18"
type input "604.80"
type input "18"
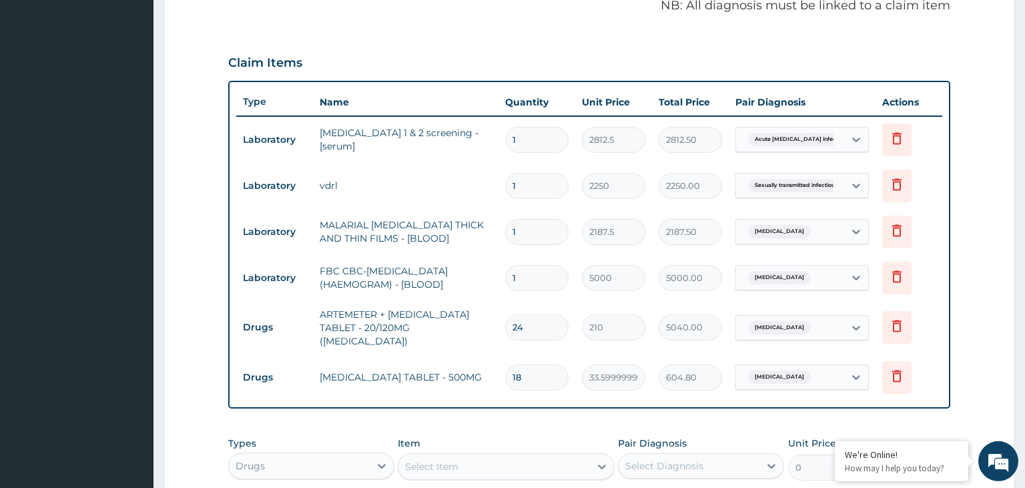
scroll to position [264, 0]
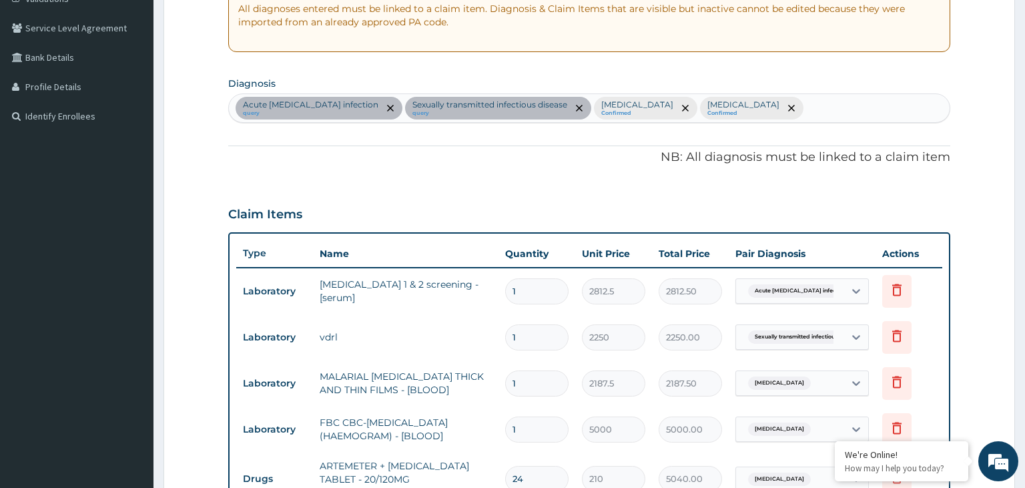
click at [704, 119] on div "Acute HIV infection query Sexually transmitted infectious disease query Malaria…" at bounding box center [590, 108] width 722 height 28
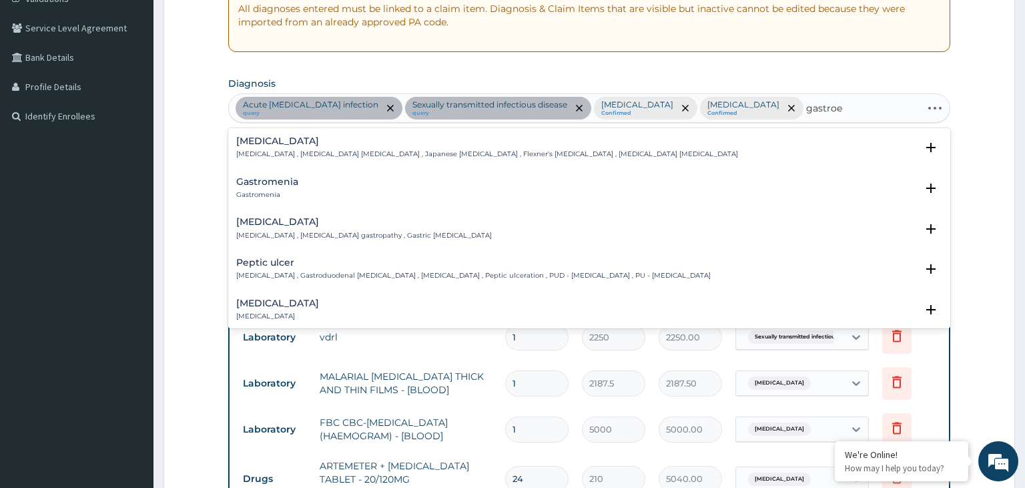
type input "gastroen"
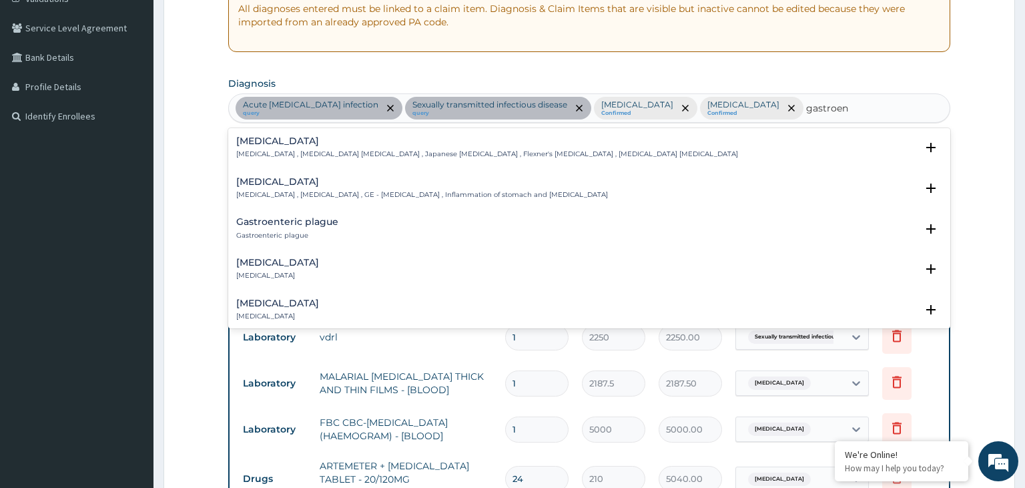
click at [275, 182] on h4 "Gastroenteritis" at bounding box center [422, 182] width 372 height 10
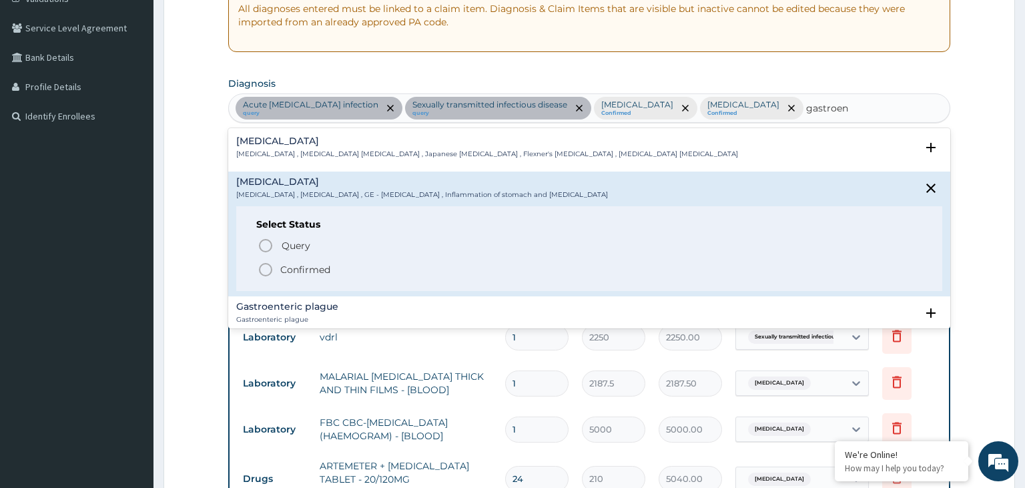
click at [288, 266] on p "Confirmed" at bounding box center [305, 269] width 50 height 13
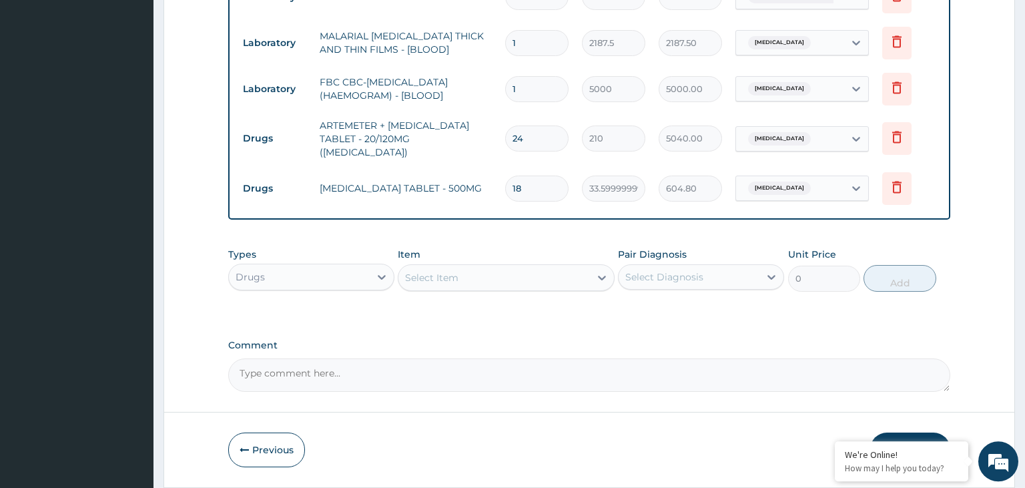
scroll to position [638, 0]
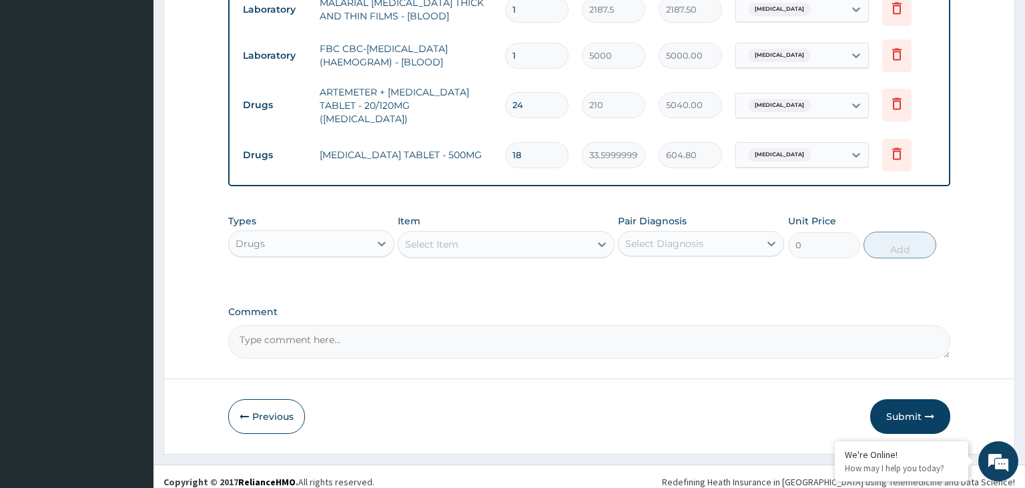
click at [495, 239] on div "Select Item" at bounding box center [495, 244] width 192 height 21
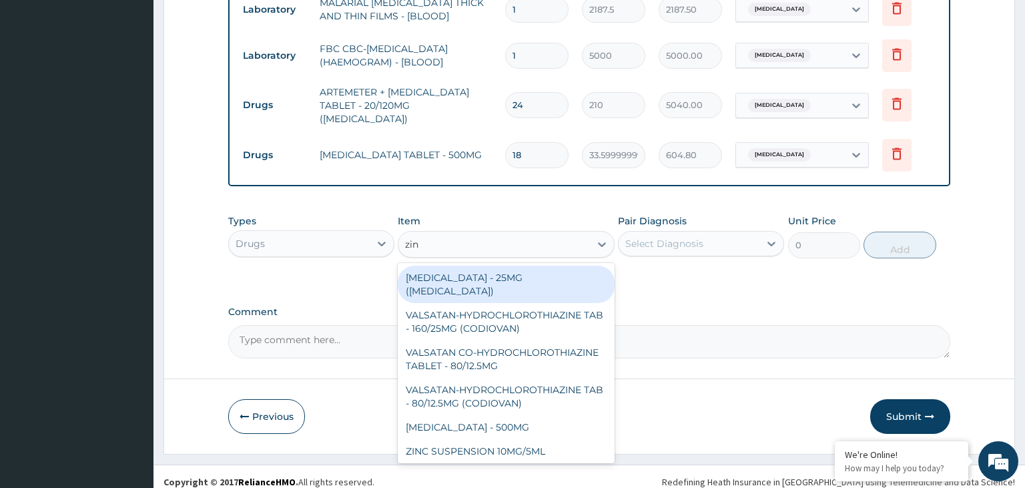
type input "zinc"
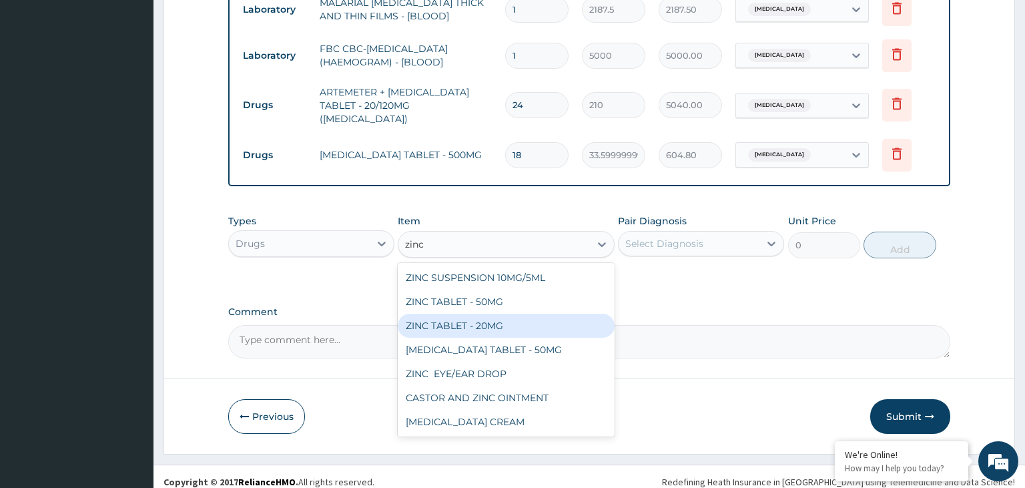
click at [466, 323] on div "ZINC TABLET - 20MG" at bounding box center [506, 326] width 217 height 24
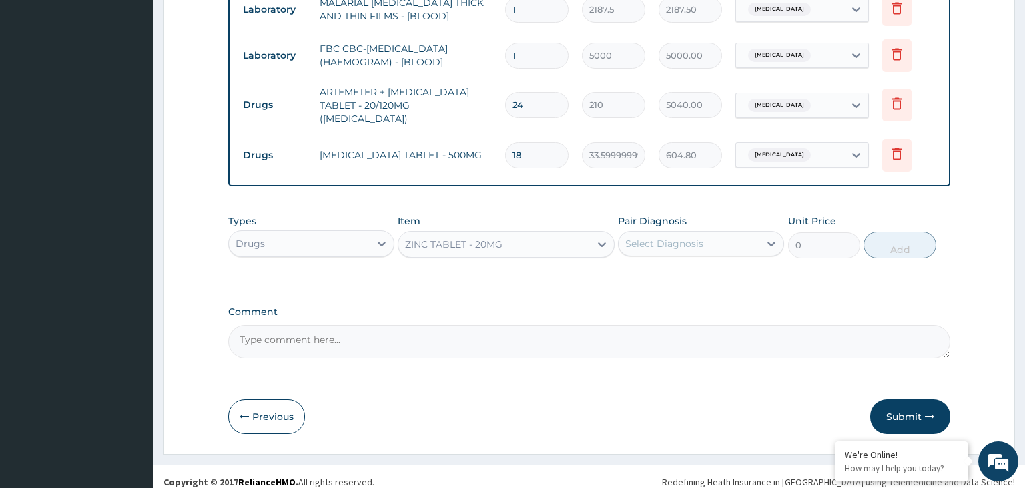
type input "64.39999999999999"
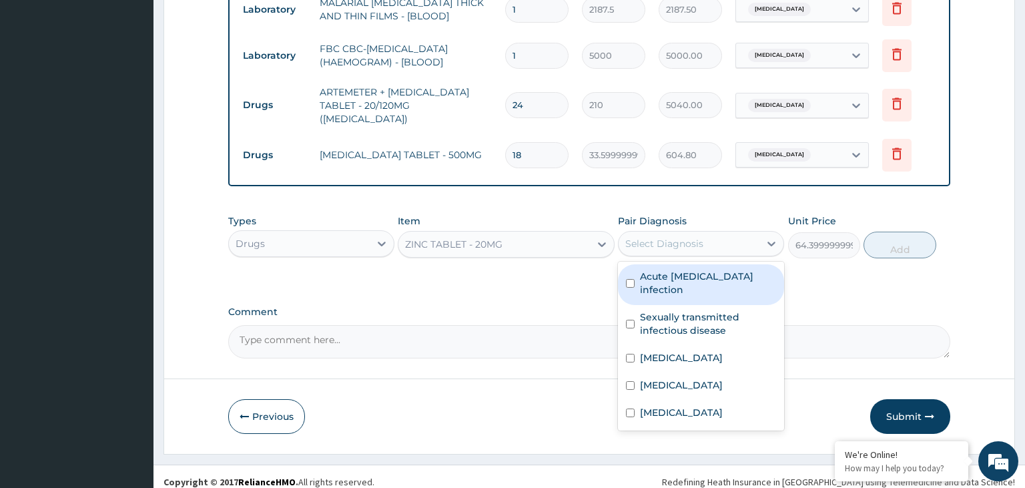
click at [700, 237] on div "Select Diagnosis" at bounding box center [664, 243] width 78 height 13
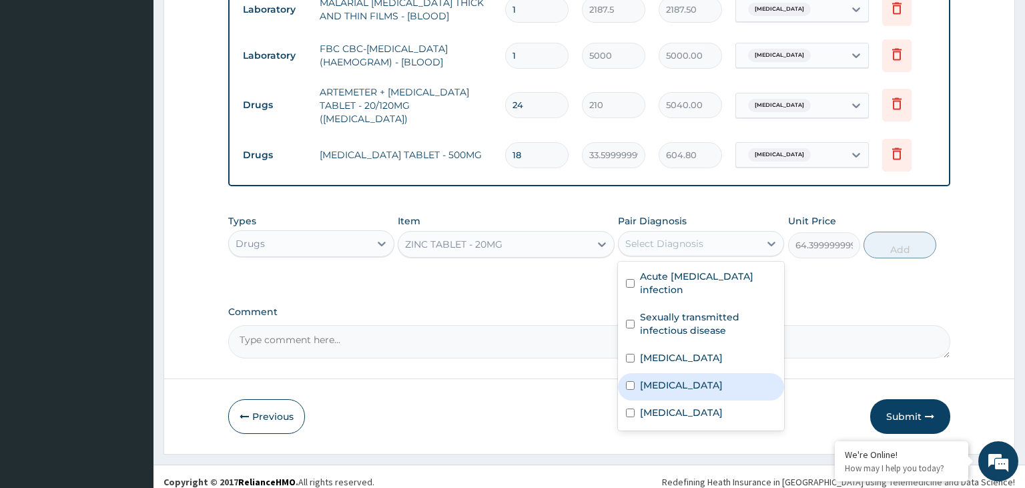
click at [678, 373] on div "Sepsis" at bounding box center [701, 386] width 166 height 27
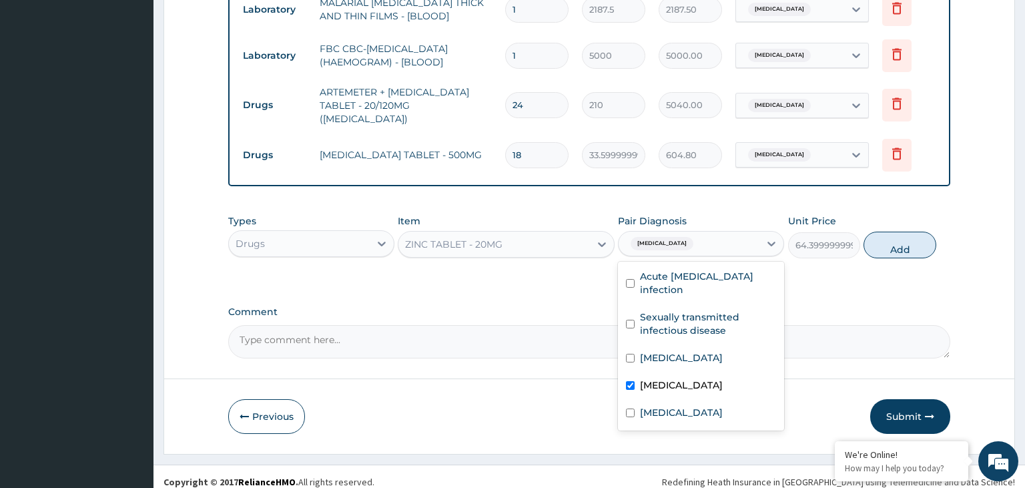
checkbox input "true"
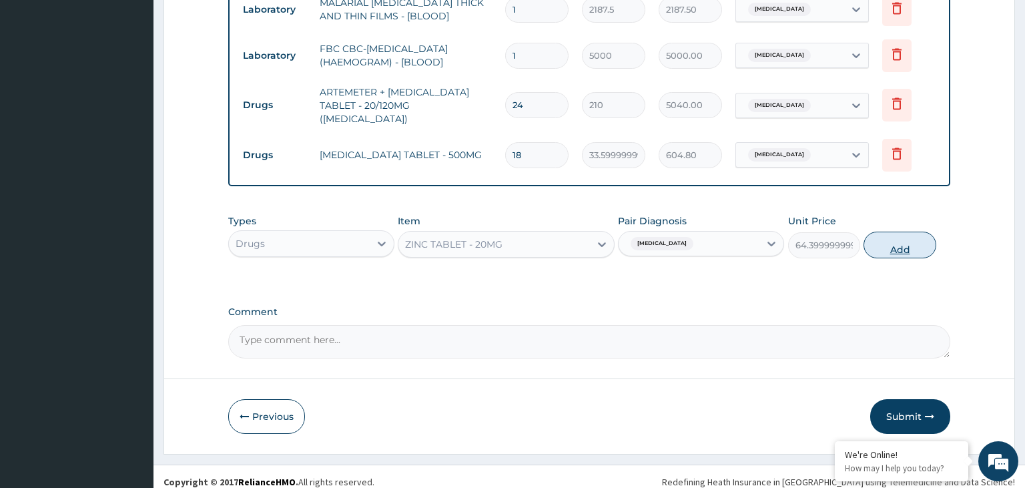
click at [915, 237] on button "Add" at bounding box center [900, 245] width 72 height 27
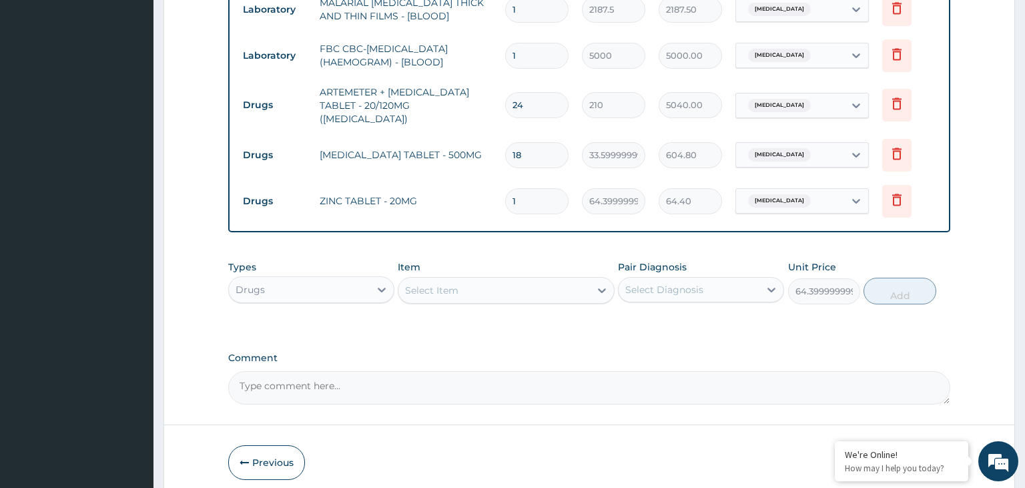
type input "0"
type input "10"
type input "644.00"
type input "10"
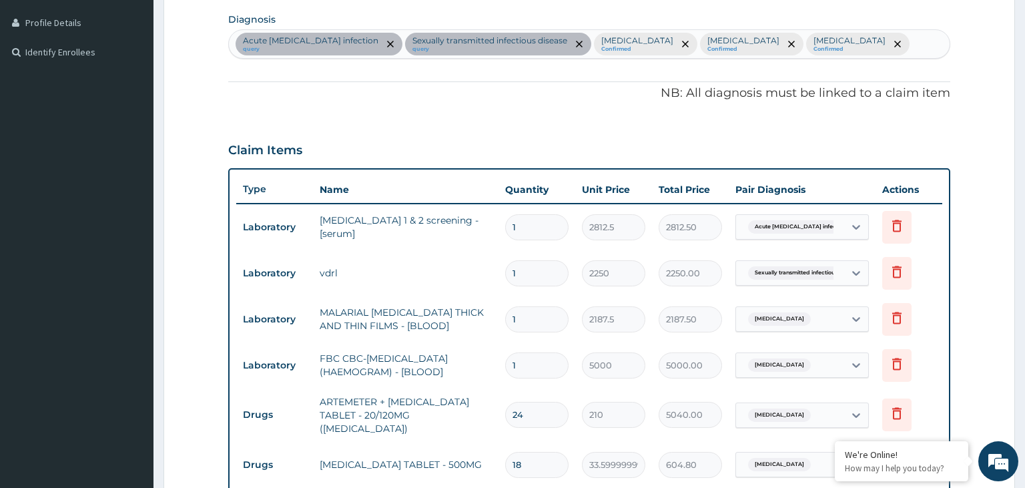
scroll to position [145, 0]
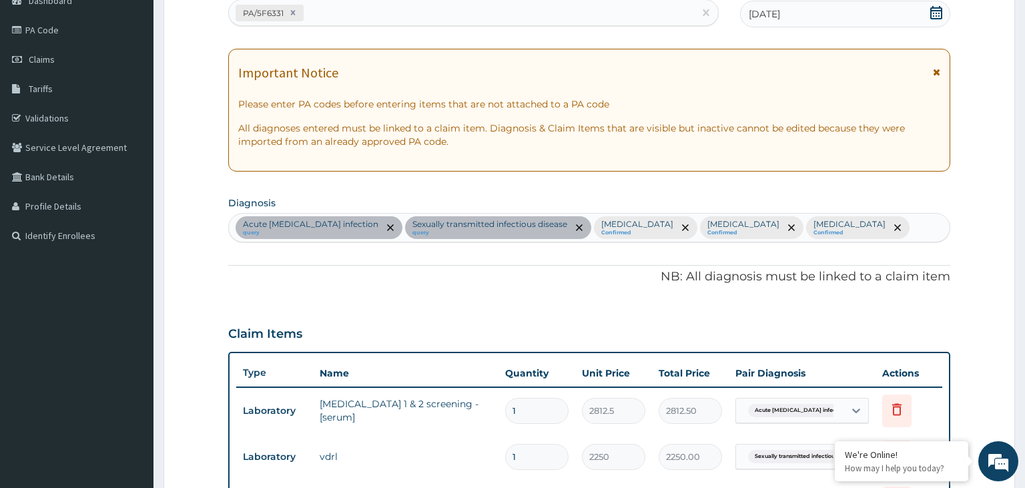
click at [781, 224] on div "Acute HIV infection query Sexually transmitted infectious disease query Malaria…" at bounding box center [590, 228] width 722 height 28
click at [781, 227] on div "Acute HIV infection query Sexually transmitted infectious disease query Malaria…" at bounding box center [590, 228] width 722 height 28
type input "m"
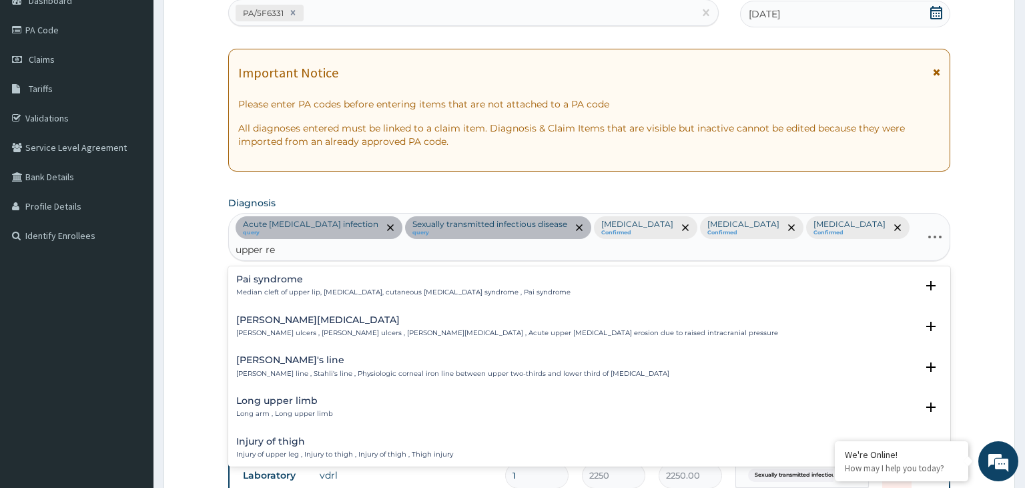
type input "upper res"
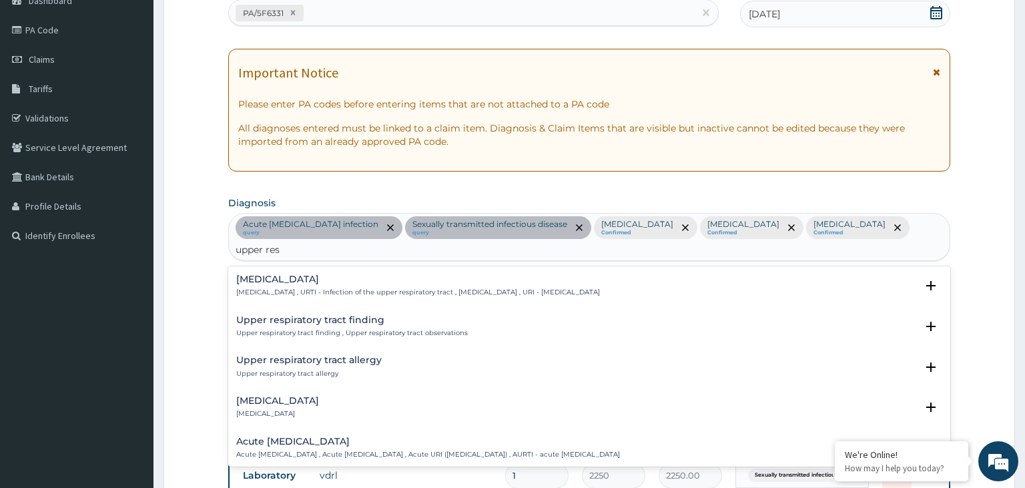
click at [292, 274] on h4 "Upper respiratory infection" at bounding box center [418, 279] width 364 height 10
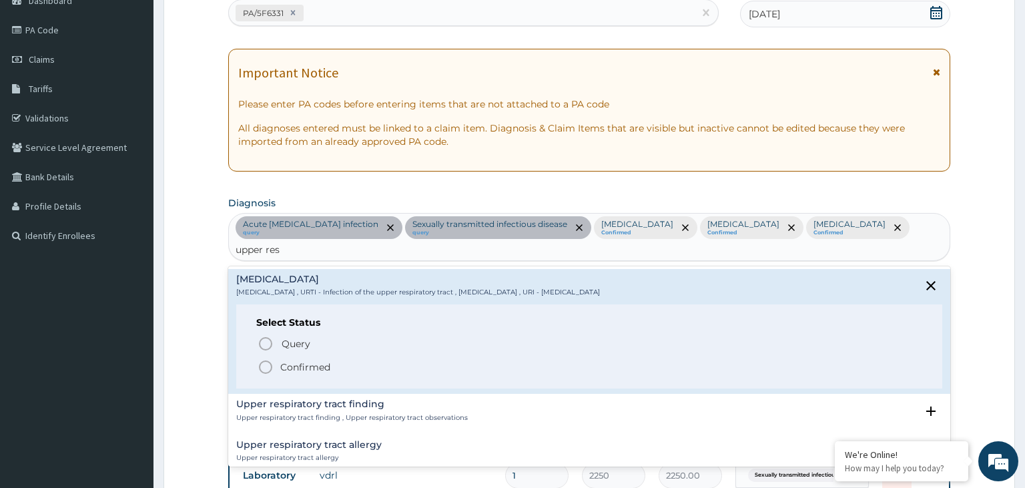
click at [307, 360] on p "Confirmed" at bounding box center [305, 366] width 50 height 13
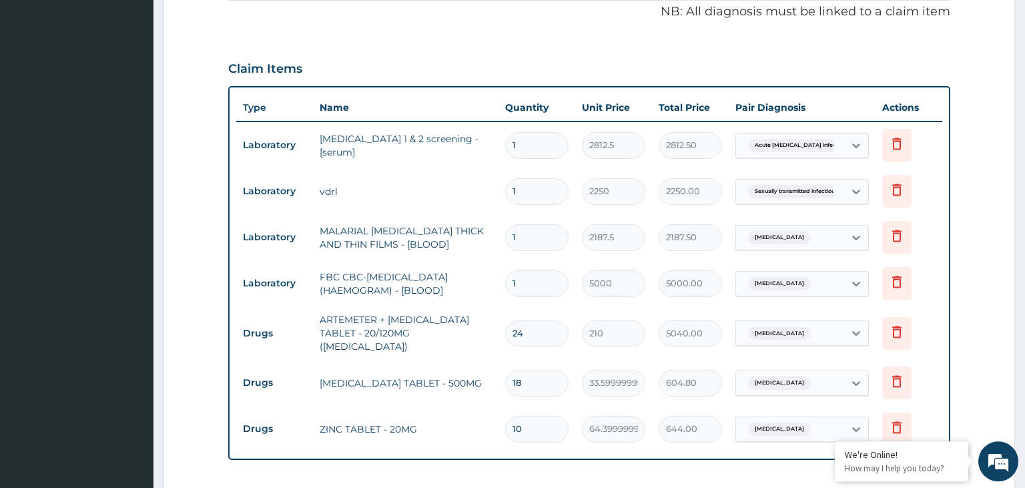
scroll to position [568, 0]
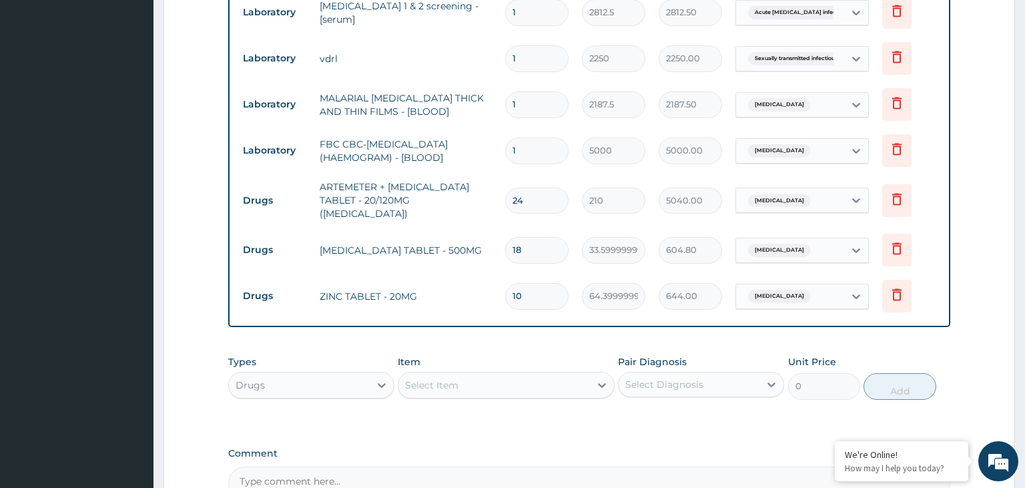
click at [478, 374] on div "Select Item" at bounding box center [495, 384] width 192 height 21
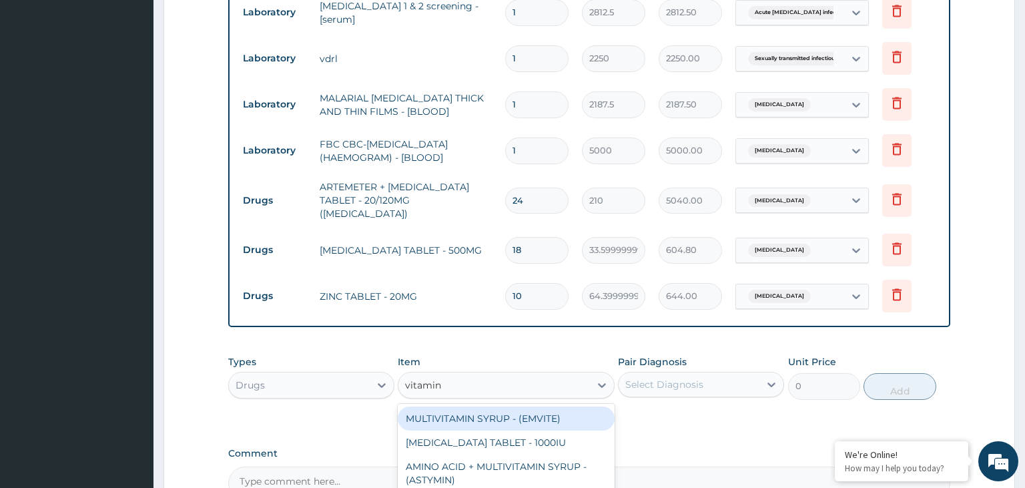
type input "vitamin c"
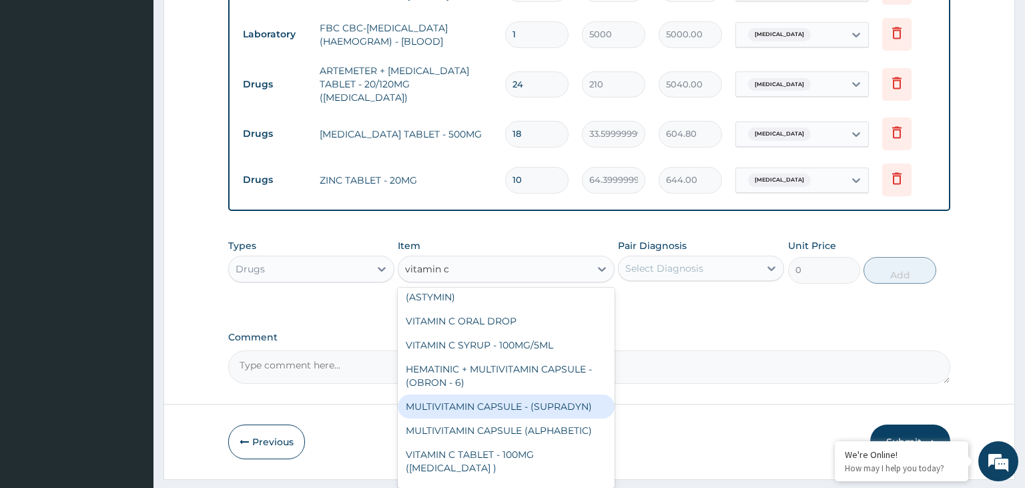
scroll to position [99, 0]
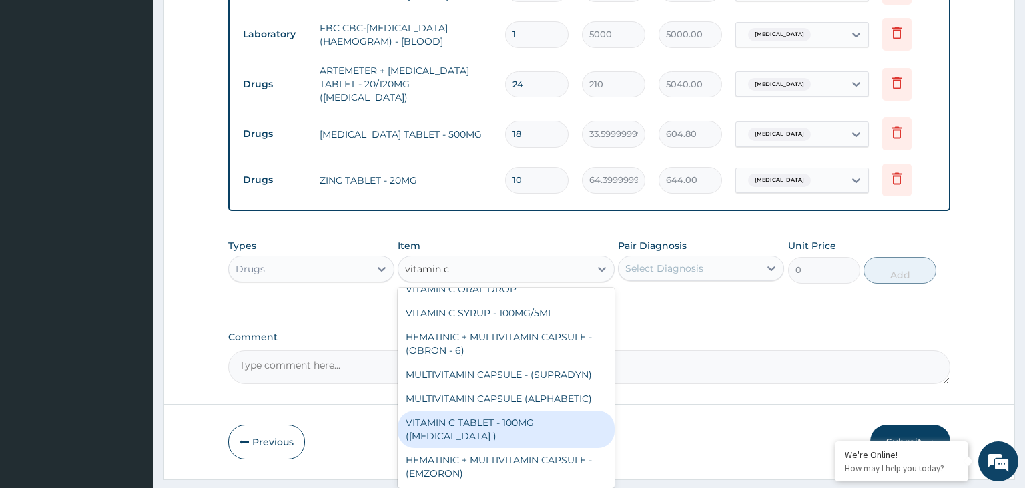
click at [471, 411] on div "VITAMIN C TABLET - 100MG (ASCORBIC ACID )" at bounding box center [506, 429] width 217 height 37
type input "16.799999999999997"
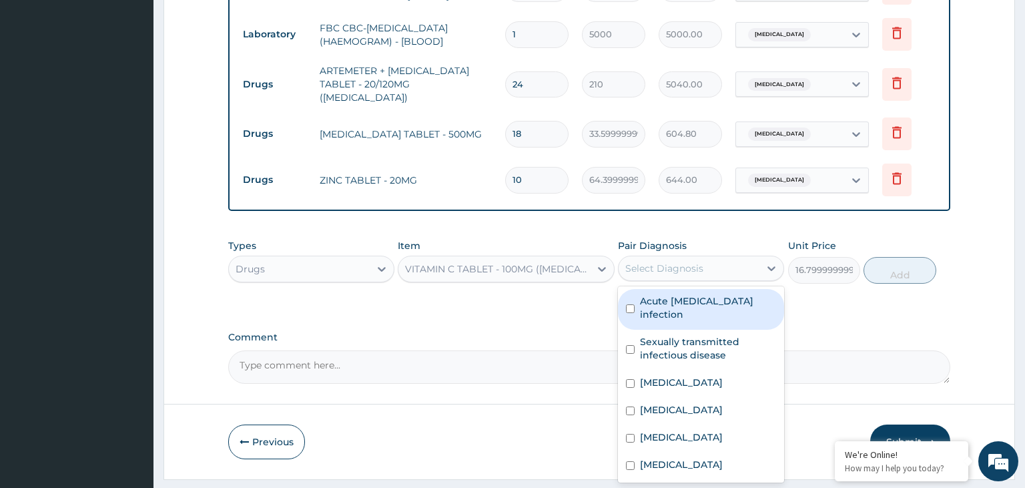
click at [706, 258] on div "Select Diagnosis" at bounding box center [689, 268] width 141 height 21
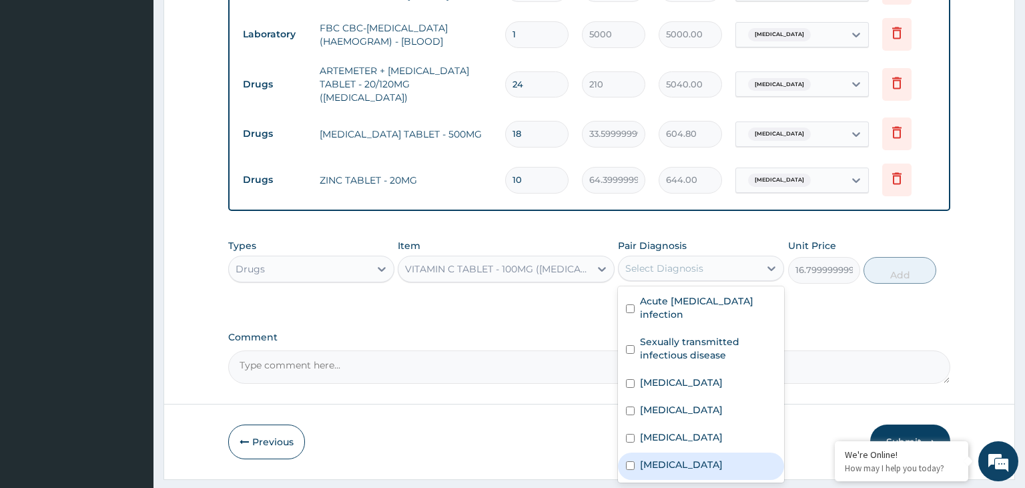
click at [690, 458] on label "Upper respiratory infection" at bounding box center [681, 464] width 83 height 13
checkbox input "true"
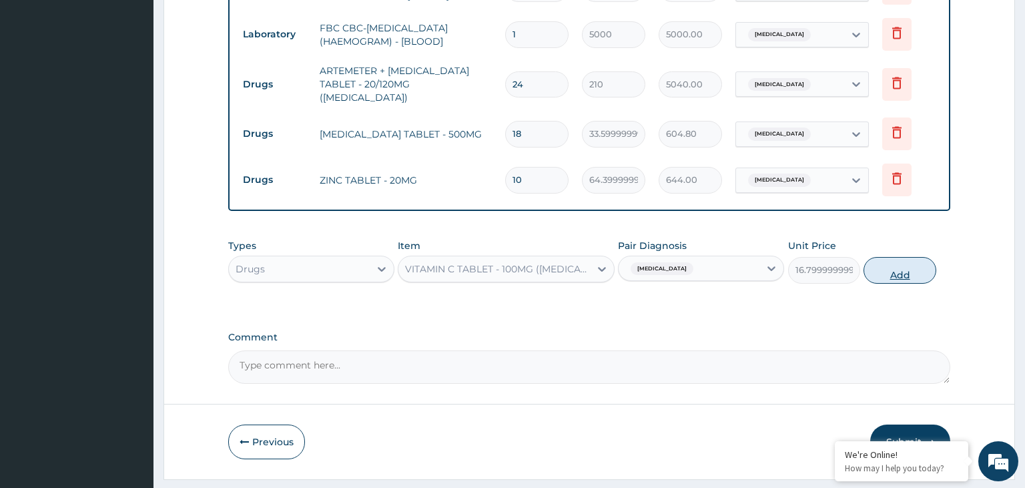
click at [892, 257] on button "Add" at bounding box center [900, 270] width 72 height 27
type input "0"
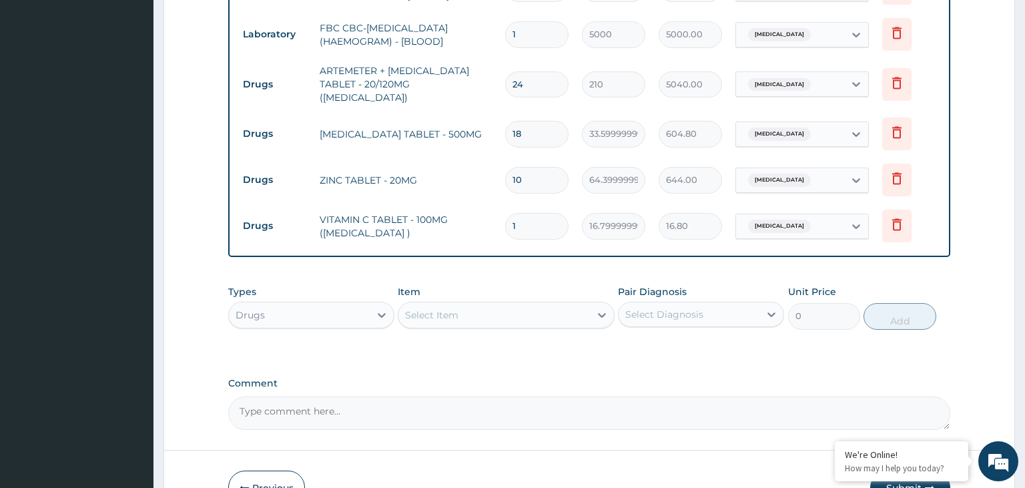
drag, startPoint x: 532, startPoint y: 200, endPoint x: 481, endPoint y: 199, distance: 50.7
click at [505, 213] on input "1" at bounding box center [536, 226] width 63 height 26
type input "2"
type input "33.60"
type input "20"
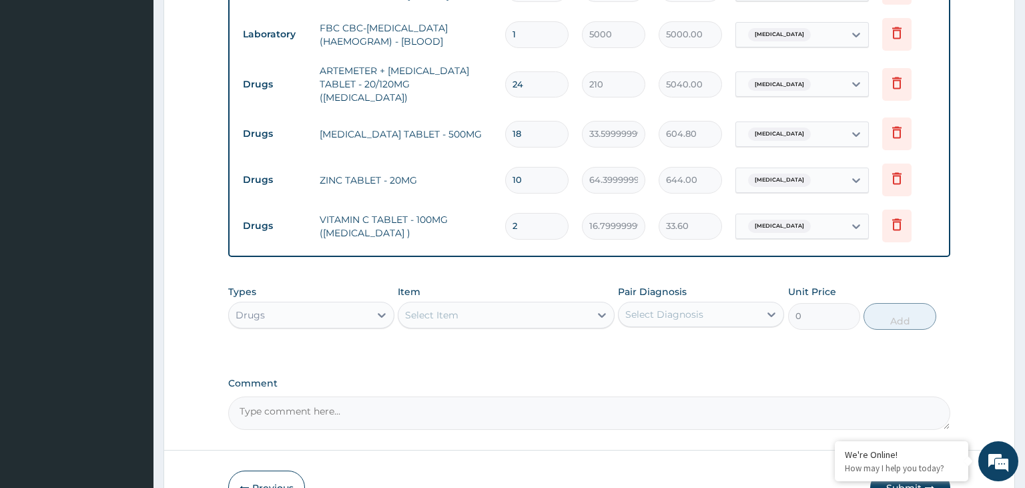
type input "336.00"
type input "20"
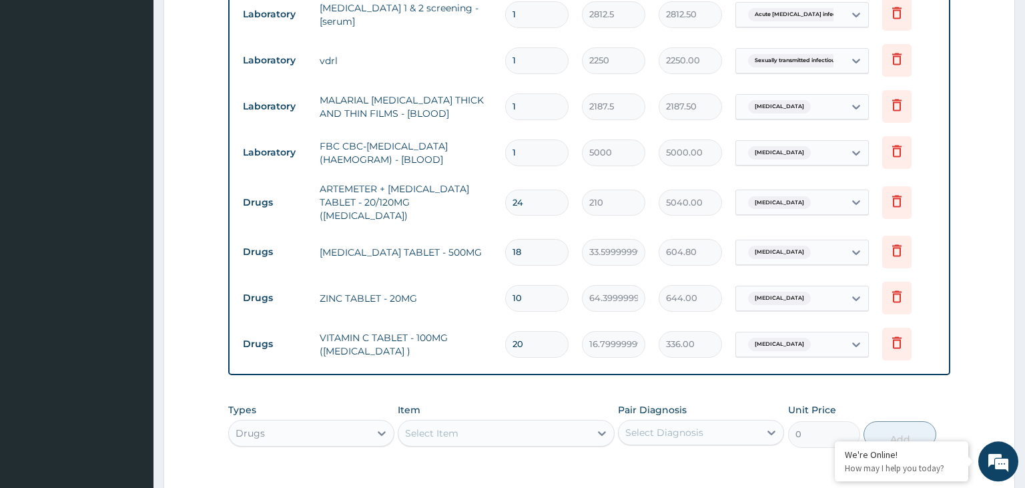
scroll to position [614, 0]
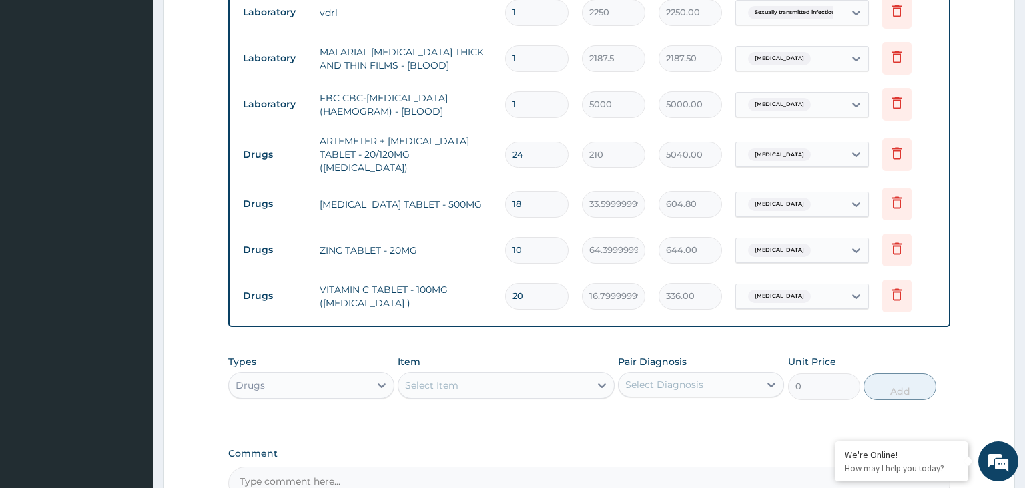
click at [362, 374] on div "Drugs" at bounding box center [299, 384] width 141 height 21
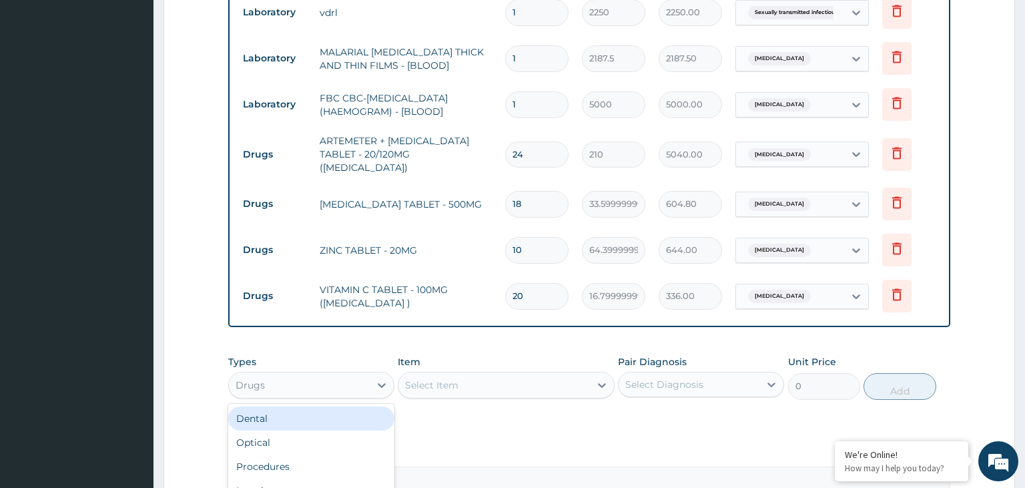
scroll to position [45, 0]
click at [324, 409] on div "Procedures" at bounding box center [311, 421] width 166 height 24
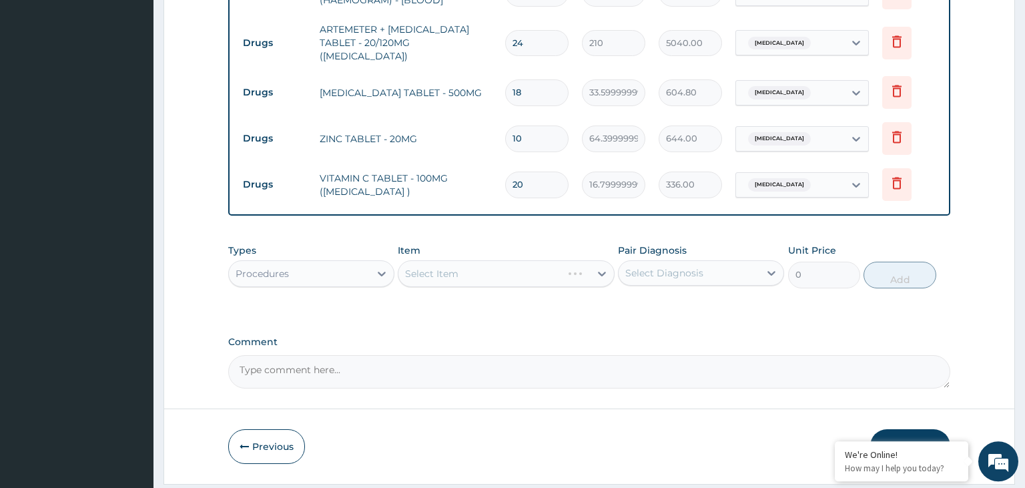
scroll to position [730, 0]
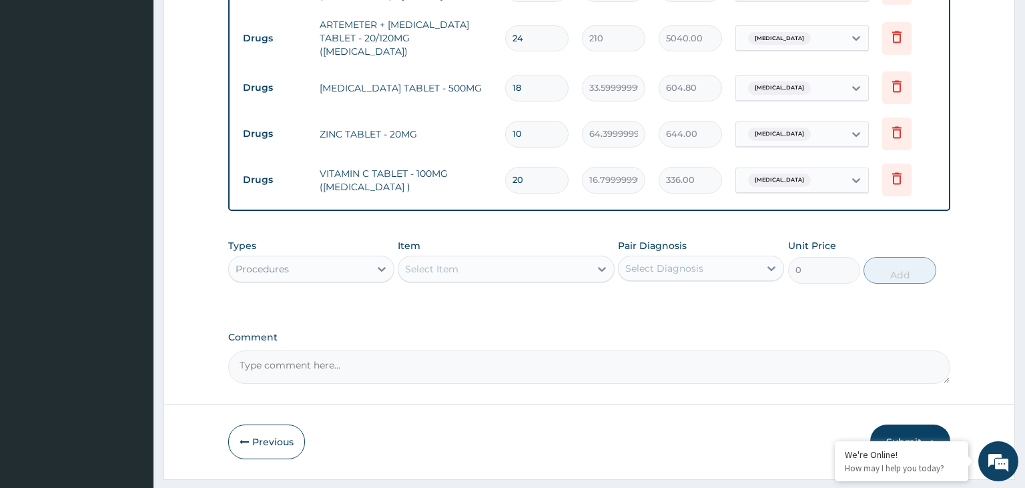
click at [517, 258] on div "Select Item" at bounding box center [495, 268] width 192 height 21
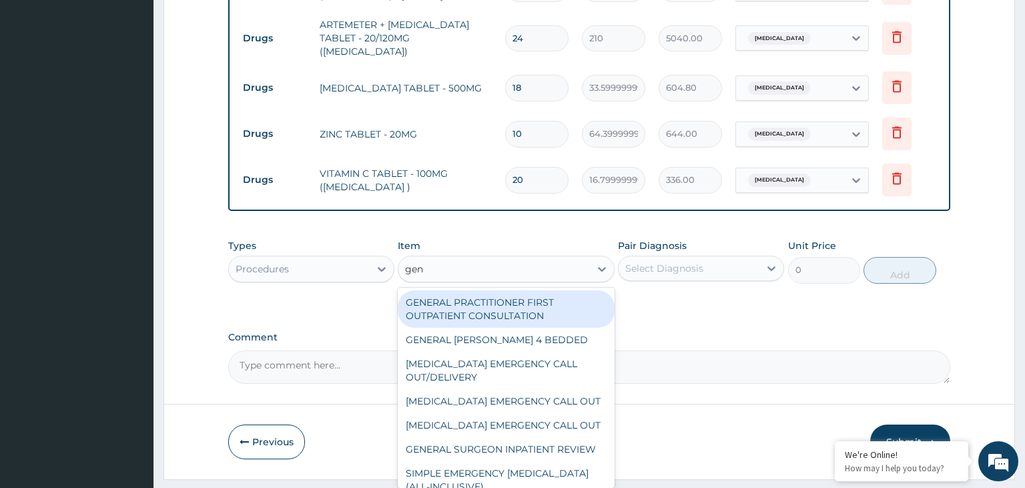
type input "gene"
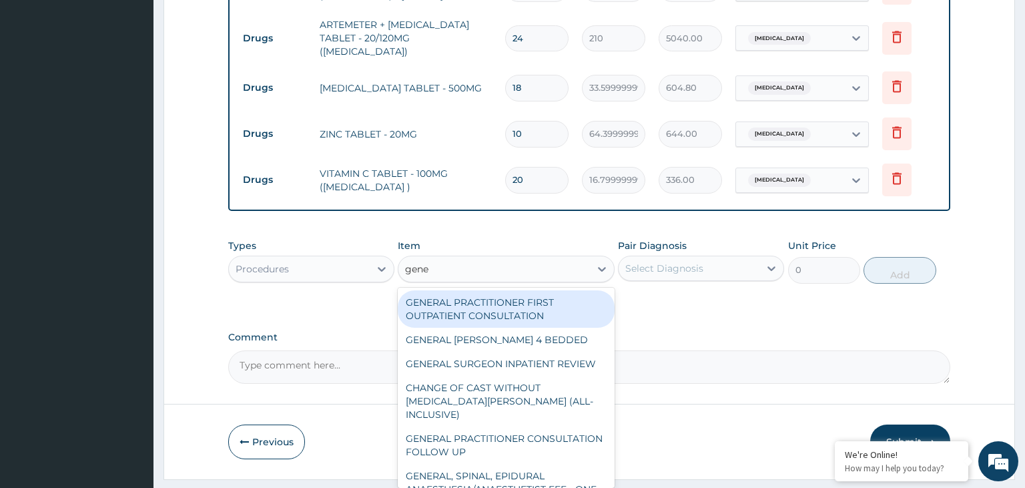
click at [521, 290] on div "GENERAL PRACTITIONER FIRST OUTPATIENT CONSULTATION" at bounding box center [506, 308] width 217 height 37
type input "3750"
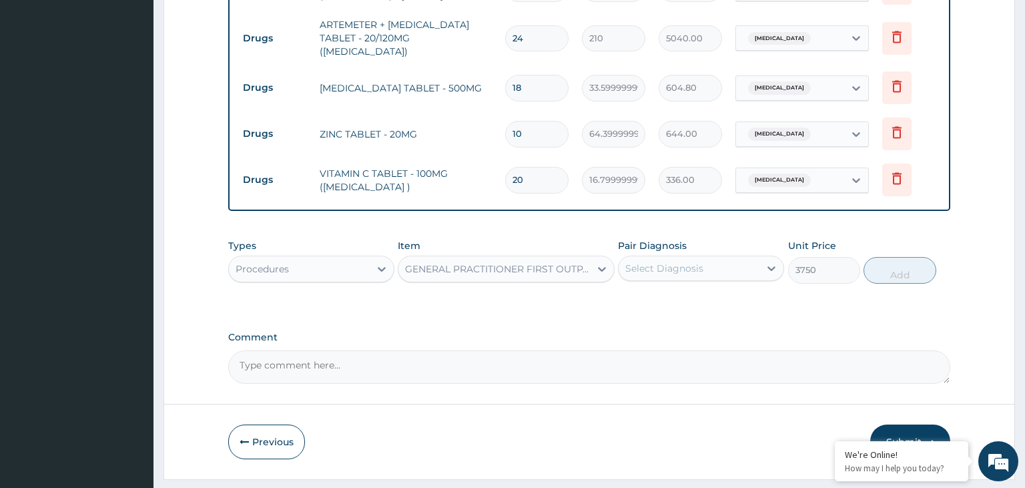
click at [720, 258] on div "Select Diagnosis" at bounding box center [689, 268] width 141 height 21
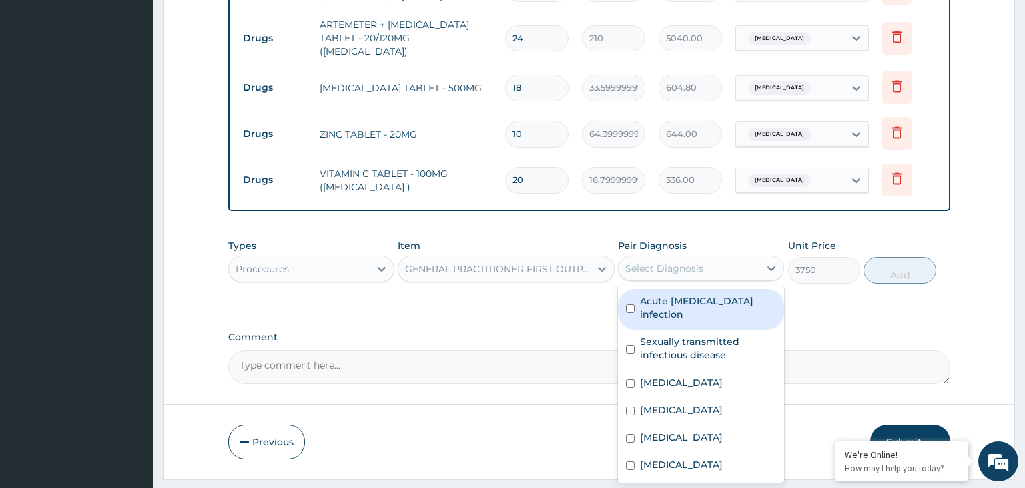
click at [666, 289] on div "Acute HIV infection" at bounding box center [701, 309] width 166 height 41
checkbox input "true"
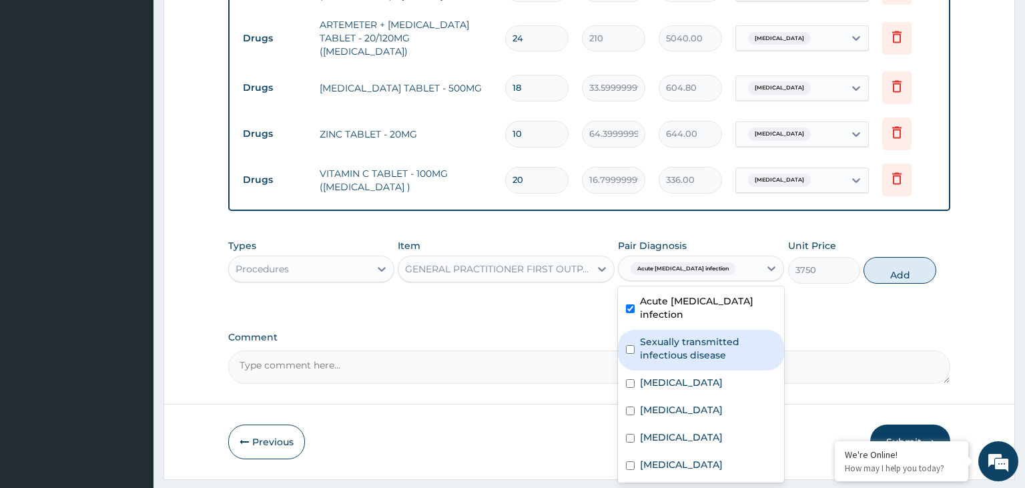
click at [650, 335] on label "Sexually transmitted infectious disease" at bounding box center [708, 348] width 136 height 27
checkbox input "true"
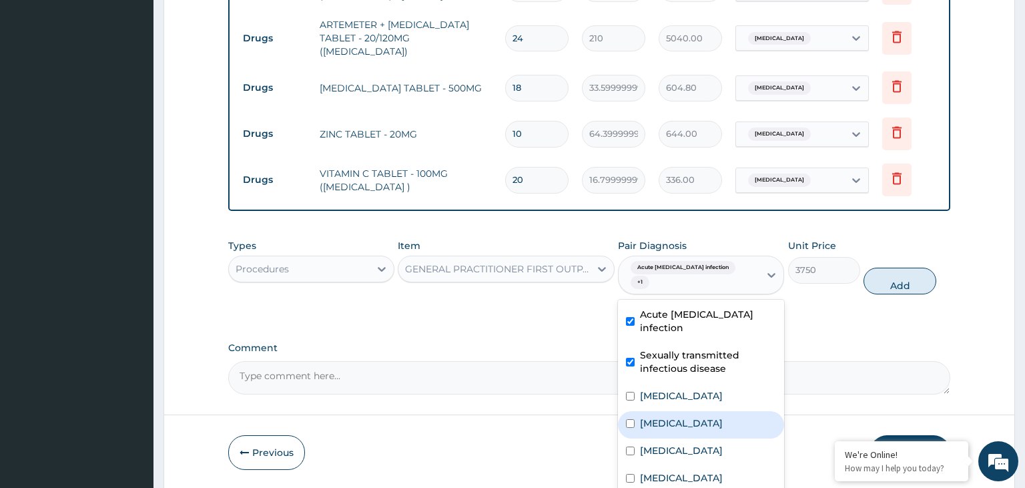
click at [648, 417] on label "Sepsis" at bounding box center [681, 423] width 83 height 13
checkbox input "true"
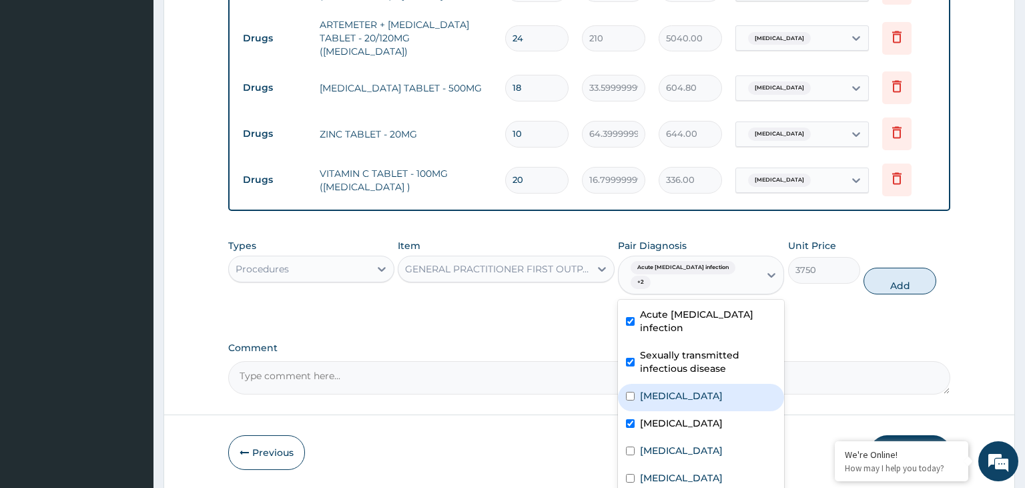
click at [656, 389] on label "Malaria" at bounding box center [681, 395] width 83 height 13
checkbox input "true"
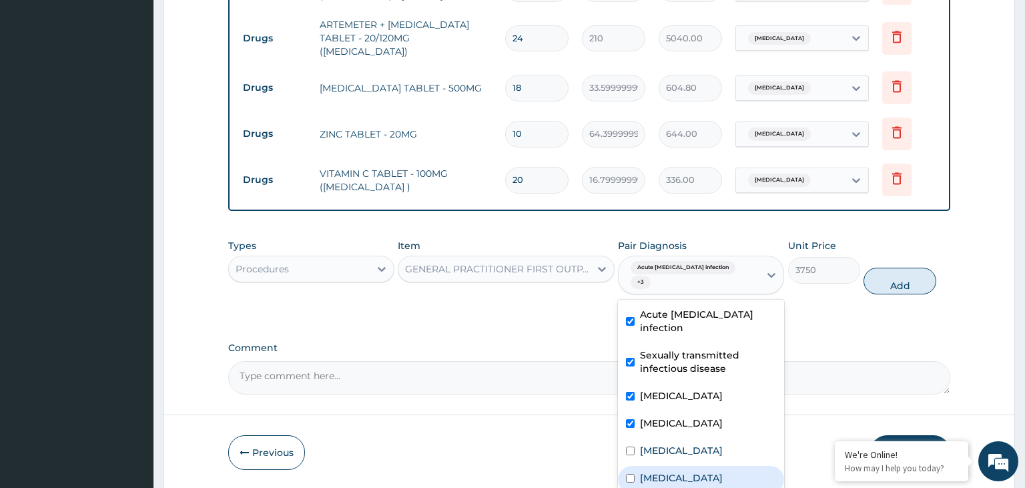
drag, startPoint x: 648, startPoint y: 407, endPoint x: 642, endPoint y: 420, distance: 14.4
click at [648, 466] on div "Upper respiratory infection" at bounding box center [701, 479] width 166 height 27
checkbox input "true"
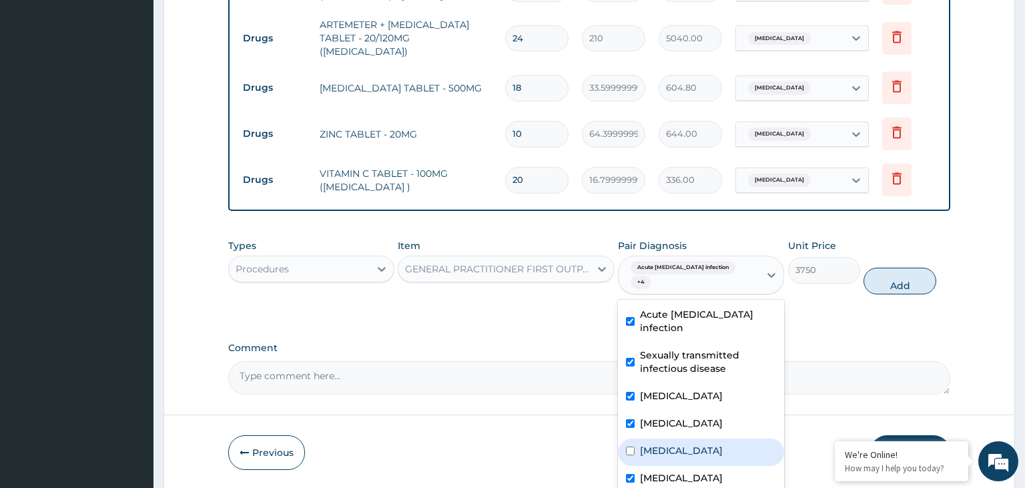
click at [644, 444] on label "Gastroenteritis" at bounding box center [681, 450] width 83 height 13
checkbox input "true"
click at [903, 268] on button "Add" at bounding box center [900, 281] width 72 height 27
type input "0"
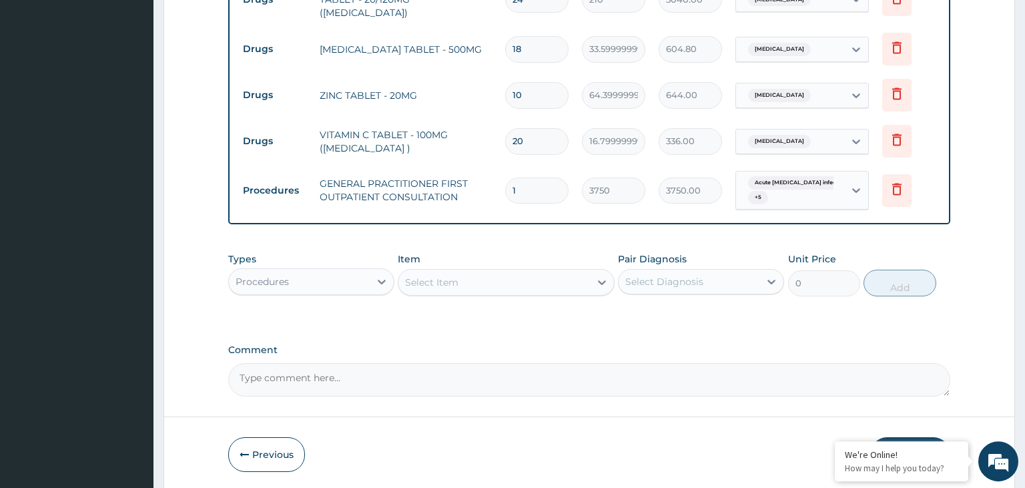
scroll to position [782, 0]
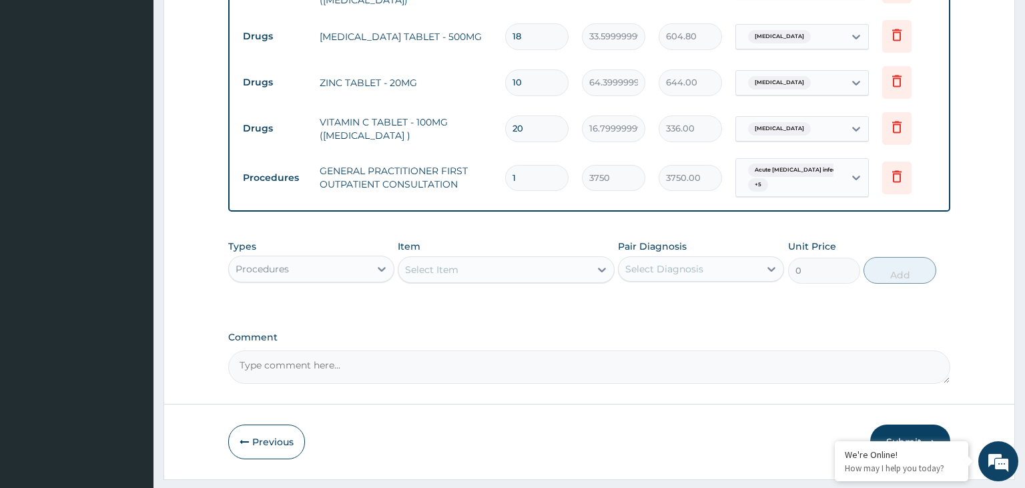
click at [905, 425] on button "Submit" at bounding box center [910, 442] width 80 height 35
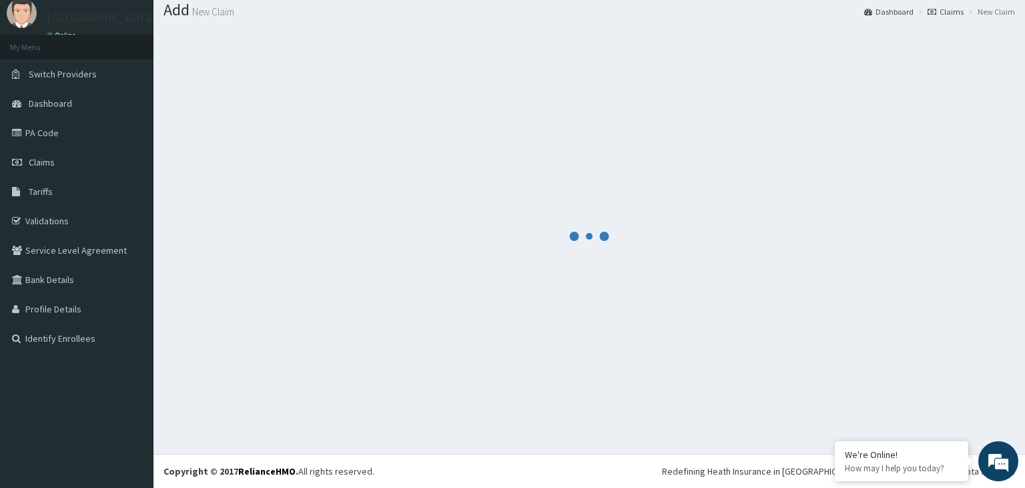
scroll to position [41, 0]
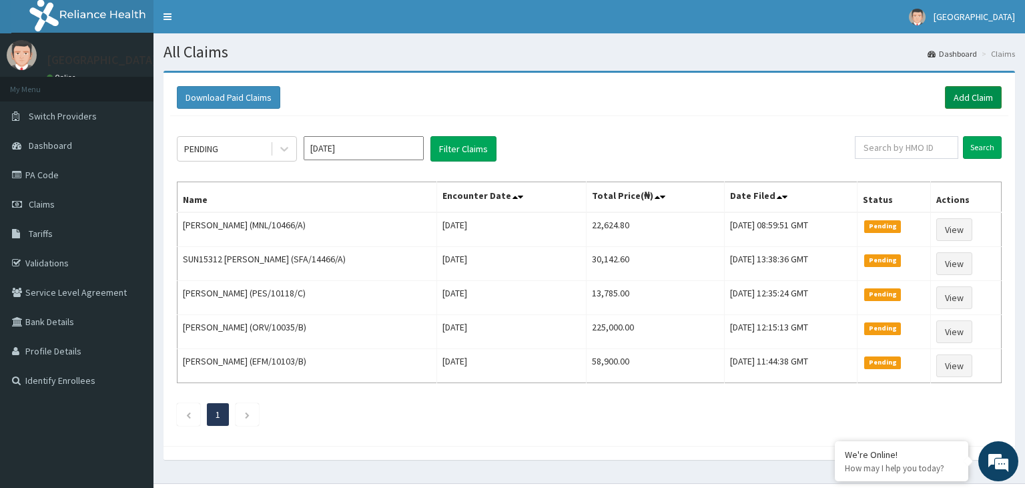
click at [976, 103] on link "Add Claim" at bounding box center [973, 97] width 57 height 23
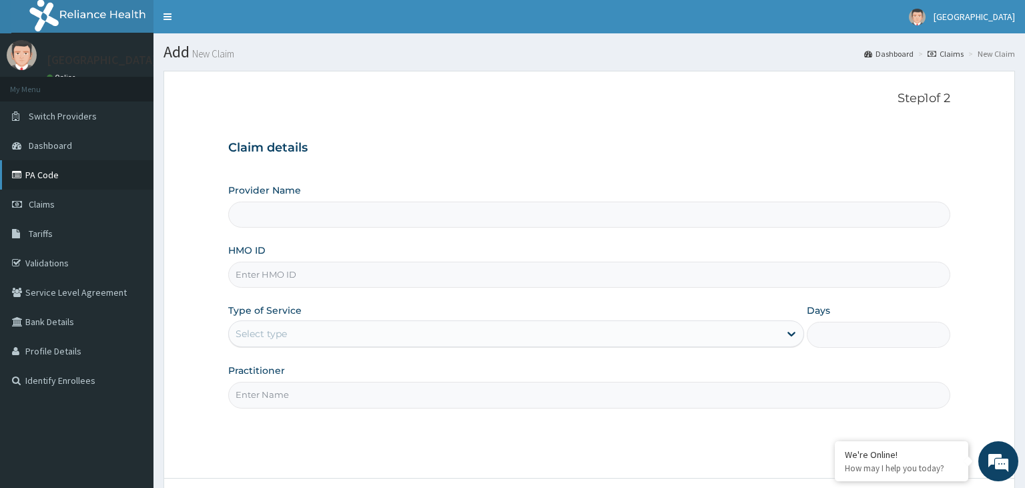
click at [43, 178] on link "PA Code" at bounding box center [77, 174] width 154 height 29
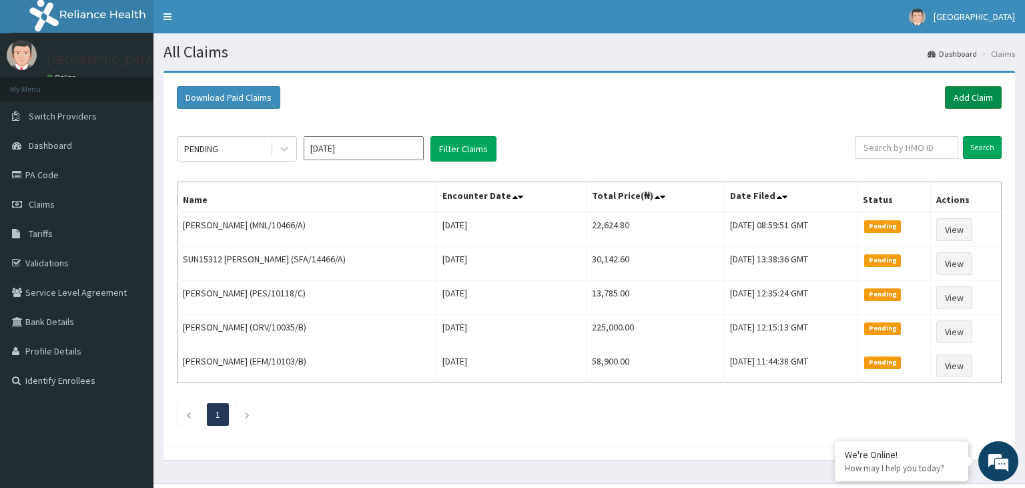
click at [982, 91] on link "Add Claim" at bounding box center [973, 97] width 57 height 23
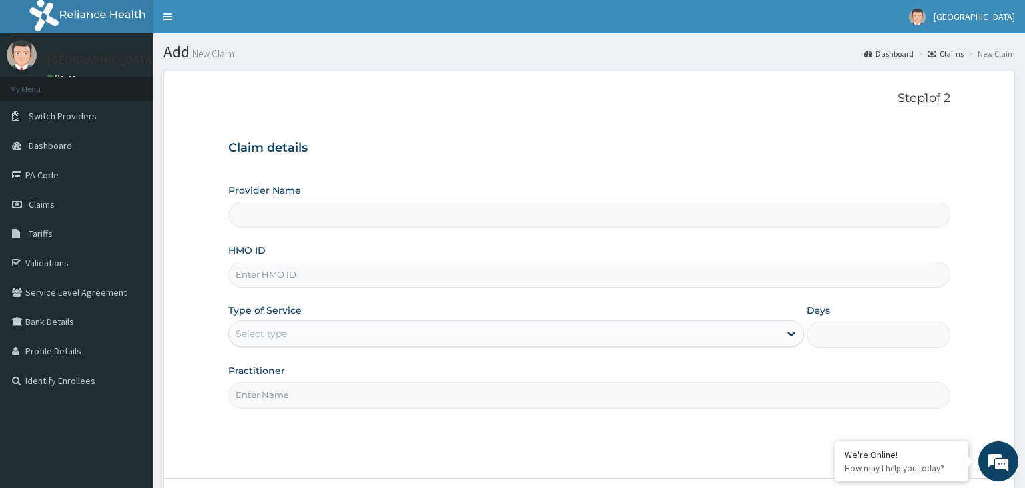
type input "[GEOGRAPHIC_DATA]-KADUNA"
paste input "MNL/10466/A"
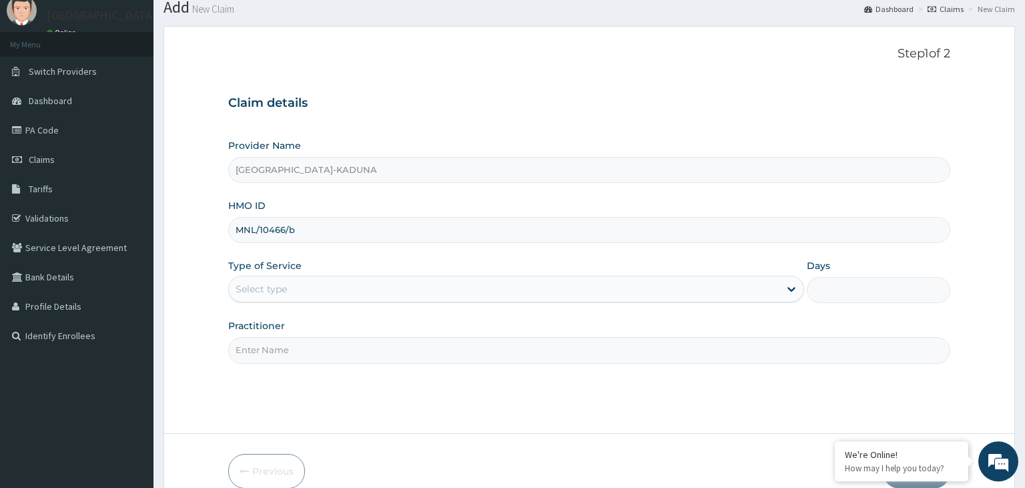
scroll to position [70, 0]
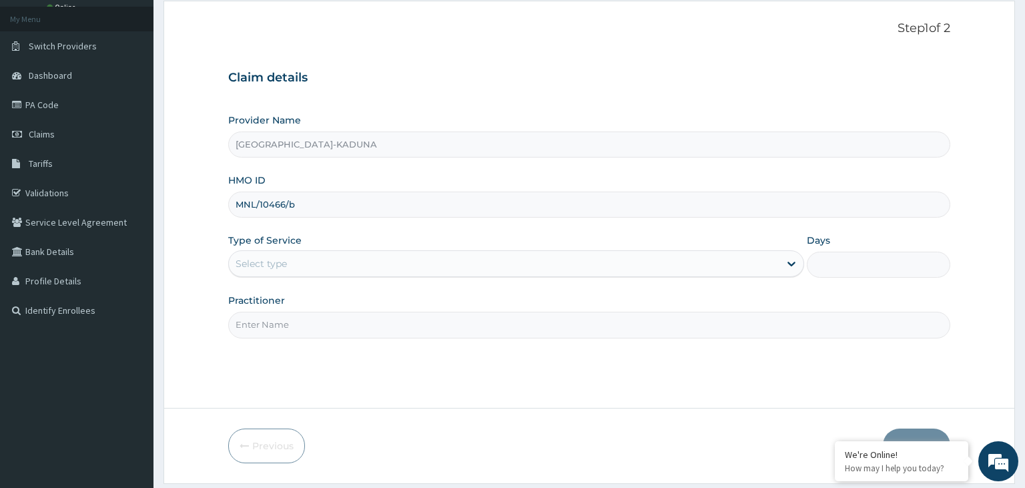
type input "MNL/10466/b"
click at [298, 244] on label "Type of Service" at bounding box center [264, 240] width 73 height 13
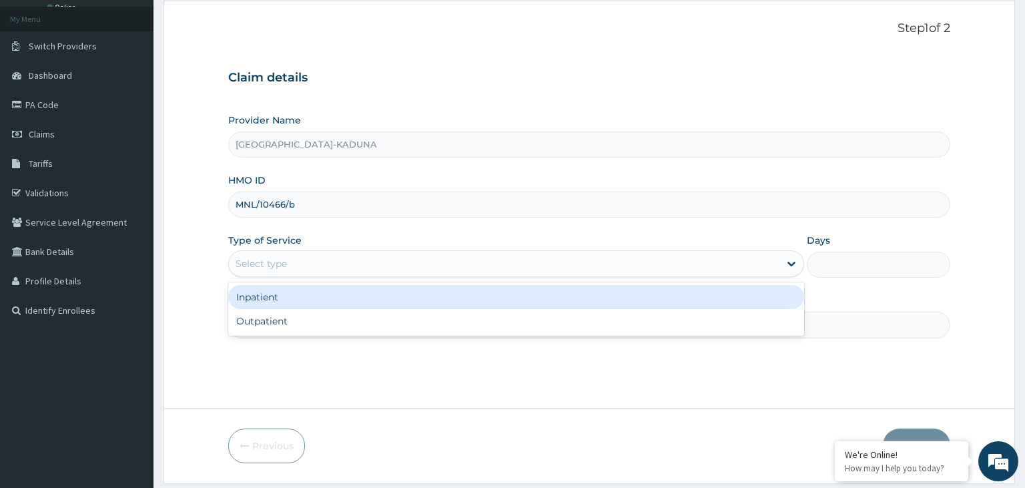
click at [294, 264] on div "Select type" at bounding box center [504, 263] width 551 height 21
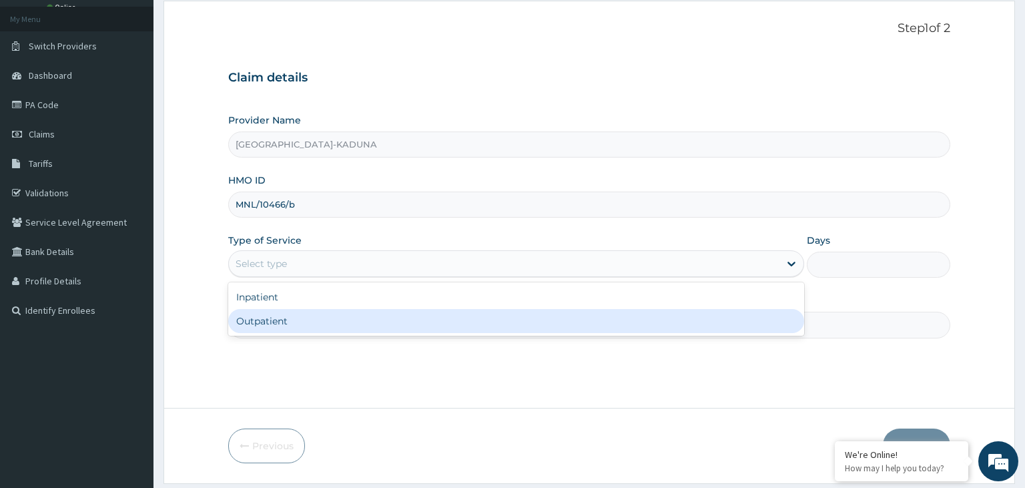
click at [277, 325] on div "Outpatient" at bounding box center [516, 321] width 576 height 24
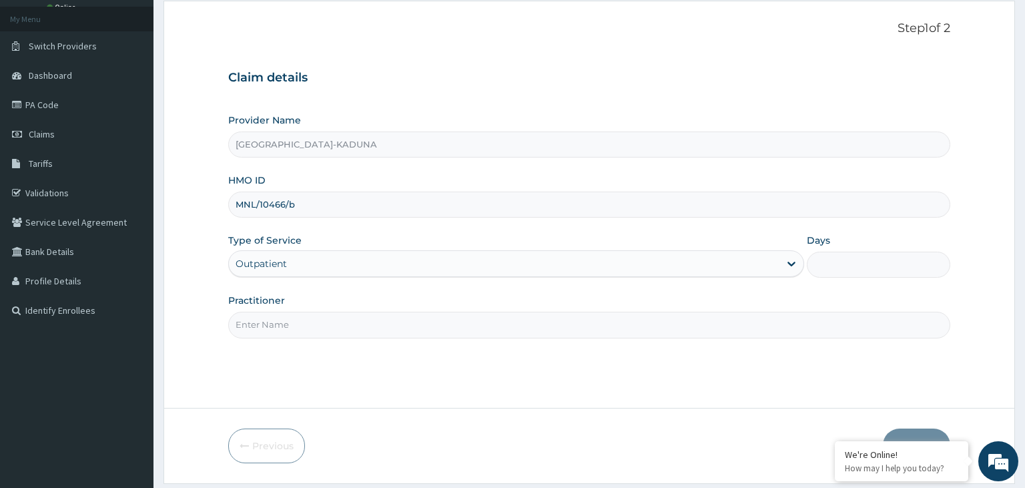
type input "1"
click at [281, 325] on input "Practitioner" at bounding box center [589, 325] width 723 height 26
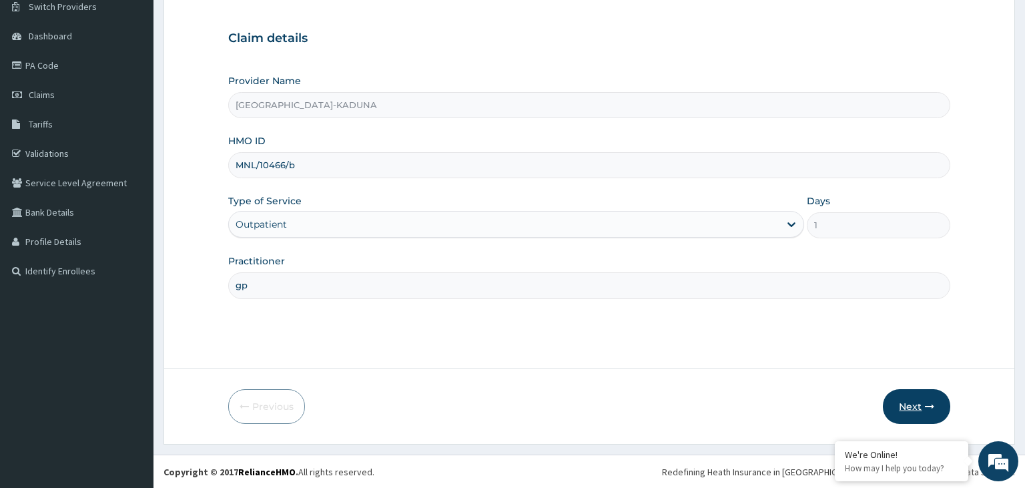
type input "gp"
click at [901, 397] on button "Next" at bounding box center [916, 406] width 67 height 35
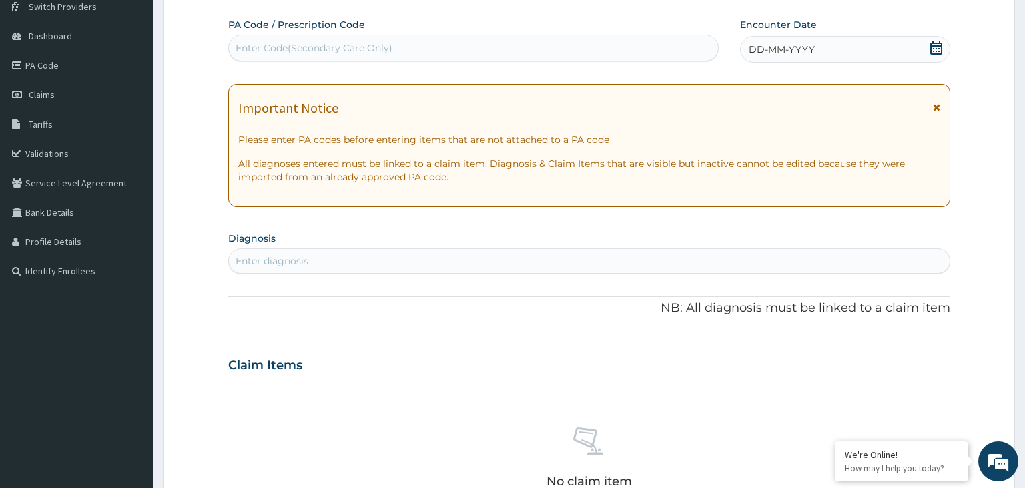
click at [933, 50] on icon at bounding box center [936, 47] width 13 height 13
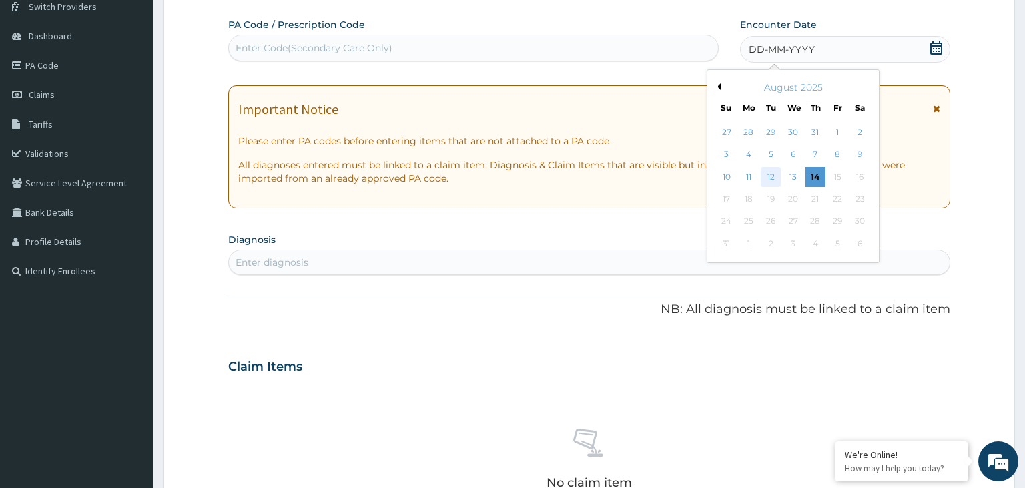
scroll to position [0, 0]
click at [776, 175] on div "12" at bounding box center [771, 177] width 20 height 20
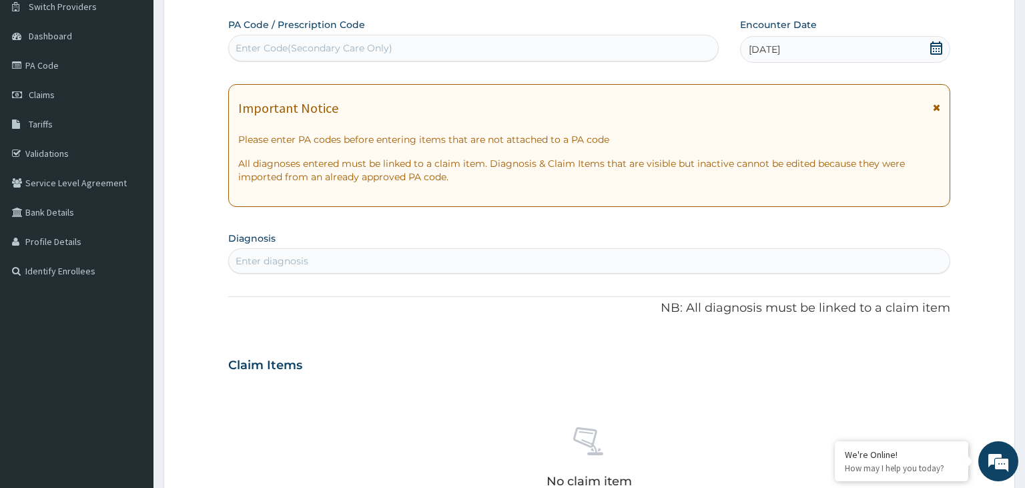
click at [321, 266] on div "Enter diagnosis" at bounding box center [590, 260] width 722 height 21
type input "malaria"
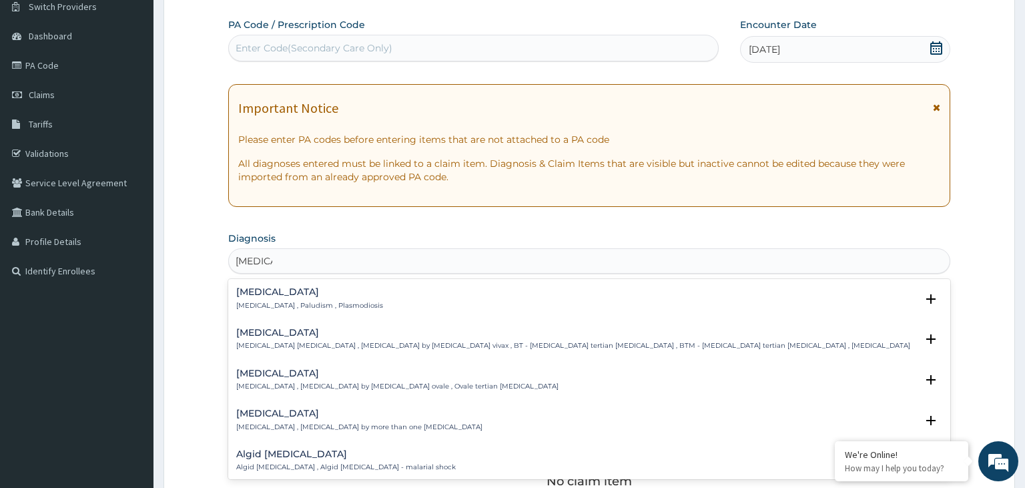
click at [284, 290] on h4 "Malaria" at bounding box center [309, 292] width 147 height 10
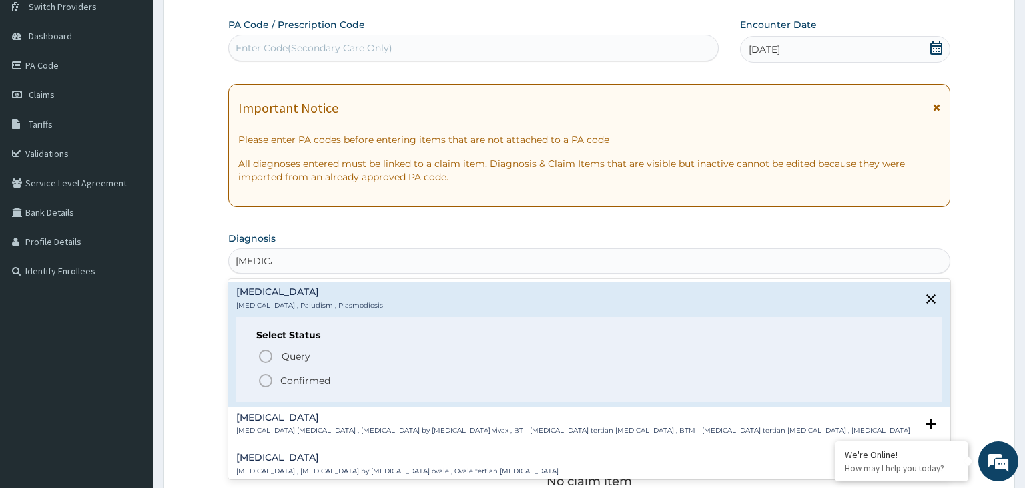
click at [290, 378] on p "Confirmed" at bounding box center [305, 380] width 50 height 13
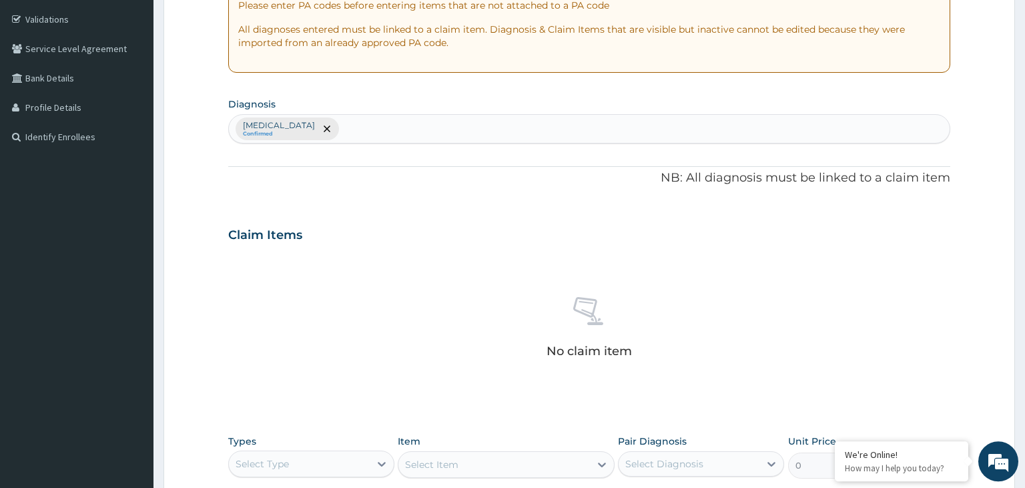
scroll to position [250, 0]
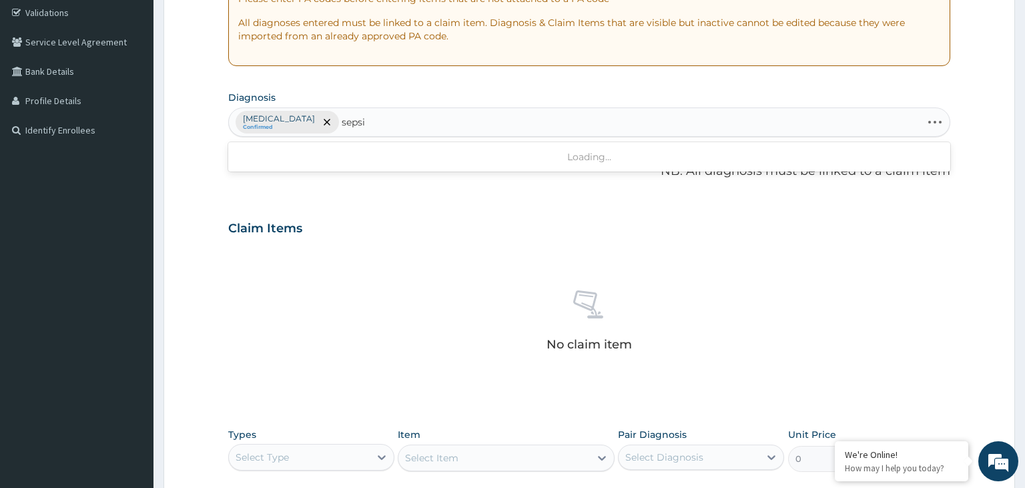
type input "sepsis"
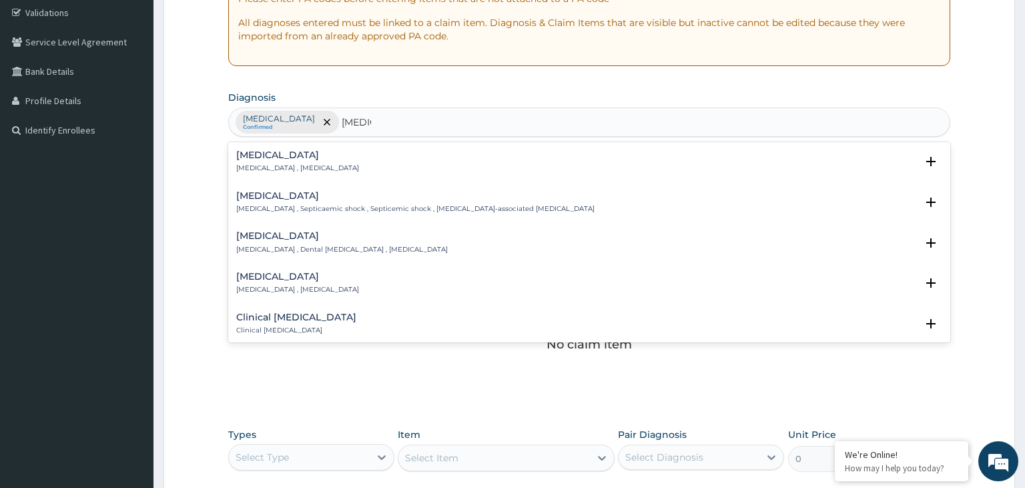
click at [270, 164] on p "Systemic infection , Sepsis" at bounding box center [297, 168] width 123 height 9
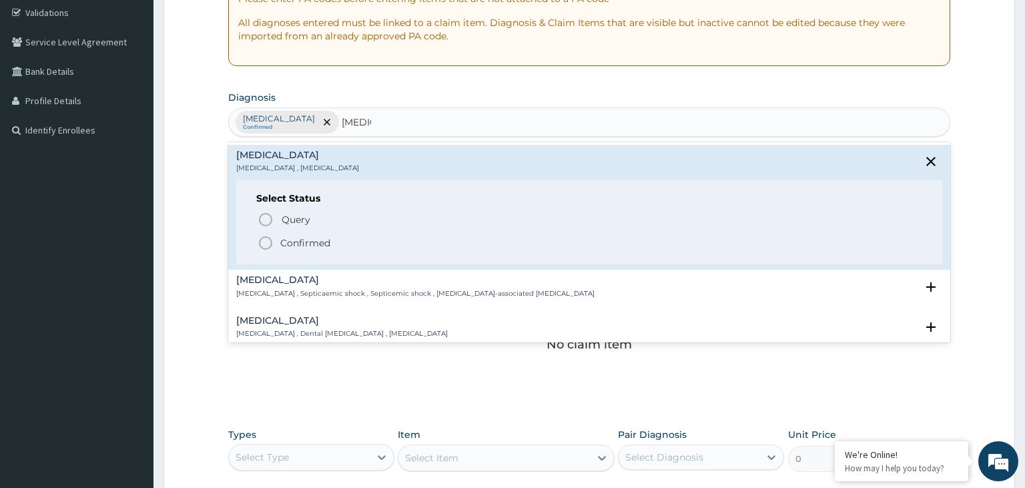
click at [296, 243] on p "Confirmed" at bounding box center [305, 242] width 50 height 13
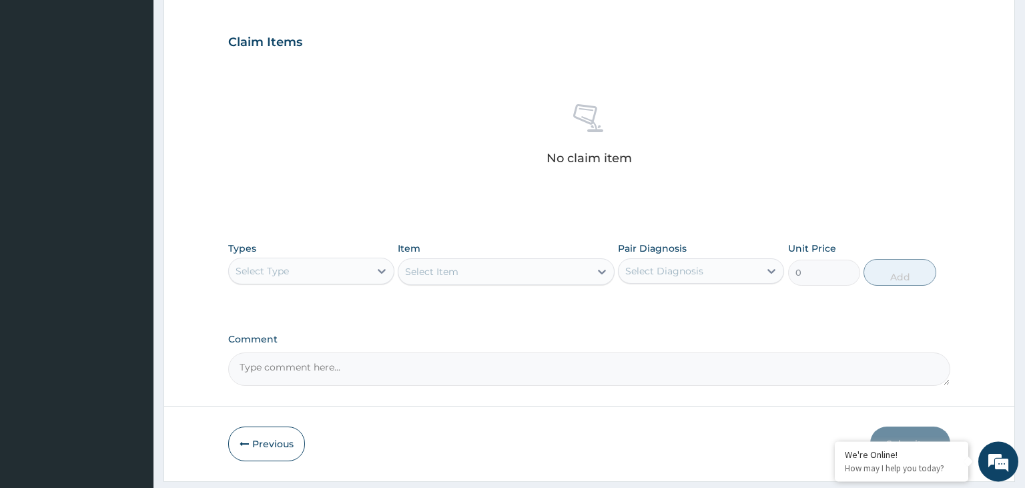
scroll to position [473, 0]
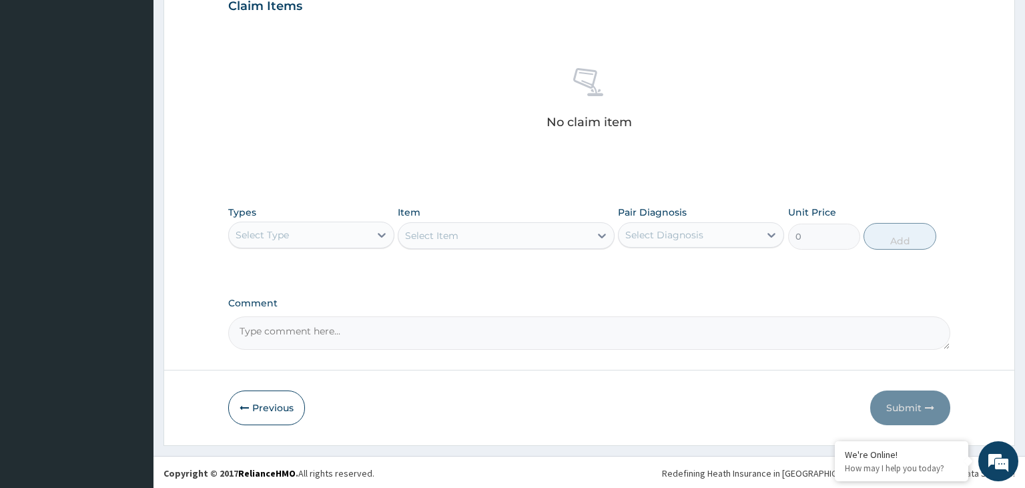
click at [359, 234] on div "Select Type" at bounding box center [299, 234] width 141 height 21
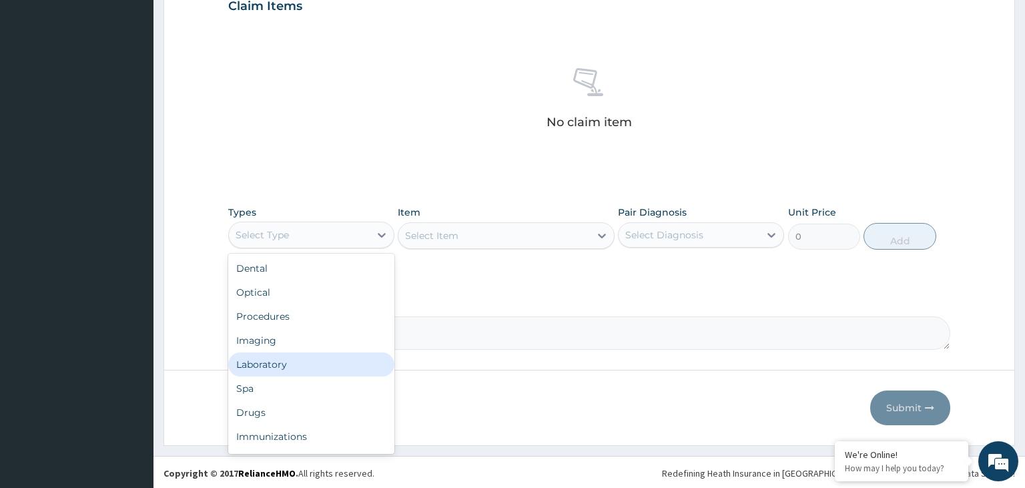
drag, startPoint x: 304, startPoint y: 365, endPoint x: 319, endPoint y: 360, distance: 16.3
click at [300, 366] on div "Laboratory" at bounding box center [311, 364] width 166 height 24
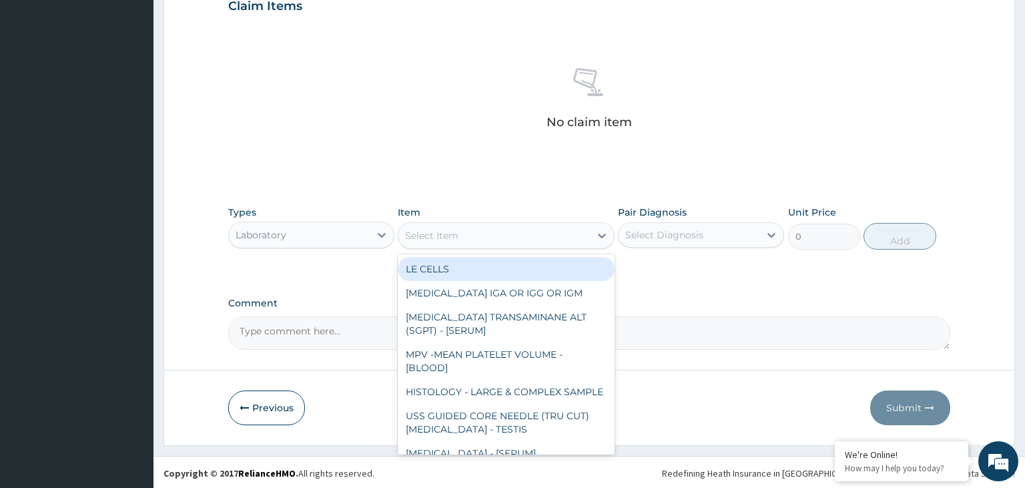
click at [521, 234] on div "Select Item" at bounding box center [495, 235] width 192 height 21
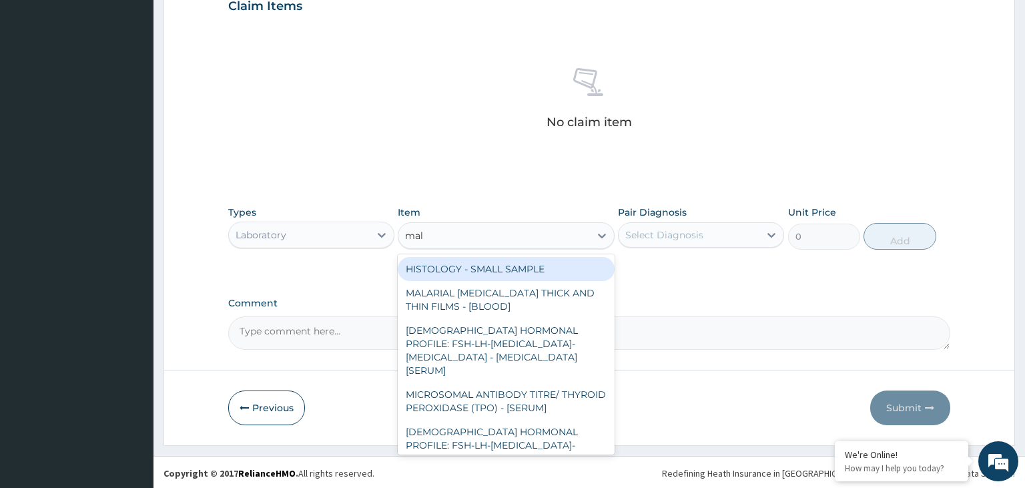
type input "mala"
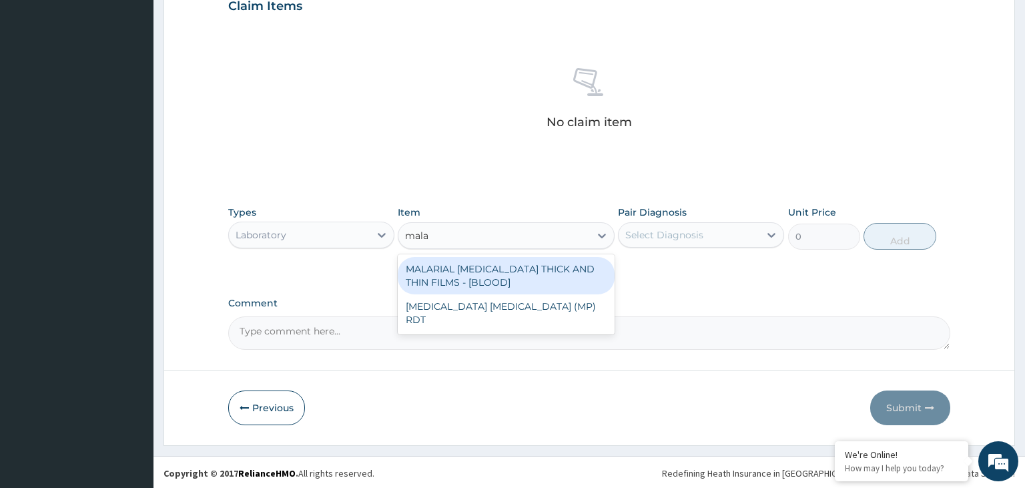
drag, startPoint x: 561, startPoint y: 283, endPoint x: 685, endPoint y: 278, distance: 124.2
click at [565, 284] on div "MALARIAL PARASITE THICK AND THIN FILMS - [BLOOD]" at bounding box center [506, 275] width 217 height 37
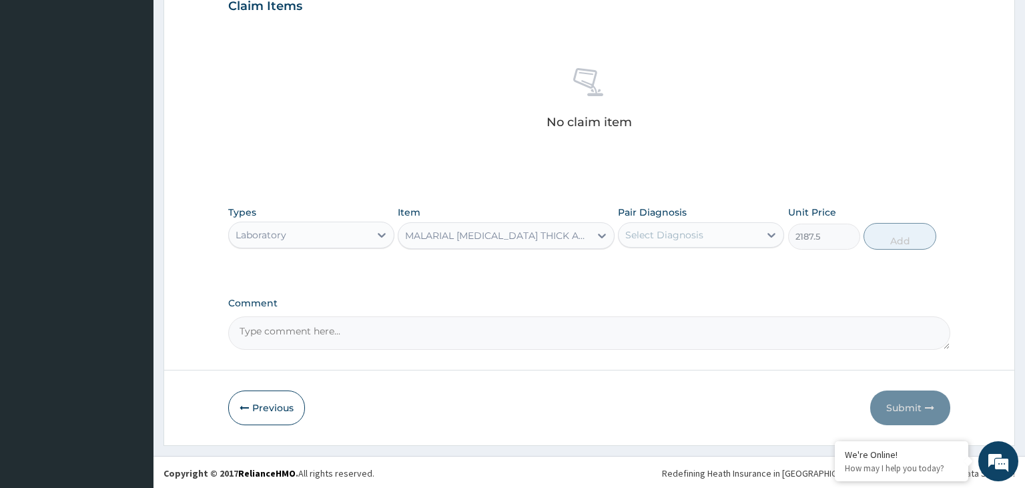
type input "2187.5"
click at [720, 244] on div "Select Diagnosis" at bounding box center [689, 234] width 141 height 21
click at [704, 272] on div "Malaria" at bounding box center [701, 269] width 166 height 27
checkbox input "true"
click at [877, 242] on button "Add" at bounding box center [900, 236] width 72 height 27
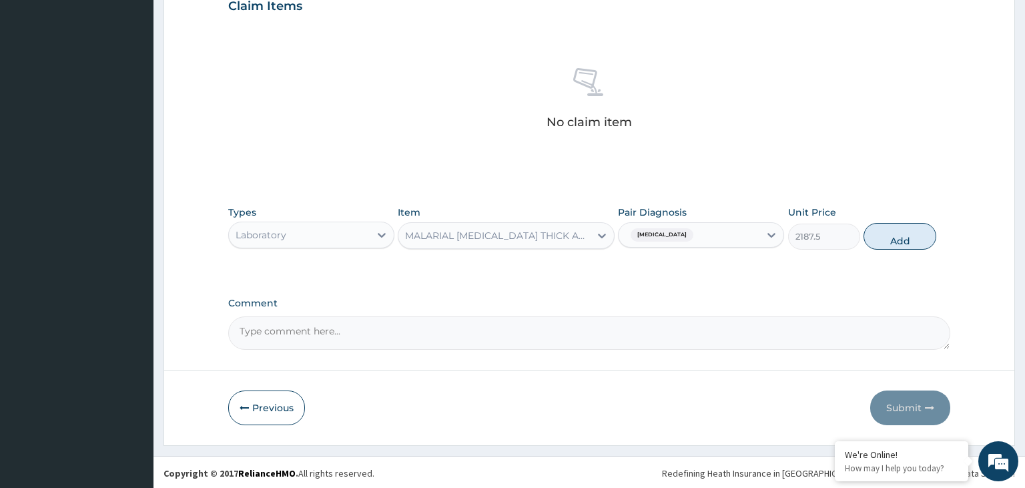
type input "0"
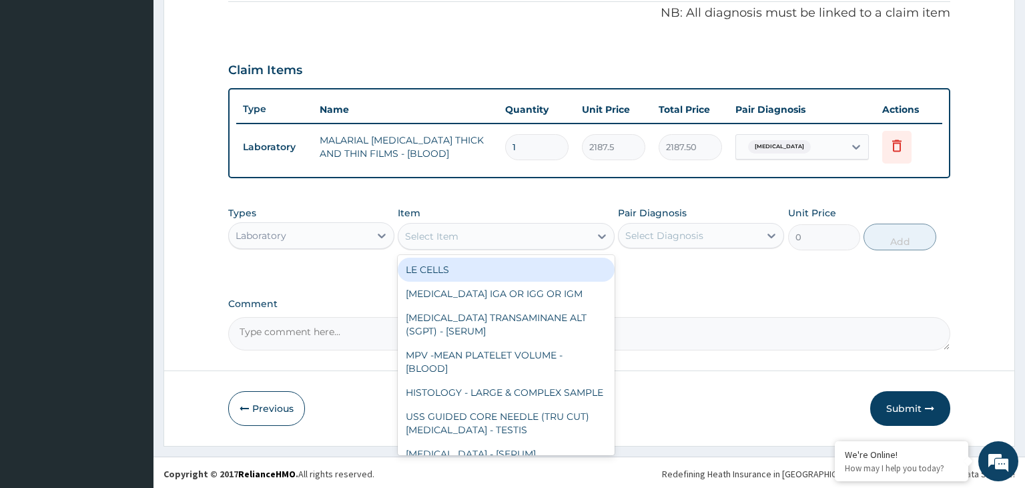
click at [437, 233] on div "Select Item" at bounding box center [431, 236] width 53 height 13
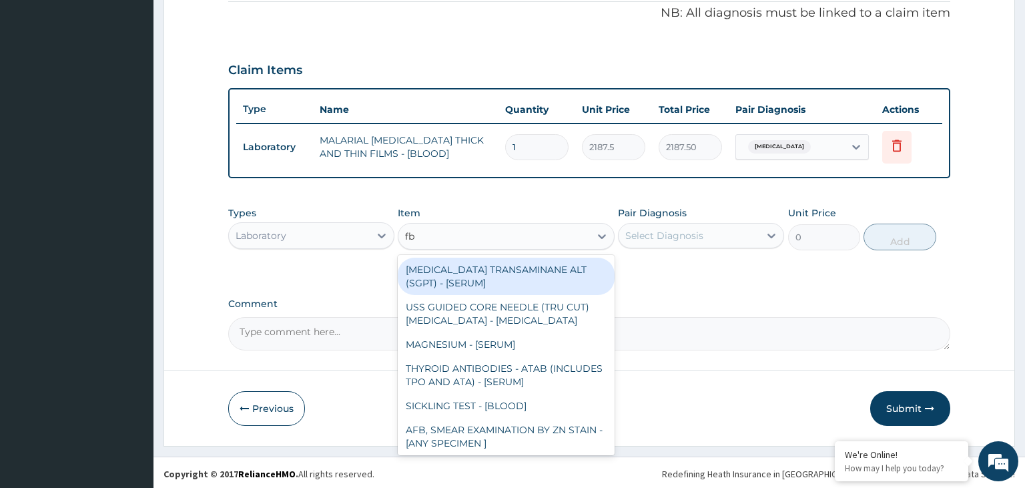
type input "fbc"
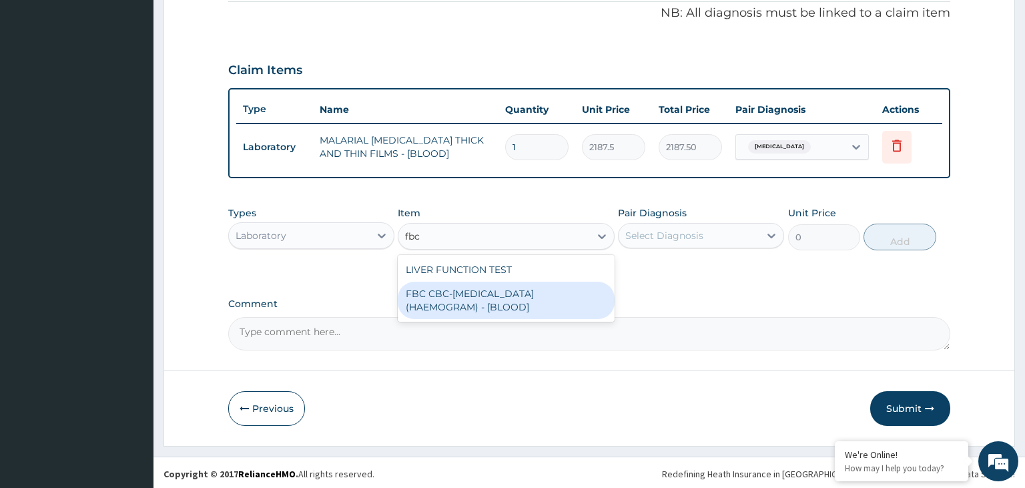
click at [479, 302] on div "FBC CBC-COMPLETE BLOOD COUNT (HAEMOGRAM) - [BLOOD]" at bounding box center [506, 300] width 217 height 37
type input "5000"
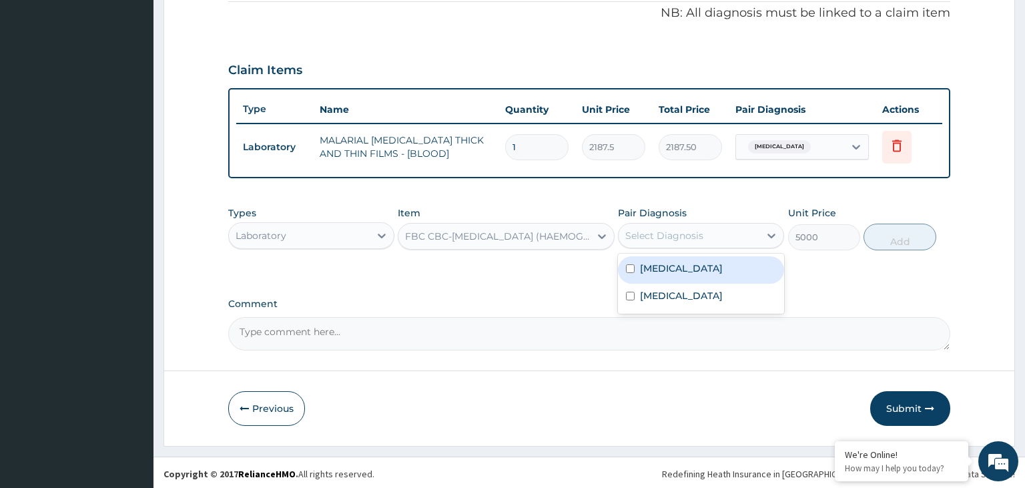
click at [704, 231] on div "Select Diagnosis" at bounding box center [689, 235] width 141 height 21
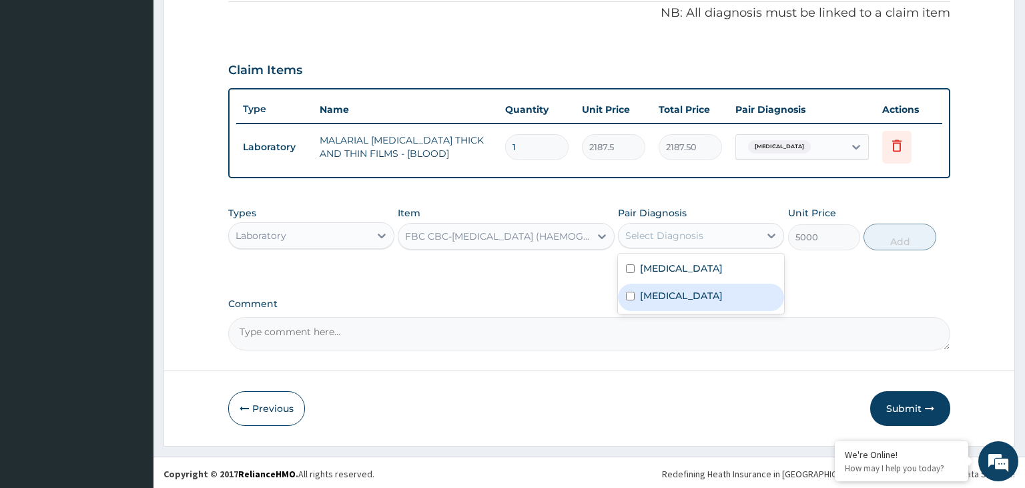
click at [674, 298] on div "Sepsis" at bounding box center [701, 297] width 166 height 27
checkbox input "true"
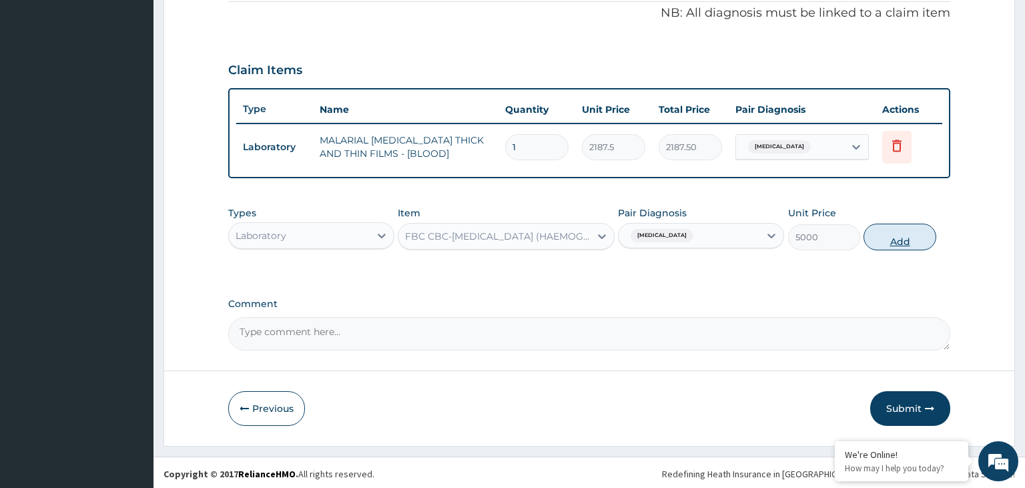
click at [893, 234] on button "Add" at bounding box center [900, 237] width 72 height 27
type input "0"
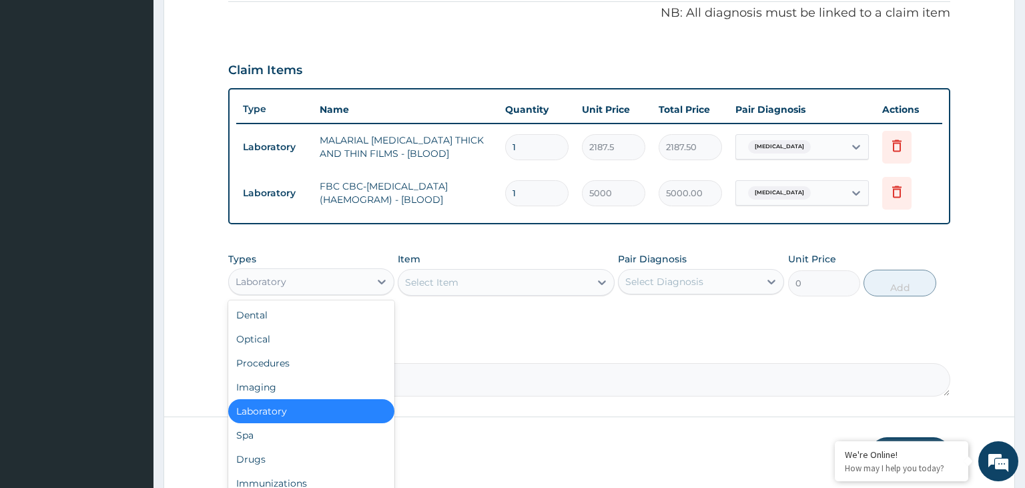
click at [348, 277] on div "Laboratory" at bounding box center [299, 281] width 141 height 21
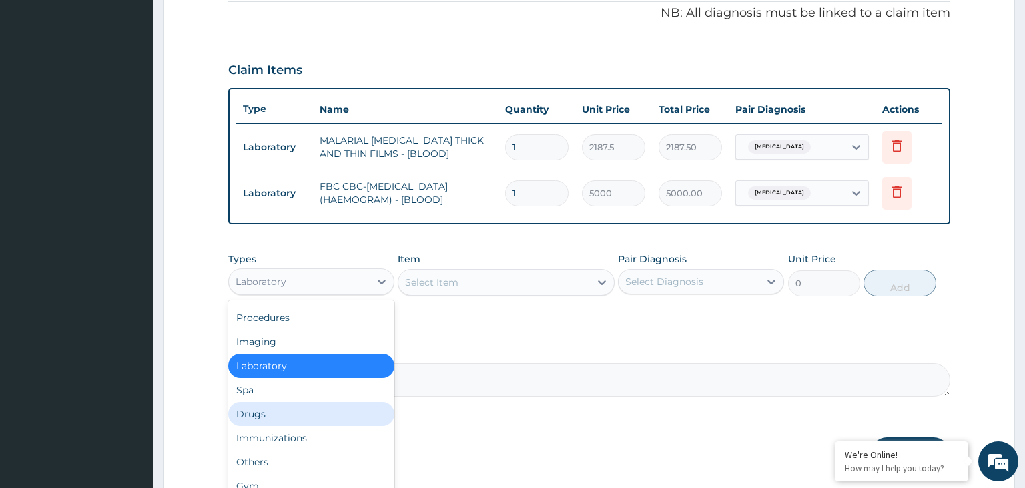
click at [319, 407] on div "Drugs" at bounding box center [311, 414] width 166 height 24
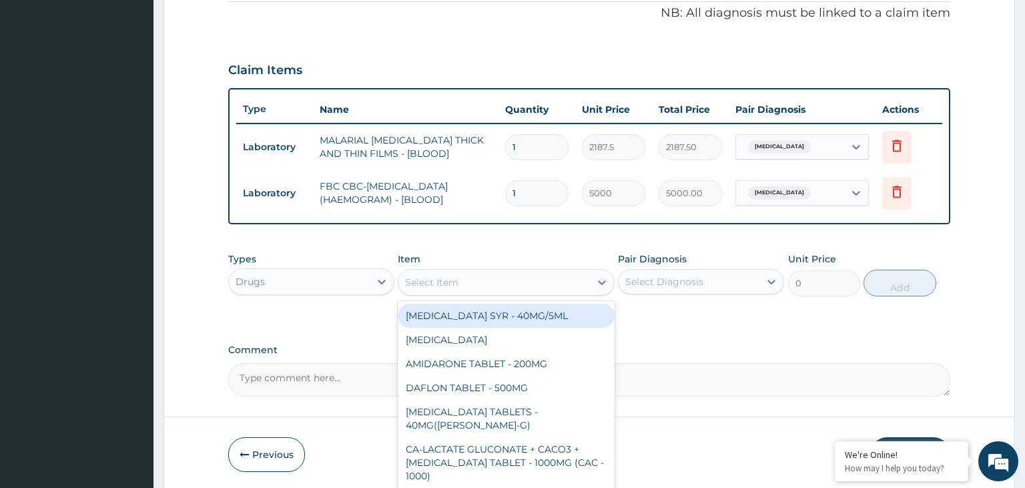
click at [483, 287] on div "Select Item" at bounding box center [495, 282] width 192 height 21
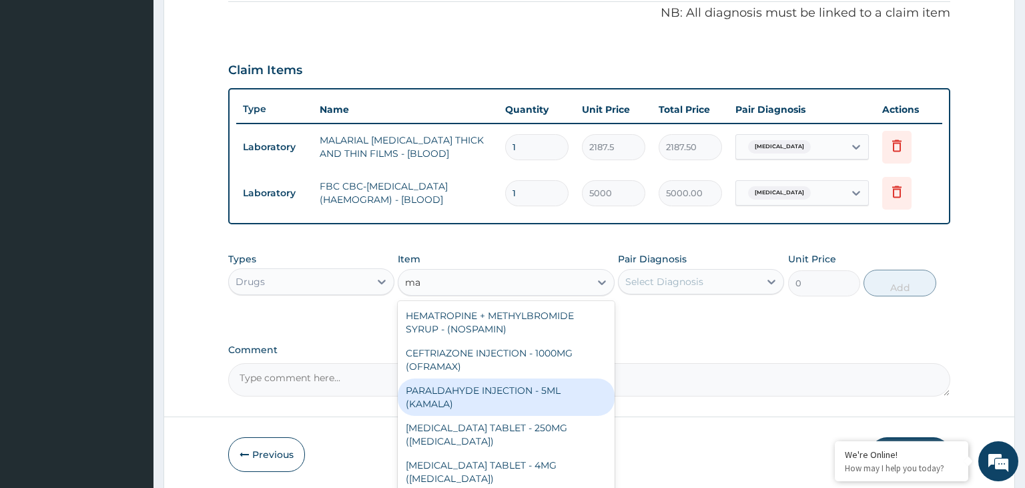
type input "m"
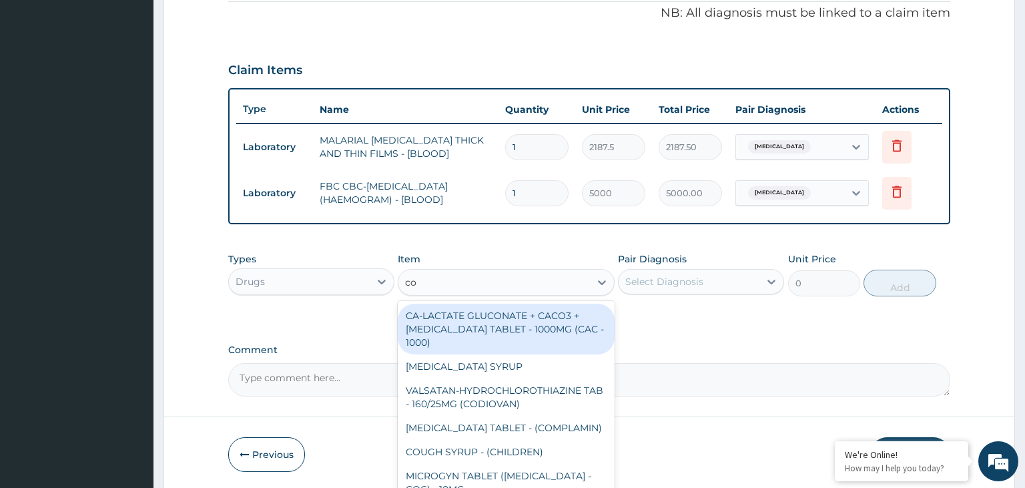
type input "coa"
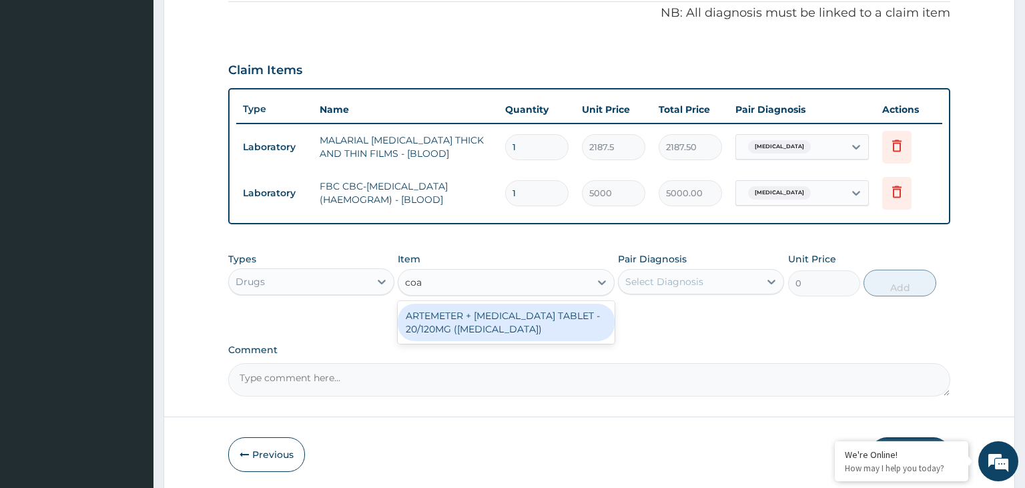
click at [492, 334] on div "ARTEMETER + LUMEFANTRINE TABLET - 20/120MG (COARTEM)" at bounding box center [506, 322] width 217 height 37
type input "210"
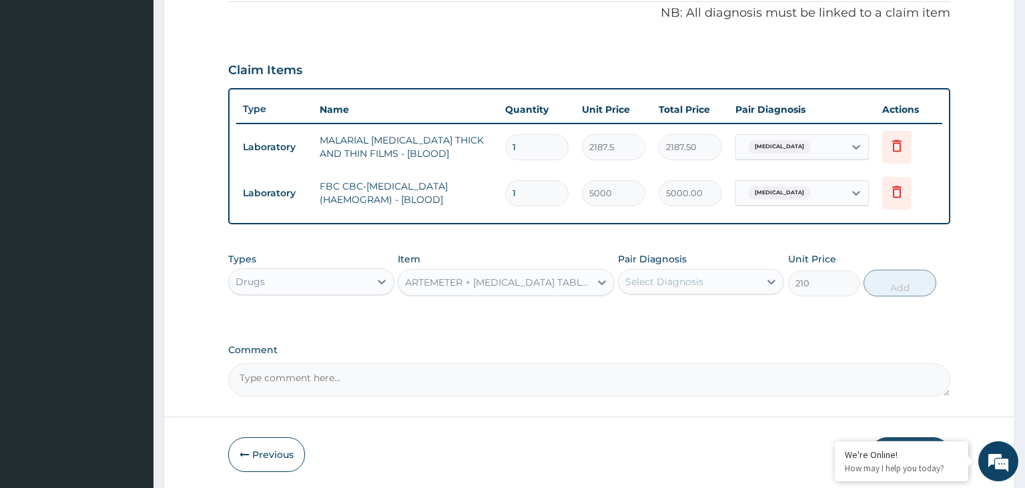
click at [687, 271] on div "Select Diagnosis" at bounding box center [689, 281] width 141 height 21
click at [684, 310] on div "Malaria" at bounding box center [701, 315] width 166 height 27
checkbox input "true"
click at [898, 281] on button "Add" at bounding box center [900, 283] width 72 height 27
type input "0"
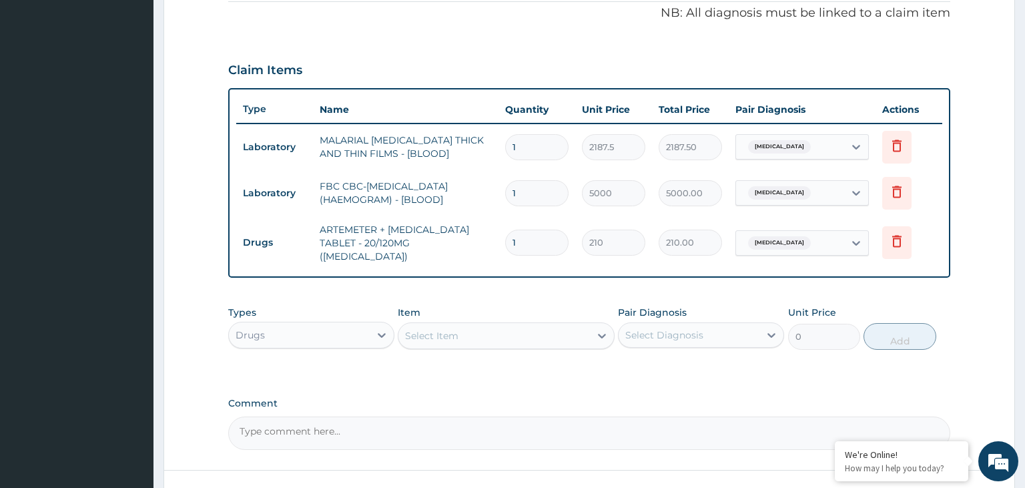
drag, startPoint x: 541, startPoint y: 240, endPoint x: 510, endPoint y: 248, distance: 31.7
click at [510, 248] on input "1" at bounding box center [536, 243] width 63 height 26
type input "2"
type input "420.00"
type input "24"
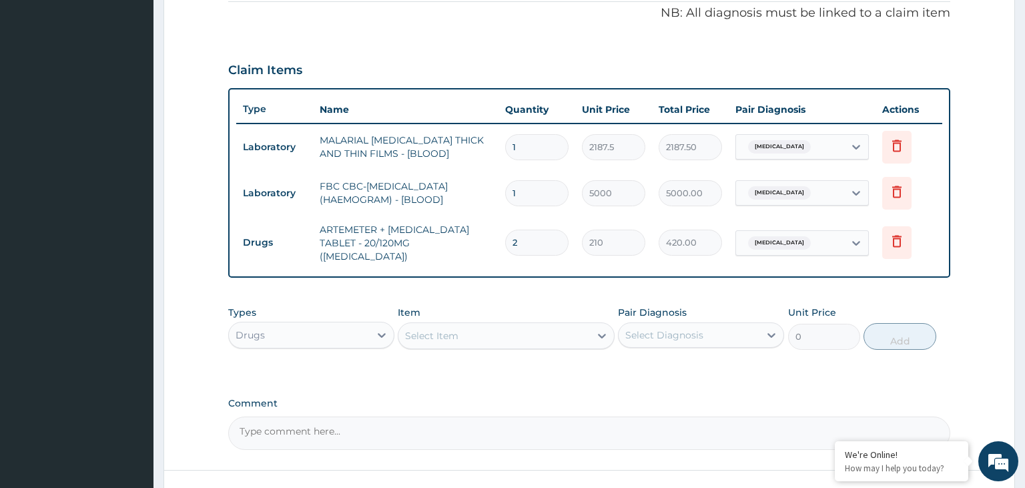
type input "5040.00"
type input "24"
click at [537, 328] on div "Select Item" at bounding box center [495, 335] width 192 height 21
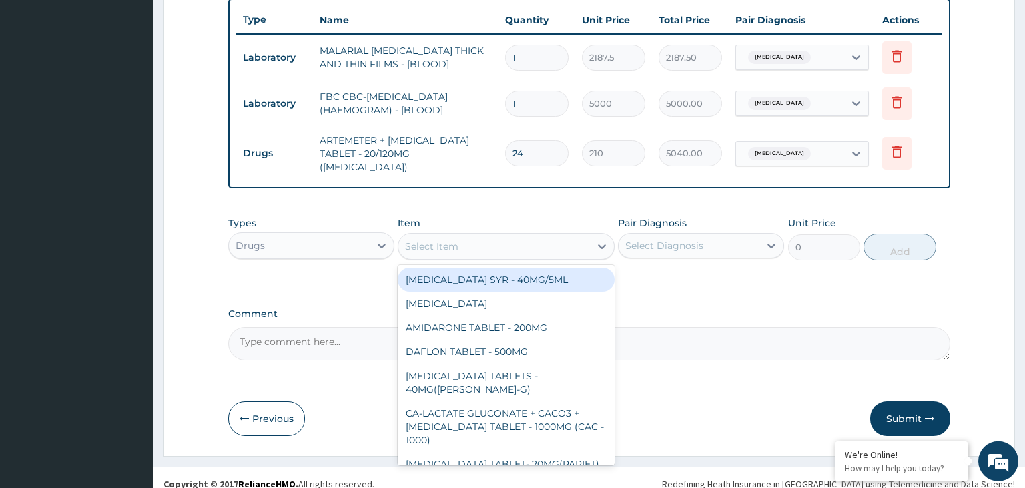
scroll to position [501, 0]
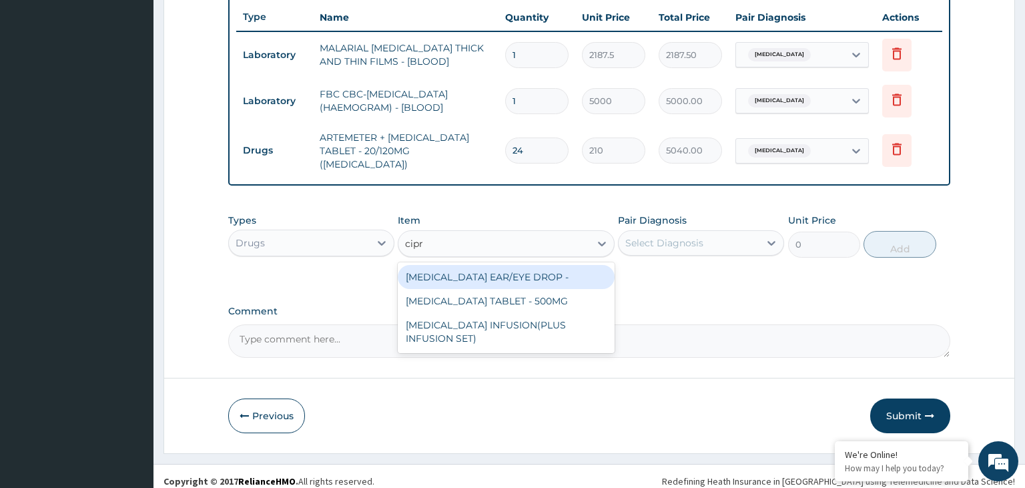
type input "cipro"
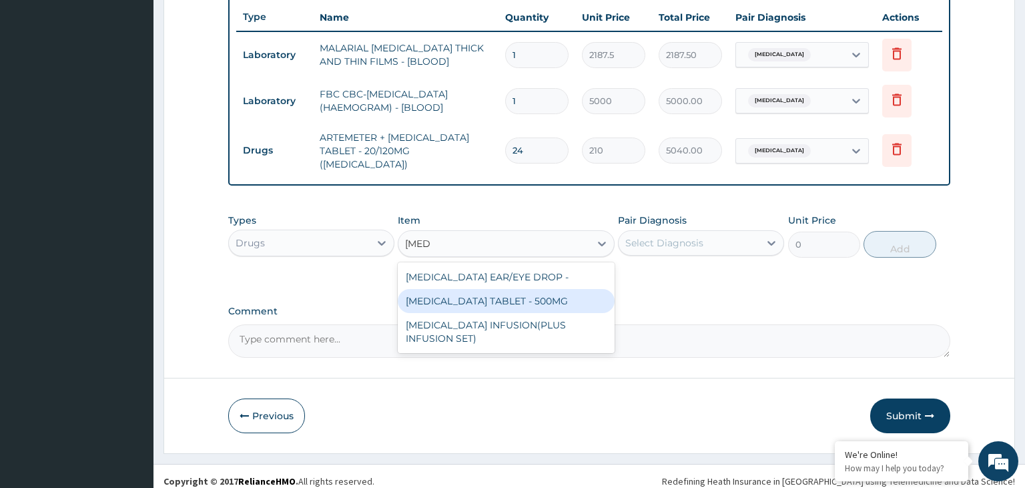
click at [455, 300] on div "CIPROFLOXACIN TABLET - 500MG" at bounding box center [506, 301] width 217 height 24
type input "196"
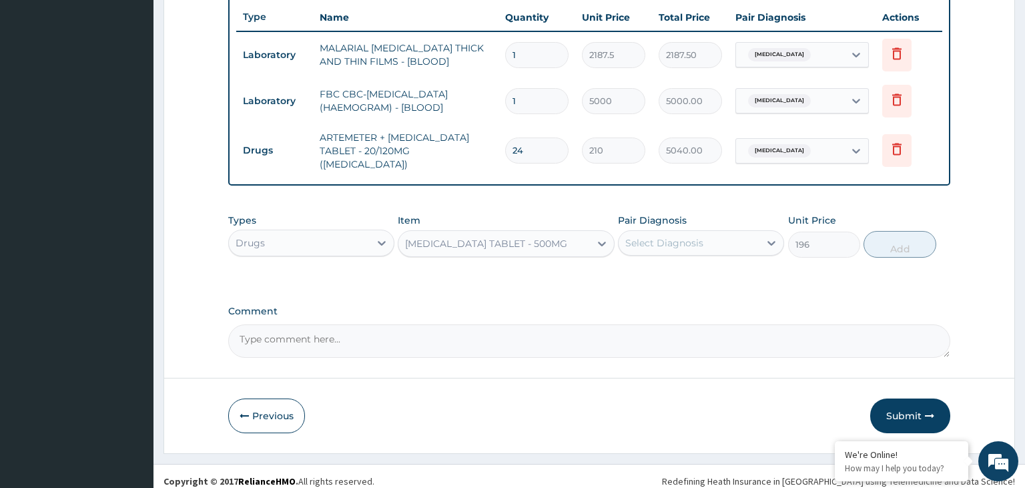
click at [704, 237] on div "Select Diagnosis" at bounding box center [689, 242] width 141 height 21
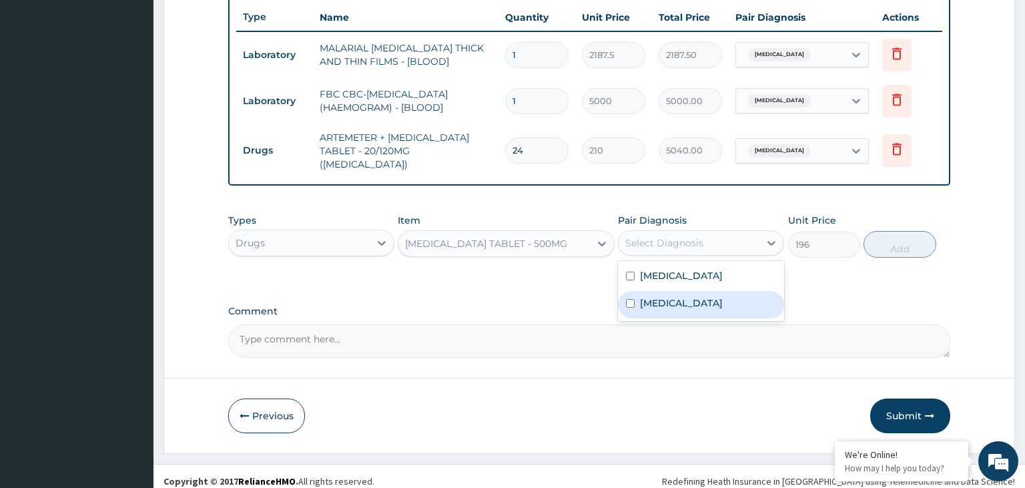
drag, startPoint x: 704, startPoint y: 298, endPoint x: 741, endPoint y: 288, distance: 38.5
click at [705, 298] on div "Sepsis" at bounding box center [701, 304] width 166 height 27
checkbox input "true"
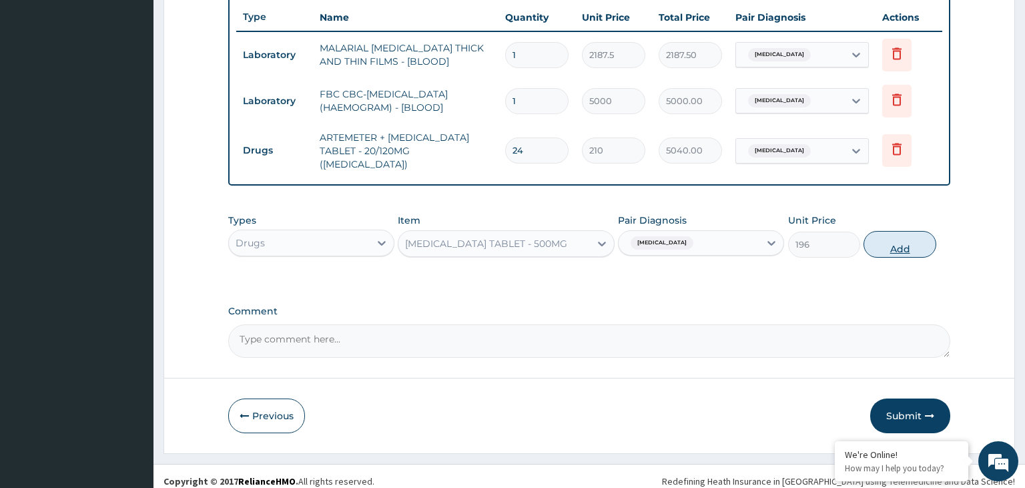
click at [881, 239] on button "Add" at bounding box center [900, 244] width 72 height 27
type input "0"
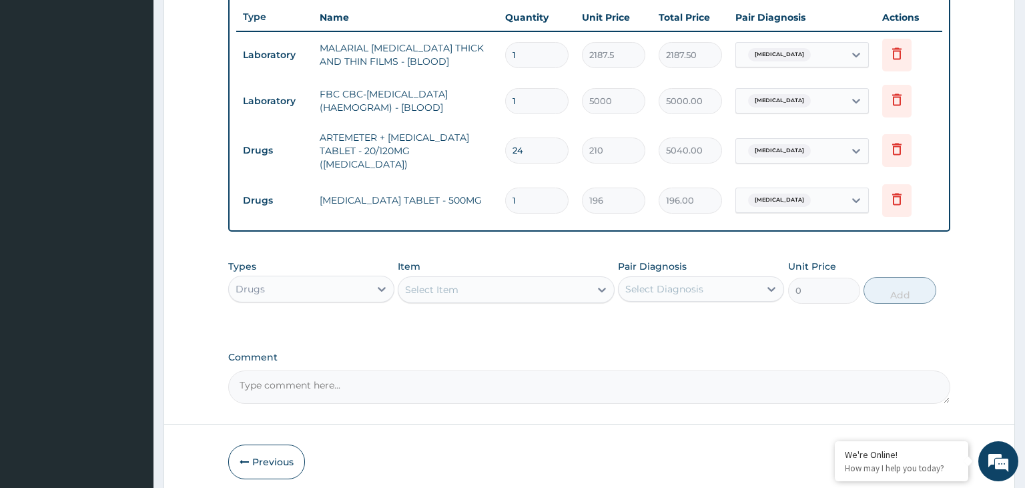
type input "14"
type input "2744.00"
type input "14"
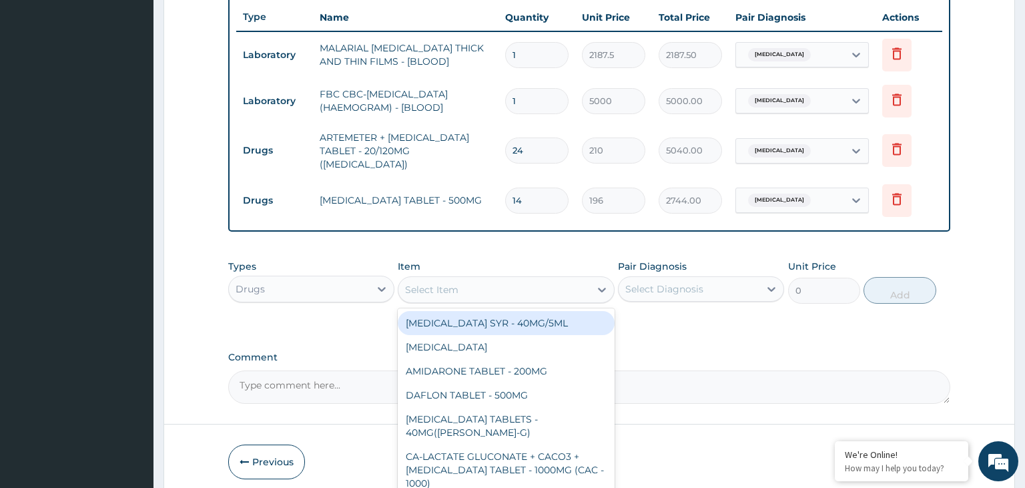
click at [529, 279] on div "Select Item" at bounding box center [495, 289] width 192 height 21
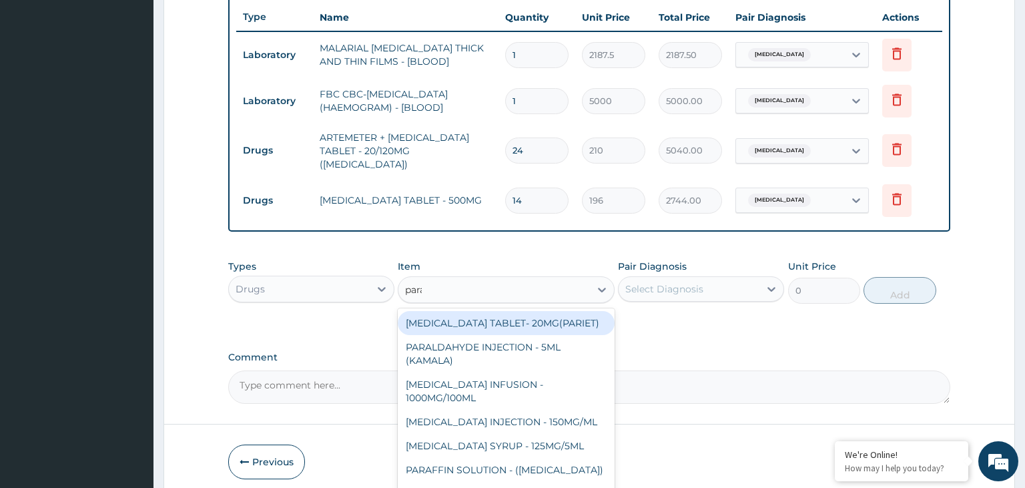
type input "parac"
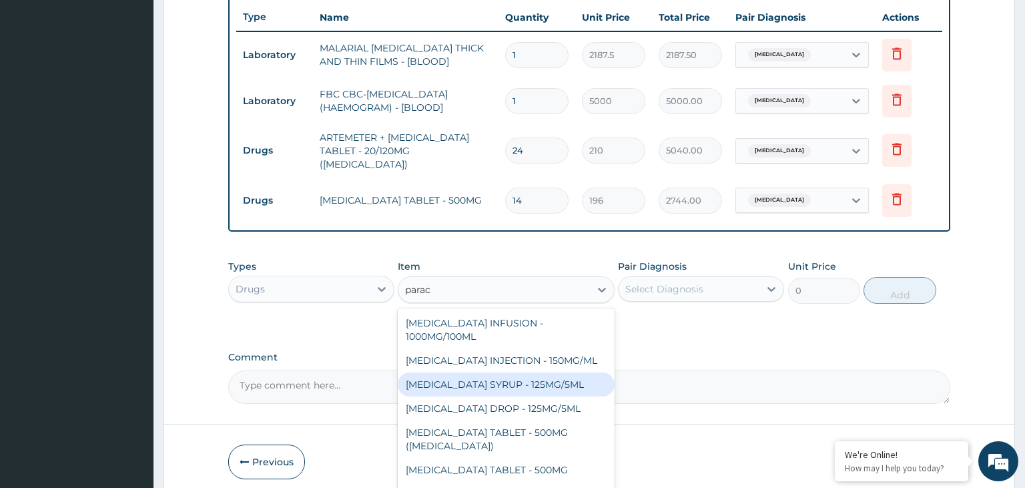
scroll to position [67, 0]
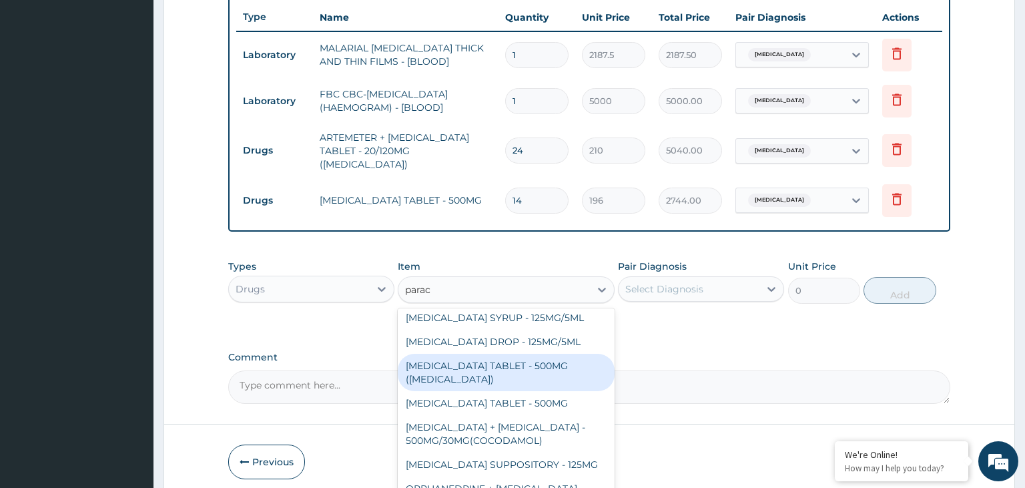
click at [555, 366] on div "[MEDICAL_DATA] TABLET - 500MG ([MEDICAL_DATA])" at bounding box center [506, 372] width 217 height 37
type input "42"
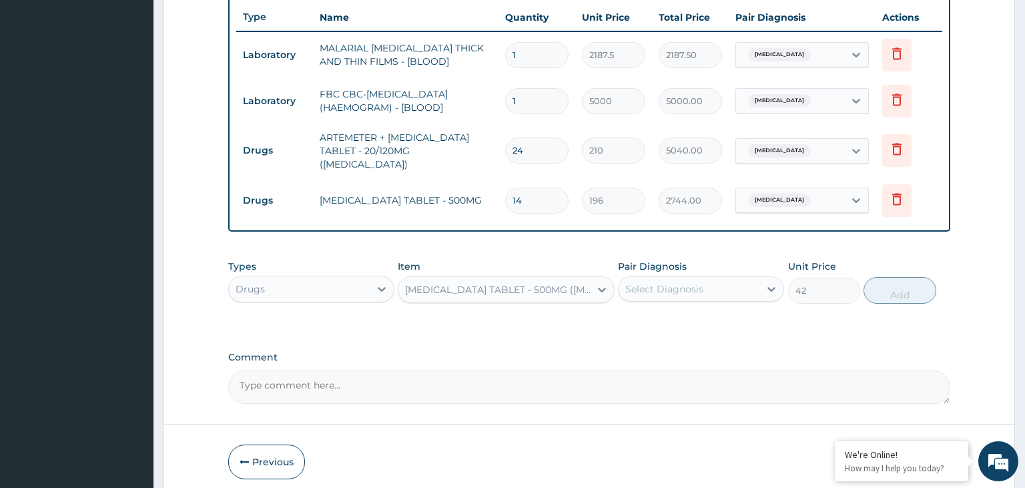
click at [718, 295] on div "Types Drugs Item PARACETAMOL TABLET - 500MG (PANADOL) Pair Diagnosis Select Dia…" at bounding box center [589, 281] width 723 height 57
click at [720, 278] on div "Select Diagnosis" at bounding box center [689, 288] width 141 height 21
click at [697, 316] on div "Malaria" at bounding box center [701, 323] width 166 height 27
checkbox input "true"
click at [902, 288] on button "Add" at bounding box center [900, 290] width 72 height 27
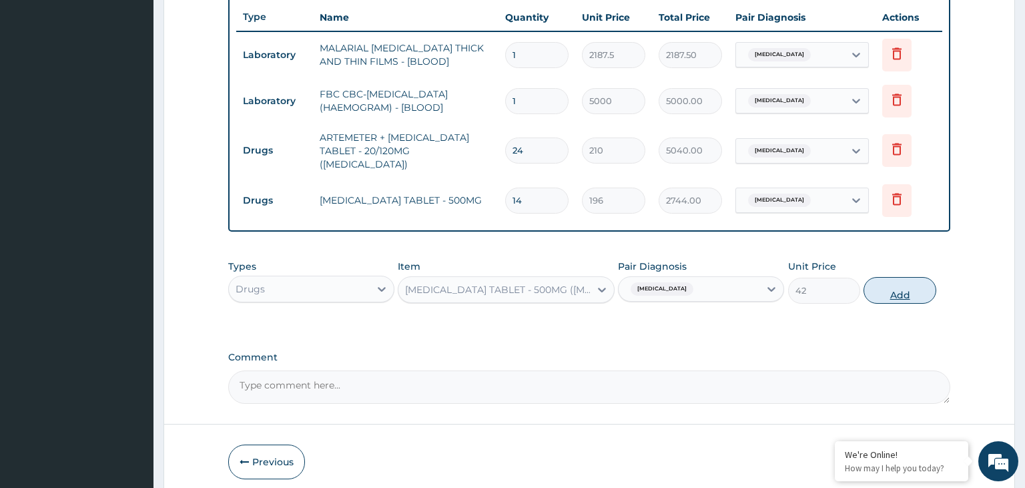
type input "0"
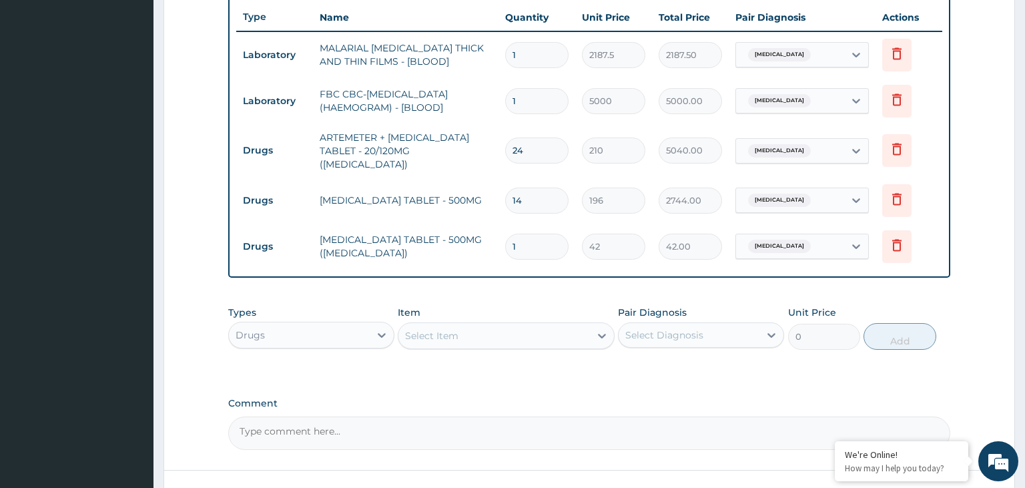
type input "12"
type input "504.00"
type input "12"
click at [374, 323] on div at bounding box center [382, 335] width 24 height 24
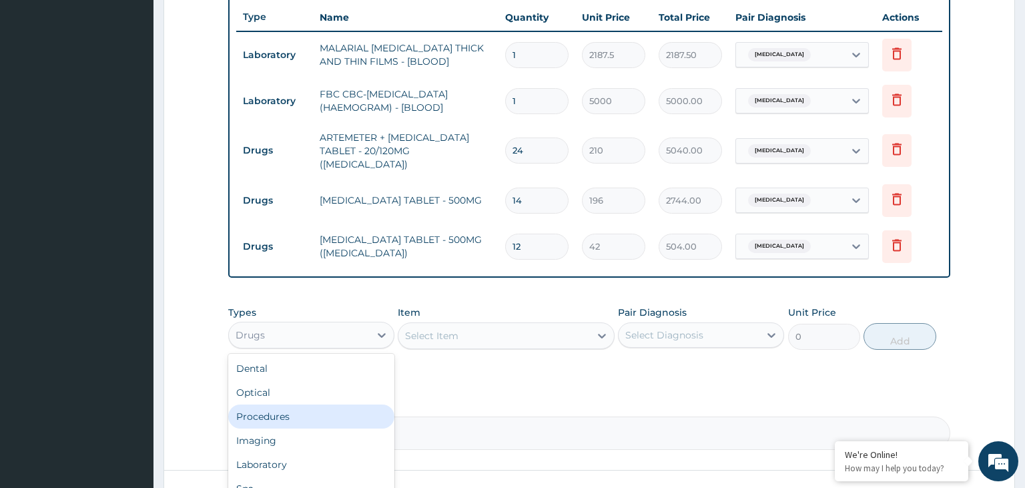
click at [324, 405] on div "Procedures" at bounding box center [311, 417] width 166 height 24
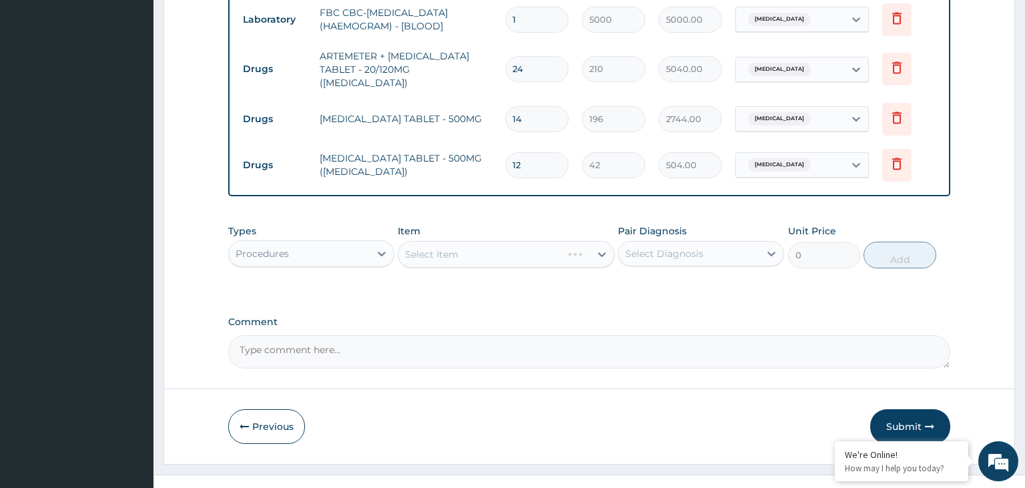
scroll to position [593, 0]
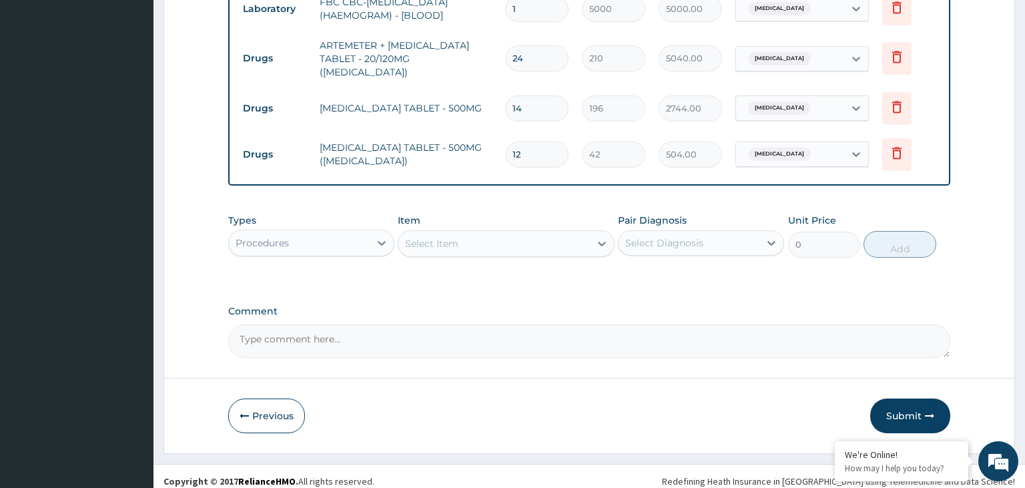
click at [503, 239] on div "Select Item" at bounding box center [495, 243] width 192 height 21
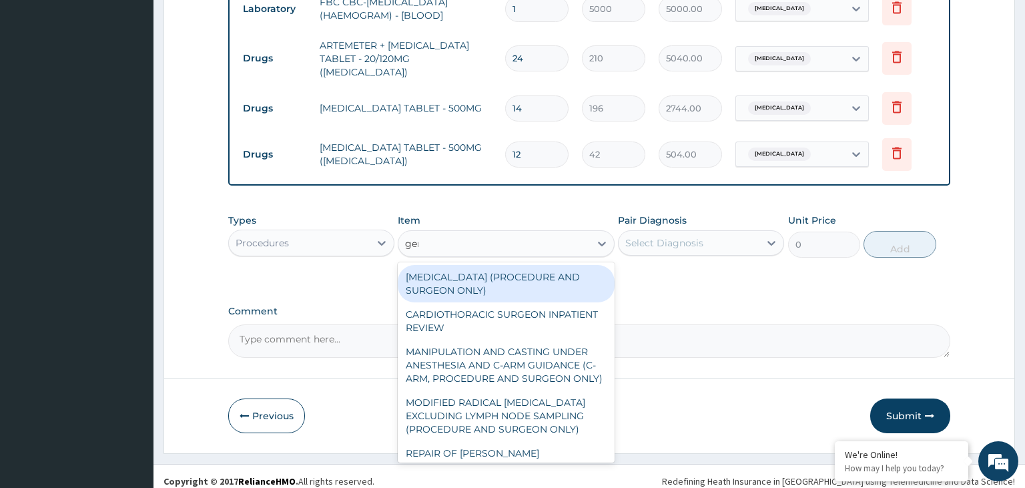
type input "gene"
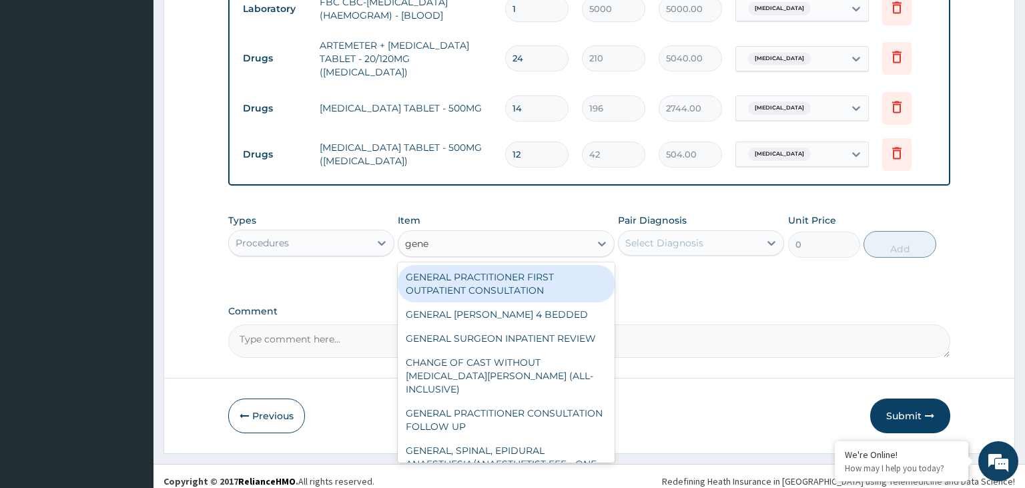
click at [555, 271] on div "GENERAL PRACTITIONER FIRST OUTPATIENT CONSULTATION" at bounding box center [506, 283] width 217 height 37
type input "3750"
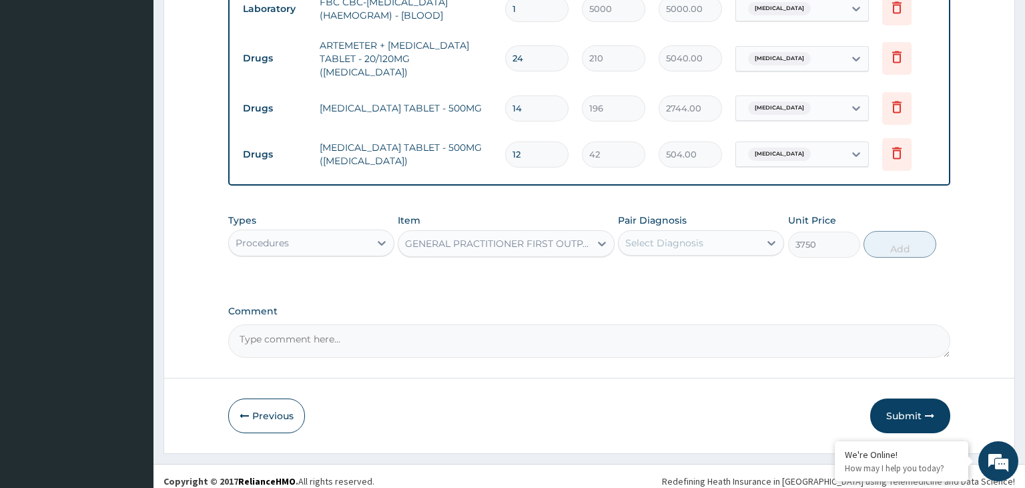
click at [711, 236] on div "Select Diagnosis" at bounding box center [689, 242] width 141 height 21
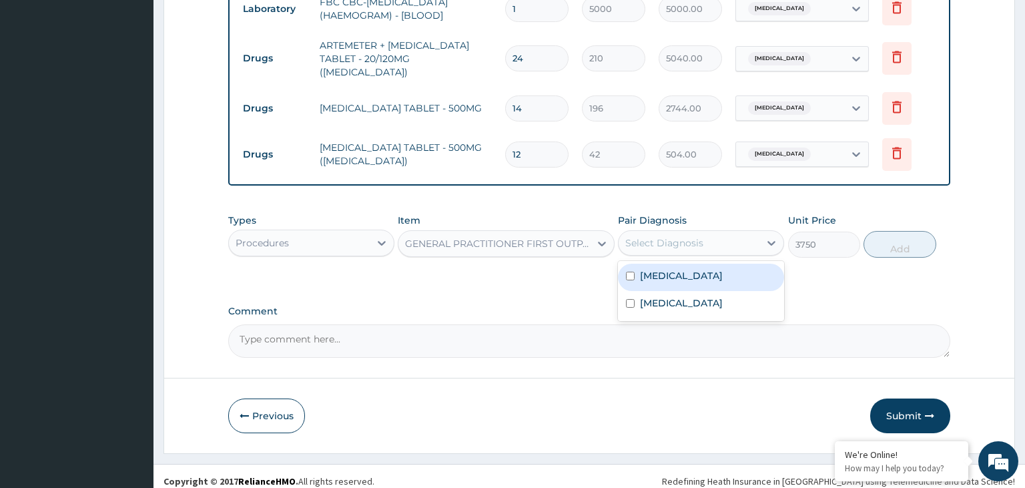
click at [697, 268] on div "[MEDICAL_DATA]" at bounding box center [701, 277] width 166 height 27
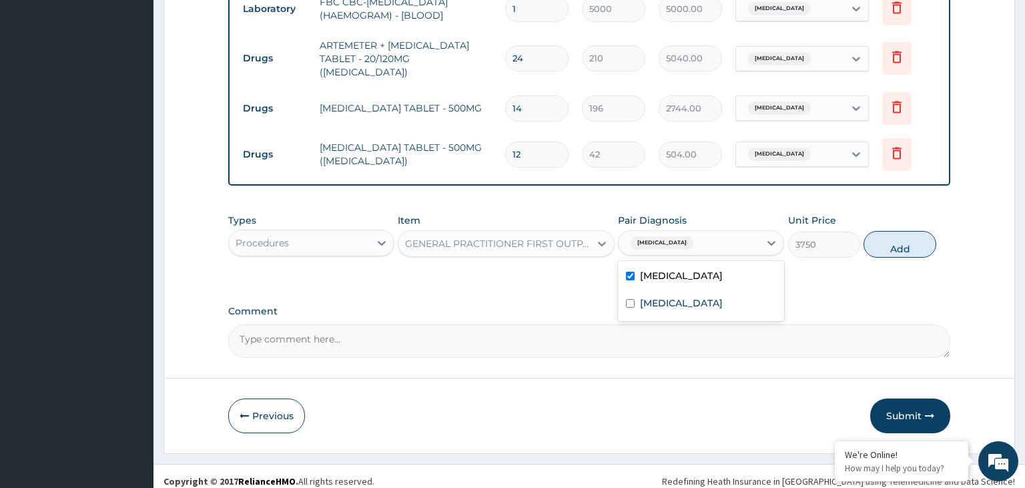
checkbox input "true"
click at [685, 291] on div "[MEDICAL_DATA]" at bounding box center [701, 304] width 166 height 27
checkbox input "true"
click at [907, 241] on button "Add" at bounding box center [900, 244] width 72 height 27
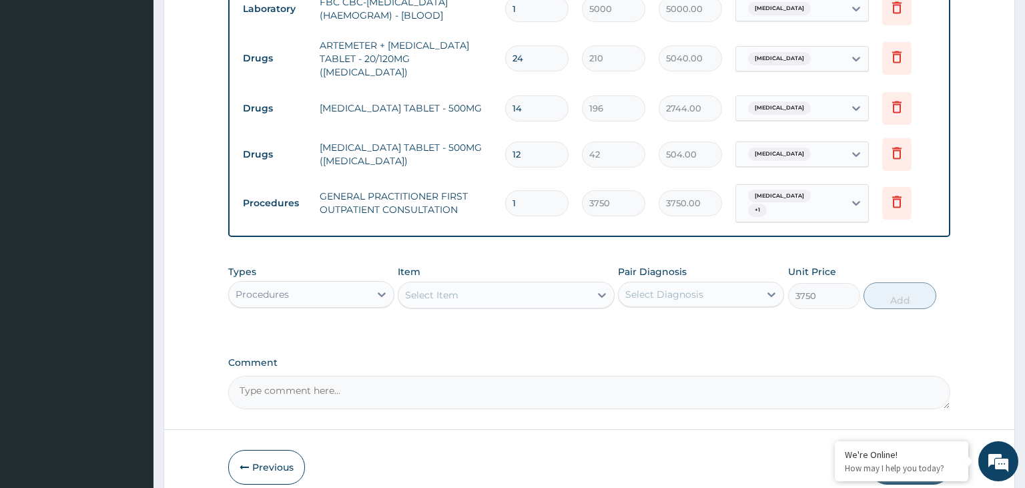
type input "0"
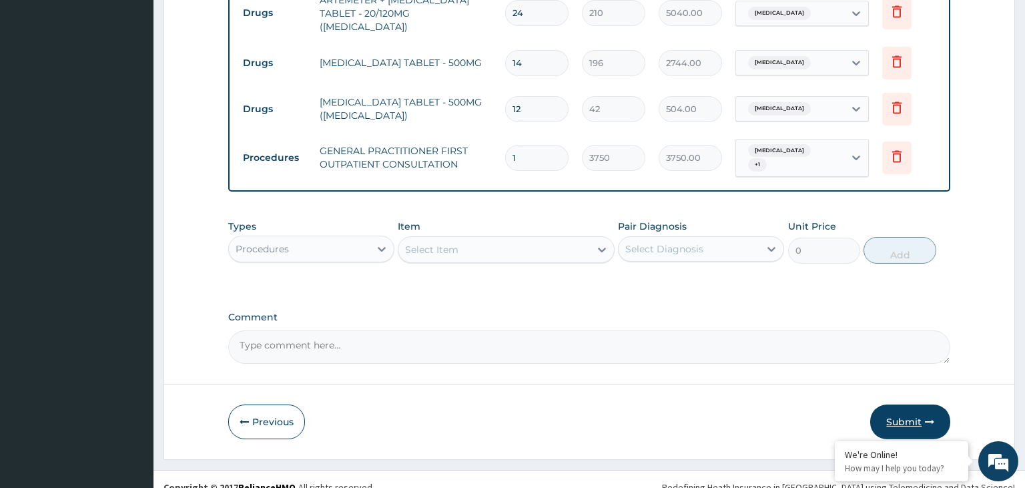
click at [907, 407] on button "Submit" at bounding box center [910, 422] width 80 height 35
drag, startPoint x: 895, startPoint y: 405, endPoint x: 881, endPoint y: 435, distance: 33.1
click at [901, 407] on button "Submit" at bounding box center [910, 422] width 80 height 35
click at [242, 417] on icon "button" at bounding box center [244, 421] width 9 height 9
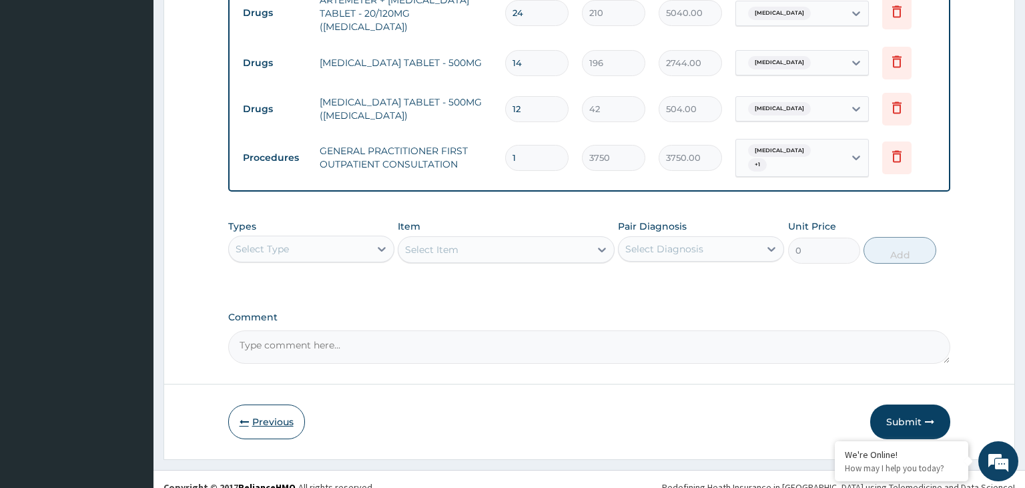
scroll to position [109, 0]
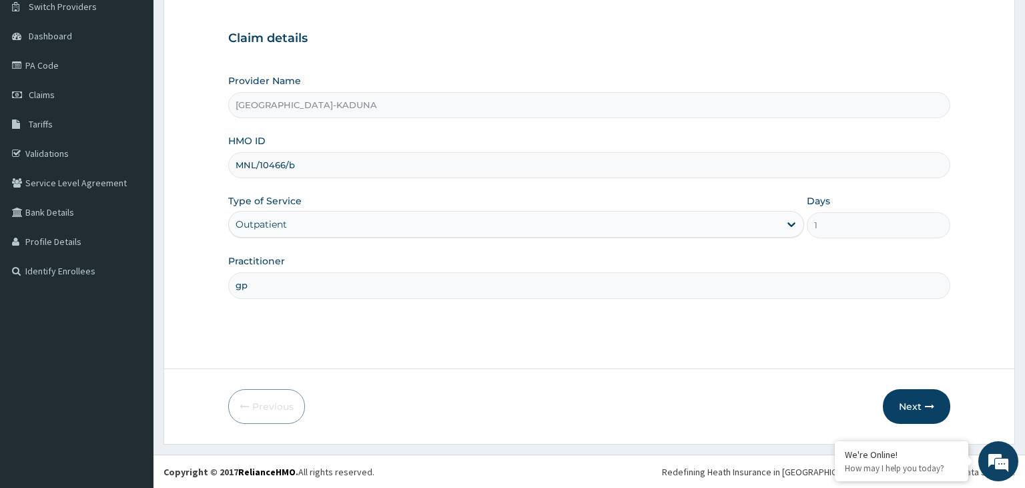
drag, startPoint x: 290, startPoint y: 164, endPoint x: 234, endPoint y: 166, distance: 56.1
click at [234, 165] on input "MNL/10466/b" at bounding box center [589, 165] width 723 height 26
paste input "ORV/10035/B"
type input "ORV/10035/B"
click at [909, 410] on button "Next" at bounding box center [916, 406] width 67 height 35
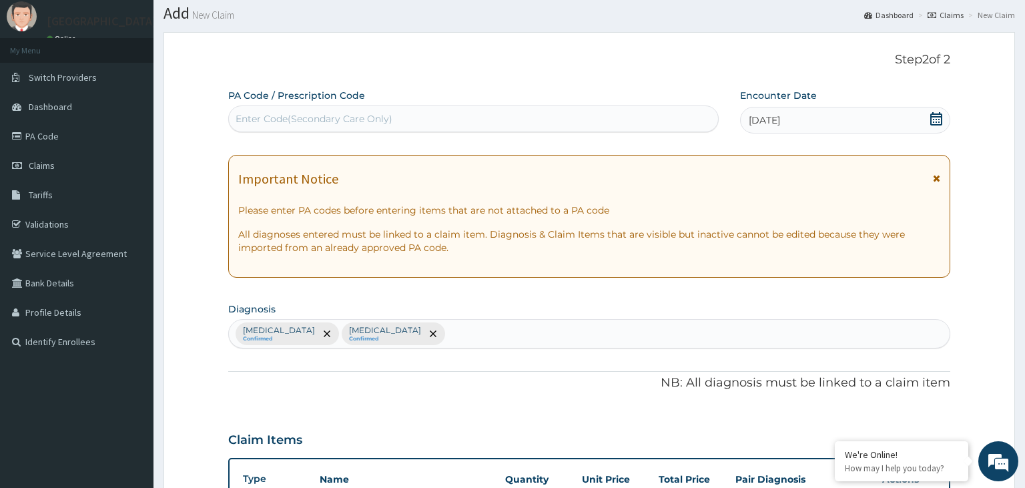
scroll to position [0, 0]
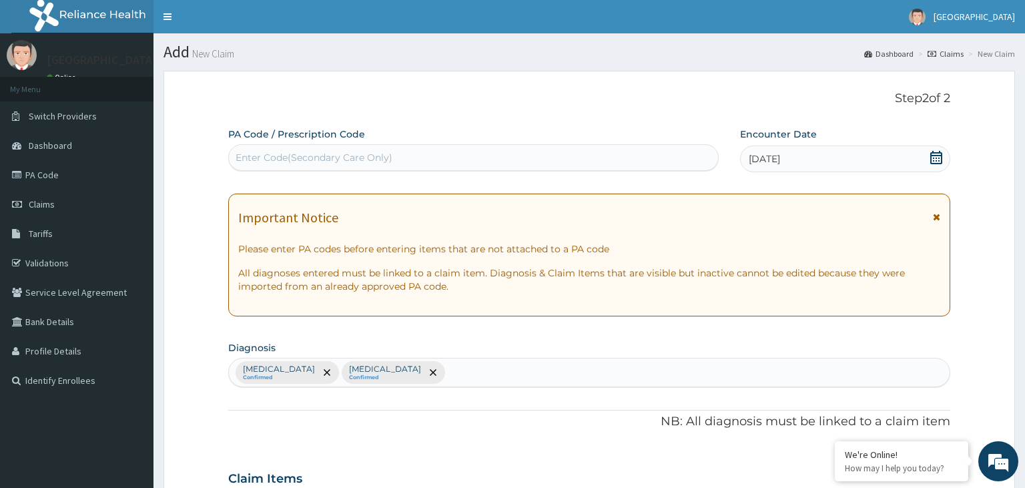
click at [942, 159] on icon at bounding box center [937, 157] width 12 height 13
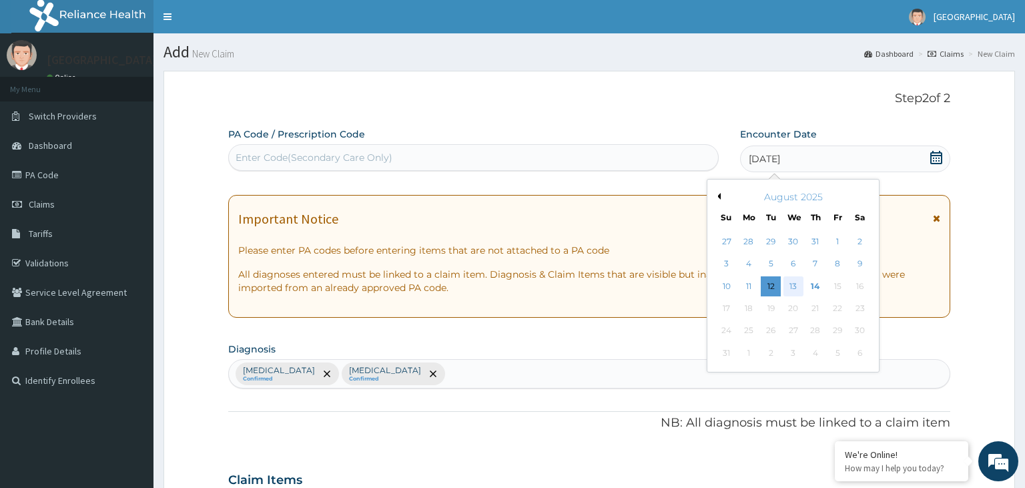
click at [798, 284] on div "13" at bounding box center [794, 286] width 20 height 20
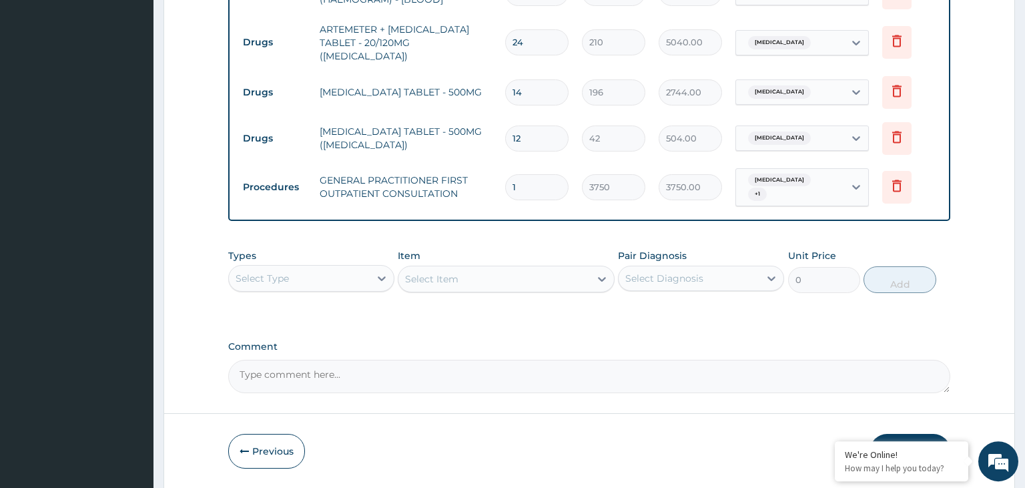
scroll to position [638, 0]
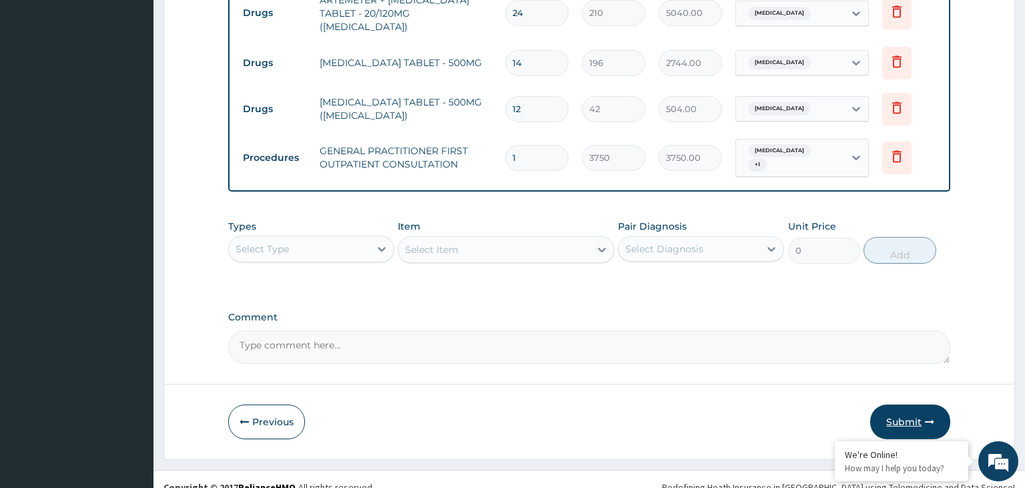
click at [904, 412] on button "Submit" at bounding box center [910, 422] width 80 height 35
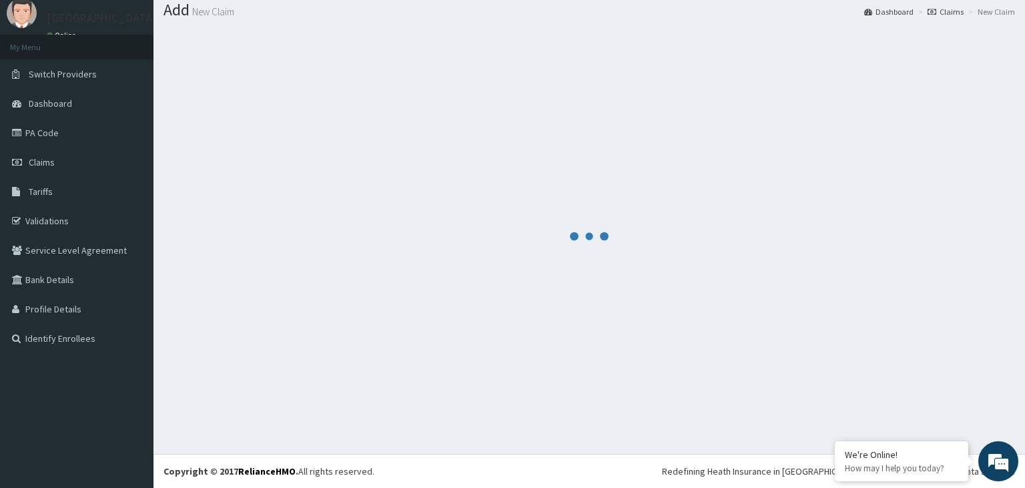
scroll to position [41, 0]
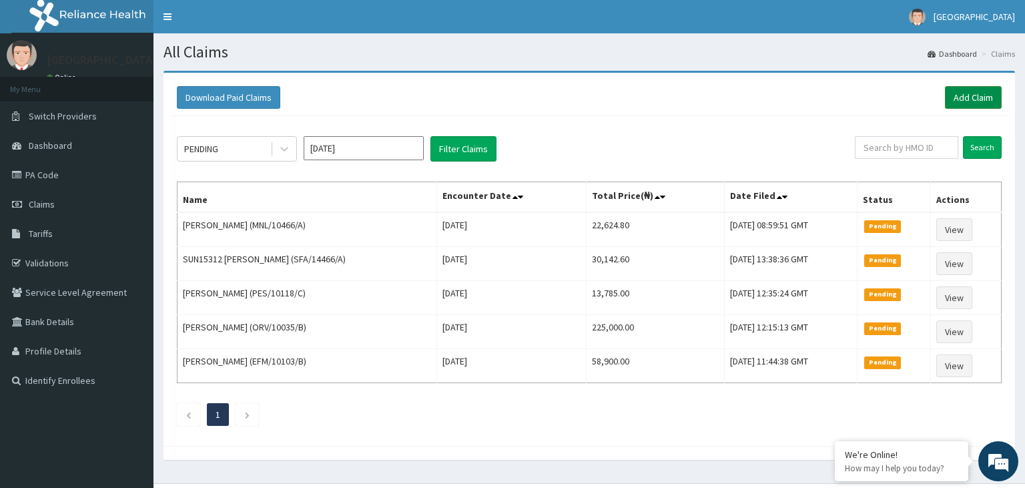
click at [971, 105] on link "Add Claim" at bounding box center [973, 97] width 57 height 23
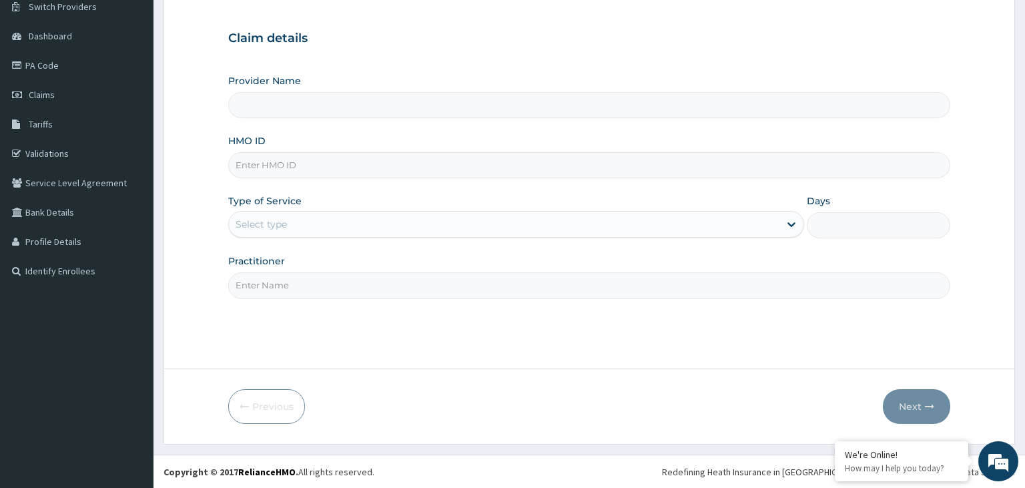
scroll to position [109, 0]
type input "[GEOGRAPHIC_DATA]-KADUNA"
paste input "TOO/10086/C"
click at [266, 170] on input "TOO/10086/C" at bounding box center [589, 165] width 723 height 26
click at [256, 167] on input "TOO/10086/C" at bounding box center [589, 165] width 723 height 26
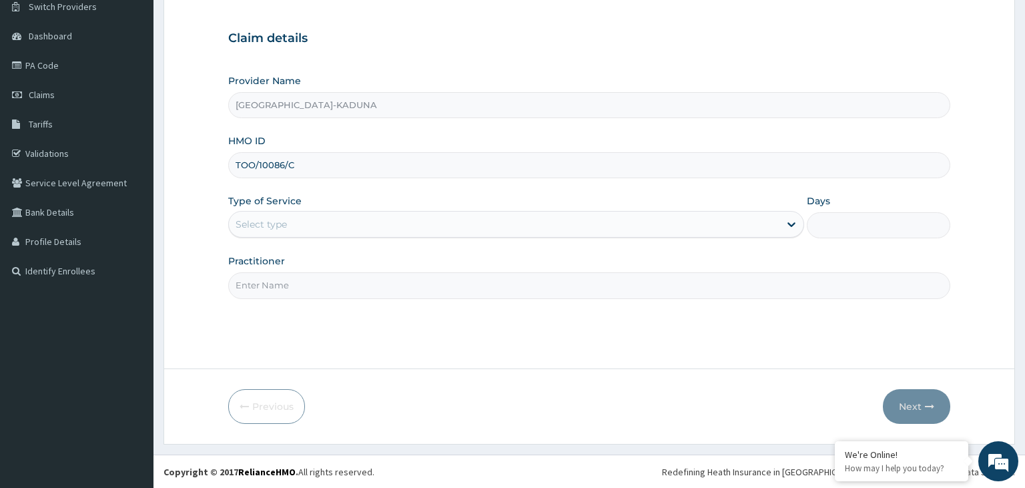
type input "TOO/10086/C"
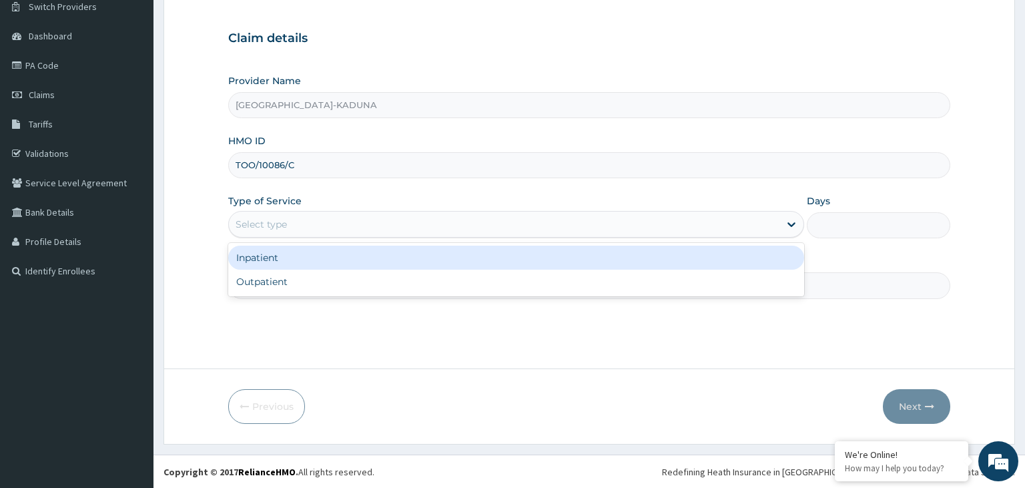
click at [413, 236] on div "Select type" at bounding box center [516, 224] width 576 height 27
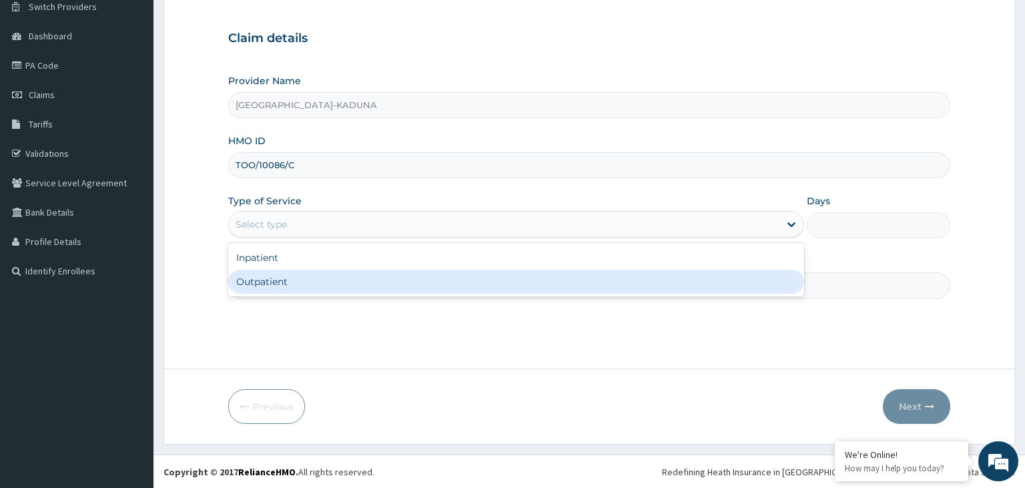
click at [338, 284] on div "Outpatient" at bounding box center [516, 282] width 576 height 24
type input "1"
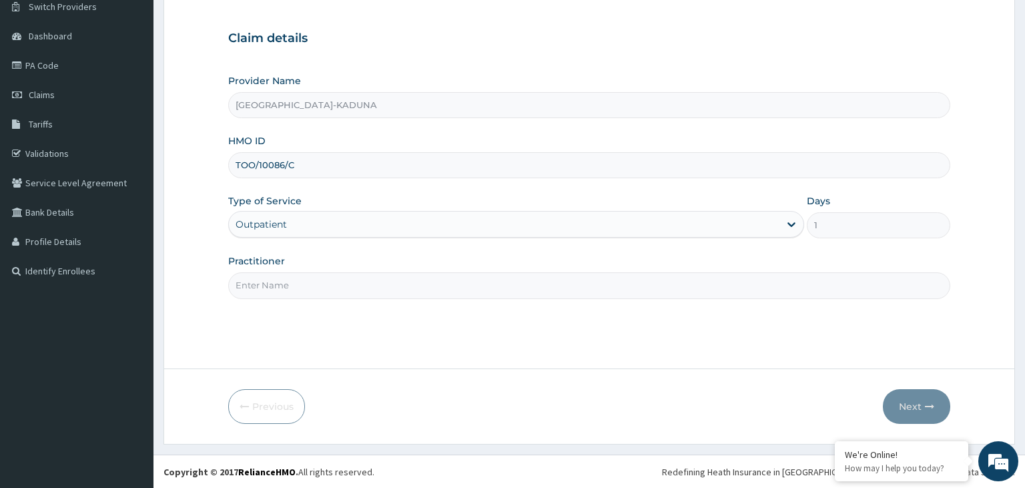
click at [338, 284] on input "Practitioner" at bounding box center [589, 285] width 723 height 26
type input "gp"
click at [915, 417] on button "Next" at bounding box center [916, 406] width 67 height 35
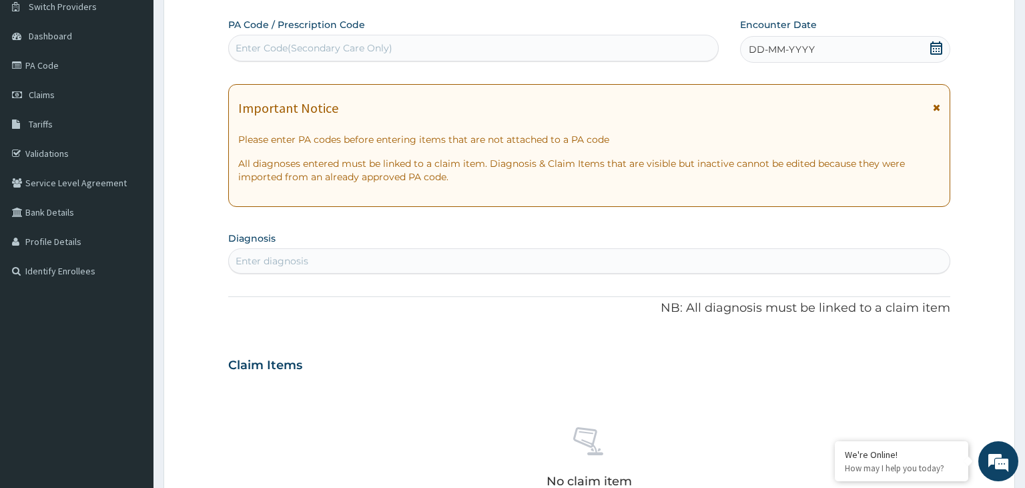
scroll to position [0, 0]
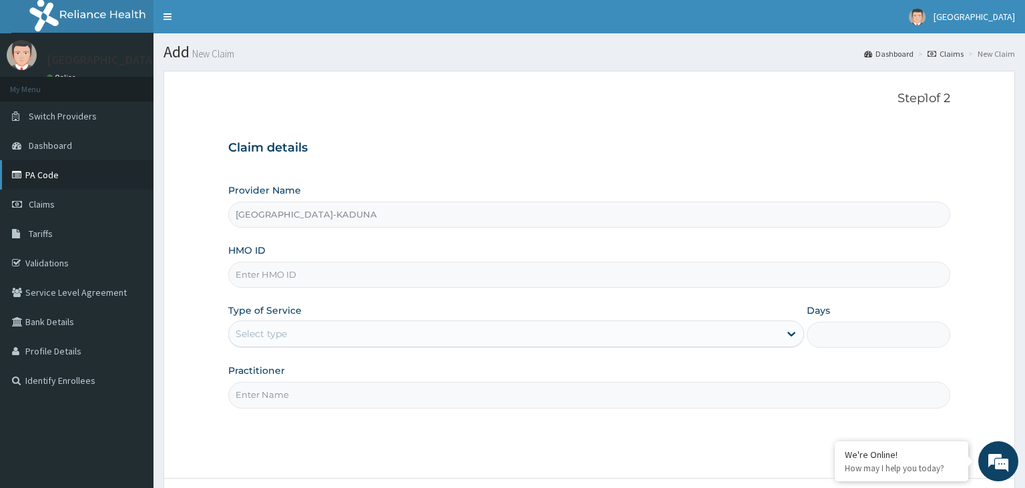
click at [47, 182] on link "PA Code" at bounding box center [77, 174] width 154 height 29
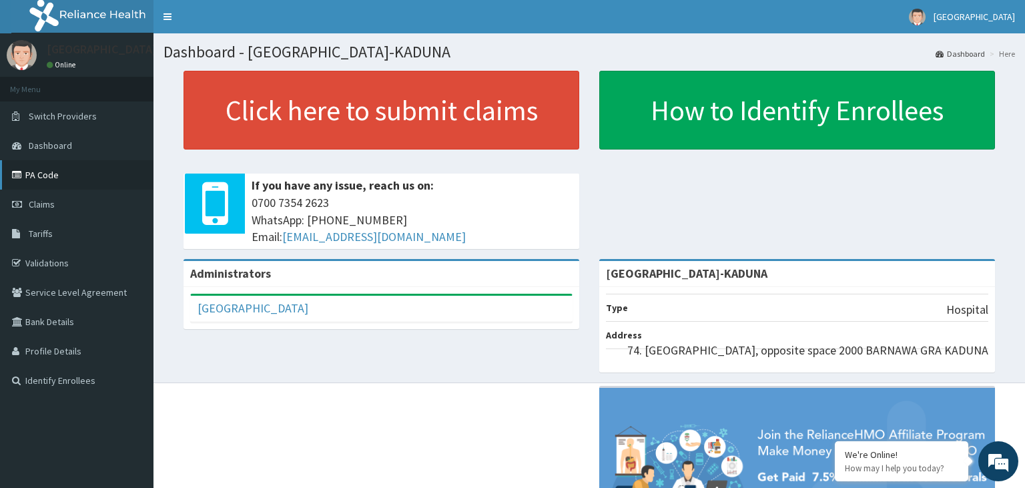
click at [58, 177] on link "PA Code" at bounding box center [77, 174] width 154 height 29
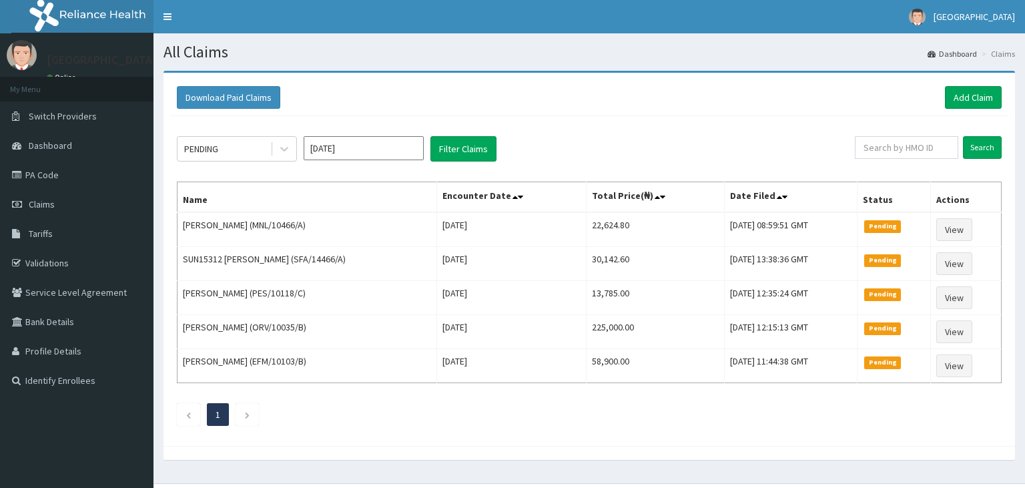
click at [984, 109] on div "Download Paid Claims Add Claim" at bounding box center [589, 97] width 838 height 37
click at [979, 102] on link "Add Claim" at bounding box center [973, 97] width 57 height 23
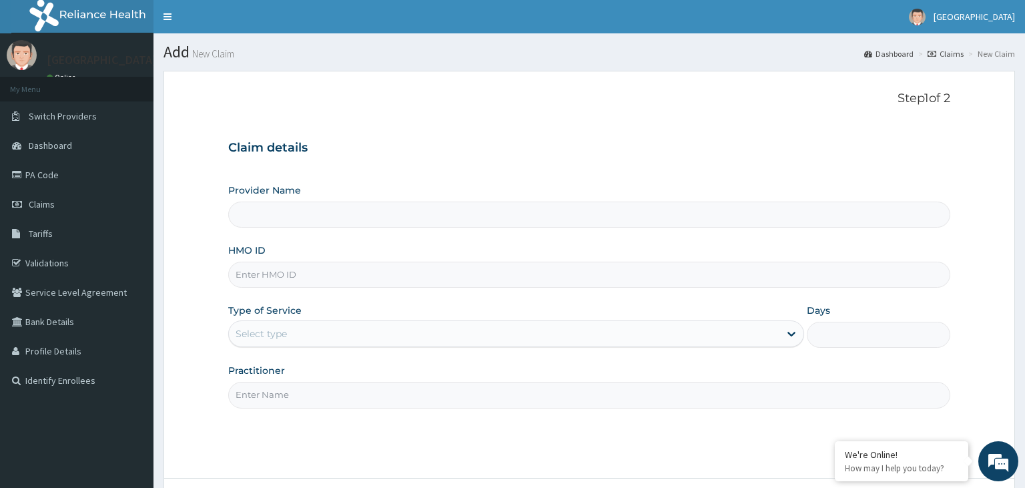
type input "Harmony Hospital-KADUNA"
paste input "TOO/10086/C"
type input "TOO/10086/C"
click at [282, 328] on div "Select type" at bounding box center [261, 333] width 51 height 13
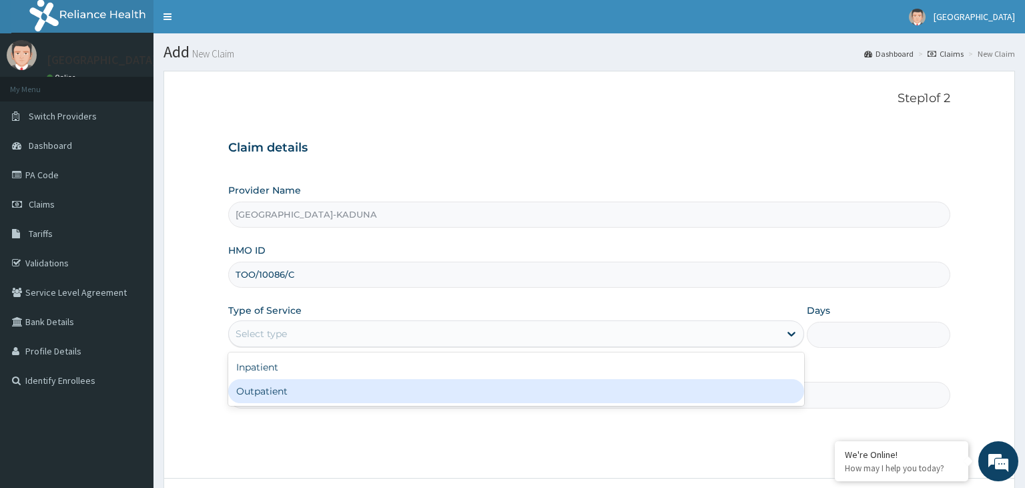
click at [248, 382] on div "Outpatient" at bounding box center [516, 391] width 576 height 24
type input "1"
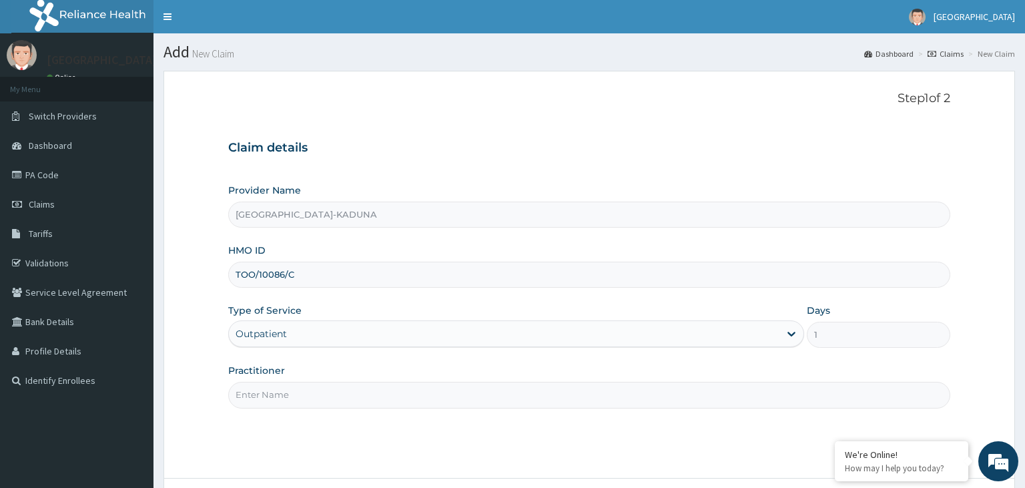
click at [271, 383] on input "Practitioner" at bounding box center [589, 395] width 723 height 26
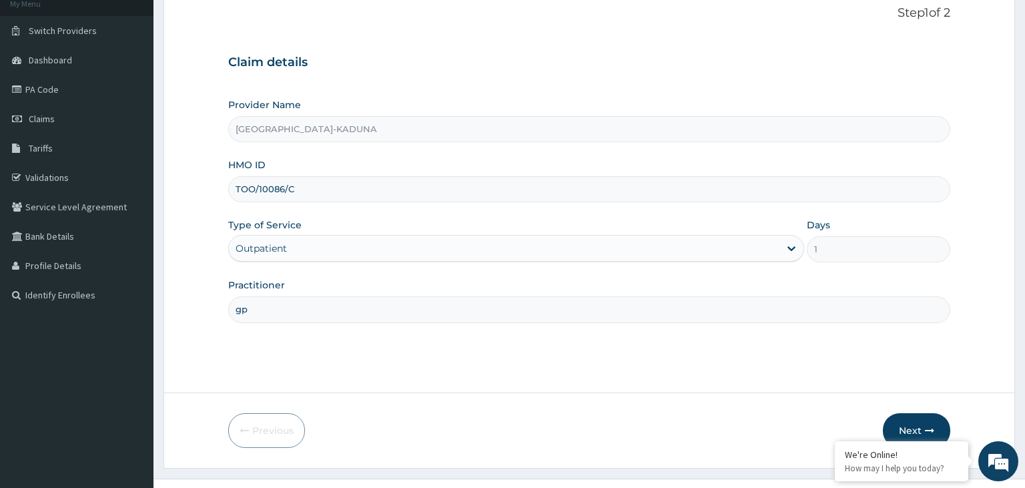
scroll to position [109, 0]
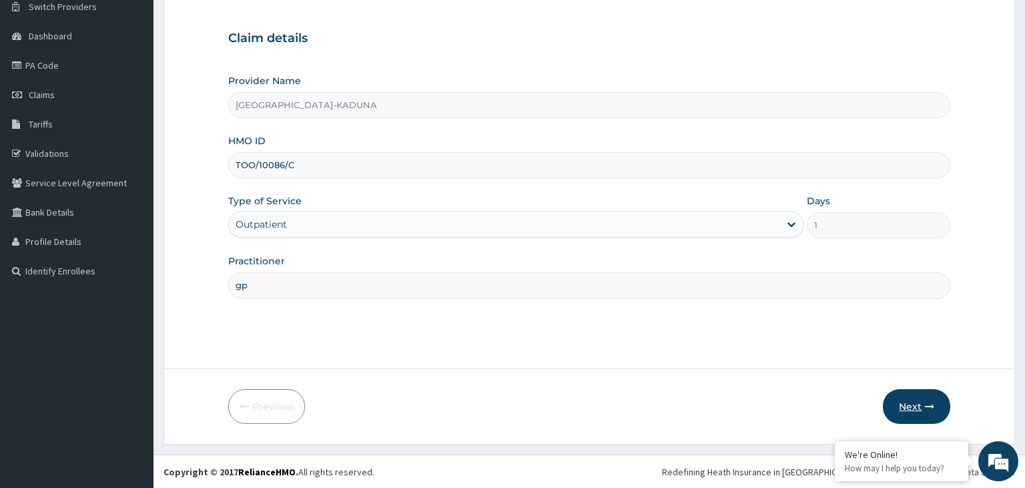
type input "gp"
click at [908, 403] on button "Next" at bounding box center [916, 406] width 67 height 35
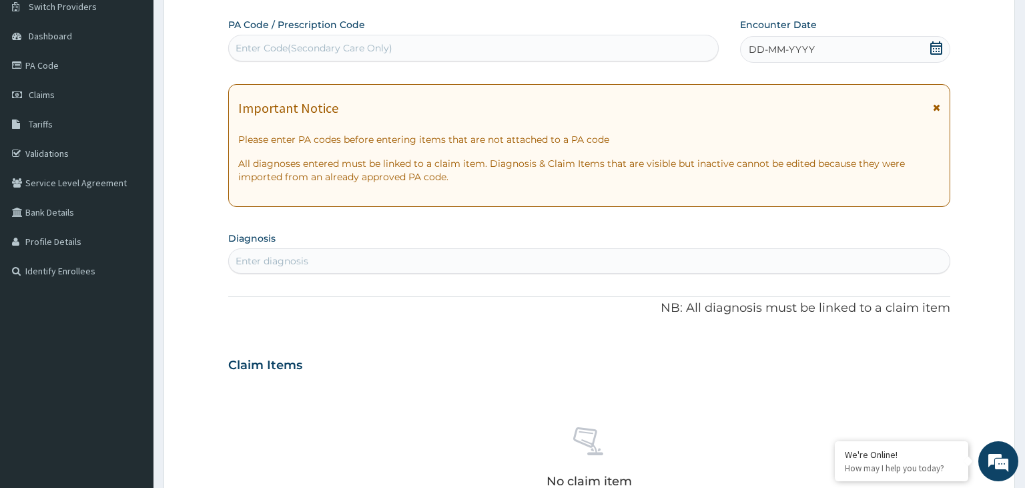
click at [374, 45] on div "Enter Code(Secondary Care Only)" at bounding box center [314, 47] width 157 height 13
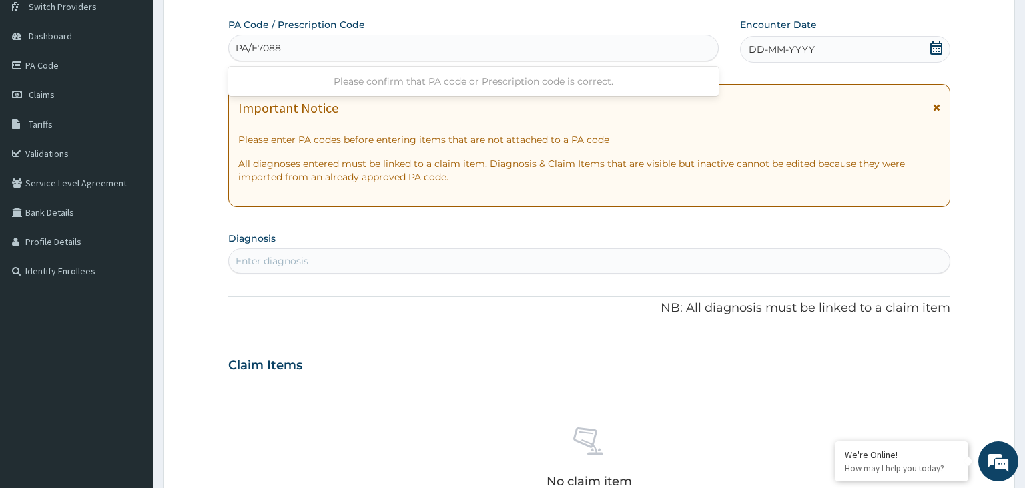
type input "PA/E7088F"
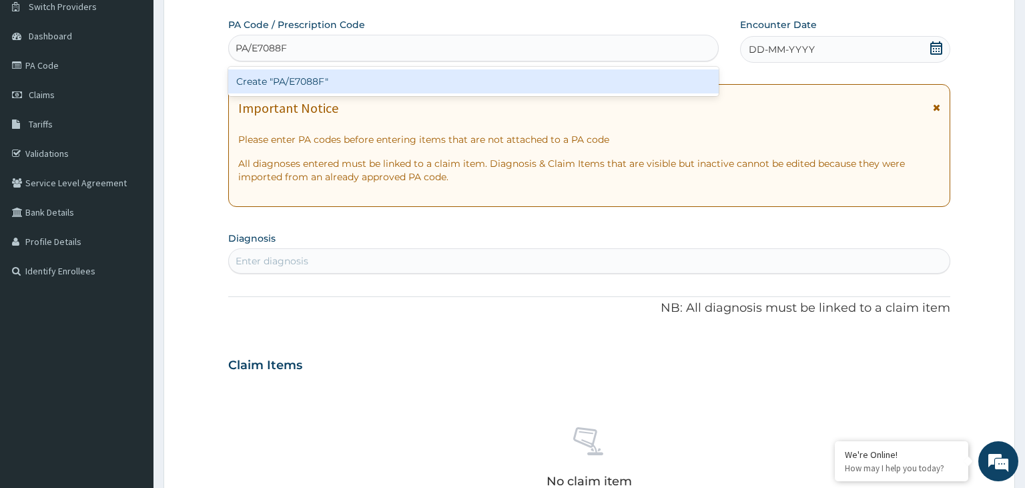
click at [362, 79] on div "Create "PA/E7088F"" at bounding box center [473, 81] width 491 height 24
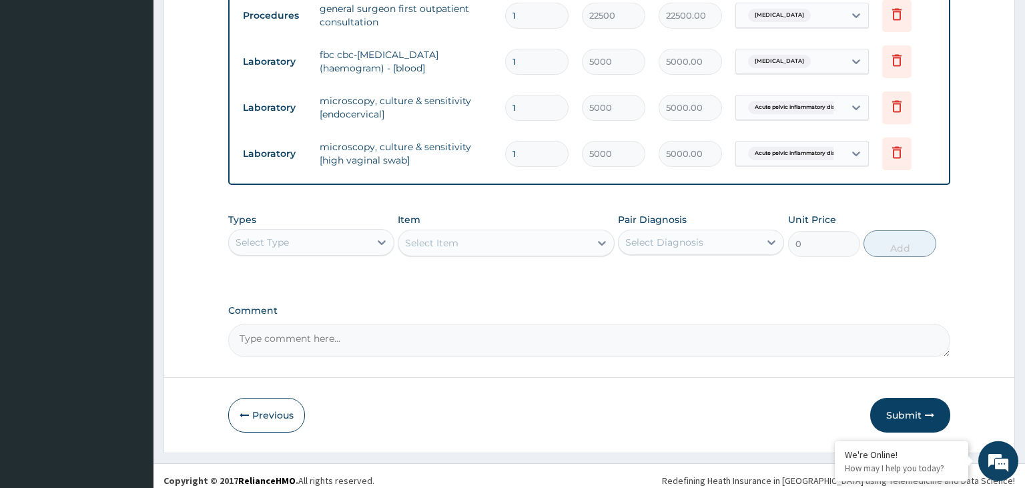
scroll to position [638, 0]
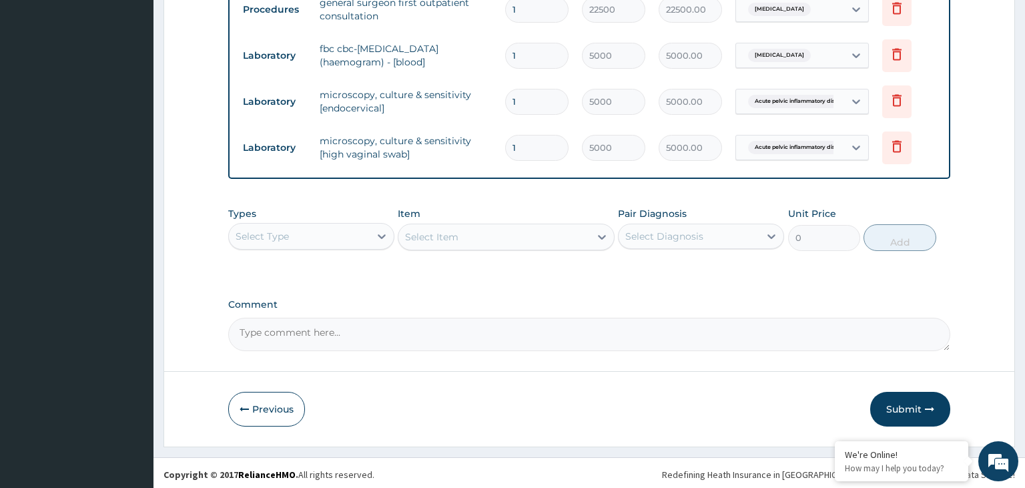
click at [362, 226] on div "Select Type" at bounding box center [299, 236] width 141 height 21
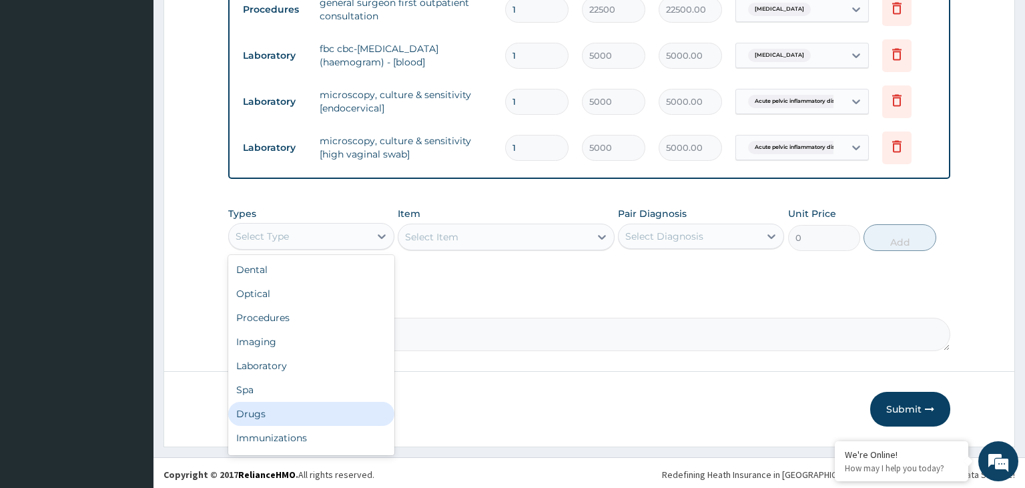
click at [332, 411] on div "Drugs" at bounding box center [311, 414] width 166 height 24
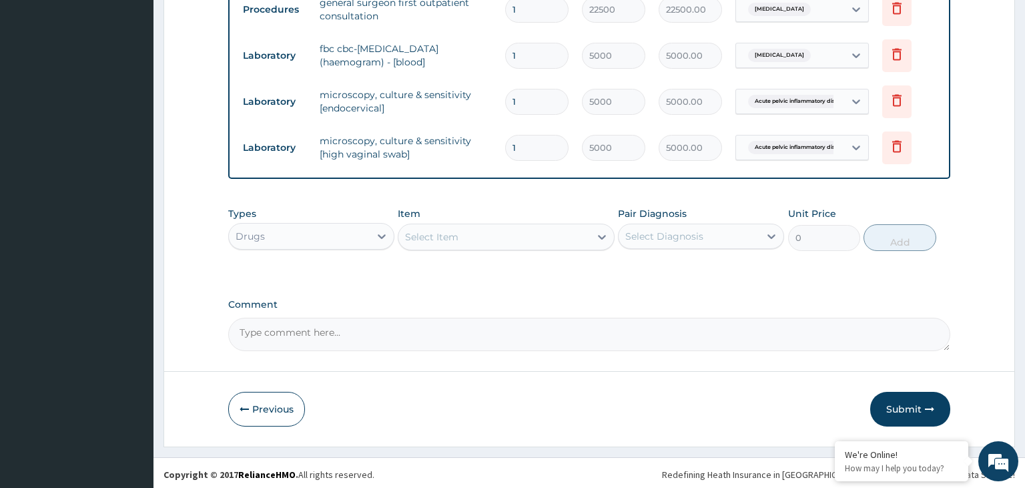
click at [506, 252] on div "Types option Drugs, selected. Select is focused ,type to refine list, press Dow…" at bounding box center [589, 228] width 723 height 57
click at [507, 247] on div "Select Item" at bounding box center [506, 237] width 217 height 27
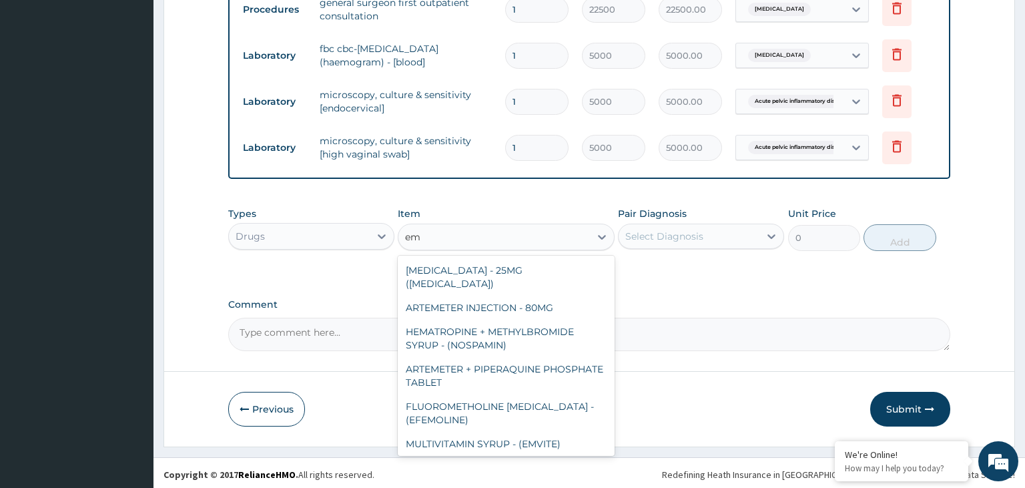
type input "e"
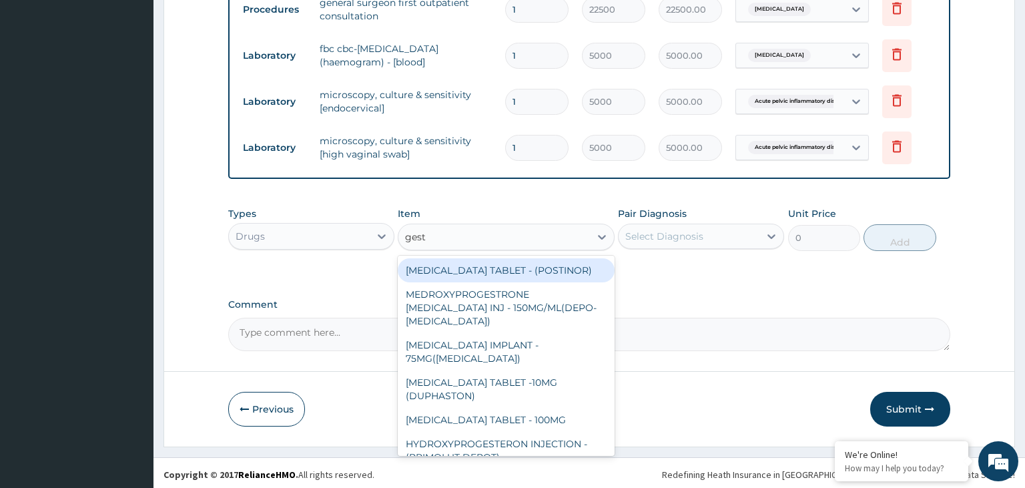
type input "gesti"
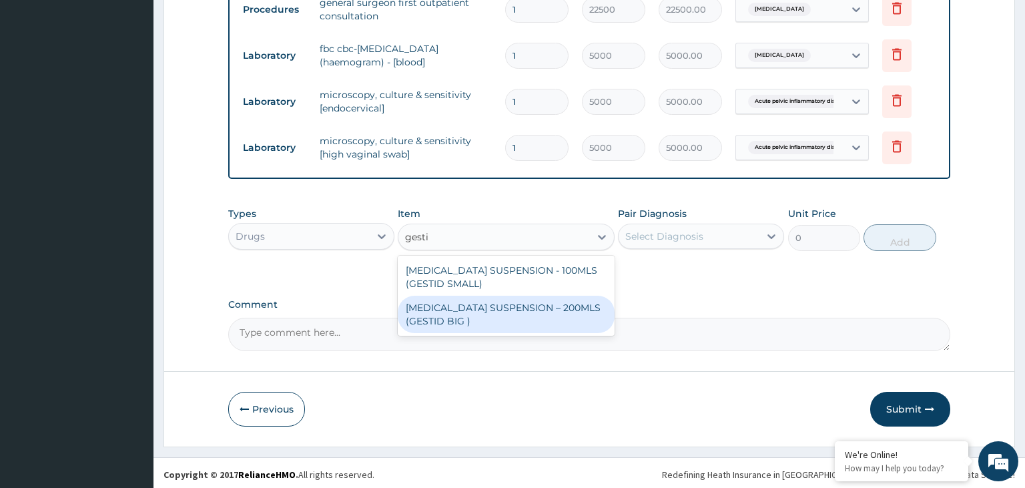
click at [549, 313] on div "ANTACID SUSPENSION – 200MLS (GESTID BIG )" at bounding box center [506, 314] width 217 height 37
type input "1680"
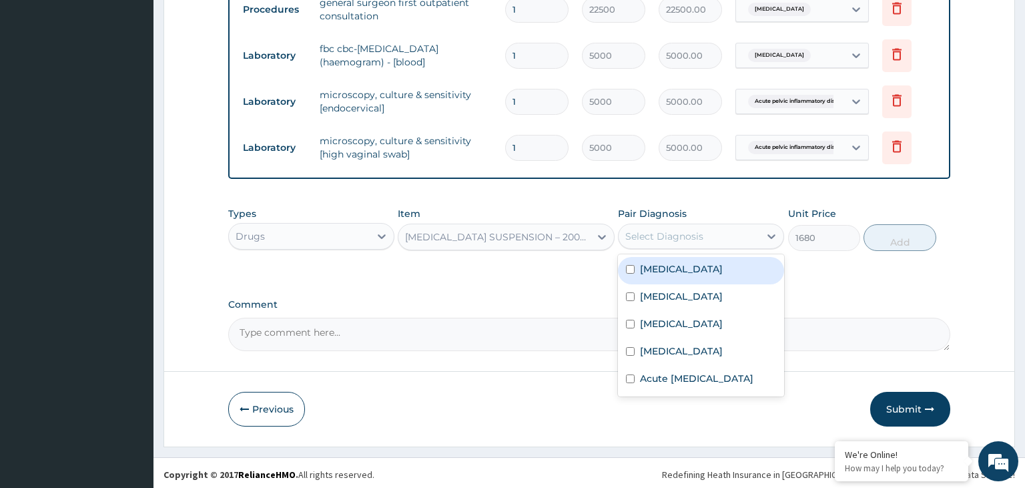
click at [700, 245] on div "Select Diagnosis" at bounding box center [701, 236] width 166 height 25
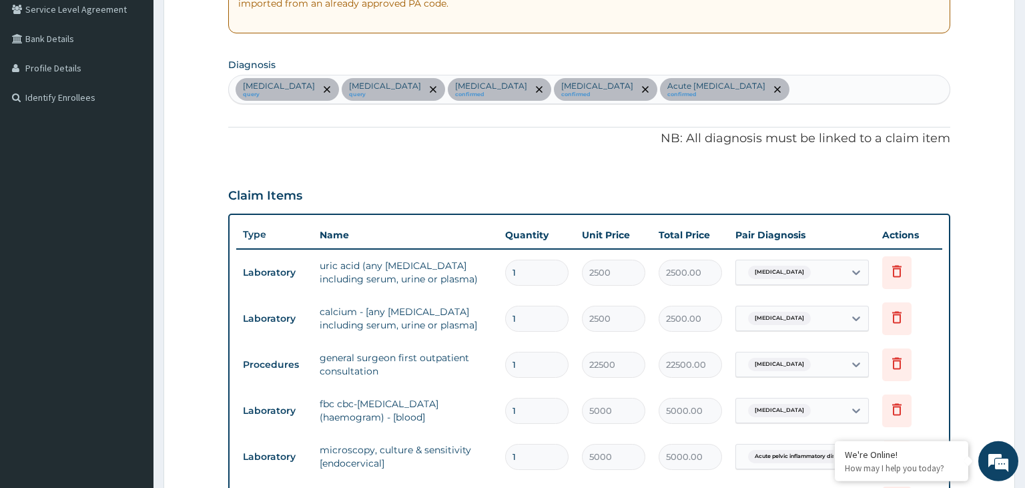
scroll to position [216, 0]
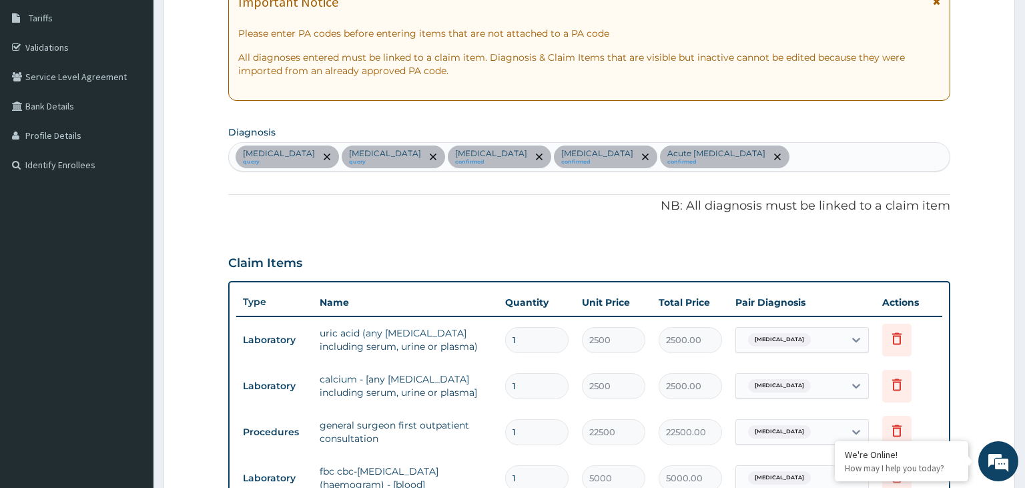
click at [791, 154] on div "Hyperuricemia query Hypocalcemia query Keloid scar confirmed Sepsis confirmed A…" at bounding box center [590, 157] width 722 height 28
type input "peptic"
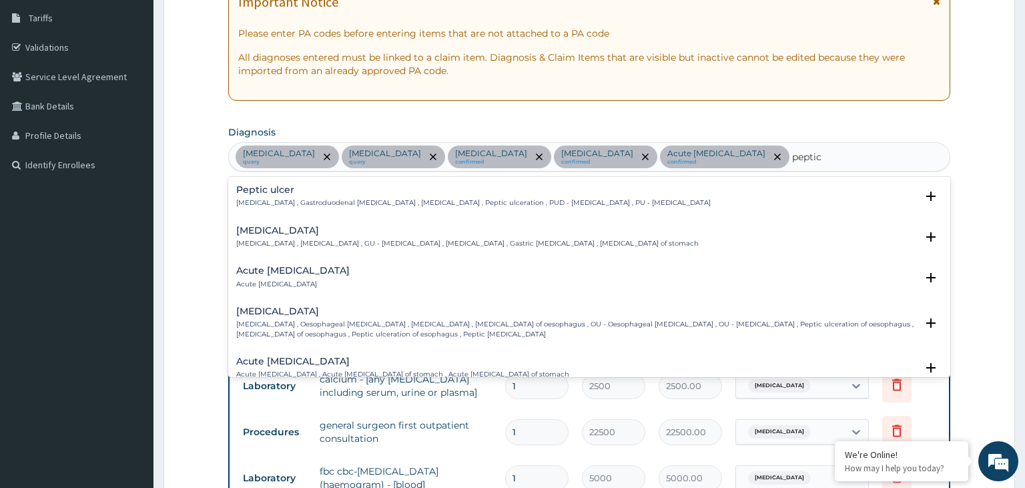
click at [299, 191] on h4 "Peptic ulcer" at bounding box center [473, 190] width 475 height 10
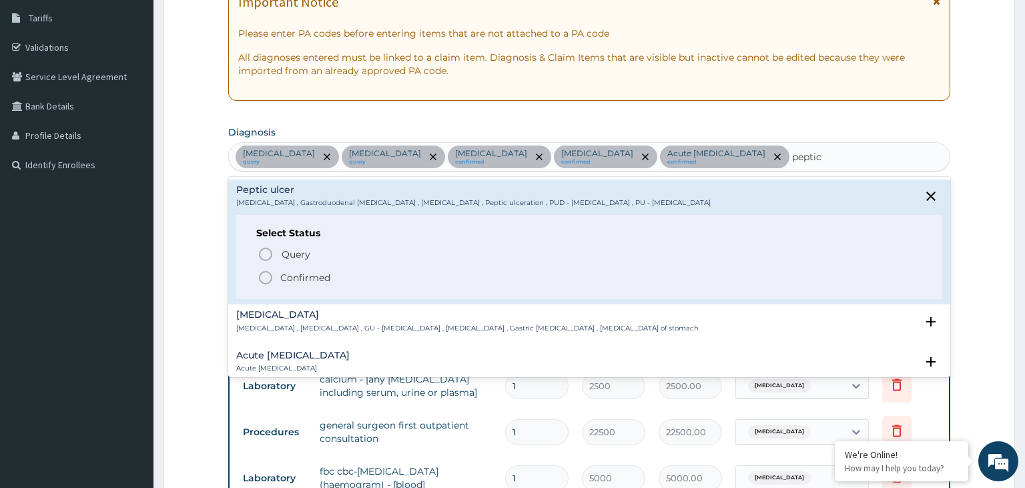
click at [311, 274] on p "Confirmed" at bounding box center [305, 277] width 50 height 13
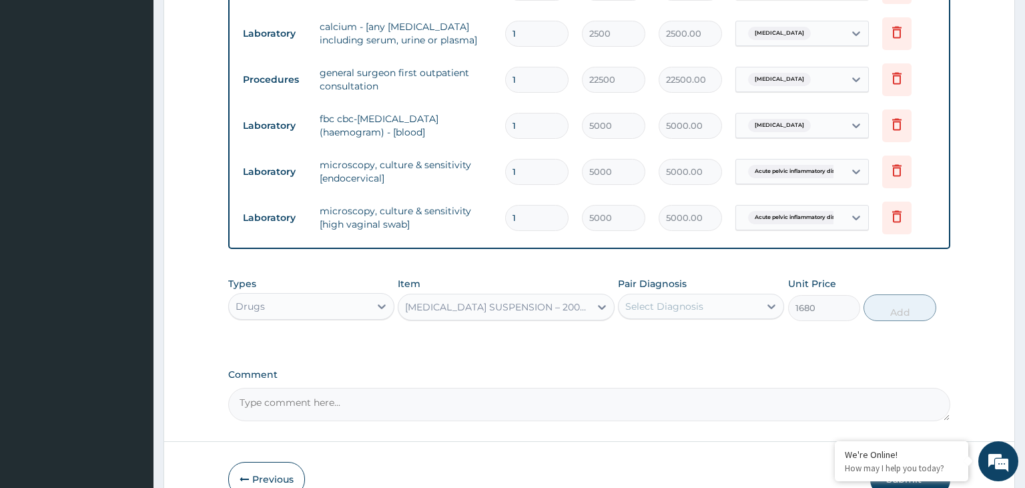
scroll to position [638, 0]
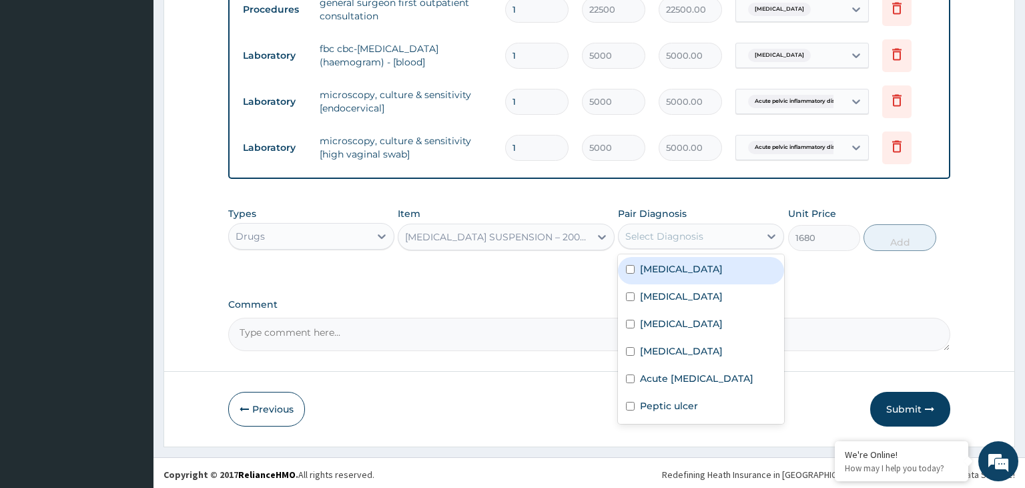
click at [682, 230] on div "Select Diagnosis" at bounding box center [664, 236] width 78 height 13
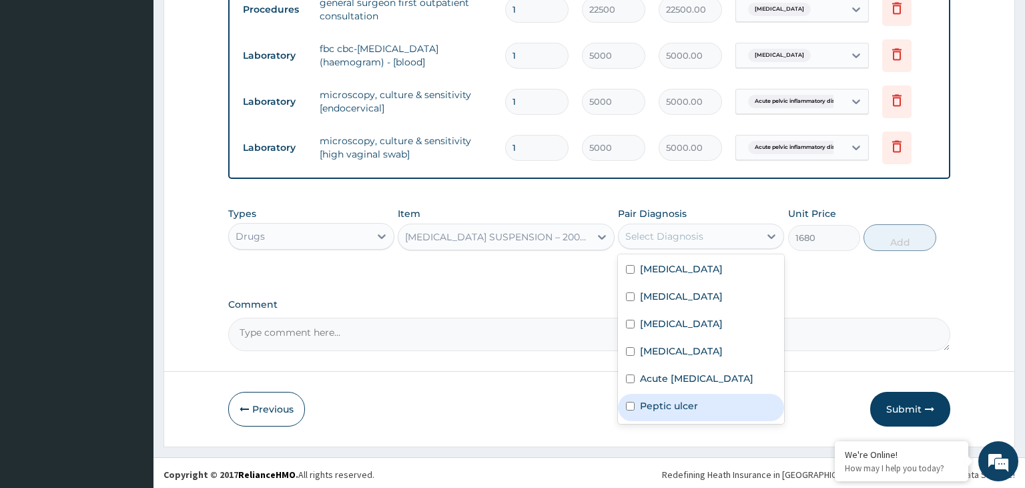
click at [654, 413] on label "Peptic ulcer" at bounding box center [669, 405] width 58 height 13
checkbox input "true"
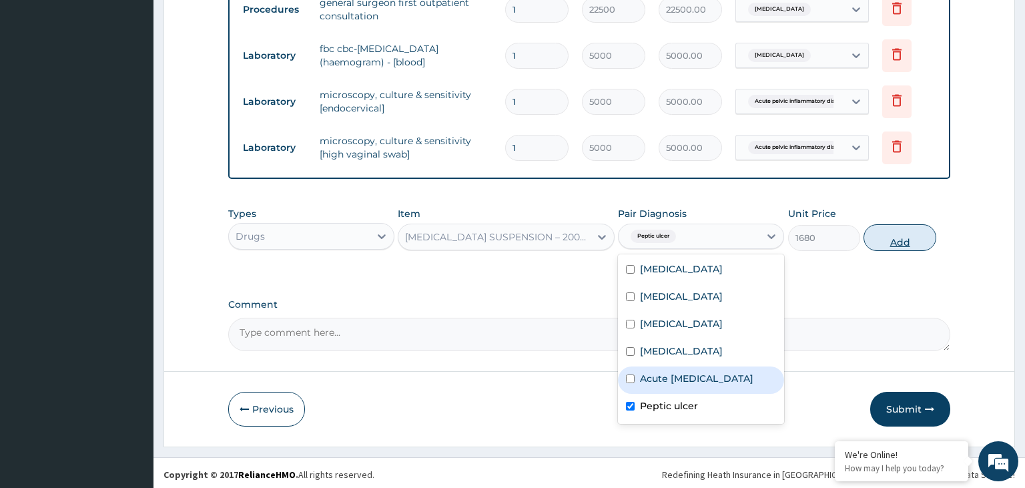
click at [898, 235] on button "Add" at bounding box center [900, 237] width 72 height 27
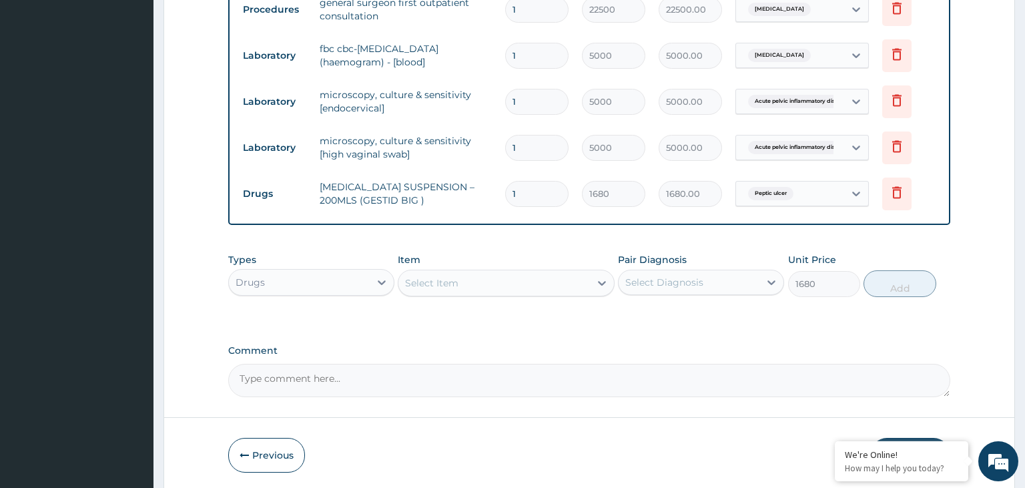
type input "0"
click at [453, 282] on div "Select Item" at bounding box center [431, 282] width 53 height 13
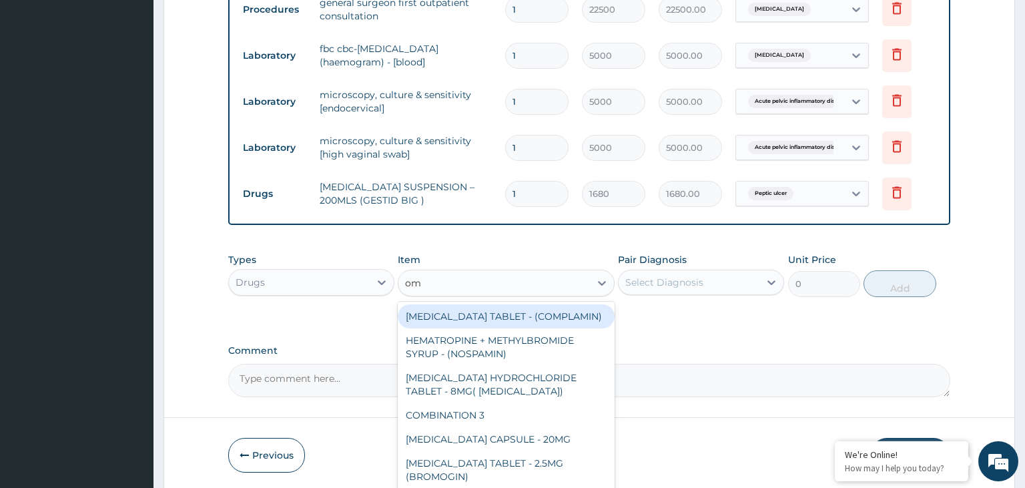
type input "ome"
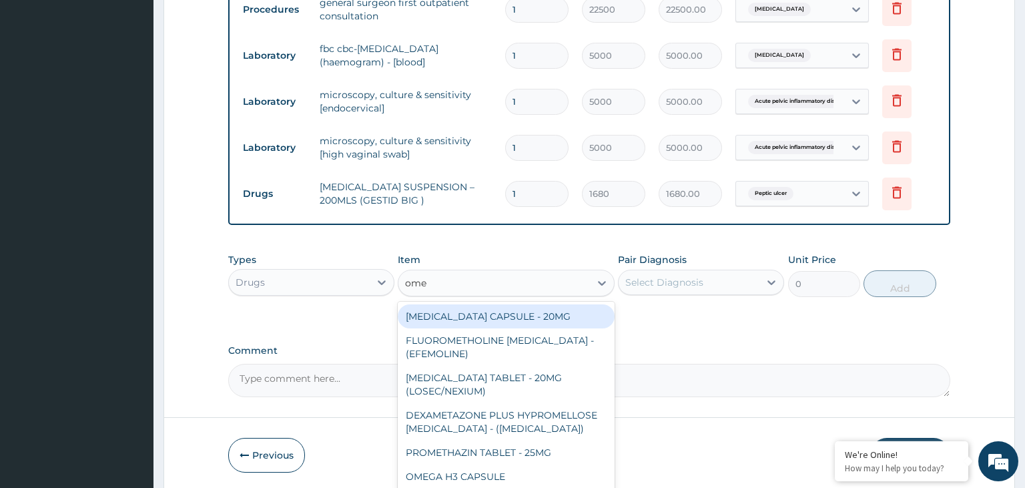
click at [465, 313] on div "OMEPRAZOLE CAPSULE - 20MG" at bounding box center [506, 316] width 217 height 24
type input "140"
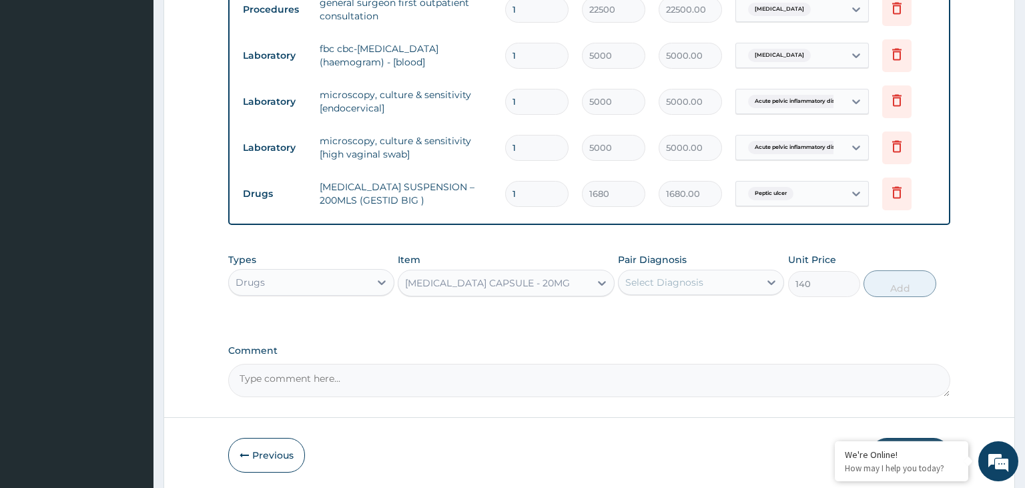
click at [650, 286] on div "Select Diagnosis" at bounding box center [689, 282] width 141 height 21
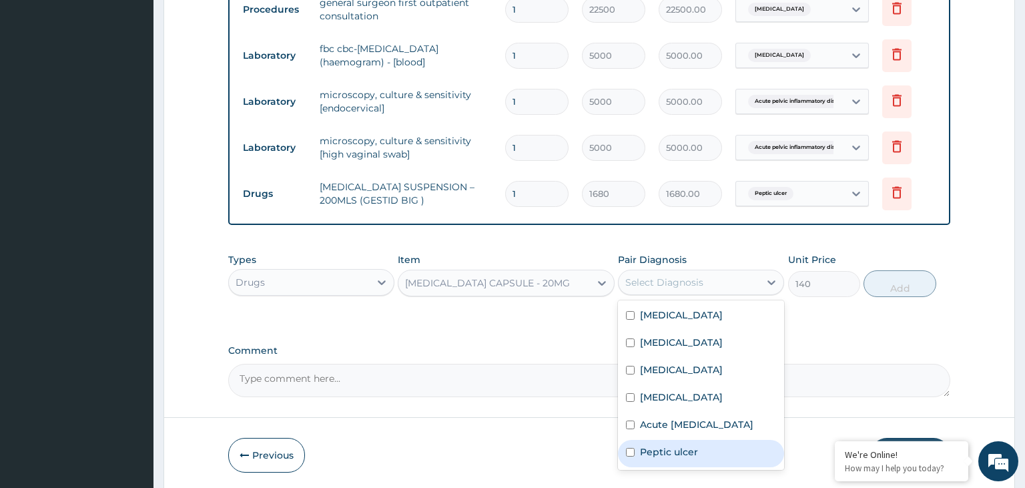
click at [664, 459] on label "Peptic ulcer" at bounding box center [669, 451] width 58 height 13
checkbox input "true"
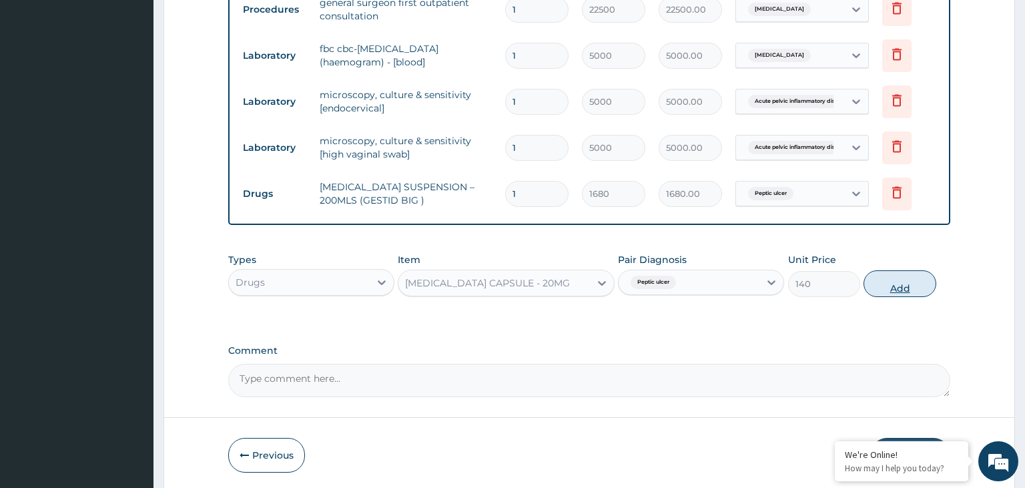
click at [892, 272] on button "Add" at bounding box center [900, 283] width 72 height 27
type input "0"
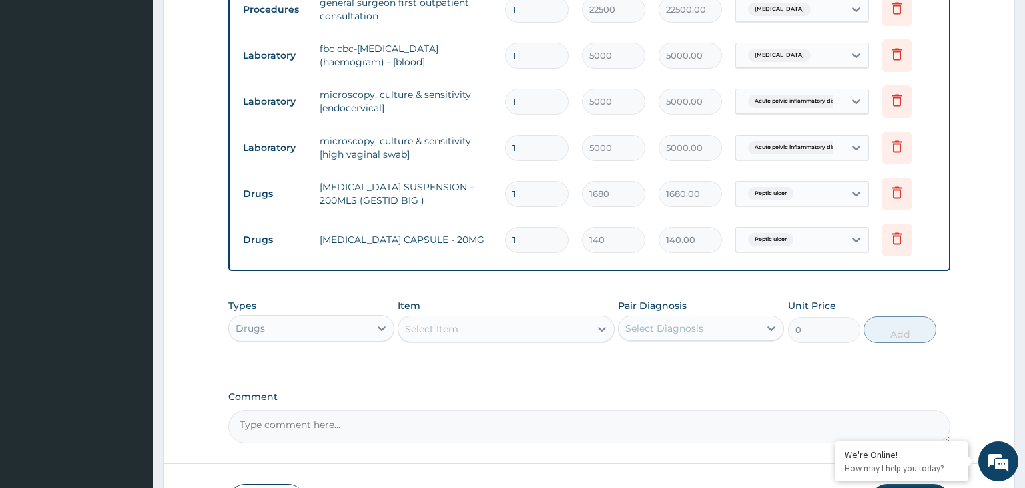
type input "10"
type input "1400.00"
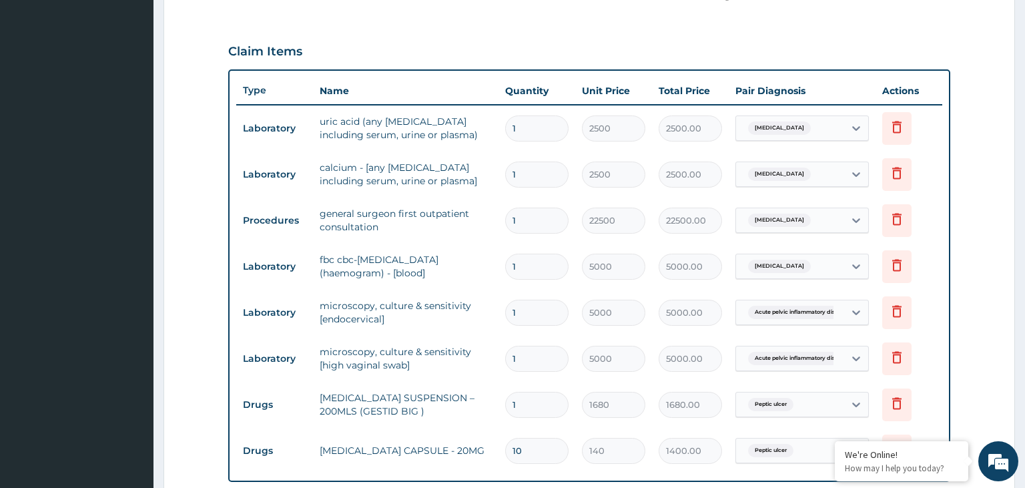
scroll to position [709, 0]
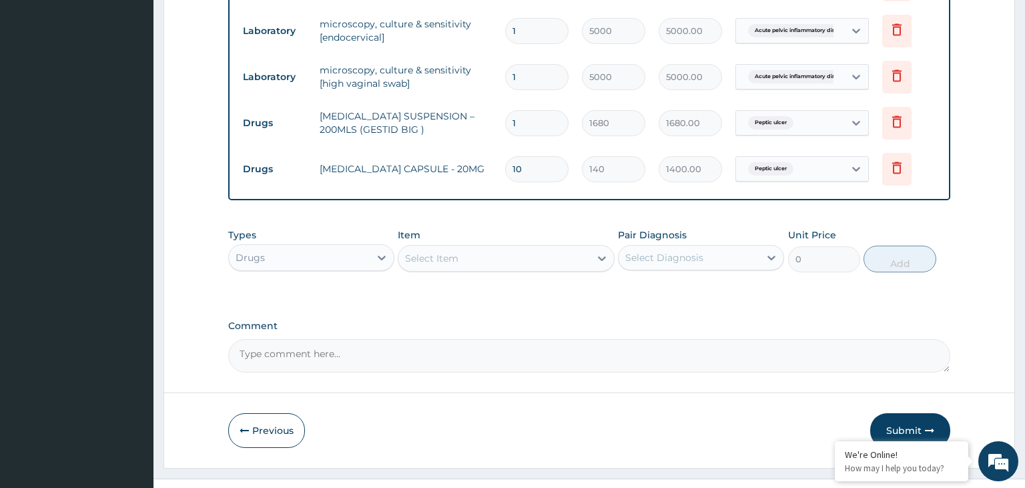
type input "10"
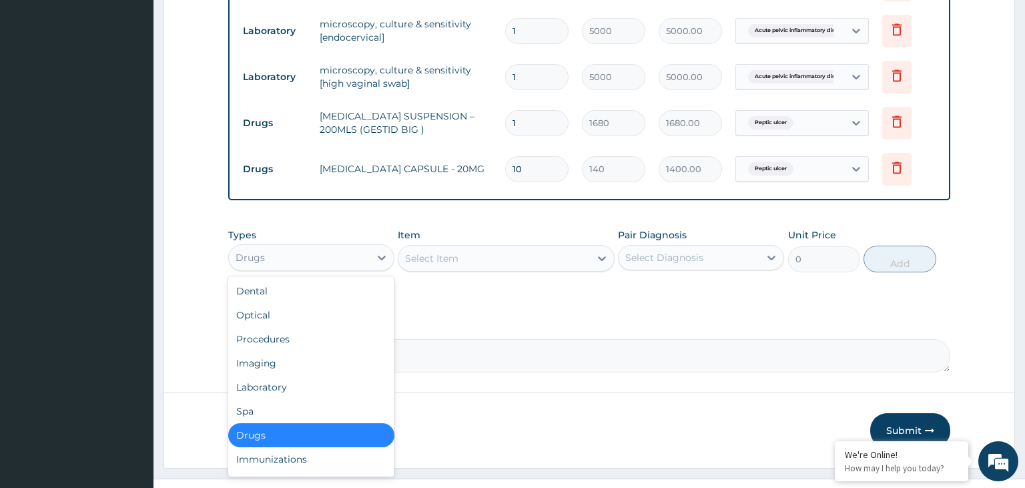
drag, startPoint x: 308, startPoint y: 245, endPoint x: 312, endPoint y: 262, distance: 17.2
click at [308, 247] on div "Drugs" at bounding box center [299, 257] width 141 height 21
click at [316, 343] on div "Procedures" at bounding box center [311, 339] width 166 height 24
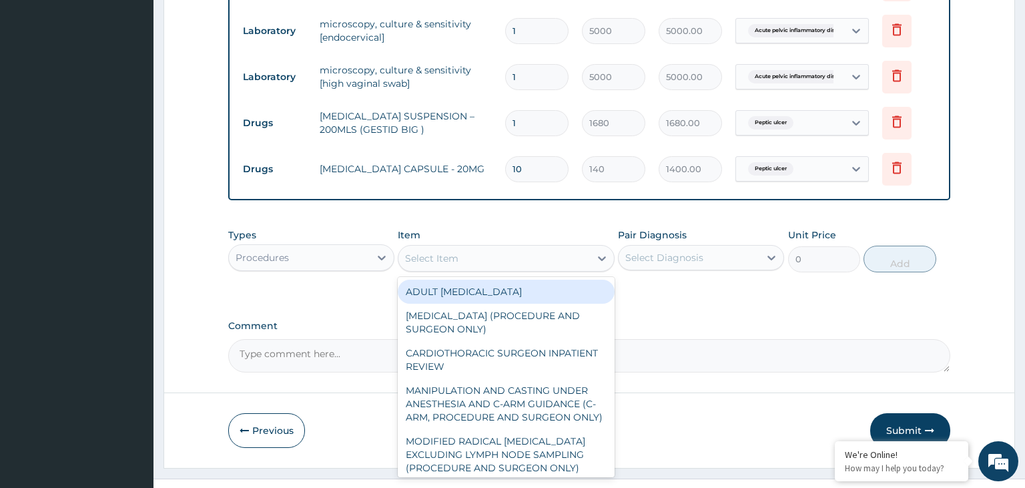
click at [507, 255] on div "Select Item" at bounding box center [495, 258] width 192 height 21
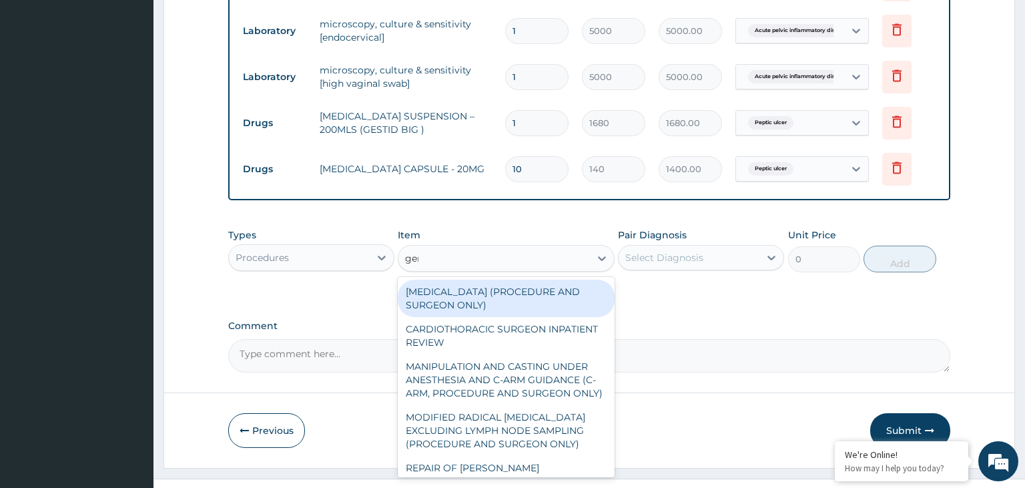
type input "gene"
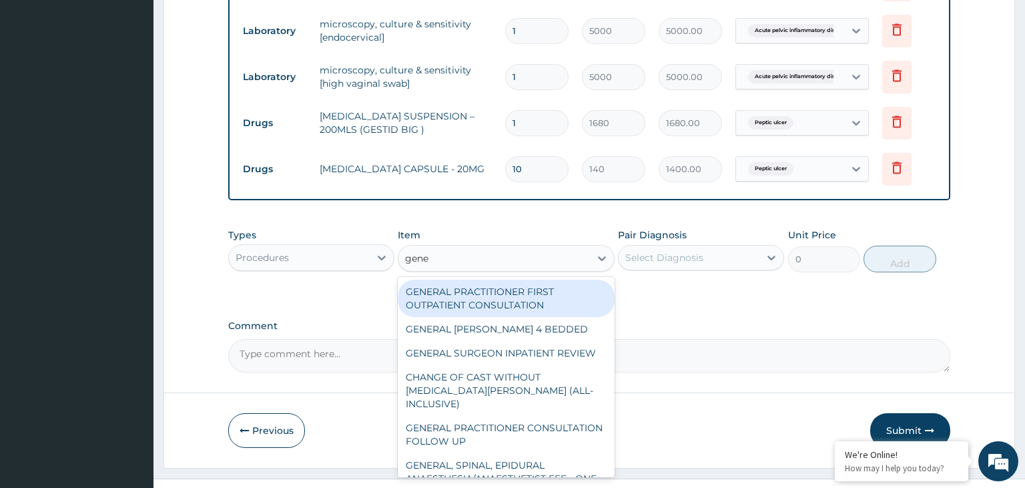
click at [534, 284] on div "GENERAL PRACTITIONER FIRST OUTPATIENT CONSULTATION" at bounding box center [506, 298] width 217 height 37
type input "3750"
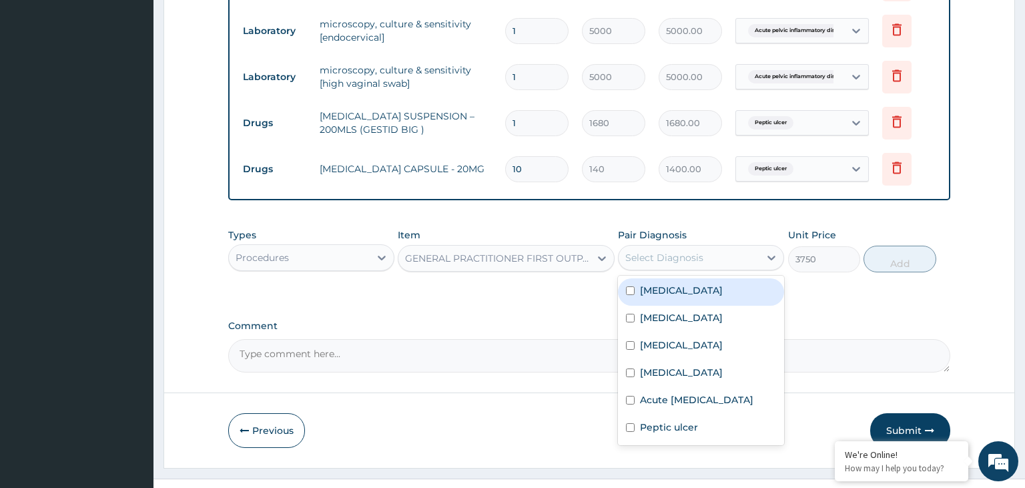
click at [736, 260] on div "Select Diagnosis" at bounding box center [689, 257] width 141 height 21
click at [707, 311] on label "Hypocalcemia" at bounding box center [681, 317] width 83 height 13
checkbox input "true"
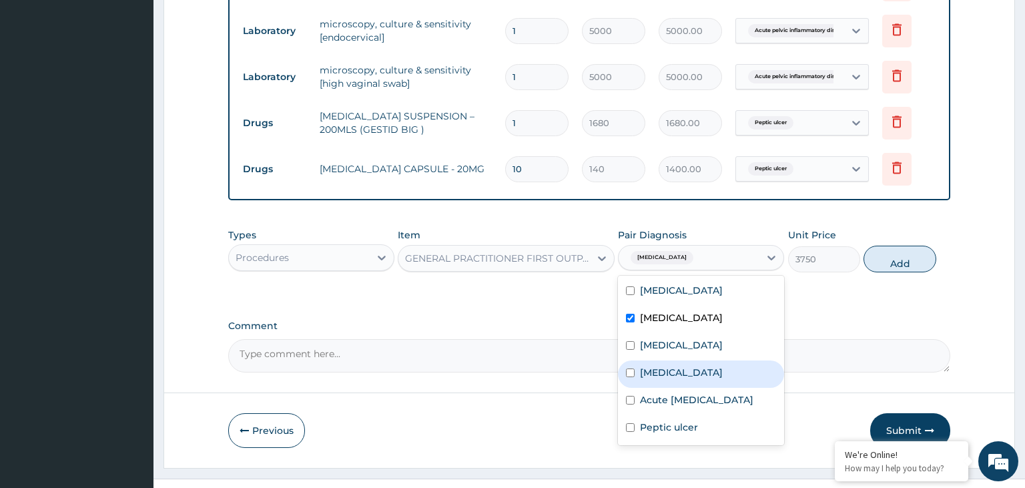
click at [690, 376] on div "Sepsis" at bounding box center [701, 373] width 166 height 27
checkbox input "true"
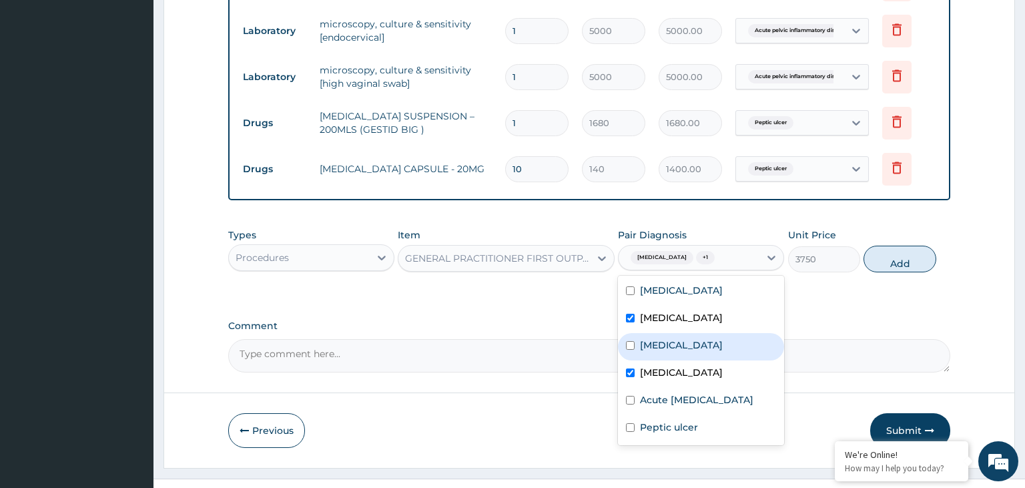
click at [701, 341] on div "Keloid scar" at bounding box center [701, 346] width 166 height 27
checkbox input "true"
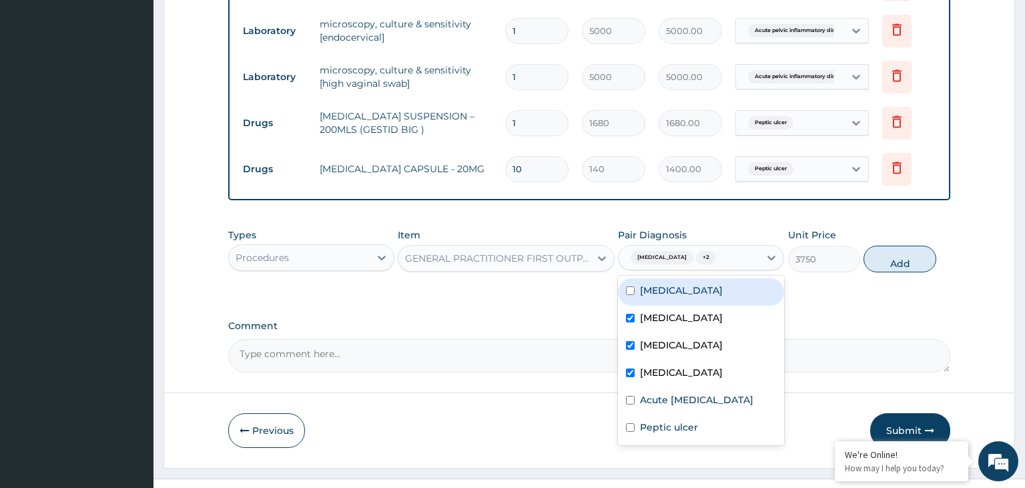
click at [709, 286] on label "Hyperuricemia" at bounding box center [681, 290] width 83 height 13
checkbox input "true"
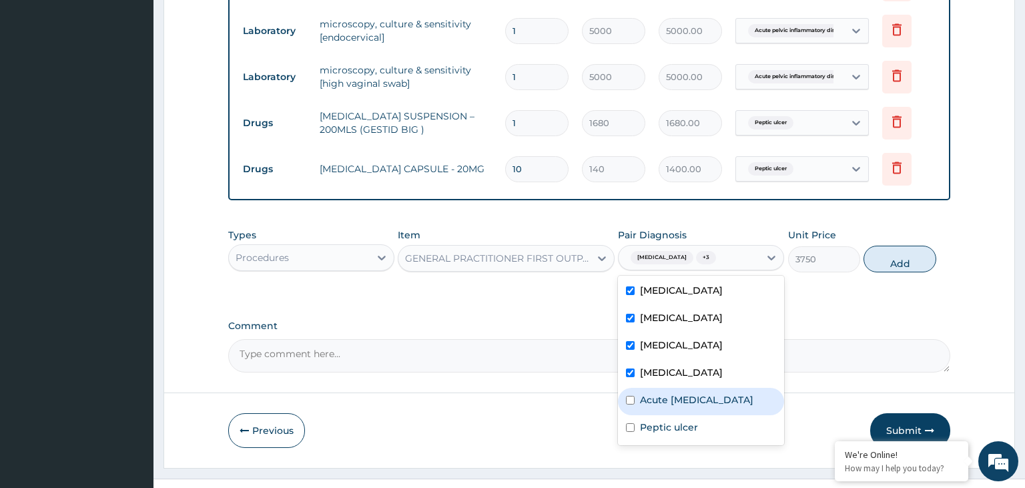
click at [675, 407] on label "Acute pelvic inflammatory disease" at bounding box center [696, 399] width 113 height 13
checkbox input "true"
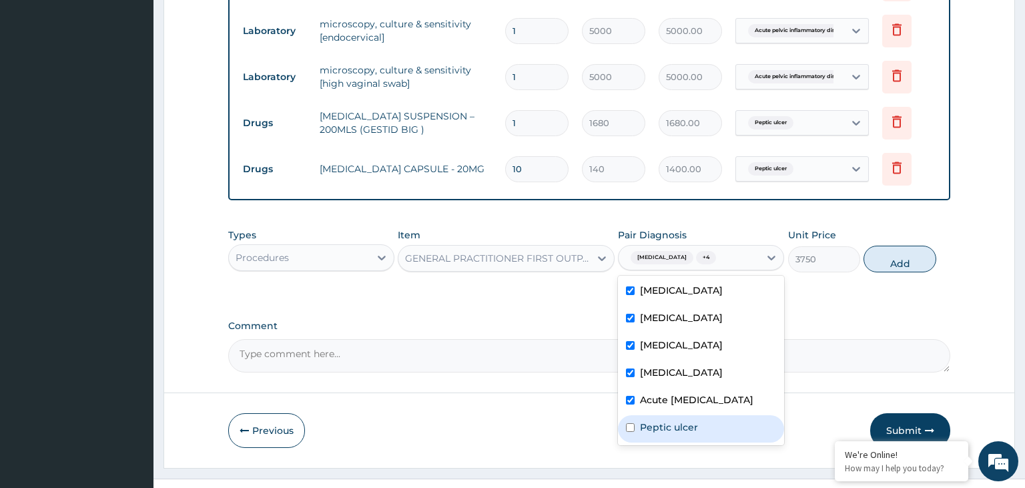
click at [675, 431] on label "Peptic ulcer" at bounding box center [669, 427] width 58 height 13
checkbox input "true"
click at [898, 264] on button "Add" at bounding box center [900, 259] width 72 height 27
type input "0"
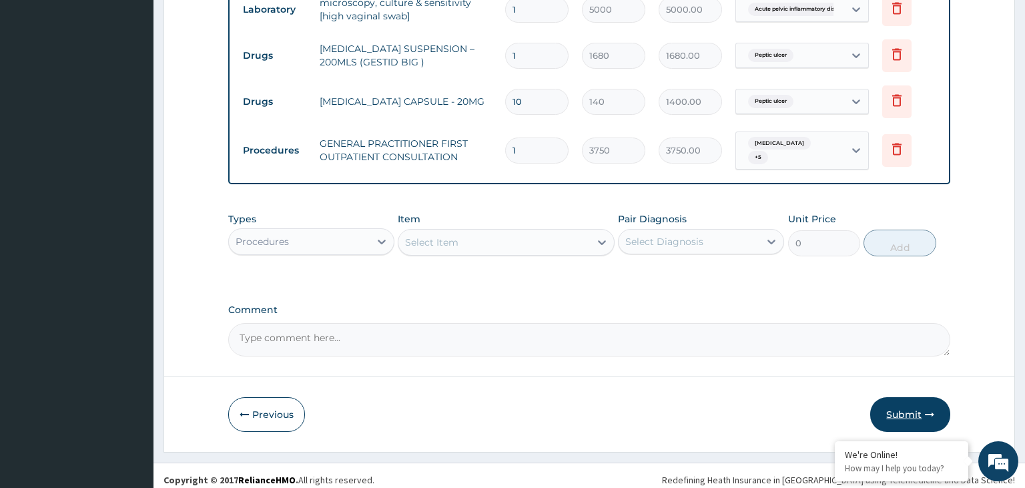
click at [882, 415] on button "Submit" at bounding box center [910, 414] width 80 height 35
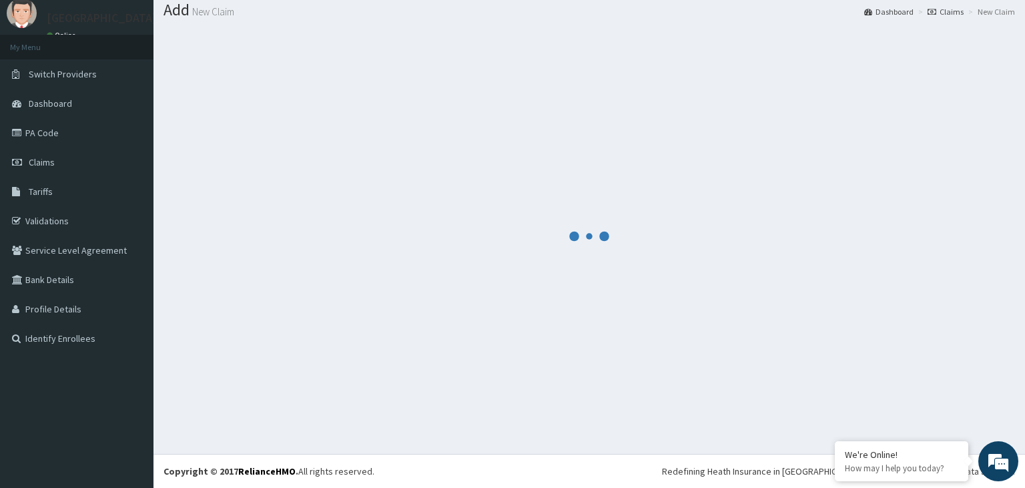
scroll to position [41, 0]
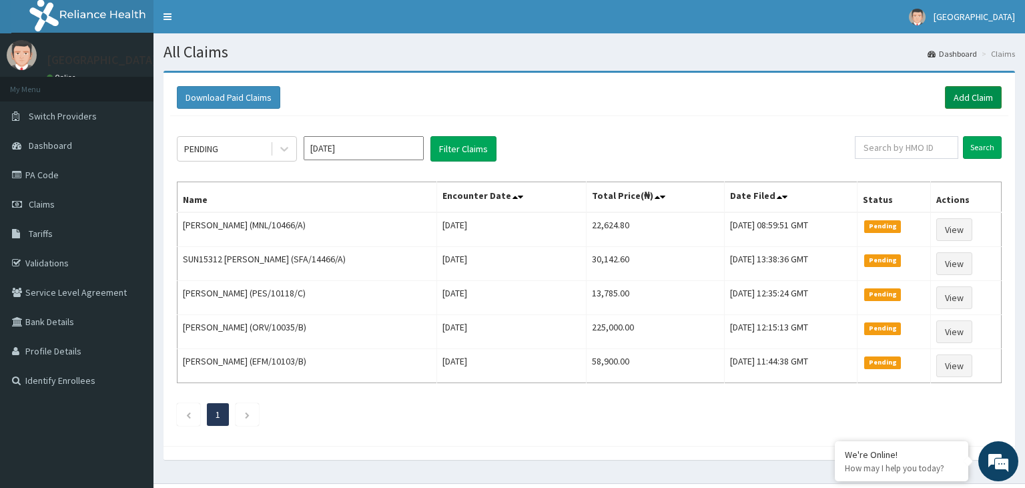
click at [976, 105] on link "Add Claim" at bounding box center [973, 97] width 57 height 23
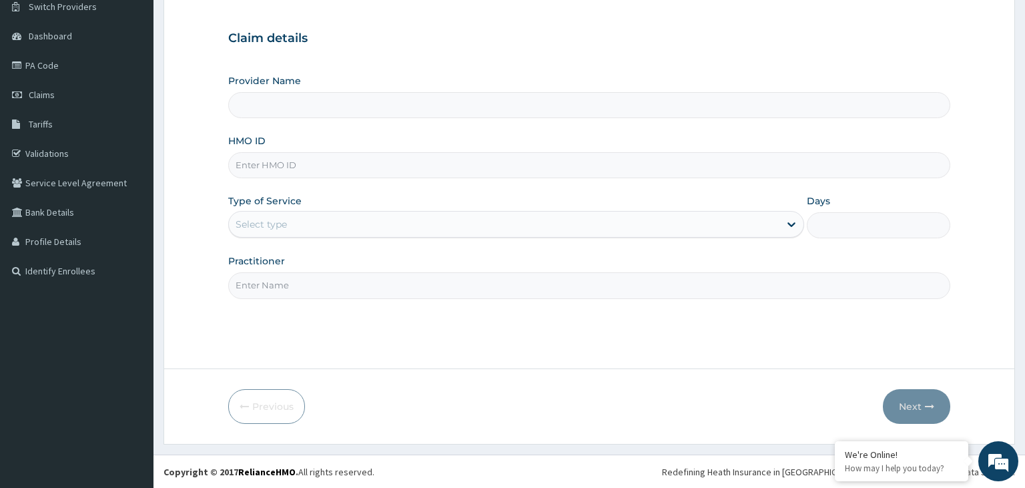
type input "[GEOGRAPHIC_DATA]-KADUNA"
paste input "OHT/10037/D"
click at [262, 169] on input "OHT/10037/D" at bounding box center [589, 165] width 723 height 26
click at [260, 168] on input "OHT/10037/D" at bounding box center [589, 165] width 723 height 26
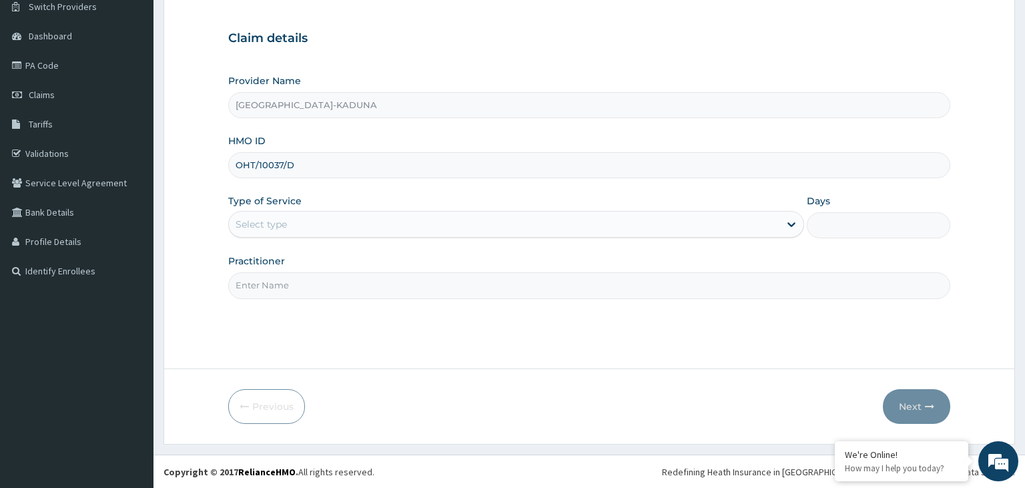
click at [256, 168] on input "OHT/10037/D" at bounding box center [589, 165] width 723 height 26
type input "OHT/10037/D"
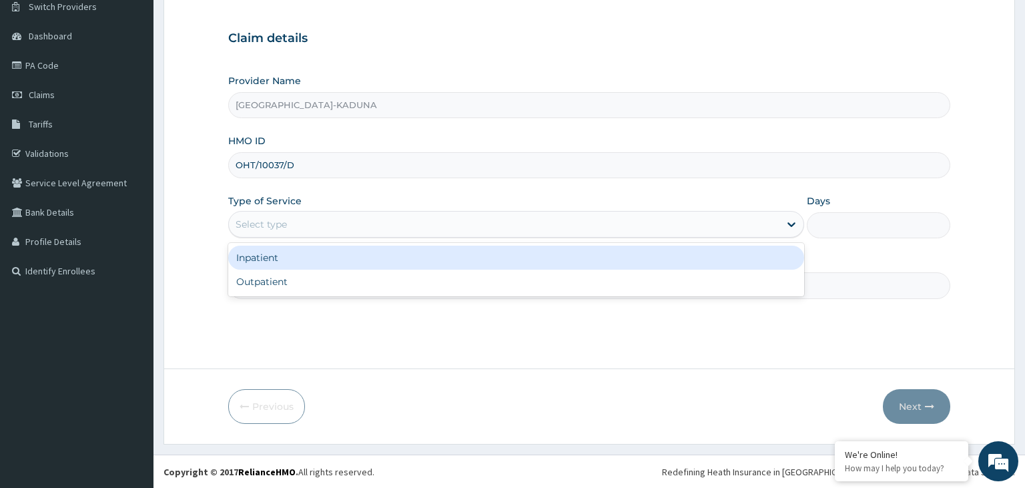
click at [297, 224] on div "Select type" at bounding box center [504, 224] width 551 height 21
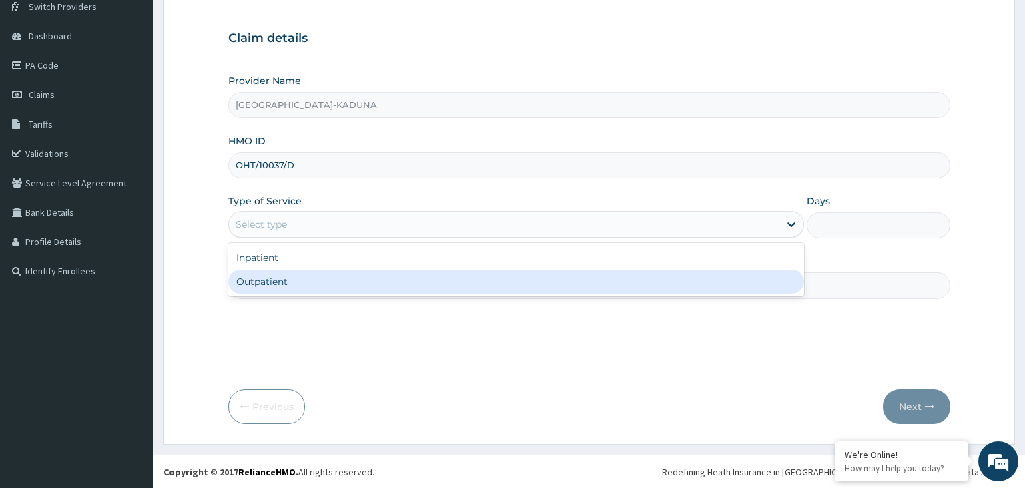
click at [292, 284] on div "Outpatient" at bounding box center [516, 282] width 576 height 24
type input "1"
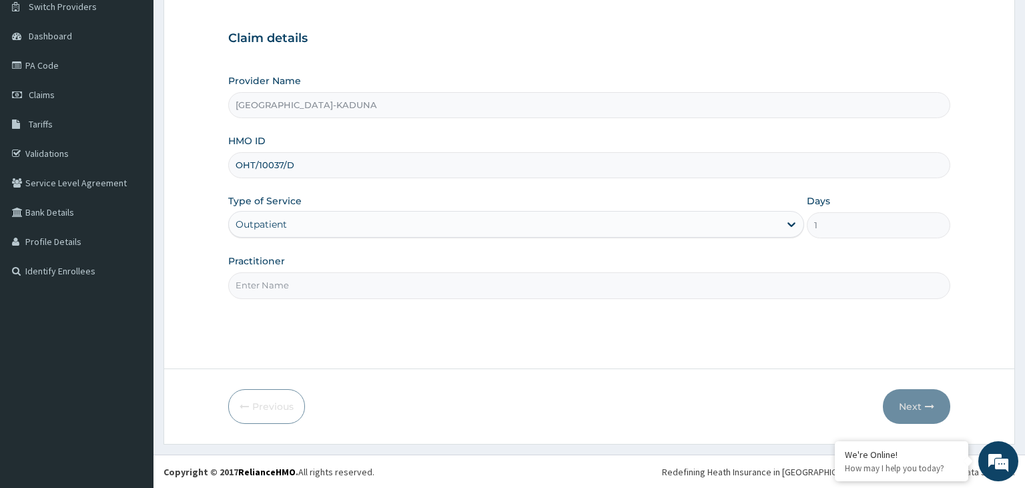
click at [292, 284] on input "Practitioner" at bounding box center [589, 285] width 723 height 26
type input "gp"
click at [900, 412] on button "Next" at bounding box center [916, 406] width 67 height 35
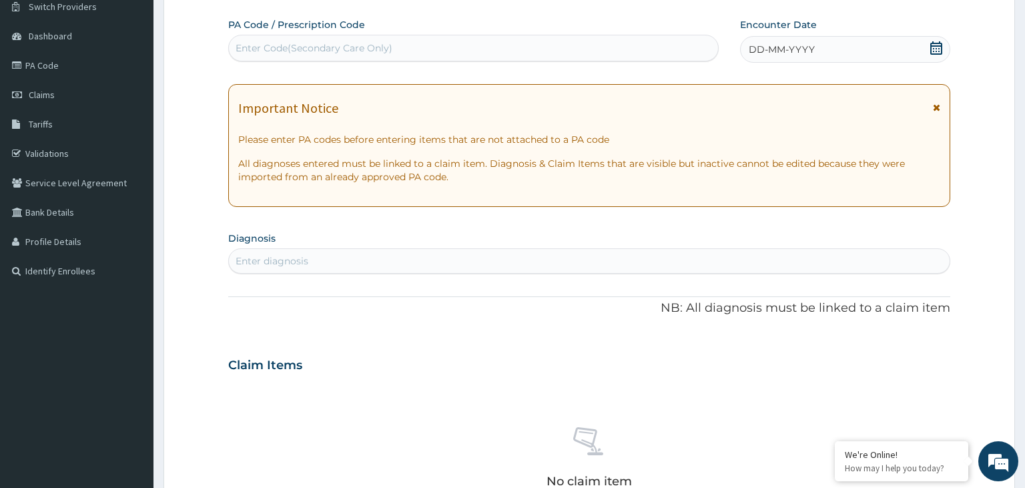
scroll to position [0, 0]
click at [936, 49] on icon at bounding box center [936, 47] width 13 height 13
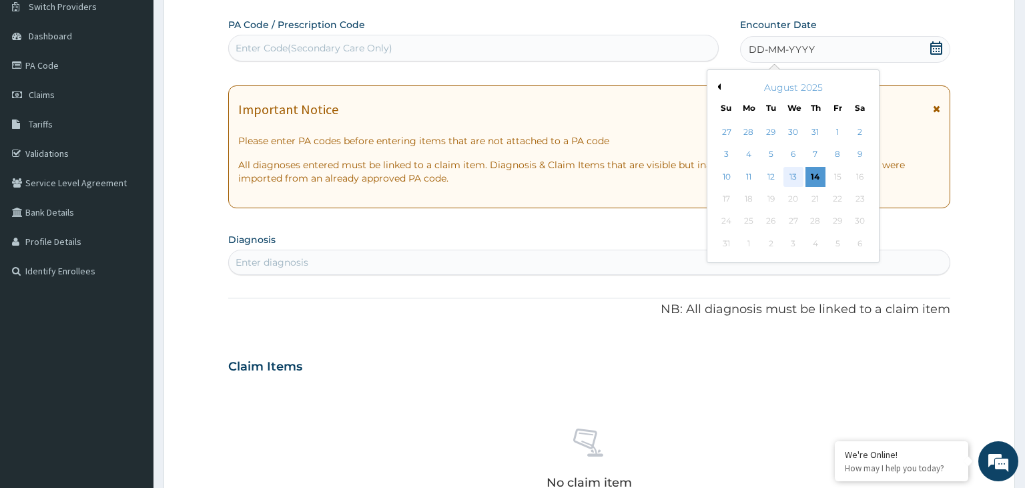
click at [797, 177] on div "13" at bounding box center [794, 177] width 20 height 20
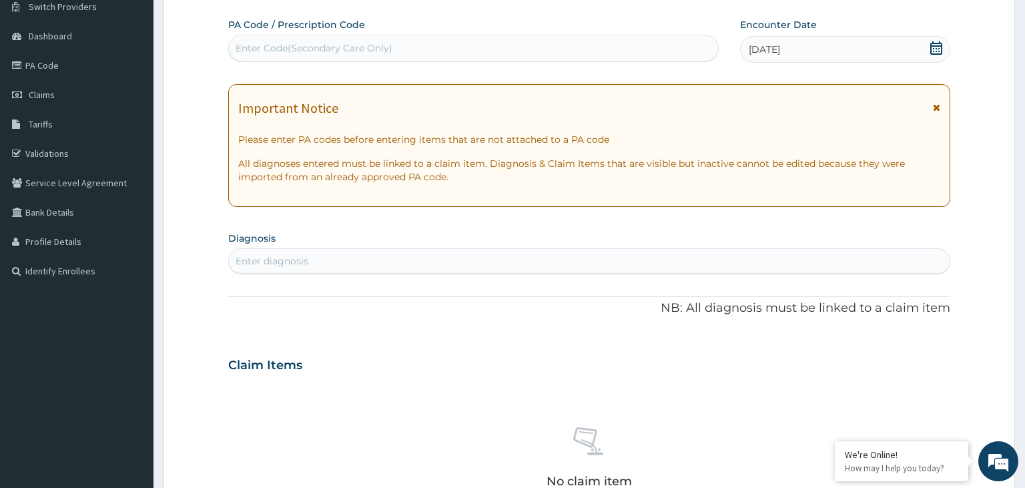
click at [481, 258] on div "Enter diagnosis" at bounding box center [590, 260] width 722 height 21
type input "[MEDICAL_DATA]"
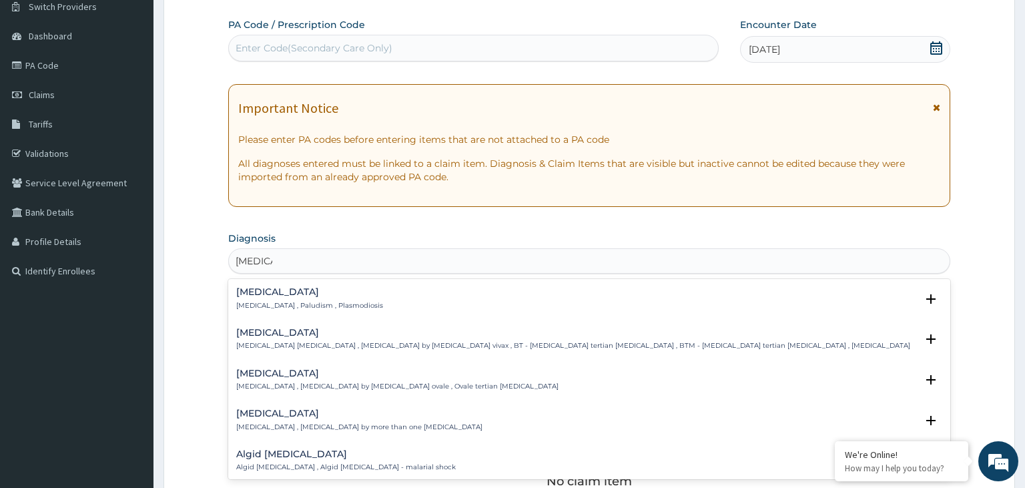
click at [338, 300] on div "[MEDICAL_DATA] [MEDICAL_DATA] , Paludism , Plasmodiosis" at bounding box center [309, 298] width 147 height 23
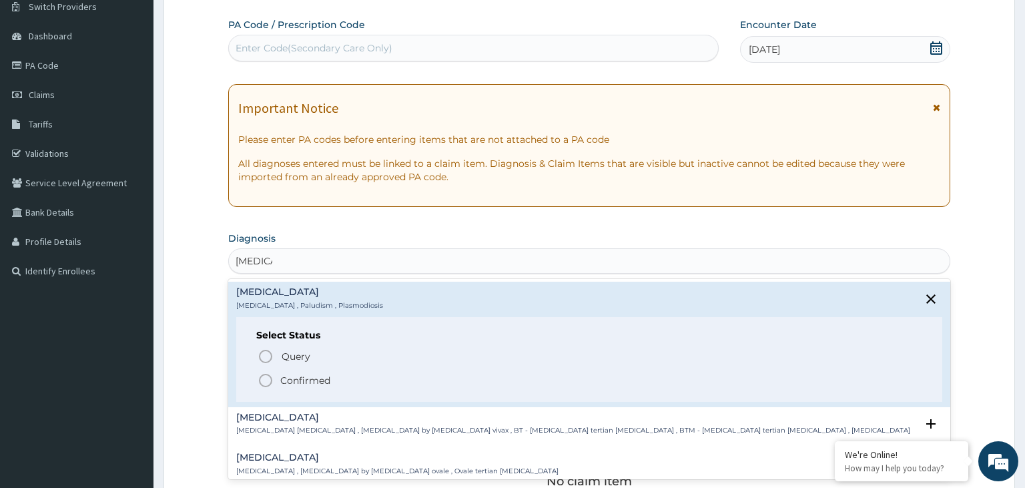
click at [343, 384] on span "Confirmed" at bounding box center [591, 380] width 666 height 16
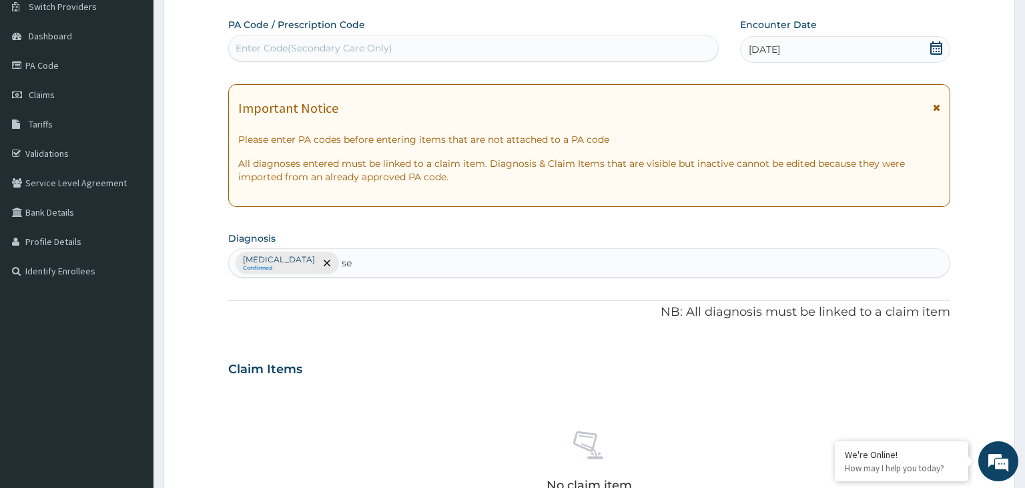
type input "se"
type input "[MEDICAL_DATA]"
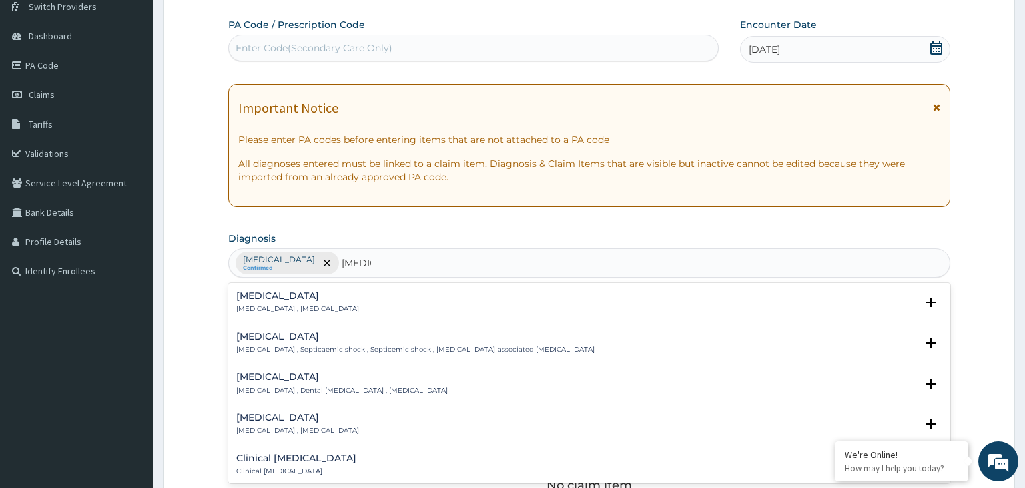
click at [274, 301] on div "[MEDICAL_DATA] [MEDICAL_DATA] , [MEDICAL_DATA]" at bounding box center [297, 302] width 123 height 23
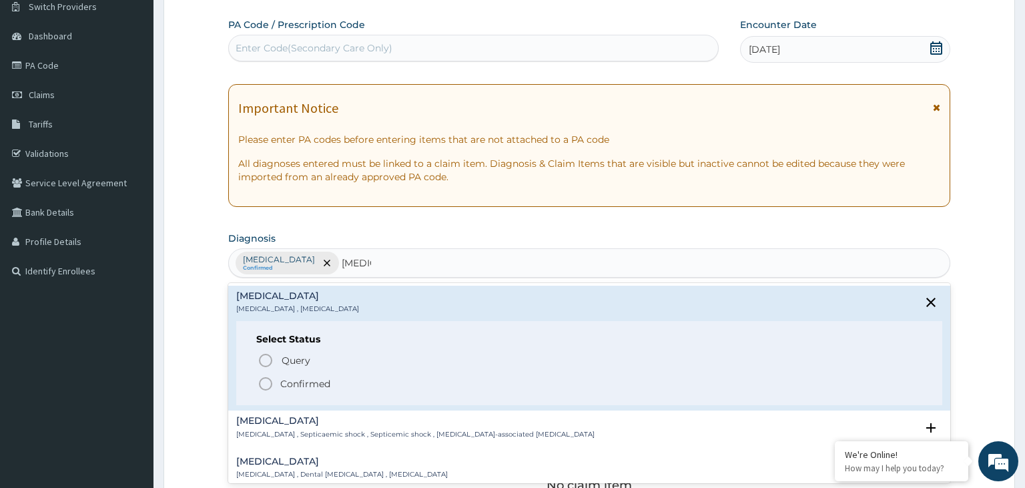
click at [307, 381] on p "Confirmed" at bounding box center [305, 383] width 50 height 13
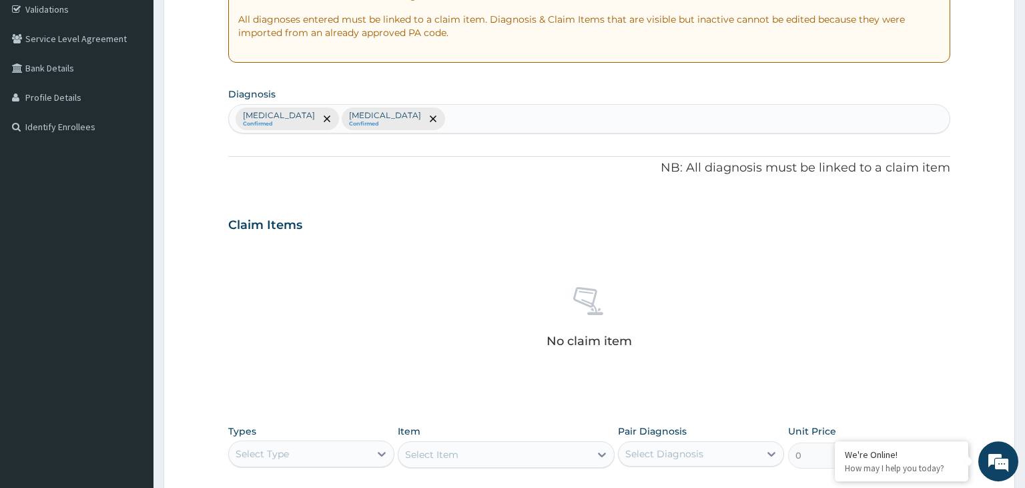
scroll to position [391, 0]
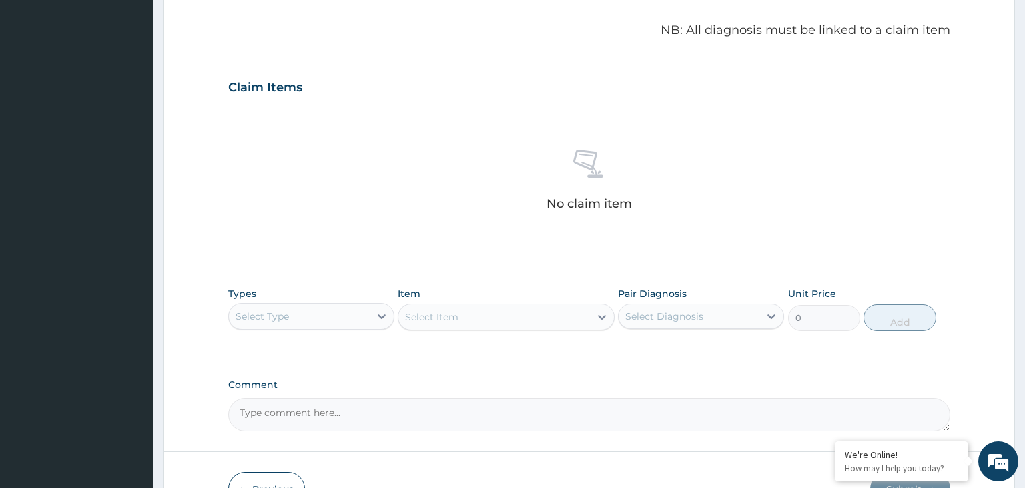
click at [324, 332] on div "Types Select Type Item Select Item Pair Diagnosis Select Diagnosis Unit Price 0…" at bounding box center [589, 308] width 723 height 57
click at [324, 325] on div "Select Type" at bounding box center [299, 316] width 141 height 21
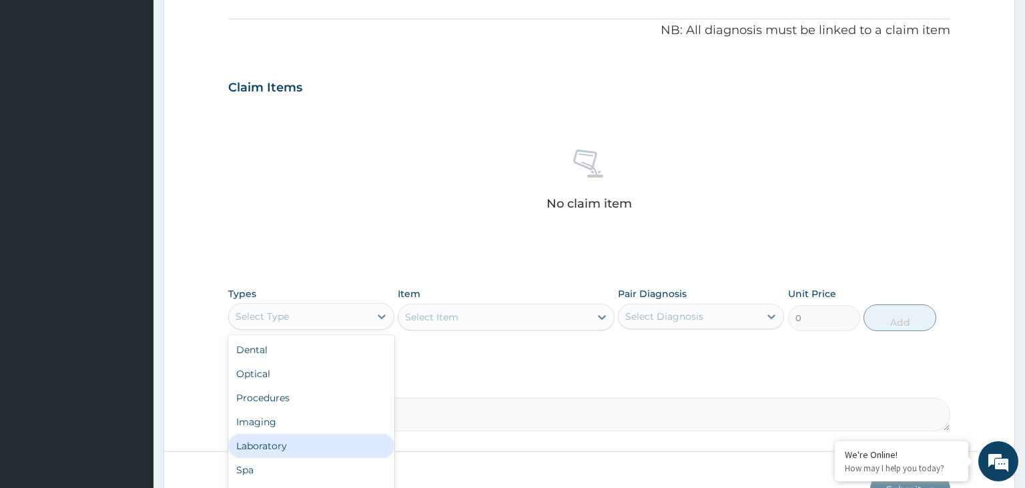
click at [306, 447] on div "Laboratory" at bounding box center [311, 446] width 166 height 24
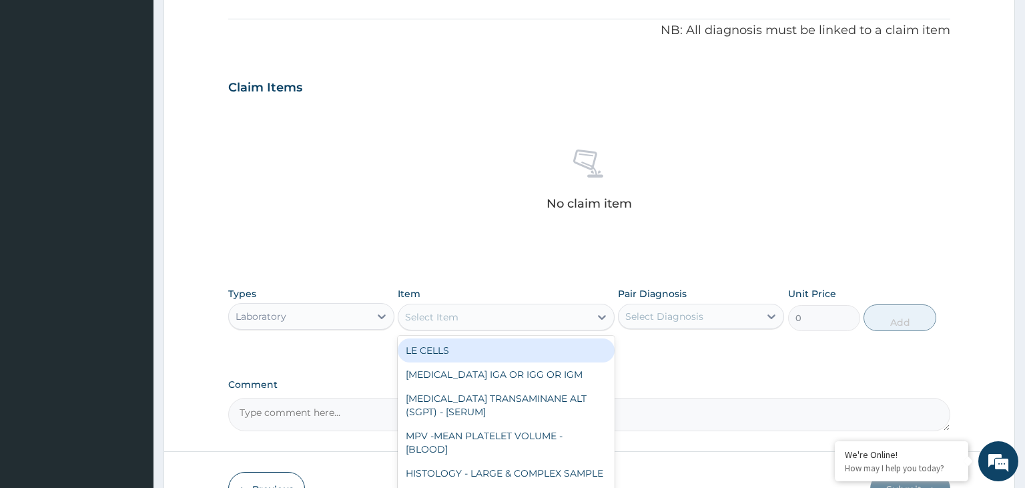
click at [447, 316] on div "Select Item" at bounding box center [431, 316] width 53 height 13
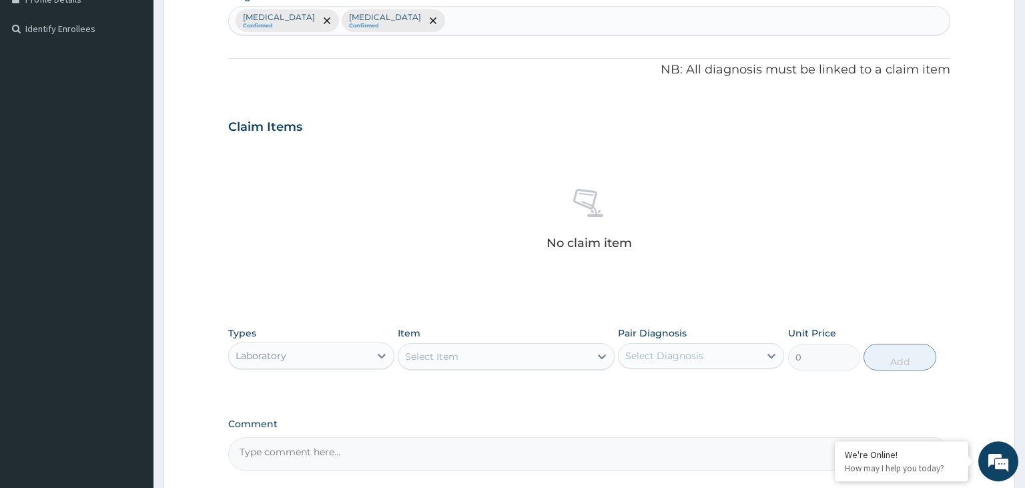
scroll to position [352, 0]
click at [503, 360] on div "Select Item" at bounding box center [495, 355] width 192 height 21
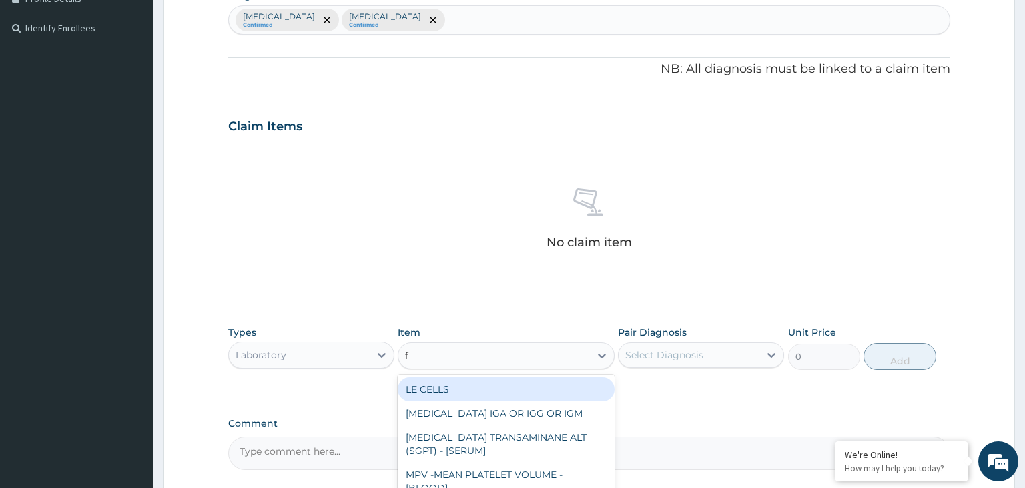
type input "fu"
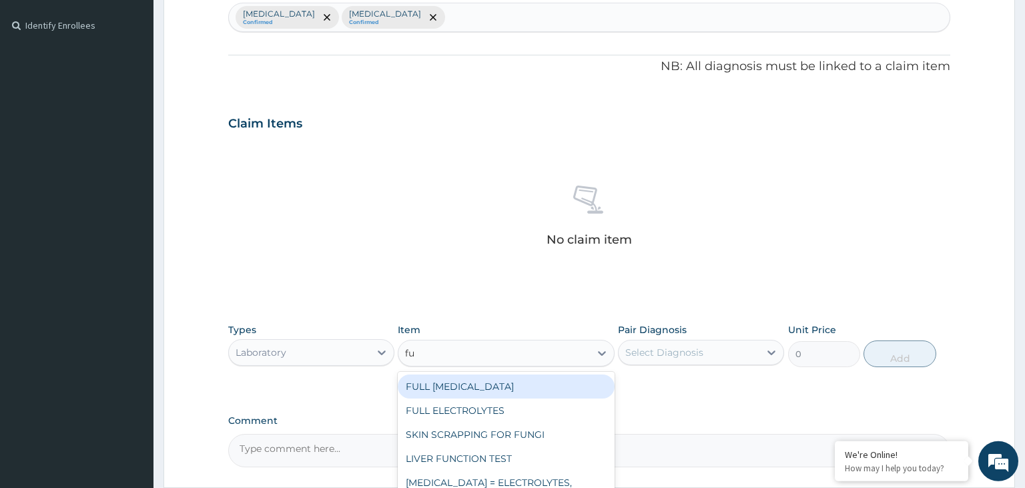
scroll to position [473, 0]
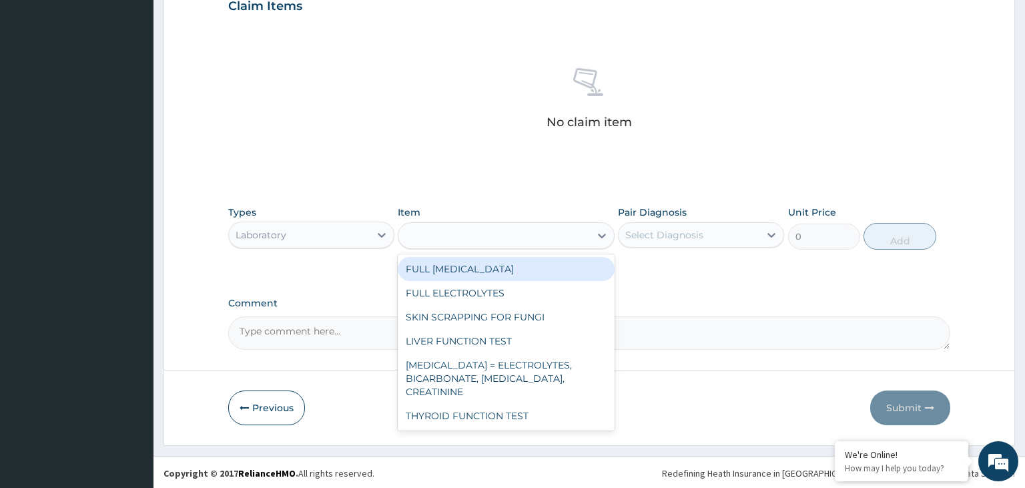
click at [433, 242] on div "fu" at bounding box center [495, 235] width 192 height 21
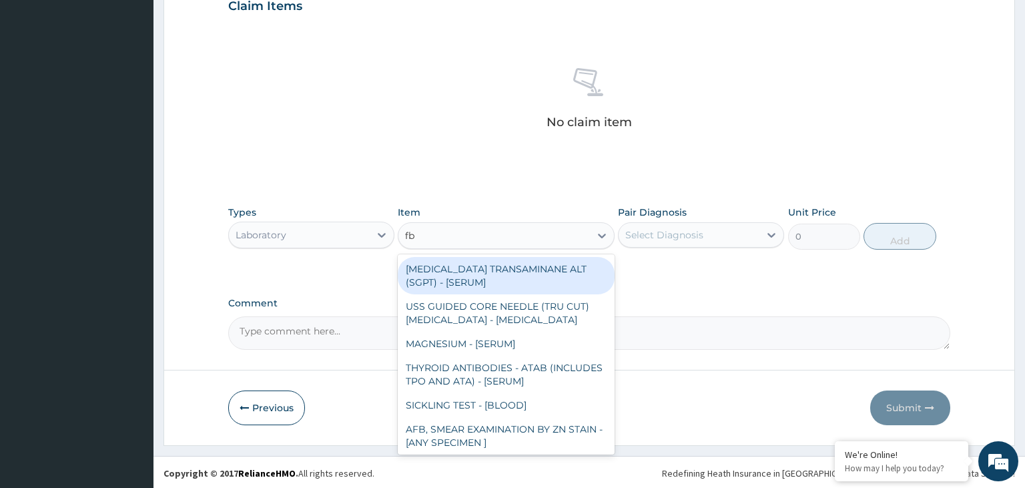
type input "fbc"
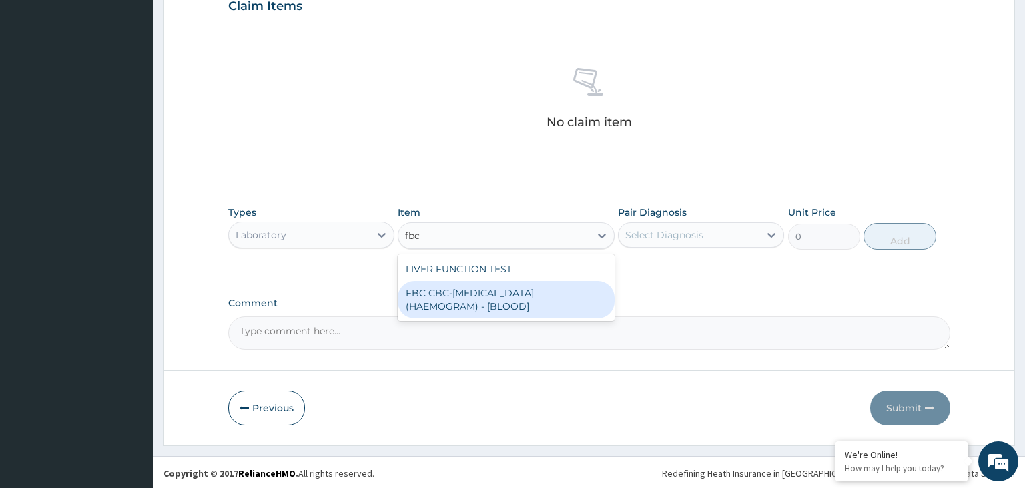
click at [463, 289] on div "FBC CBC-[MEDICAL_DATA] (HAEMOGRAM) - [BLOOD]" at bounding box center [506, 299] width 217 height 37
type input "5000"
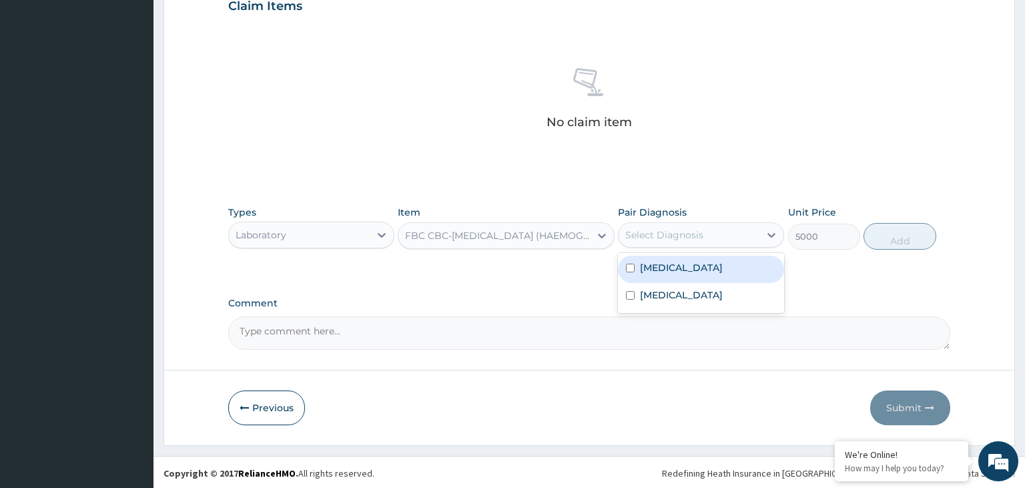
click at [688, 236] on div "Select Diagnosis" at bounding box center [664, 234] width 78 height 13
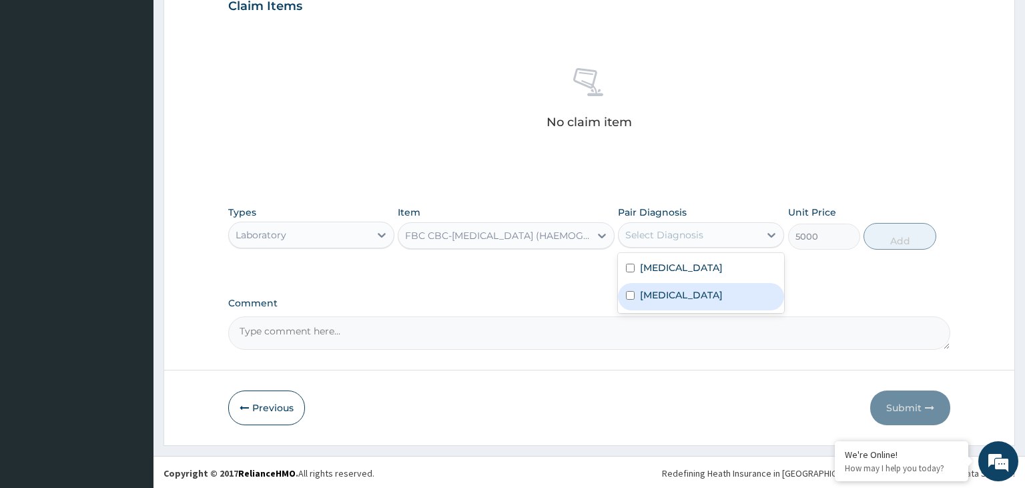
drag, startPoint x: 673, startPoint y: 290, endPoint x: 752, endPoint y: 291, distance: 78.8
click at [674, 291] on div "[MEDICAL_DATA]" at bounding box center [701, 296] width 166 height 27
checkbox input "true"
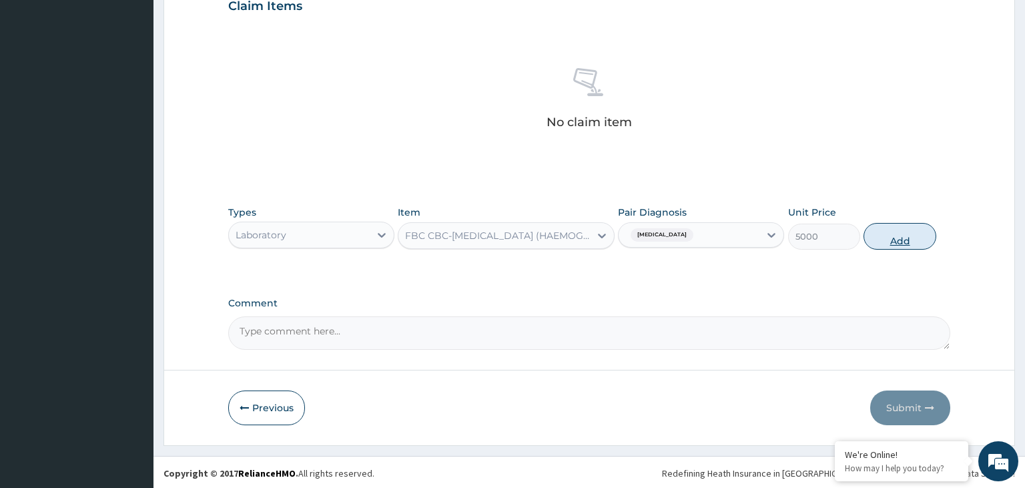
click at [911, 236] on button "Add" at bounding box center [900, 236] width 72 height 27
type input "0"
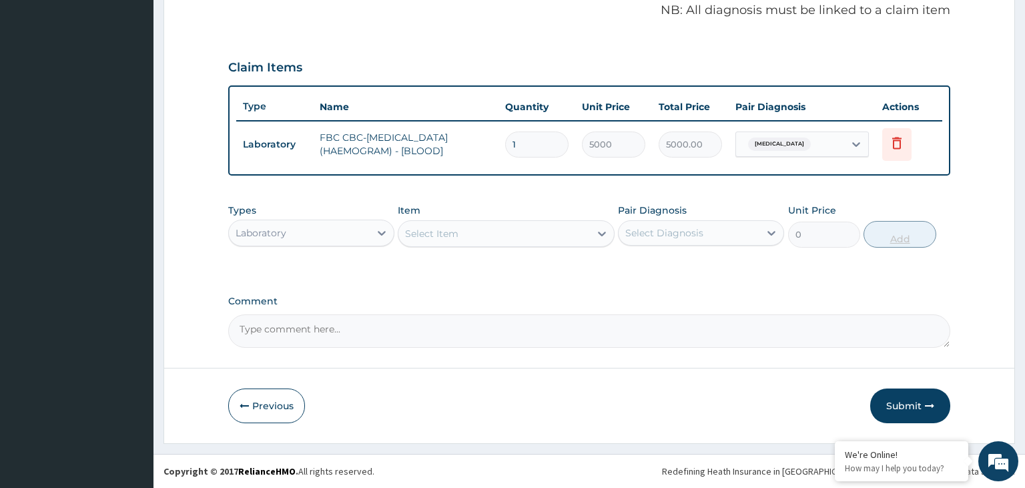
scroll to position [409, 0]
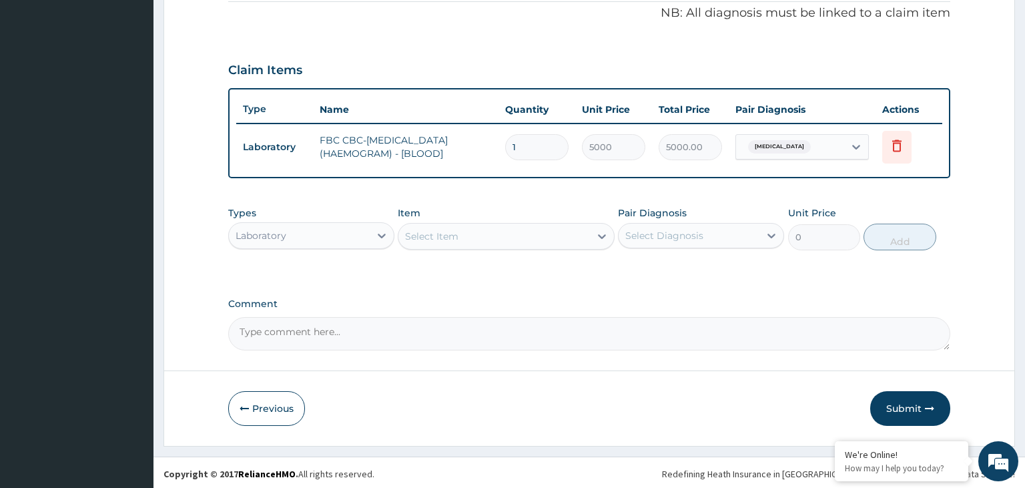
click at [542, 242] on div "Select Item" at bounding box center [495, 236] width 192 height 21
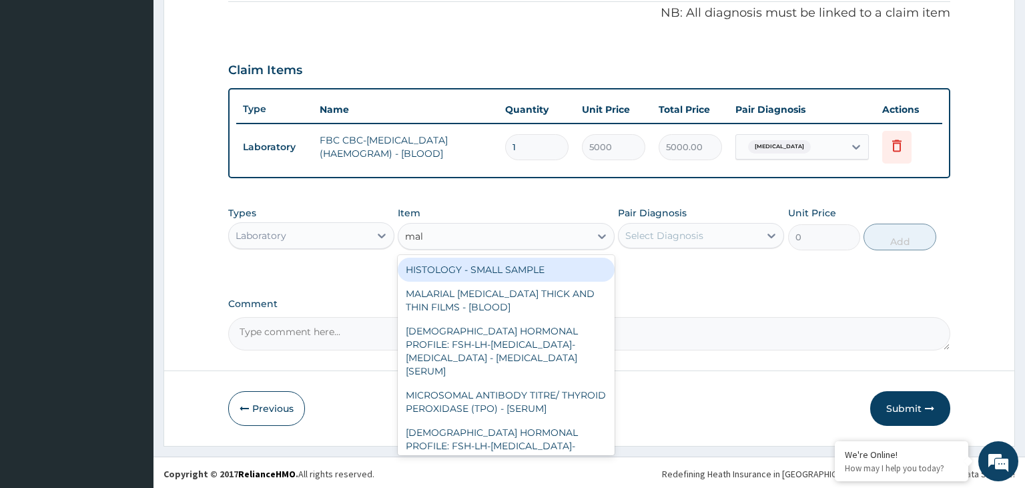
type input "mala"
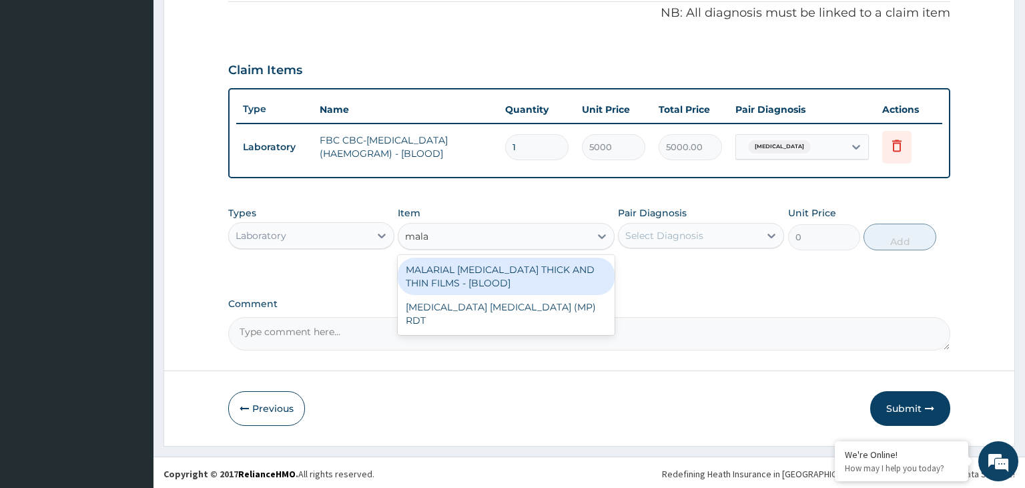
click at [555, 284] on div "MALARIAL [MEDICAL_DATA] THICK AND THIN FILMS - [BLOOD]" at bounding box center [506, 276] width 217 height 37
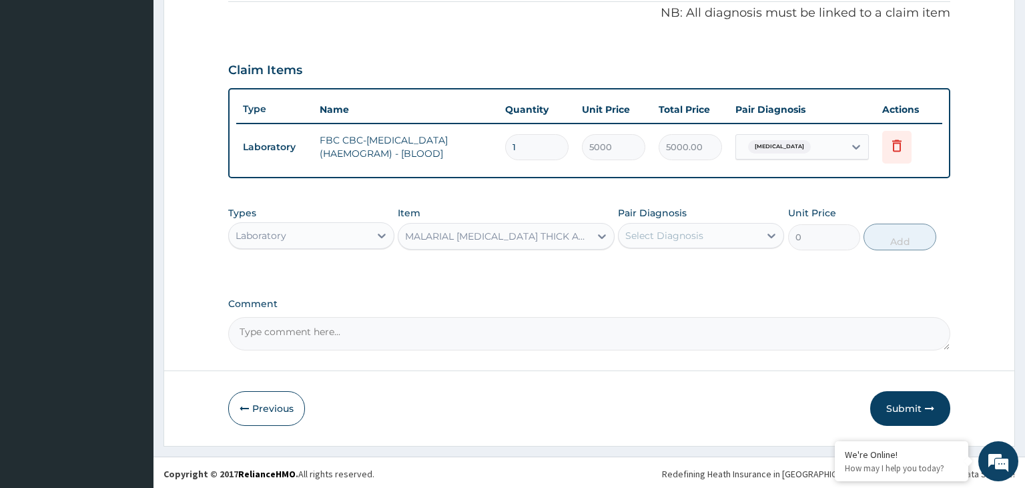
type input "2187.5"
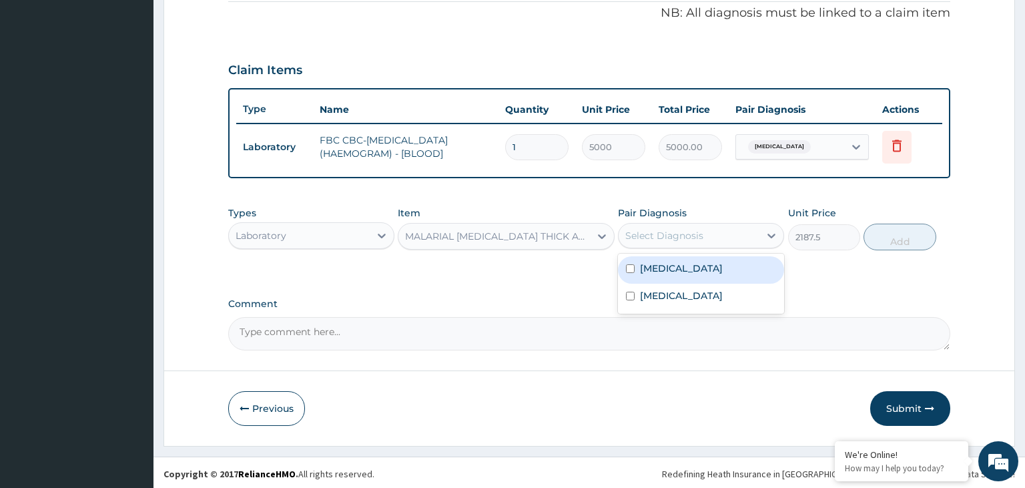
click at [712, 237] on div "Select Diagnosis" at bounding box center [689, 235] width 141 height 21
click at [686, 270] on div "Malaria" at bounding box center [701, 269] width 166 height 27
checkbox input "true"
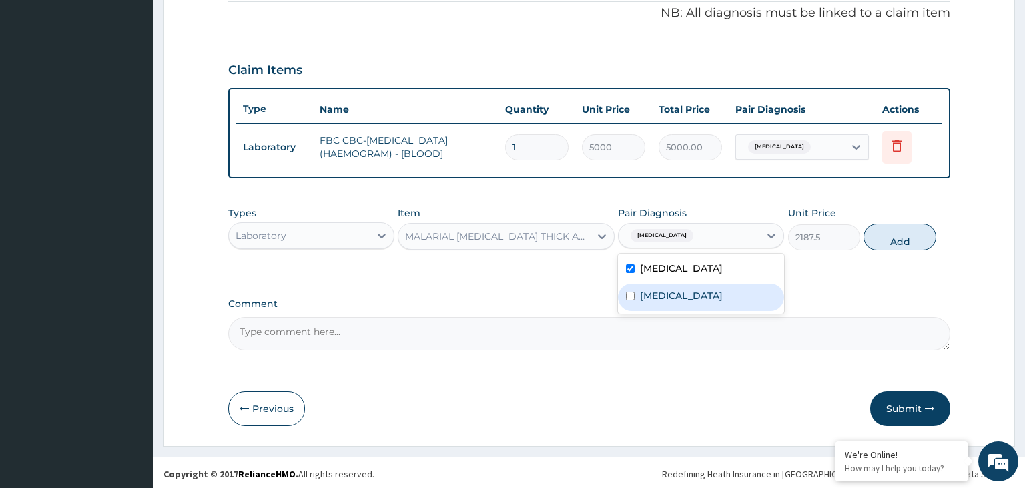
click at [905, 240] on button "Add" at bounding box center [900, 237] width 72 height 27
type input "0"
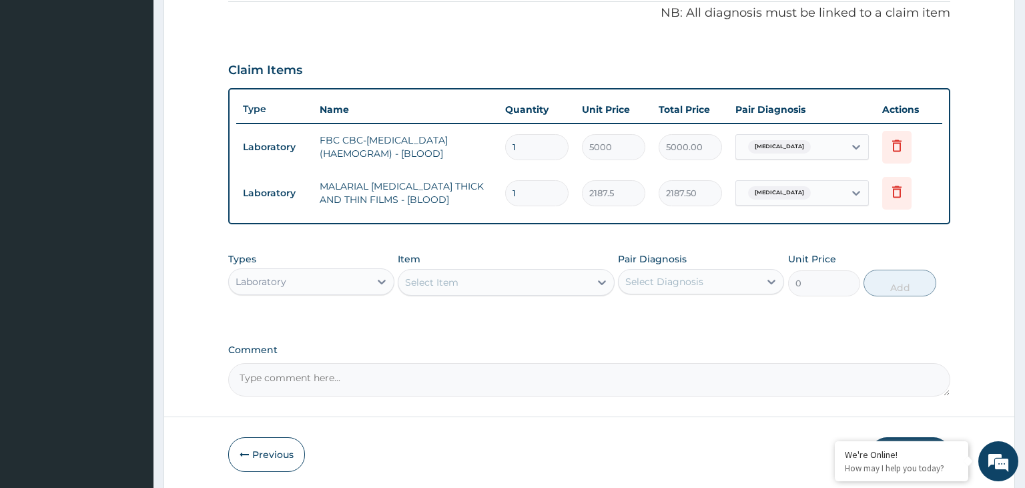
click at [342, 271] on div "Laboratory" at bounding box center [299, 281] width 141 height 21
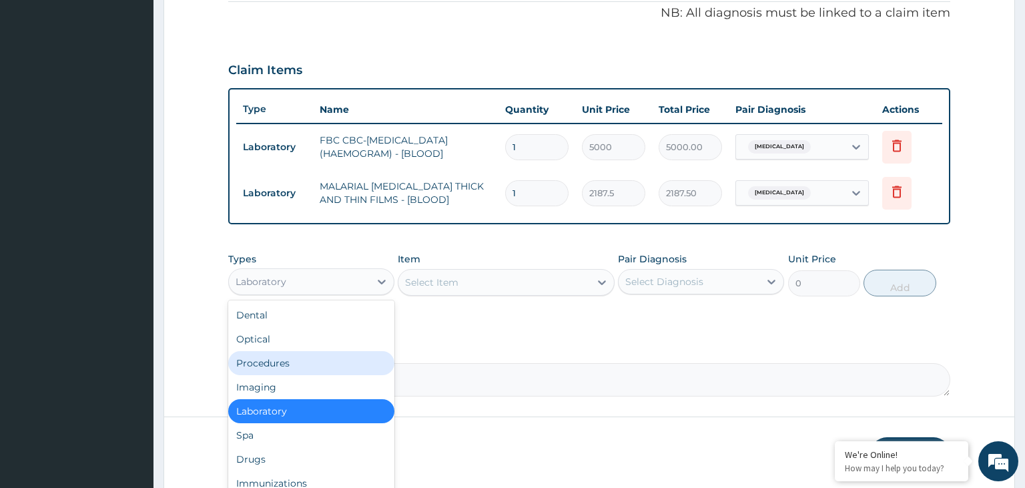
click at [319, 352] on div "Procedures" at bounding box center [311, 363] width 166 height 24
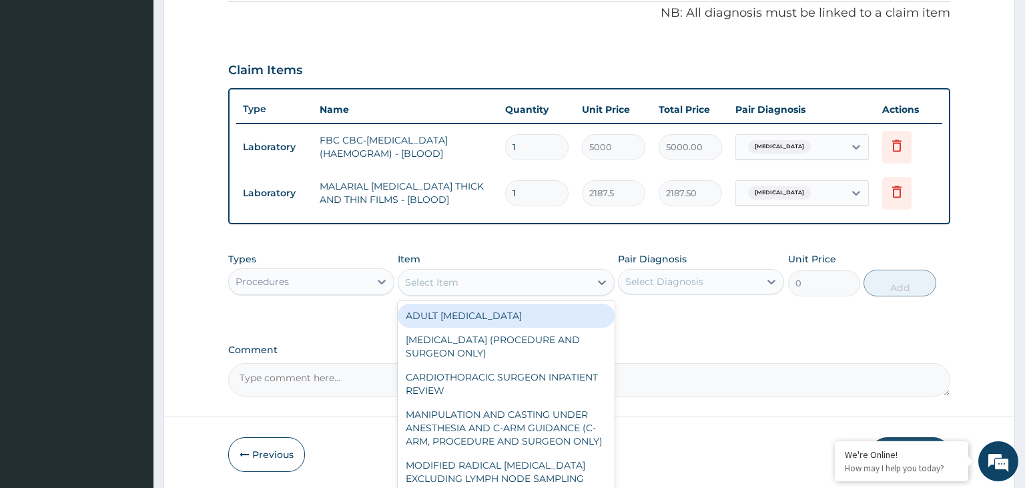
click at [543, 286] on div "Select Item" at bounding box center [495, 282] width 192 height 21
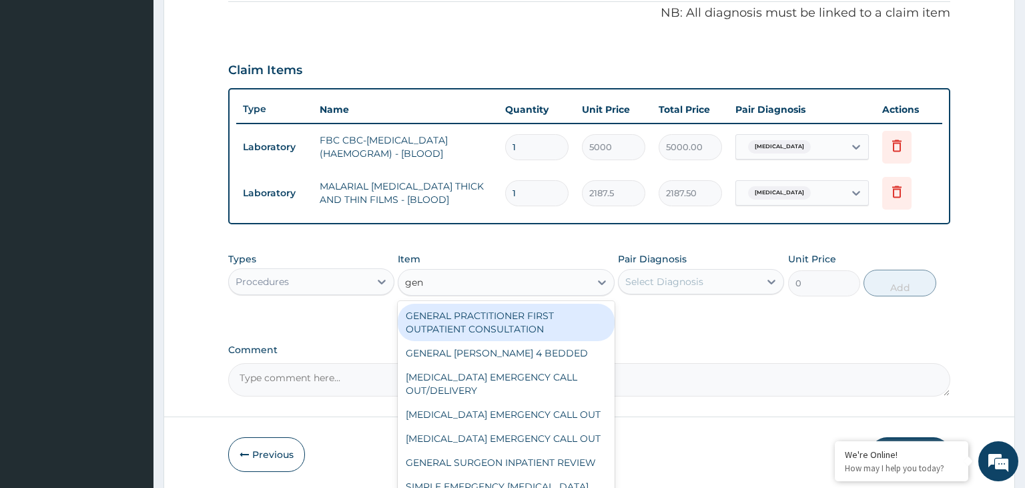
type input "gene"
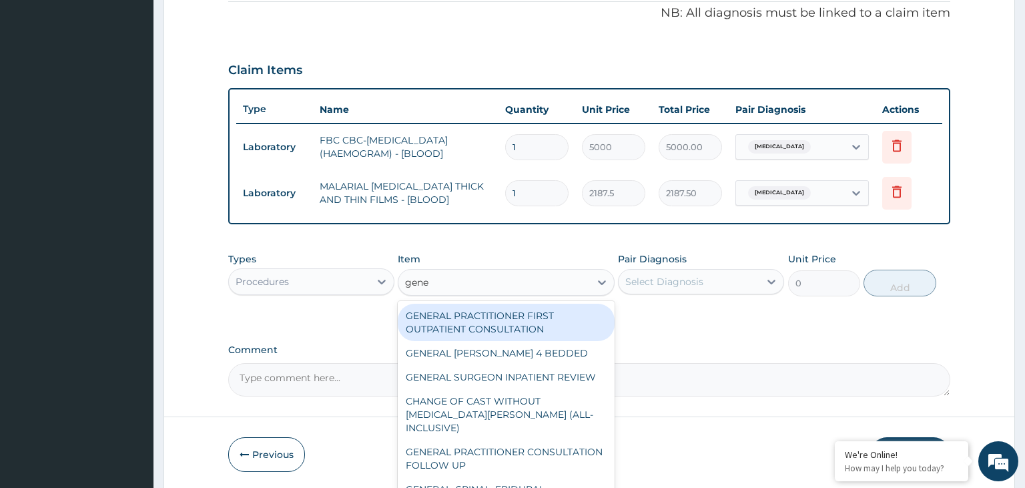
click at [546, 330] on div "GENERAL PRACTITIONER FIRST OUTPATIENT CONSULTATION" at bounding box center [506, 322] width 217 height 37
type input "3750"
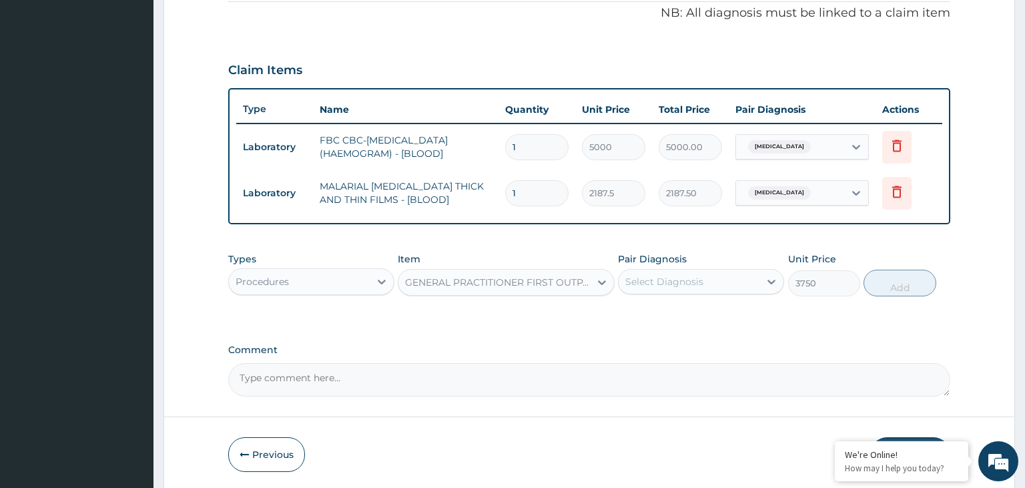
click at [680, 292] on div "Pair Diagnosis Select Diagnosis" at bounding box center [701, 274] width 166 height 44
click at [685, 286] on div "Select Diagnosis" at bounding box center [664, 281] width 78 height 13
drag, startPoint x: 672, startPoint y: 316, endPoint x: 665, endPoint y: 339, distance: 23.9
click at [672, 321] on div "Malaria" at bounding box center [701, 315] width 166 height 27
checkbox input "true"
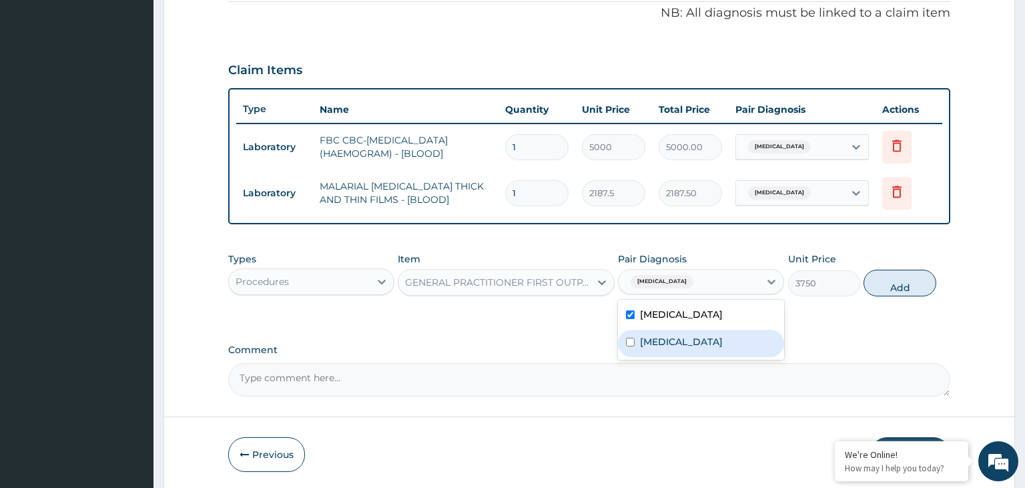
click at [665, 339] on label "Sepsis" at bounding box center [681, 341] width 83 height 13
checkbox input "true"
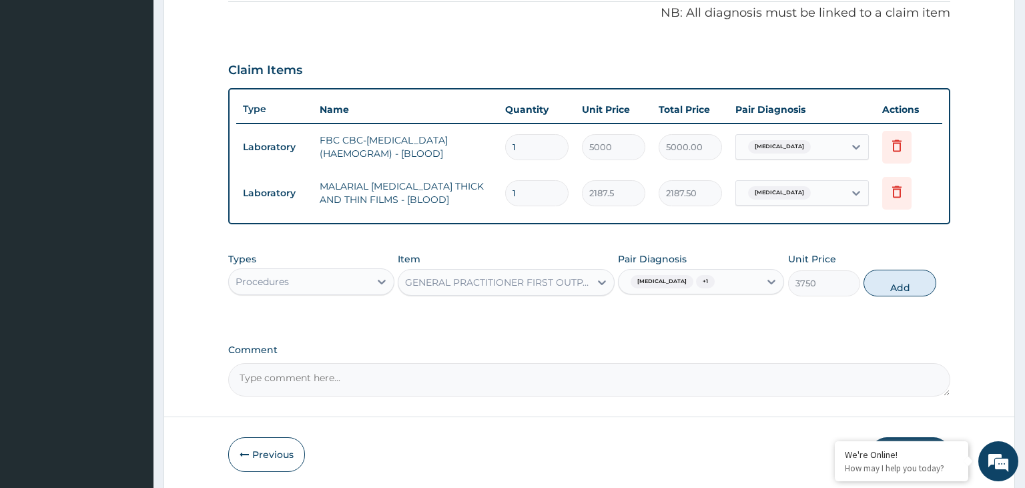
drag, startPoint x: 901, startPoint y: 284, endPoint x: 781, endPoint y: 301, distance: 121.3
click at [901, 286] on button "Add" at bounding box center [900, 283] width 72 height 27
type input "0"
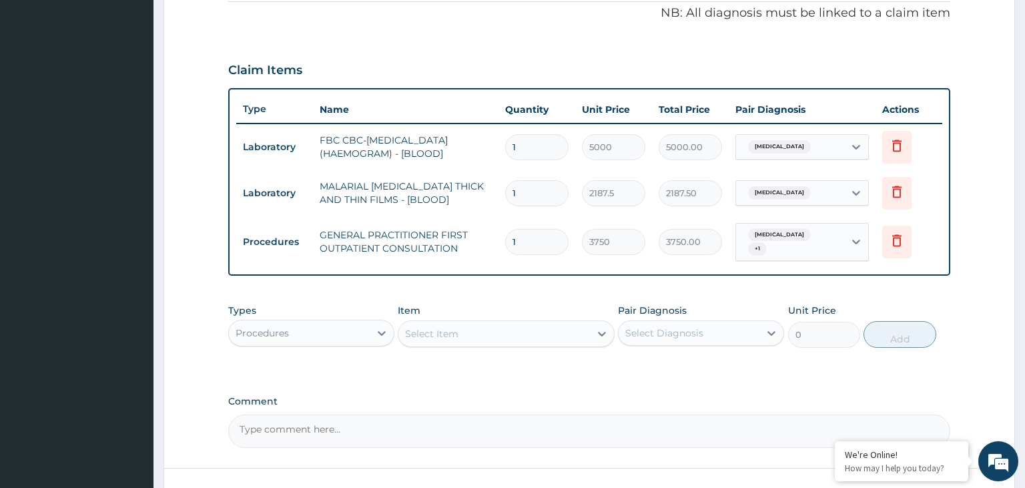
click at [319, 322] on div "Procedures" at bounding box center [299, 332] width 141 height 21
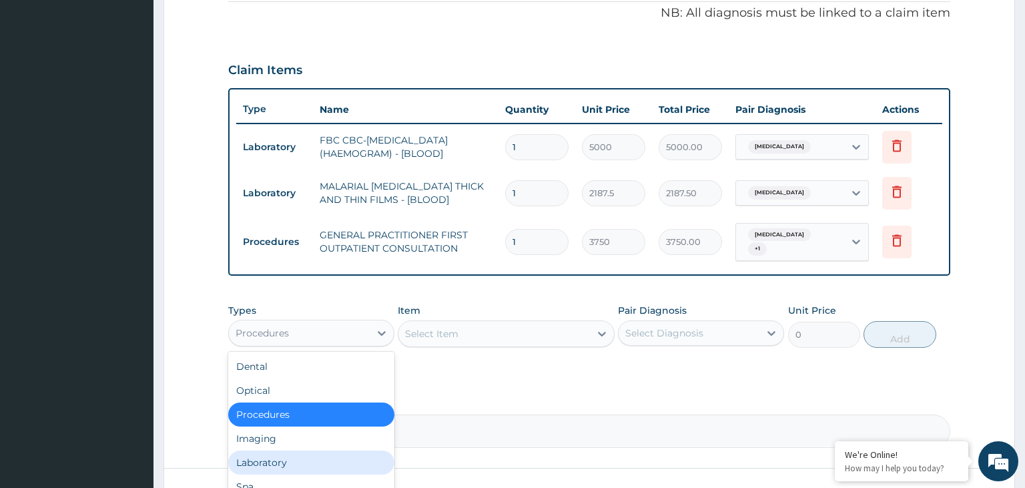
scroll to position [45, 0]
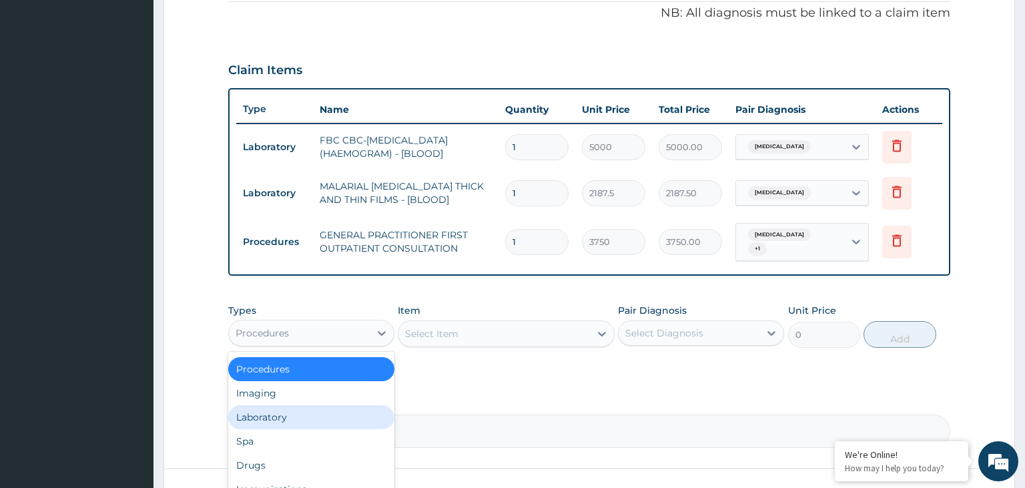
click at [298, 413] on div "Laboratory" at bounding box center [311, 417] width 166 height 24
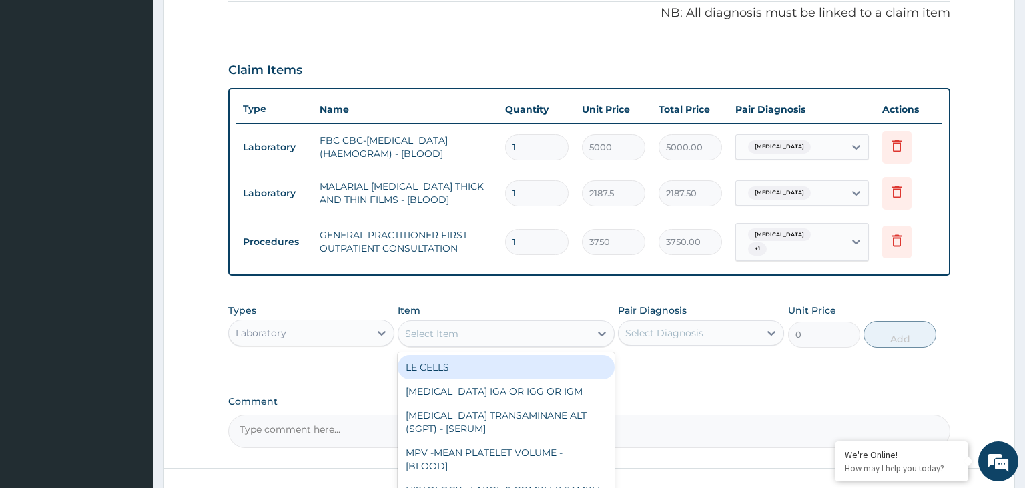
click at [532, 327] on div "Select Item" at bounding box center [495, 333] width 192 height 21
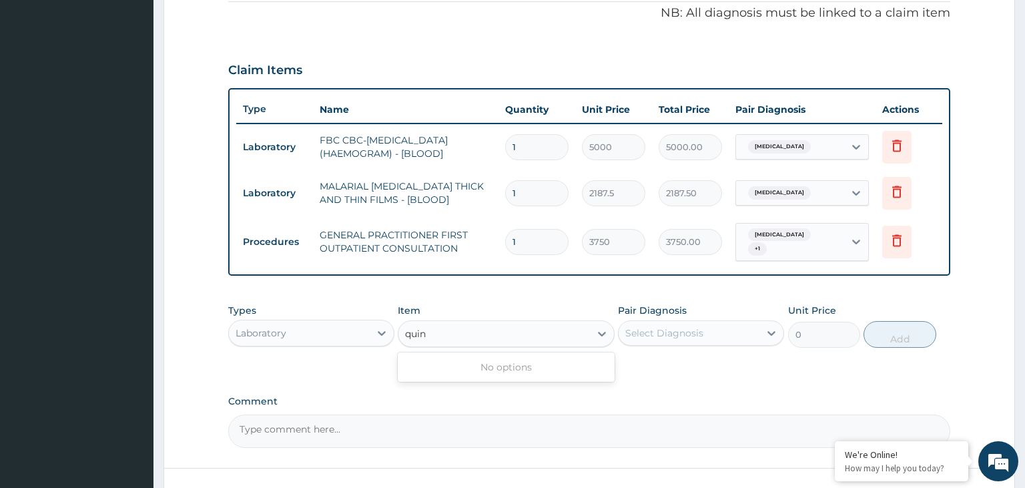
type input "quin"
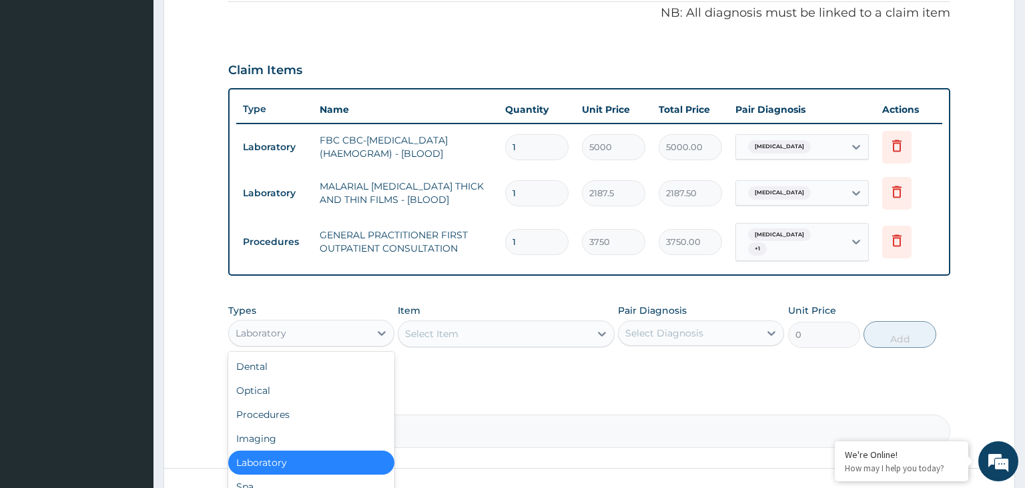
click at [290, 330] on div "Laboratory" at bounding box center [299, 332] width 141 height 21
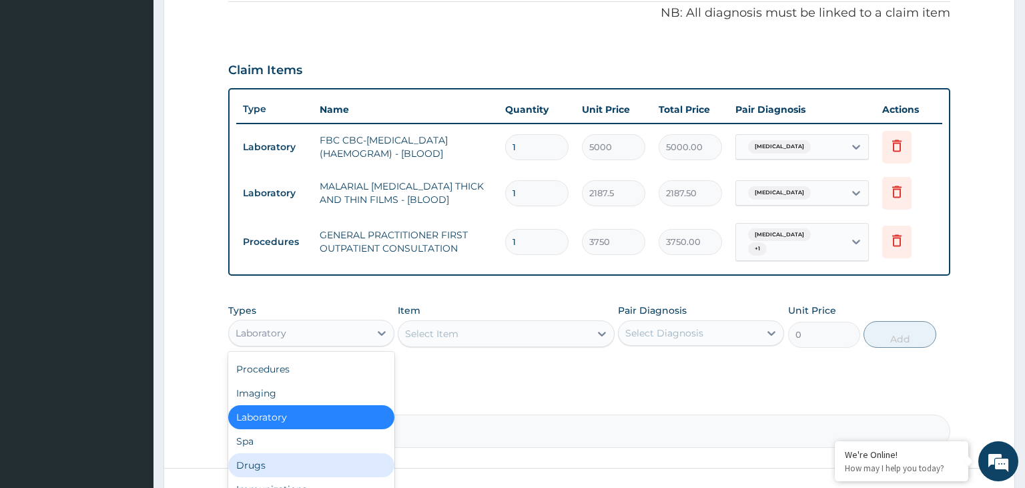
click at [268, 453] on div "Drugs" at bounding box center [311, 465] width 166 height 24
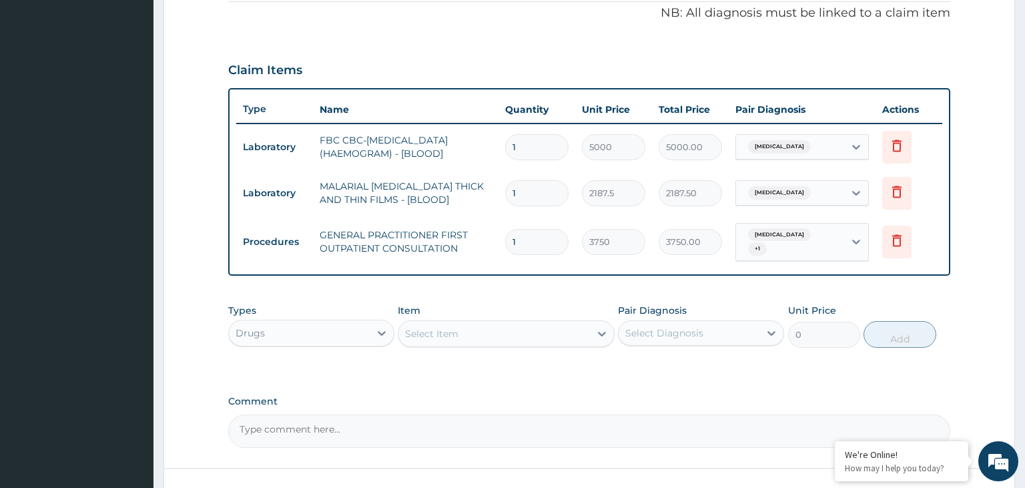
scroll to position [338, 0]
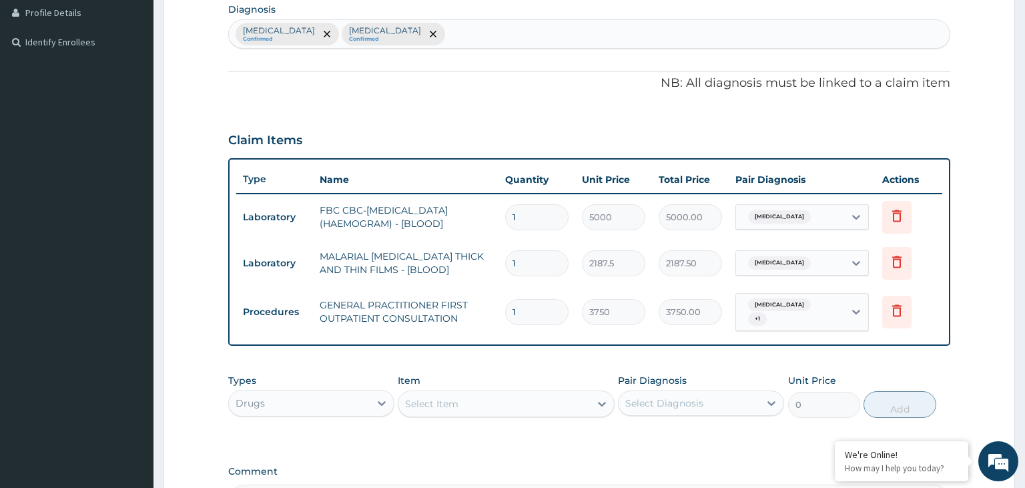
click at [462, 393] on div "Select Item" at bounding box center [495, 403] width 192 height 21
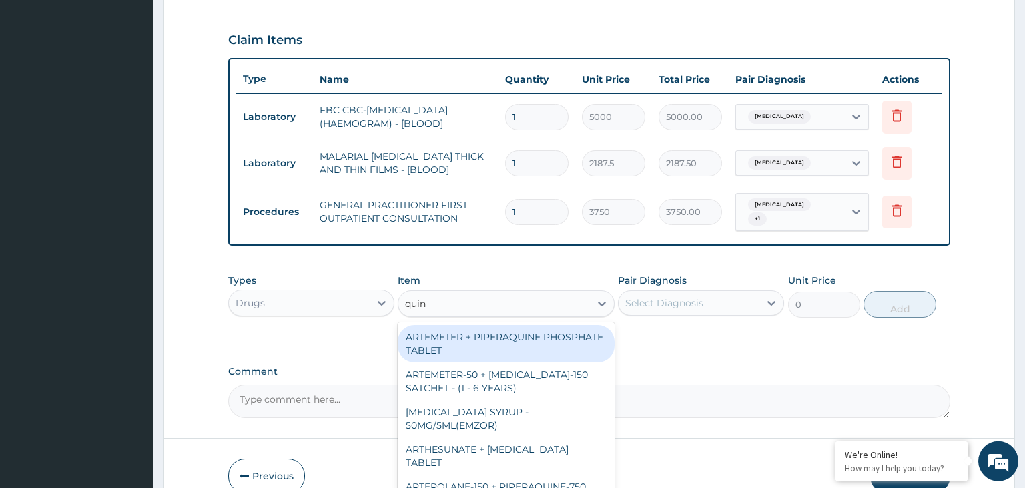
scroll to position [501, 0]
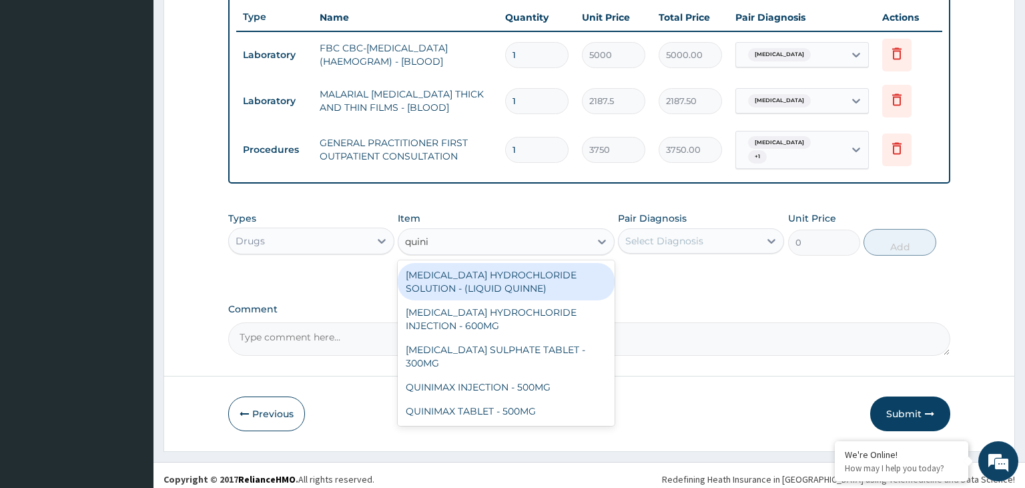
type input "quinin"
click at [479, 272] on div "QUININE HYDROCHLORIDE SOLUTION - (LIQUID QUINNE)" at bounding box center [506, 281] width 217 height 37
type input "532"
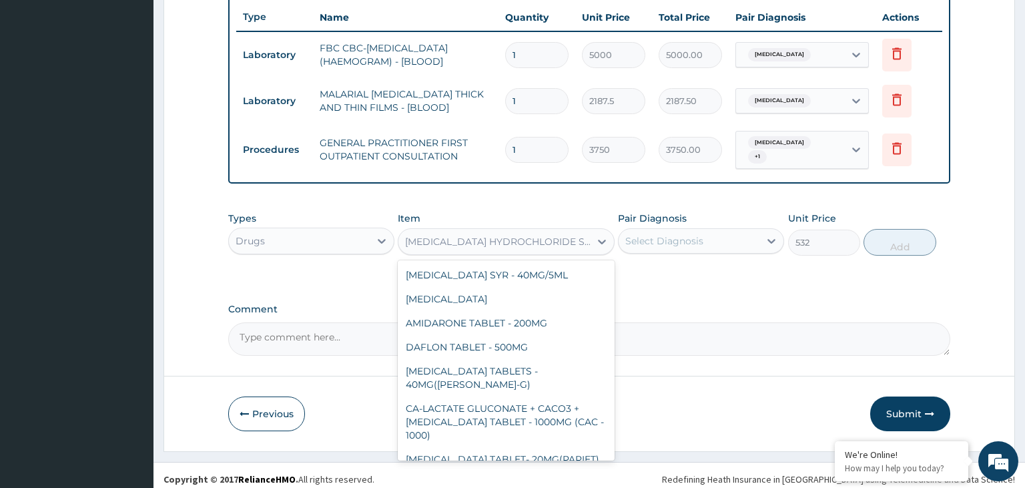
click at [483, 241] on div "QUININE HYDROCHLORIDE SOLUTION - (LIQUID QUINNE)" at bounding box center [495, 241] width 192 height 21
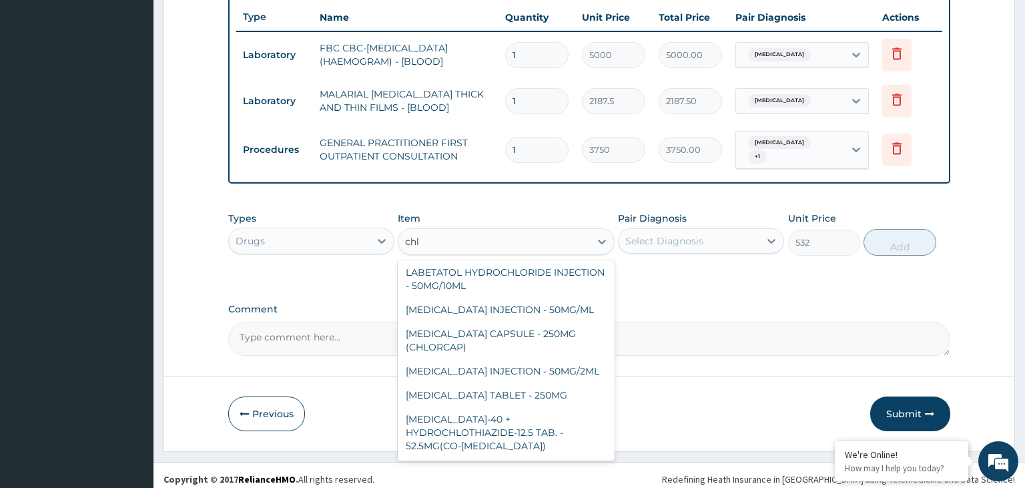
scroll to position [1019, 0]
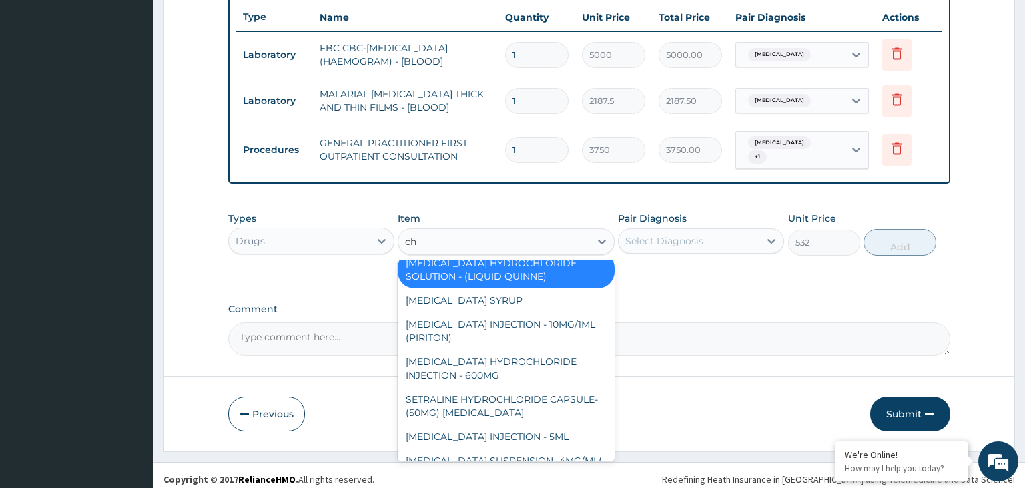
type input "c"
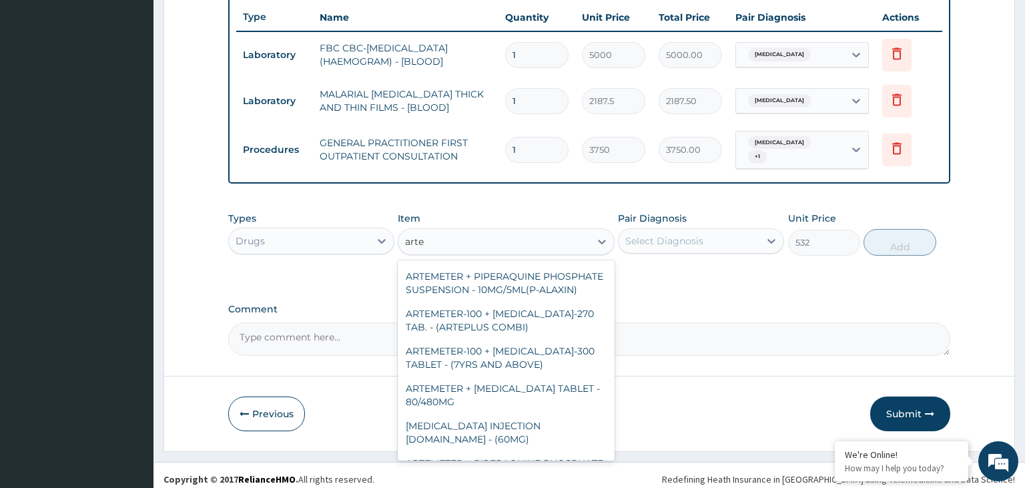
type input "artem"
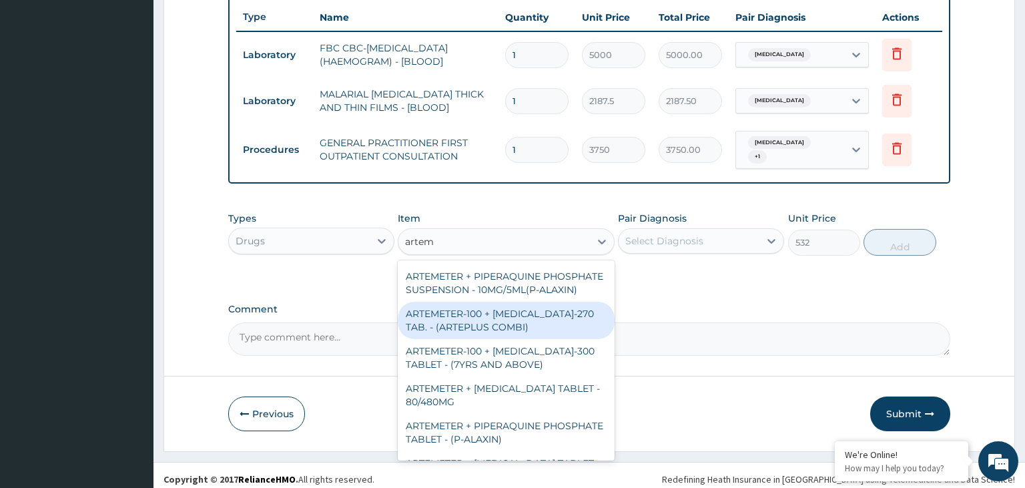
scroll to position [489, 0]
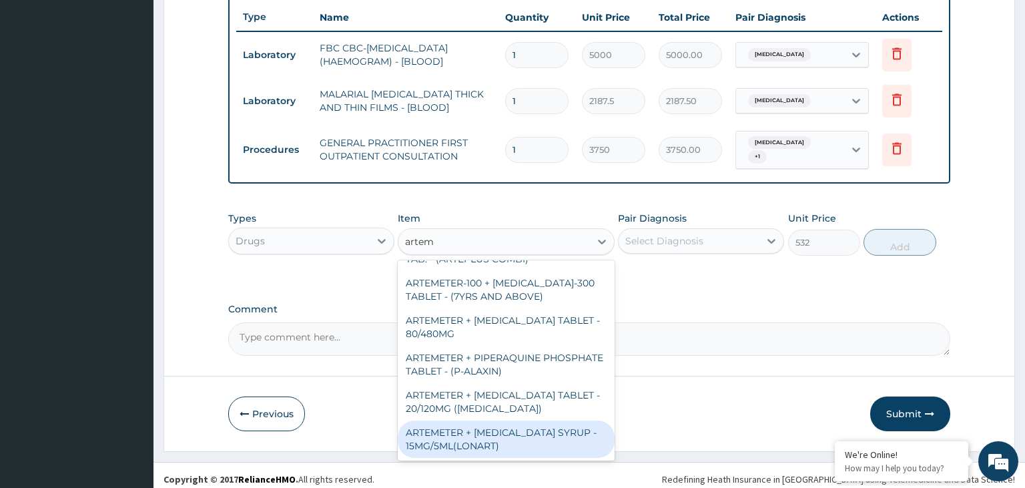
click at [494, 441] on div "ARTEMETER + LUMEFANTRINE SYRUP - 15MG/5ML(LONART)" at bounding box center [506, 439] width 217 height 37
type input "1680"
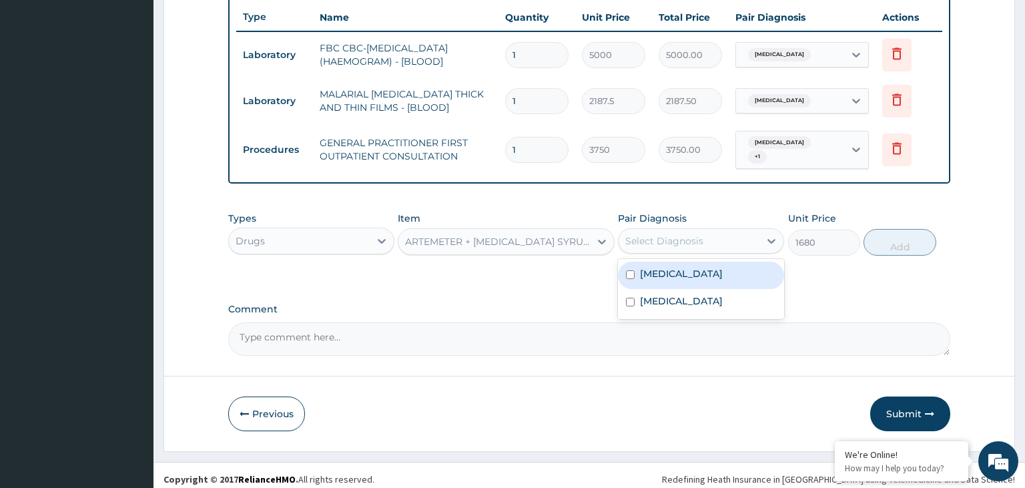
click at [703, 234] on div "Select Diagnosis" at bounding box center [689, 240] width 141 height 21
click at [674, 271] on label "[MEDICAL_DATA]" at bounding box center [681, 273] width 83 height 13
checkbox input "true"
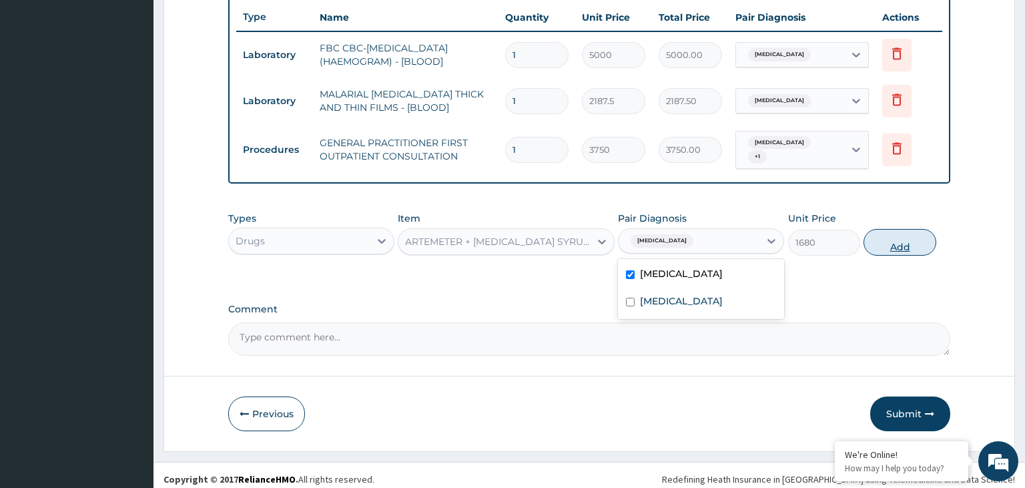
click at [907, 238] on button "Add" at bounding box center [900, 242] width 72 height 27
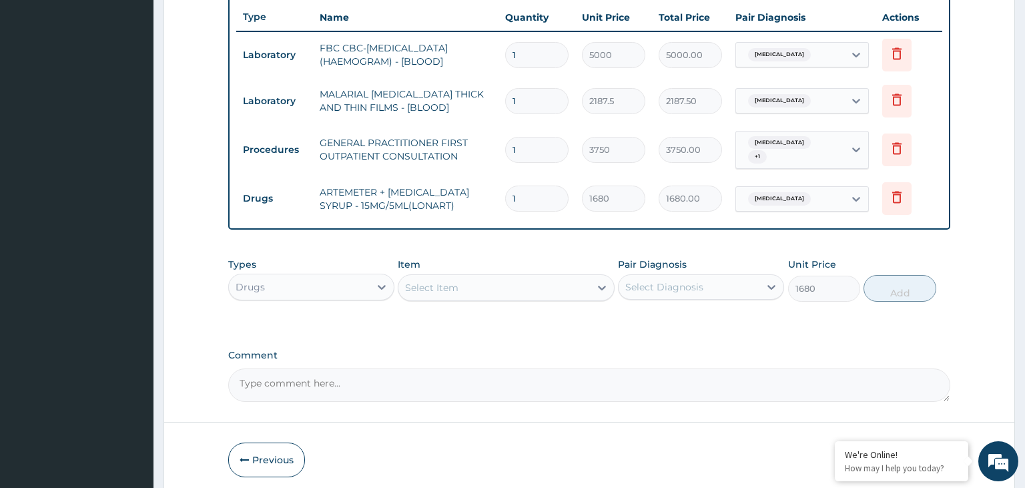
type input "0"
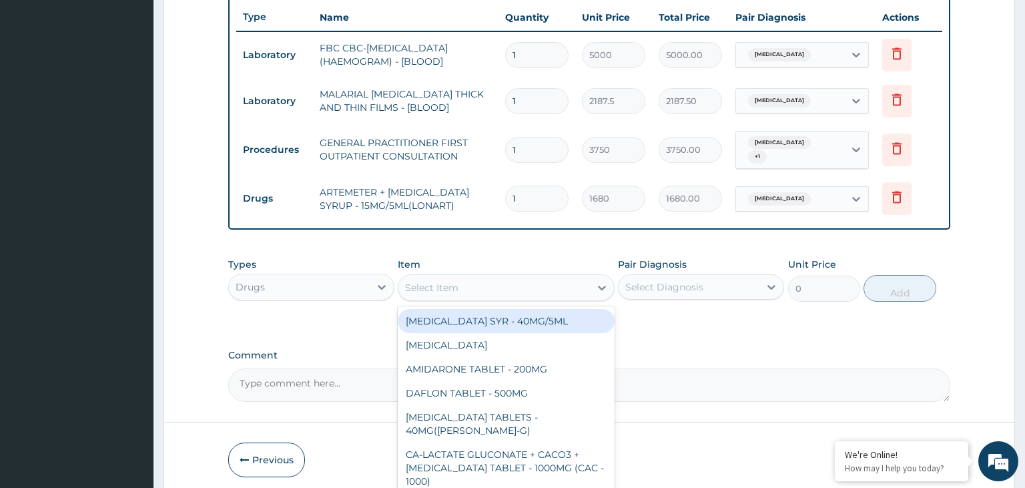
click at [476, 277] on div "Select Item" at bounding box center [495, 287] width 192 height 21
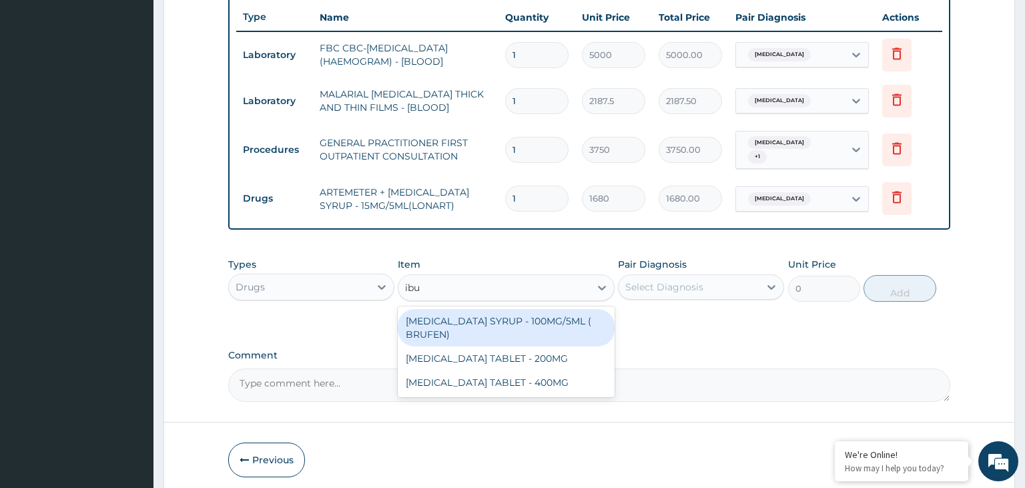
type input "ibup"
click at [490, 309] on div "[MEDICAL_DATA] SYRUP - 100MG/5ML ( BRUFEN)" at bounding box center [506, 327] width 217 height 37
type input "475.99999999999994"
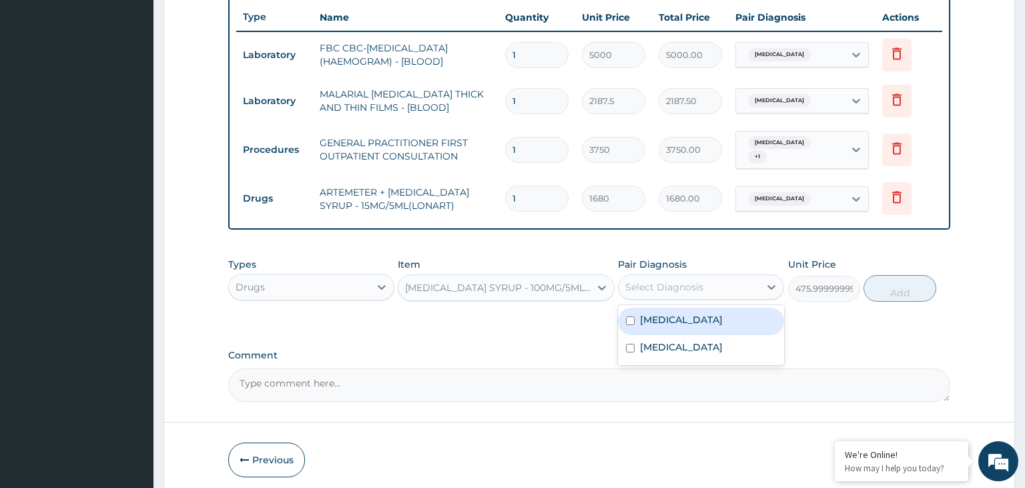
click at [710, 276] on div "Select Diagnosis" at bounding box center [689, 286] width 141 height 21
click at [698, 311] on div "[MEDICAL_DATA]" at bounding box center [701, 321] width 166 height 27
checkbox input "true"
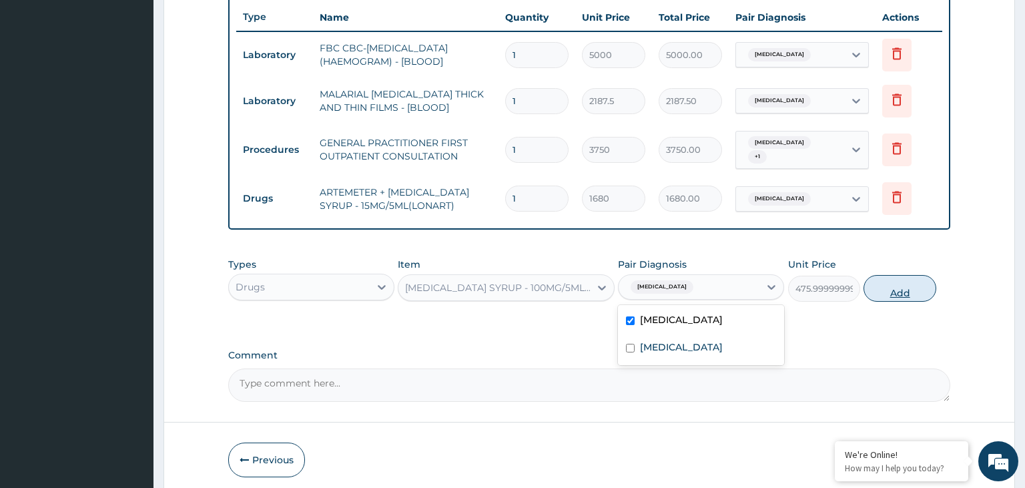
click at [894, 286] on button "Add" at bounding box center [900, 288] width 72 height 27
type input "0"
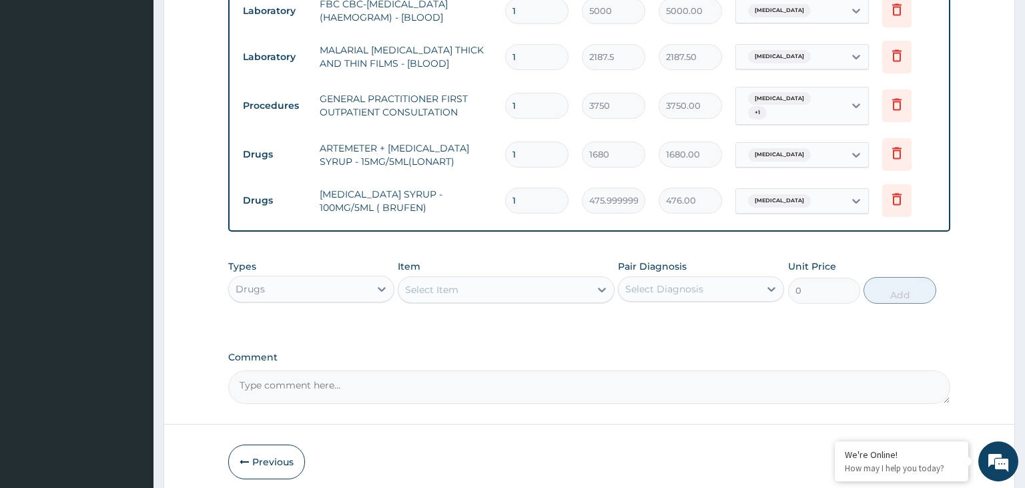
scroll to position [593, 0]
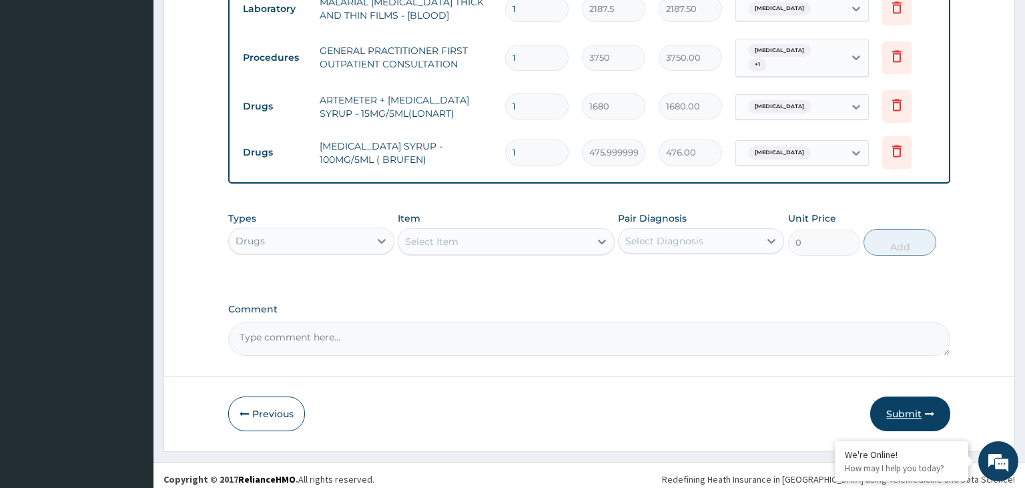
click at [900, 399] on button "Submit" at bounding box center [910, 414] width 80 height 35
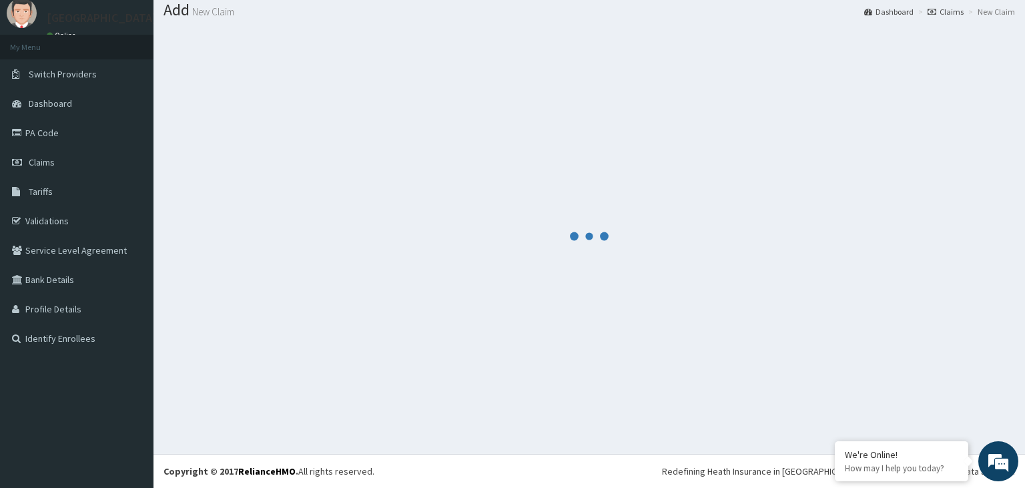
scroll to position [41, 0]
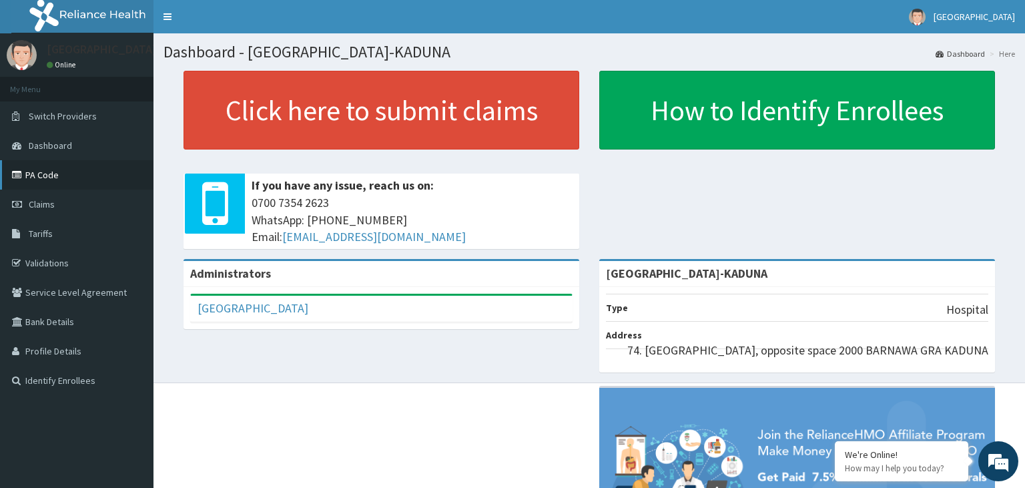
click at [41, 180] on link "PA Code" at bounding box center [77, 174] width 154 height 29
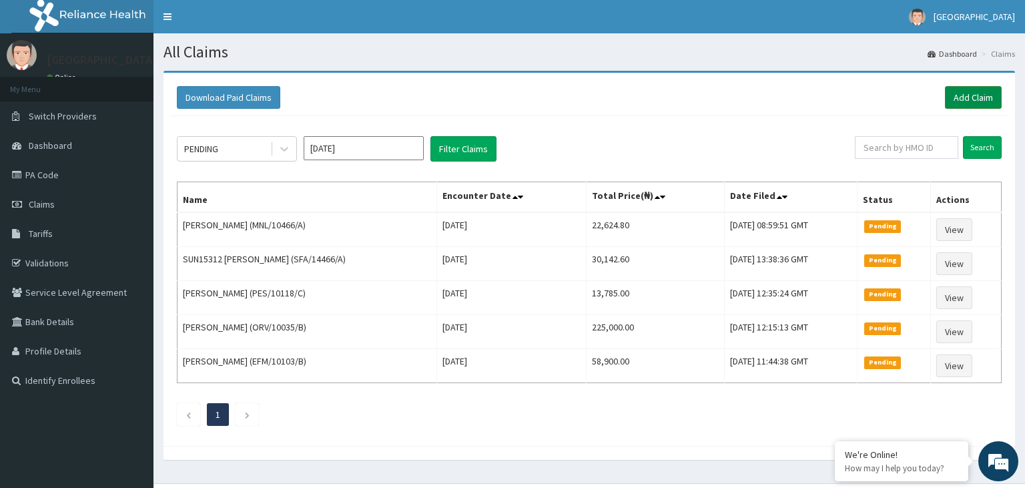
click at [963, 97] on link "Add Claim" at bounding box center [973, 97] width 57 height 23
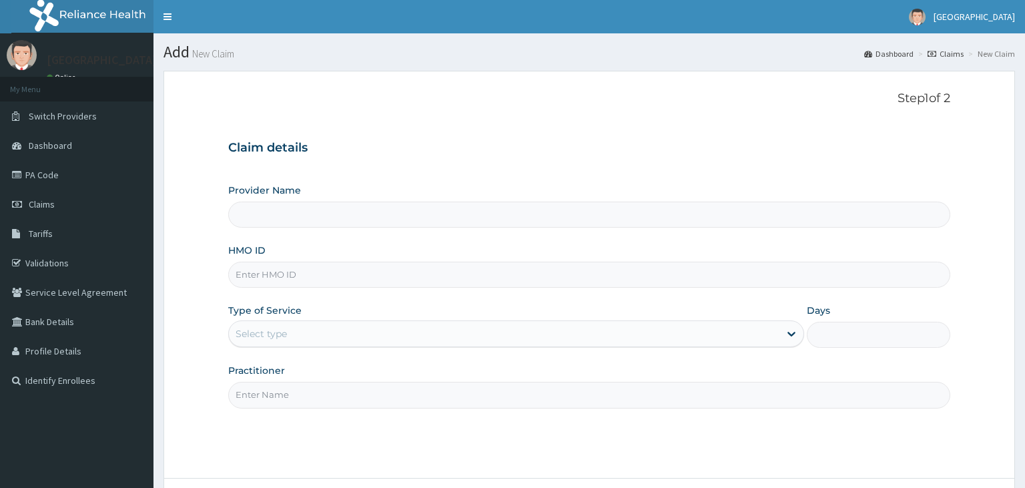
type input "[GEOGRAPHIC_DATA]-KADUNA"
paste input "ORV/10035/A"
click at [260, 278] on input "ORV/10035/A" at bounding box center [589, 275] width 723 height 26
click at [255, 277] on input "ORV/10035/A" at bounding box center [589, 275] width 723 height 26
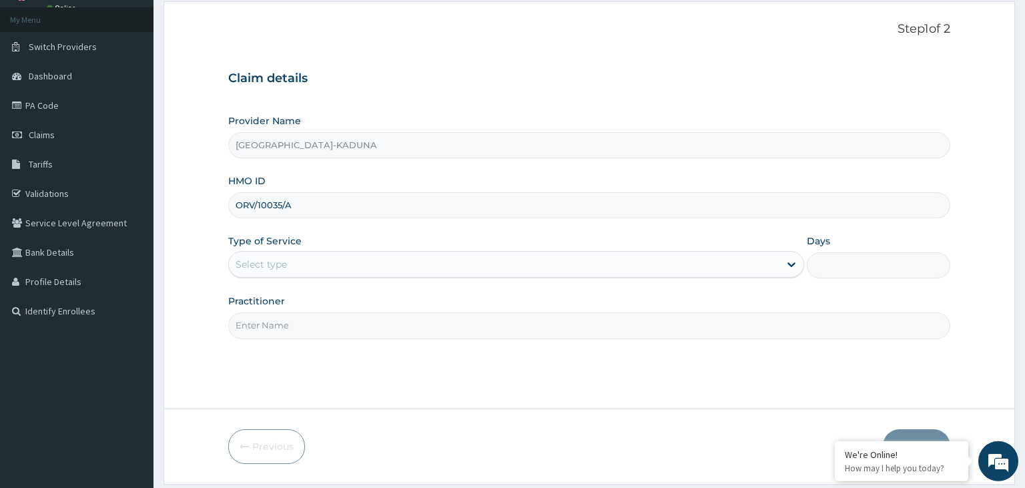
scroll to position [109, 0]
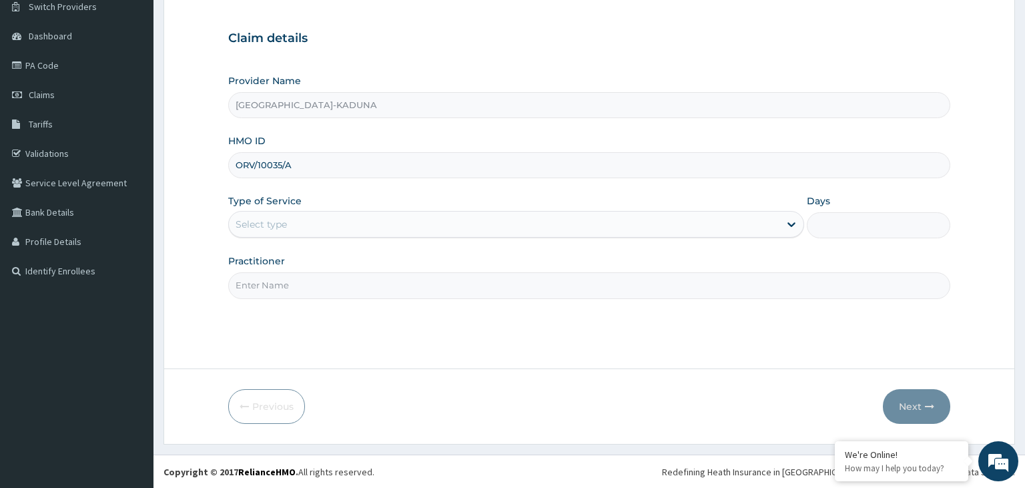
type input "ORV/10035/A"
click at [306, 234] on div "Select type" at bounding box center [504, 224] width 551 height 21
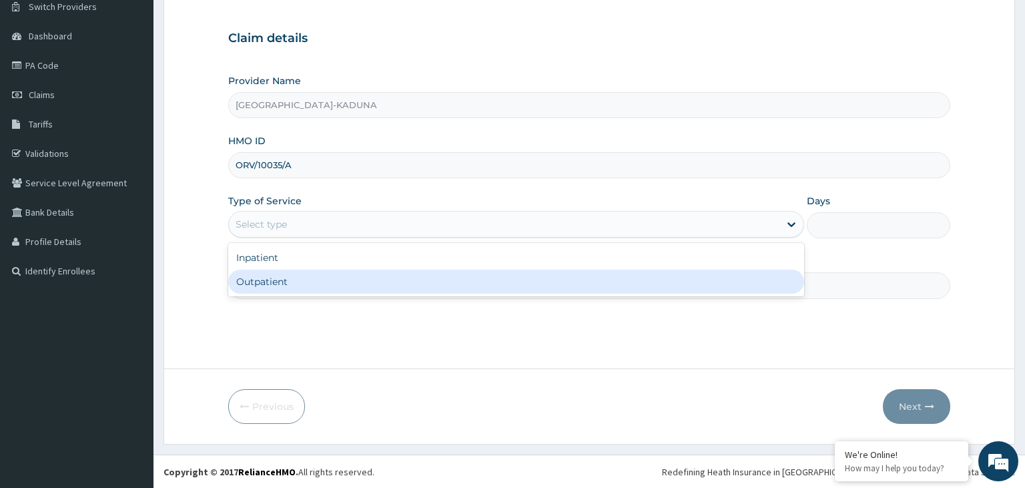
click at [291, 290] on div "Outpatient" at bounding box center [516, 282] width 576 height 24
type input "1"
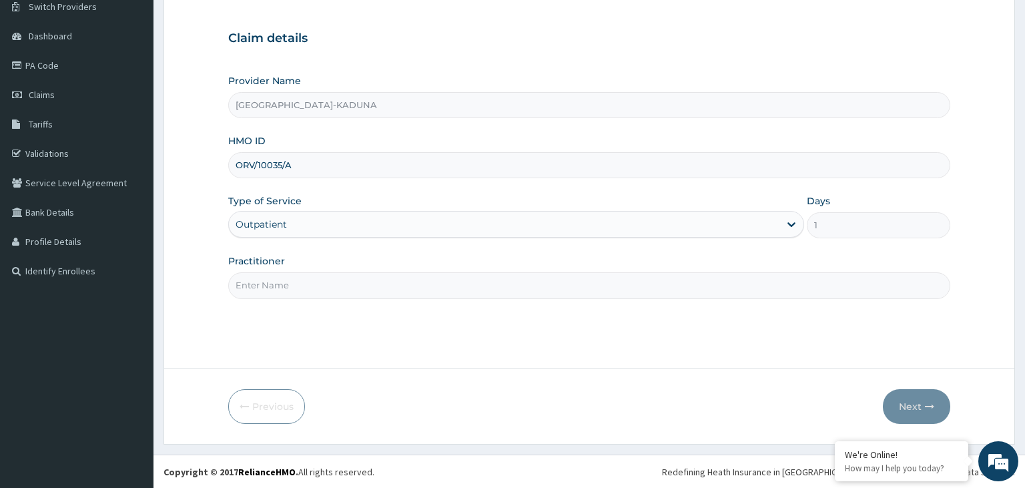
click at [290, 289] on input "Practitioner" at bounding box center [589, 285] width 723 height 26
type input ".gp"
click at [925, 401] on button "Next" at bounding box center [916, 406] width 67 height 35
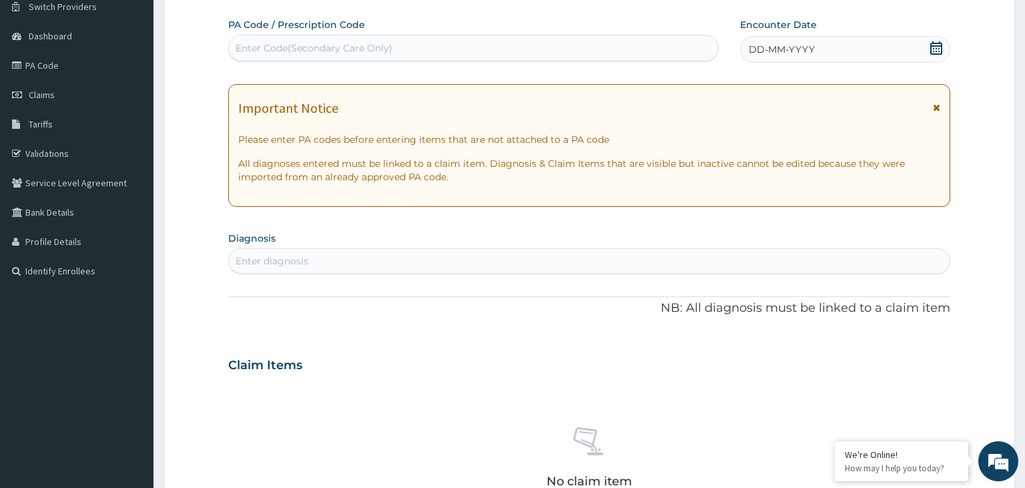
scroll to position [0, 0]
click at [948, 49] on div "DD-MM-YYYY" at bounding box center [845, 49] width 210 height 27
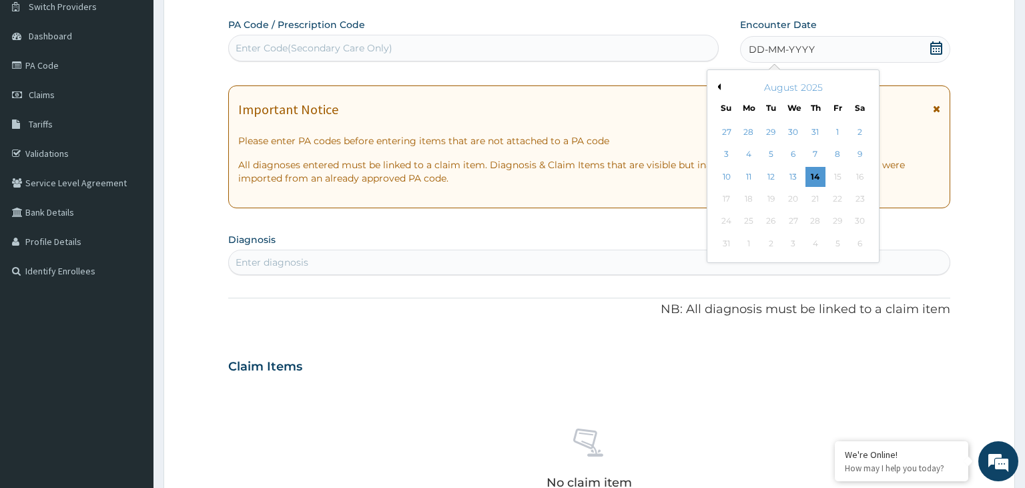
click at [938, 51] on icon at bounding box center [936, 47] width 13 height 13
click at [791, 181] on div "13" at bounding box center [794, 177] width 20 height 20
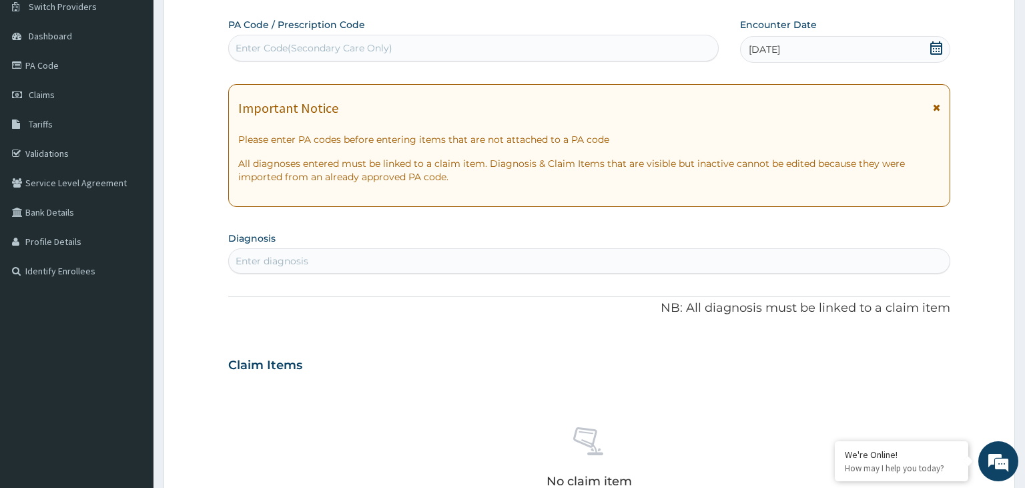
click at [328, 268] on div "Enter diagnosis" at bounding box center [590, 260] width 722 height 21
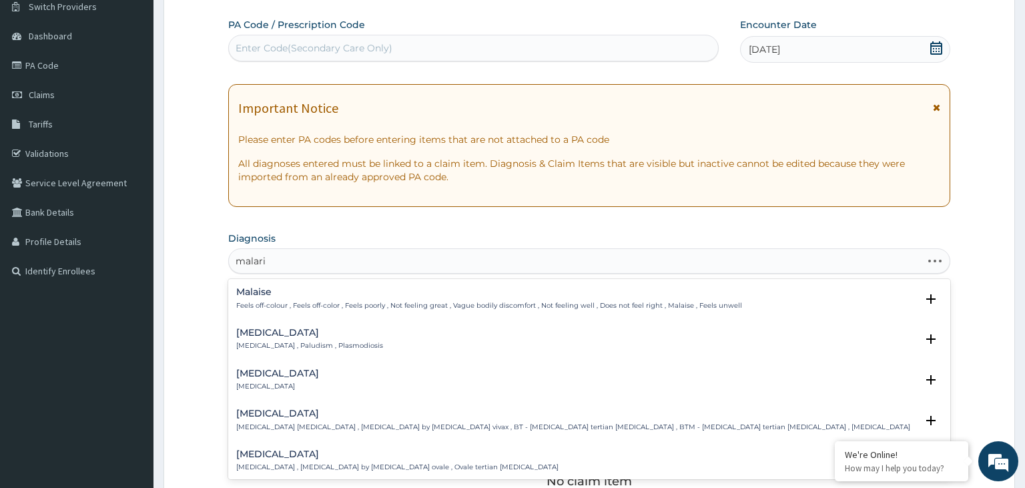
type input "malaria"
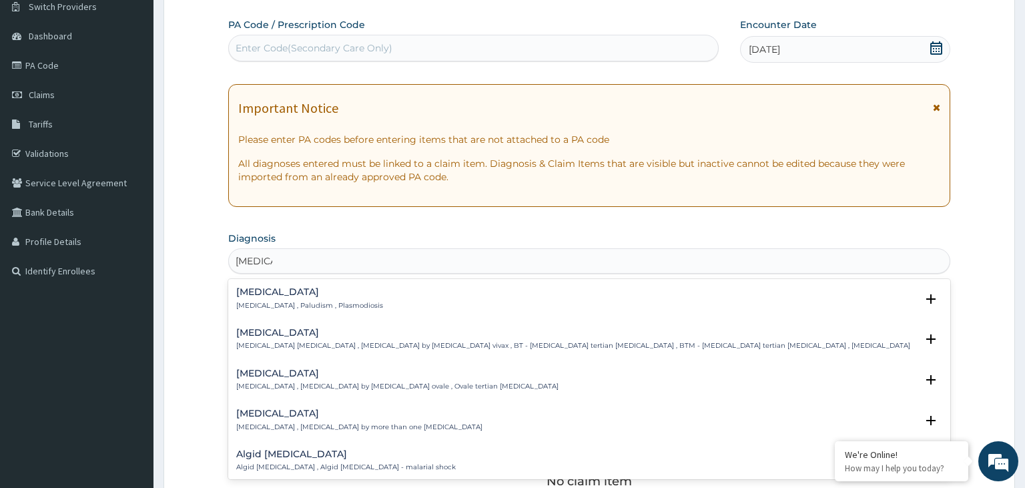
click at [276, 296] on h4 "Malaria" at bounding box center [309, 292] width 147 height 10
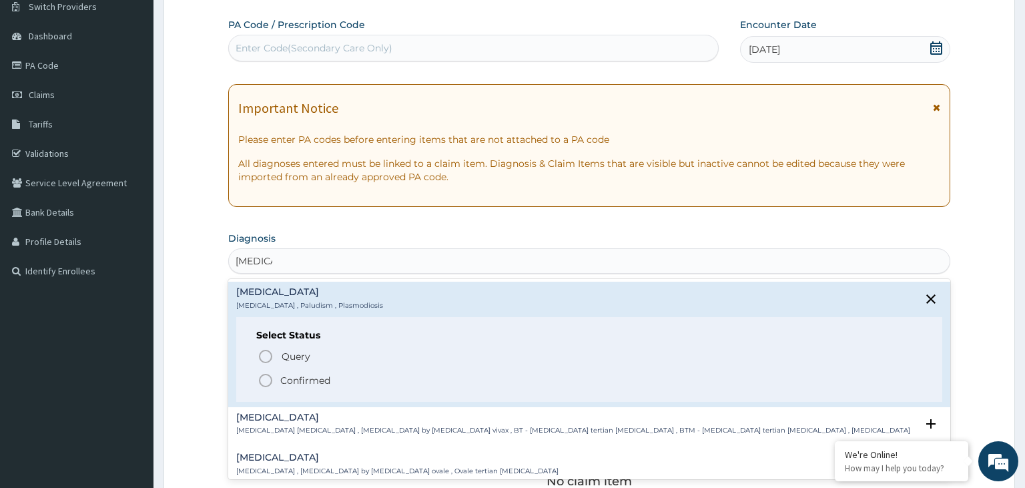
click at [292, 386] on p "Confirmed" at bounding box center [305, 380] width 50 height 13
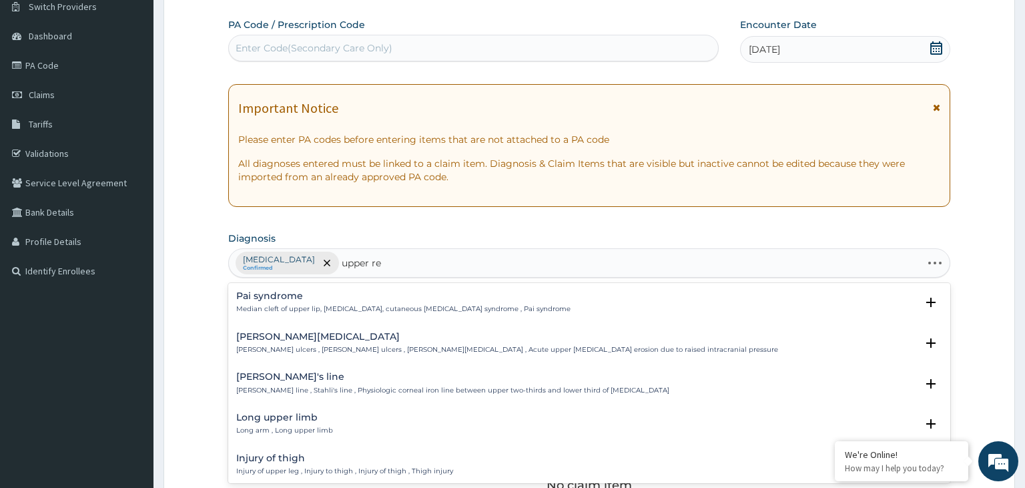
type input "upper res"
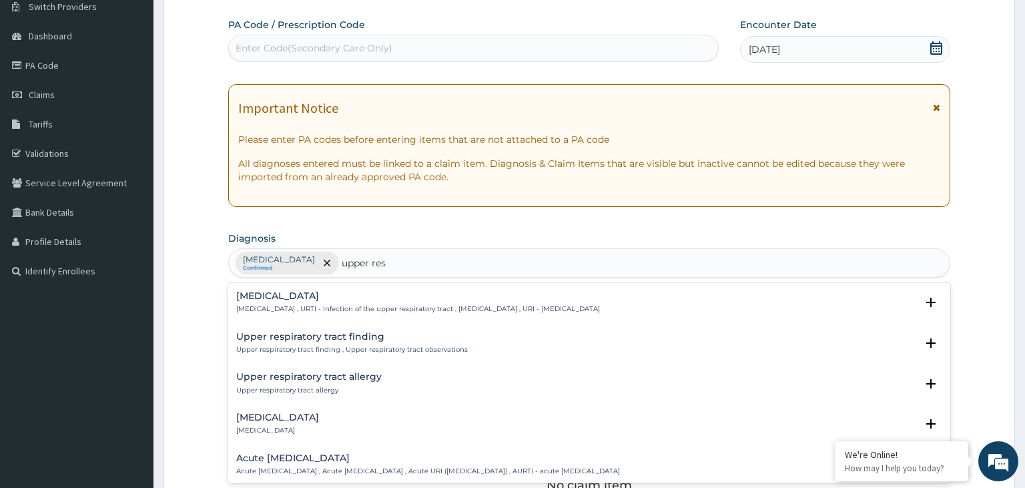
click at [314, 304] on p "Upper respiratory infection , URTI - Infection of the upper respiratory tract ,…" at bounding box center [418, 308] width 364 height 9
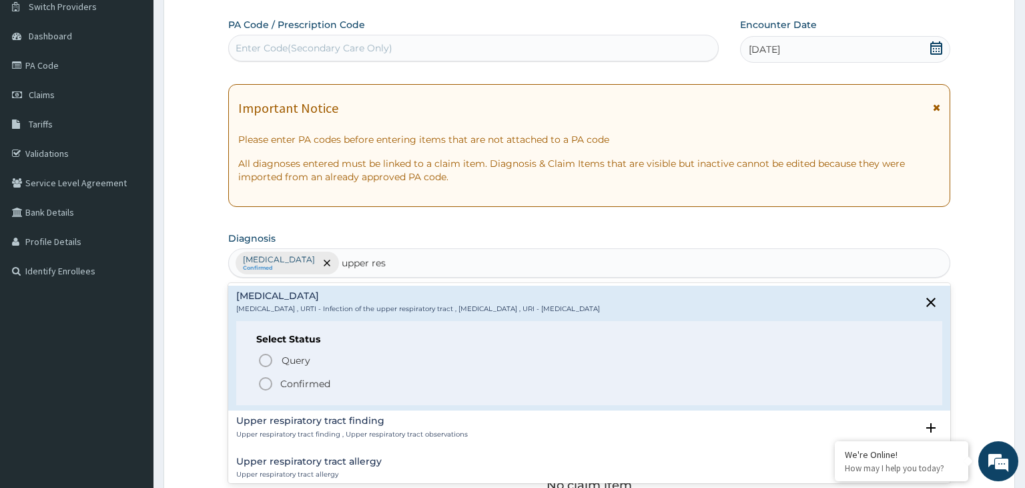
click at [327, 386] on p "Confirmed" at bounding box center [305, 383] width 50 height 13
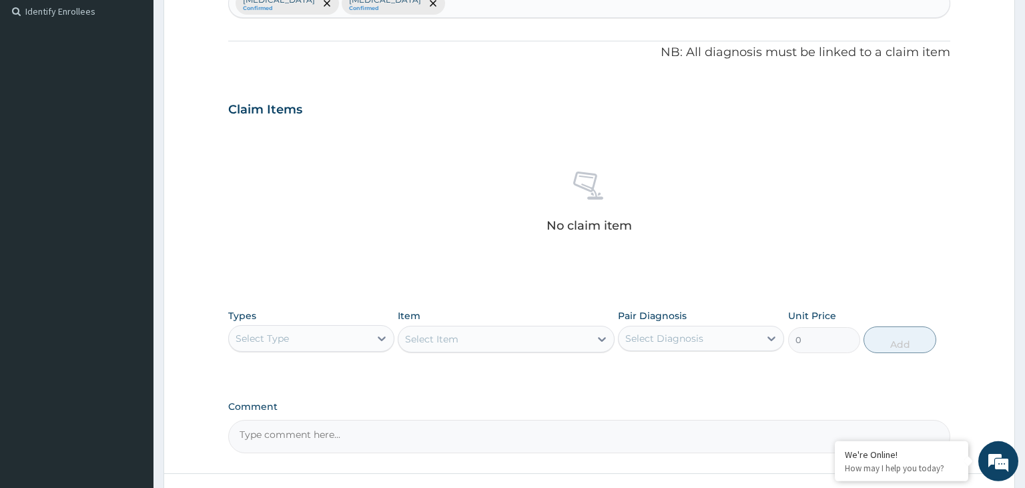
scroll to position [391, 0]
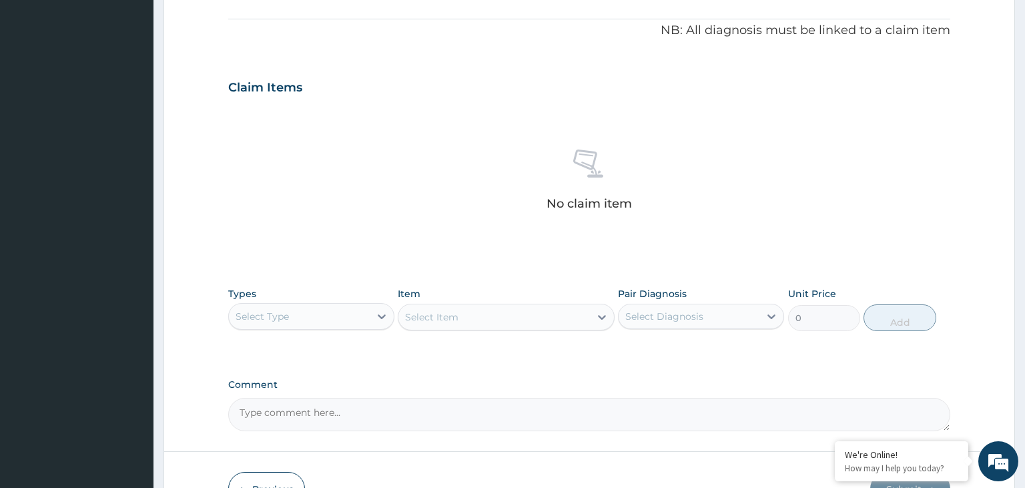
click at [334, 340] on div "Types Select Type Item Select Item Pair Diagnosis Select Diagnosis Unit Price 0…" at bounding box center [589, 318] width 723 height 77
click at [332, 315] on div "Select Type" at bounding box center [299, 316] width 141 height 21
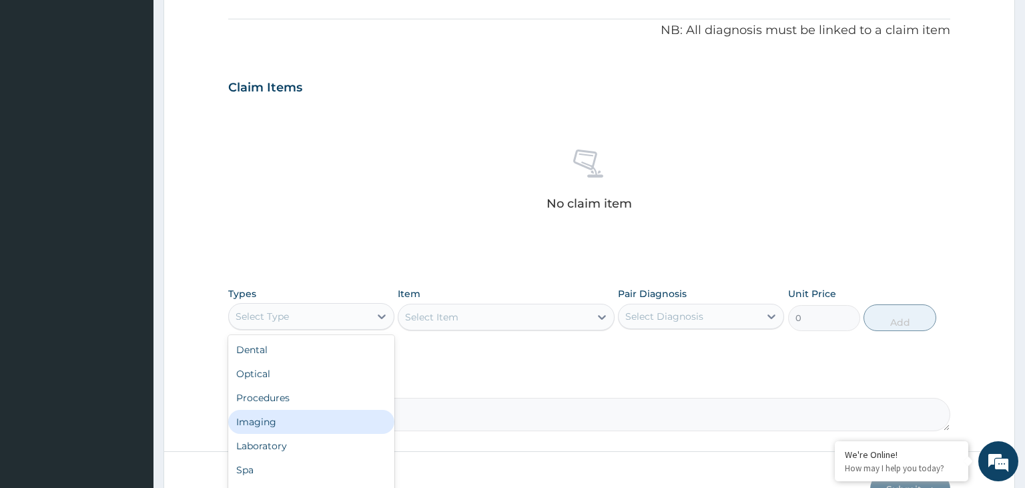
scroll to position [45, 0]
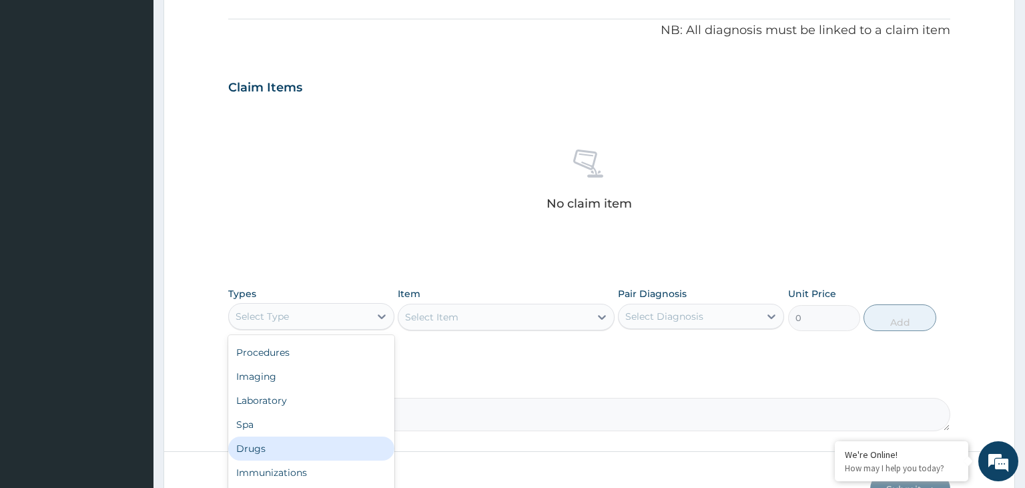
click at [320, 437] on div "Drugs" at bounding box center [311, 449] width 166 height 24
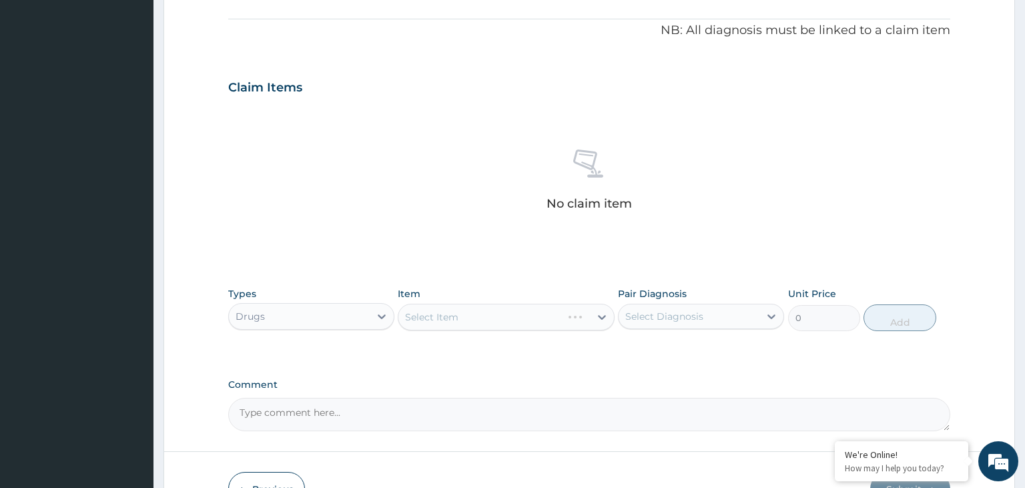
click at [544, 318] on div "Select Item" at bounding box center [506, 317] width 217 height 27
click at [540, 322] on div "Select Item" at bounding box center [495, 316] width 192 height 21
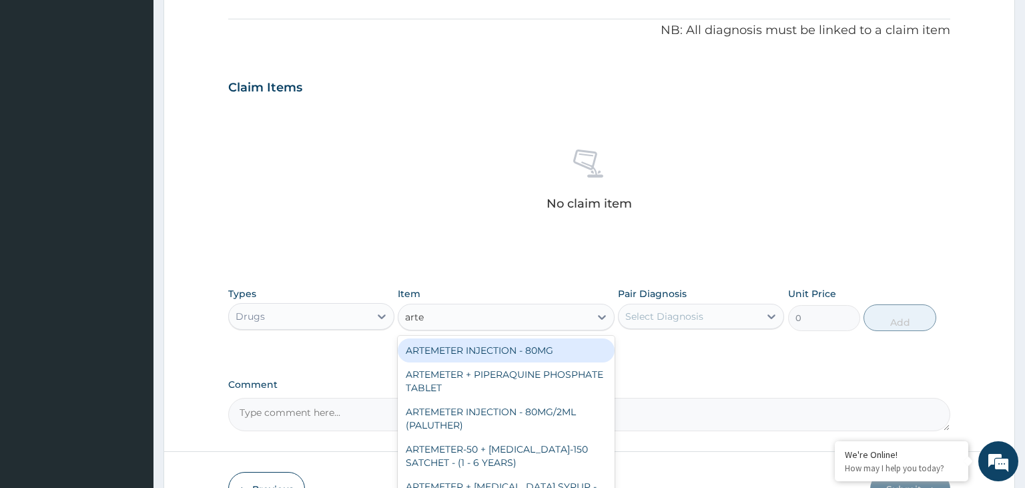
type input "artem"
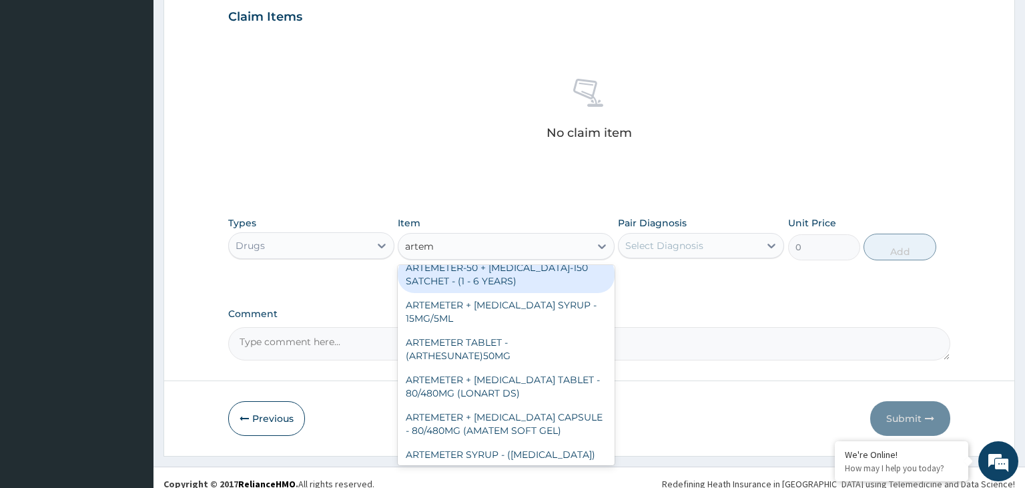
scroll to position [134, 0]
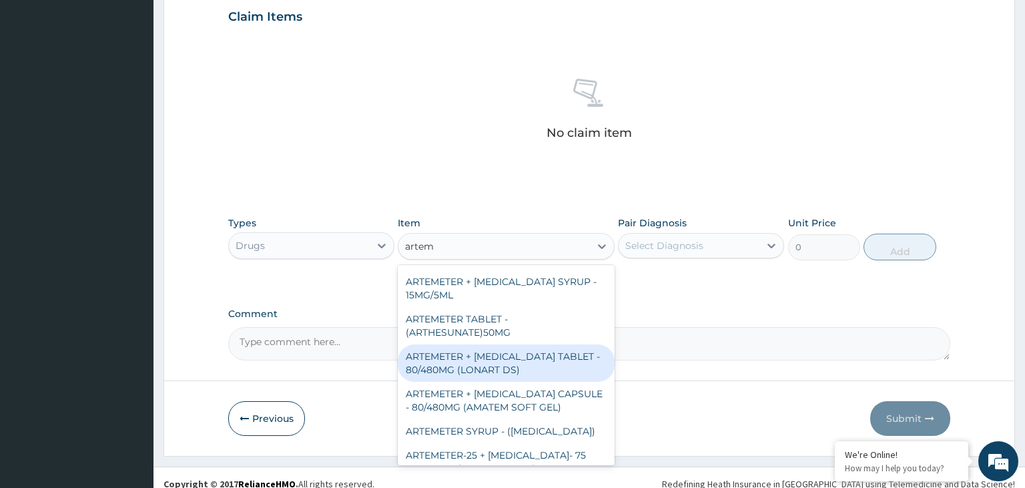
click at [537, 367] on div "ARTEMETER + LUMEFANTRINE TABLET - 80/480MG (LONART DS)" at bounding box center [506, 362] width 217 height 37
type input "588"
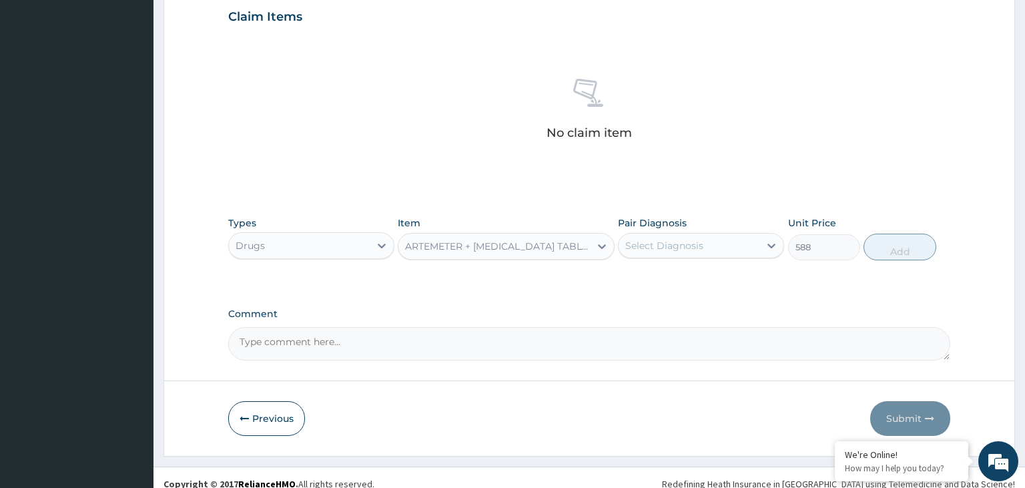
click at [680, 248] on div "Select Diagnosis" at bounding box center [664, 245] width 78 height 13
click at [664, 282] on label "Malaria" at bounding box center [681, 278] width 83 height 13
checkbox input "true"
click at [917, 255] on button "Add" at bounding box center [900, 247] width 72 height 27
type input "0"
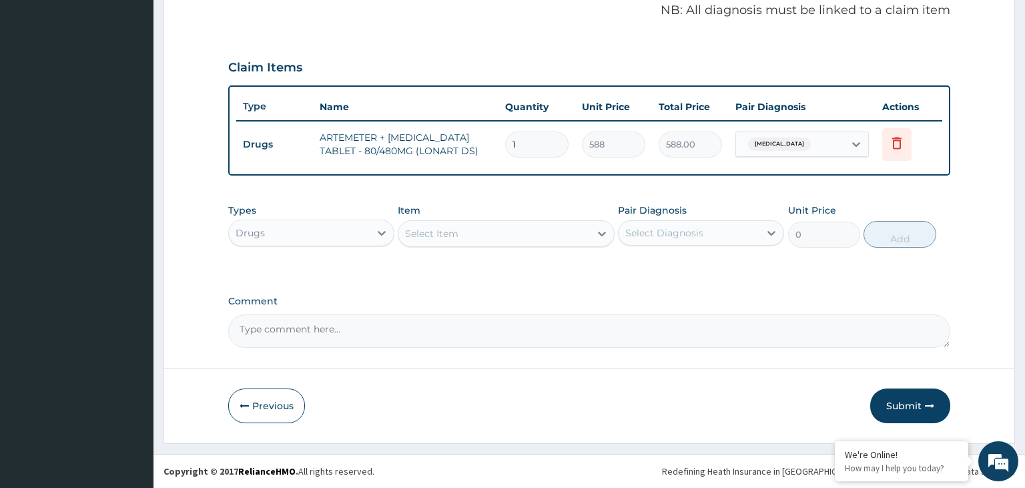
scroll to position [409, 0]
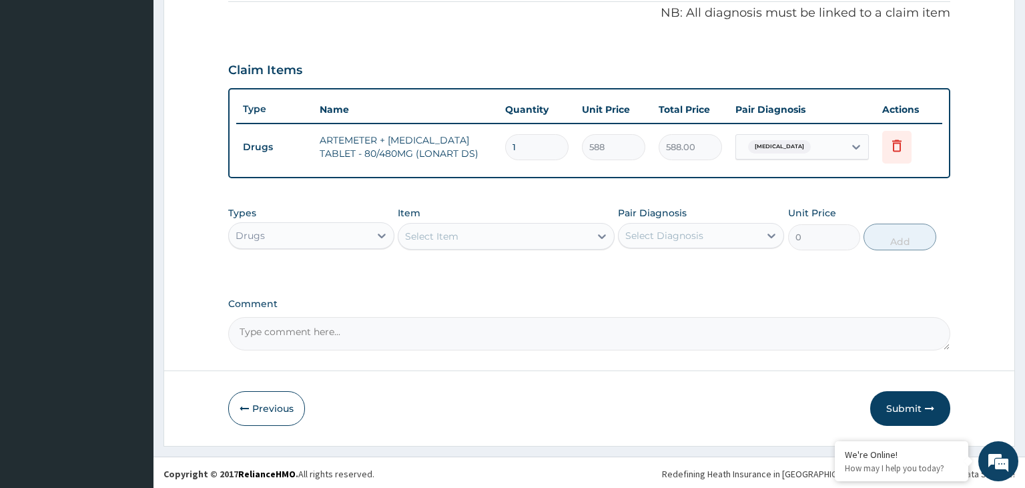
drag, startPoint x: 535, startPoint y: 142, endPoint x: 480, endPoint y: 158, distance: 57.0
click at [505, 158] on input "1" at bounding box center [536, 147] width 63 height 26
type input "6"
type input "3528.00"
type input "6"
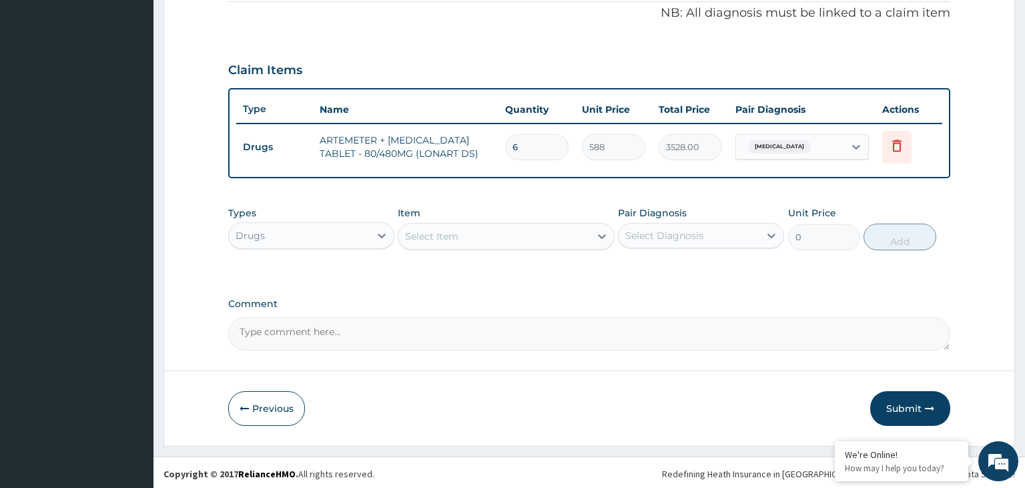
click at [437, 242] on div "Select Item" at bounding box center [495, 236] width 192 height 21
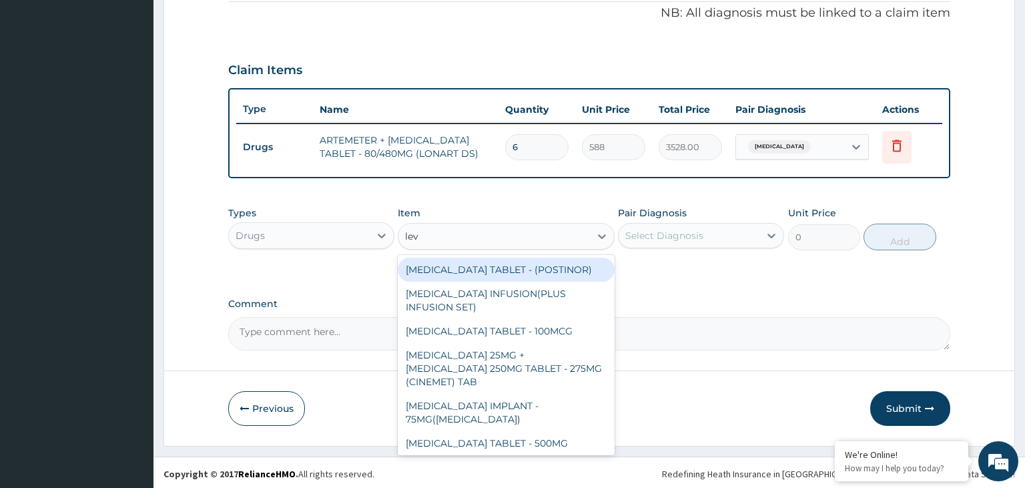
type input "levo"
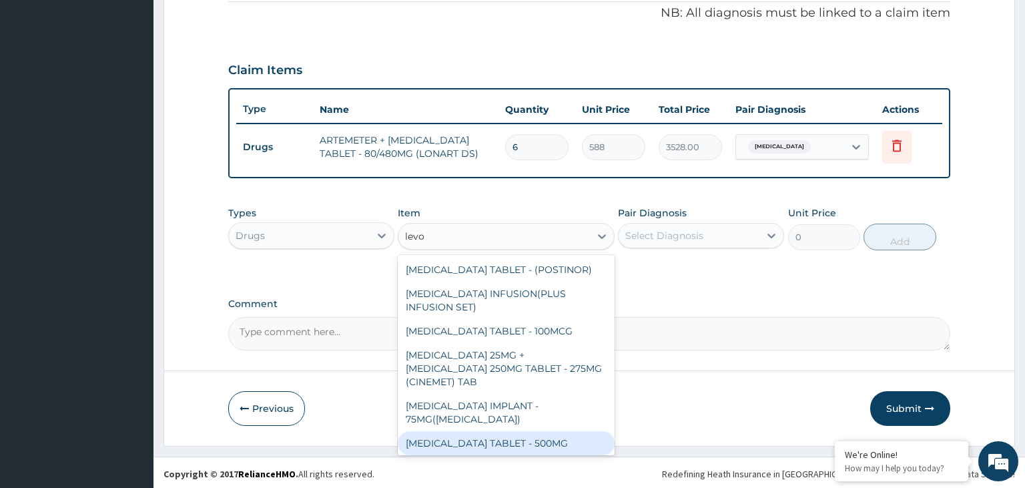
click at [491, 431] on div "LEVOFLOXACIN TABLET - 500MG" at bounding box center [506, 443] width 217 height 24
type input "196"
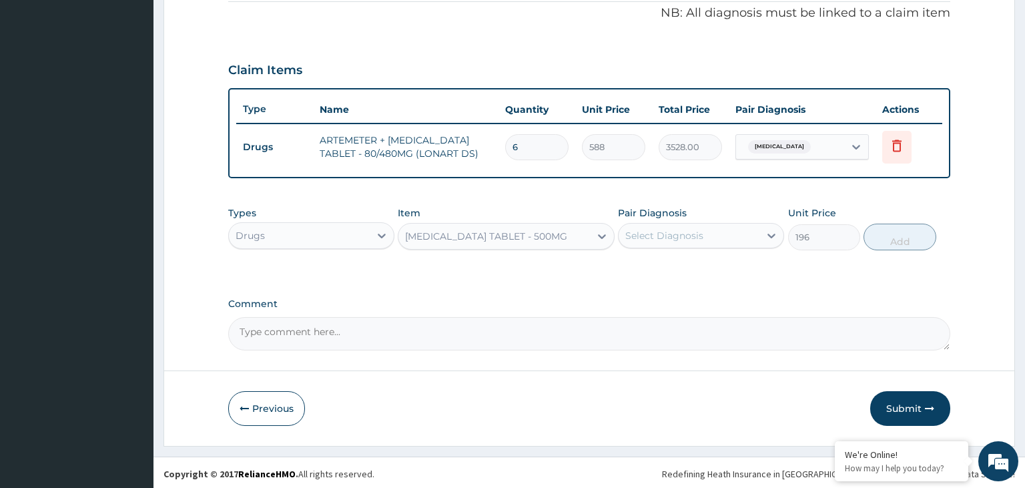
click at [664, 234] on div "Select Diagnosis" at bounding box center [664, 235] width 78 height 13
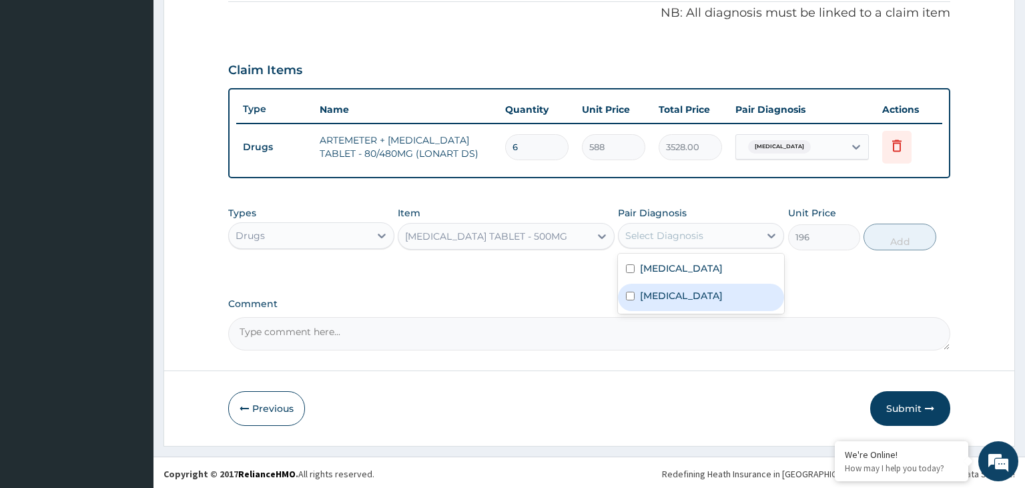
click at [664, 292] on label "Upper respiratory infection" at bounding box center [681, 295] width 83 height 13
checkbox input "true"
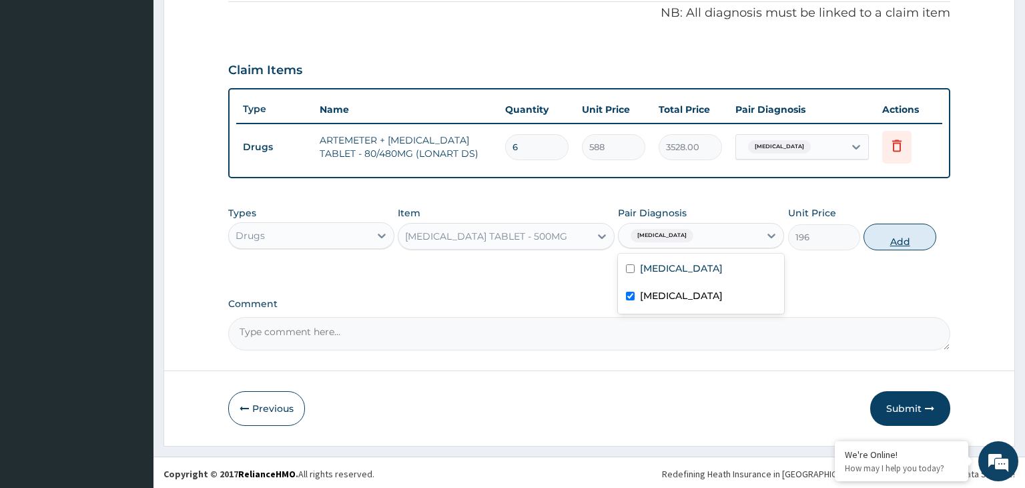
click at [888, 232] on button "Add" at bounding box center [900, 237] width 72 height 27
type input "0"
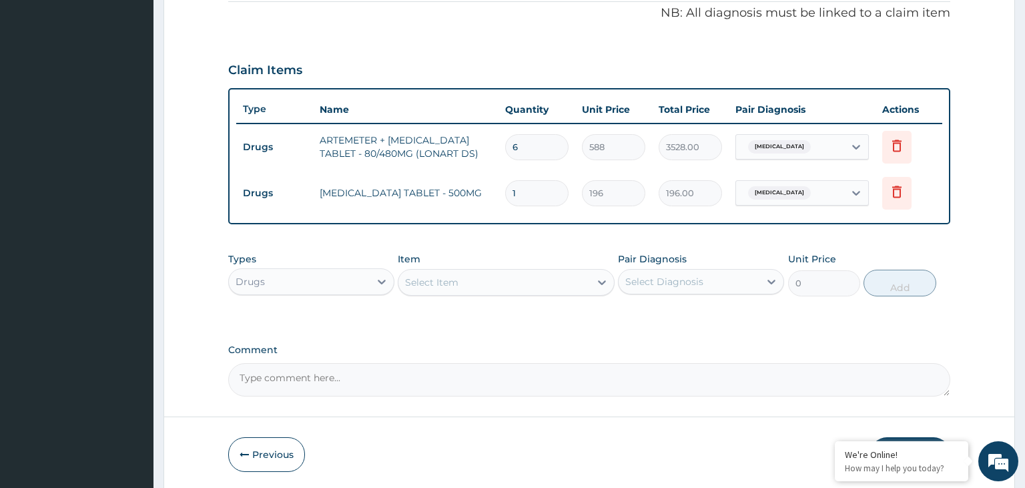
type input "10"
type input "1960.00"
type input "10"
click at [467, 288] on div "Select Item" at bounding box center [495, 282] width 192 height 21
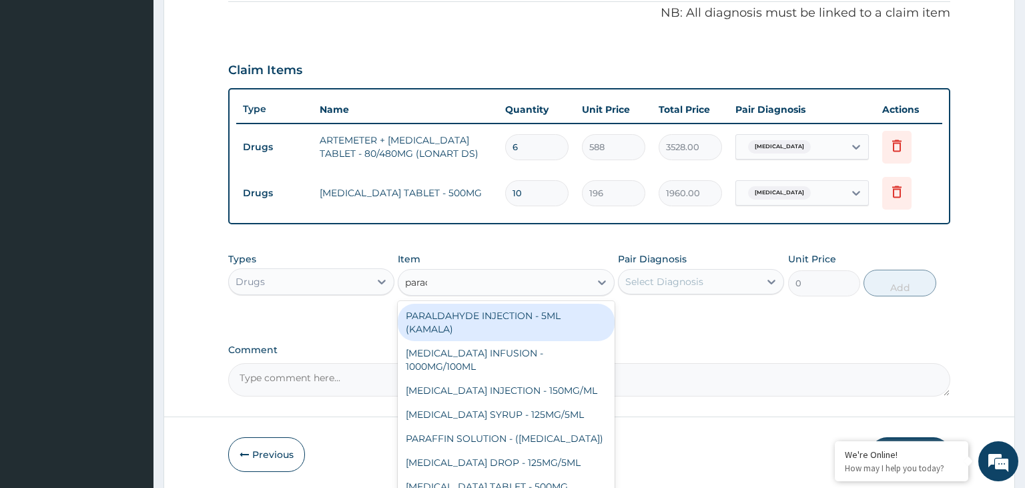
type input "parace"
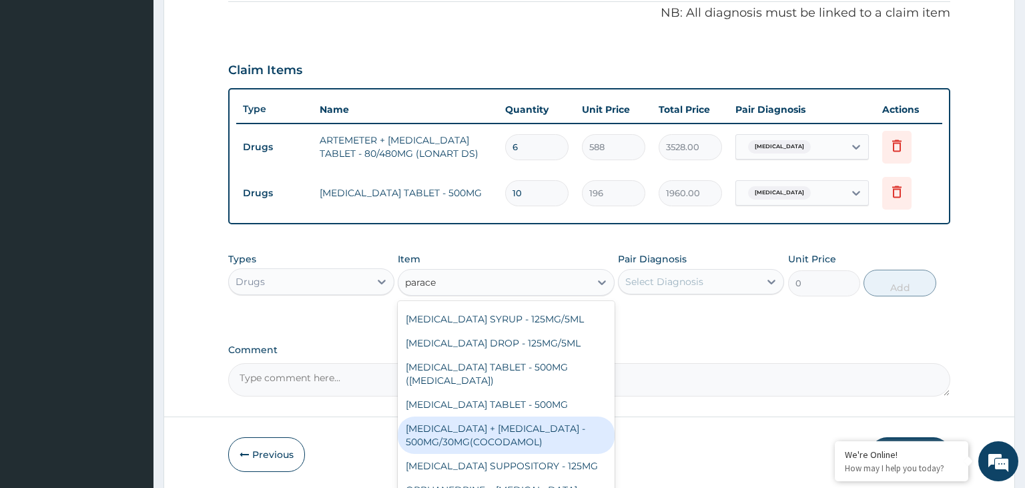
scroll to position [67, 0]
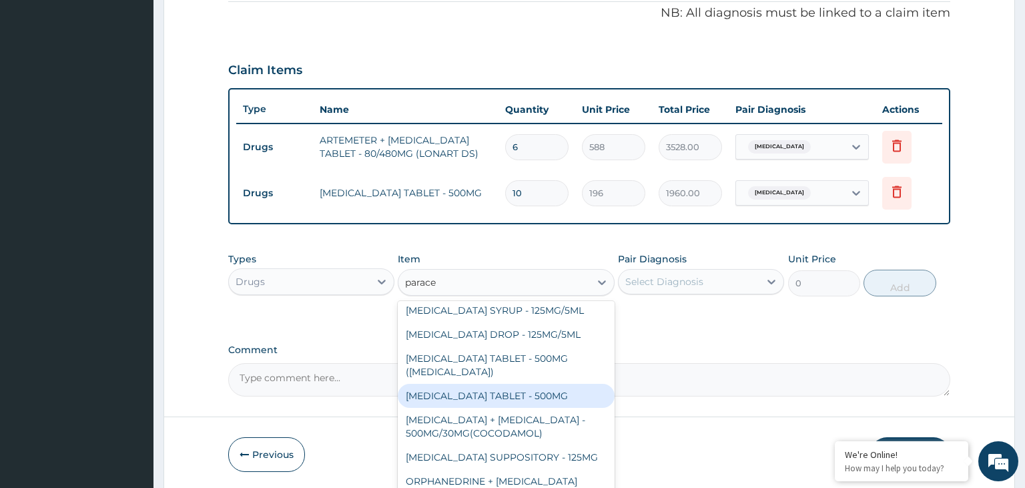
click at [554, 384] on div "PARACETAMOL TABLET - 500MG" at bounding box center [506, 396] width 217 height 24
type input "33.599999999999994"
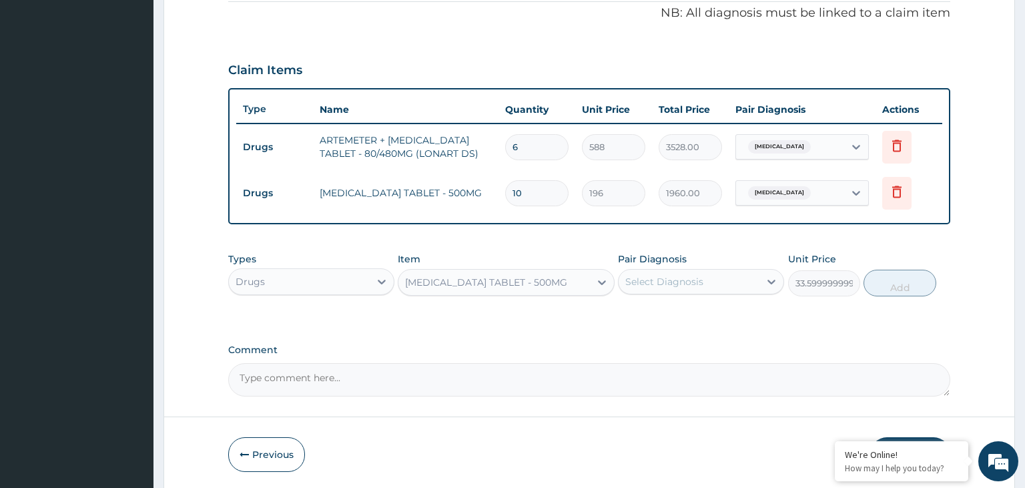
click at [682, 263] on div "Pair Diagnosis Select Diagnosis" at bounding box center [701, 274] width 166 height 44
click at [684, 287] on div "Select Diagnosis" at bounding box center [689, 281] width 141 height 21
click at [666, 318] on label "Malaria" at bounding box center [681, 314] width 83 height 13
checkbox input "true"
click at [896, 285] on button "Add" at bounding box center [900, 283] width 72 height 27
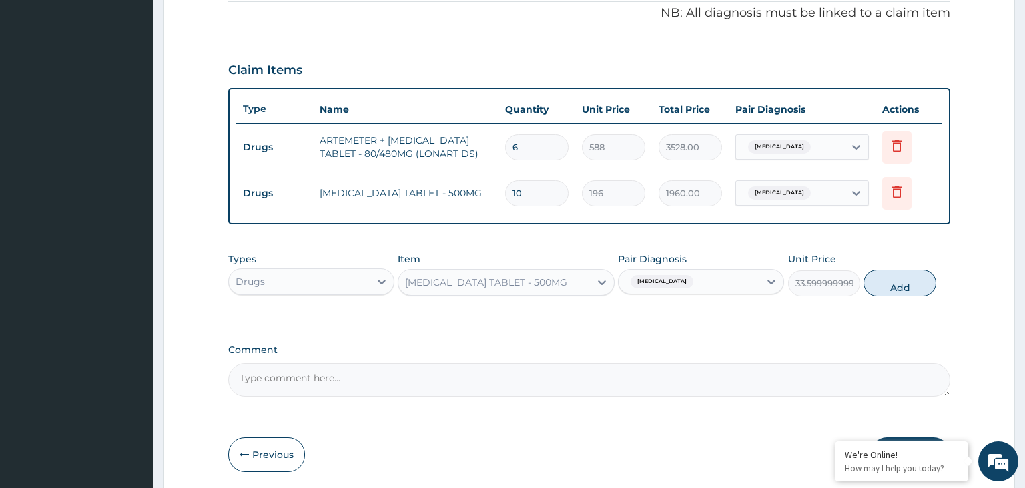
type input "0"
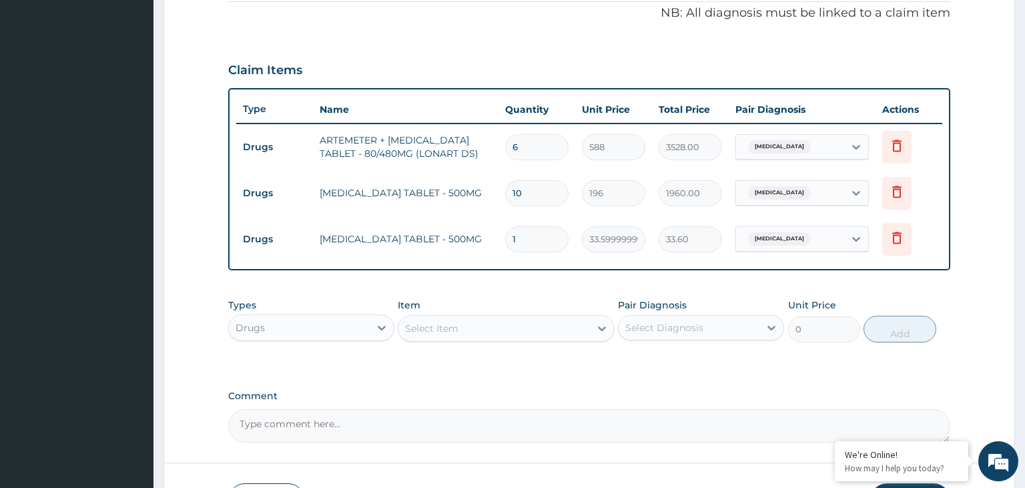
type input "12"
type input "403.20"
type input "12"
click at [527, 319] on div "Select Item" at bounding box center [495, 328] width 192 height 21
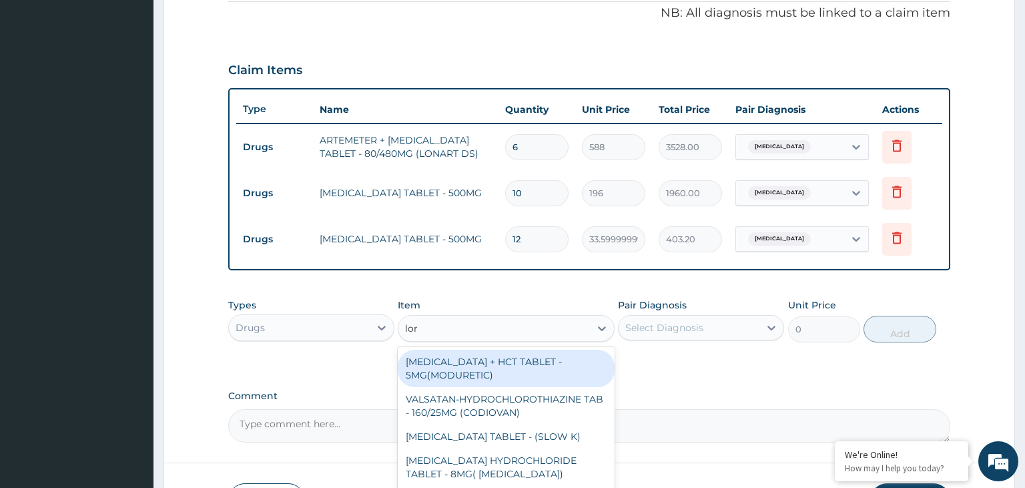
type input "lora"
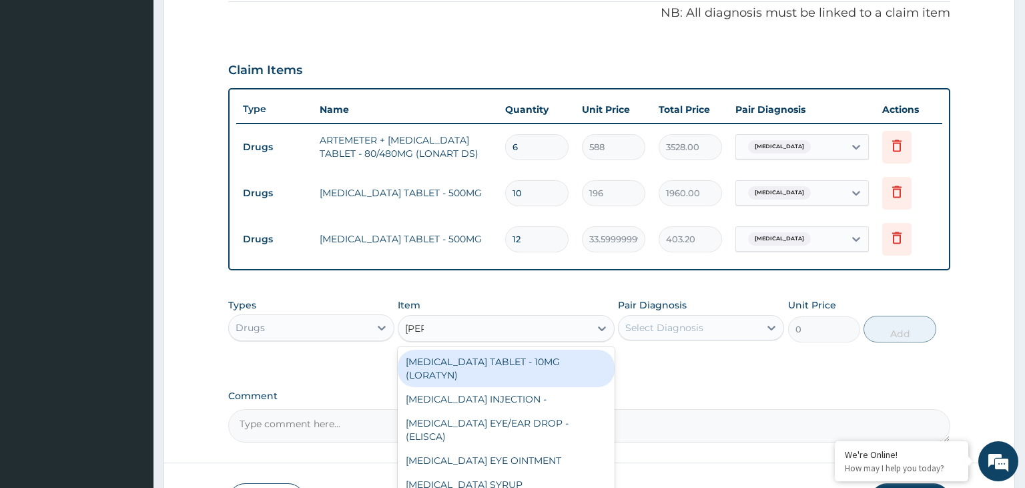
click at [527, 359] on div "LORATADINE TABLET - 10MG (LORATYN)" at bounding box center [506, 368] width 217 height 37
type input "98"
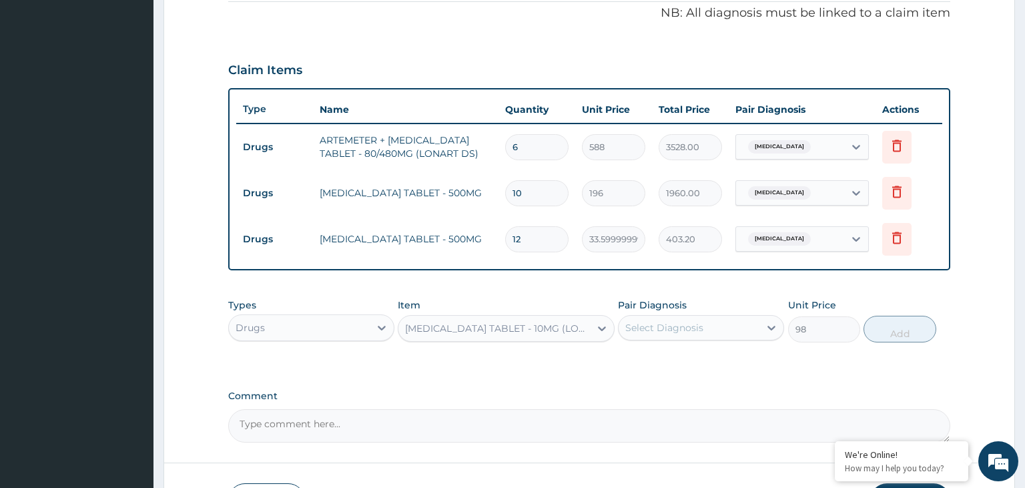
click at [676, 326] on div "Select Diagnosis" at bounding box center [664, 327] width 78 height 13
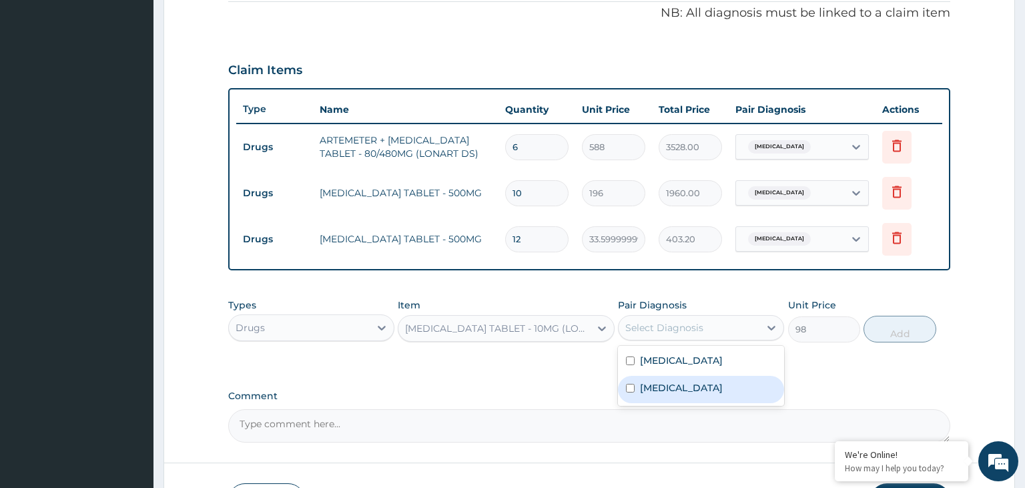
click at [686, 387] on label "Upper respiratory infection" at bounding box center [681, 387] width 83 height 13
checkbox input "true"
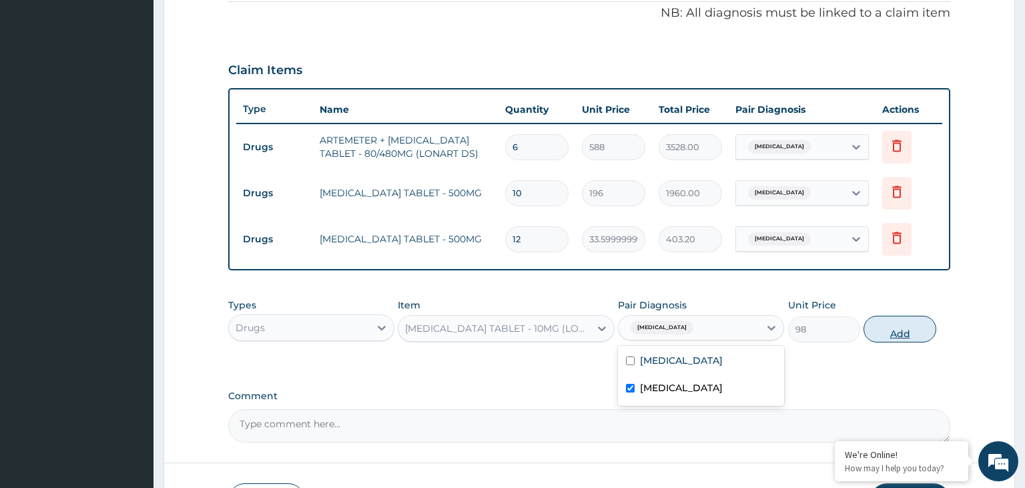
click at [889, 335] on button "Add" at bounding box center [900, 329] width 72 height 27
type input "0"
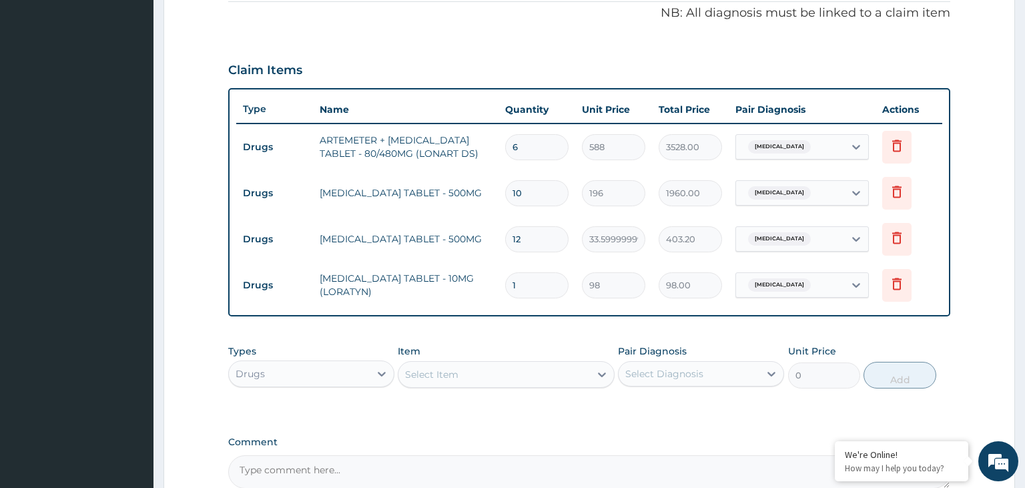
type input "10"
type input "980.00"
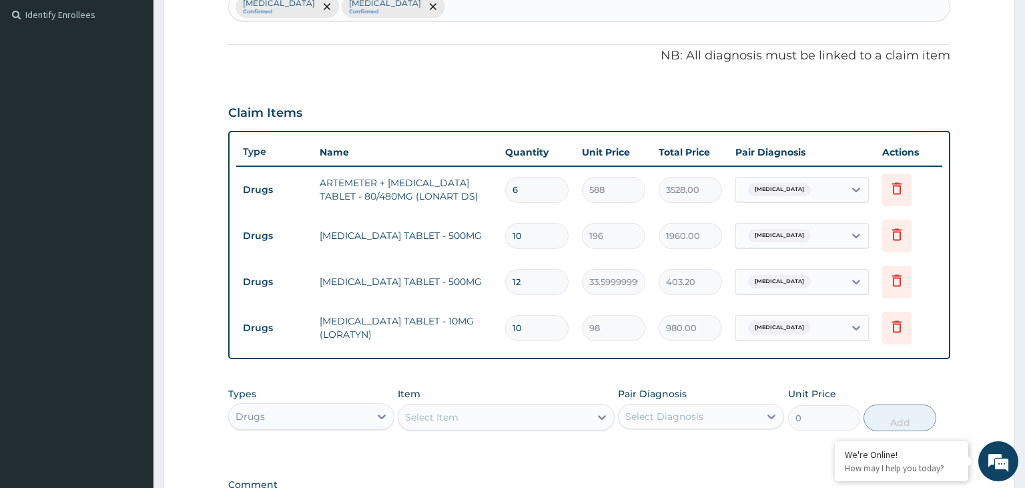
scroll to position [338, 0]
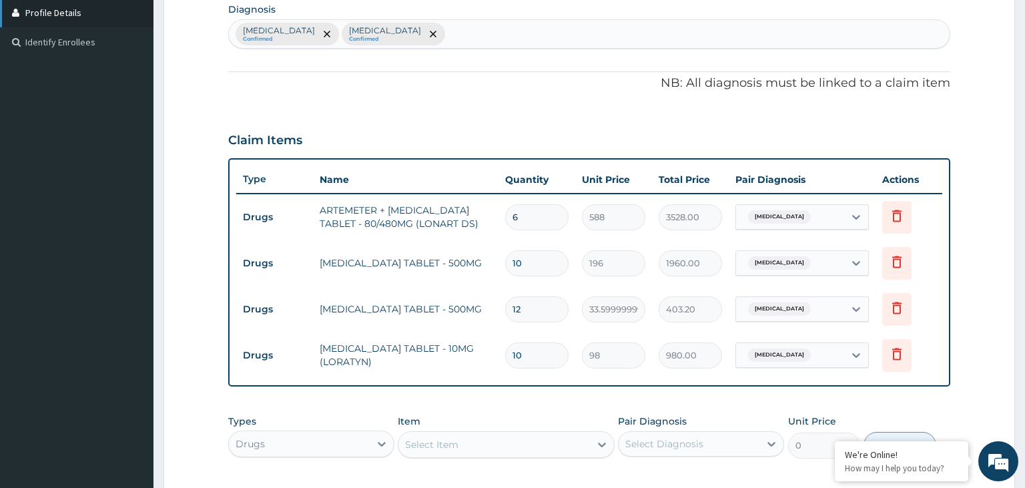
type input "10"
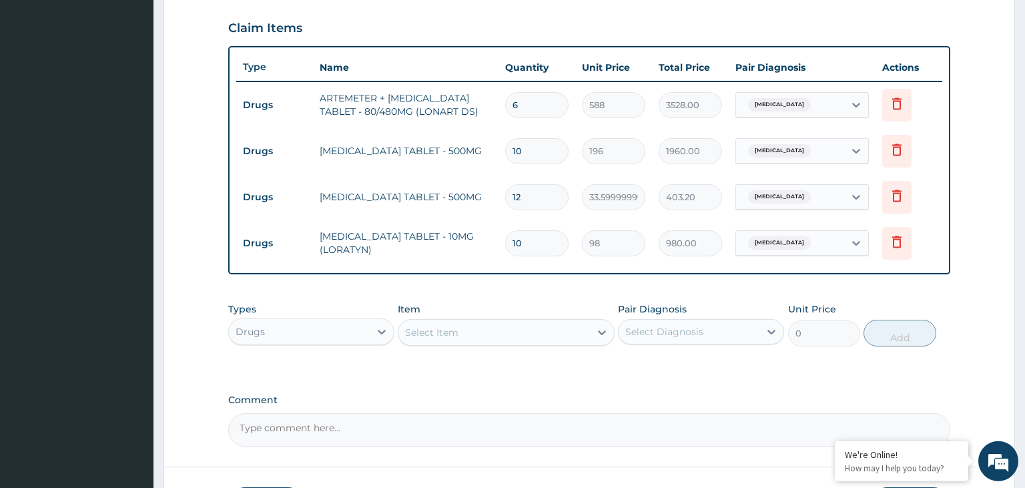
scroll to position [547, 0]
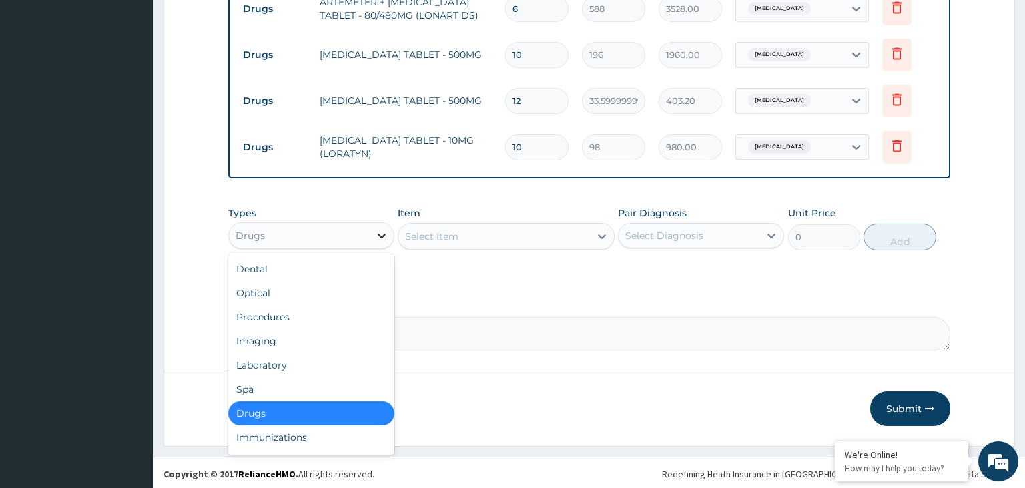
click at [380, 230] on icon at bounding box center [381, 235] width 13 height 13
click at [335, 314] on div "Procedures" at bounding box center [311, 317] width 166 height 24
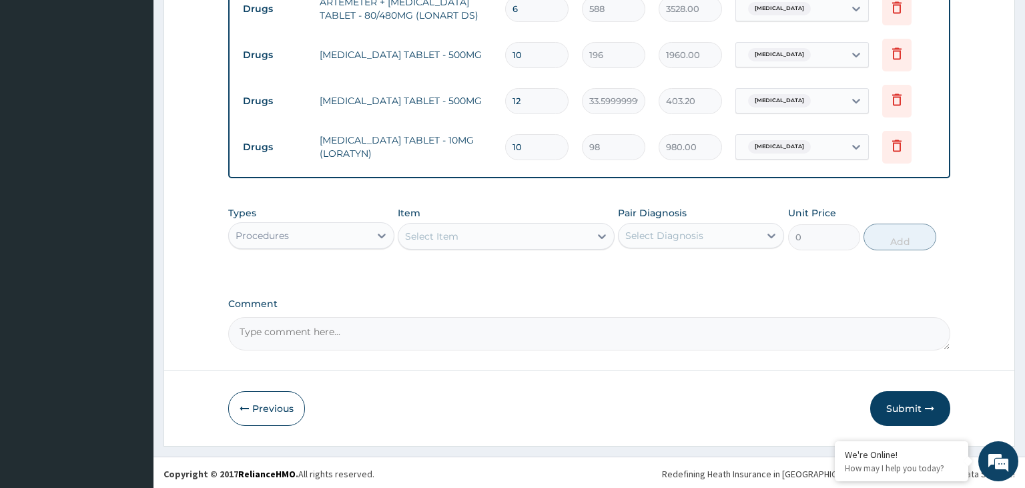
click at [519, 232] on div "Select Item" at bounding box center [495, 236] width 192 height 21
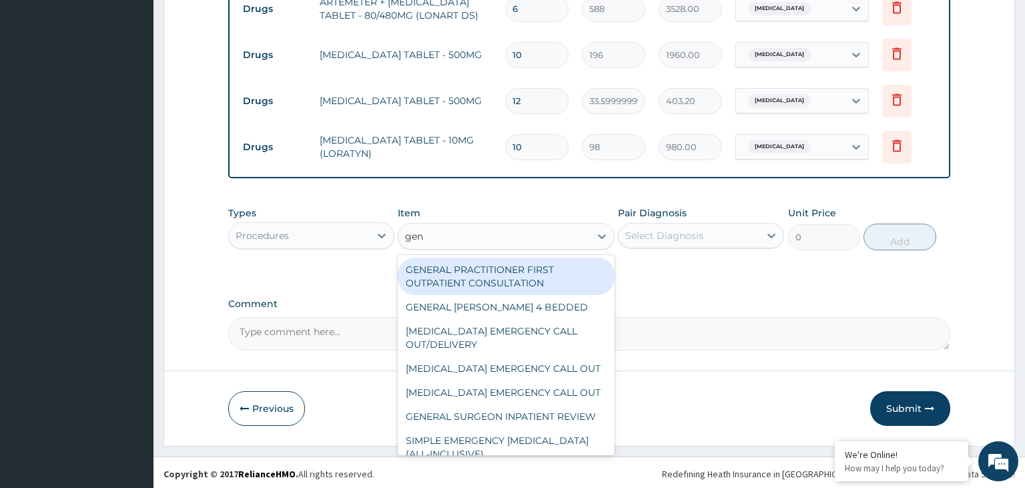
type input "gene"
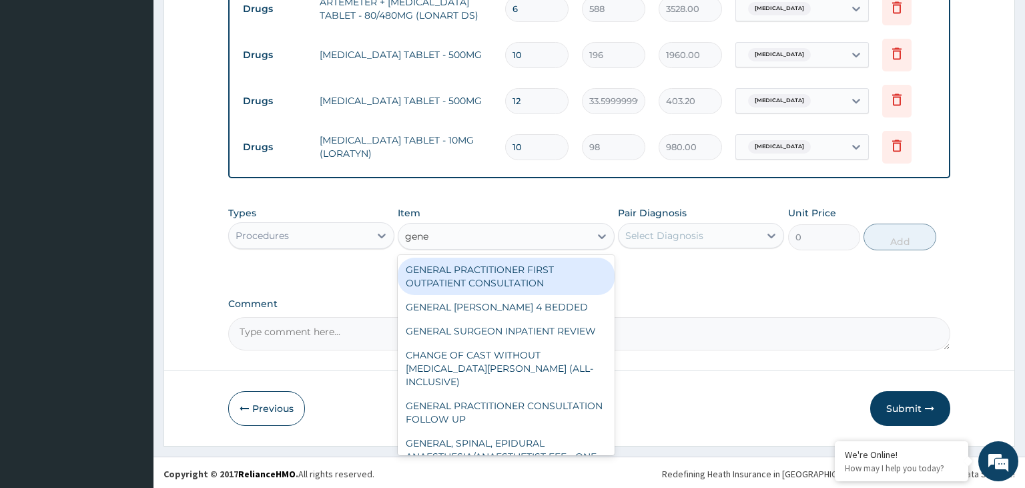
click at [517, 273] on div "GENERAL PRACTITIONER FIRST OUTPATIENT CONSULTATION" at bounding box center [506, 276] width 217 height 37
type input "3750"
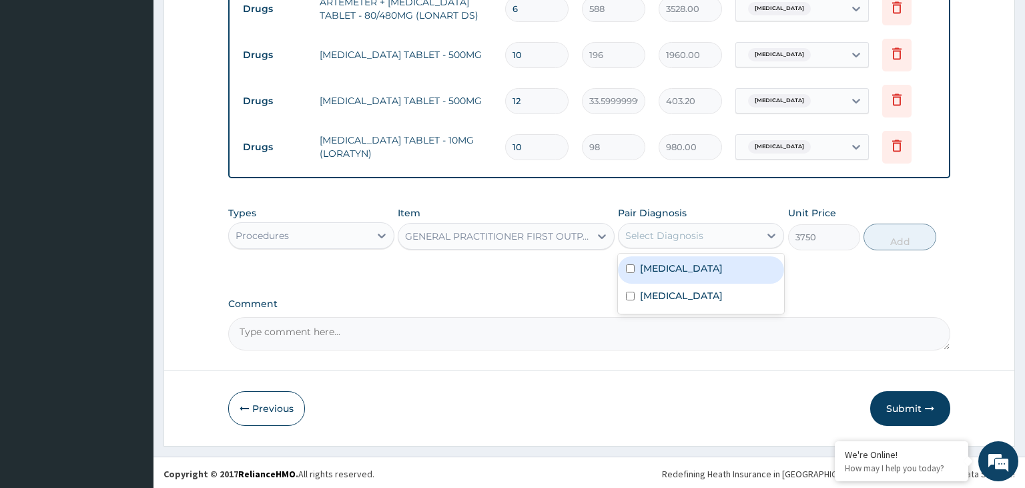
click at [686, 234] on div "Select Diagnosis" at bounding box center [664, 235] width 78 height 13
click at [680, 264] on div "Malaria" at bounding box center [701, 269] width 166 height 27
checkbox input "true"
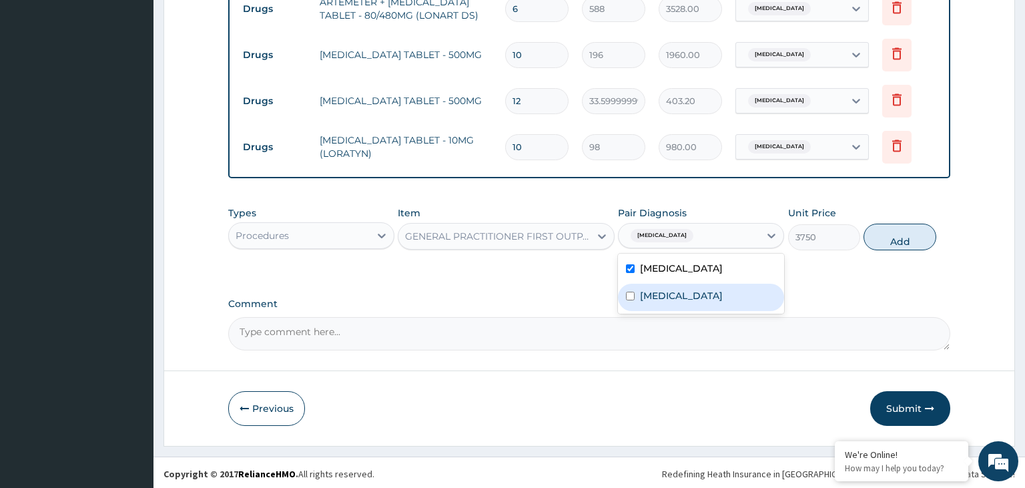
click at [661, 300] on div "Upper respiratory infection" at bounding box center [701, 297] width 166 height 27
checkbox input "true"
click at [908, 234] on button "Add" at bounding box center [900, 237] width 72 height 27
type input "0"
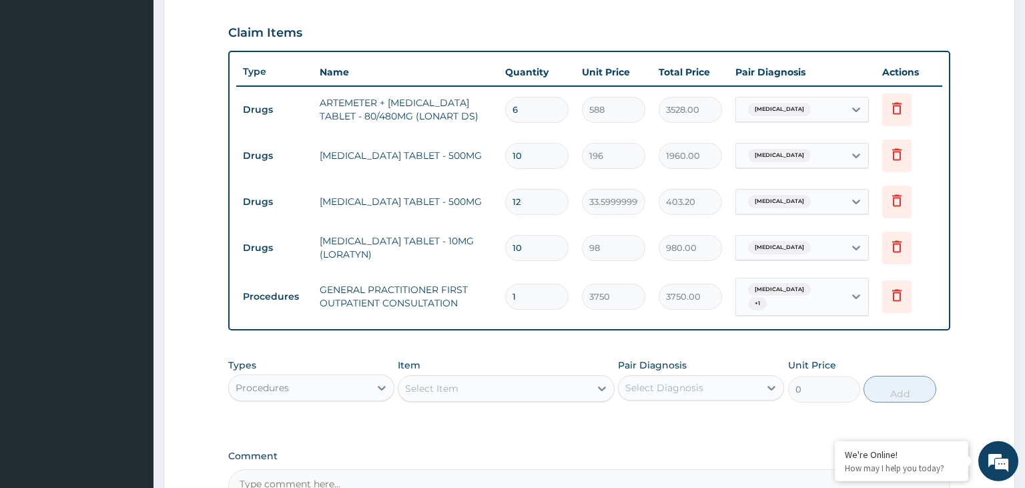
scroll to position [593, 0]
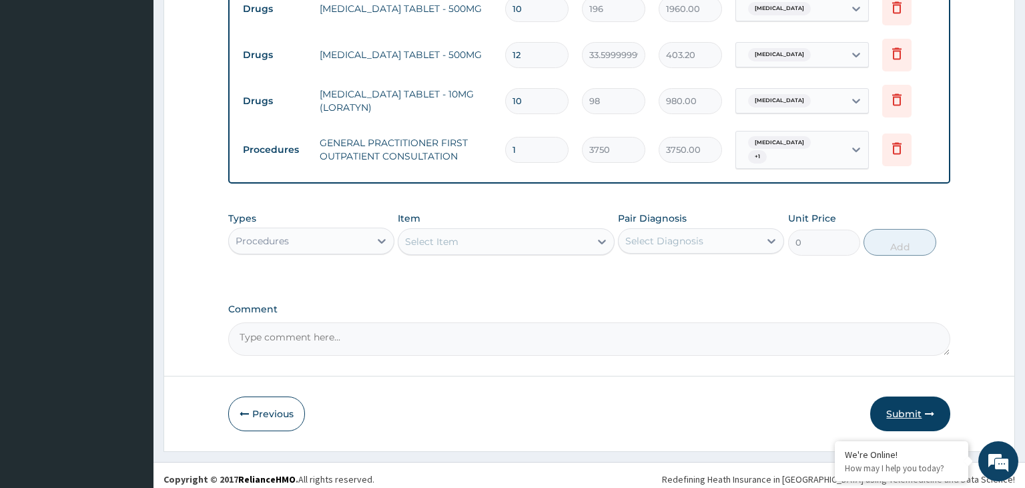
click at [903, 415] on button "Submit" at bounding box center [910, 414] width 80 height 35
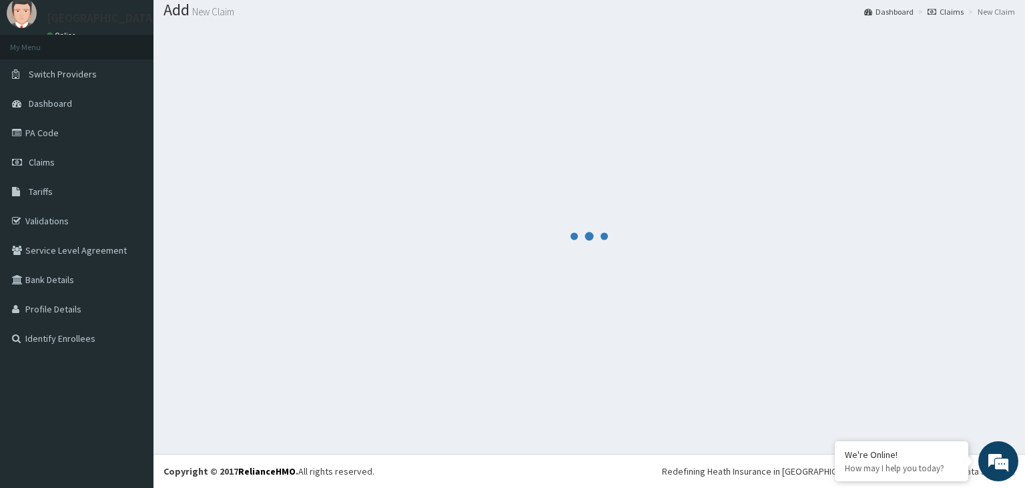
scroll to position [41, 0]
